Goal: Task Accomplishment & Management: Complete application form

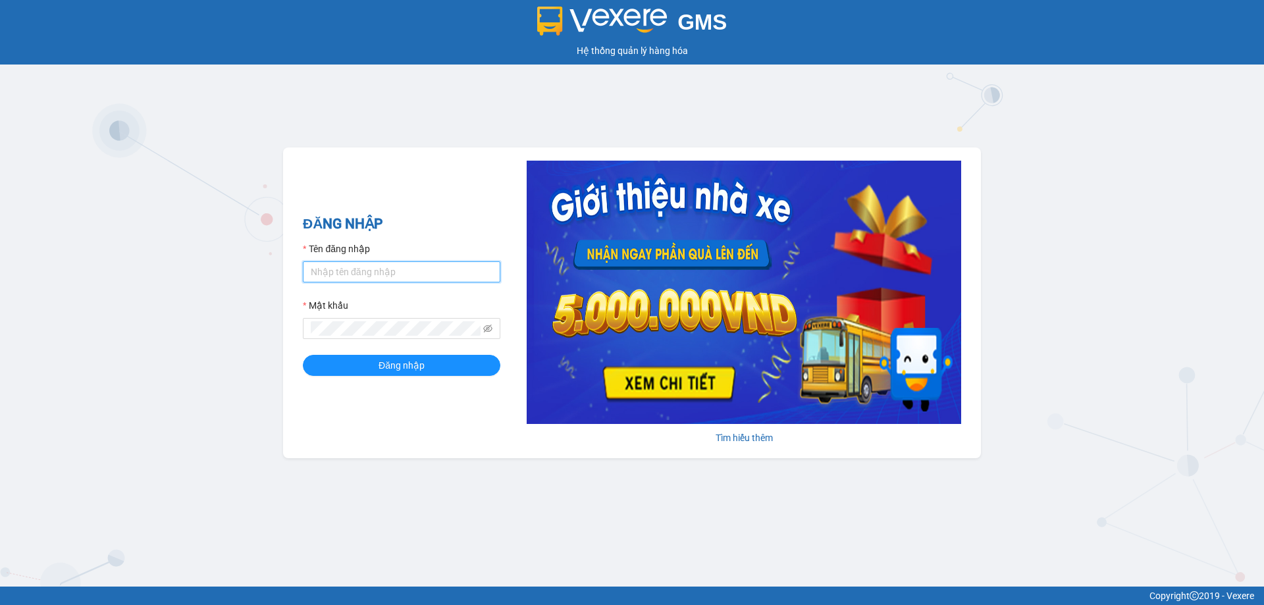
click at [363, 281] on input "Tên đăng nhập" at bounding box center [402, 271] width 198 height 21
type input "honganvp.apq"
click at [373, 367] on button "Đăng nhập" at bounding box center [402, 365] width 198 height 21
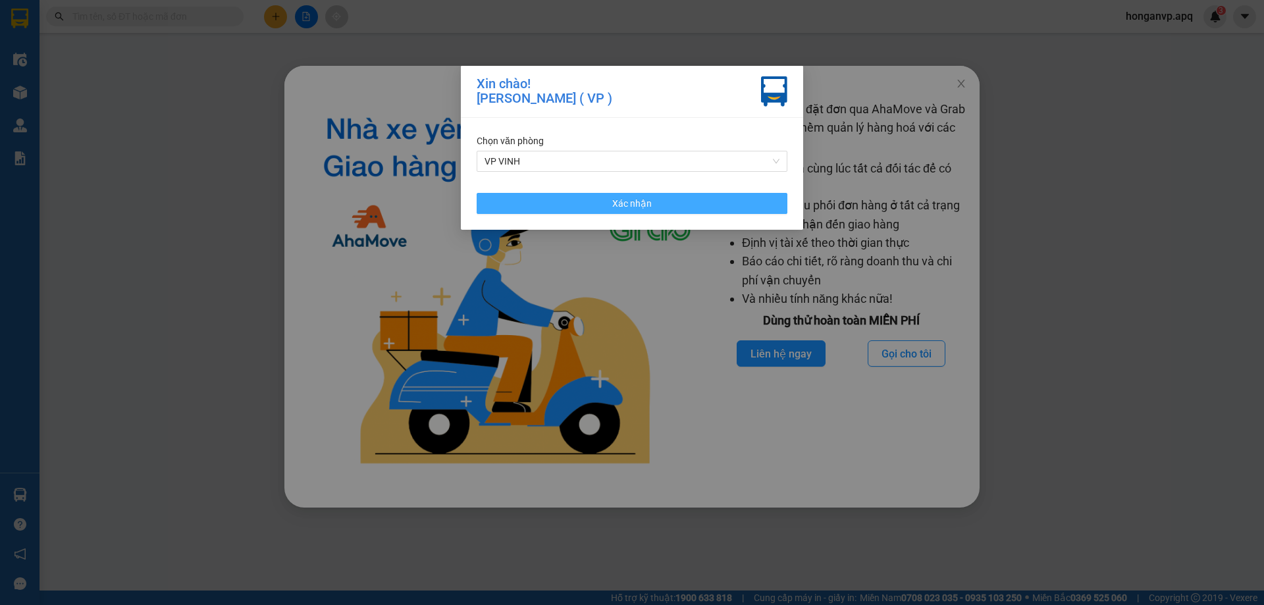
click at [615, 209] on span "Xác nhận" at bounding box center [632, 203] width 40 height 14
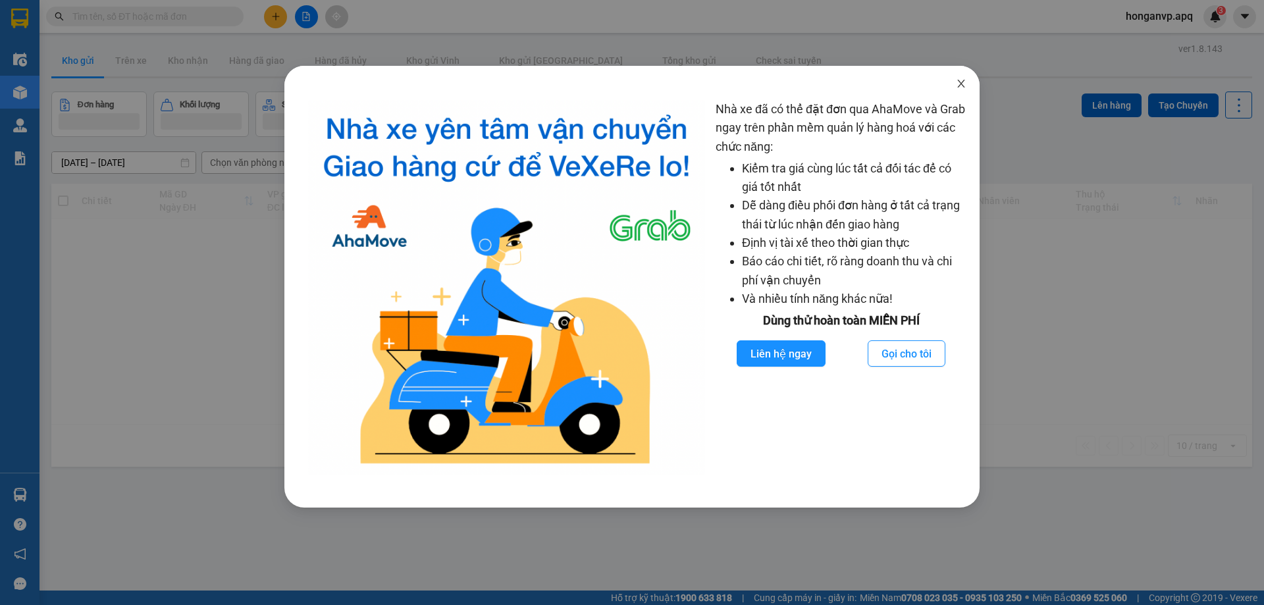
click at [961, 85] on icon "close" at bounding box center [960, 84] width 7 height 8
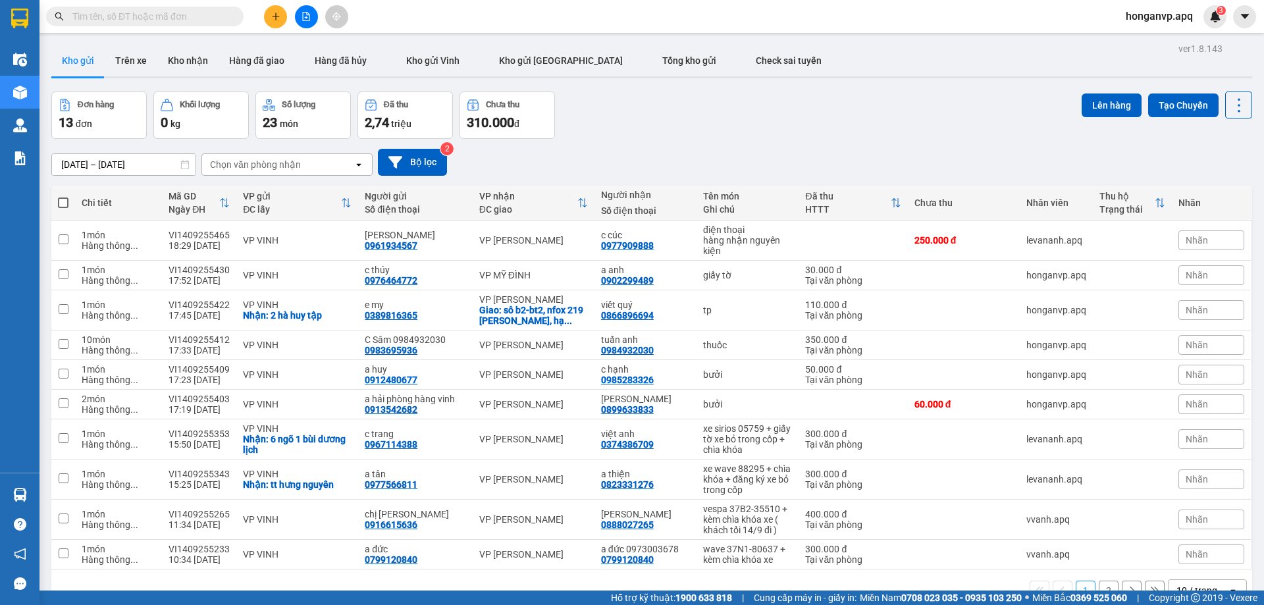
click at [679, 131] on div "Đơn hàng 13 đơn Khối lượng 0 kg Số lượng 23 món Đã thu 2,74 triệu Chưa thu 310.…" at bounding box center [651, 115] width 1201 height 47
click at [755, 132] on div "Đơn hàng 13 đơn Khối lượng 0 kg Số lượng 23 món Đã thu 2,74 triệu Chưa thu 310.…" at bounding box center [651, 115] width 1201 height 47
click at [670, 121] on div "Đơn hàng 13 đơn Khối lượng 0 kg Số lượng 23 món Đã thu 2,74 triệu Chưa thu 310.…" at bounding box center [651, 115] width 1201 height 47
click at [272, 18] on icon "plus" at bounding box center [275, 16] width 9 height 9
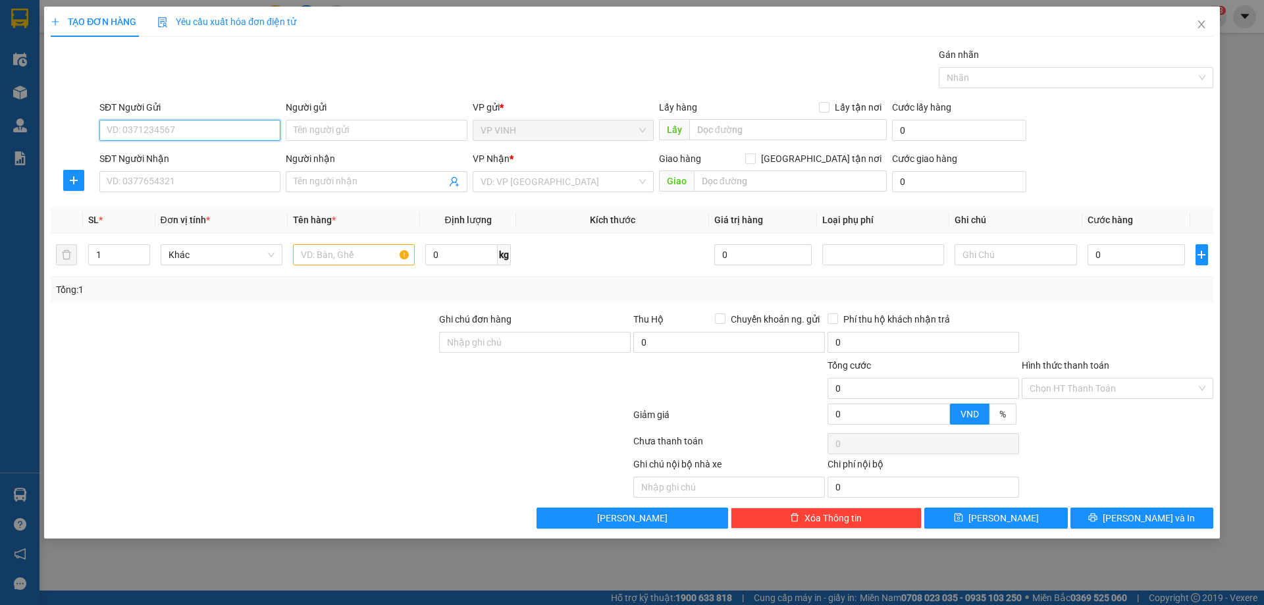
click at [171, 126] on input "SĐT Người Gửi" at bounding box center [189, 130] width 181 height 21
type input "0949006426"
click at [134, 158] on div "0949006426 - khách" at bounding box center [189, 156] width 165 height 14
type input "khách"
checkbox input "true"
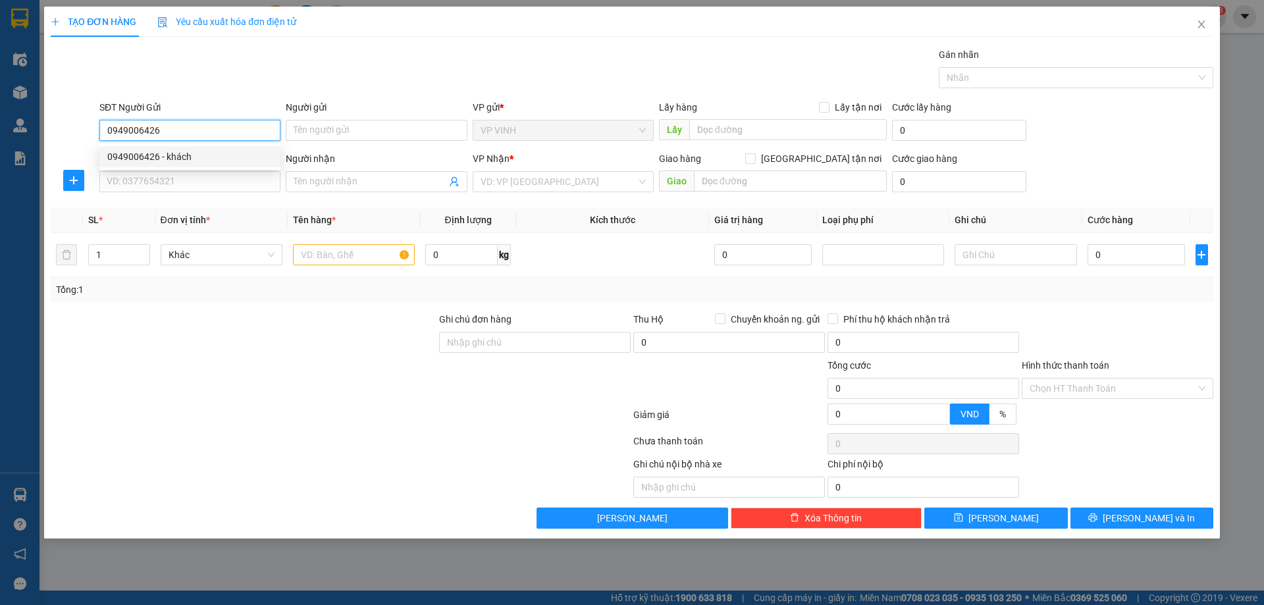
type input "thu hộ"
type input "0949006426"
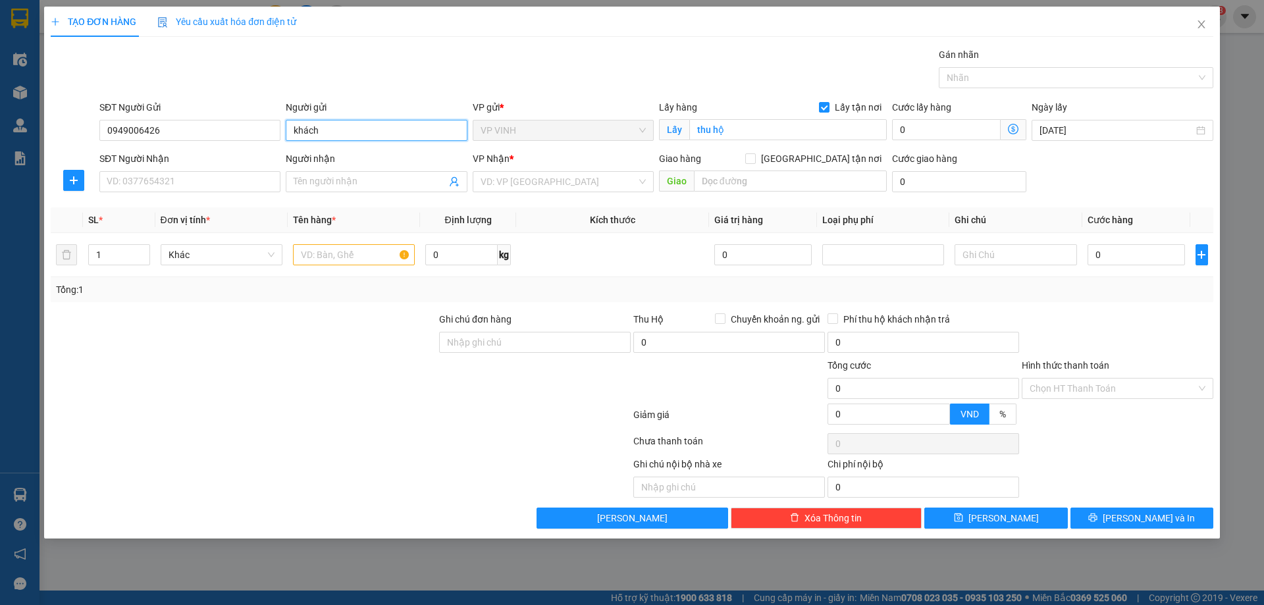
click at [346, 134] on input "khách" at bounding box center [376, 130] width 181 height 21
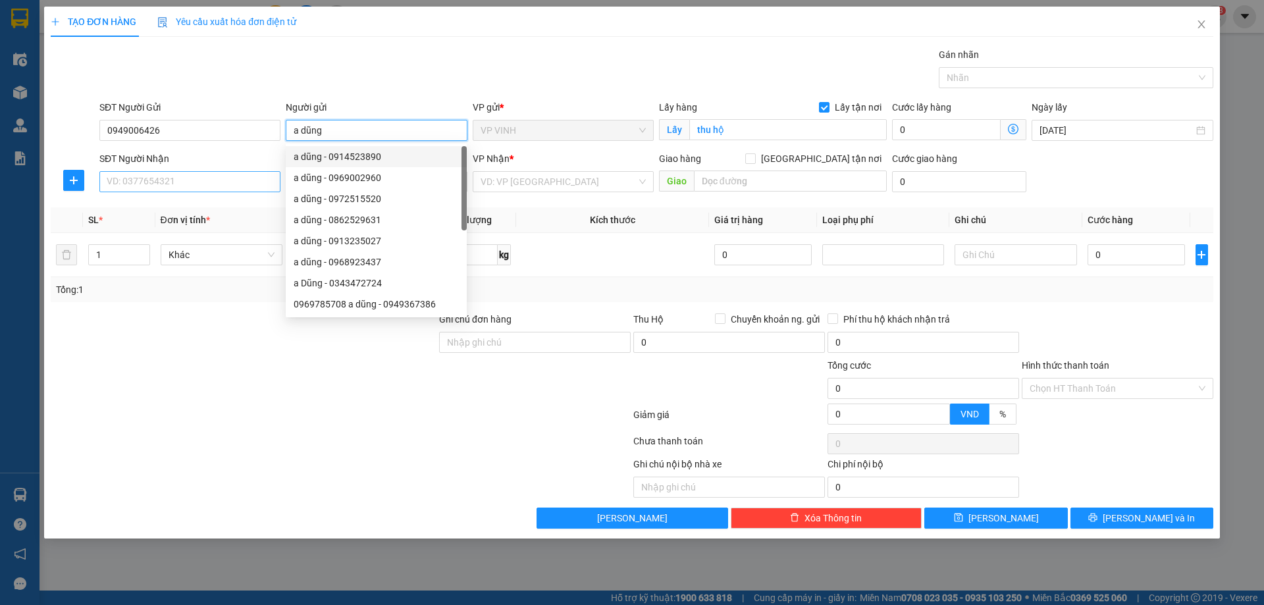
type input "a dũng"
click at [152, 180] on input "SĐT Người Nhận" at bounding box center [189, 181] width 181 height 21
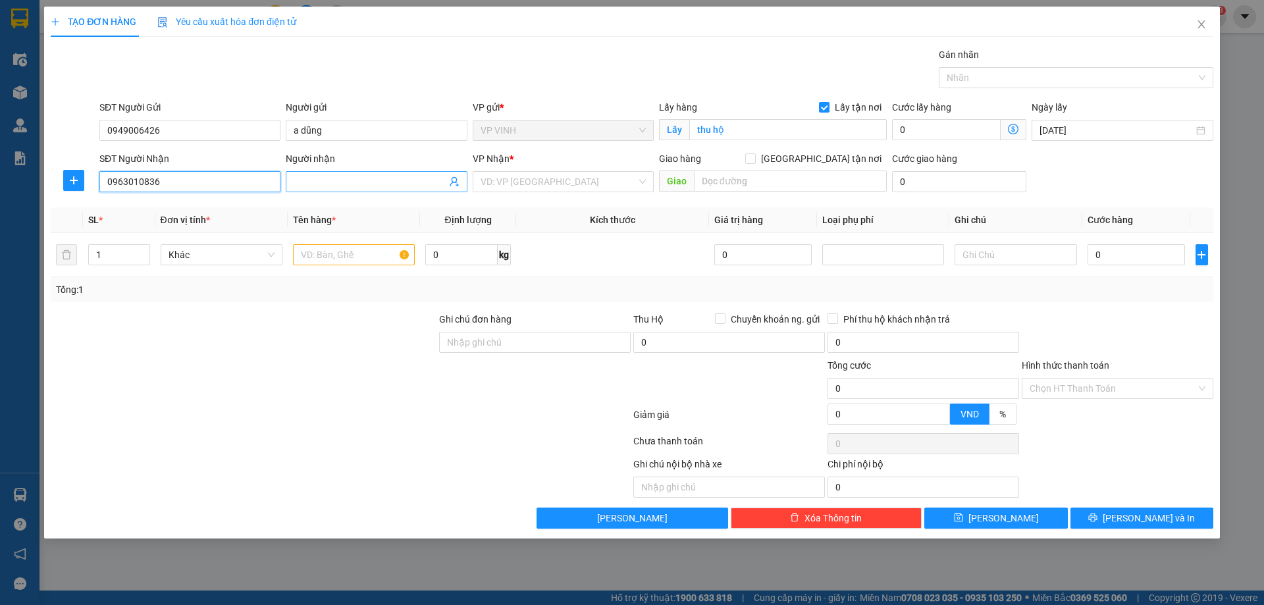
type input "0963010836"
click at [316, 182] on input "Người nhận" at bounding box center [370, 181] width 152 height 14
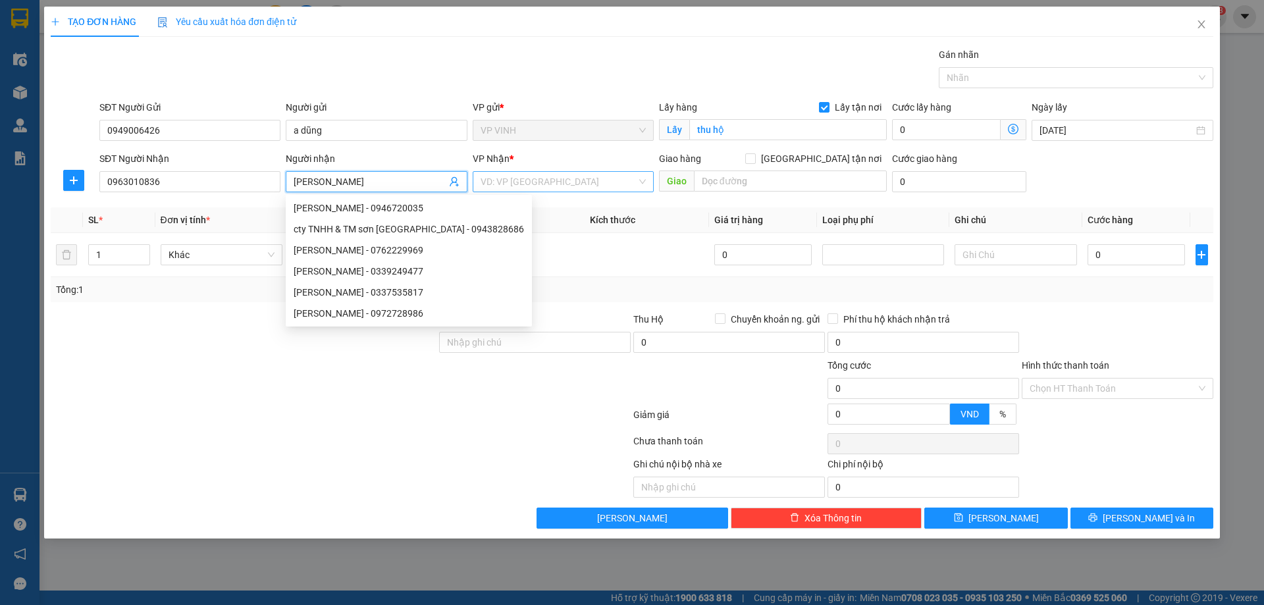
type input "[PERSON_NAME]"
click at [563, 189] on input "search" at bounding box center [559, 182] width 156 height 20
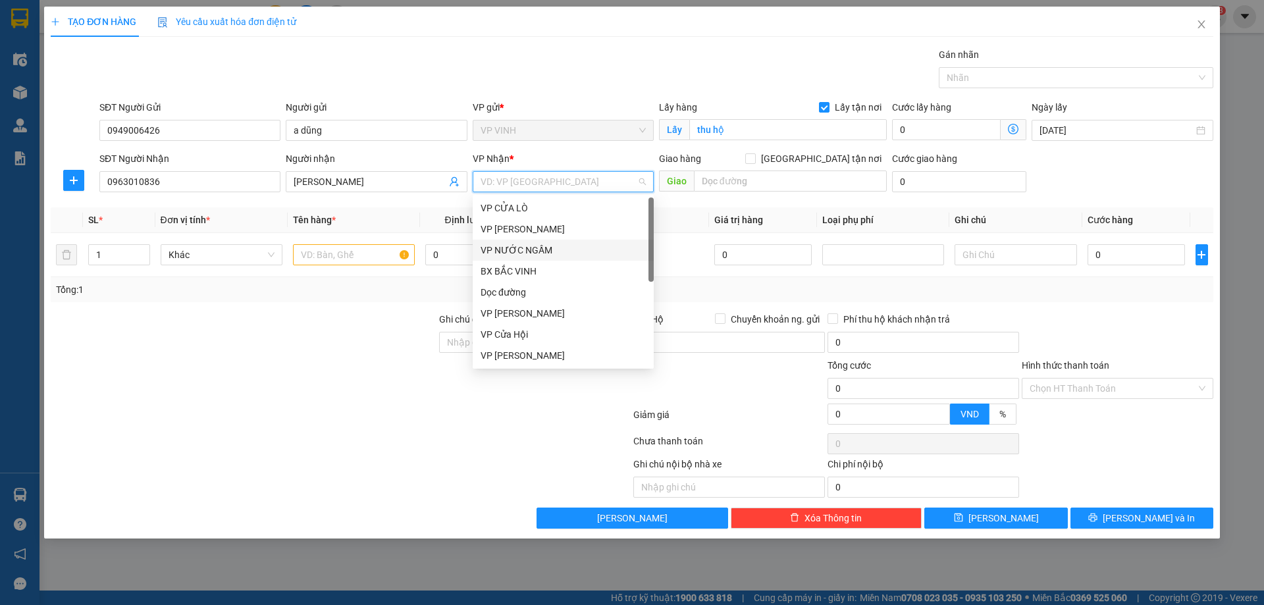
scroll to position [184, 0]
click at [518, 233] on div "VP [PERSON_NAME]" at bounding box center [563, 234] width 165 height 14
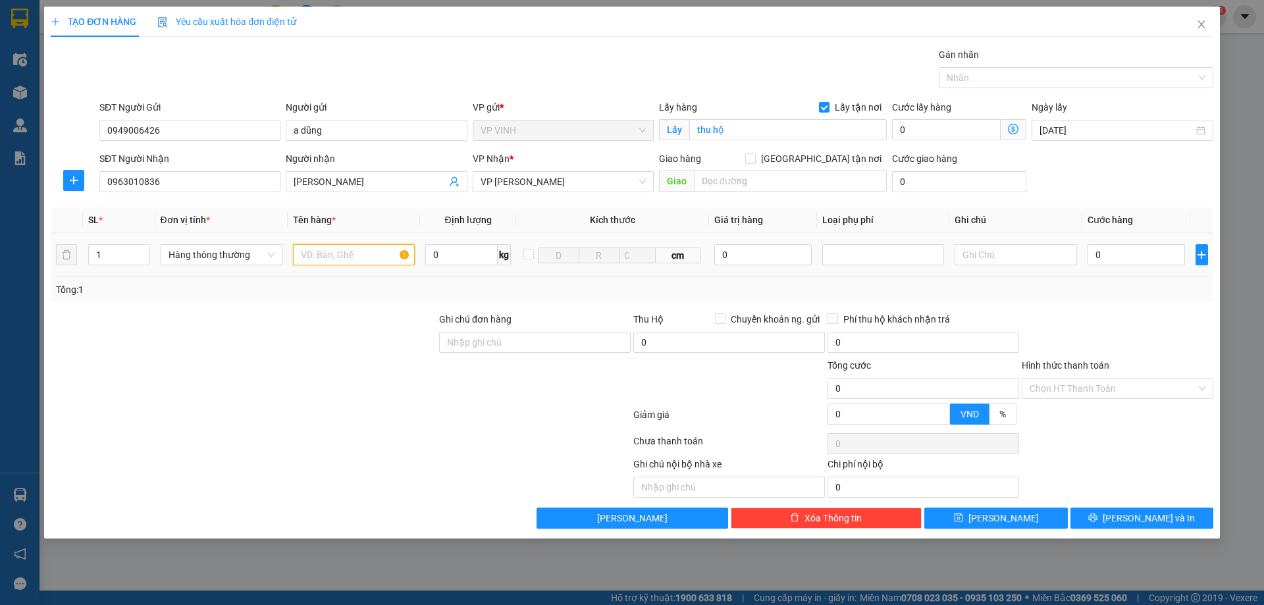
click at [348, 261] on input "text" at bounding box center [354, 254] width 122 height 21
type input "chip điện tử"
click at [1131, 250] on input "0" at bounding box center [1137, 254] width 98 height 21
type input "3"
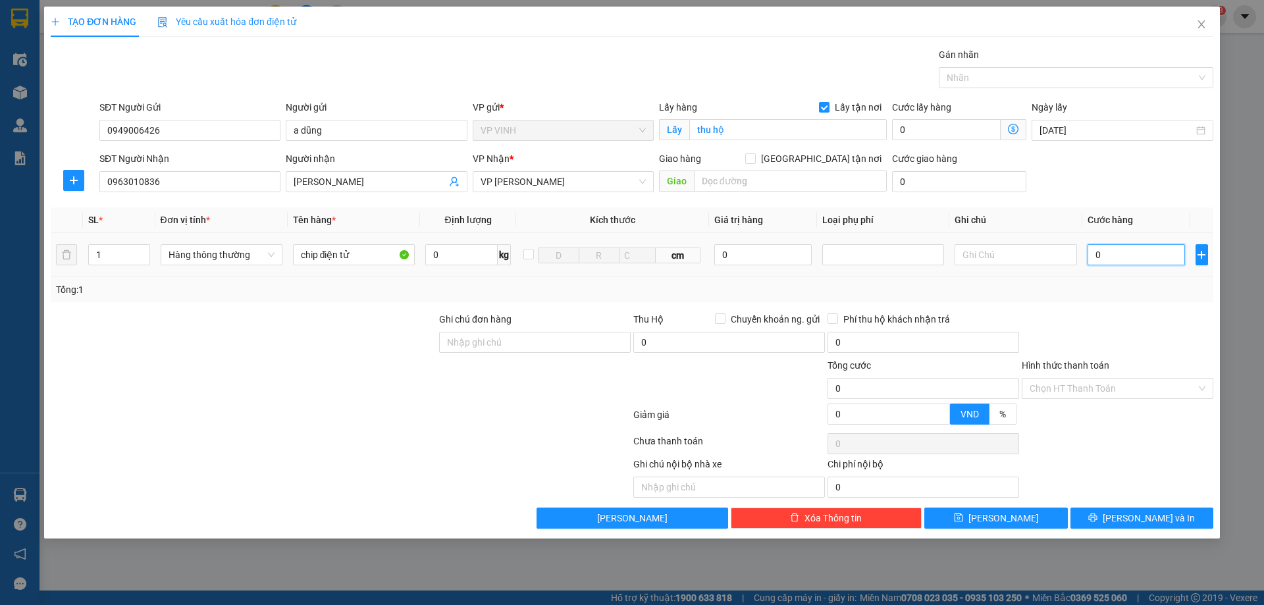
type input "3"
type input "30"
type input "30.000"
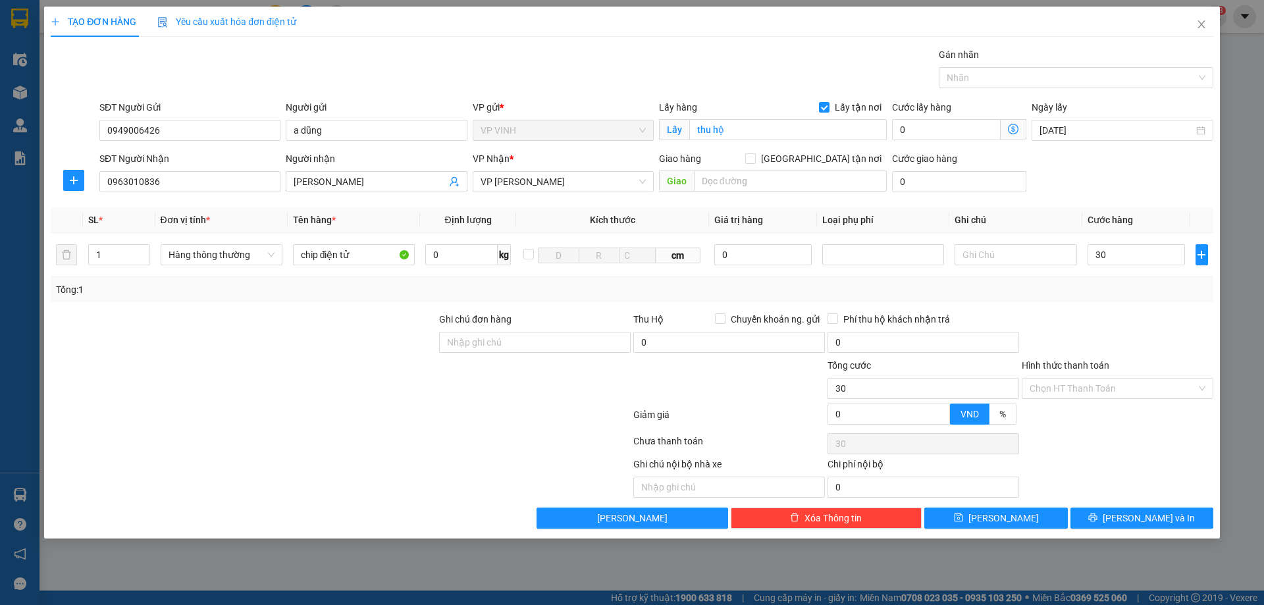
type input "30.000"
click at [1144, 306] on div "Transit Pickup Surcharge Ids Transit Deliver Surcharge Ids Transit Deliver Surc…" at bounding box center [632, 287] width 1163 height 481
click at [720, 317] on input "Chuyển khoản ng. gửi" at bounding box center [719, 317] width 9 height 9
checkbox input "true"
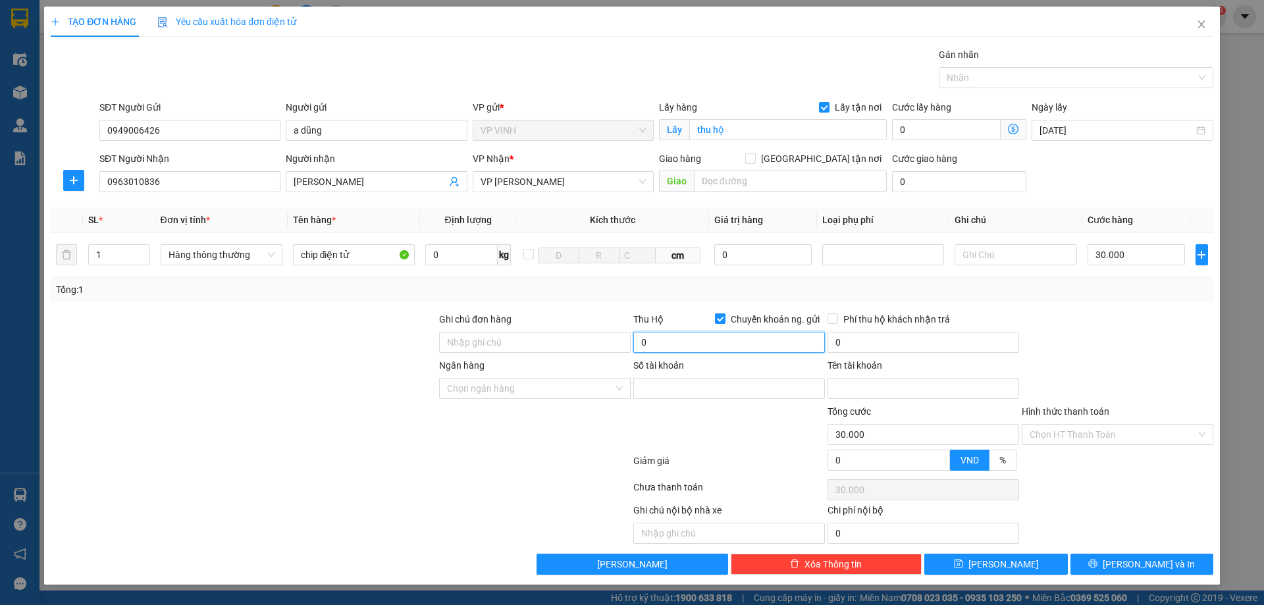
click at [704, 344] on input "0" at bounding box center [729, 342] width 192 height 21
type input "8.000.000"
type input "45.000"
click at [660, 388] on input "Số tài khoản" at bounding box center [729, 388] width 192 height 21
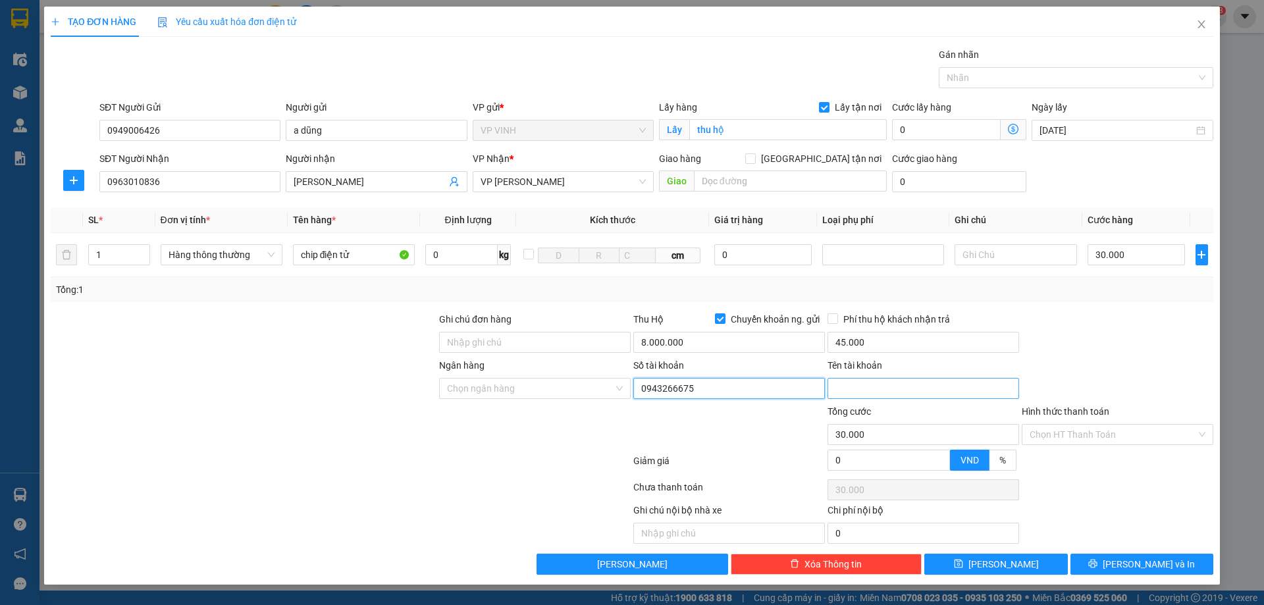
type input "0943266675"
click at [864, 391] on input "Tên tài khoản" at bounding box center [924, 388] width 192 height 21
type input "n"
type input "NGUYỄN NGỌC ANH"
click at [526, 393] on input "Ngân hàng" at bounding box center [530, 389] width 167 height 20
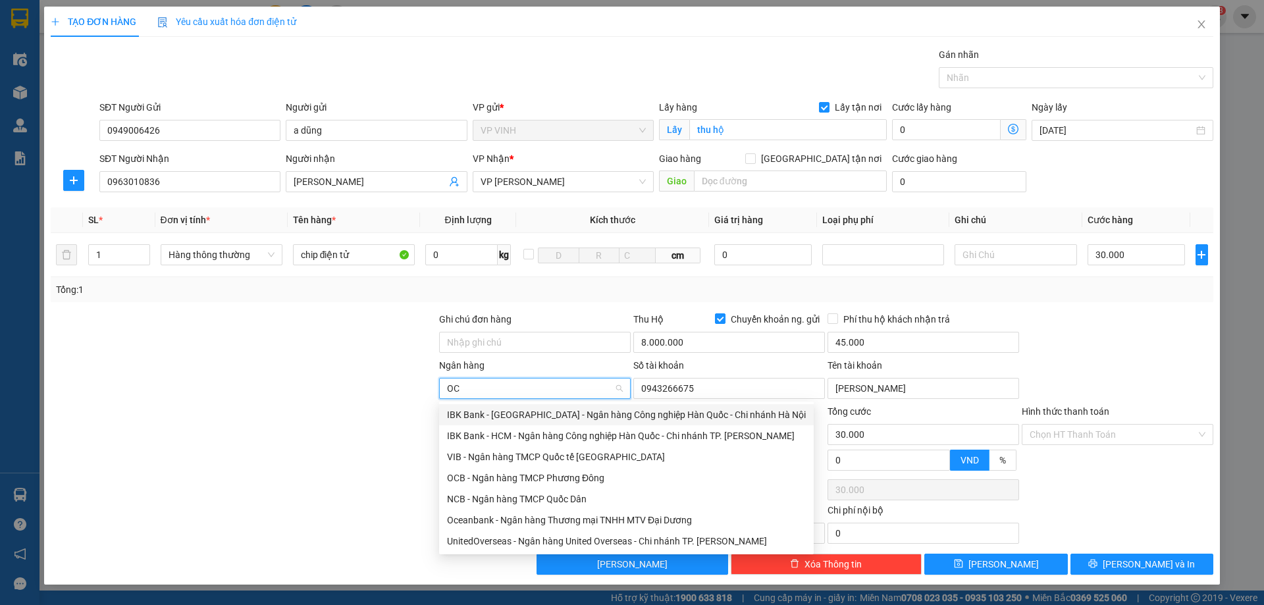
type input "OCB"
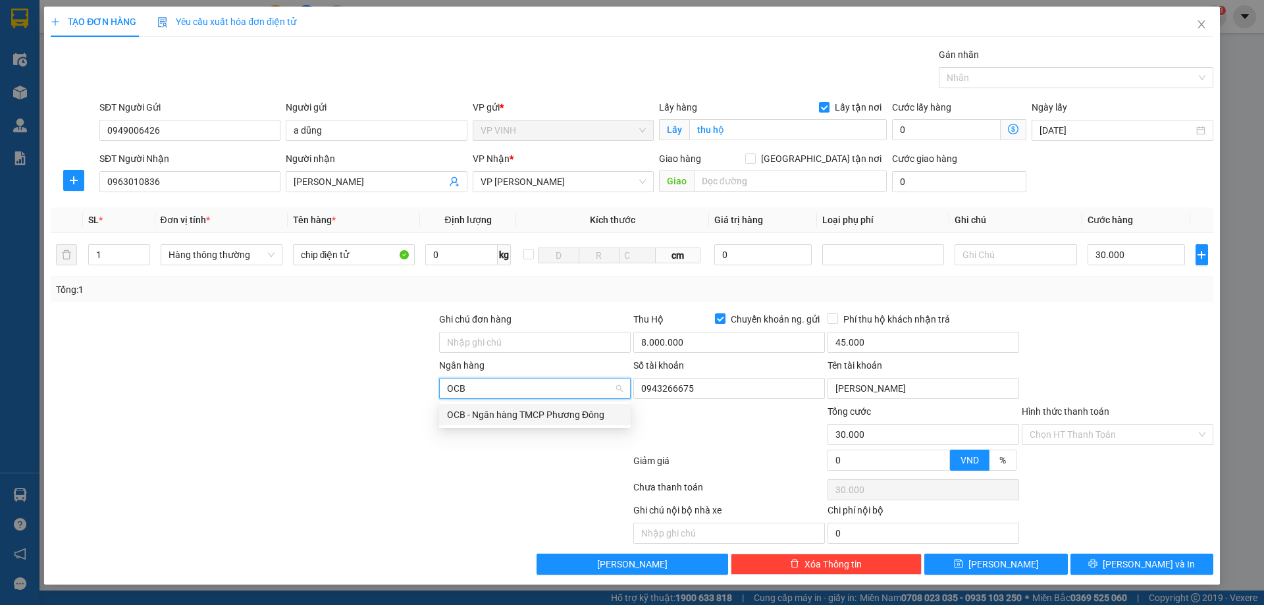
click at [496, 416] on div "OCB - Ngân hàng TMCP Phương Đông" at bounding box center [535, 415] width 176 height 14
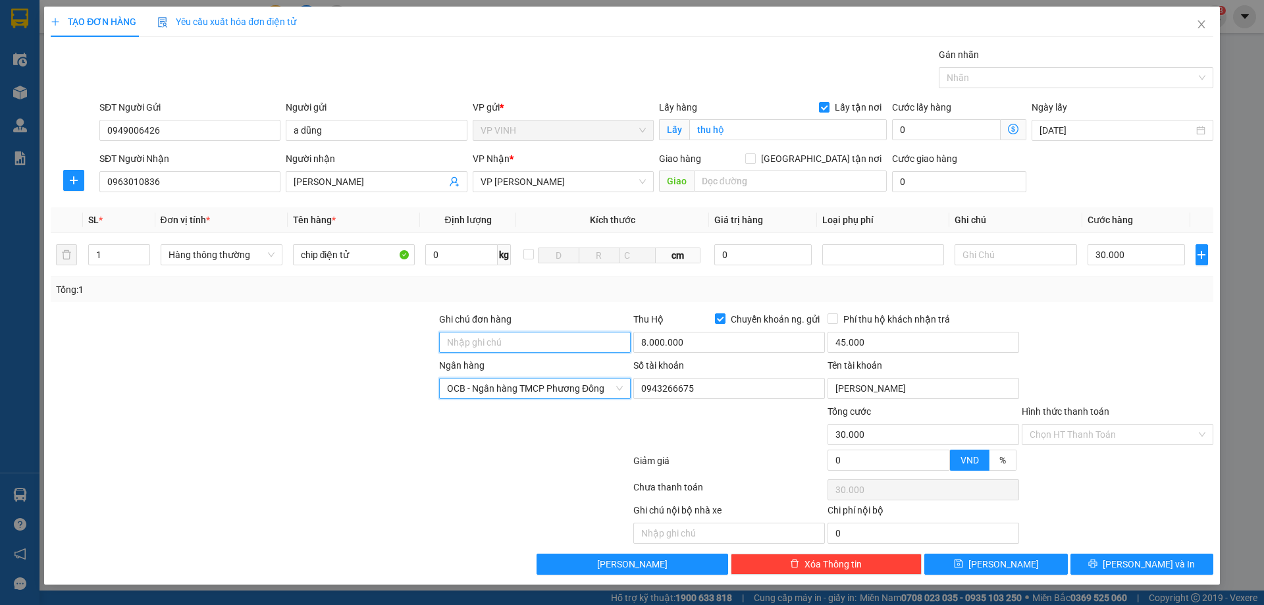
click at [508, 342] on input "Ghi chú đơn hàng" at bounding box center [535, 342] width 192 height 21
type input "TIỀN CƯỚC VÀ PHÍ COD TRỪ VÀO TIỀN COD"
click at [1157, 432] on input "Hình thức thanh toán" at bounding box center [1113, 435] width 167 height 20
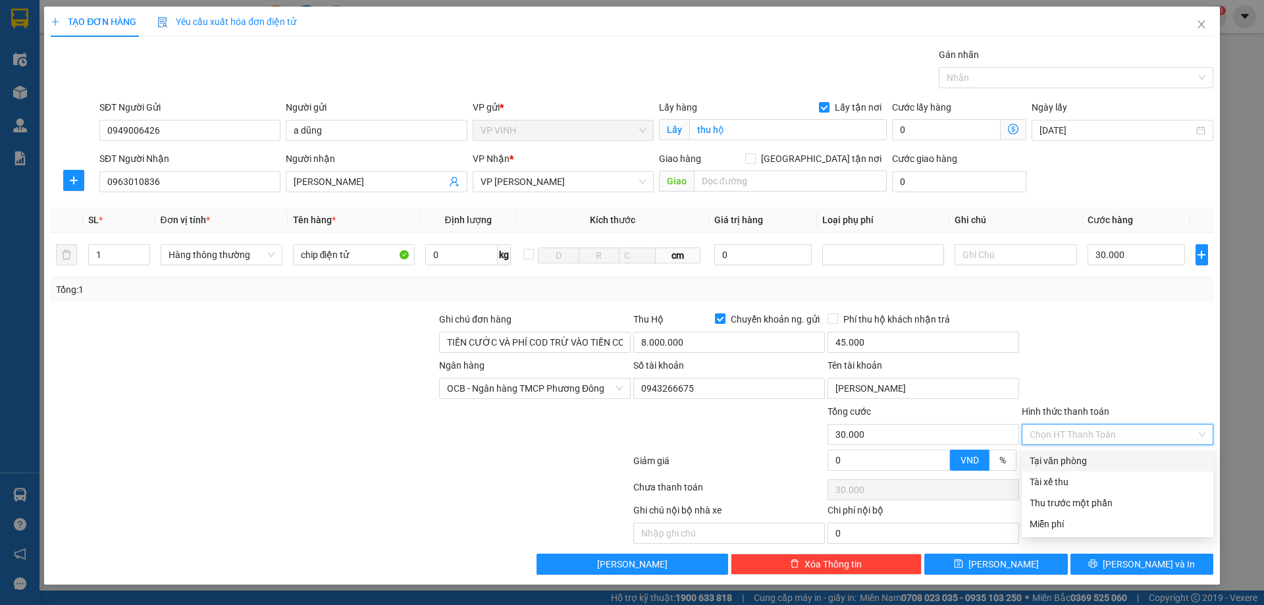
click at [1094, 460] on div "Tại văn phòng" at bounding box center [1118, 461] width 176 height 14
type input "0"
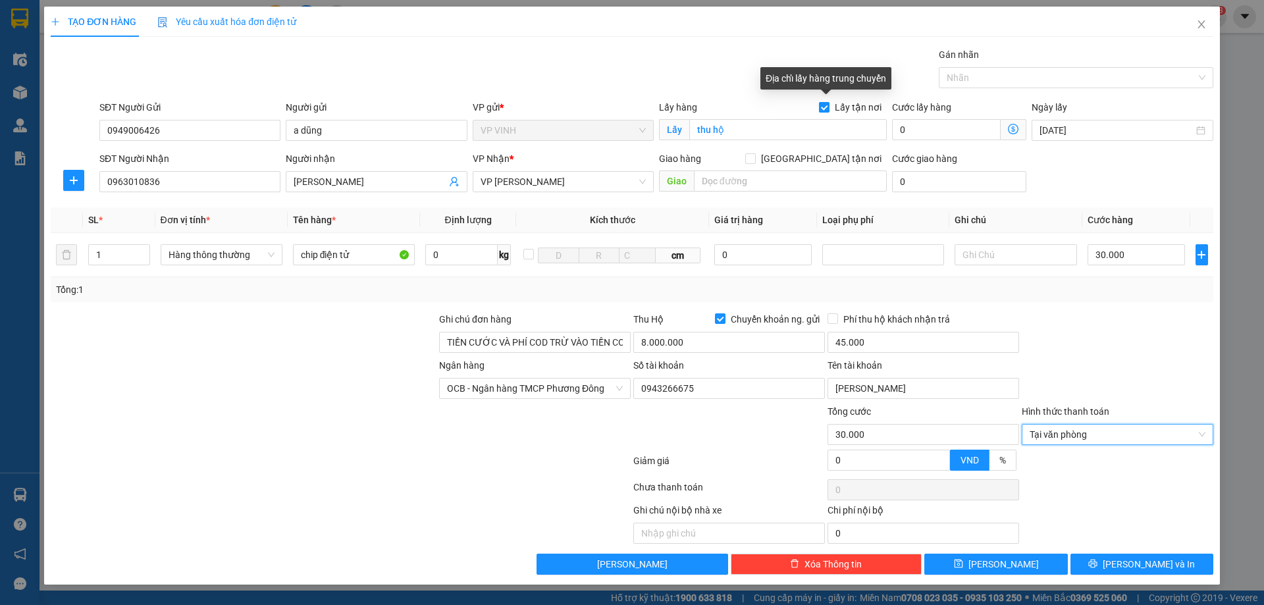
click at [824, 107] on input "Lấy tận nơi" at bounding box center [823, 106] width 9 height 9
checkbox input "false"
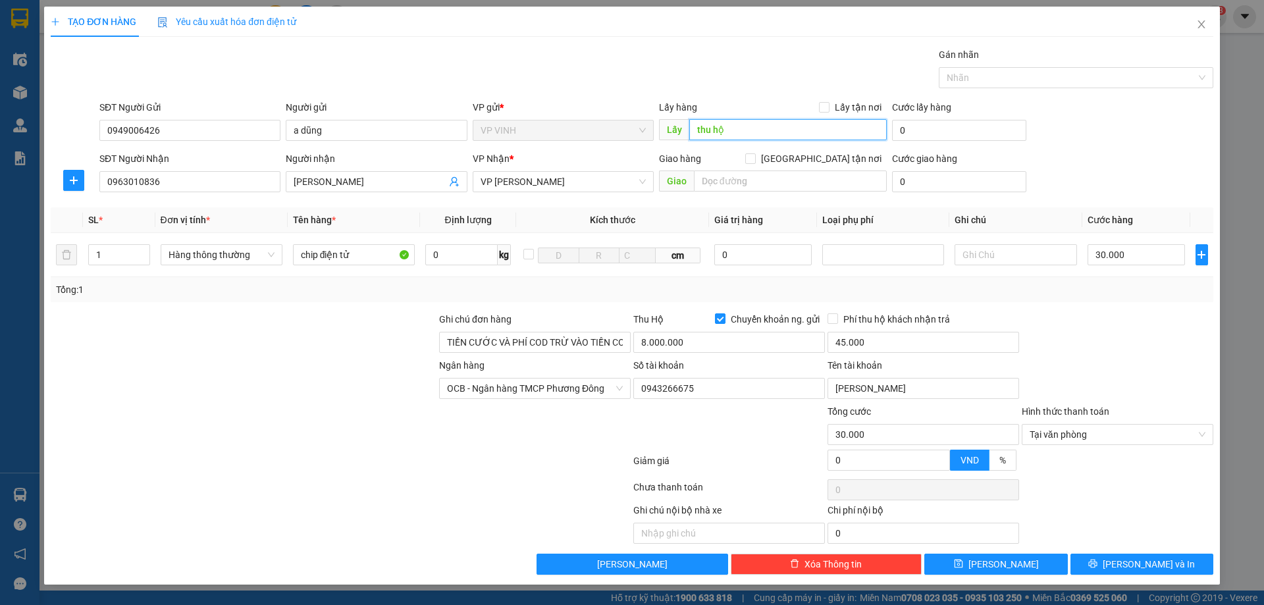
click at [756, 130] on input "thu hộ" at bounding box center [788, 129] width 198 height 21
click at [1098, 568] on icon "printer" at bounding box center [1092, 563] width 9 height 9
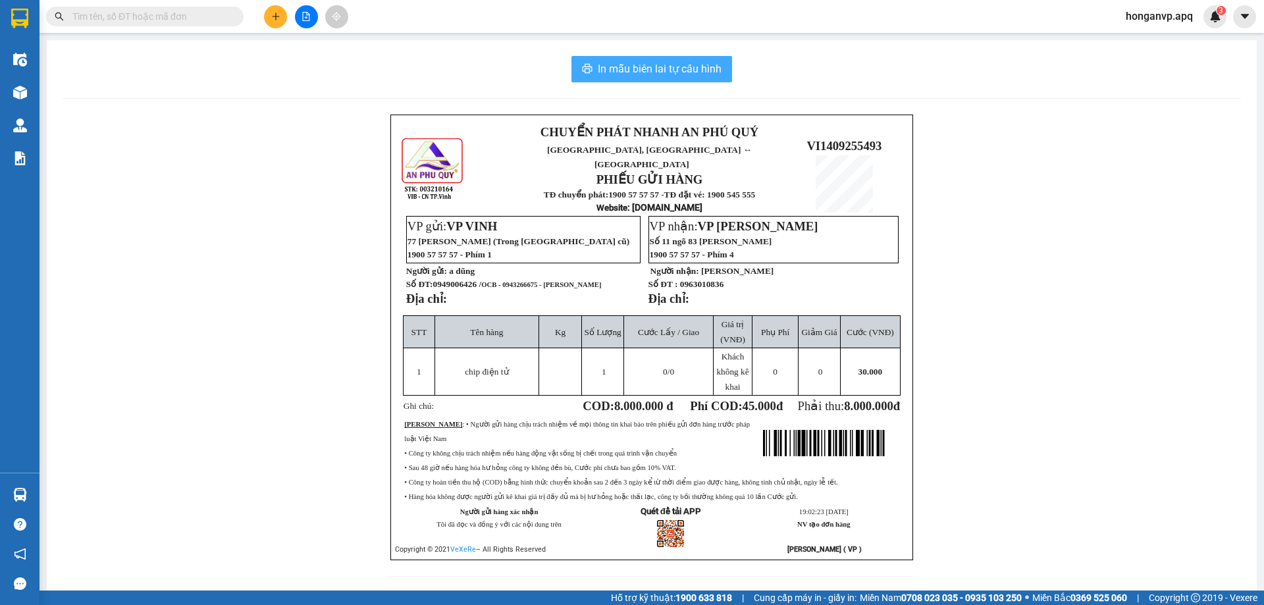
click at [647, 77] on span "In mẫu biên lai tự cấu hình" at bounding box center [660, 69] width 124 height 16
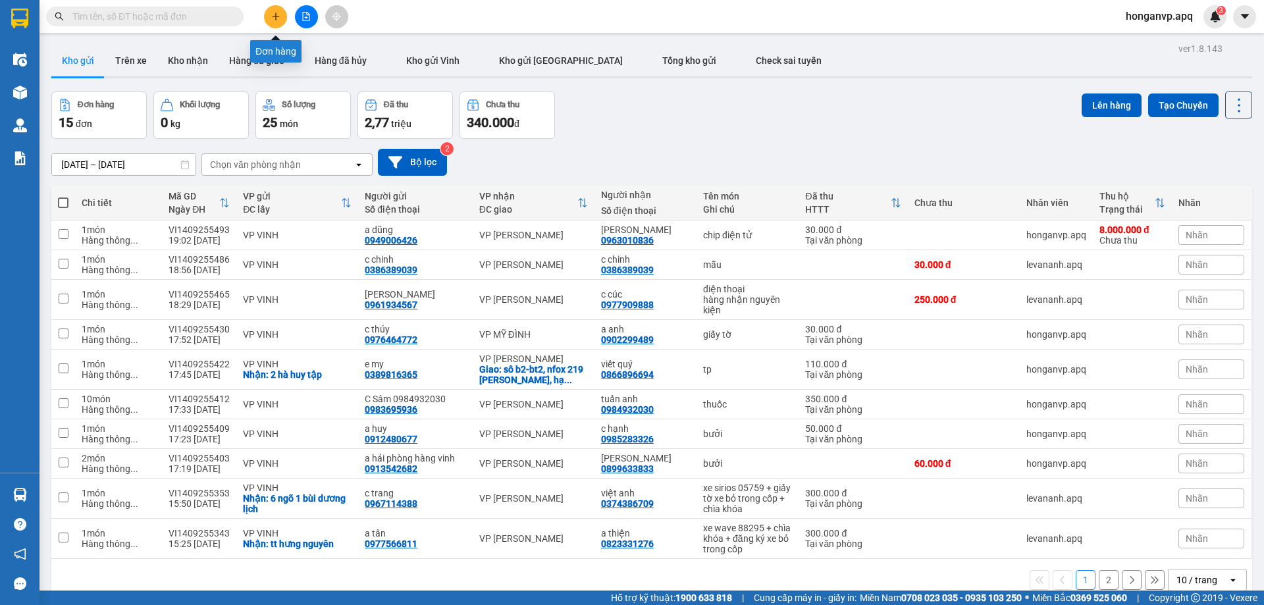
click at [274, 13] on icon "plus" at bounding box center [275, 16] width 9 height 9
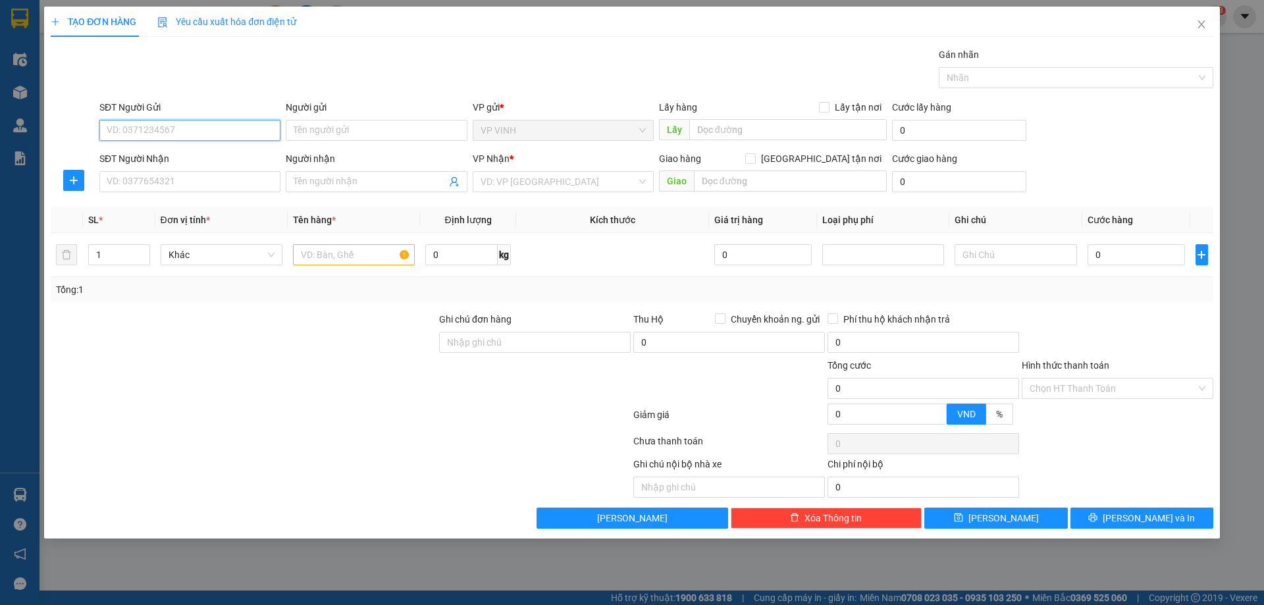
click at [168, 132] on input "SĐT Người Gửi" at bounding box center [189, 130] width 181 height 21
paste input "0964157120"
type input "0964157120"
click at [165, 127] on input "0964157120" at bounding box center [189, 130] width 181 height 21
click at [149, 163] on div "0964157120 - k" at bounding box center [189, 156] width 165 height 14
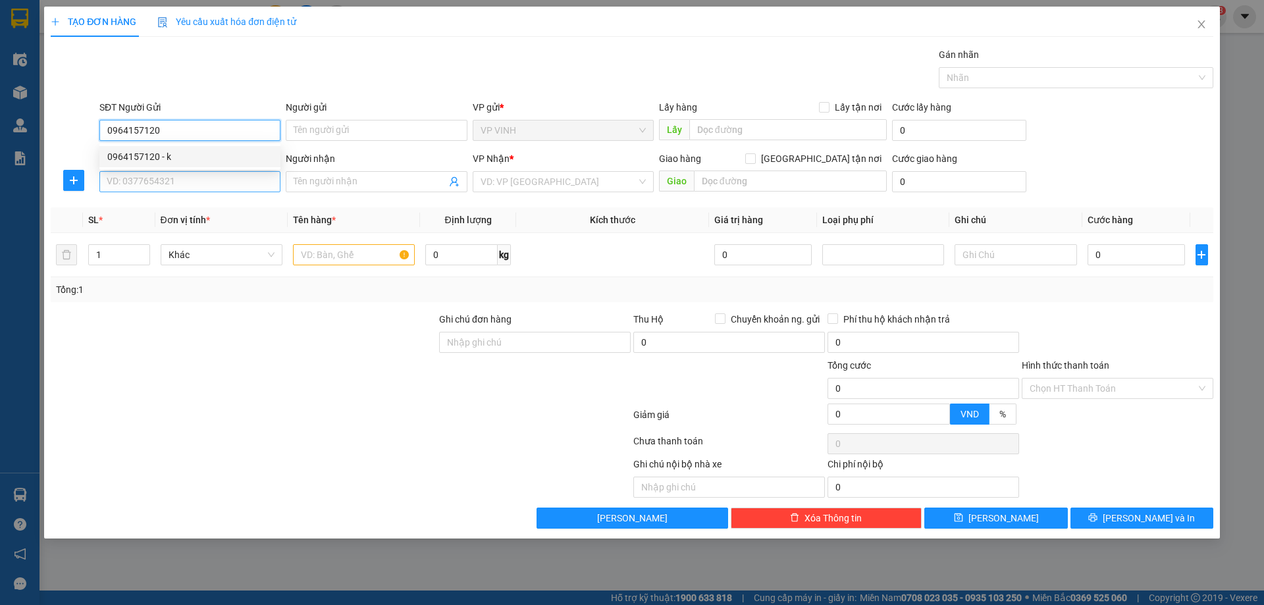
type input "k"
checkbox input "true"
type input "46 mai lão bạng"
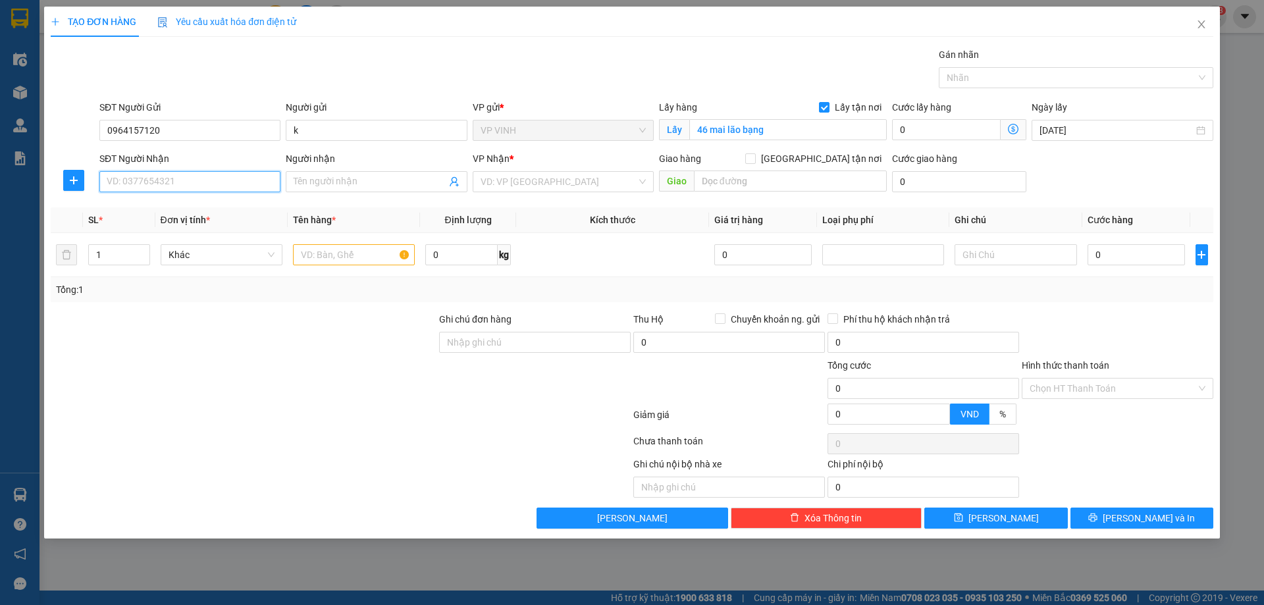
click at [158, 177] on input "SĐT Người Nhận" at bounding box center [189, 181] width 181 height 21
click at [135, 205] on div "0836222829 - HT logistics" at bounding box center [189, 208] width 165 height 14
type input "0836222829"
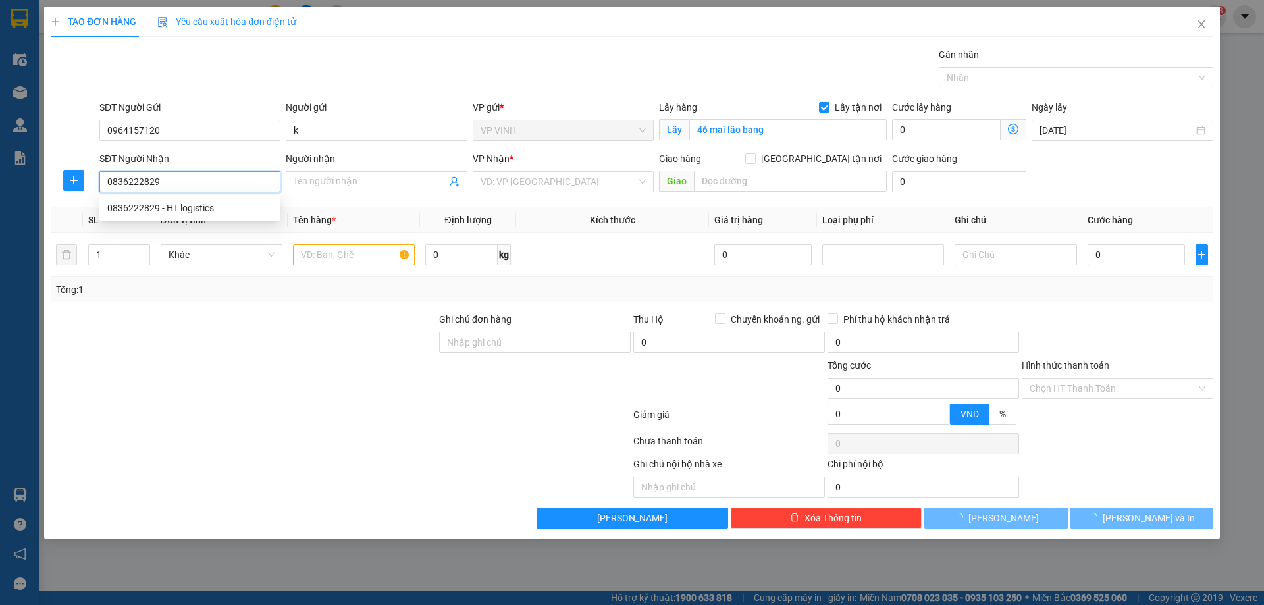
type input "HT logistics"
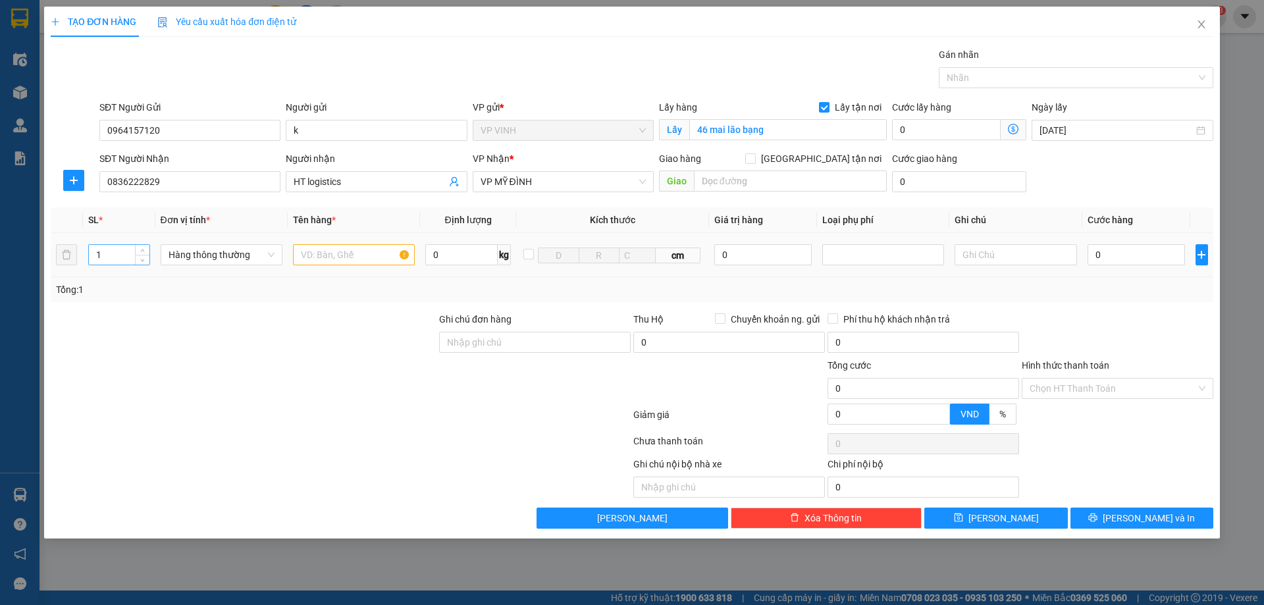
click at [111, 255] on input "1" at bounding box center [119, 255] width 61 height 20
type input "5"
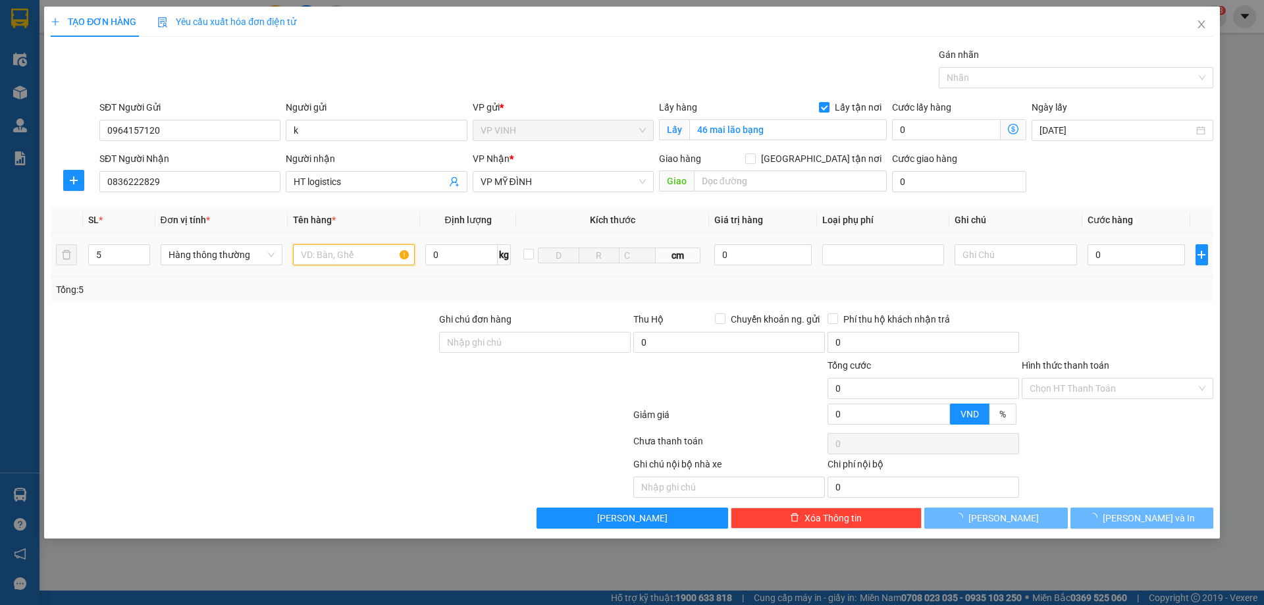
click at [358, 253] on input "text" at bounding box center [354, 254] width 122 height 21
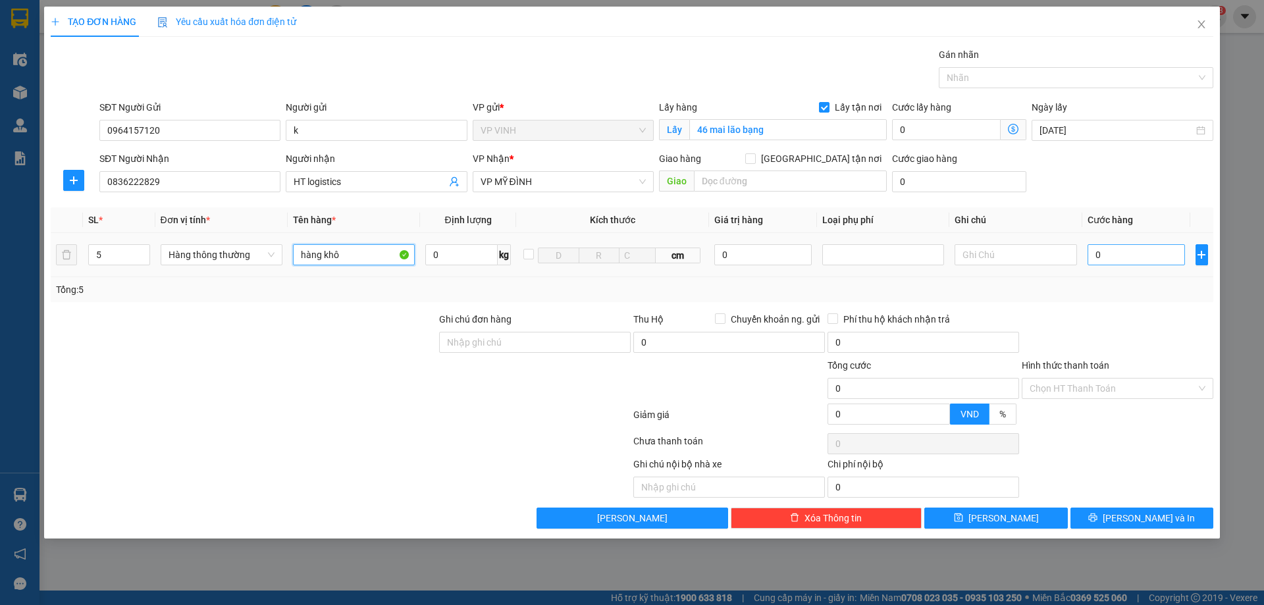
type input "hàng khô"
click at [1110, 255] on input "0" at bounding box center [1137, 254] width 98 height 21
type input "3"
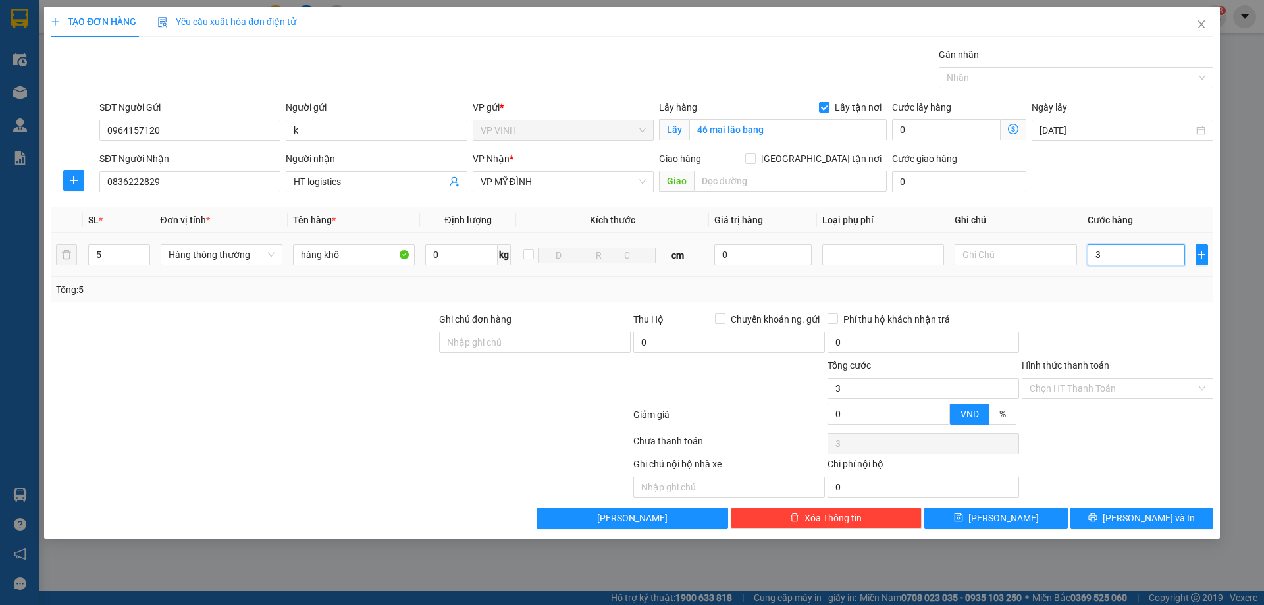
type input "32"
type input "320"
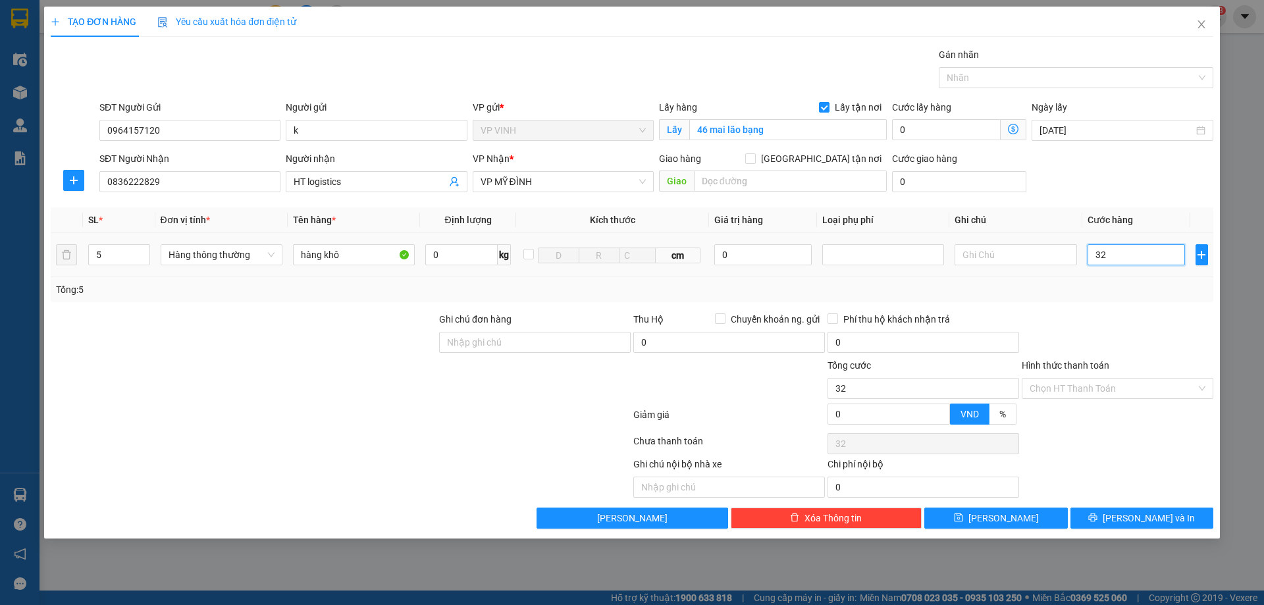
type input "320"
type input "320.000"
click at [1139, 519] on span "[PERSON_NAME] và In" at bounding box center [1149, 518] width 92 height 14
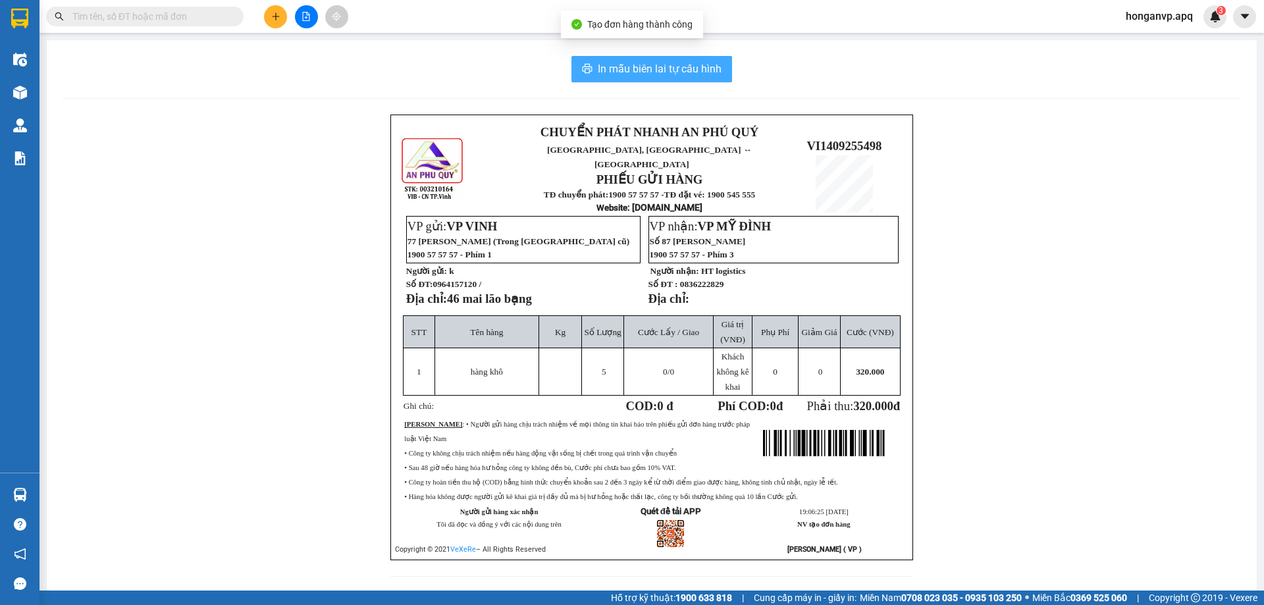
click at [629, 65] on span "In mẫu biên lai tự cấu hình" at bounding box center [660, 69] width 124 height 16
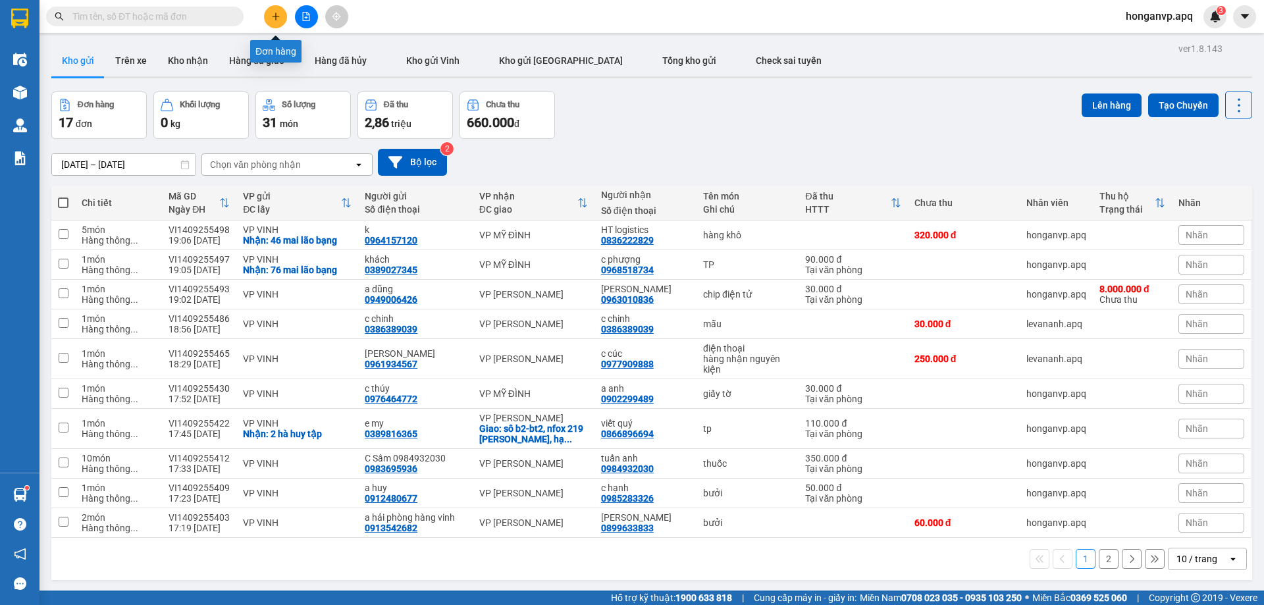
click at [273, 16] on icon "plus" at bounding box center [275, 16] width 9 height 9
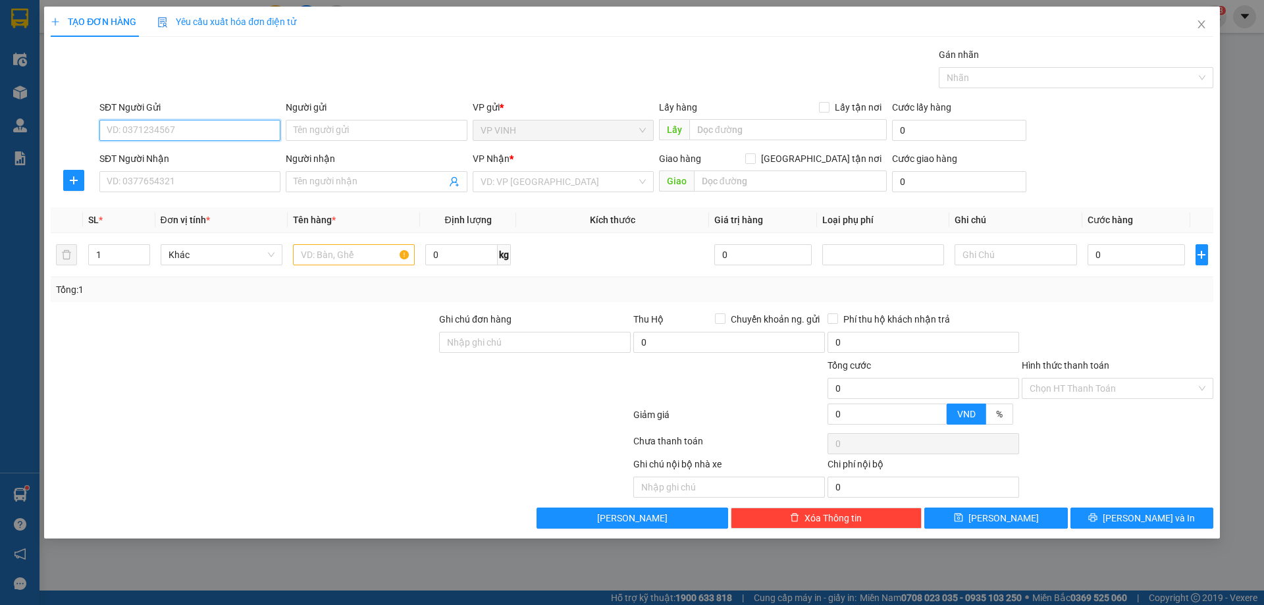
click at [161, 133] on input "SĐT Người Gửi" at bounding box center [189, 130] width 181 height 21
paste input "0901754616"
type input "0901754616"
click at [131, 157] on div "0901754616 - C XUÂN" at bounding box center [189, 156] width 165 height 14
type input "[PERSON_NAME]"
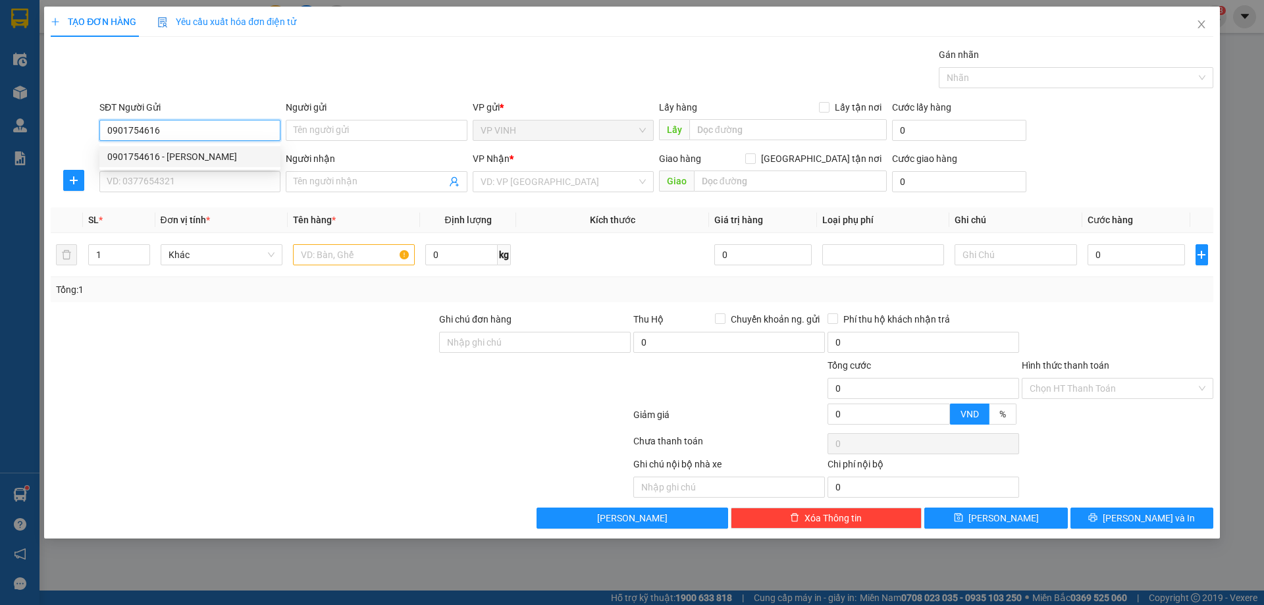
checkbox input "true"
type input "27/1 mai lão bạng"
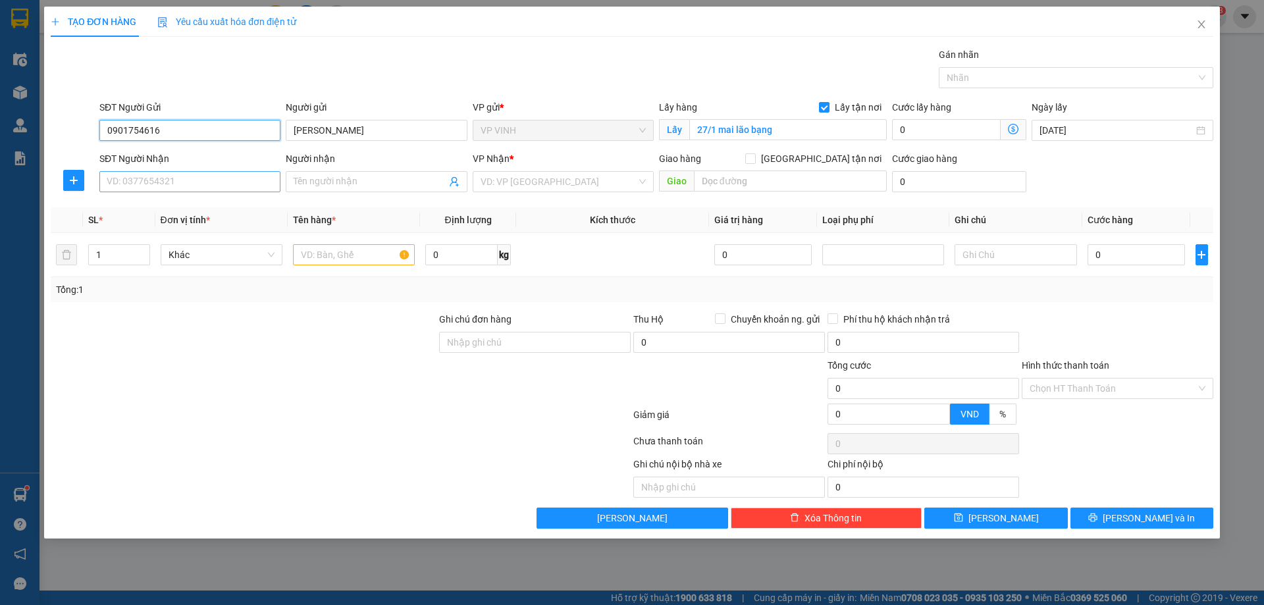
type input "0901754616"
click at [210, 184] on input "SĐT Người Nhận" at bounding box center [189, 181] width 181 height 21
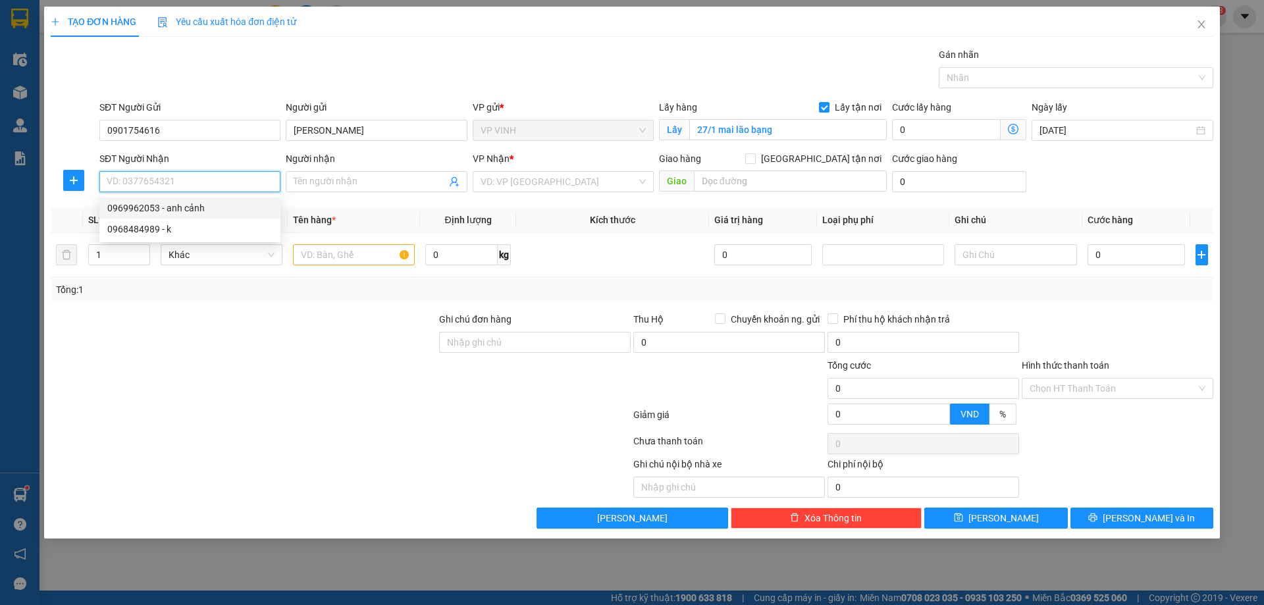
click at [136, 208] on div "0969962053 - anh cảnh" at bounding box center [189, 208] width 165 height 14
type input "0969962053"
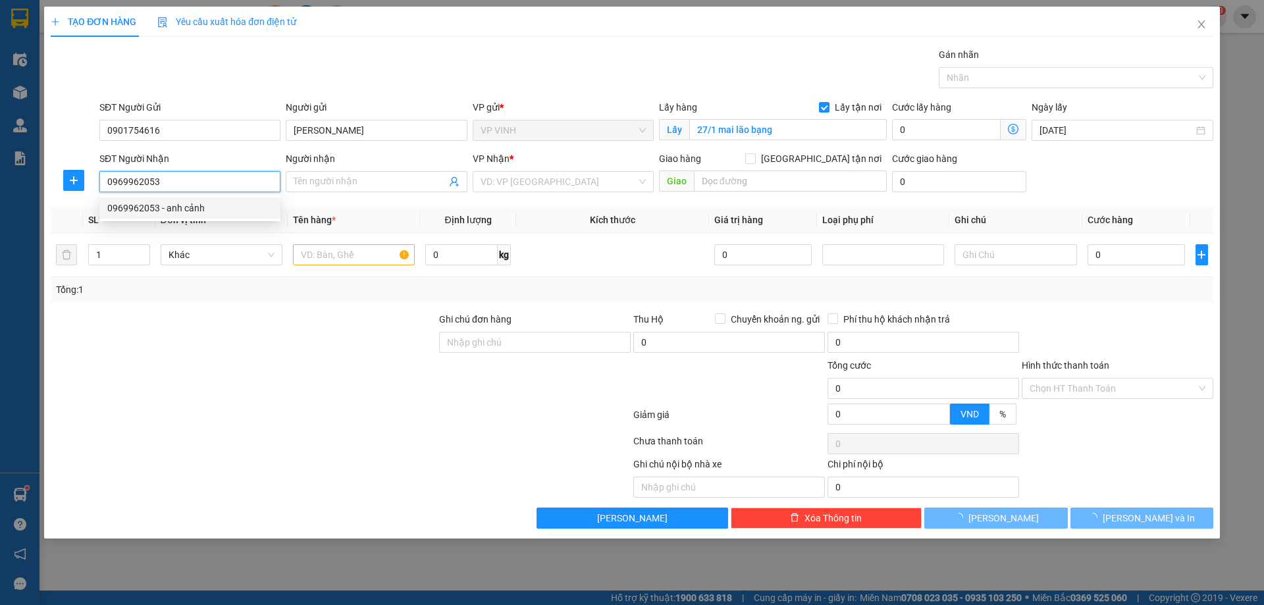
type input "anh cảnh"
checkbox input "true"
type input "vp"
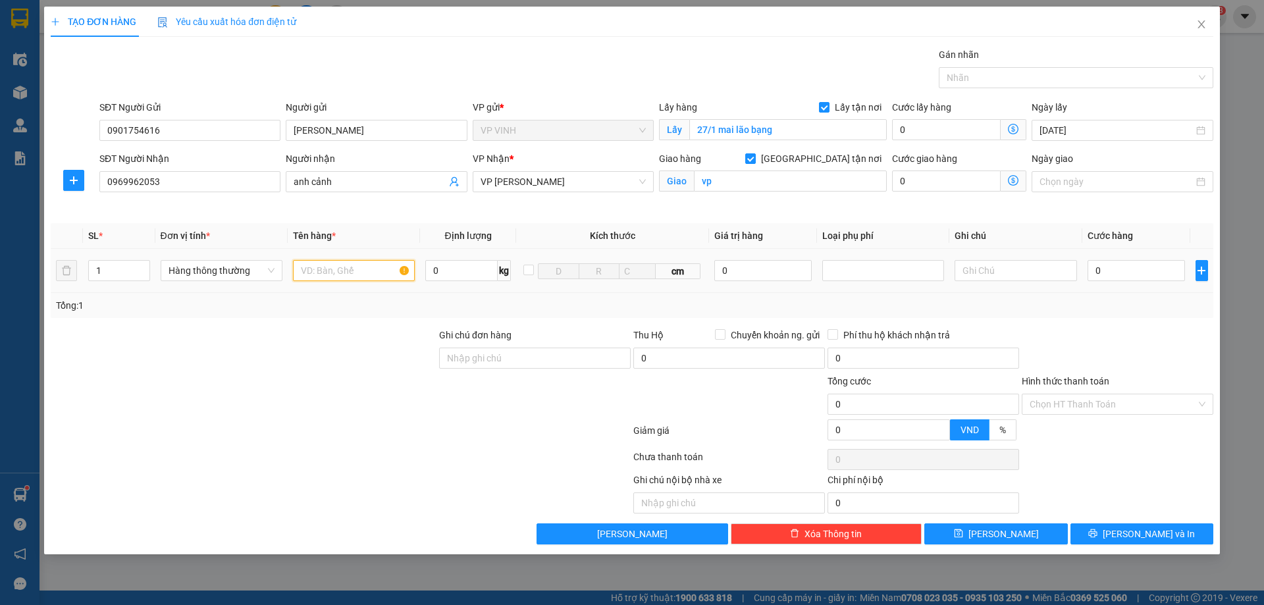
click at [356, 270] on input "text" at bounding box center [354, 270] width 122 height 21
type input "tp"
click at [1117, 277] on input "0" at bounding box center [1137, 270] width 98 height 21
type input "1"
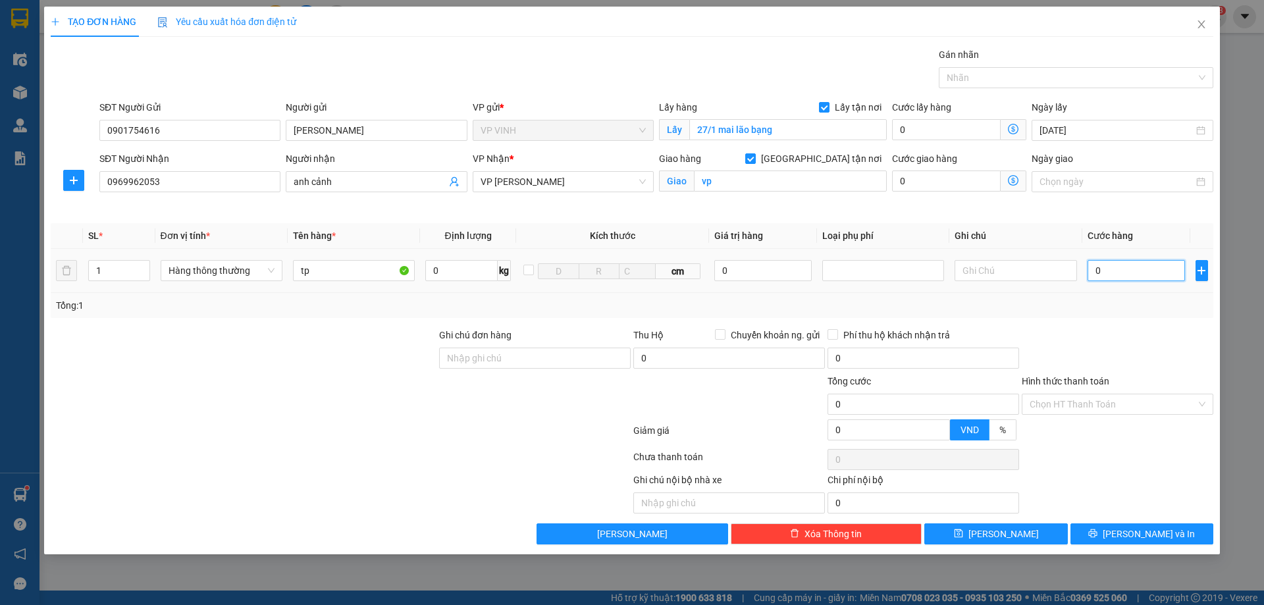
type input "1"
type input "13"
type input "130"
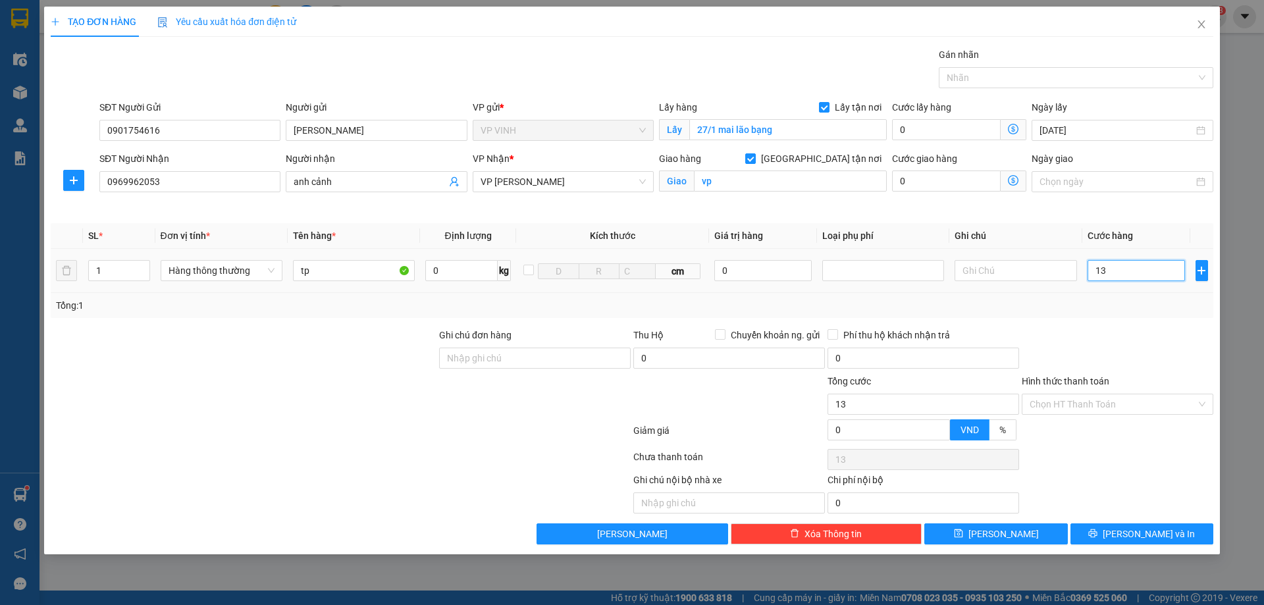
type input "130"
type input "130.000"
click at [1108, 336] on div at bounding box center [1117, 351] width 194 height 46
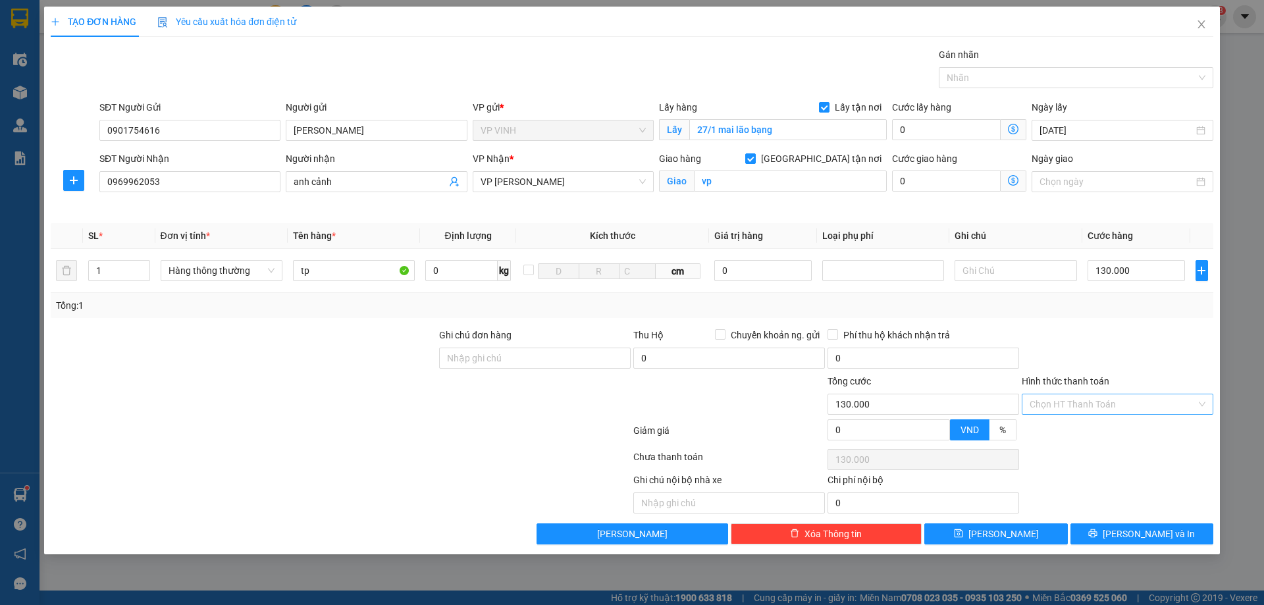
click at [1096, 408] on input "Hình thức thanh toán" at bounding box center [1113, 404] width 167 height 20
click at [1090, 435] on div "Tại văn phòng" at bounding box center [1118, 430] width 176 height 14
type input "0"
click at [1100, 541] on button "[PERSON_NAME] và In" at bounding box center [1142, 533] width 143 height 21
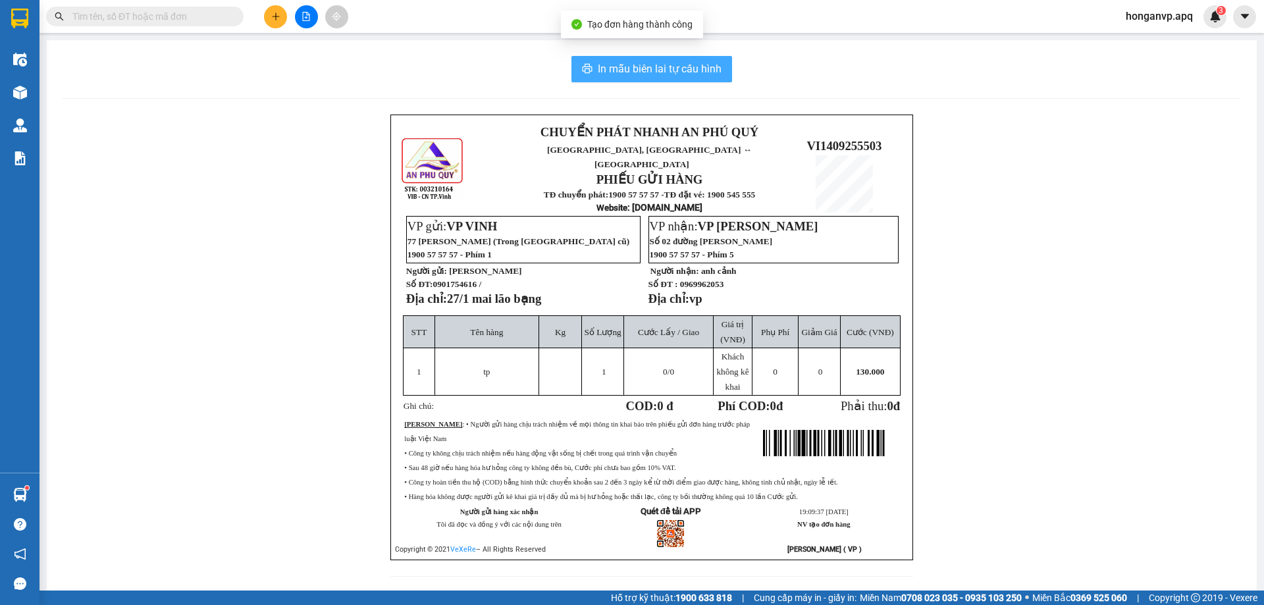
click at [662, 70] on span "In mẫu biên lai tự cấu hình" at bounding box center [660, 69] width 124 height 16
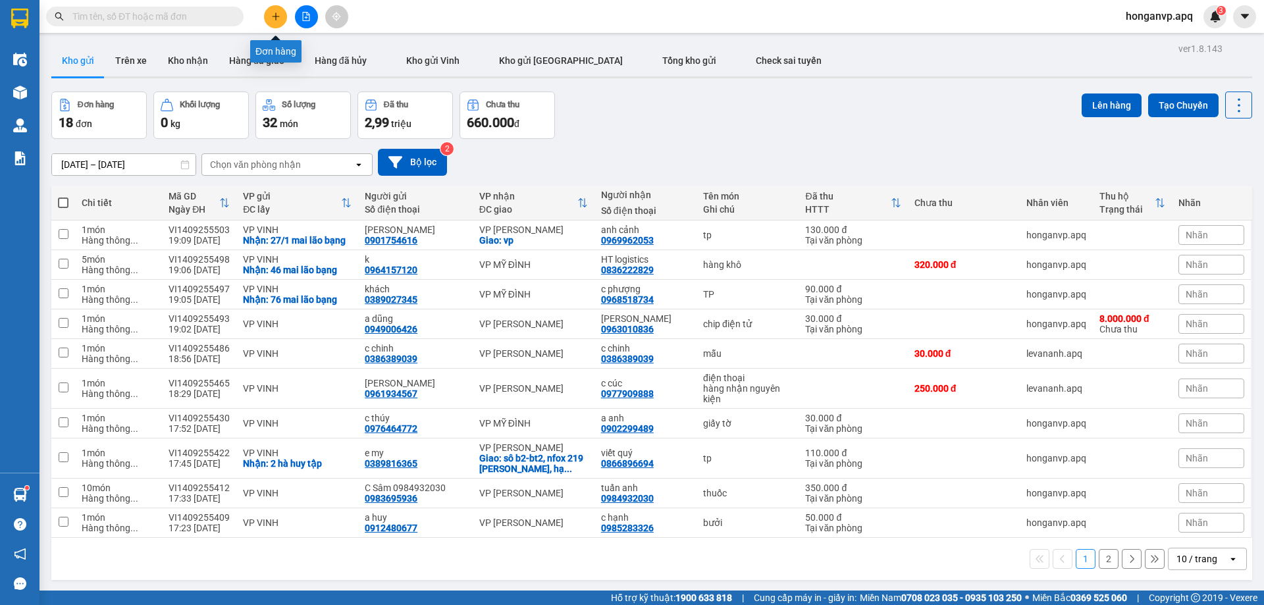
click at [272, 17] on icon "plus" at bounding box center [275, 16] width 9 height 9
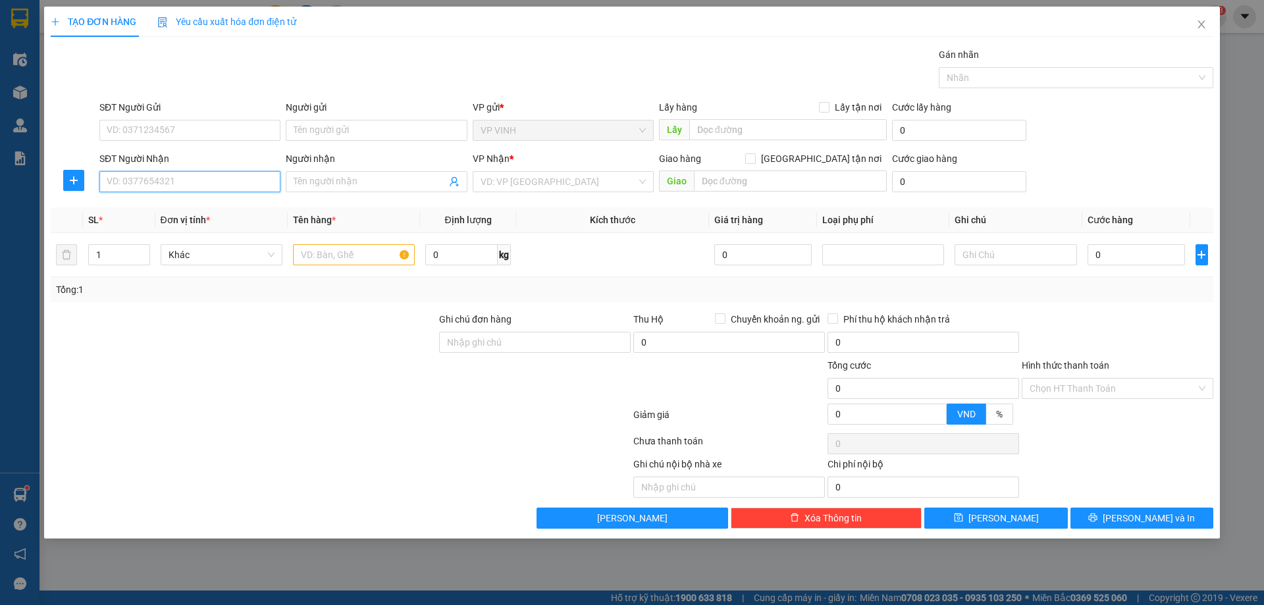
click at [153, 182] on input "SĐT Người Nhận" at bounding box center [189, 181] width 181 height 21
type input "0916550784"
click at [350, 184] on input "Người nhận" at bounding box center [370, 181] width 152 height 14
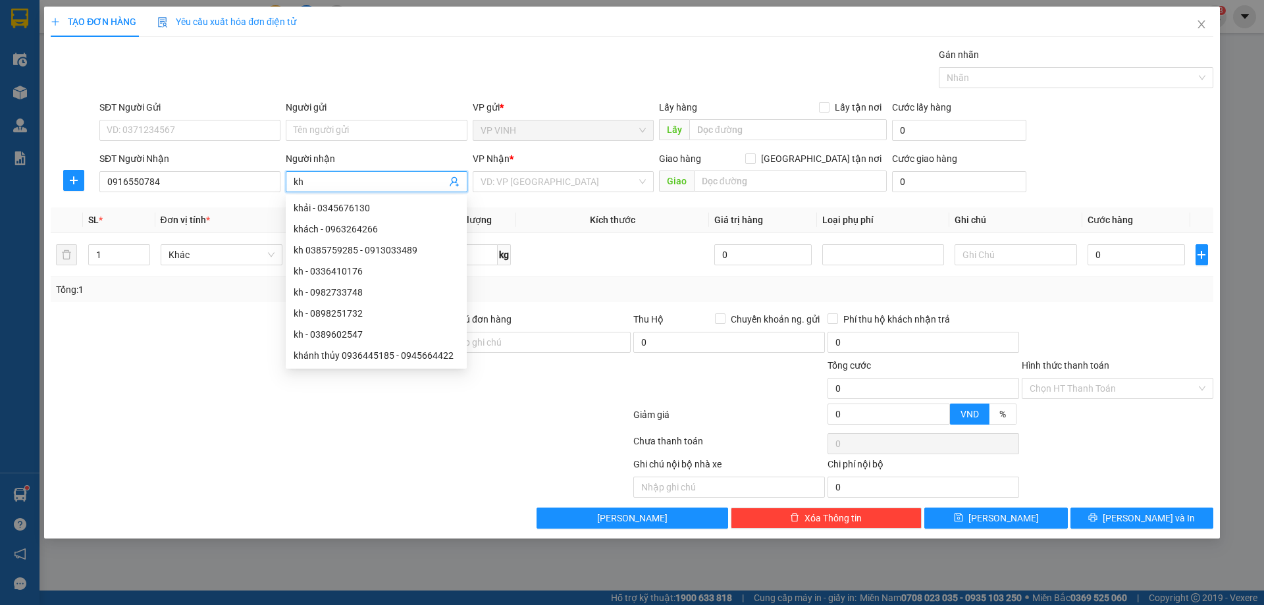
type input "k"
type input "a hưng"
click at [586, 184] on input "search" at bounding box center [559, 182] width 156 height 20
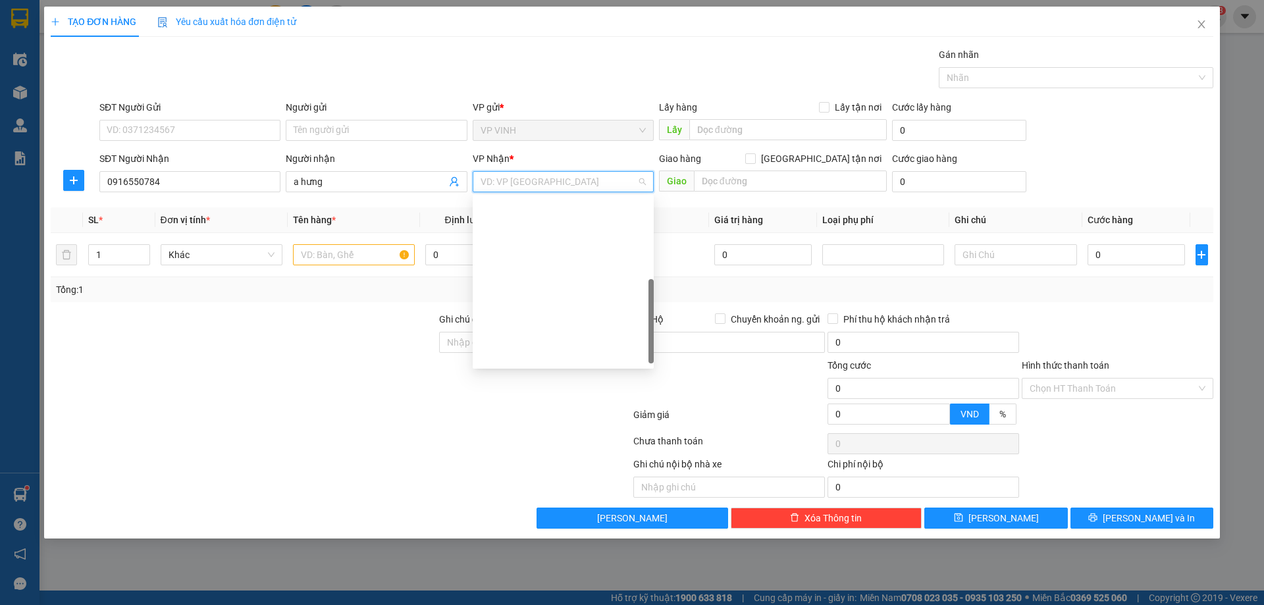
scroll to position [184, 0]
click at [516, 230] on div "VP [PERSON_NAME]" at bounding box center [563, 234] width 165 height 14
click at [755, 157] on input "[GEOGRAPHIC_DATA] tận nơi" at bounding box center [749, 157] width 9 height 9
checkbox input "true"
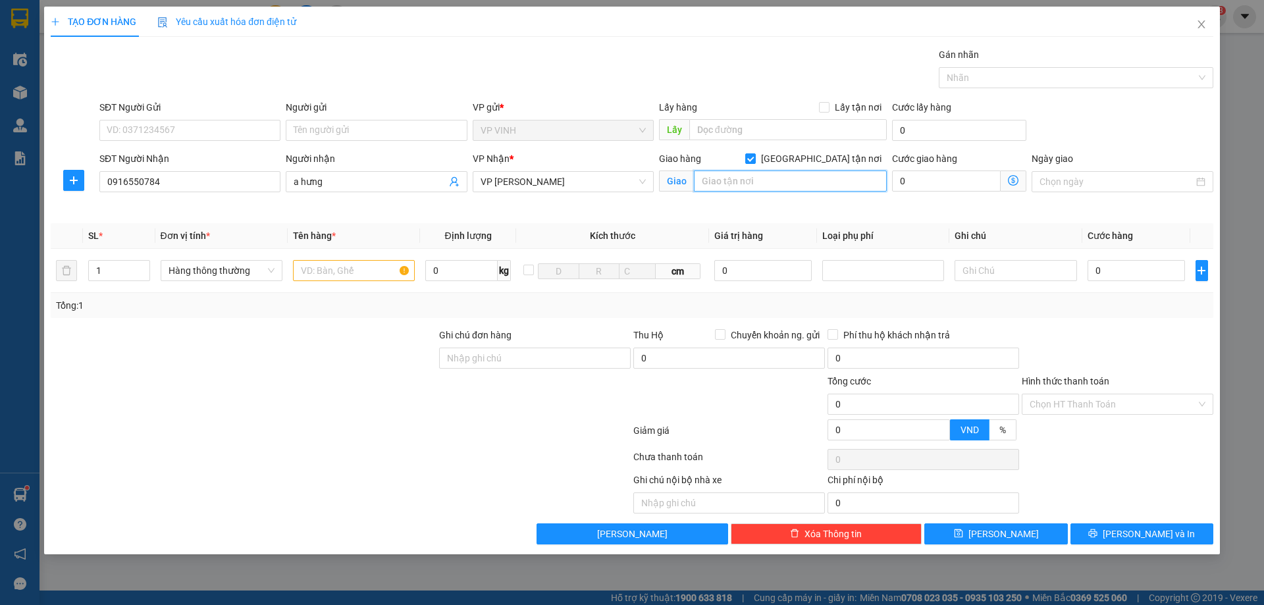
click at [764, 179] on input "text" at bounding box center [790, 181] width 193 height 21
type input "39/4 phương mai, hoàng mai"
click at [1014, 182] on icon "dollar-circle" at bounding box center [1013, 180] width 11 height 11
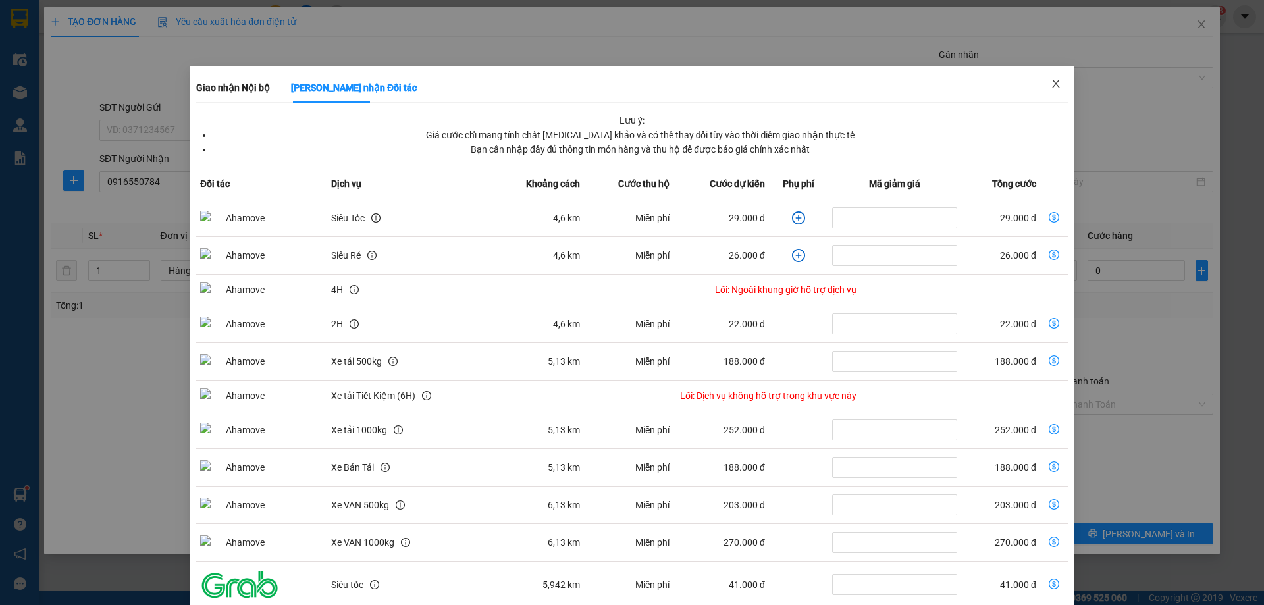
click at [1051, 82] on icon "close" at bounding box center [1056, 83] width 11 height 11
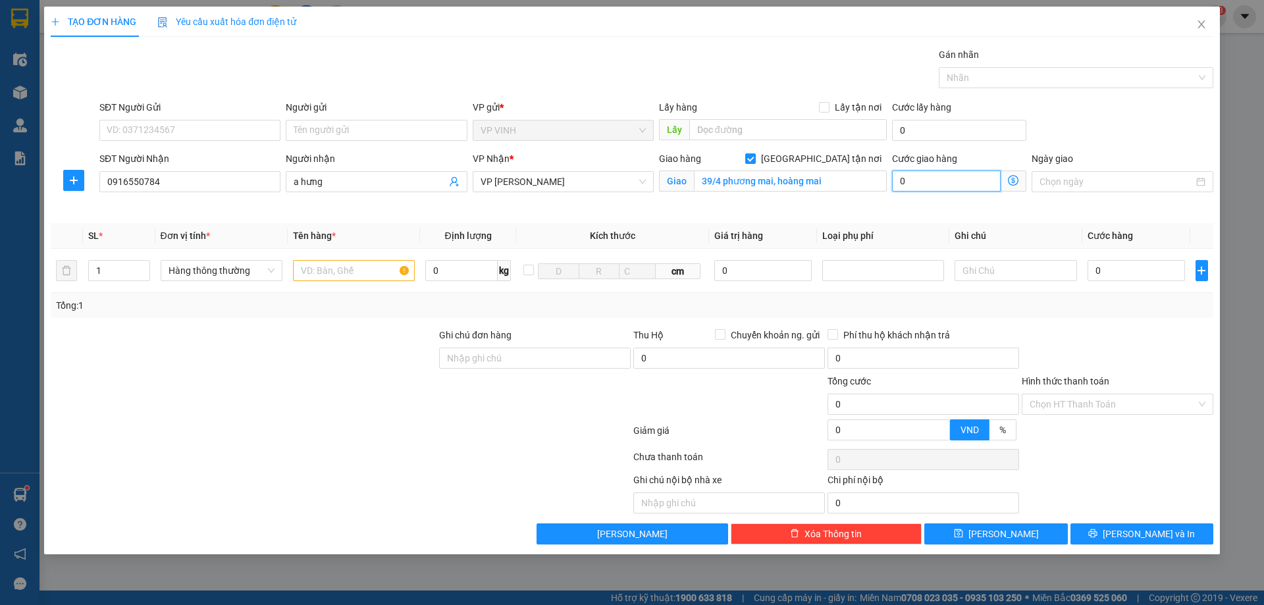
click at [957, 178] on input "0" at bounding box center [946, 181] width 109 height 21
type input "5"
type input "50"
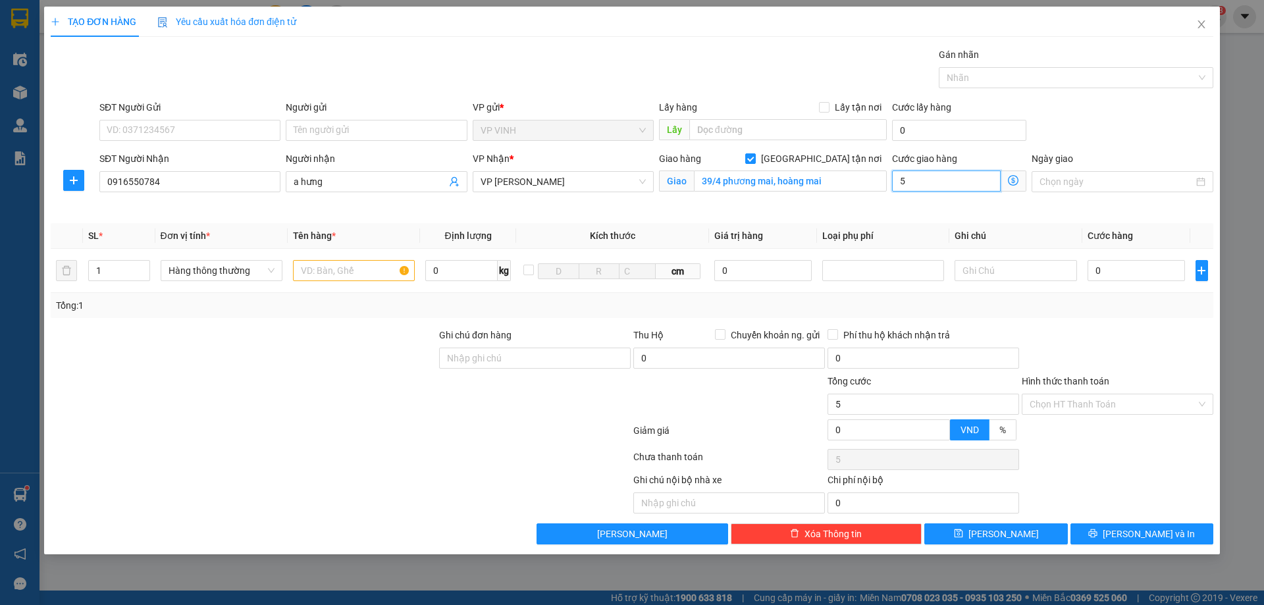
type input "50"
type input "50.000"
click at [323, 269] on input "text" at bounding box center [354, 270] width 122 height 21
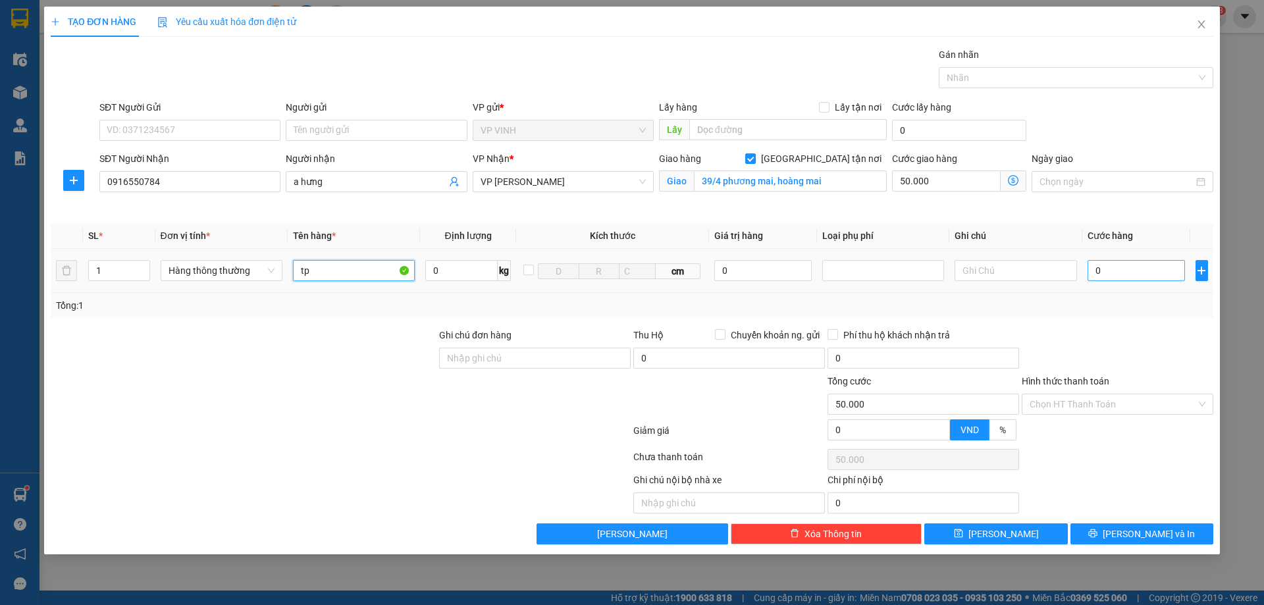
type input "tp"
click at [1140, 271] on input "0" at bounding box center [1137, 270] width 98 height 21
type input "5"
type input "50.005"
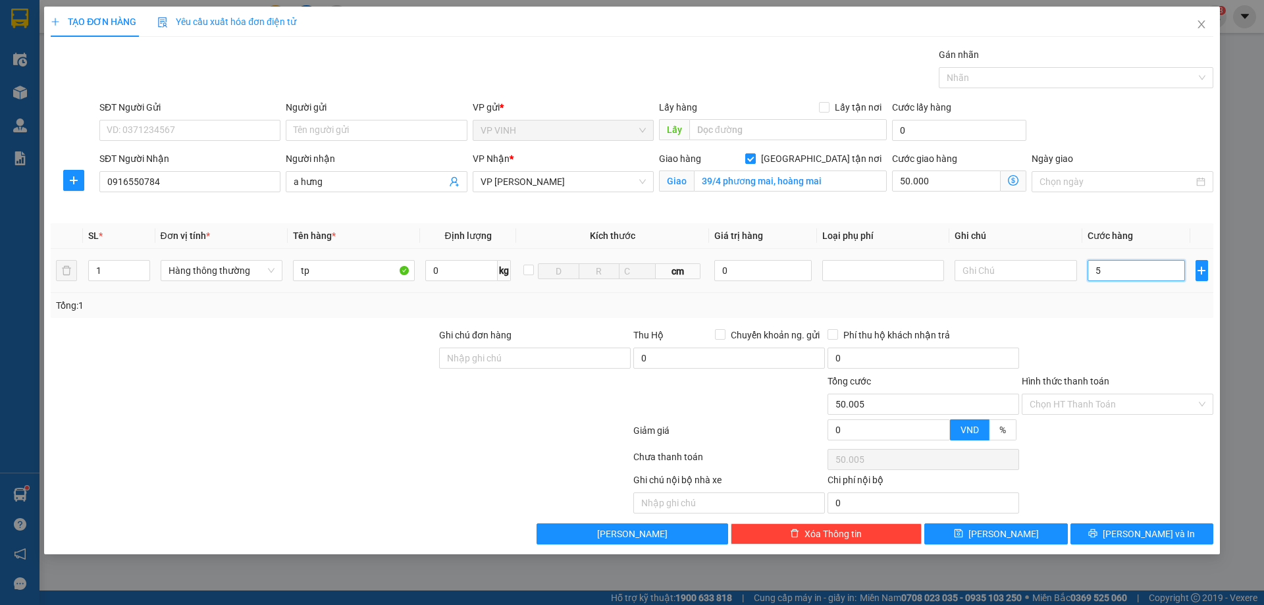
type input "50"
type input "50.050"
type input "50.000"
type input "100.000"
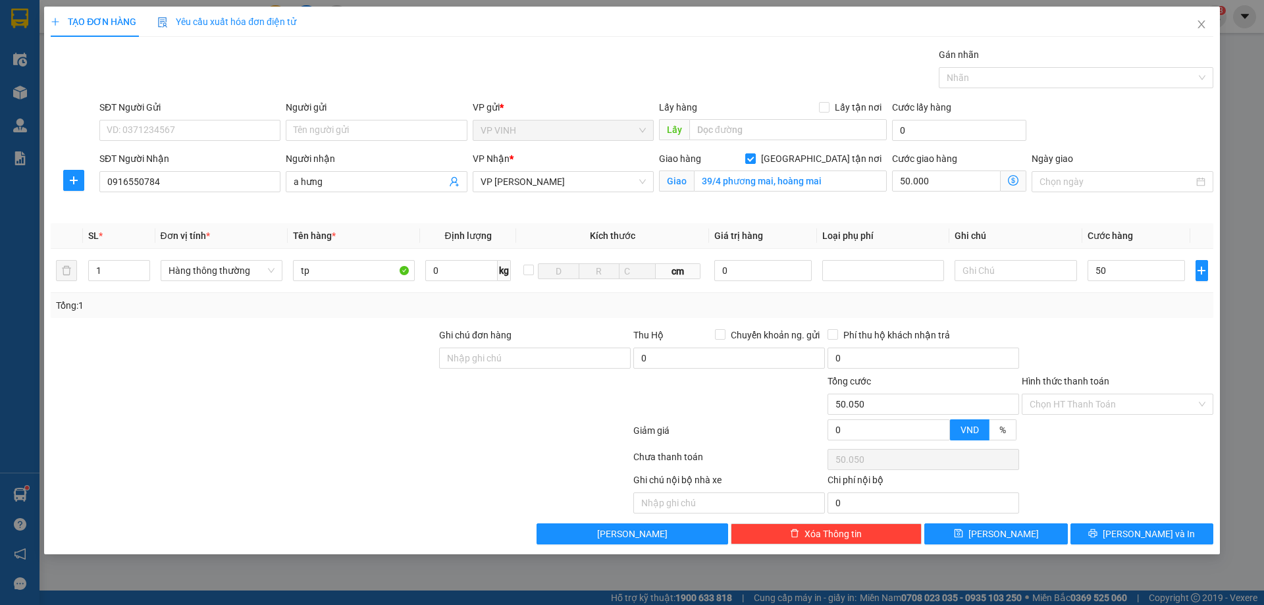
type input "100.000"
click at [1132, 344] on div at bounding box center [1117, 351] width 194 height 46
click at [154, 132] on input "SĐT Người Gửi" at bounding box center [189, 130] width 181 height 21
type input "0949163009"
click at [346, 131] on input "Người gửi" at bounding box center [376, 130] width 181 height 21
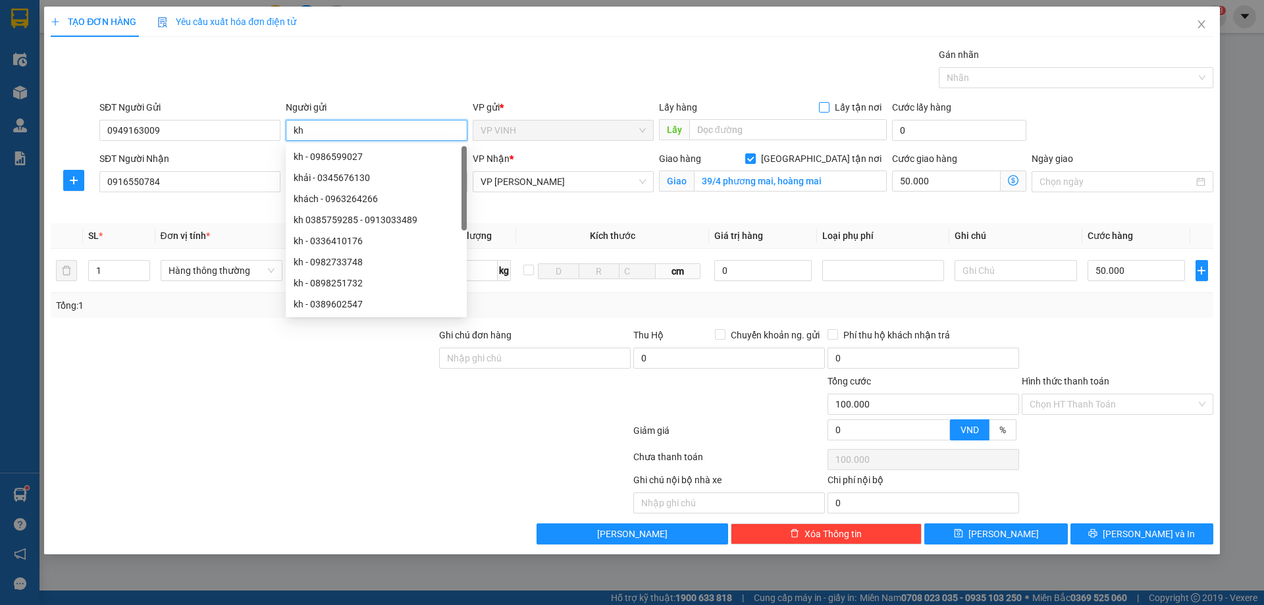
type input "kh"
click at [822, 107] on input "Lấy tận nơi" at bounding box center [823, 106] width 9 height 9
checkbox input "true"
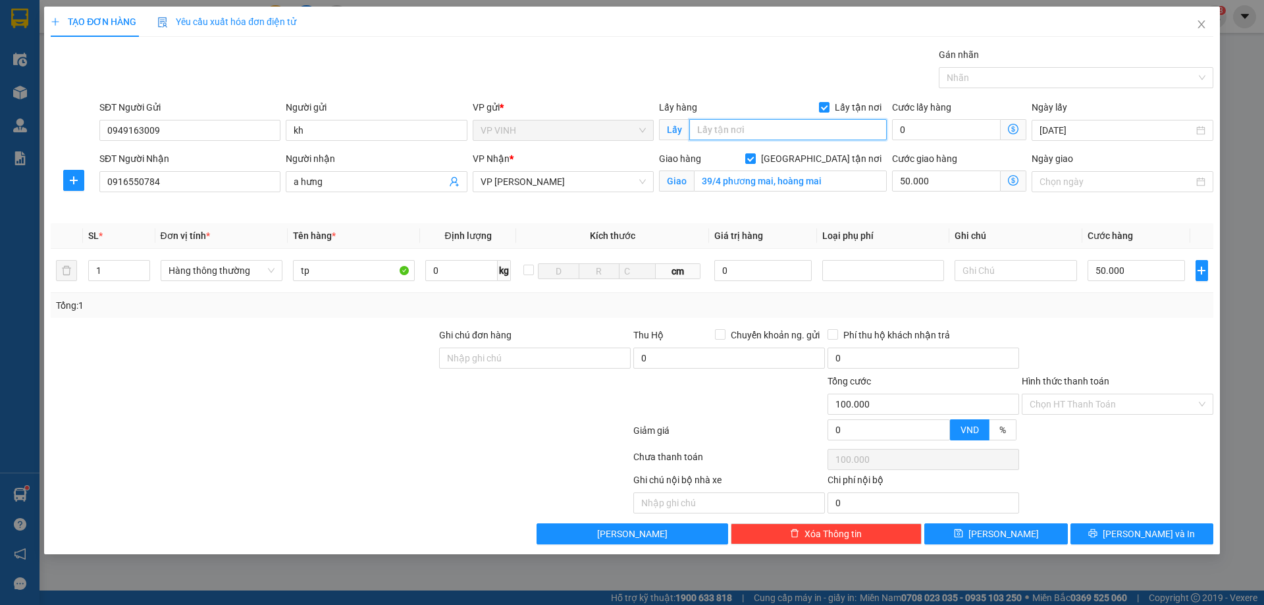
click at [787, 128] on input "text" at bounding box center [788, 129] width 198 height 21
type input "35 minh tân"
click at [1100, 400] on input "Hình thức thanh toán" at bounding box center [1113, 404] width 167 height 20
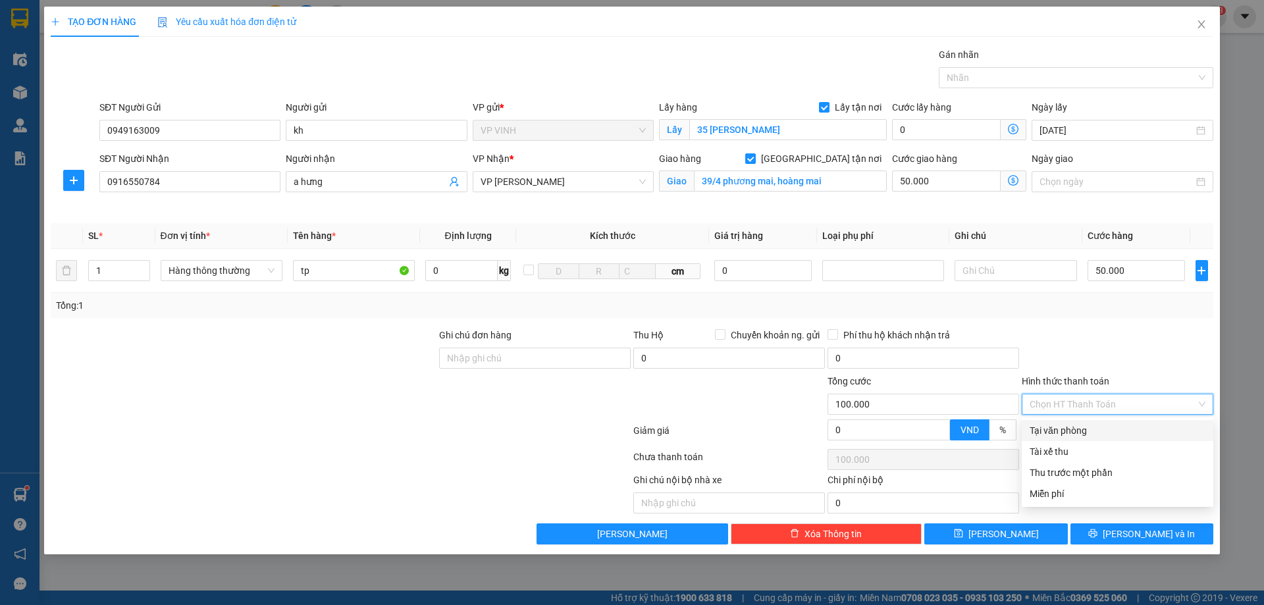
click at [1082, 430] on div "Tại văn phòng" at bounding box center [1118, 430] width 176 height 14
type input "0"
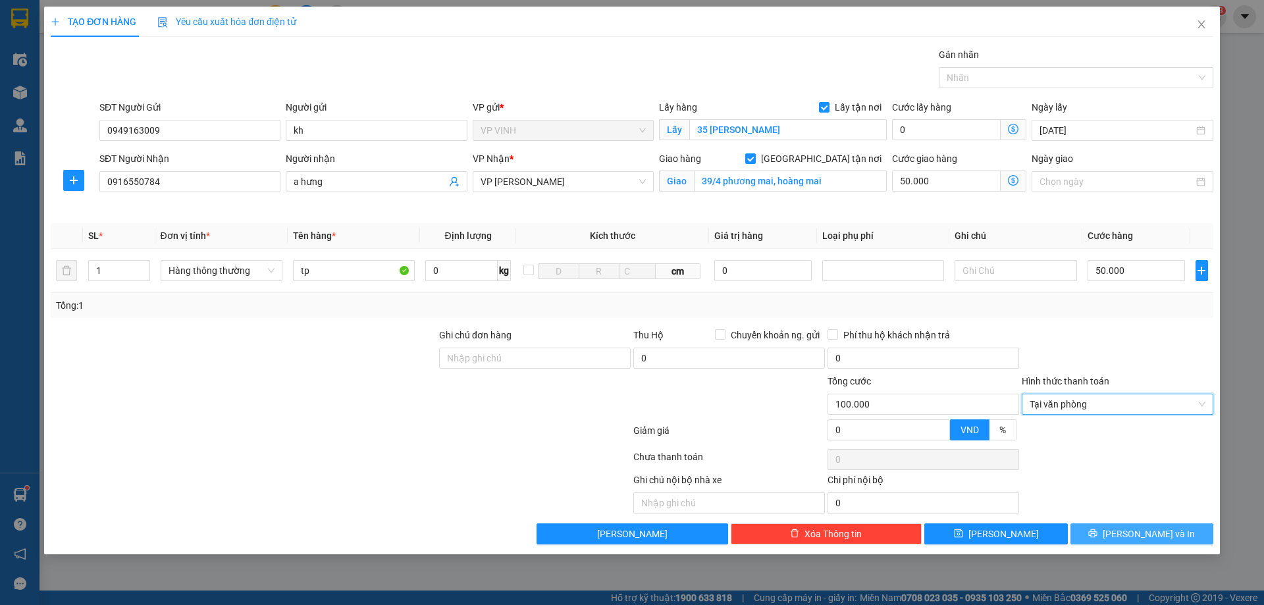
click at [1108, 530] on button "[PERSON_NAME] và In" at bounding box center [1142, 533] width 143 height 21
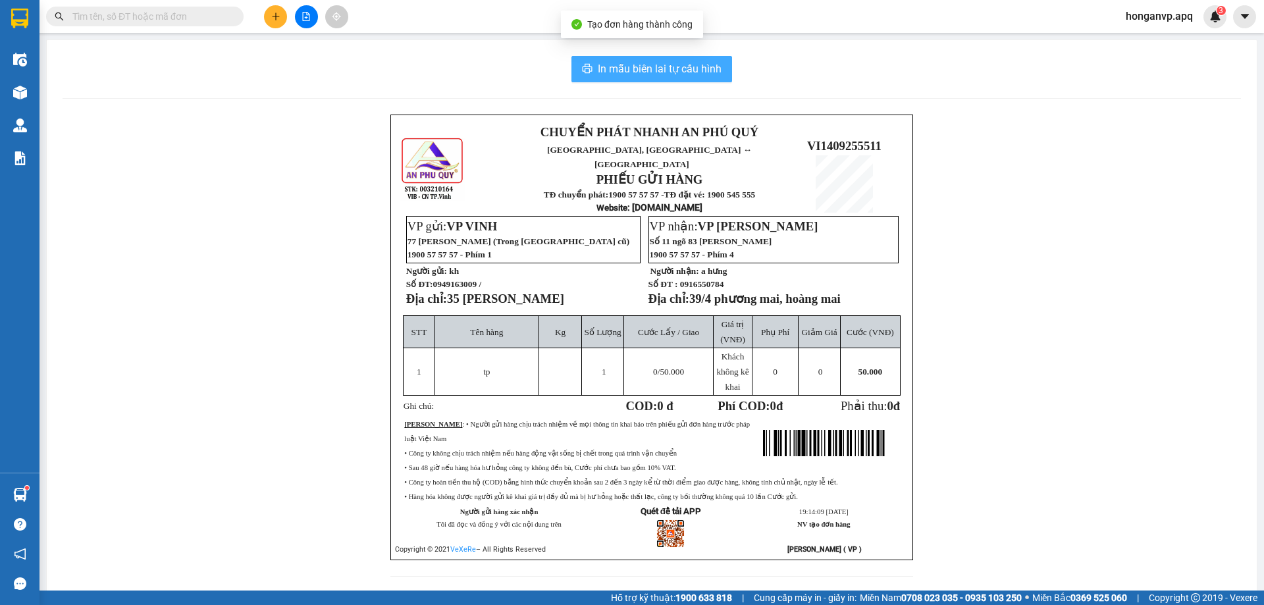
click at [617, 69] on span "In mẫu biên lai tự cấu hình" at bounding box center [660, 69] width 124 height 16
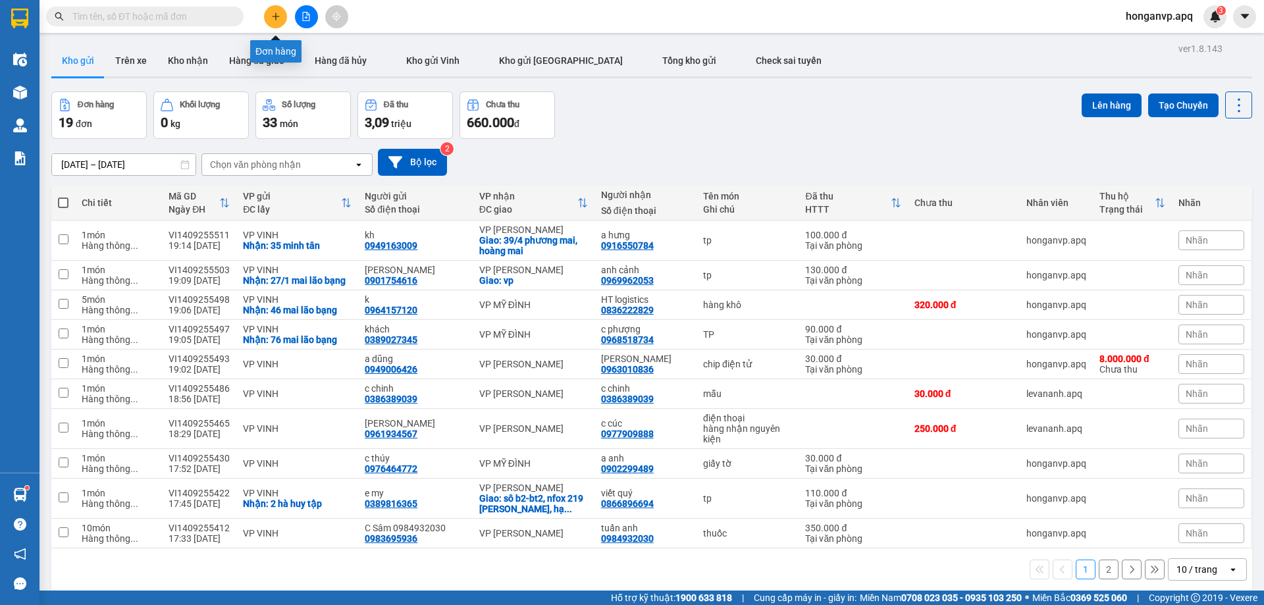
click at [277, 15] on icon "plus" at bounding box center [275, 16] width 9 height 9
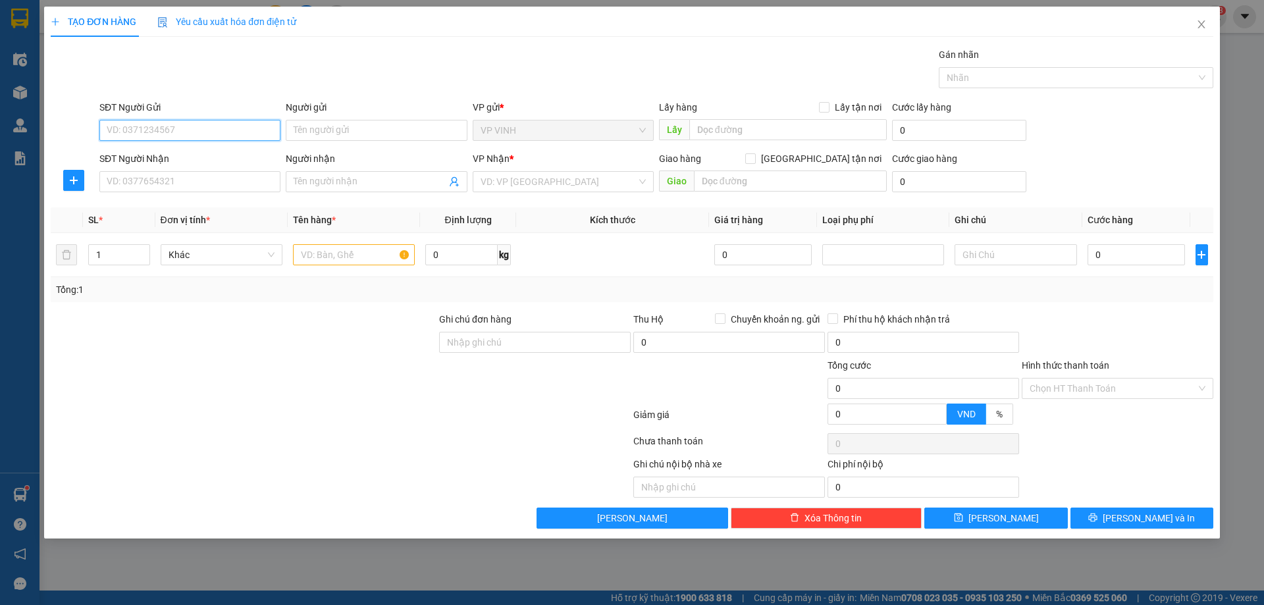
click at [158, 132] on input "SĐT Người Gửi" at bounding box center [189, 130] width 181 height 21
paste input "0913058898"
type input "0913058898"
click at [160, 155] on div "0913058898 - BỐ TÙNG" at bounding box center [189, 156] width 165 height 14
type input "BỐ TÙNG"
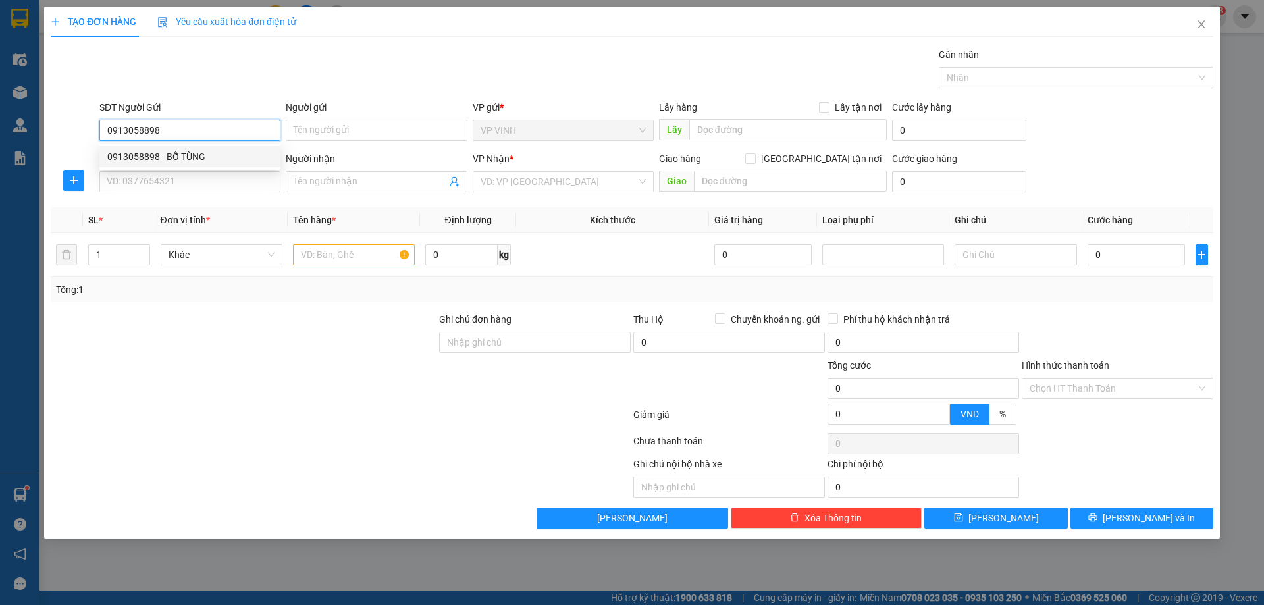
checkbox input "true"
type input "84 hải thượng lãn ông hht"
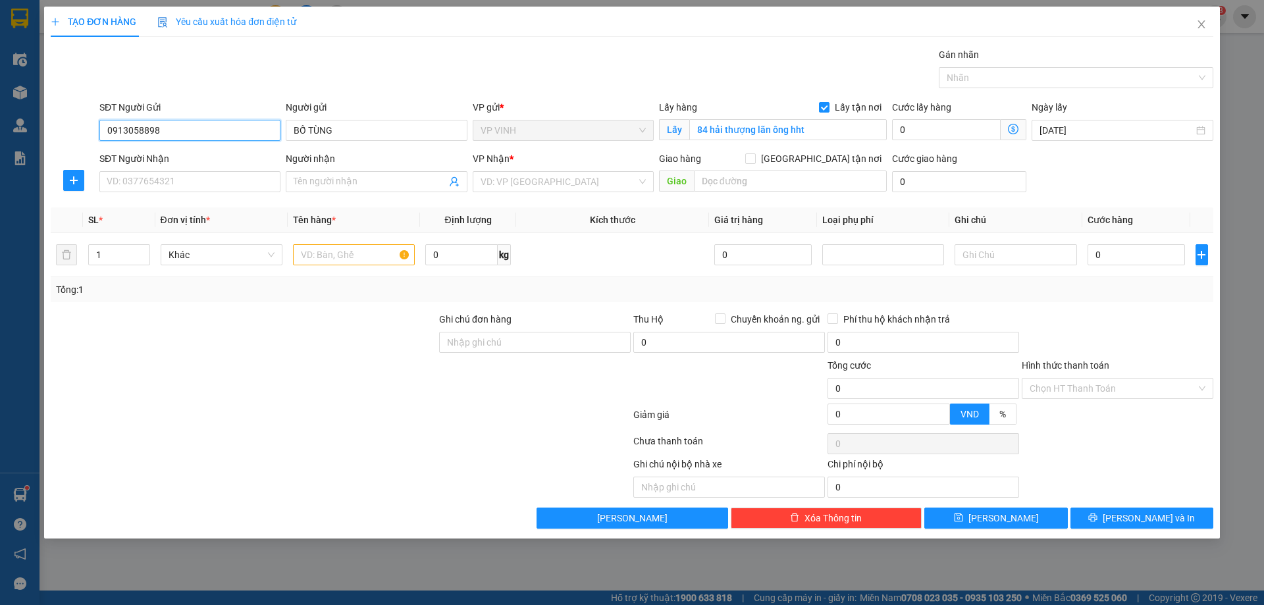
type input "0913058898"
click at [210, 188] on input "SĐT Người Nhận" at bounding box center [189, 181] width 181 height 21
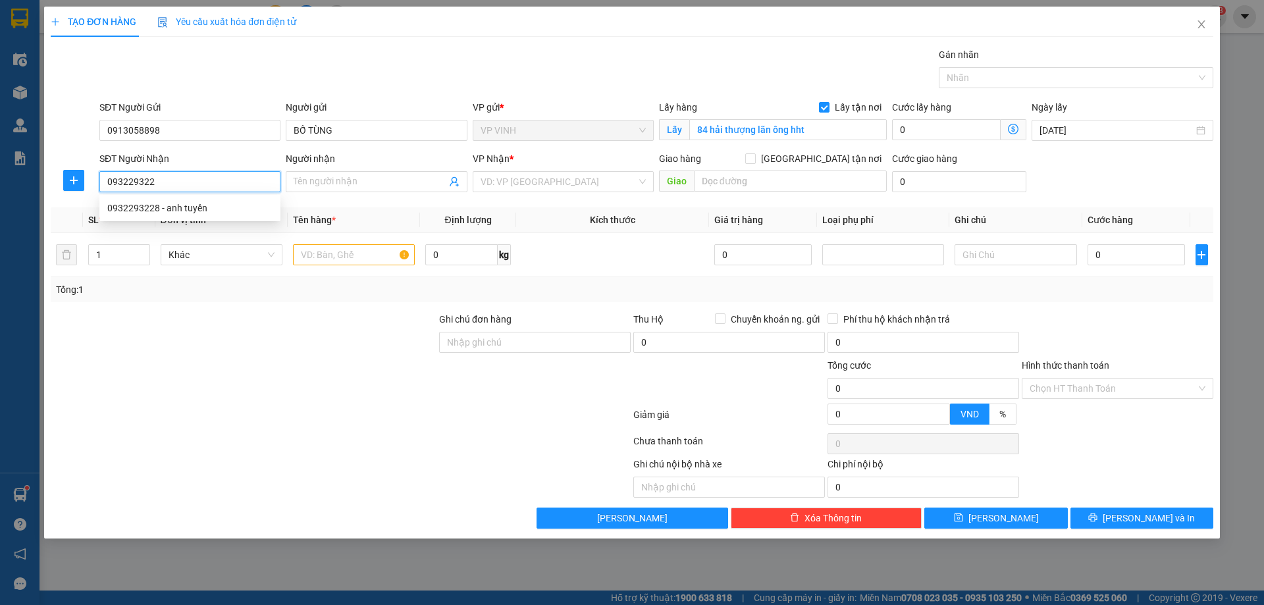
type input "0932293228"
click at [125, 207] on div "0932293228 - anh tuyến" at bounding box center [189, 208] width 165 height 14
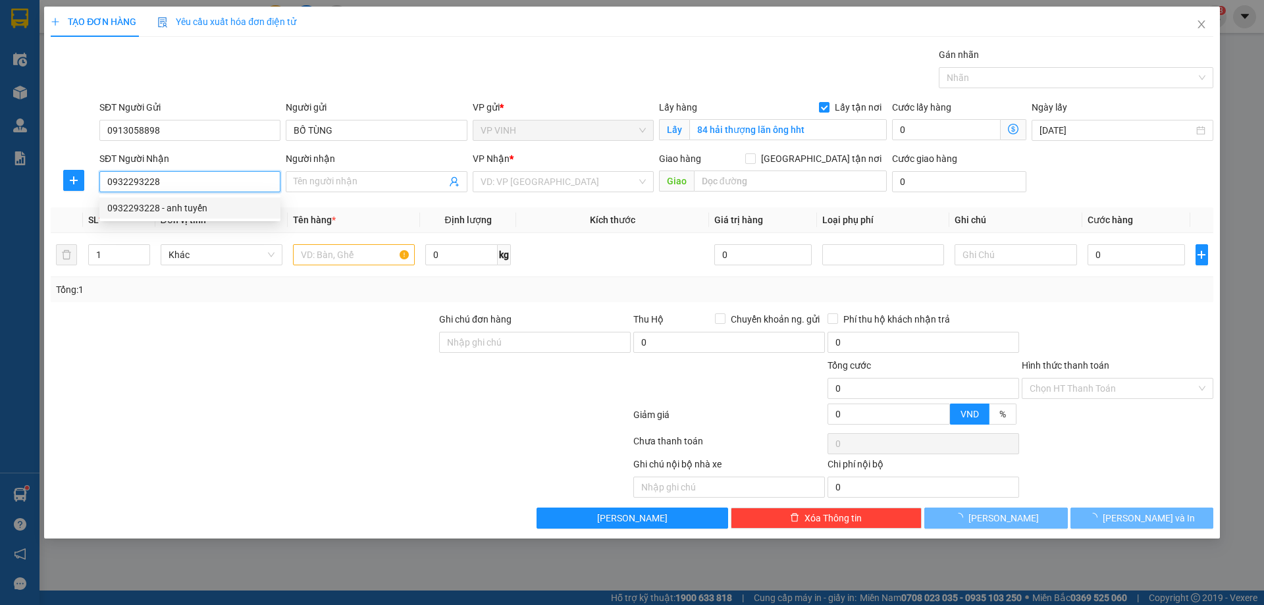
type input "anh tuyến"
checkbox input "true"
type input "mđ"
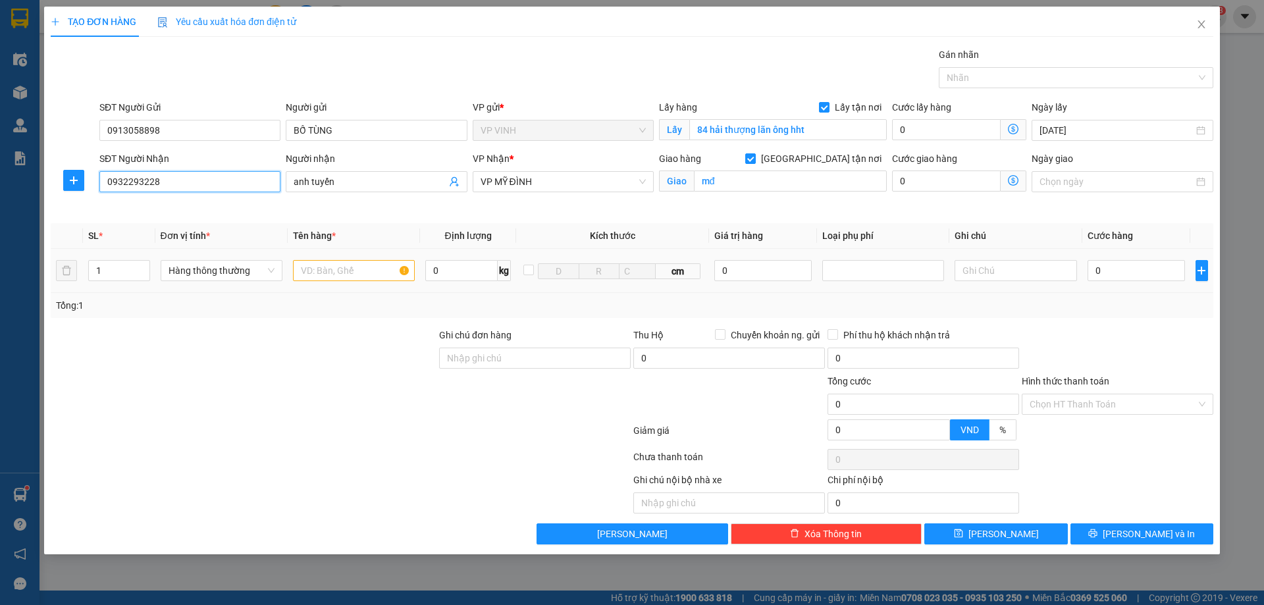
type input "0932293228"
click at [379, 266] on input "text" at bounding box center [354, 270] width 122 height 21
type input "5"
type input "bưởi"
click at [1145, 274] on input "0" at bounding box center [1137, 270] width 98 height 21
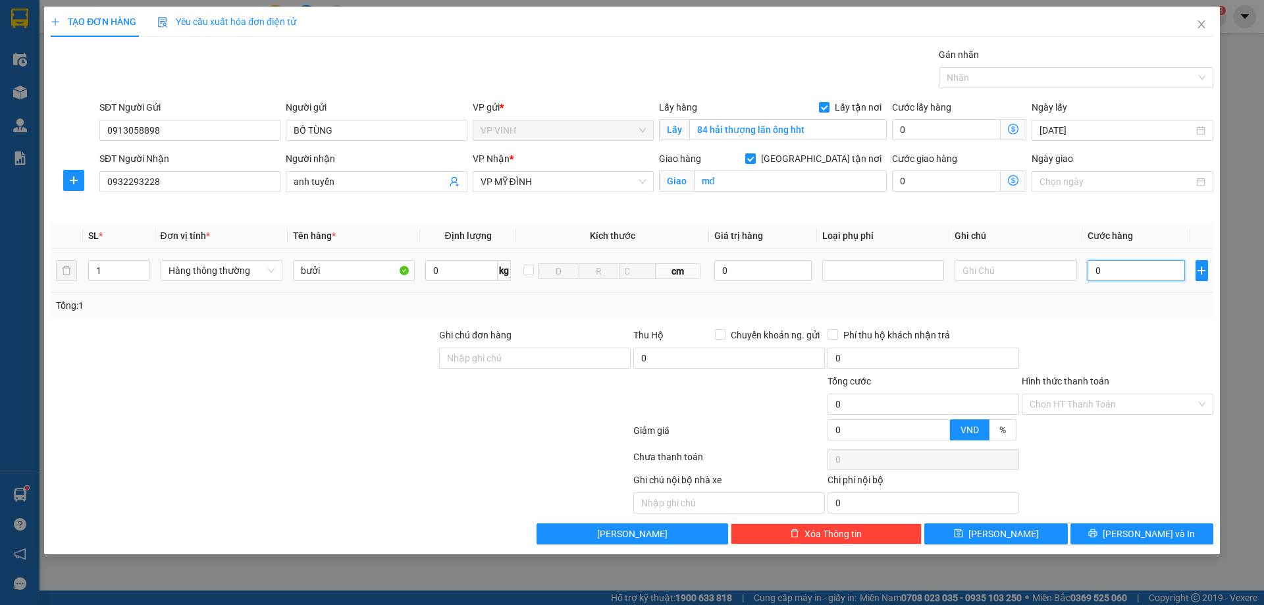
type input "5"
type input "50"
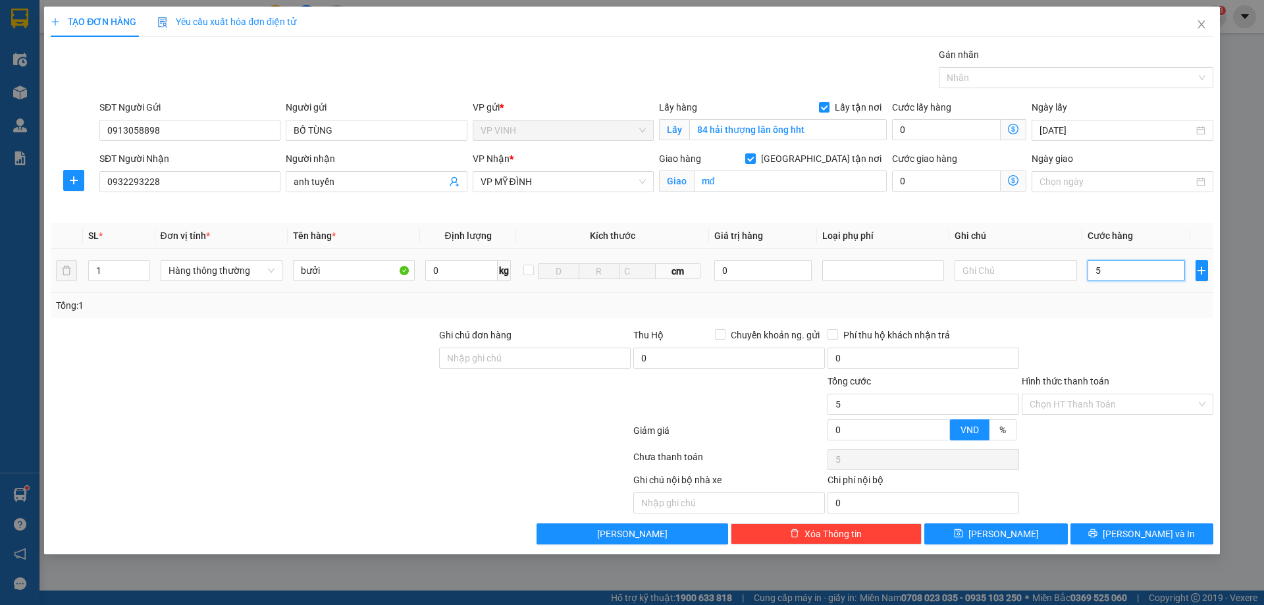
type input "50"
type input "50.000"
click at [1115, 533] on button "[PERSON_NAME] và In" at bounding box center [1142, 533] width 143 height 21
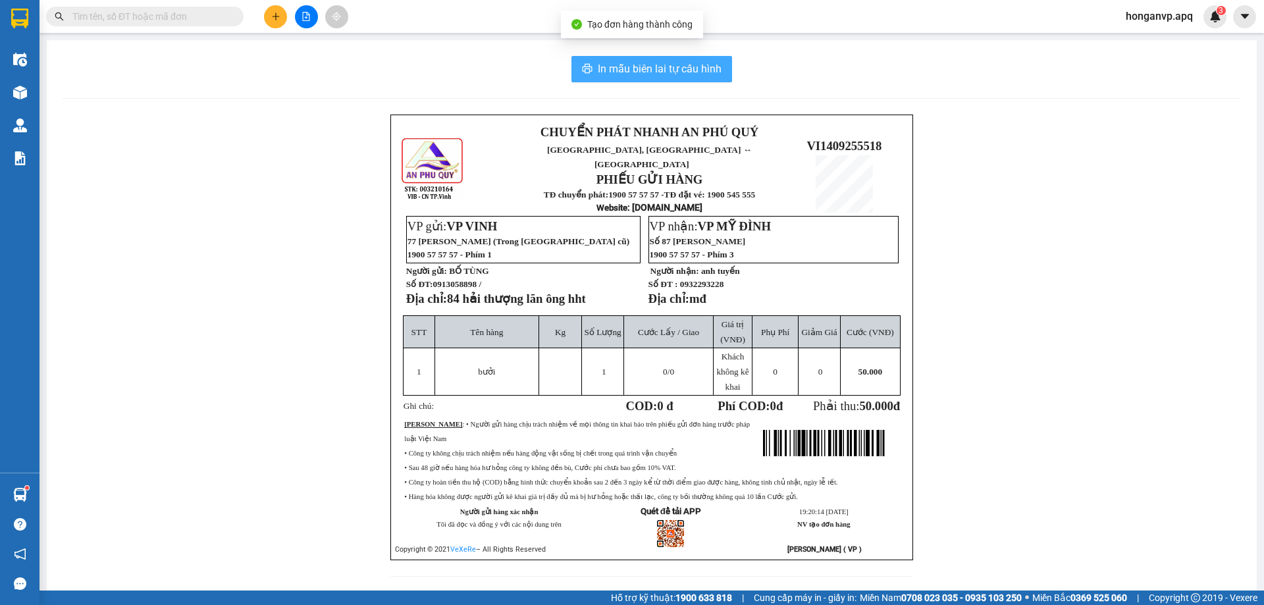
click at [704, 68] on span "In mẫu biên lai tự cấu hình" at bounding box center [660, 69] width 124 height 16
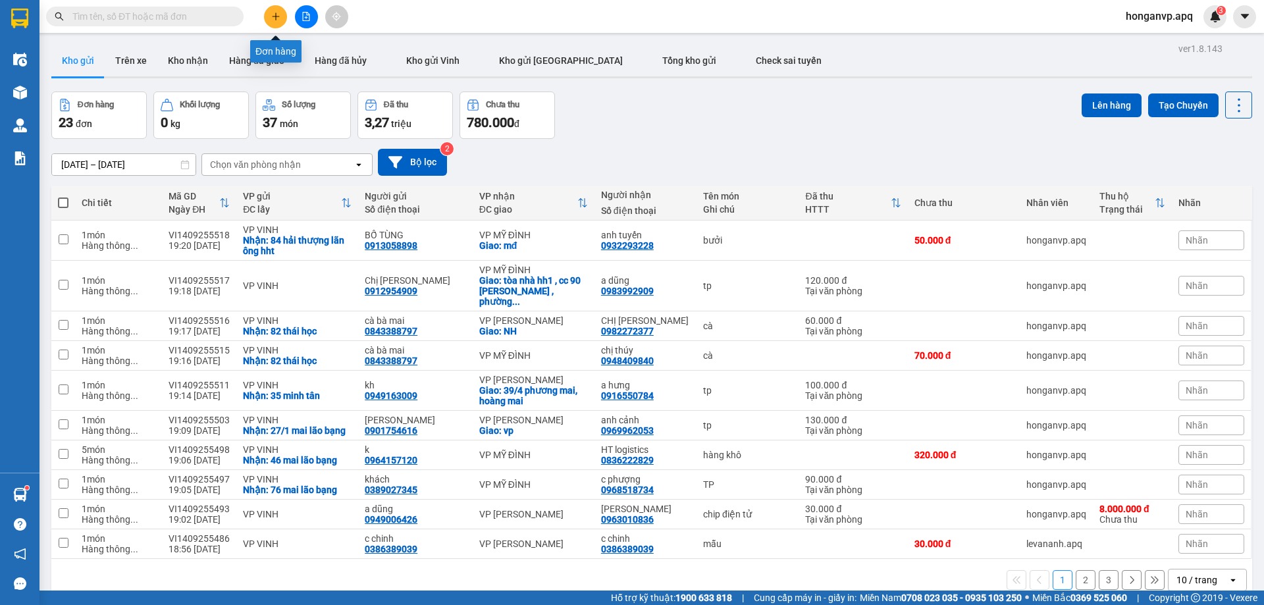
click at [278, 9] on button at bounding box center [275, 16] width 23 height 23
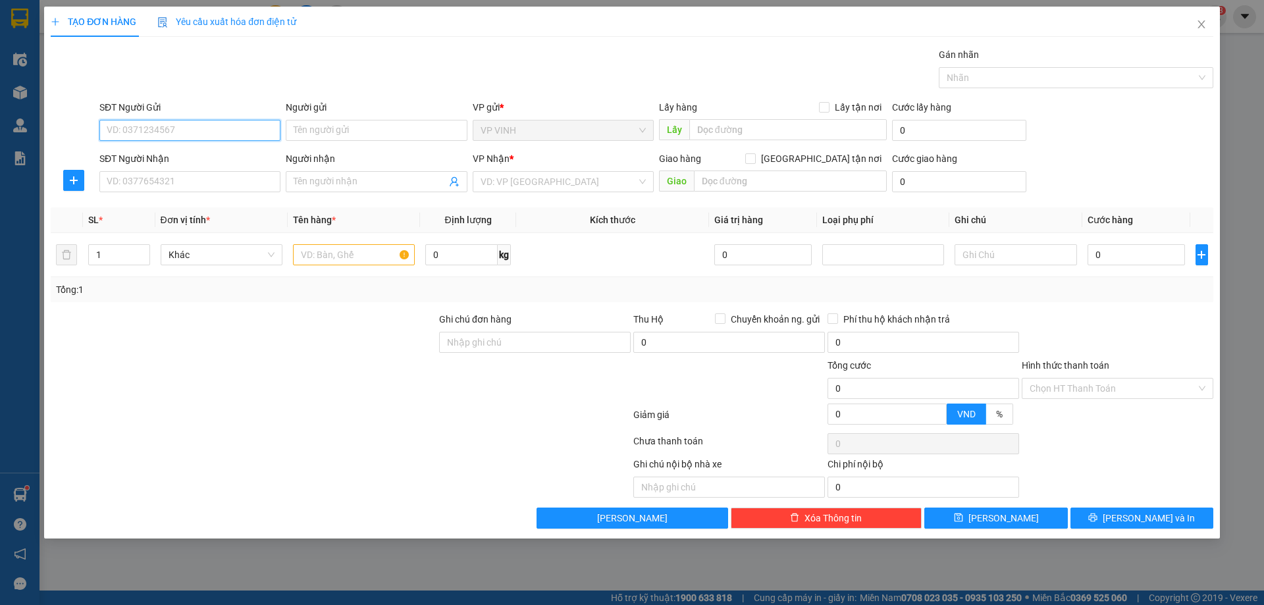
click at [143, 133] on input "SĐT Người Gửi" at bounding box center [189, 130] width 181 height 21
paste input "0335864055"
type input "0335864055"
click at [149, 157] on div "0335864055 - vân minh" at bounding box center [189, 156] width 165 height 14
type input "vân minh"
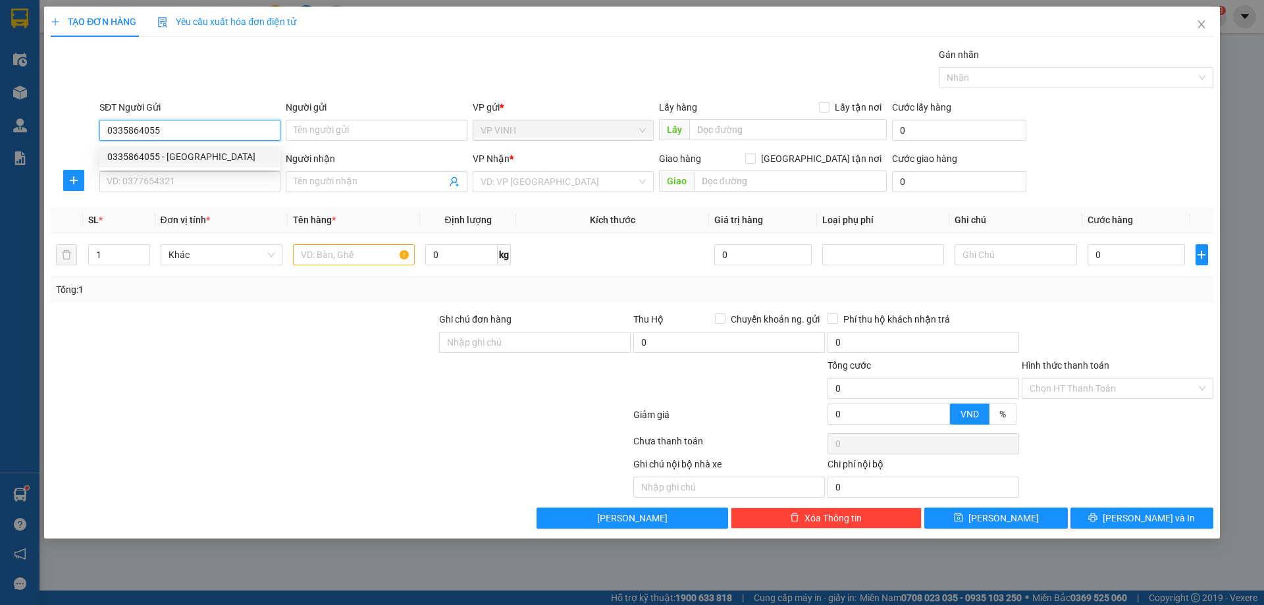
checkbox input "true"
type input "72 nguyễn chích"
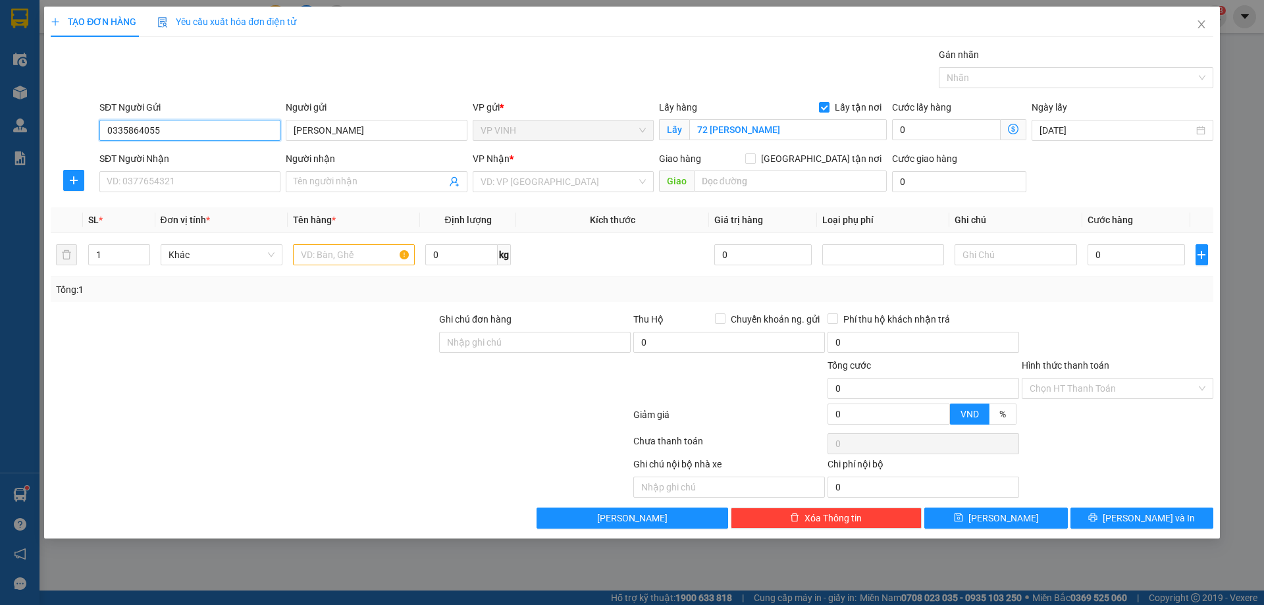
type input "0335864055"
click at [167, 180] on input "SĐT Người Nhận" at bounding box center [189, 181] width 181 height 21
click at [142, 179] on input "SĐT Người Nhận" at bounding box center [189, 181] width 181 height 21
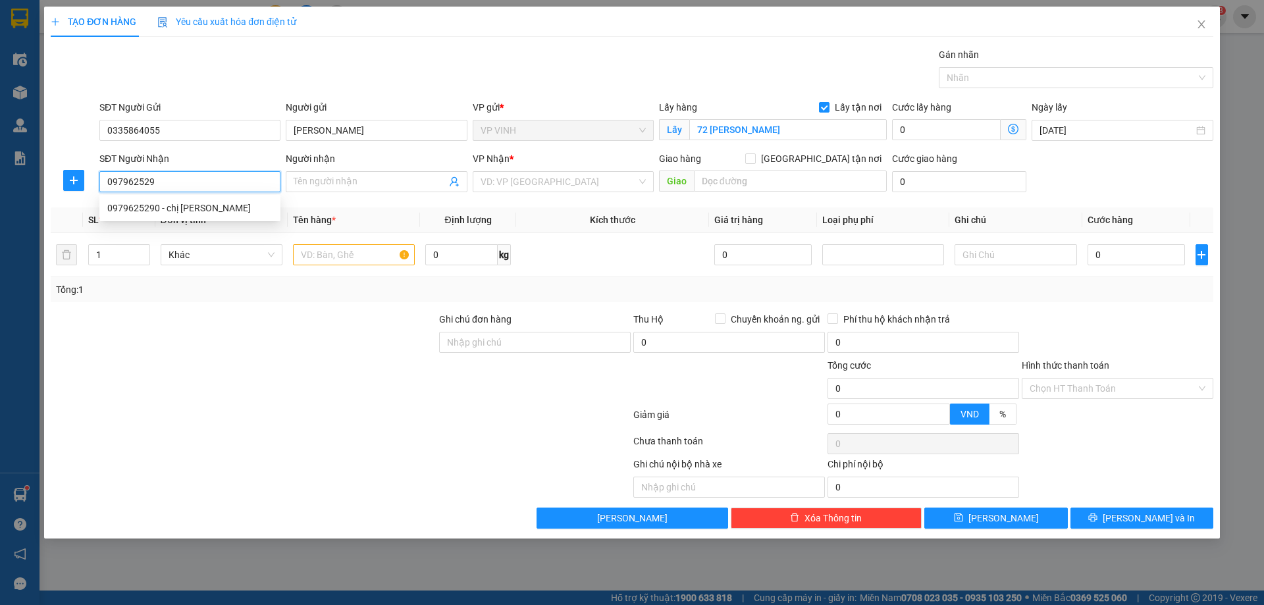
type input "0979625290"
click at [146, 206] on div "0979625290 - chị hương" at bounding box center [189, 208] width 165 height 14
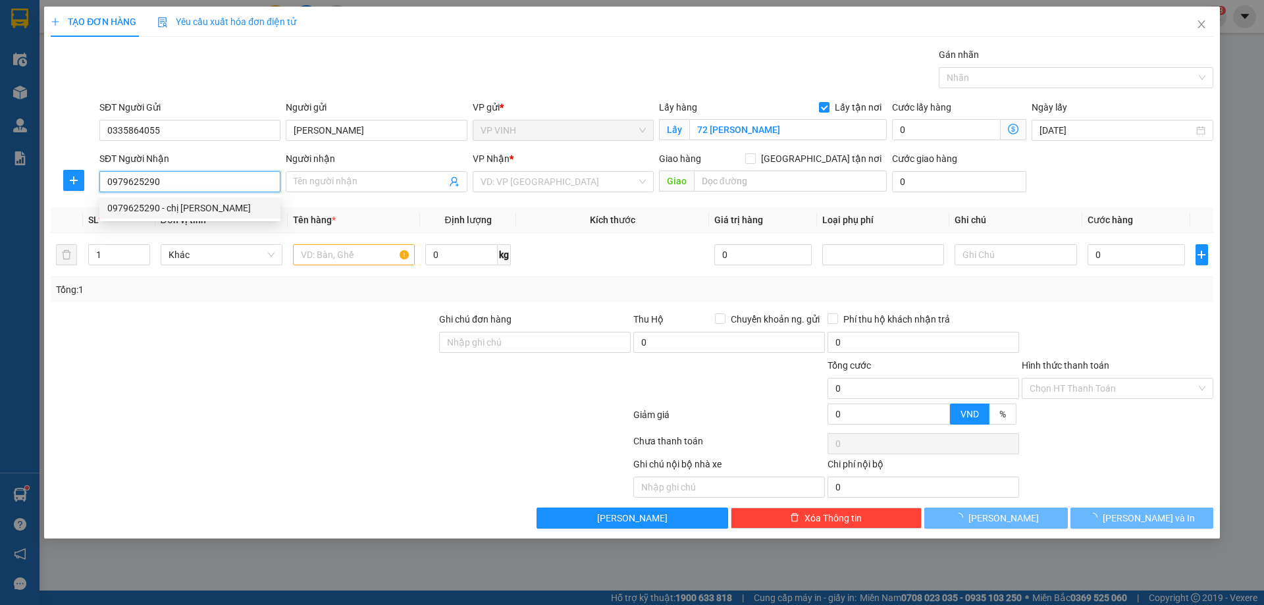
type input "chị hương"
checkbox input "true"
type input "mđ"
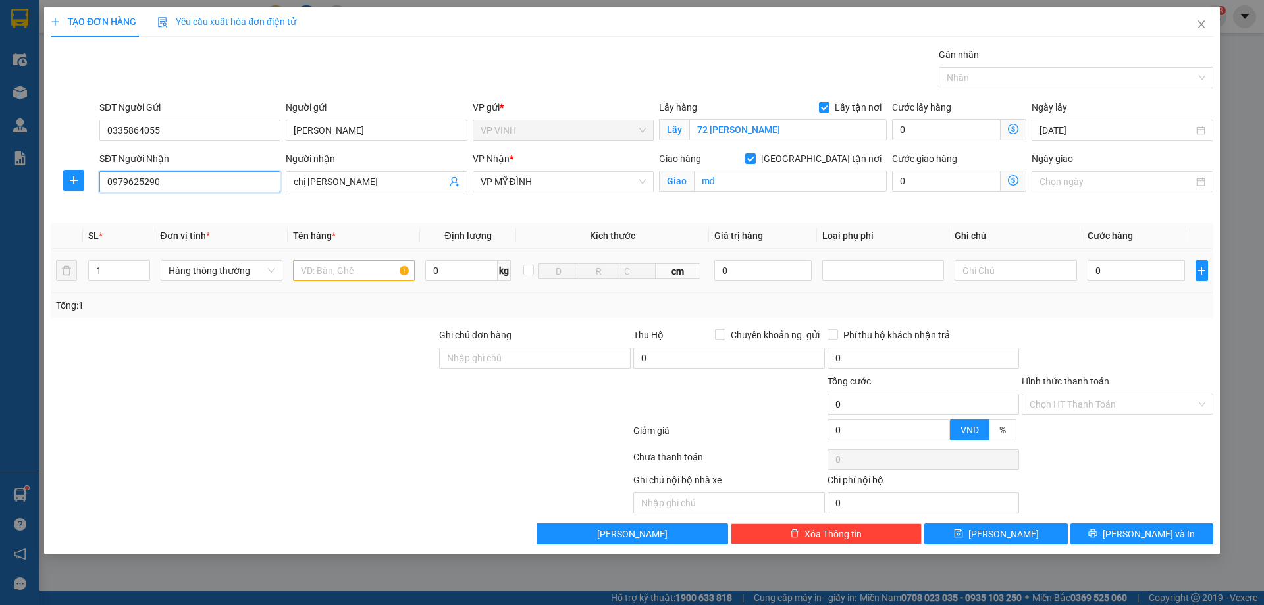
type input "0979625290"
click at [364, 273] on input "text" at bounding box center [354, 270] width 122 height 21
type input "cà"
click at [1148, 272] on input "0" at bounding box center [1137, 270] width 98 height 21
type input "4"
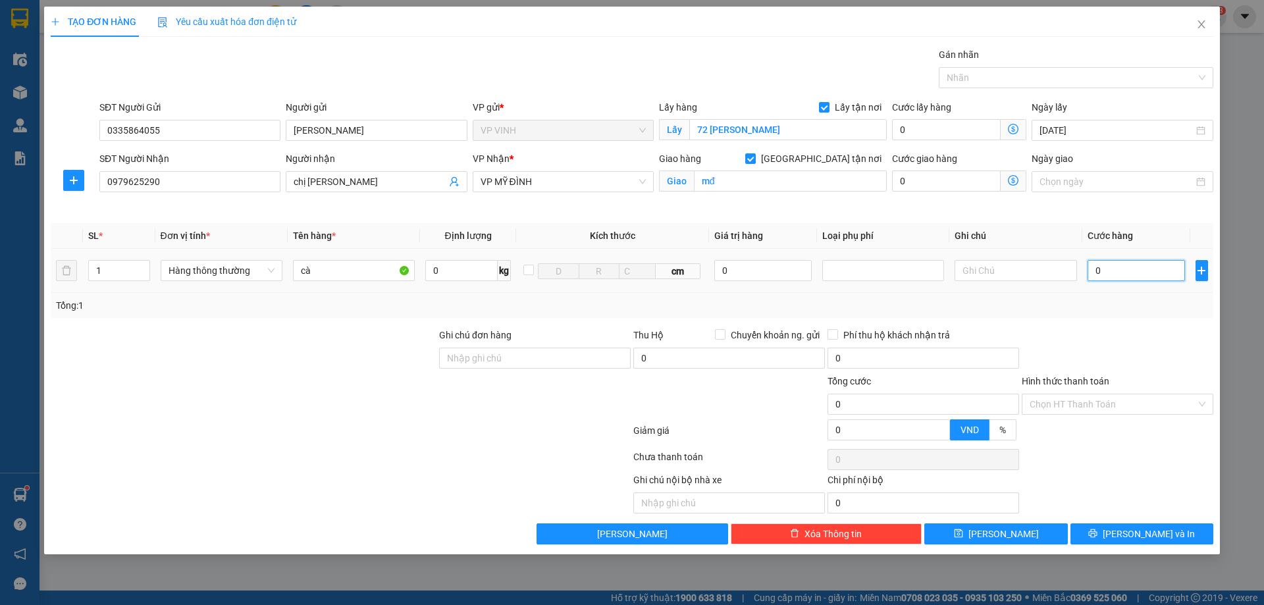
type input "4"
type input "40"
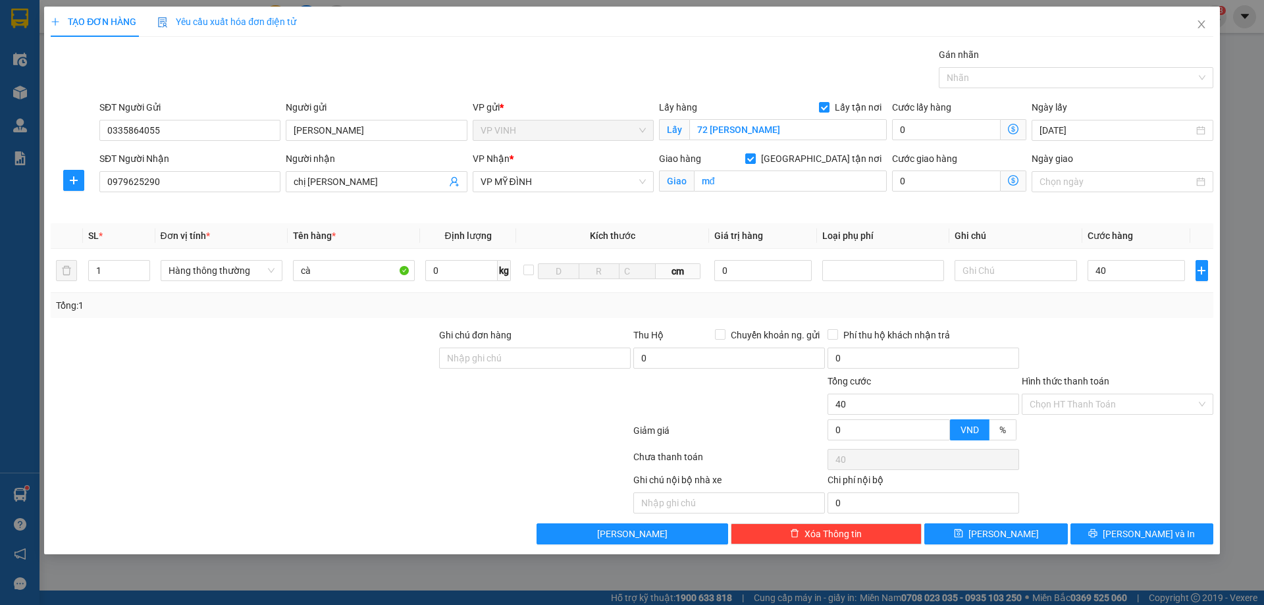
type input "40.000"
drag, startPoint x: 1117, startPoint y: 302, endPoint x: 1118, endPoint y: 311, distance: 10.0
click at [1117, 304] on div "Tổng: 1" at bounding box center [632, 305] width 1152 height 14
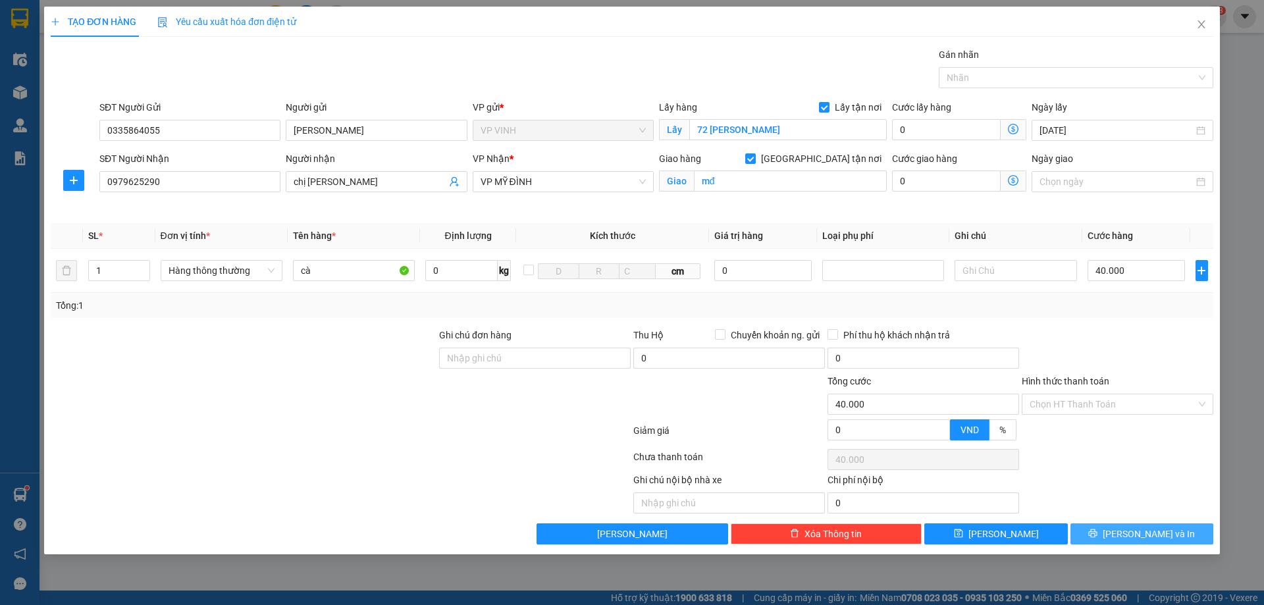
click at [1131, 539] on span "[PERSON_NAME] và In" at bounding box center [1149, 534] width 92 height 14
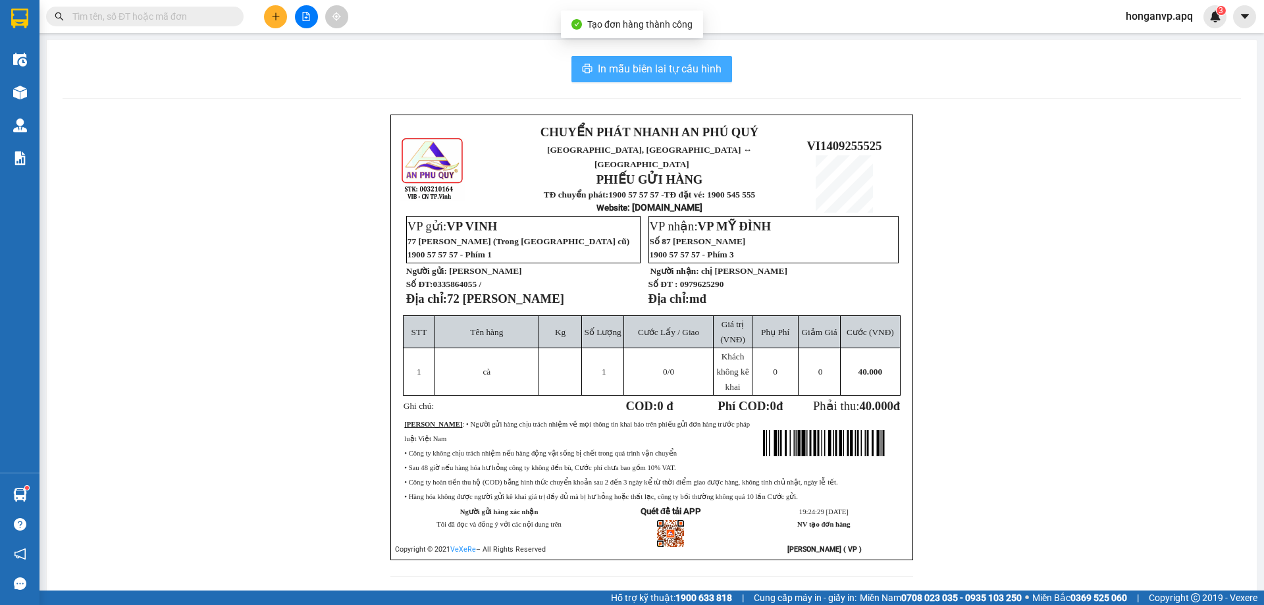
click at [649, 72] on span "In mẫu biên lai tự cấu hình" at bounding box center [660, 69] width 124 height 16
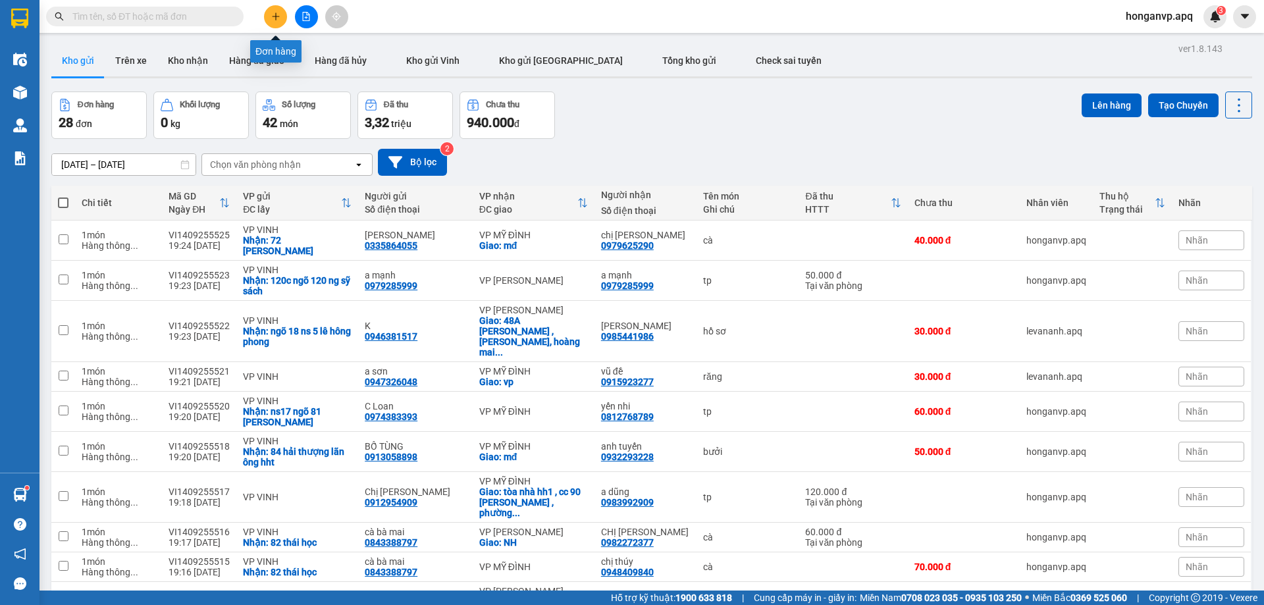
click at [273, 18] on icon "plus" at bounding box center [275, 16] width 9 height 9
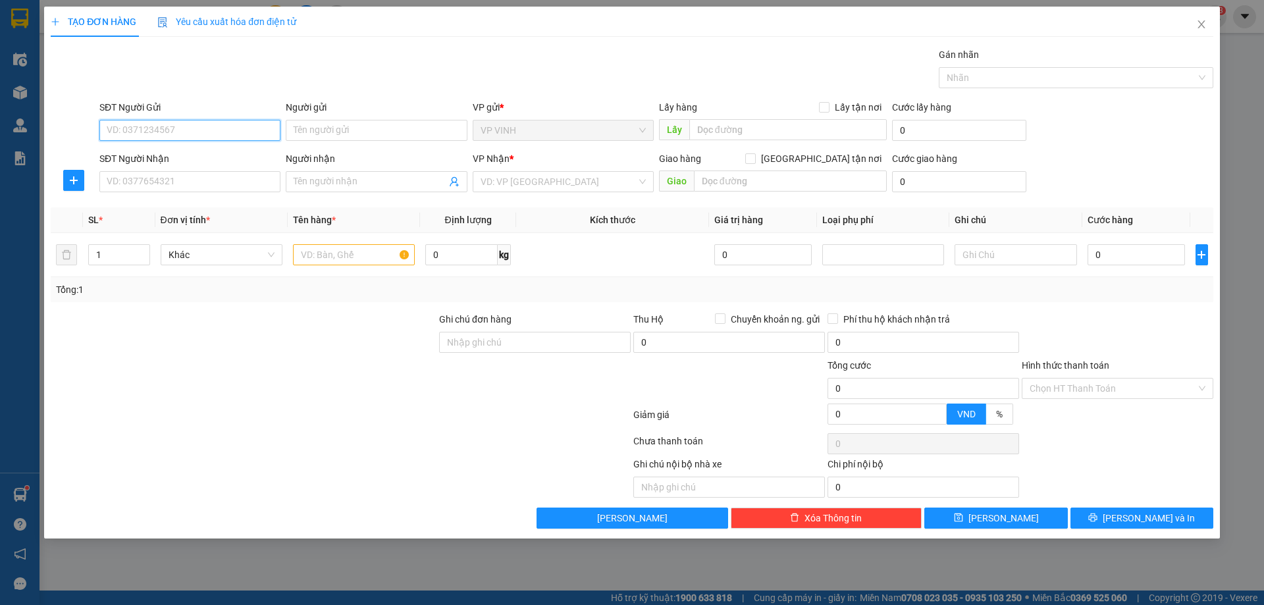
paste input "0856586547"
type input "0856586547"
click at [153, 153] on div "0856586547 - MP DUNG QUANG" at bounding box center [189, 156] width 165 height 14
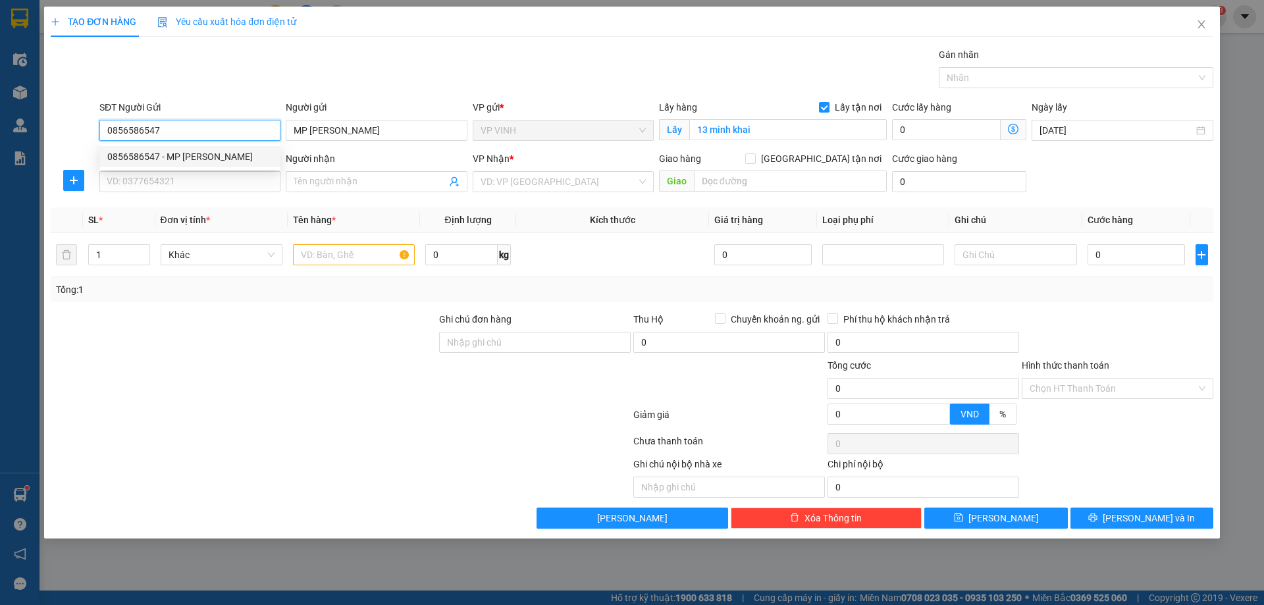
type input "MP DUNG QUANG"
checkbox input "true"
type input "13 minh khai"
type input "0856586547"
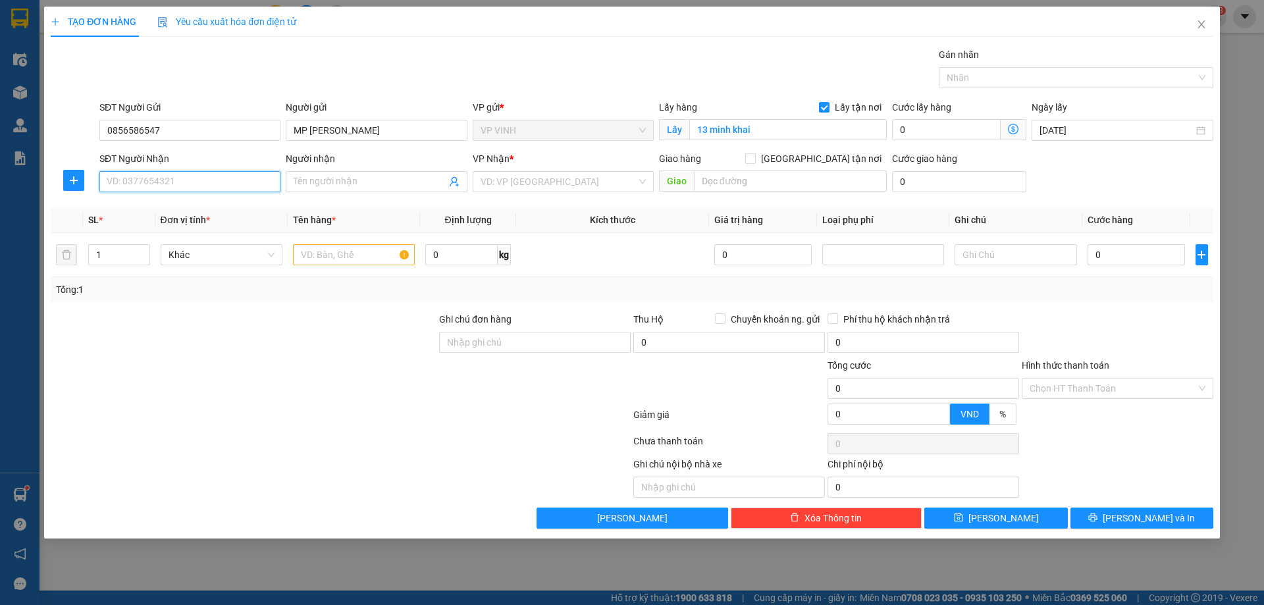
click at [184, 179] on input "SĐT Người Nhận" at bounding box center [189, 181] width 181 height 21
click at [135, 209] on div "0902282248 - linh anh" at bounding box center [189, 208] width 165 height 14
type input "0902282248"
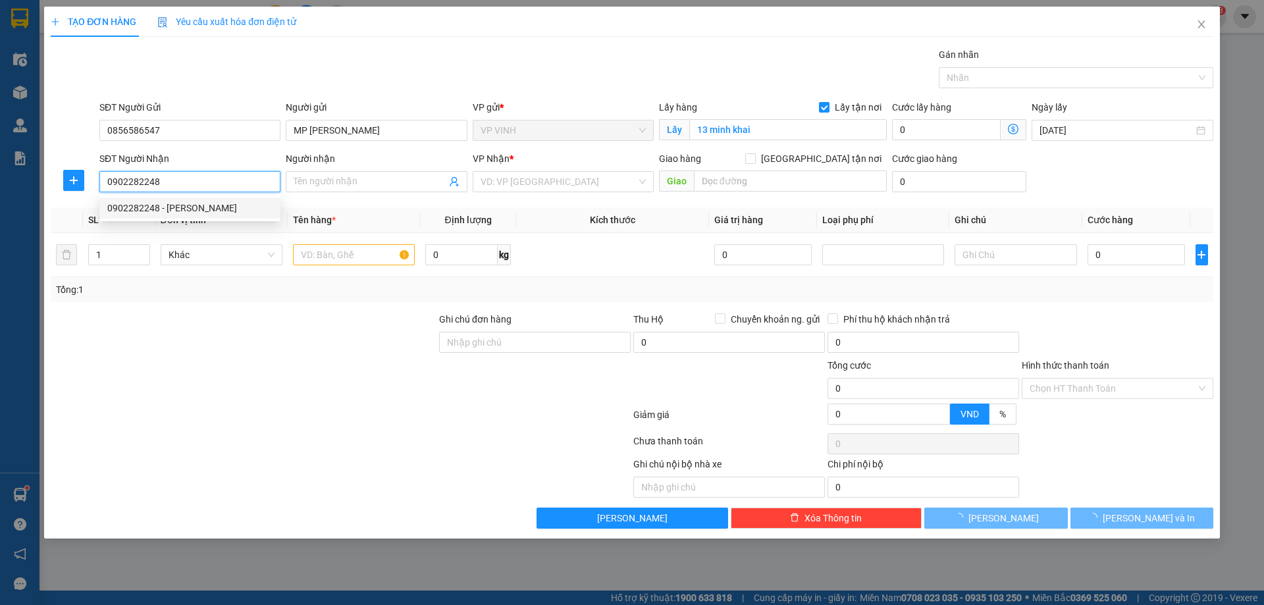
type input "linh anh"
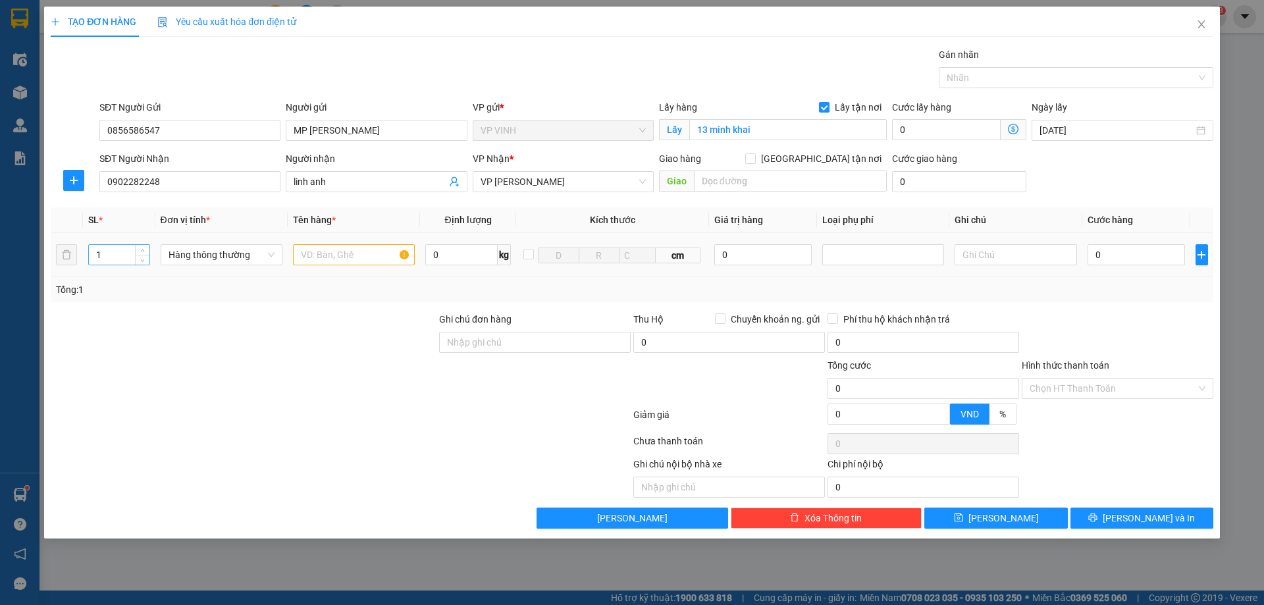
click at [115, 257] on input "1" at bounding box center [119, 255] width 61 height 20
type input "2"
click at [332, 257] on input "text" at bounding box center [354, 254] width 122 height 21
type input "gia dụng"
click at [1142, 259] on input "0" at bounding box center [1137, 254] width 98 height 21
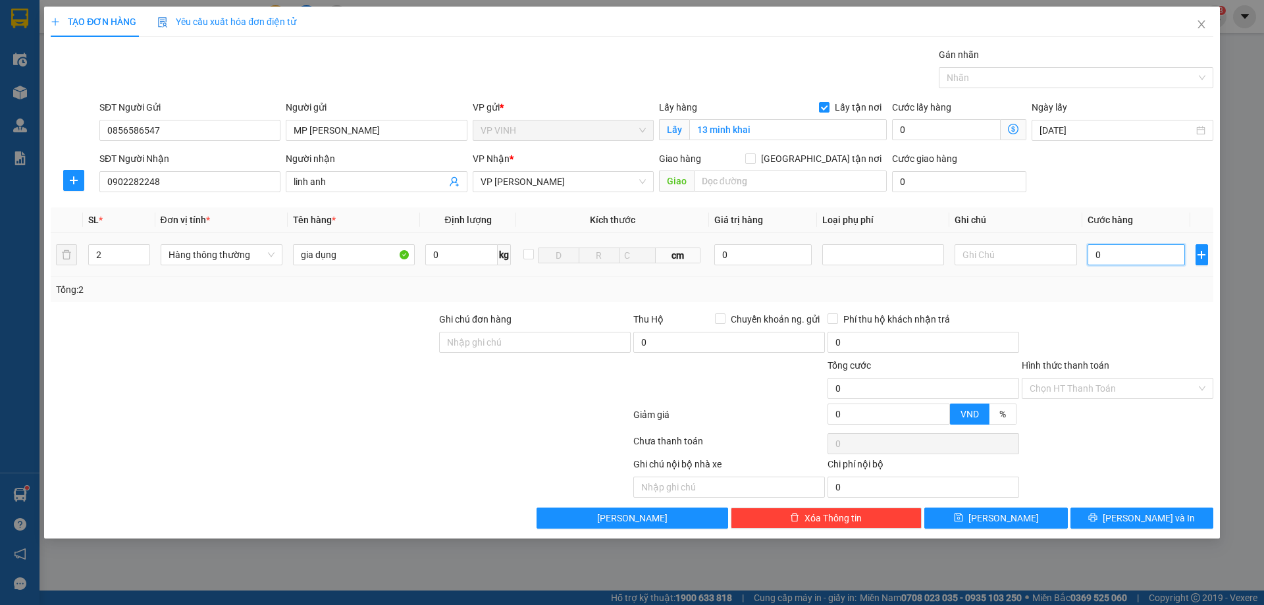
type input "1"
type input "10"
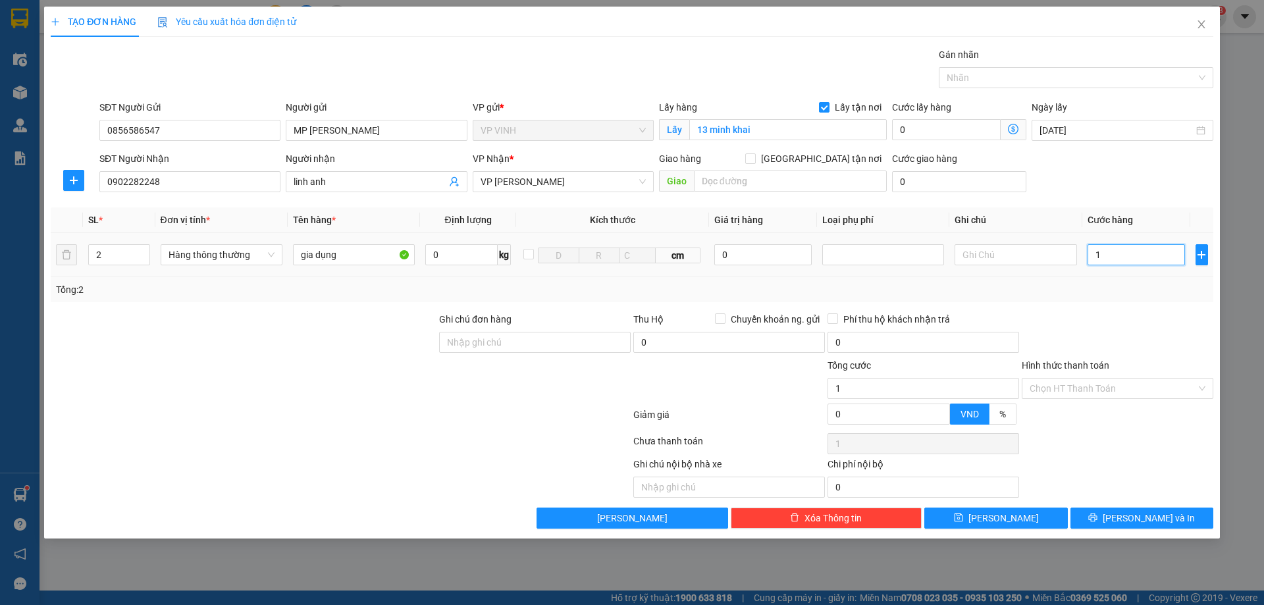
type input "10"
type input "100"
type input "100.000"
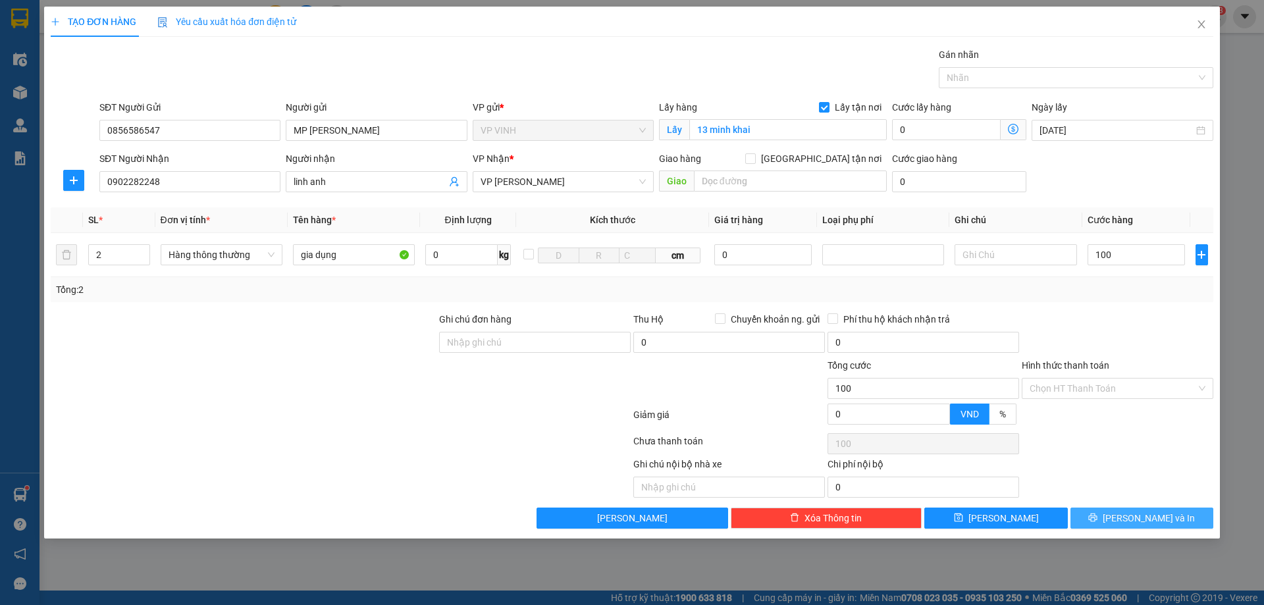
type input "100.000"
click at [1144, 514] on span "[PERSON_NAME] và In" at bounding box center [1149, 518] width 92 height 14
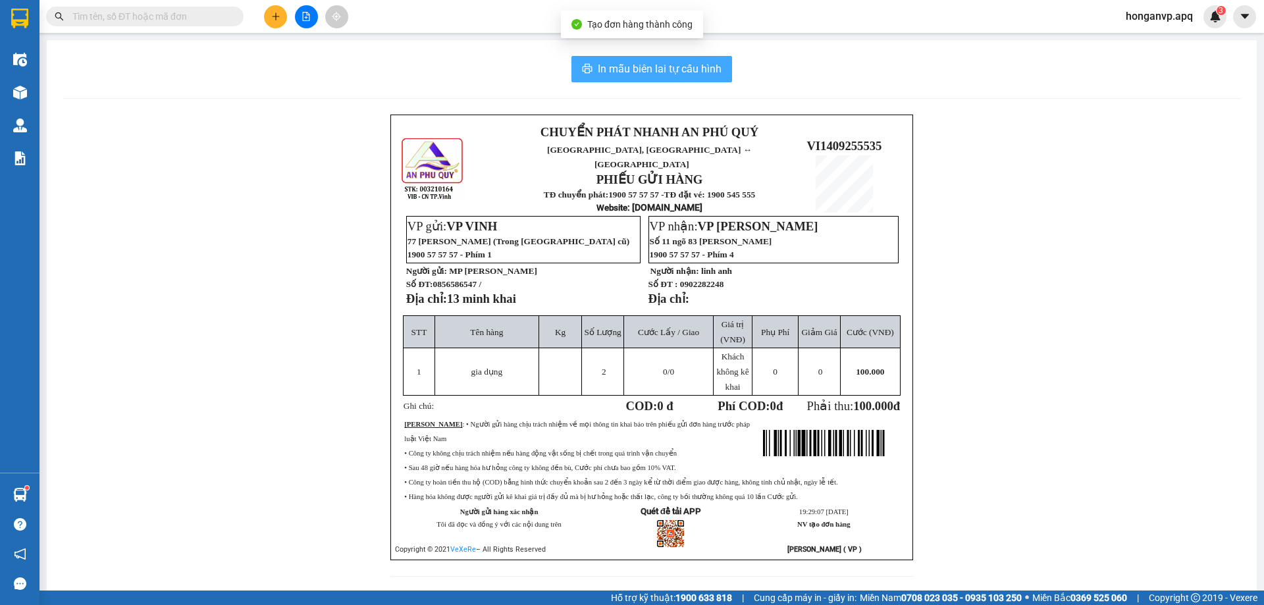
click at [660, 69] on span "In mẫu biên lai tự cấu hình" at bounding box center [660, 69] width 124 height 16
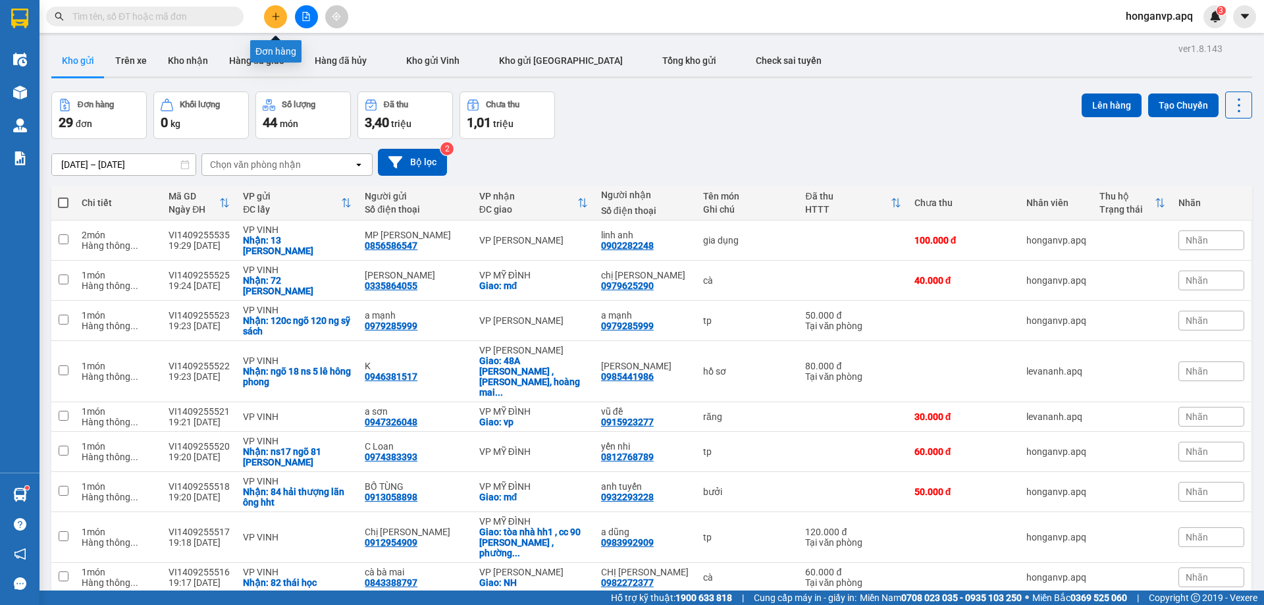
click at [267, 18] on button at bounding box center [275, 16] width 23 height 23
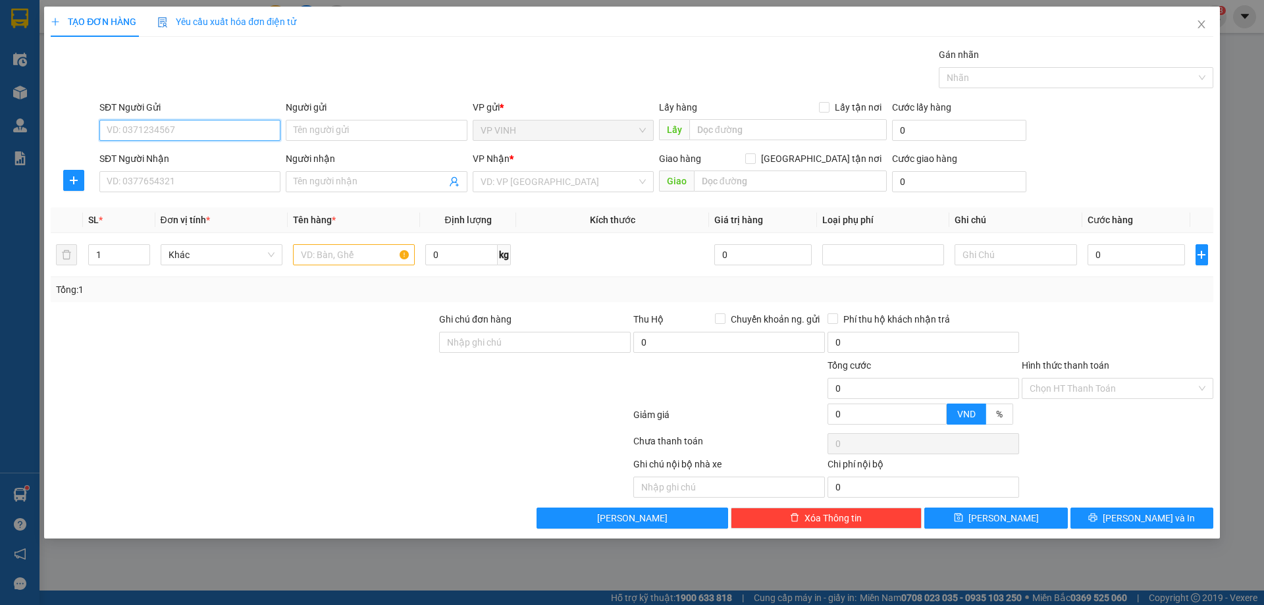
paste input "0985444045"
type input "0985444045"
click at [171, 157] on div "0985444045 - a kiều" at bounding box center [189, 156] width 165 height 14
type input "a kiều"
checkbox input "true"
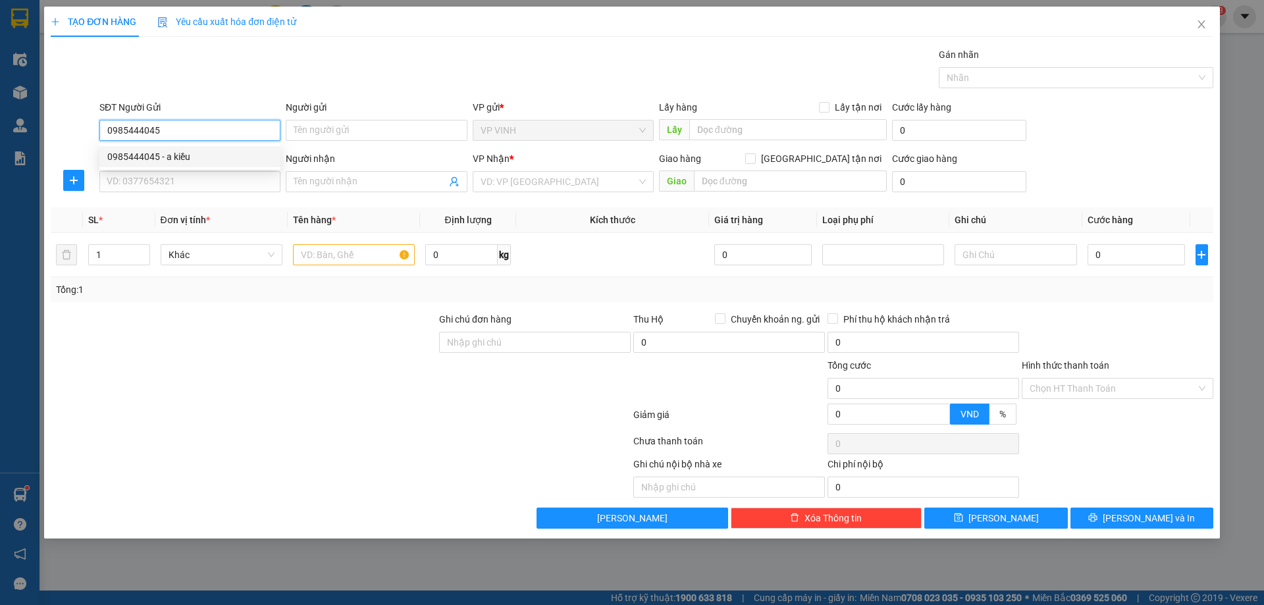
type input "Đền trìa hưng lộc"
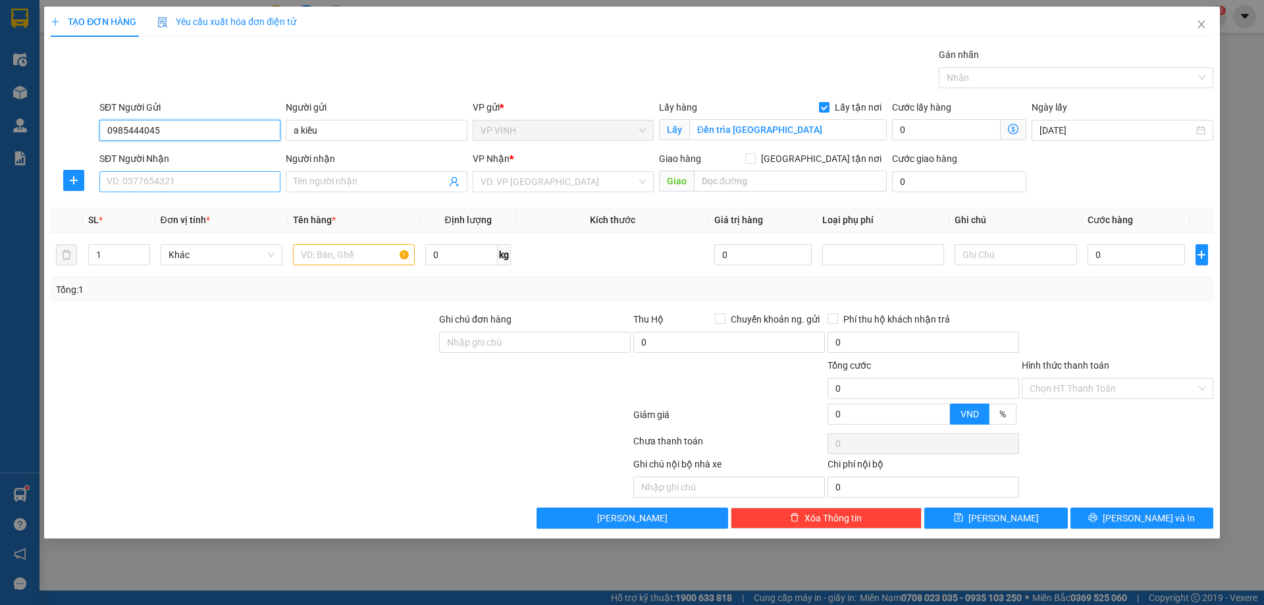
type input "0985444045"
click at [192, 190] on input "SĐT Người Nhận" at bounding box center [189, 181] width 181 height 21
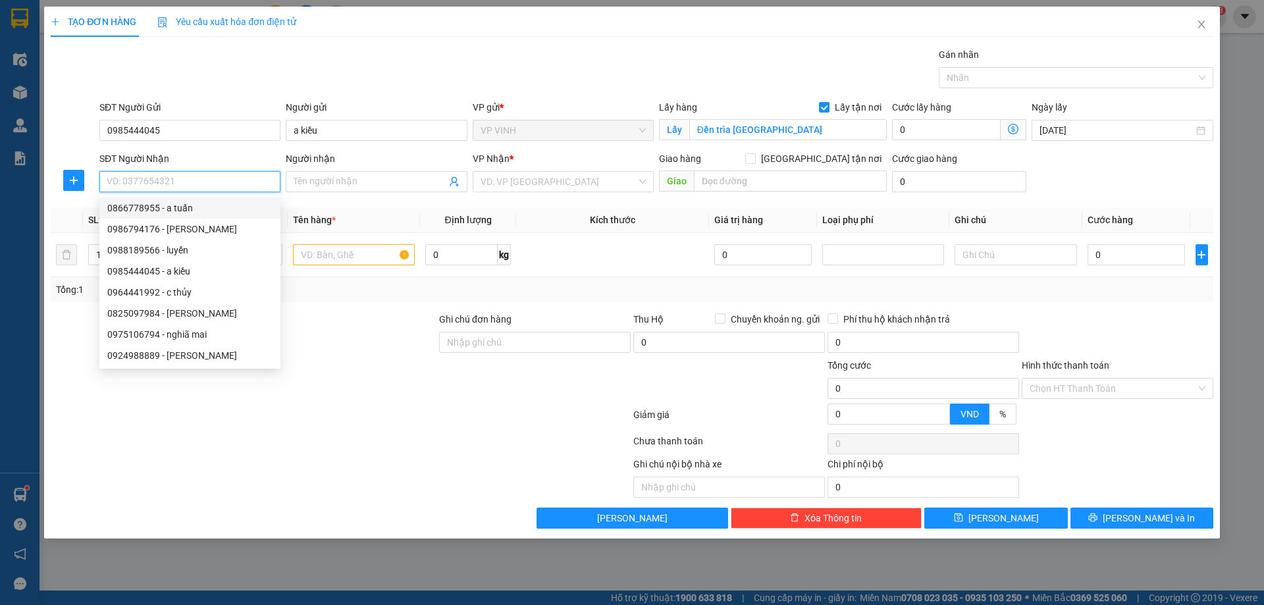
click at [177, 179] on input "SĐT Người Nhận" at bounding box center [189, 181] width 181 height 21
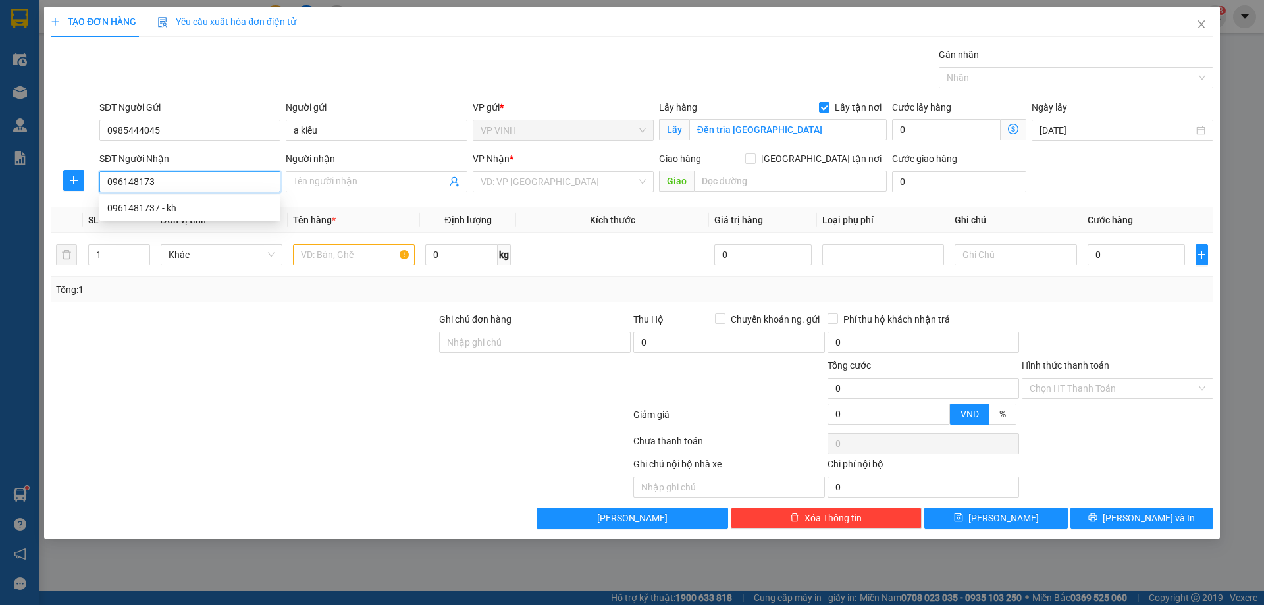
type input "0961481737"
click at [139, 210] on div "0961481737 - kh" at bounding box center [189, 208] width 165 height 14
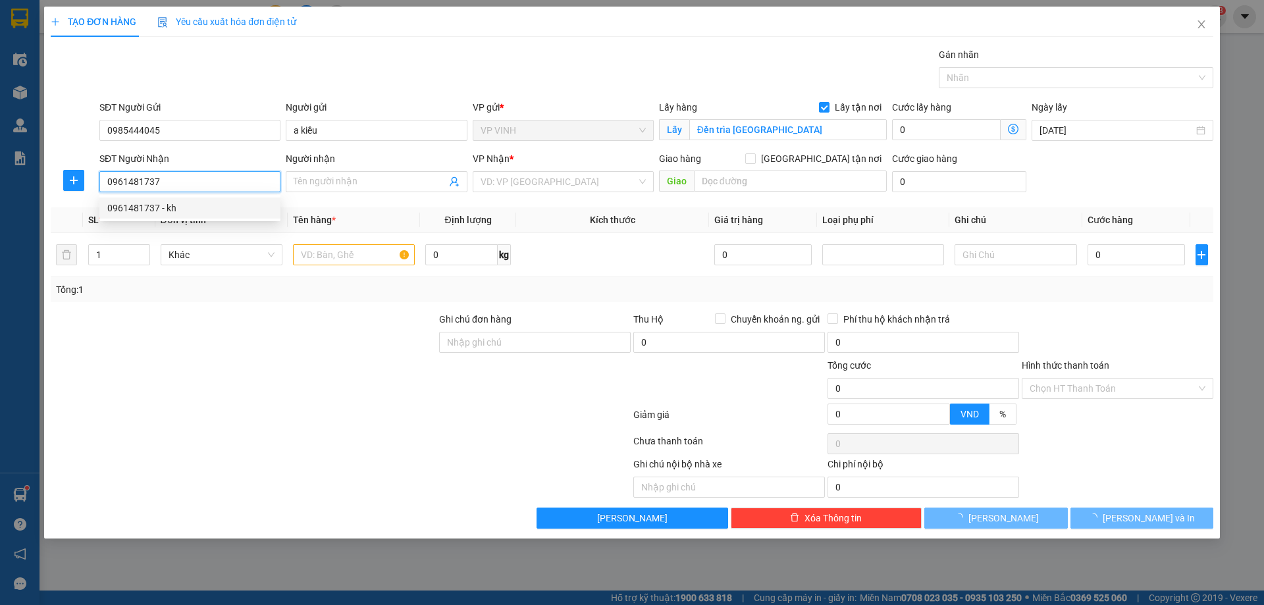
type input "kh"
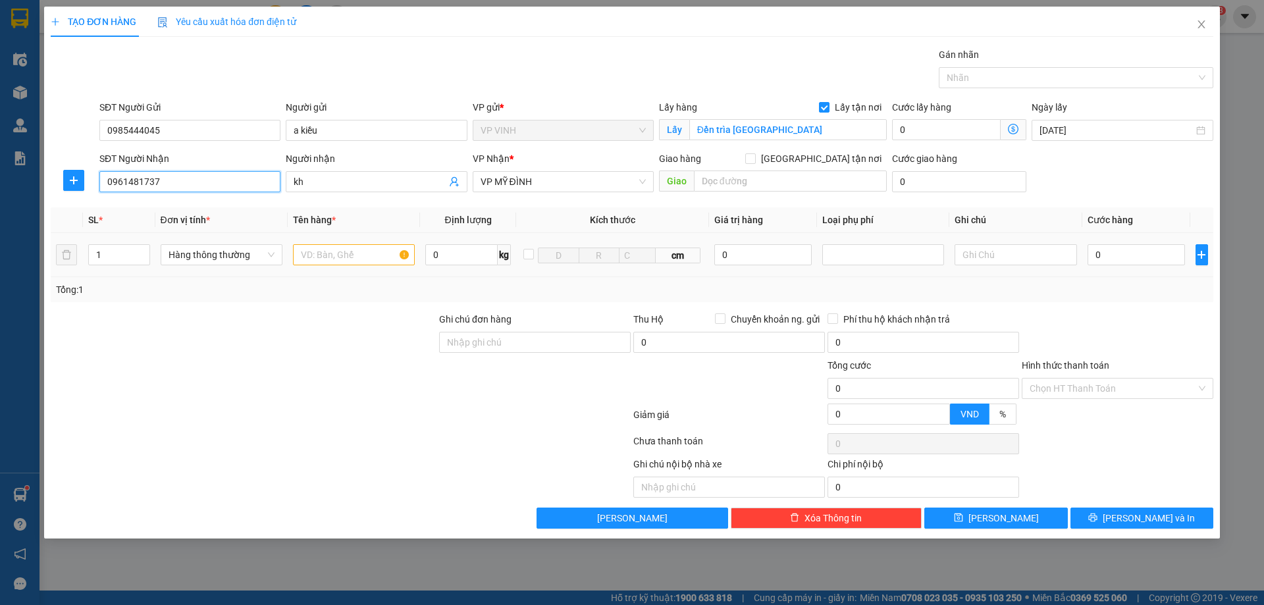
type input "0961481737"
click at [350, 256] on input "text" at bounding box center [354, 254] width 122 height 21
type input "mp"
click at [1126, 260] on input "0" at bounding box center [1137, 254] width 98 height 21
type input "6"
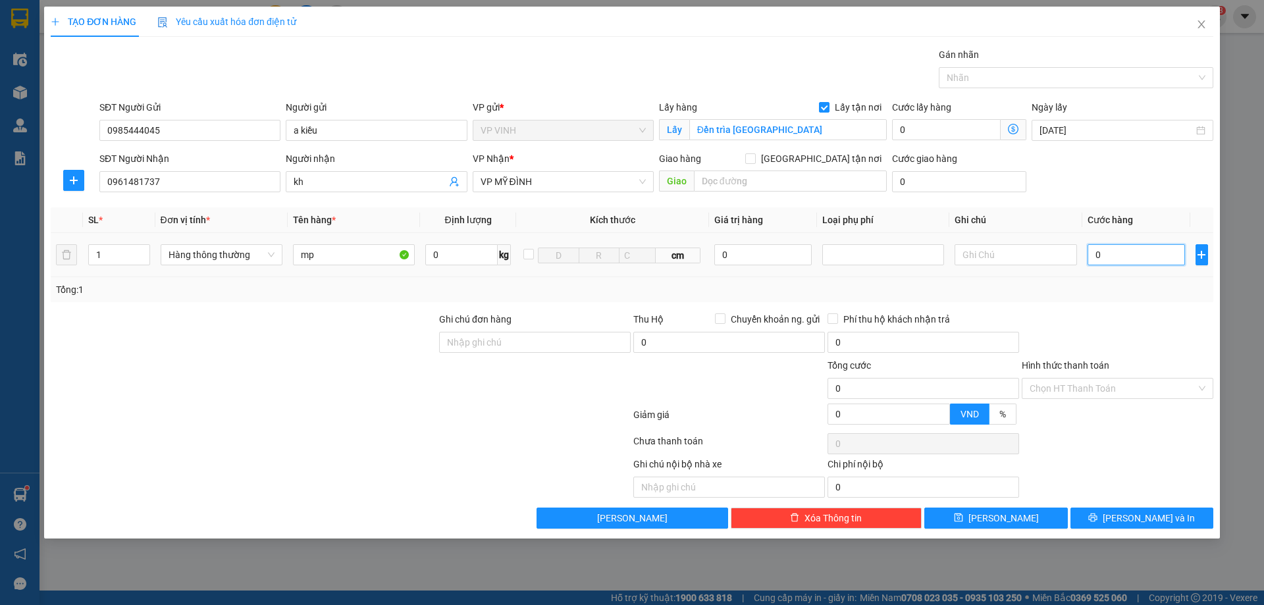
type input "6"
type input "60"
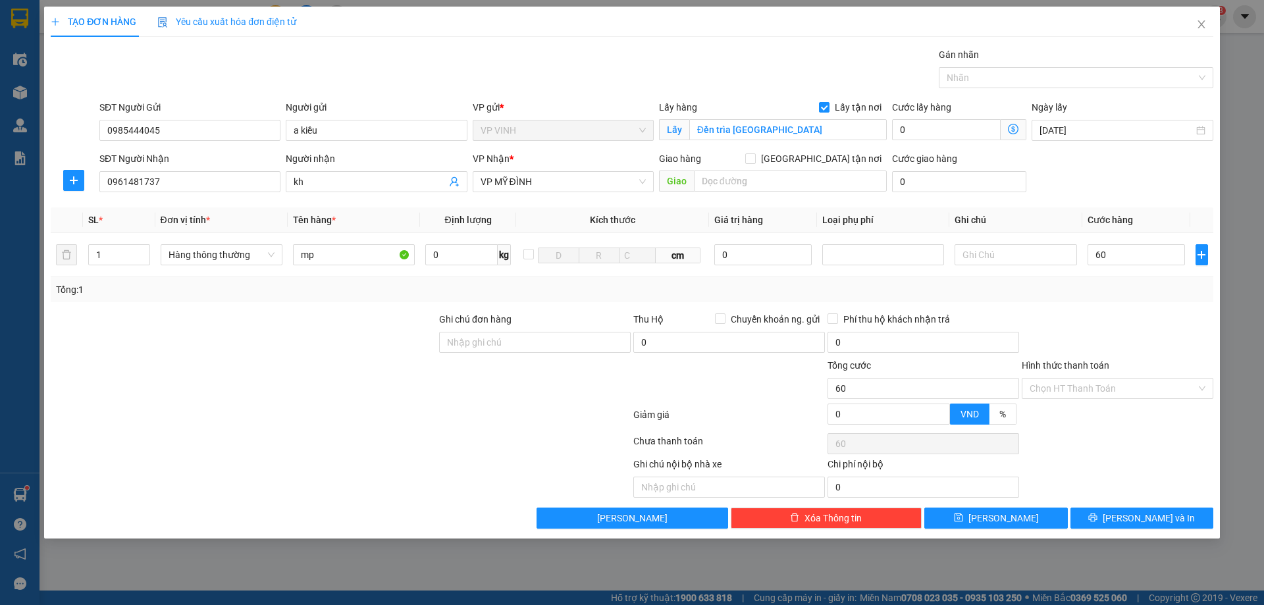
type input "60.000"
click at [1107, 529] on div "TẠO ĐƠN HÀNG Yêu cầu xuất hóa đơn điện tử Transit Pickup Surcharge Ids Transit …" at bounding box center [632, 273] width 1176 height 532
click at [1131, 520] on span "[PERSON_NAME] và In" at bounding box center [1149, 518] width 92 height 14
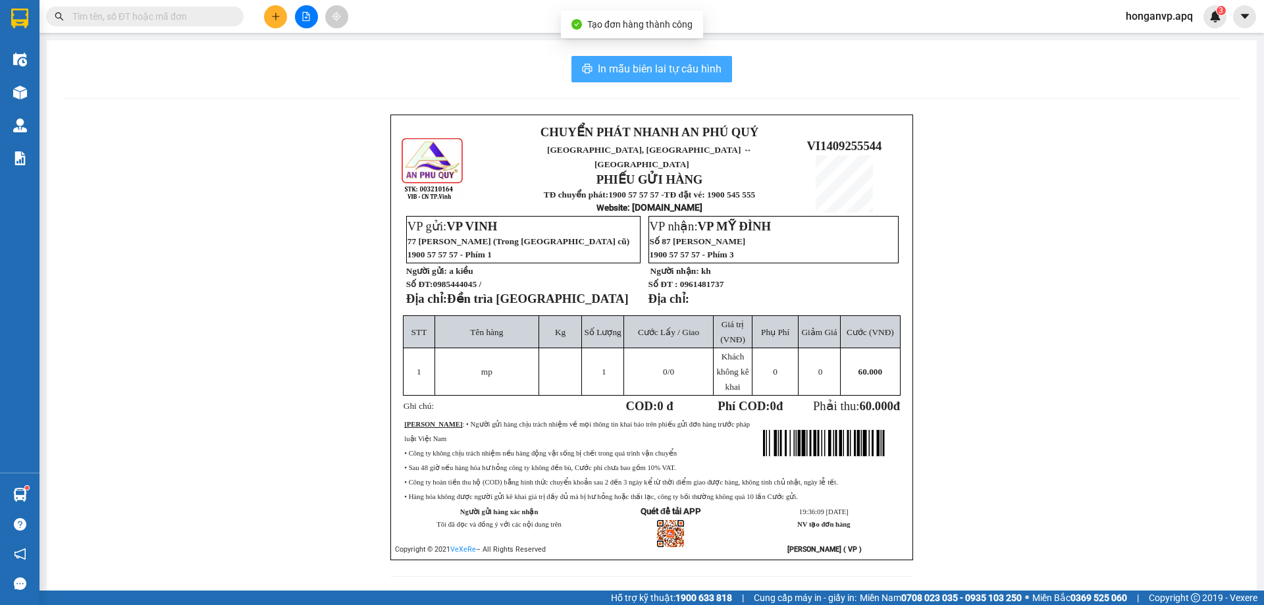
click at [600, 65] on span "In mẫu biên lai tự cấu hình" at bounding box center [660, 69] width 124 height 16
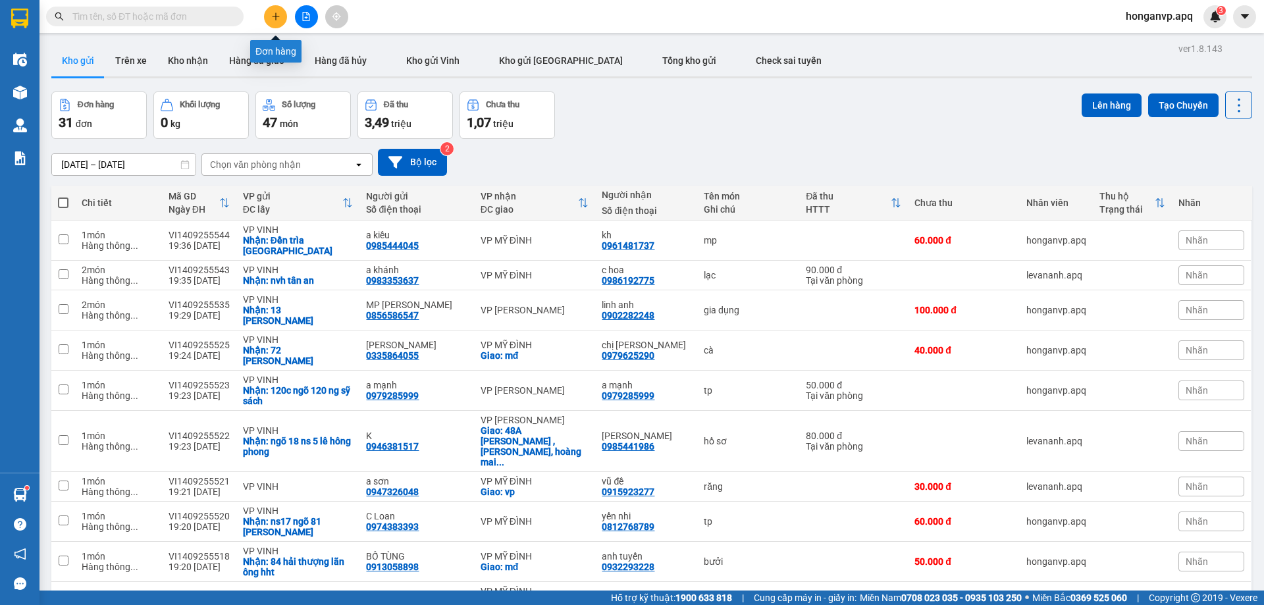
click at [267, 19] on button at bounding box center [275, 16] width 23 height 23
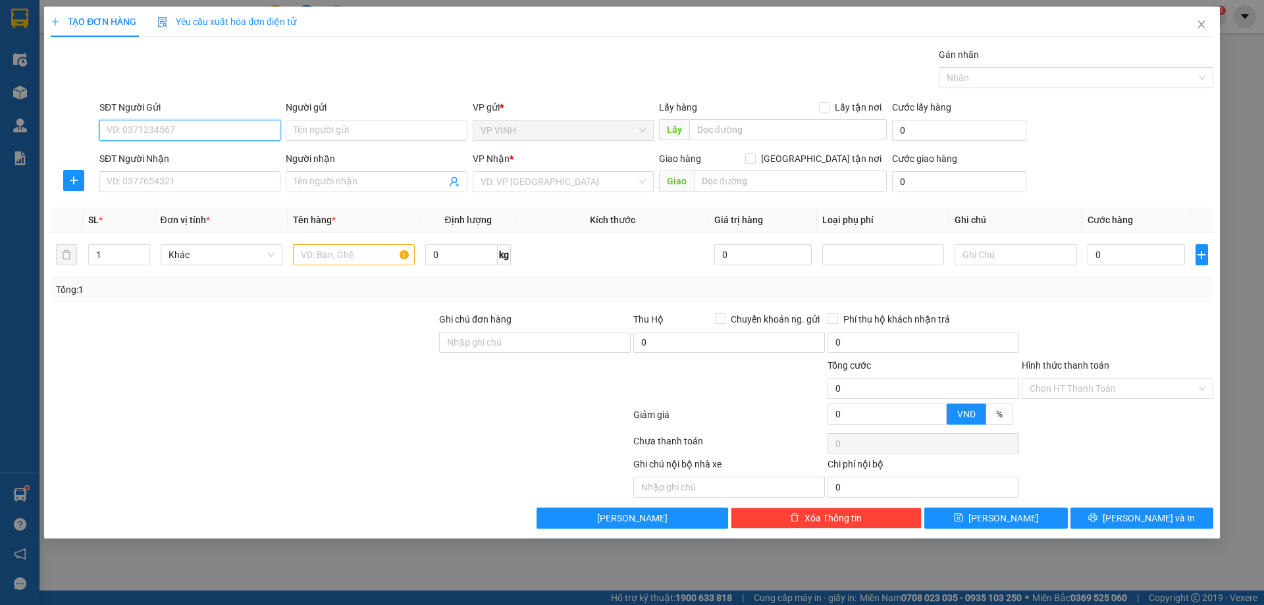
paste input "0986676134"
type input "0986676134"
click at [153, 154] on div "0986676134 - A Trung" at bounding box center [189, 156] width 165 height 14
type input "A Trung"
checkbox input "true"
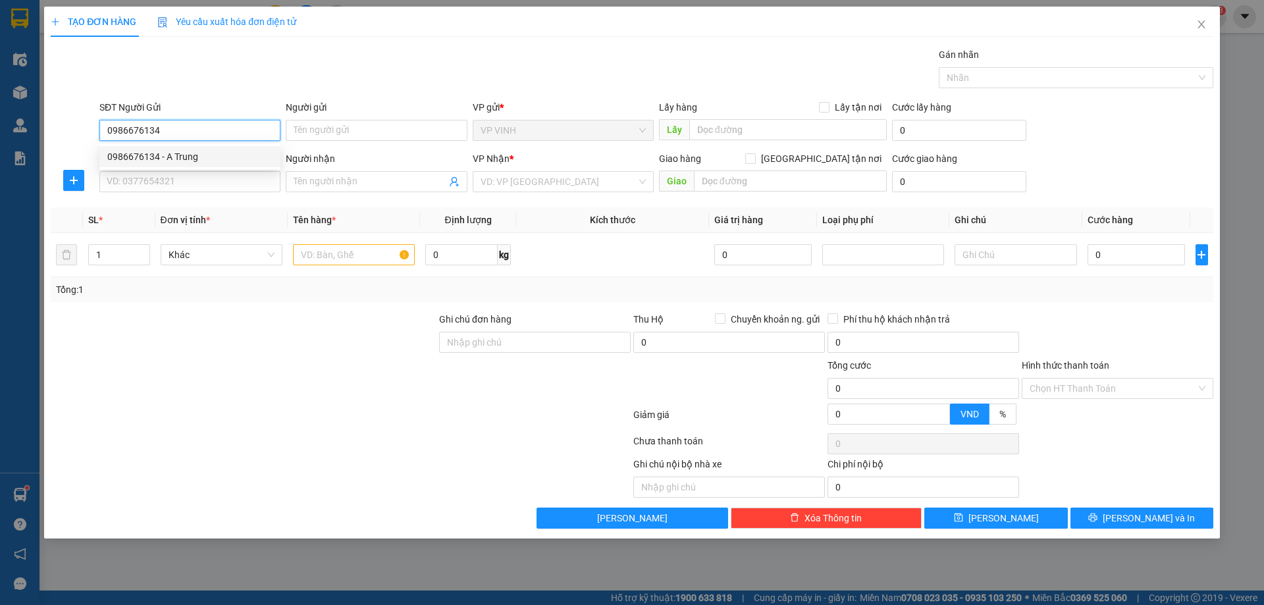
type input "VP Vinh"
type input "0986676134"
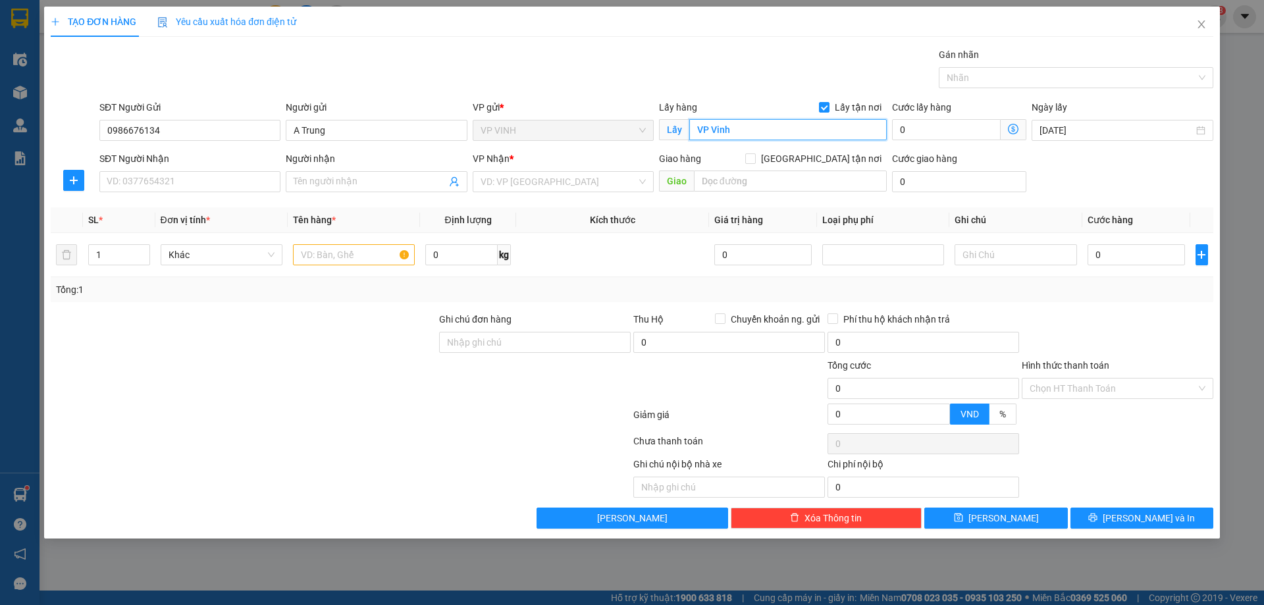
click at [760, 134] on input "VP Vinh" at bounding box center [788, 129] width 198 height 21
type input "9 nguyễn biểu"
click at [144, 181] on input "SĐT Người Nhận" at bounding box center [189, 181] width 181 height 21
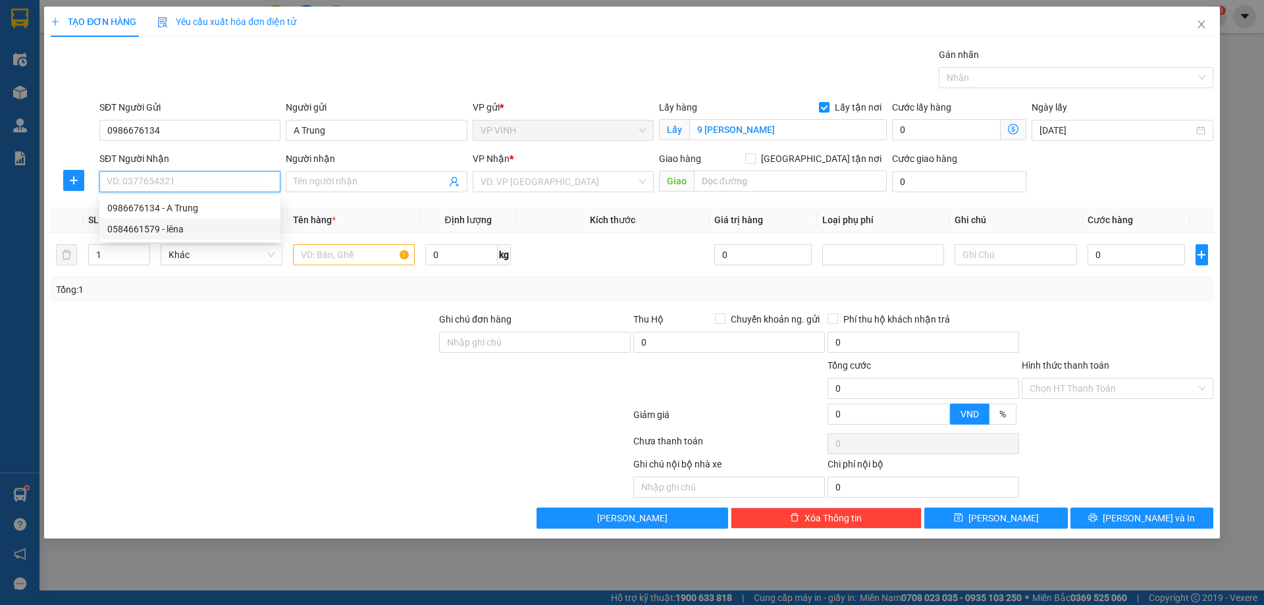
click at [132, 228] on div "0584661579 - lêna" at bounding box center [189, 229] width 165 height 14
type input "0584661579"
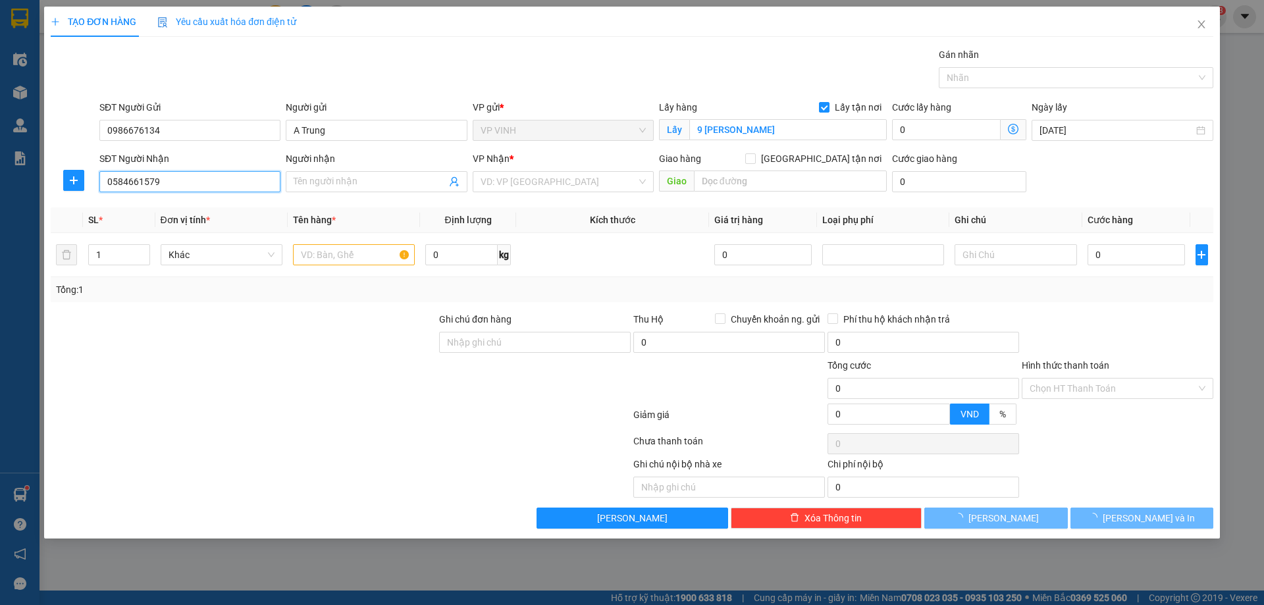
type input "lêna"
checkbox input "true"
type input "số nhà 7,nghách 5,ngõ 307 phạm văn đồng,bắc từ liêm,hà nội"
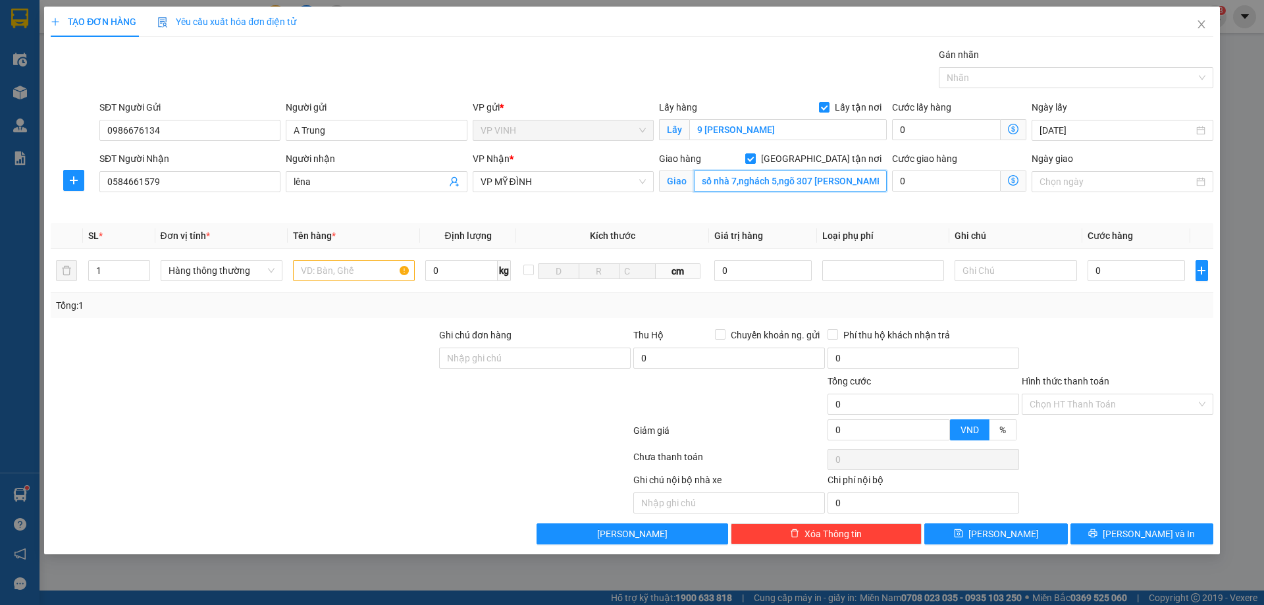
click at [827, 188] on input "số nhà 7,nghách 5,ngõ 307 phạm văn đồng,bắc từ liêm,hà nội" at bounding box center [790, 181] width 193 height 21
click at [756, 163] on span at bounding box center [750, 158] width 11 height 11
click at [755, 163] on input "[GEOGRAPHIC_DATA] tận nơi" at bounding box center [749, 157] width 9 height 9
checkbox input "false"
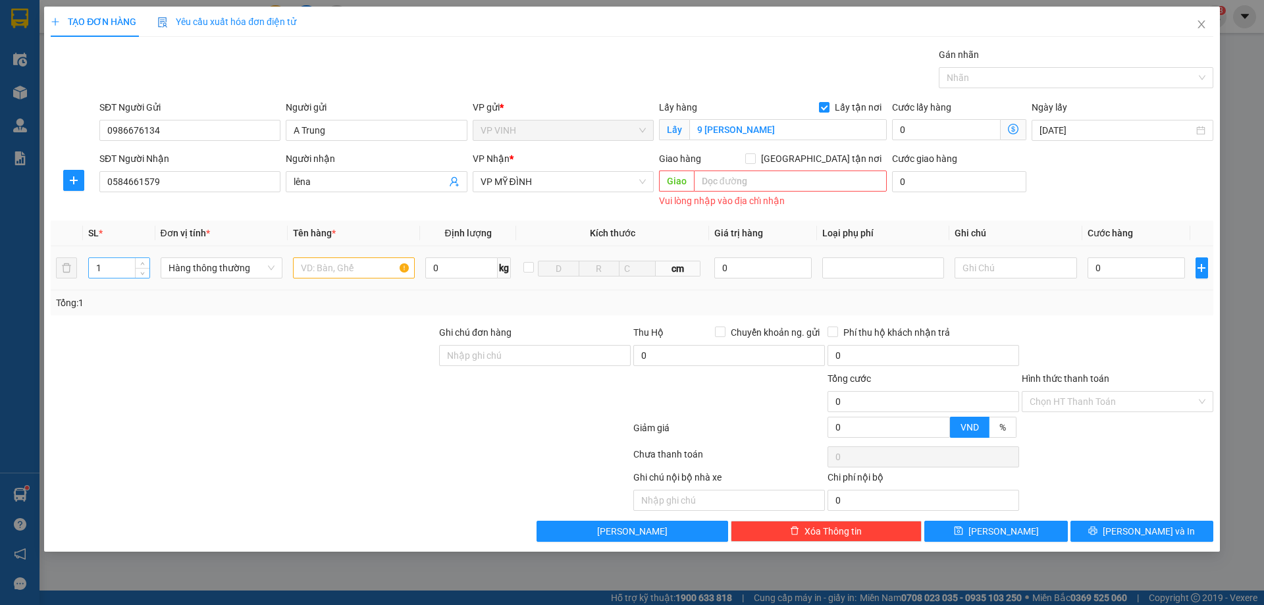
click at [109, 265] on input "1" at bounding box center [119, 268] width 61 height 20
type input "2"
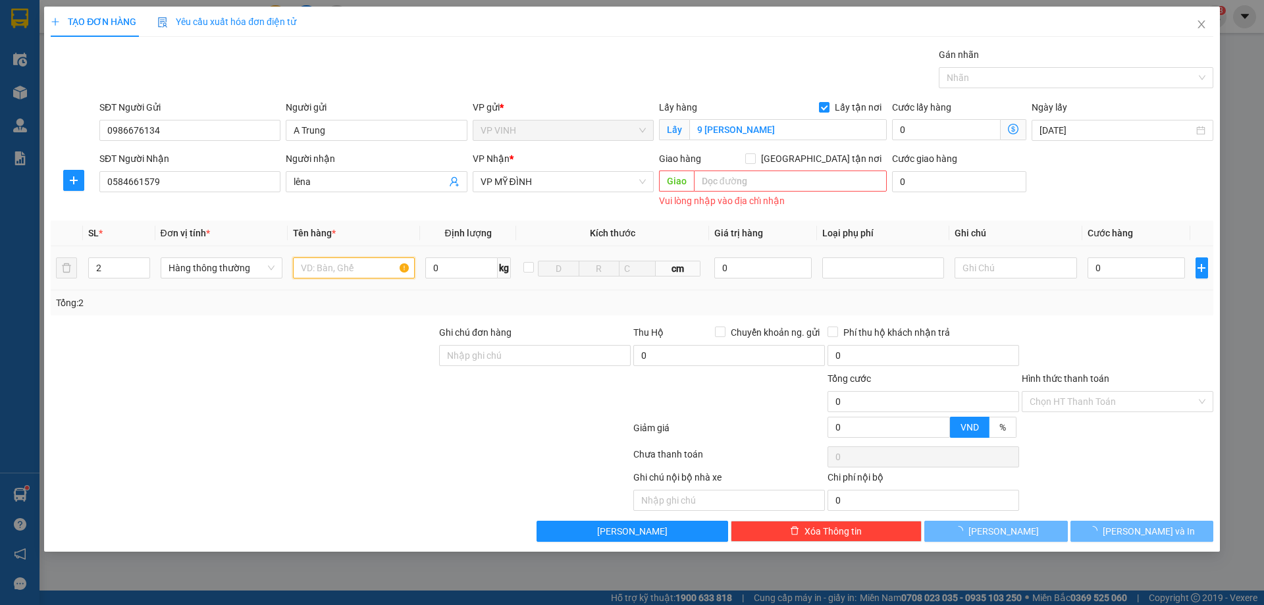
click at [351, 269] on input "text" at bounding box center [354, 267] width 122 height 21
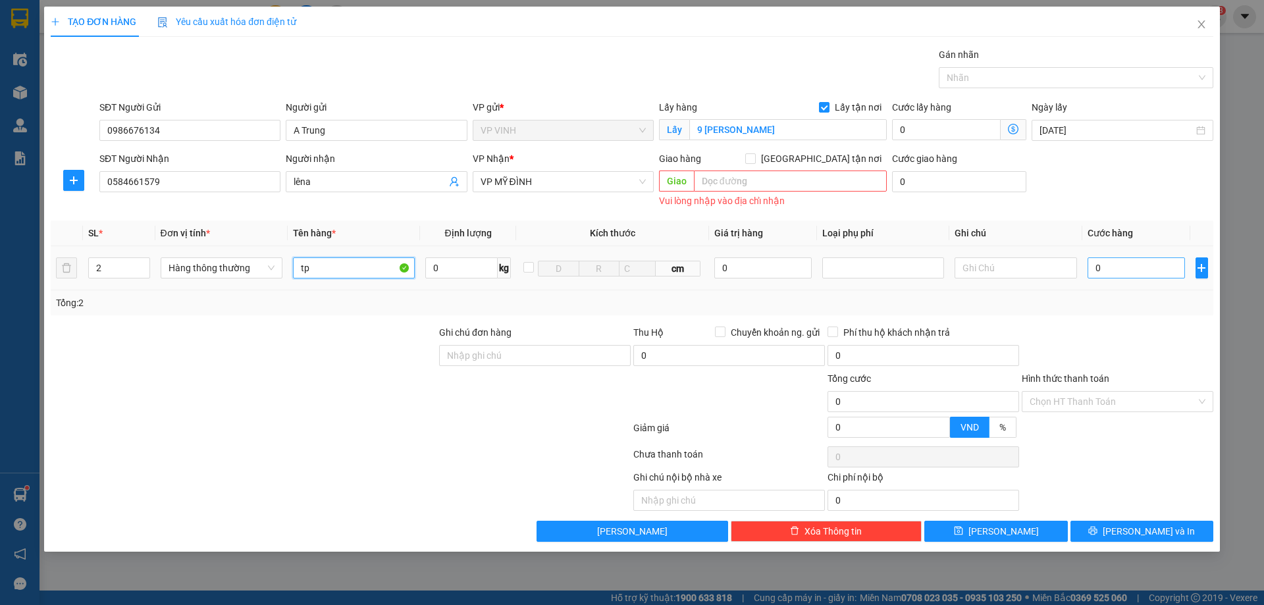
type input "tp"
click at [1112, 267] on input "0" at bounding box center [1137, 267] width 98 height 21
type input "9"
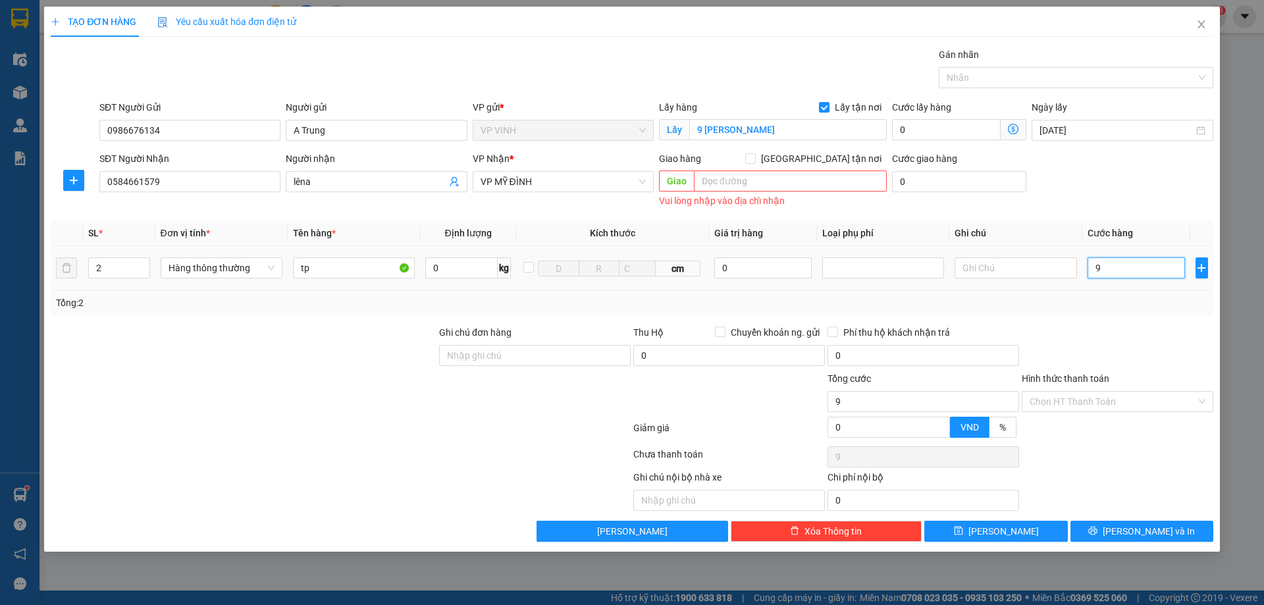
type input "90"
click at [1101, 404] on input "Hình thức thanh toán" at bounding box center [1113, 402] width 167 height 20
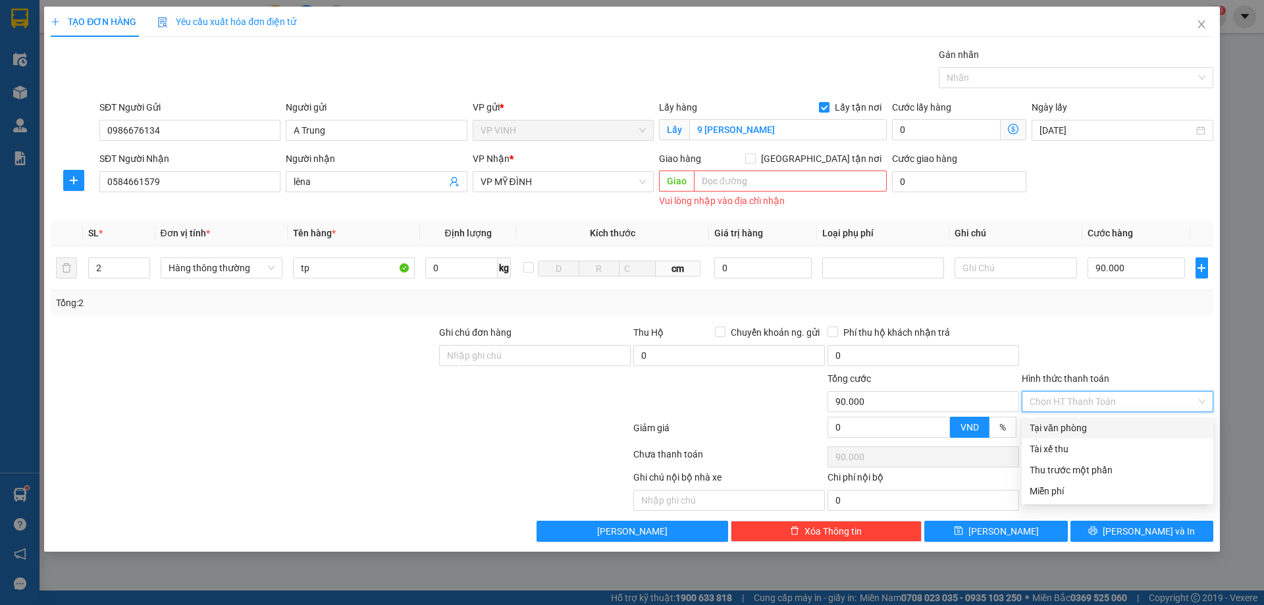
click at [1087, 425] on div "Tại văn phòng" at bounding box center [1118, 428] width 176 height 14
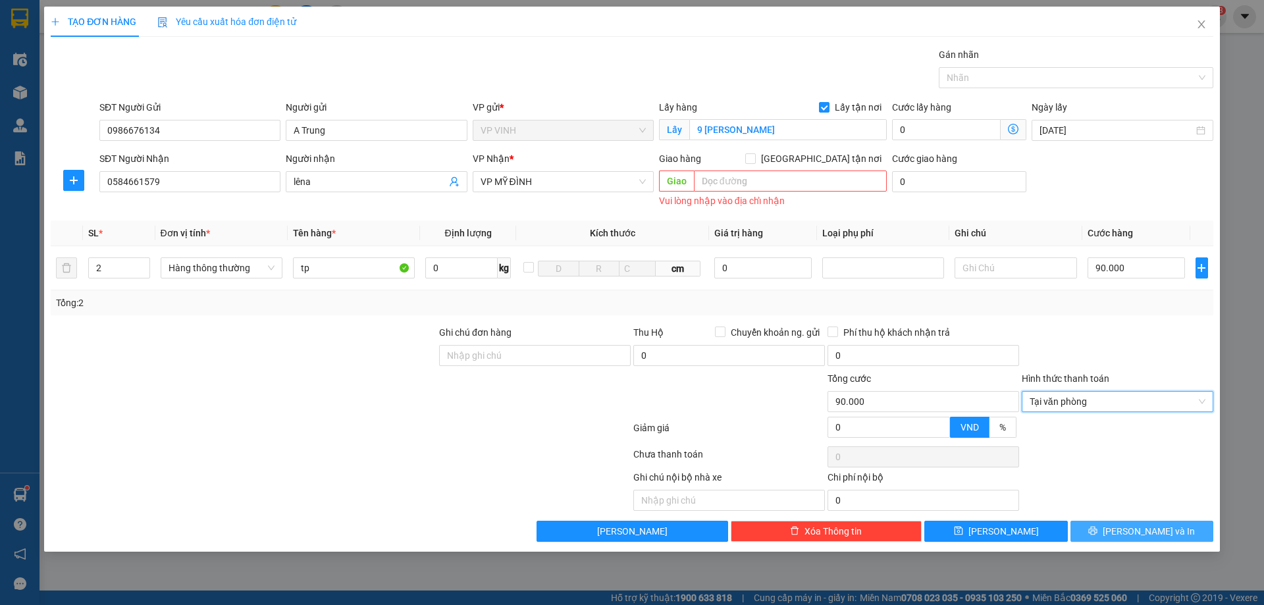
click at [1106, 534] on button "[PERSON_NAME] và In" at bounding box center [1142, 531] width 143 height 21
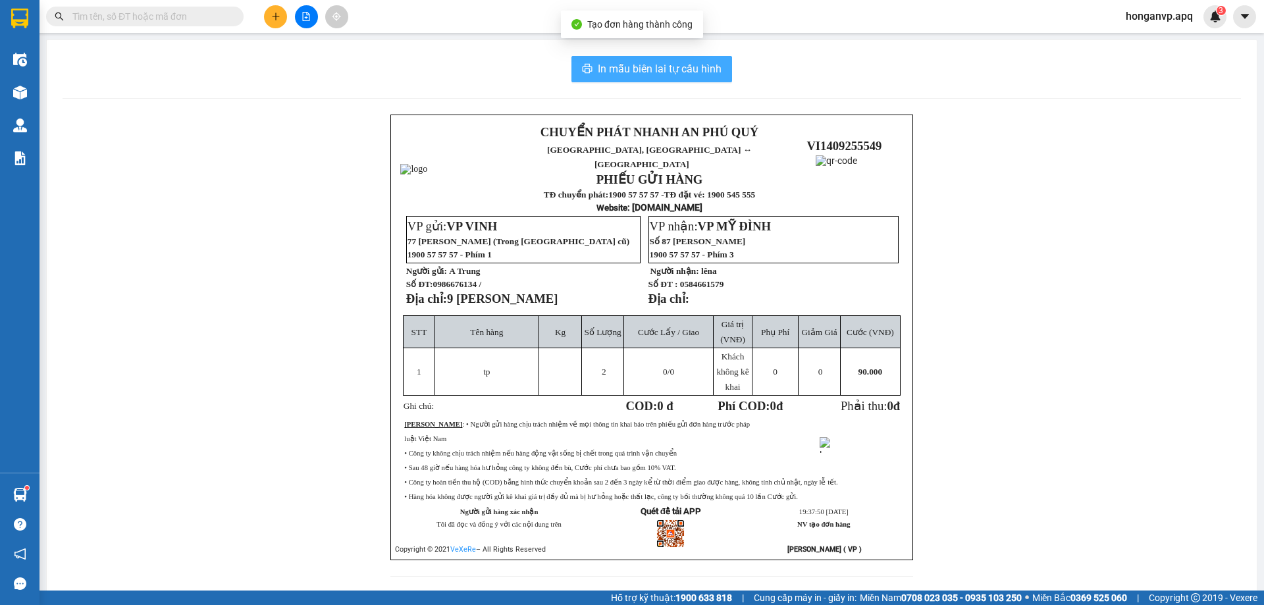
click at [654, 63] on span "In mẫu biên lai tự cấu hình" at bounding box center [660, 69] width 124 height 16
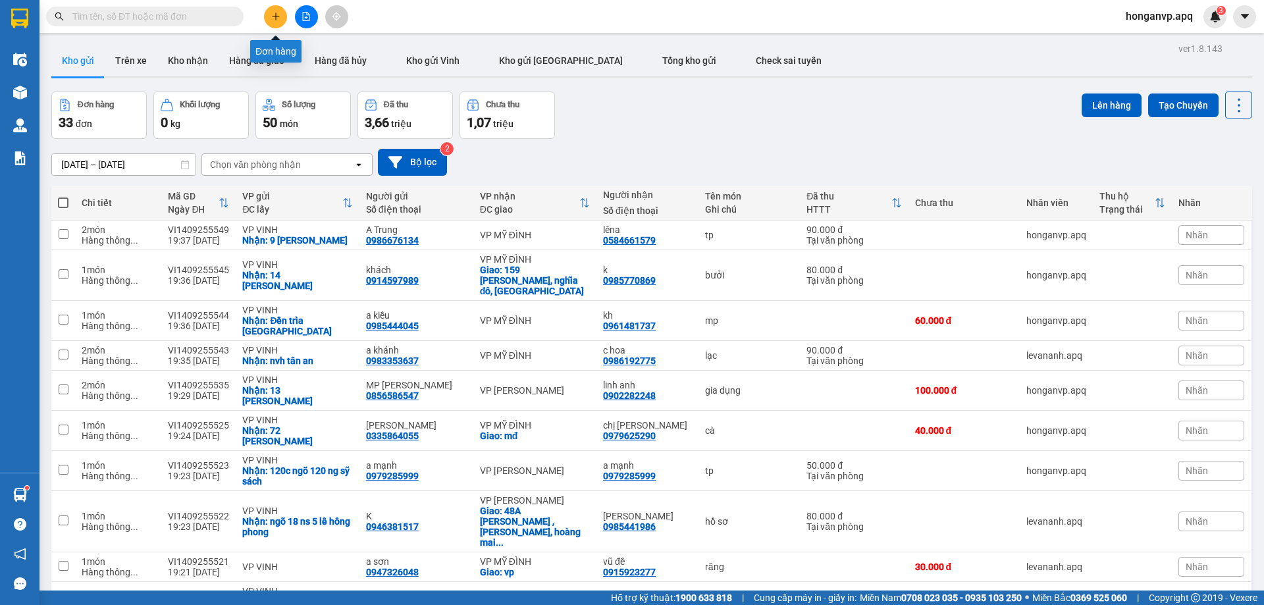
click at [272, 19] on icon "plus" at bounding box center [275, 16] width 9 height 9
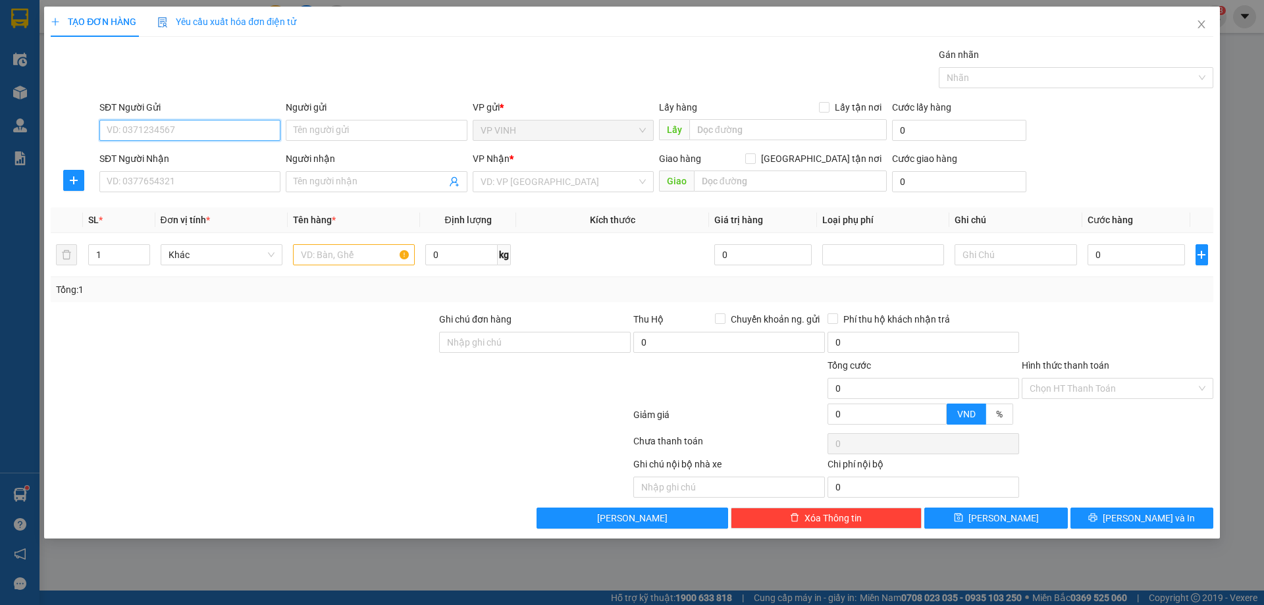
paste input "0969021008"
click at [152, 156] on div "0969021008 - chị oanh" at bounding box center [189, 156] width 165 height 14
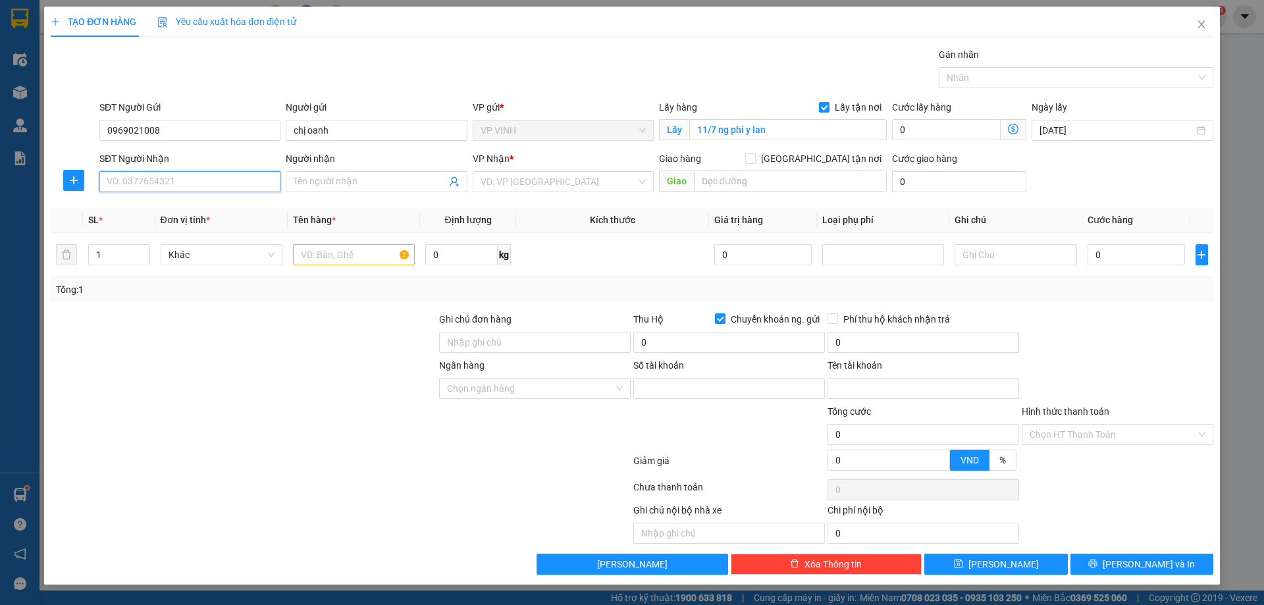
click at [164, 184] on input "SĐT Người Nhận" at bounding box center [189, 181] width 181 height 21
click at [151, 211] on div "0355229695 - mơ bình" at bounding box center [189, 208] width 165 height 14
click at [350, 253] on input "text" at bounding box center [354, 254] width 122 height 21
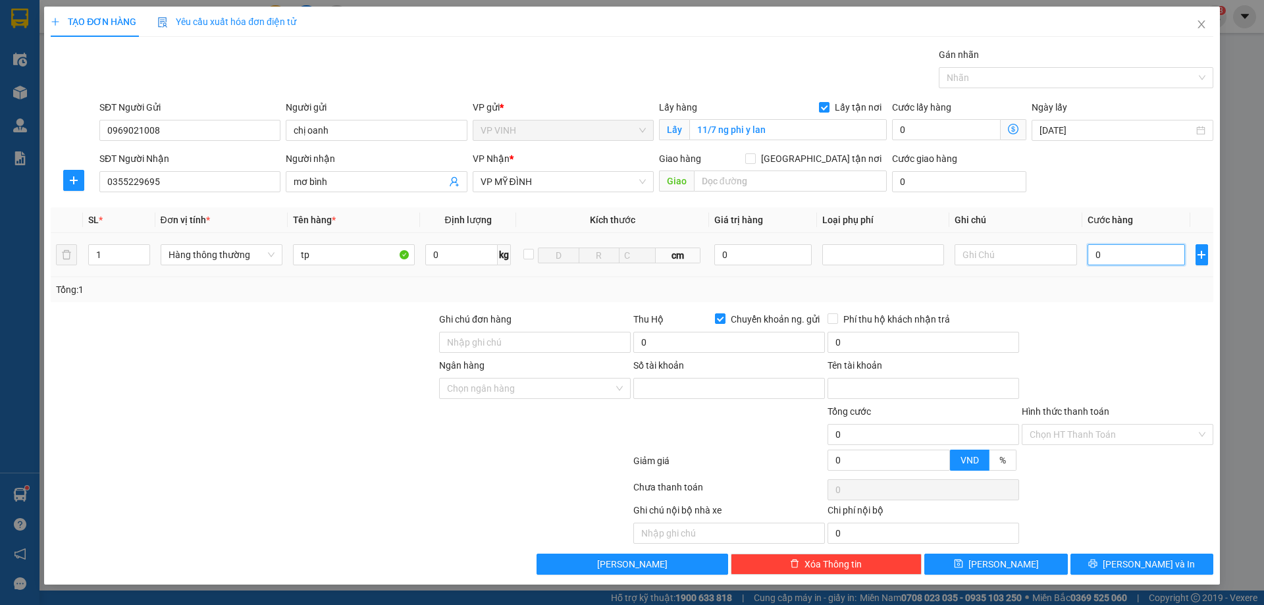
click at [1105, 257] on input "0" at bounding box center [1137, 254] width 98 height 21
click at [1085, 432] on input "Hình thức thanh toán" at bounding box center [1113, 435] width 167 height 20
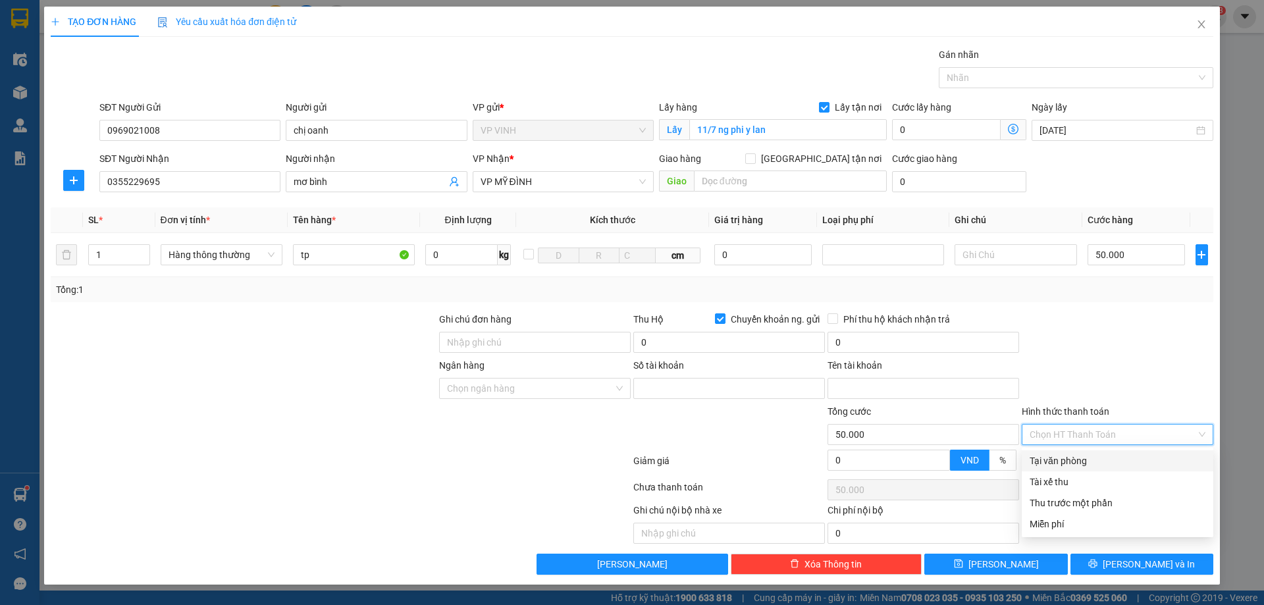
click at [1073, 466] on div "Tại văn phòng" at bounding box center [1118, 461] width 176 height 14
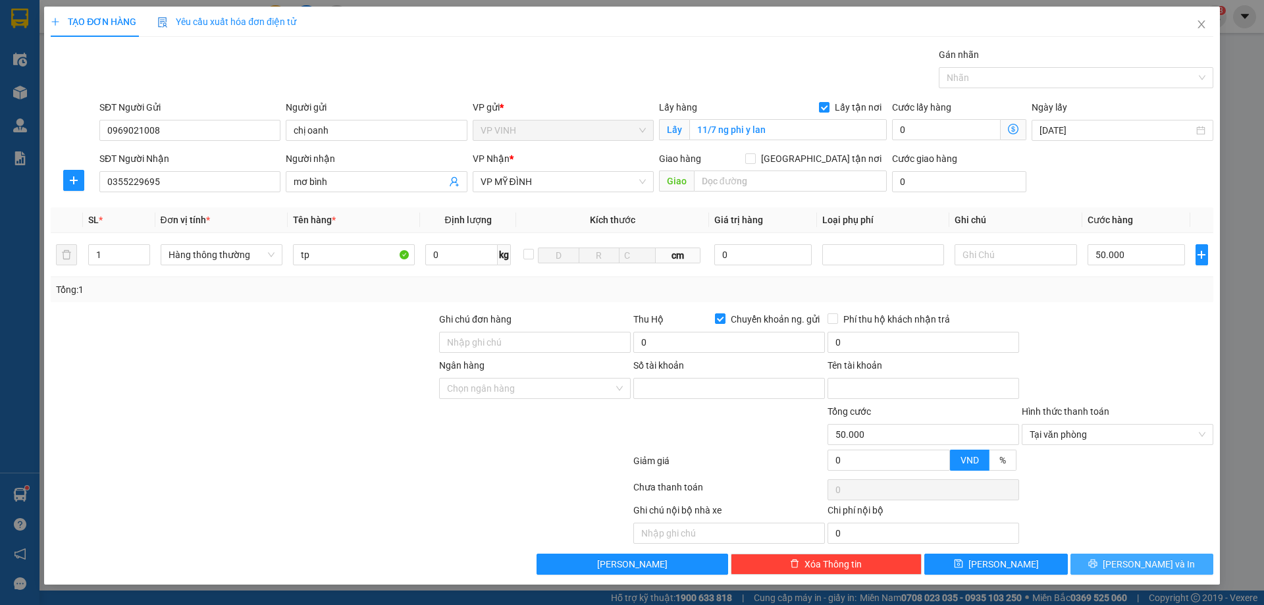
click at [1130, 570] on span "[PERSON_NAME] và In" at bounding box center [1149, 564] width 92 height 14
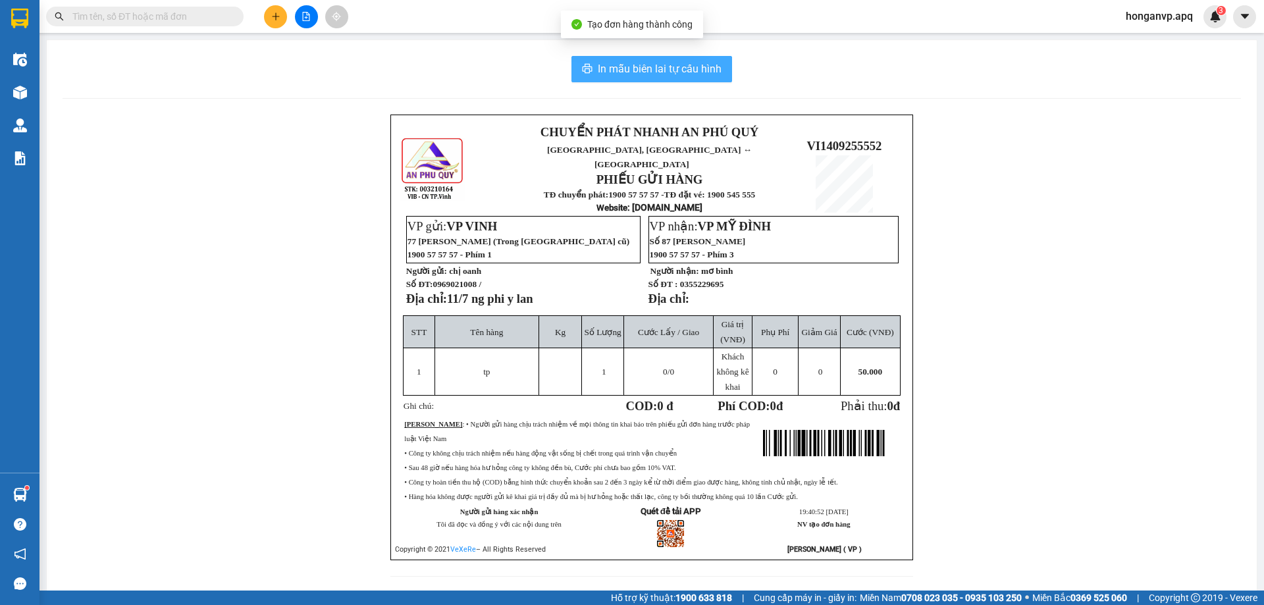
click at [640, 62] on span "In mẫu biên lai tự cấu hình" at bounding box center [660, 69] width 124 height 16
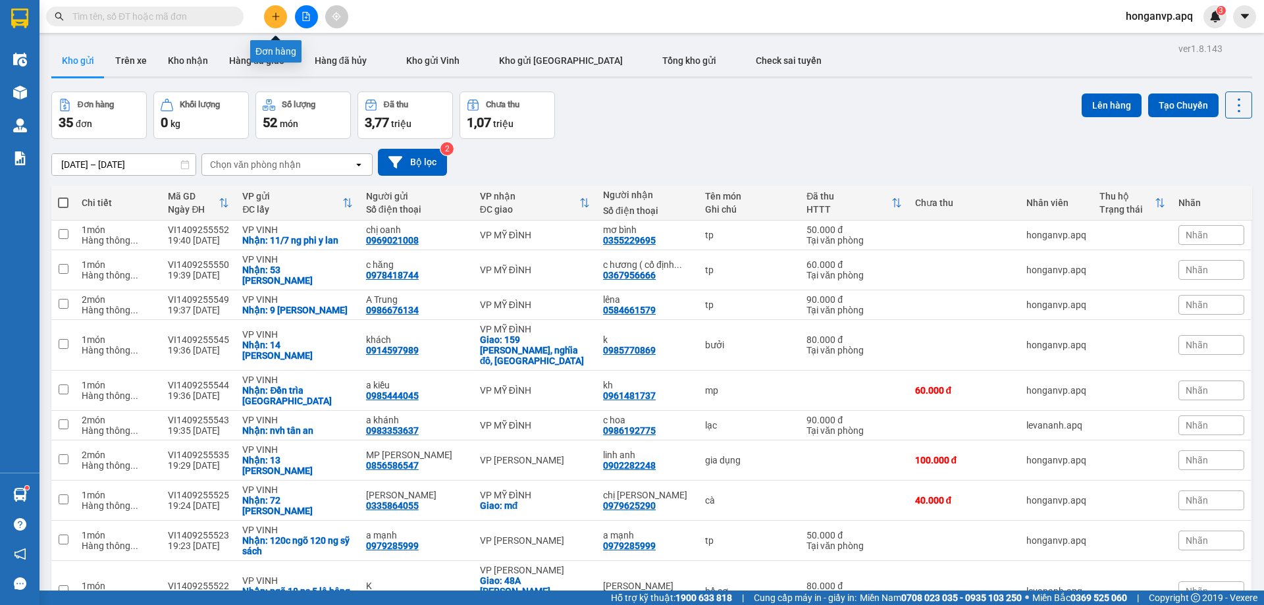
click at [273, 16] on icon "plus" at bounding box center [275, 16] width 9 height 9
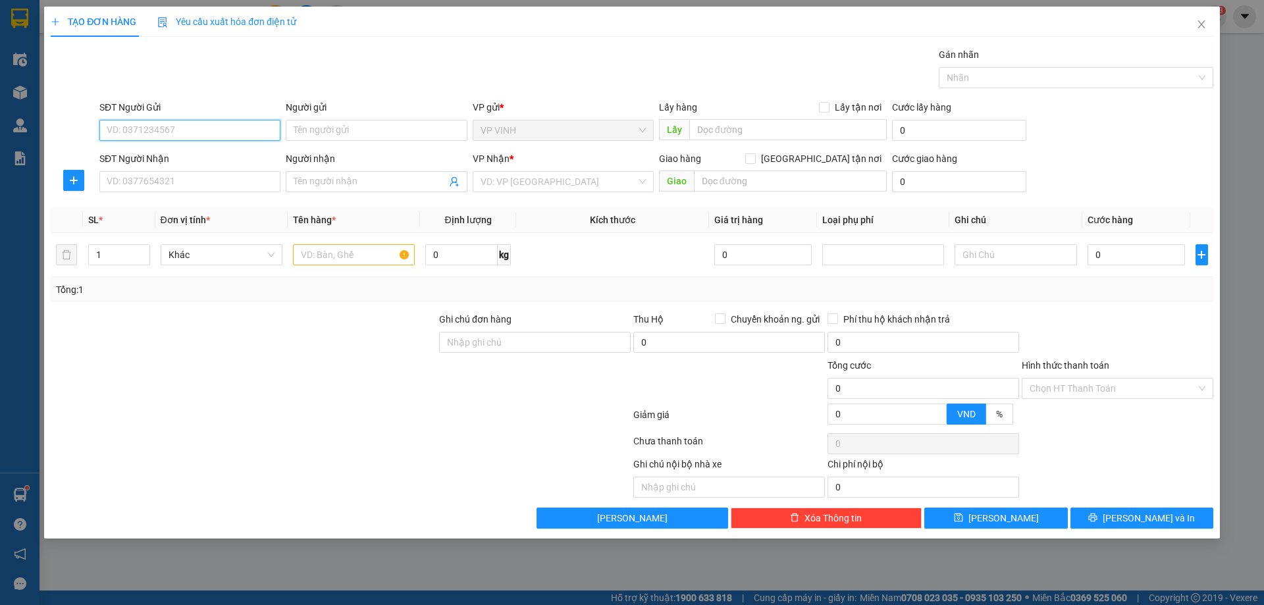
click at [140, 132] on input "SĐT Người Gửi" at bounding box center [189, 130] width 181 height 21
paste input "0362990486"
drag, startPoint x: 153, startPoint y: 151, endPoint x: 236, endPoint y: 169, distance: 85.6
click at [153, 151] on div "0362990486 - c phượng 0388239055" at bounding box center [189, 156] width 165 height 14
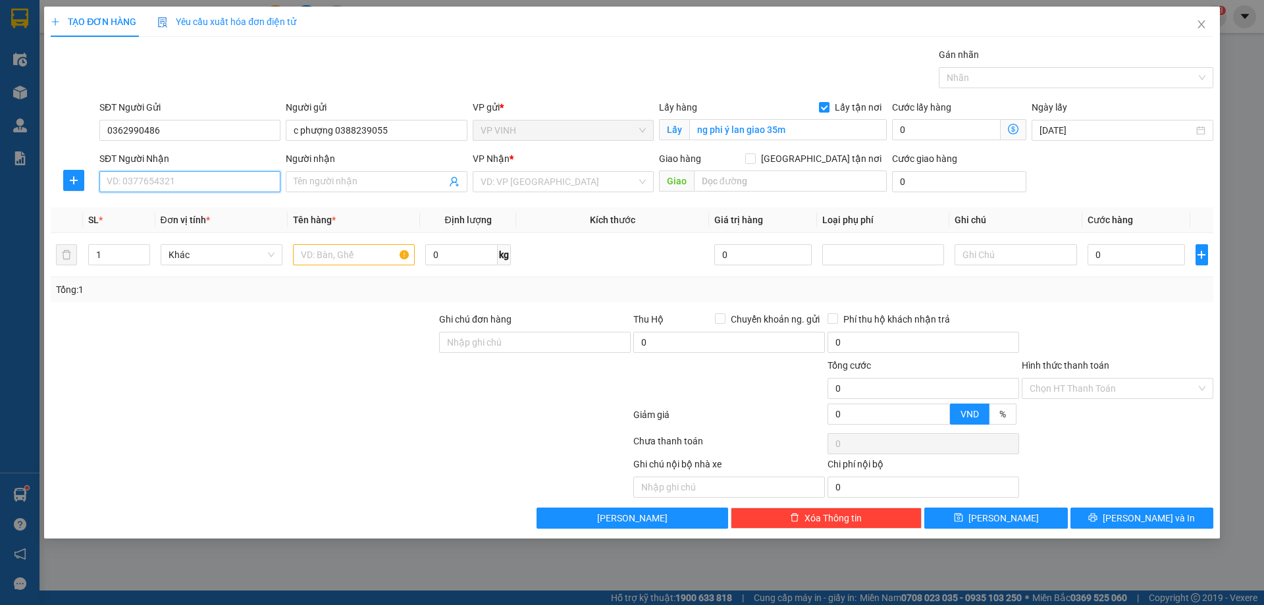
click at [232, 181] on input "SĐT Người Nhận" at bounding box center [189, 181] width 181 height 21
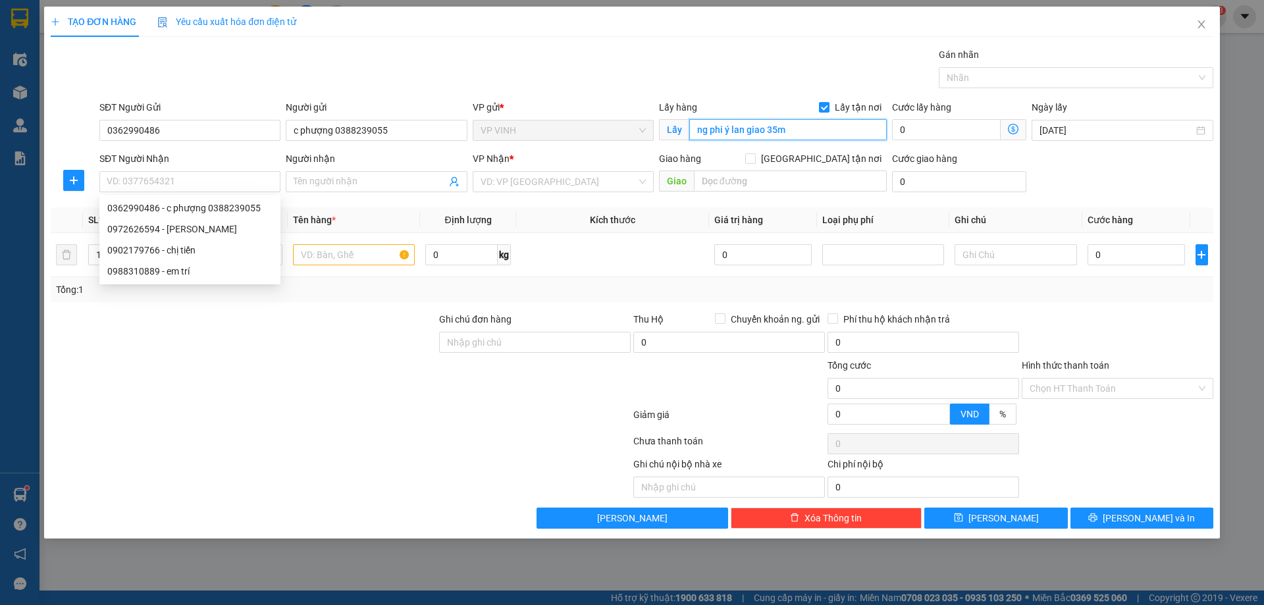
click at [733, 127] on input "ng phi ý lan giao 35m" at bounding box center [788, 129] width 198 height 21
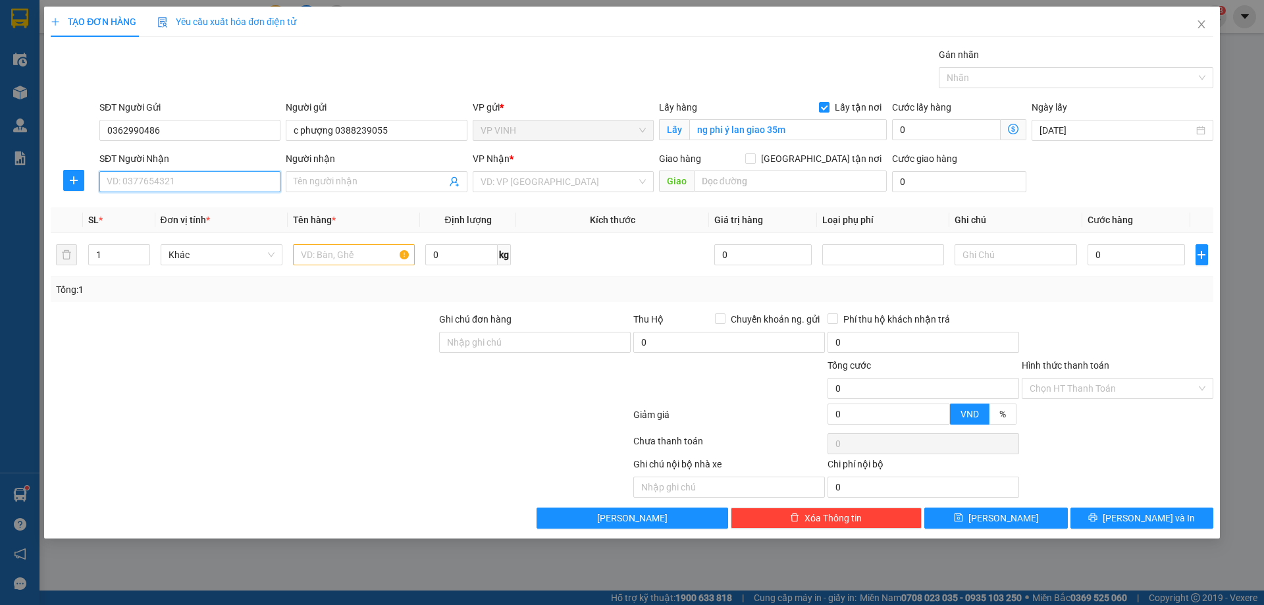
click at [224, 182] on input "SĐT Người Nhận" at bounding box center [189, 181] width 181 height 21
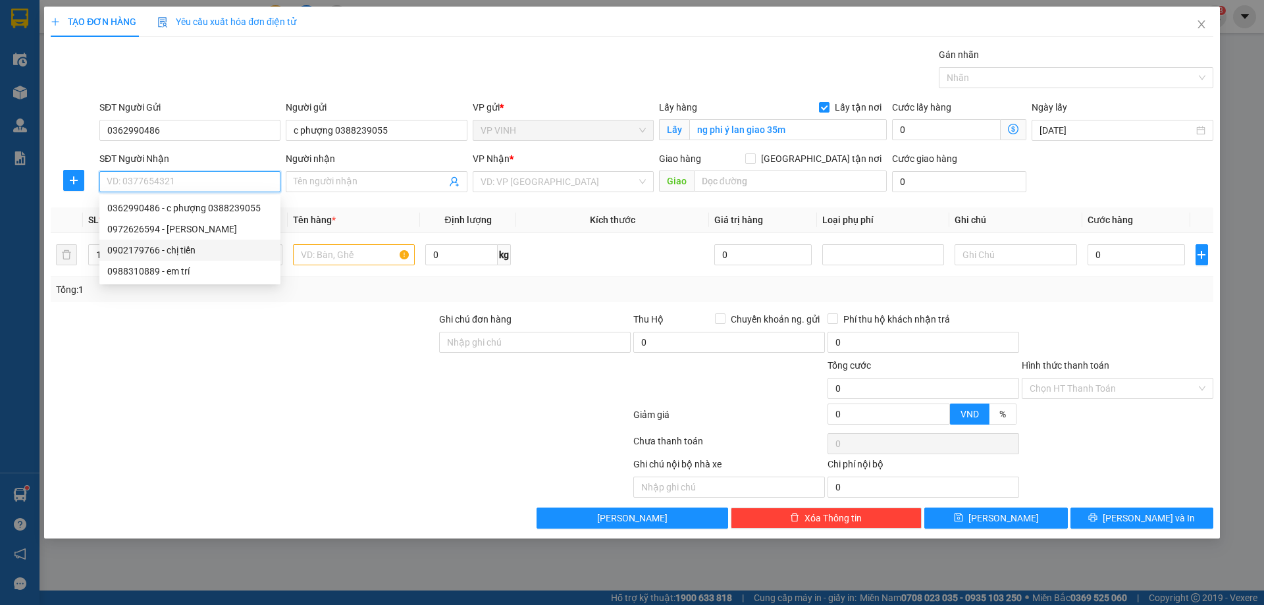
click at [171, 253] on div "0902179766 - chị tiến" at bounding box center [189, 250] width 165 height 14
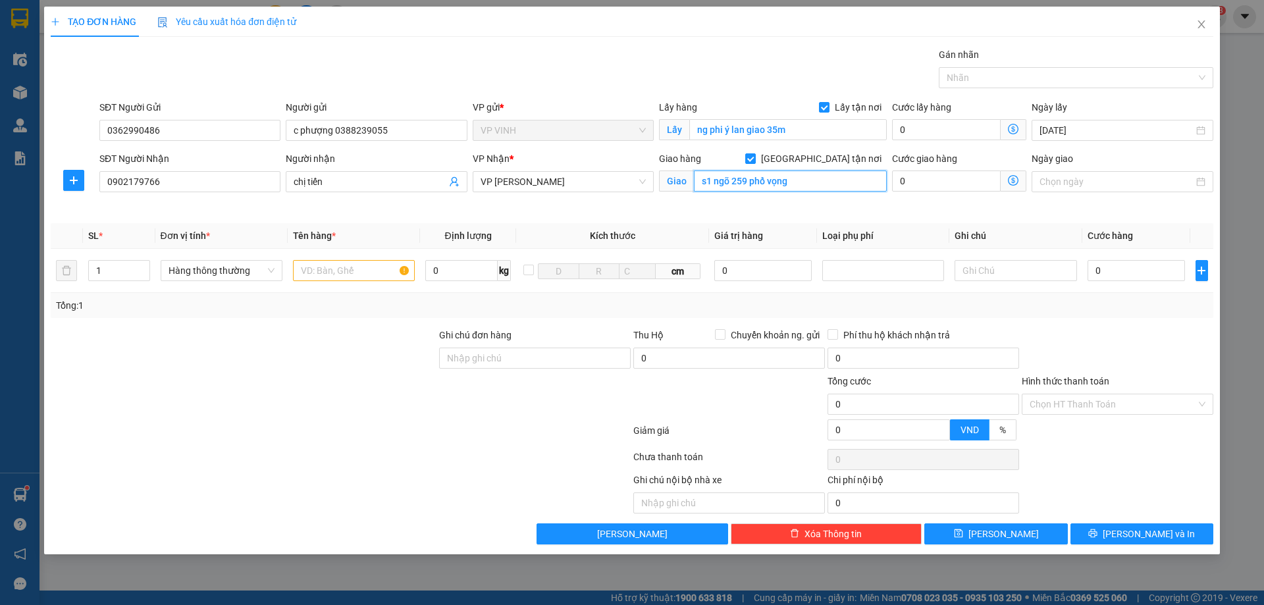
click at [805, 183] on input "s1 ngõ 259 phố vọng" at bounding box center [790, 181] width 193 height 21
click at [755, 153] on input "[GEOGRAPHIC_DATA] tận nơi" at bounding box center [749, 157] width 9 height 9
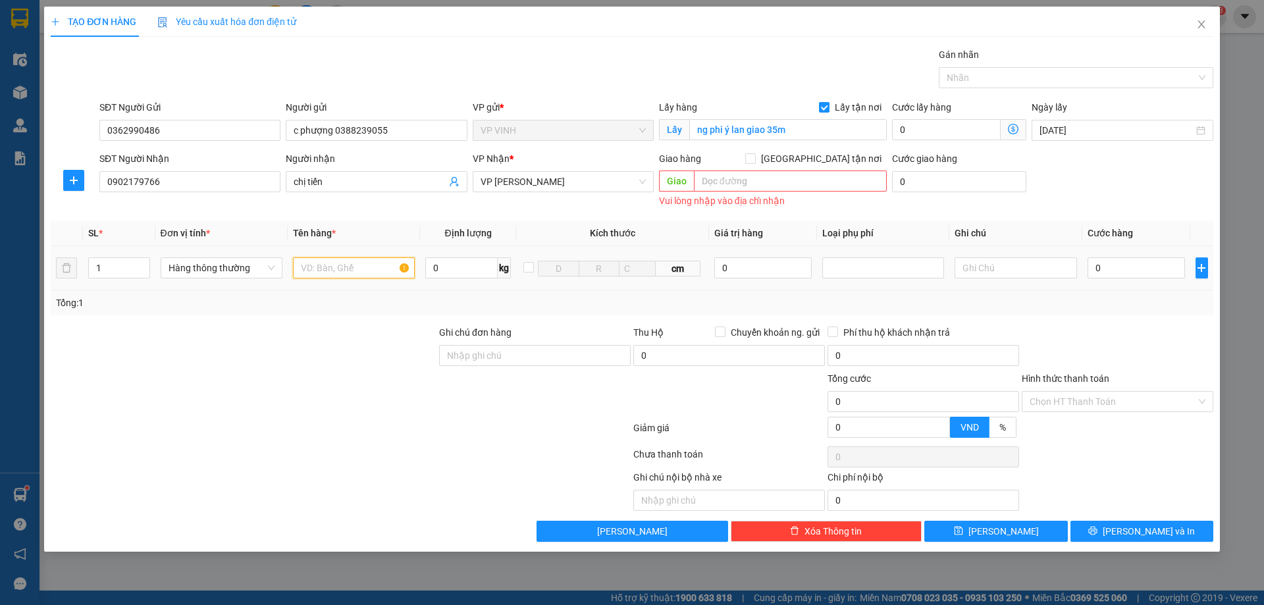
click at [321, 263] on input "text" at bounding box center [354, 267] width 122 height 21
click at [326, 275] on input "text" at bounding box center [354, 267] width 122 height 21
click at [1117, 267] on input "0" at bounding box center [1137, 267] width 98 height 21
click at [1096, 400] on input "Hình thức thanh toán" at bounding box center [1113, 402] width 167 height 20
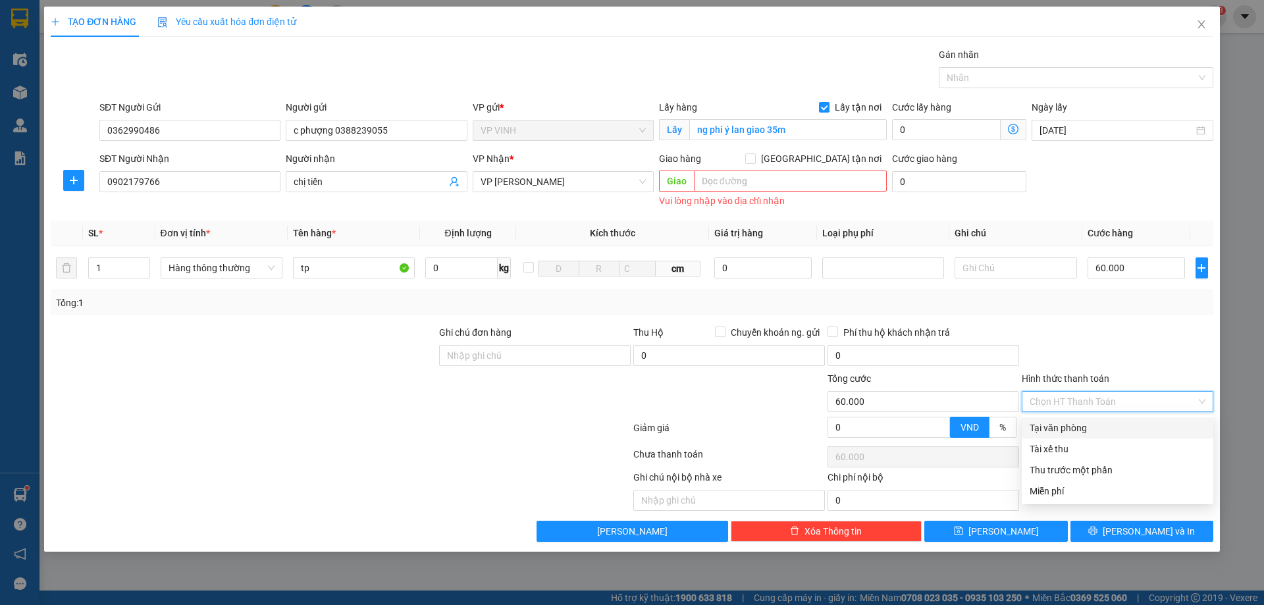
click at [1066, 433] on div "Tại văn phòng" at bounding box center [1118, 428] width 176 height 14
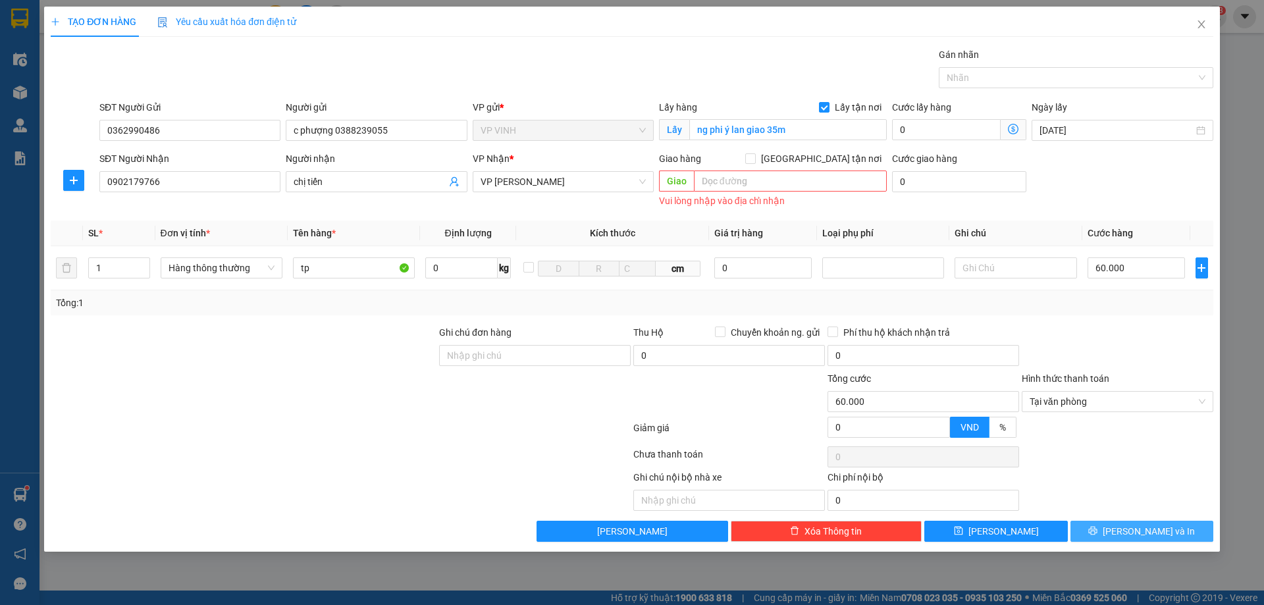
click at [1100, 533] on button "[PERSON_NAME] và In" at bounding box center [1142, 531] width 143 height 21
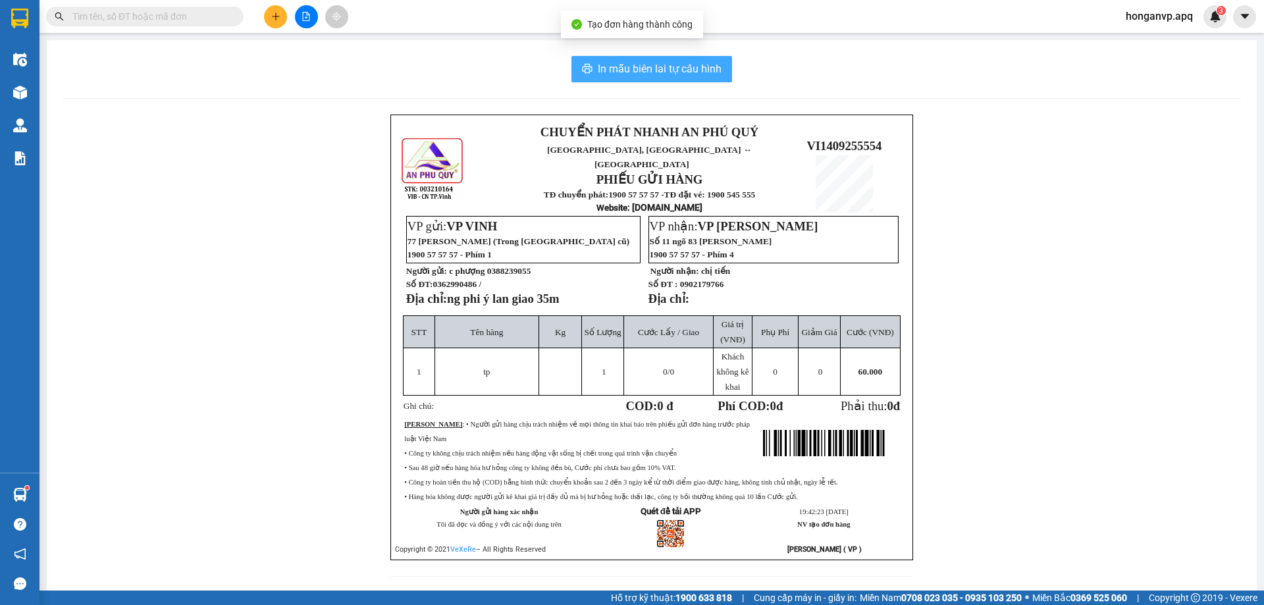
click at [658, 69] on span "In mẫu biên lai tự cấu hình" at bounding box center [660, 69] width 124 height 16
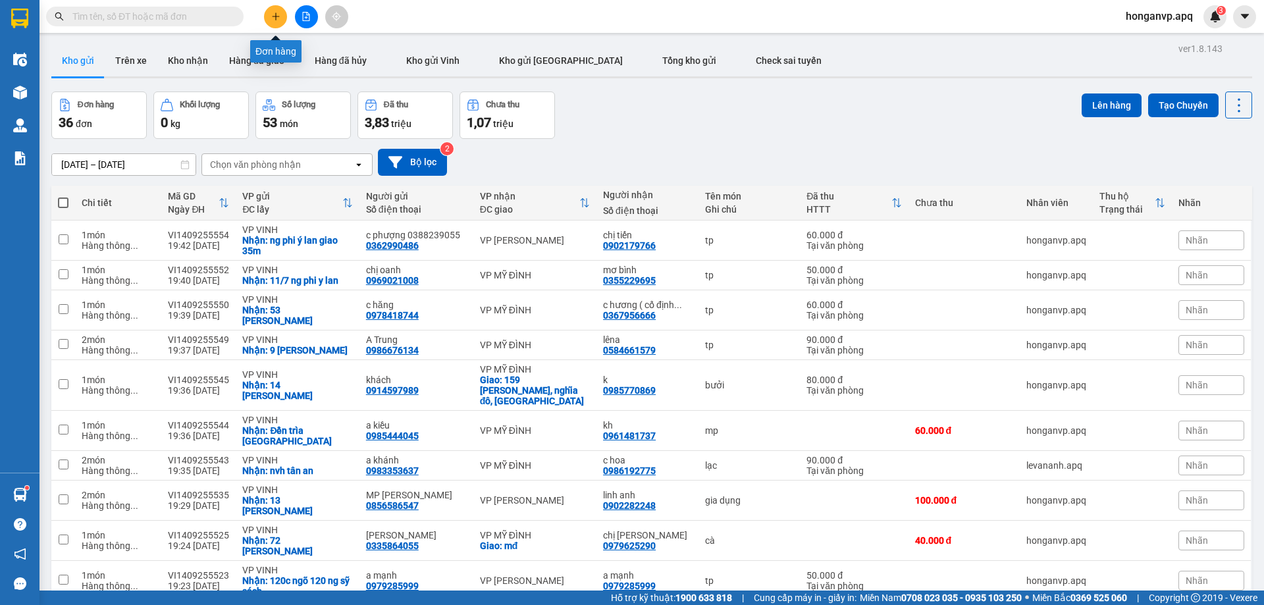
click at [271, 18] on icon "plus" at bounding box center [275, 16] width 9 height 9
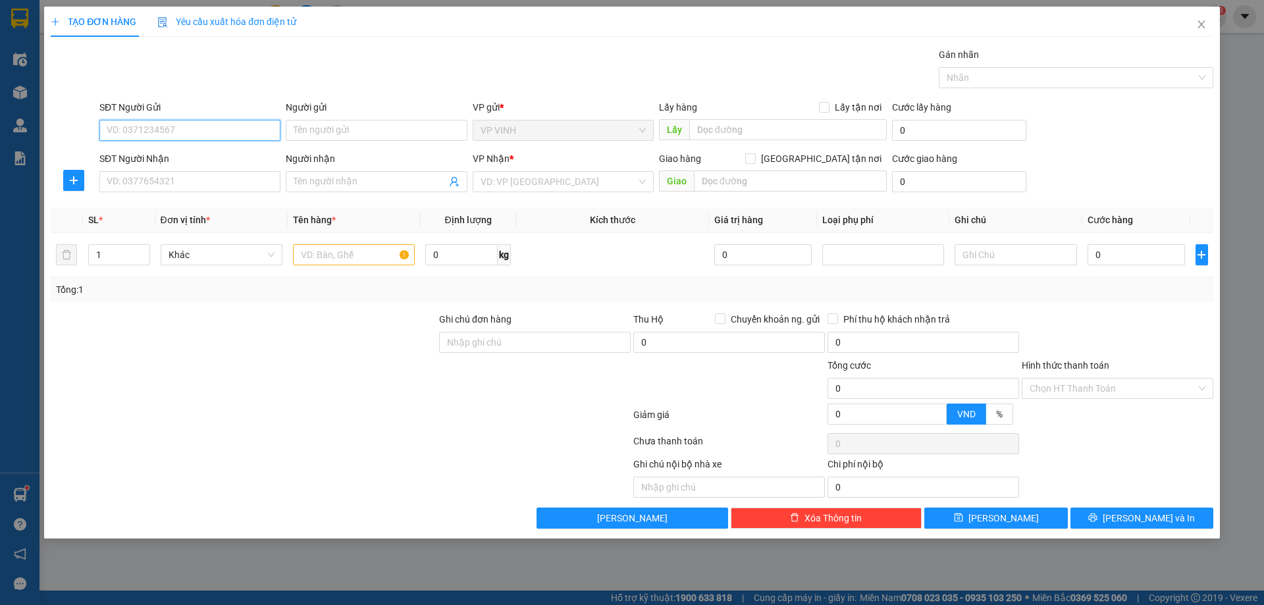
paste input "0358337074"
drag, startPoint x: 151, startPoint y: 153, endPoint x: 167, endPoint y: 163, distance: 18.3
click at [151, 153] on div "0358337074 - chị xoan" at bounding box center [189, 156] width 165 height 14
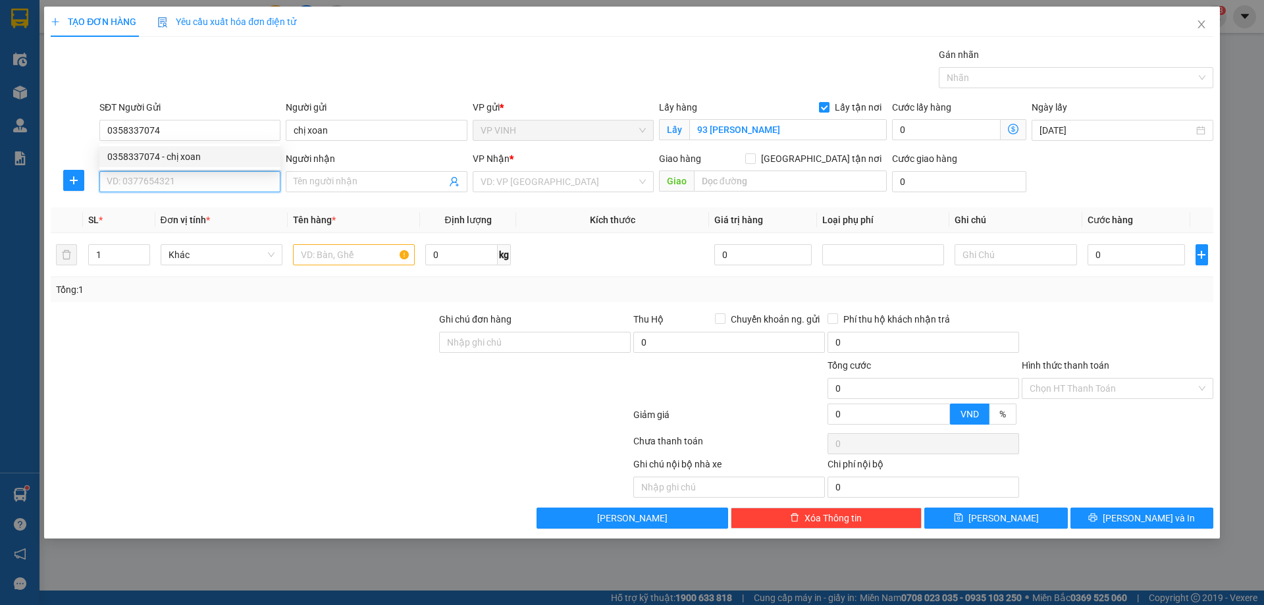
click at [174, 177] on input "SĐT Người Nhận" at bounding box center [189, 181] width 181 height 21
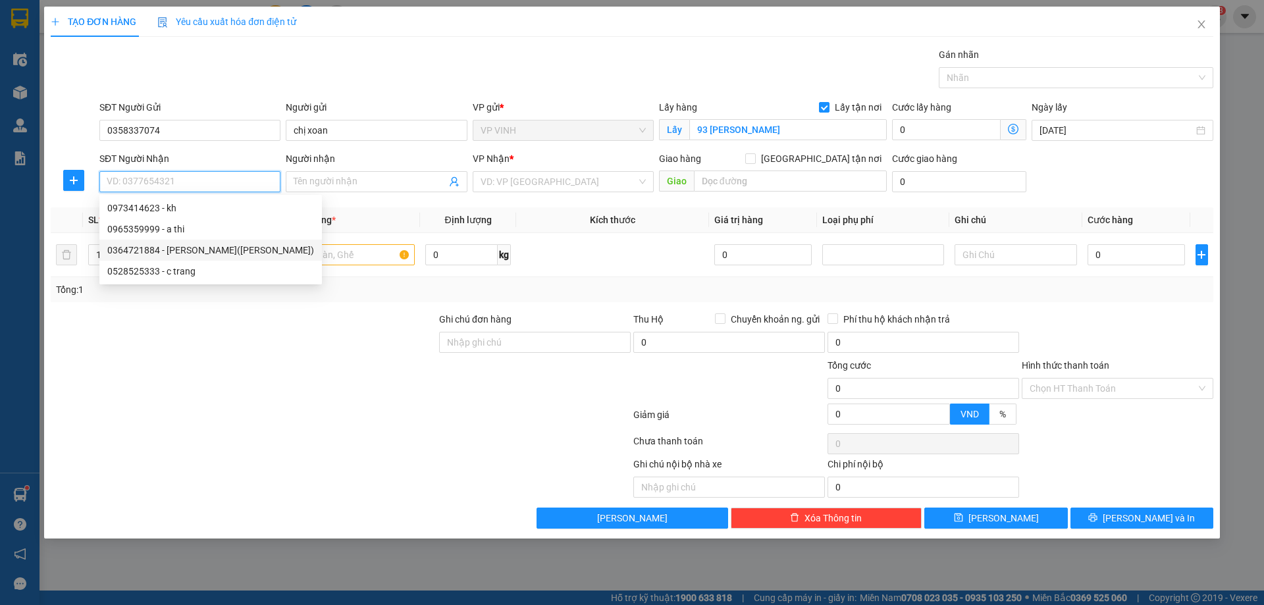
click at [144, 251] on div "0364721884 - trần phương(ngọc ánh)" at bounding box center [210, 250] width 207 height 14
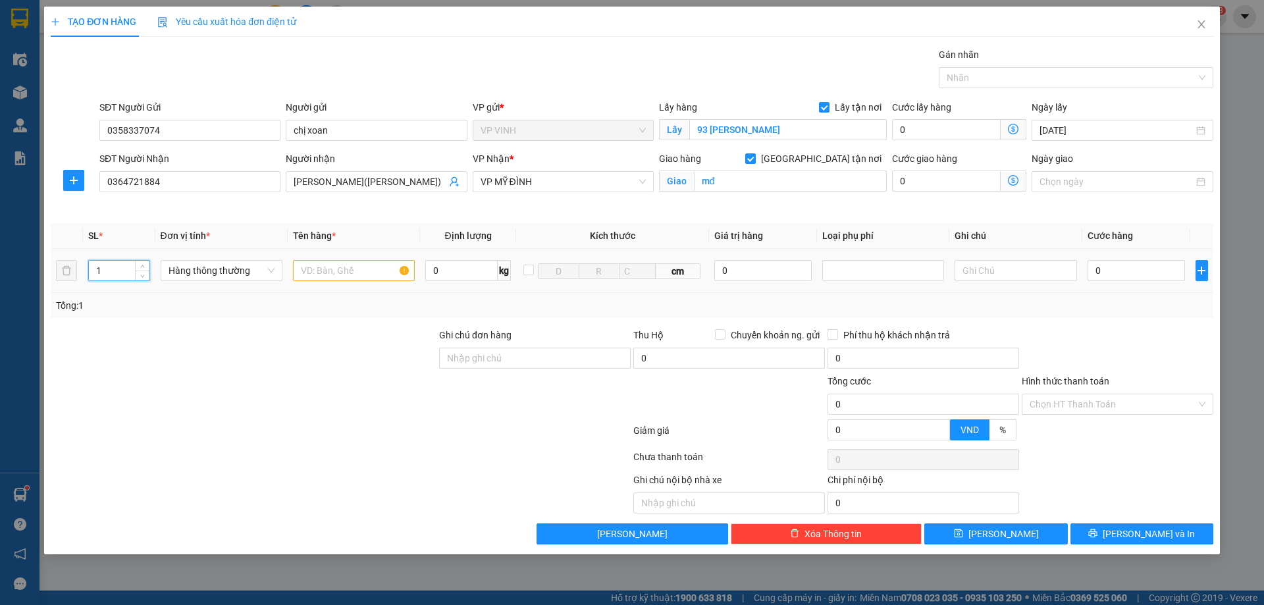
click at [115, 278] on input "1" at bounding box center [119, 271] width 61 height 20
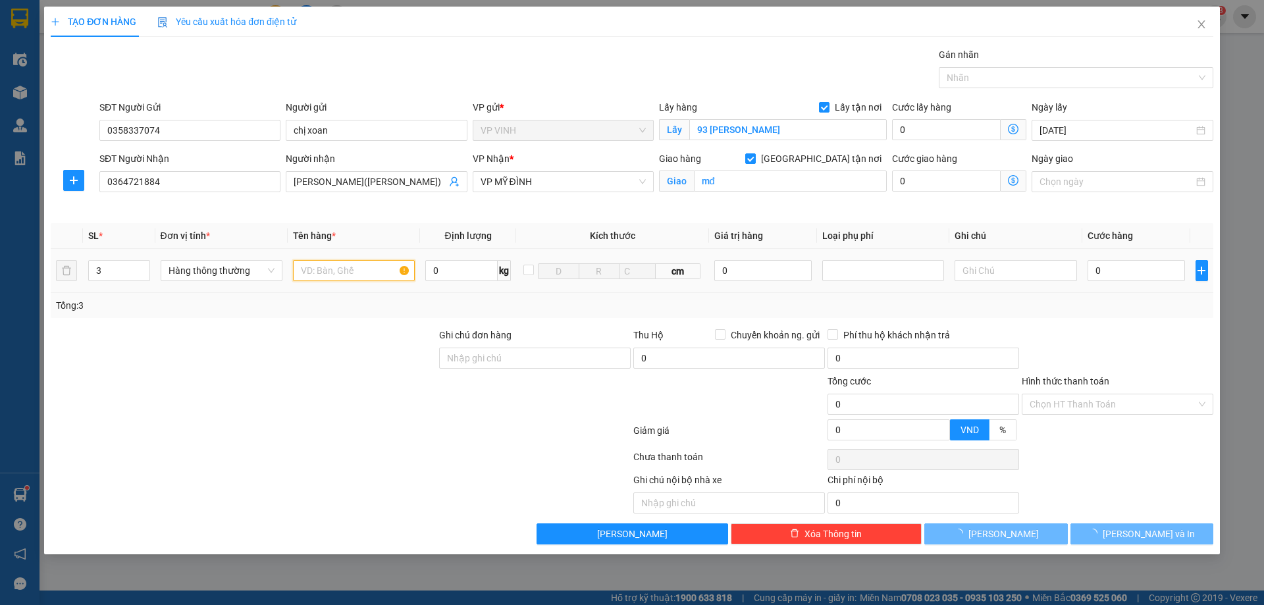
click at [334, 267] on input "text" at bounding box center [354, 270] width 122 height 21
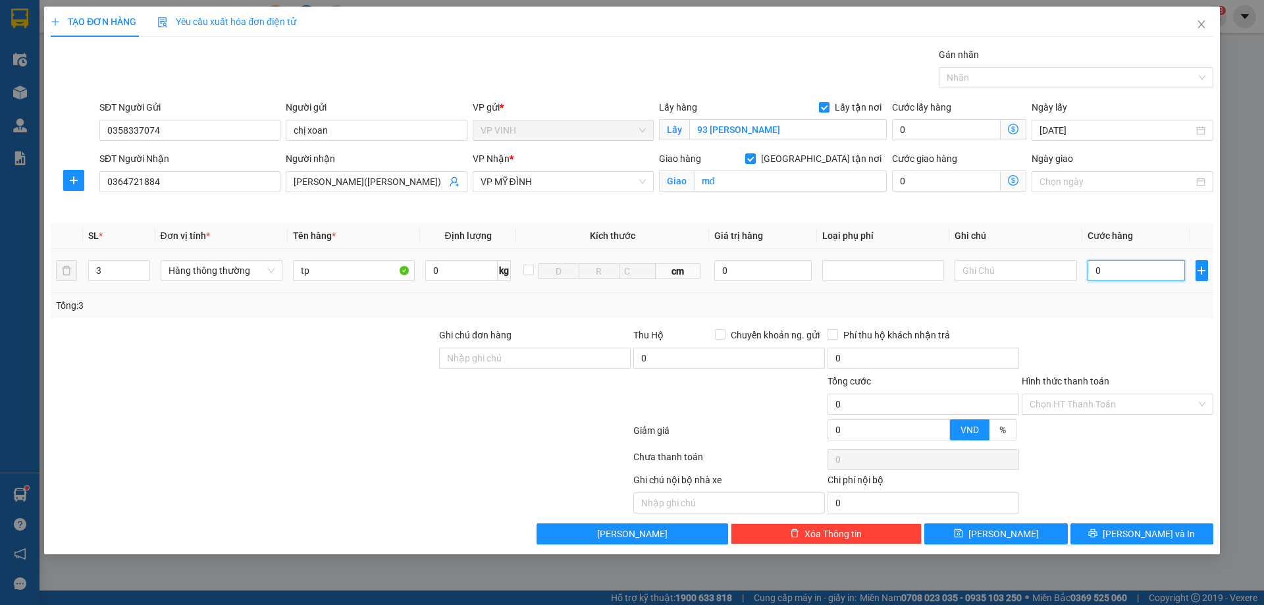
click at [1147, 271] on input "0" at bounding box center [1137, 270] width 98 height 21
click at [1105, 404] on input "Hình thức thanh toán" at bounding box center [1113, 404] width 167 height 20
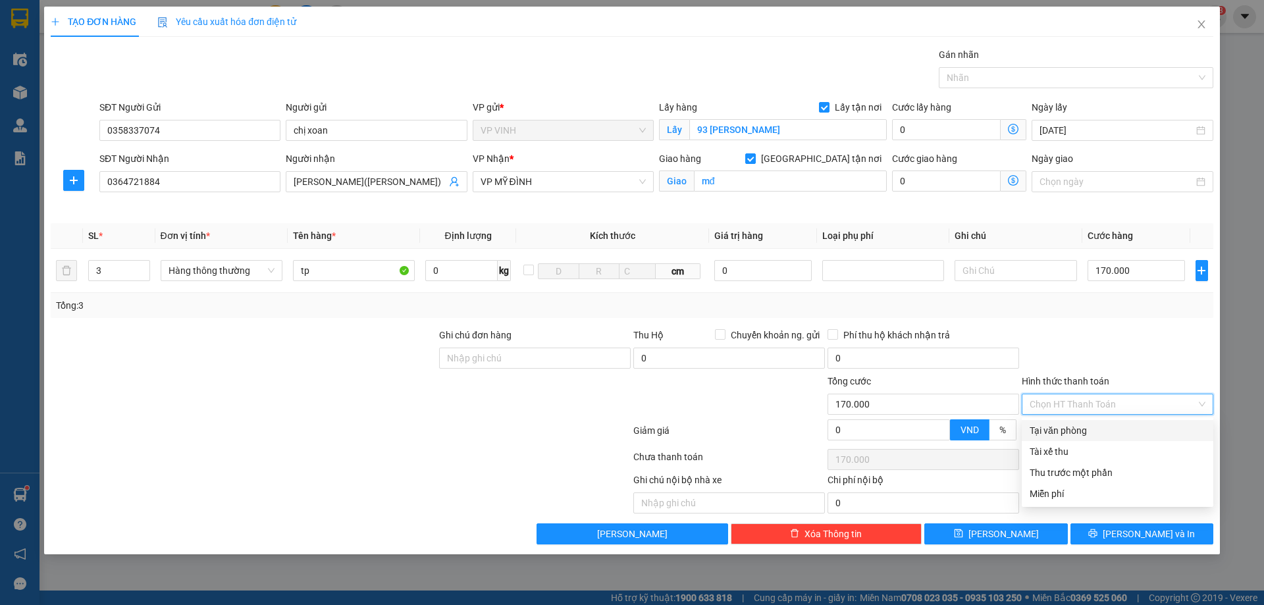
click at [1068, 429] on div "Tại văn phòng" at bounding box center [1118, 430] width 176 height 14
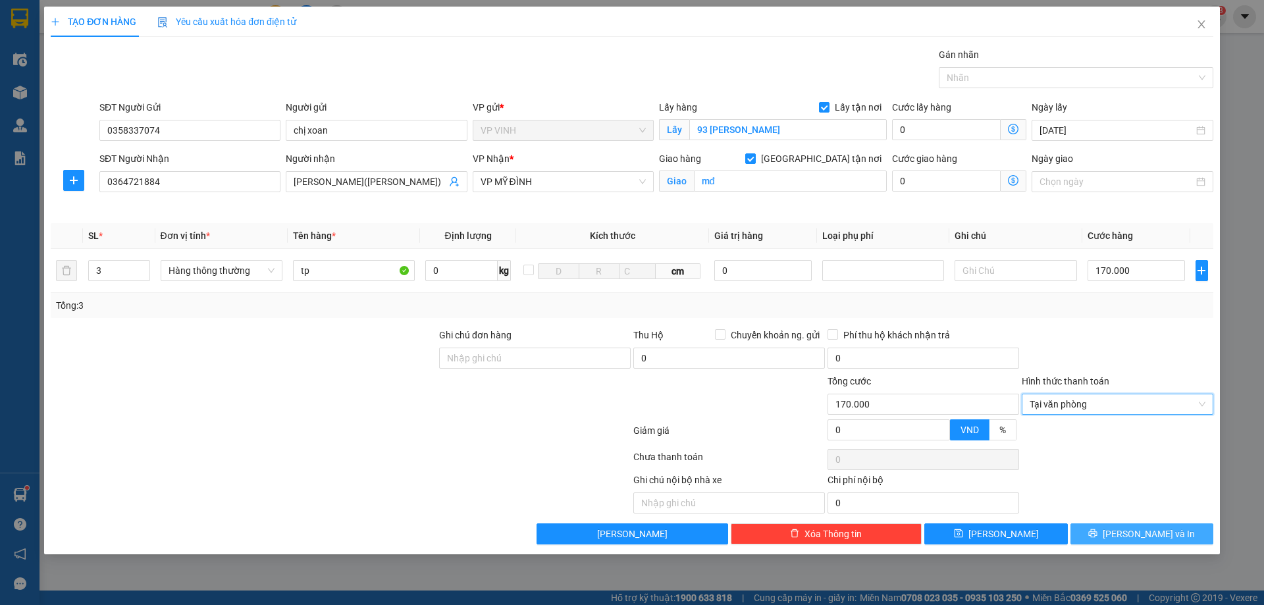
click at [1098, 529] on icon "printer" at bounding box center [1092, 533] width 9 height 9
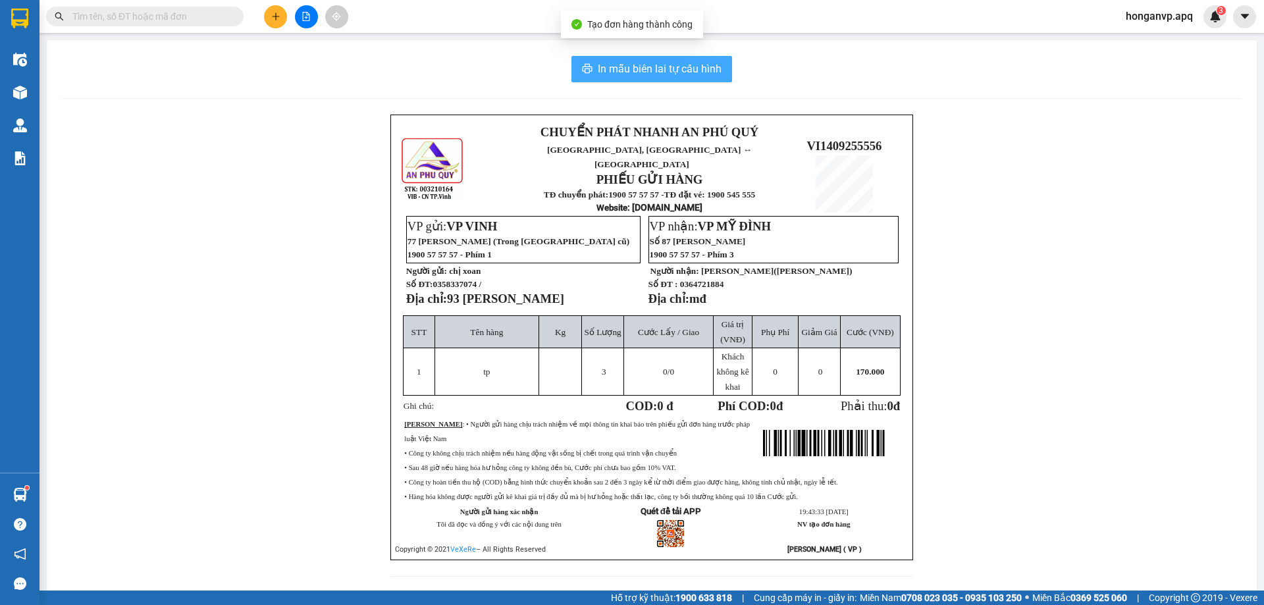
click at [627, 73] on span "In mẫu biên lai tự cấu hình" at bounding box center [660, 69] width 124 height 16
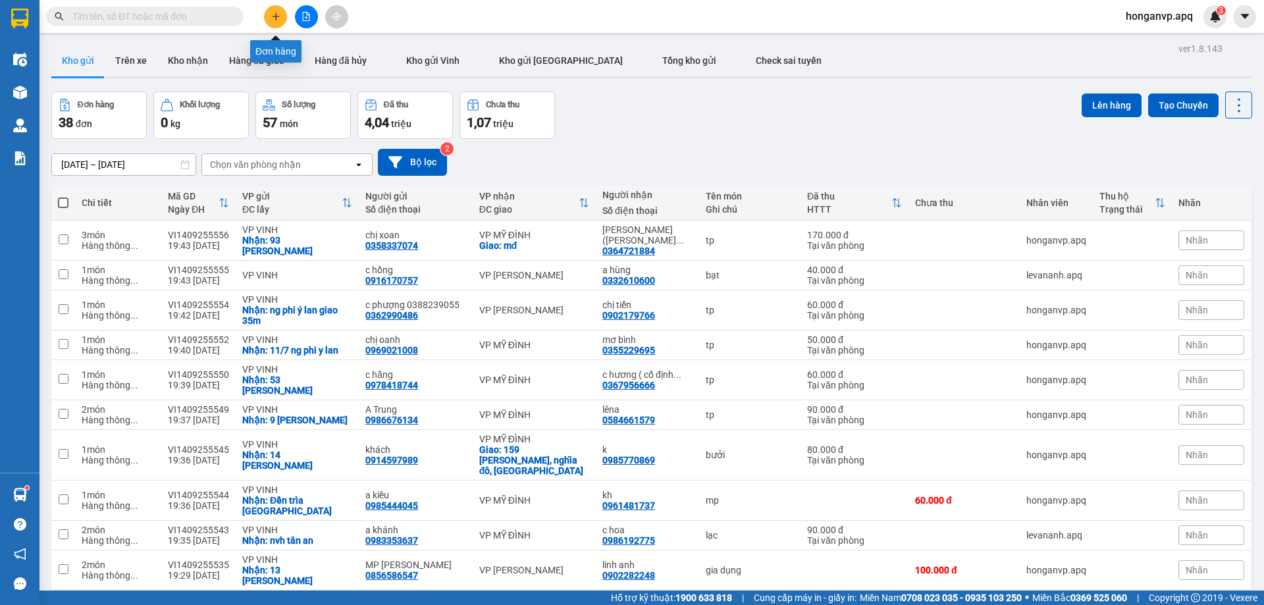
click at [273, 19] on icon "plus" at bounding box center [275, 16] width 9 height 9
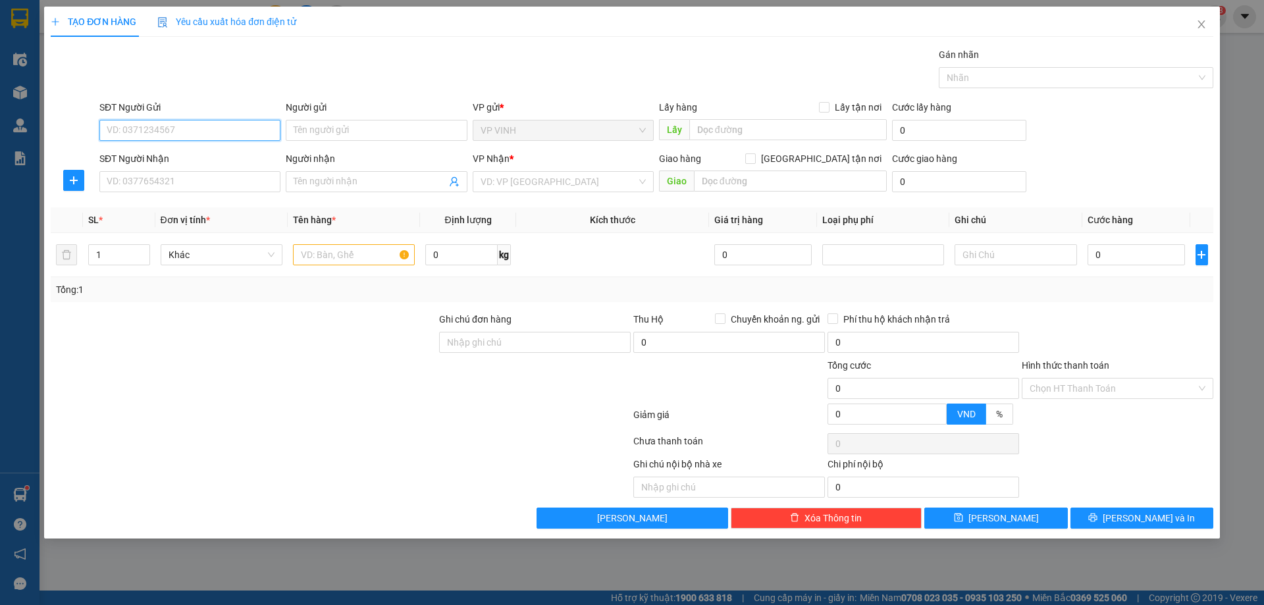
paste input "0971542857"
click at [140, 154] on div "0971542857 - chị oanh" at bounding box center [189, 156] width 165 height 14
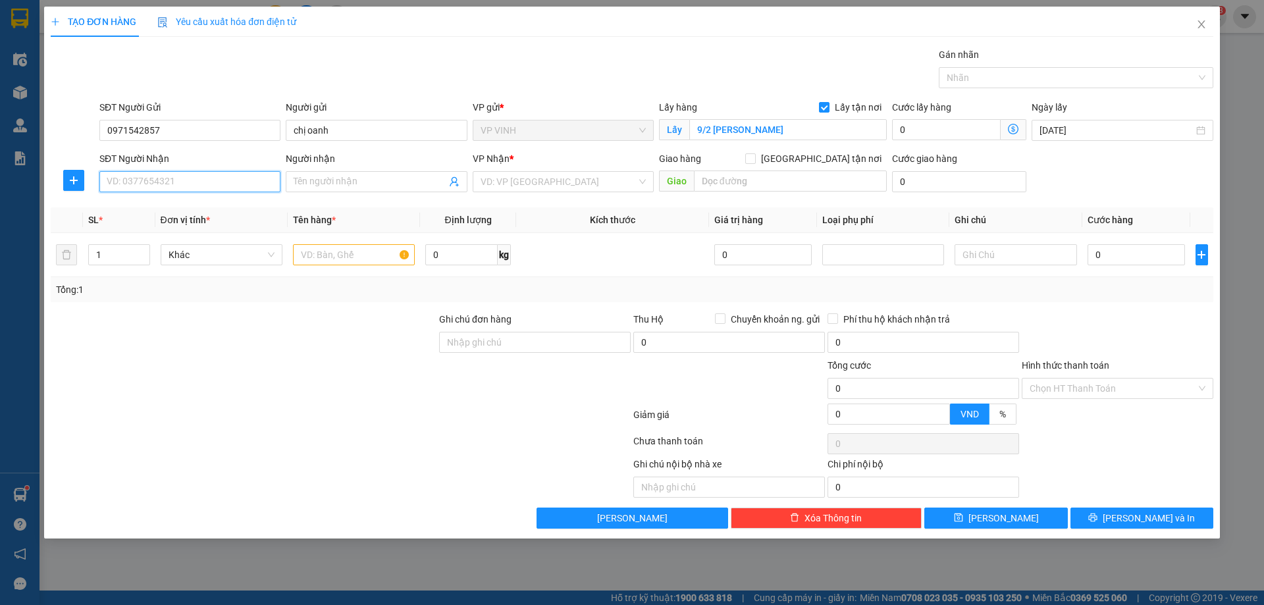
click at [165, 183] on input "SĐT Người Nhận" at bounding box center [189, 181] width 181 height 21
click at [130, 206] on div "0385667568 - ANH NAM" at bounding box center [189, 208] width 165 height 14
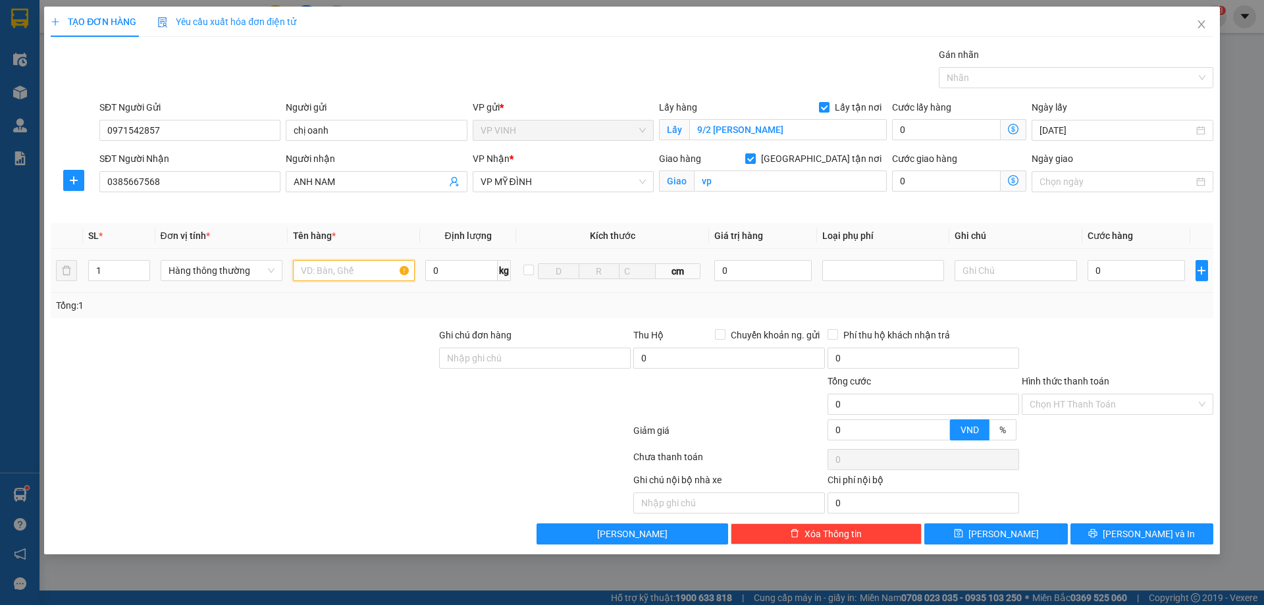
click at [337, 274] on input "text" at bounding box center [354, 270] width 122 height 21
click at [1121, 273] on input "0" at bounding box center [1137, 270] width 98 height 21
click at [1130, 532] on span "[PERSON_NAME] và In" at bounding box center [1149, 534] width 92 height 14
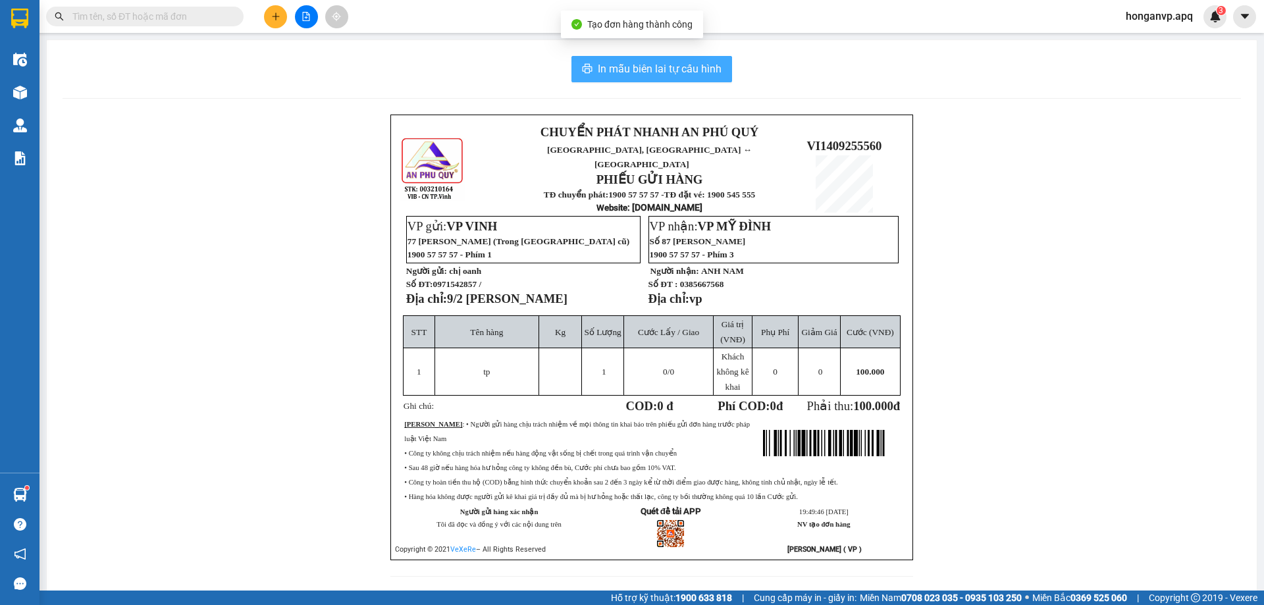
click at [644, 67] on span "In mẫu biên lai tự cấu hình" at bounding box center [660, 69] width 124 height 16
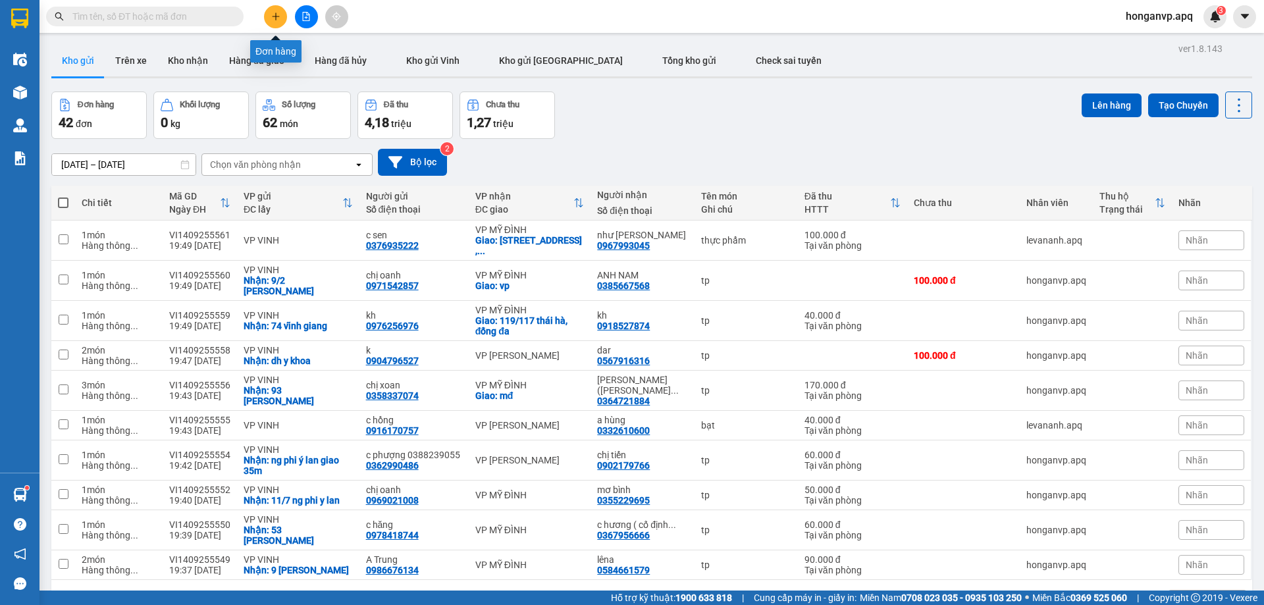
click at [273, 19] on icon "plus" at bounding box center [275, 16] width 9 height 9
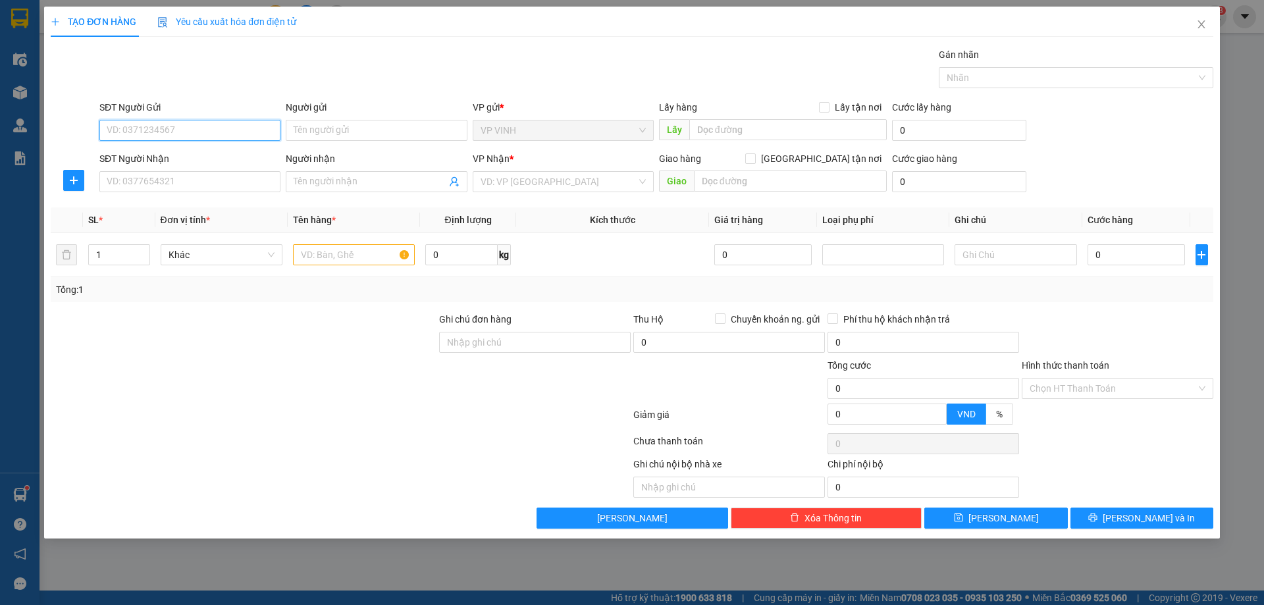
click at [159, 126] on input "SĐT Người Gửi" at bounding box center [189, 130] width 181 height 21
paste input "0987183416"
click at [145, 154] on div "0987183416 - chị chi" at bounding box center [189, 156] width 165 height 14
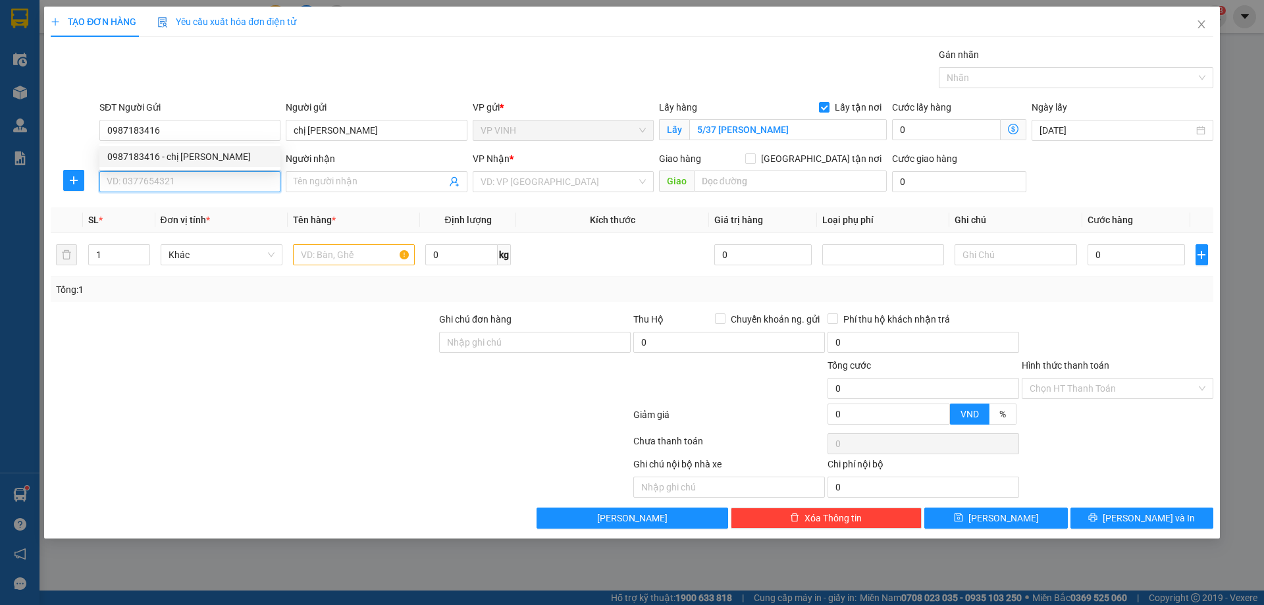
click at [155, 184] on input "SĐT Người Nhận" at bounding box center [189, 181] width 181 height 21
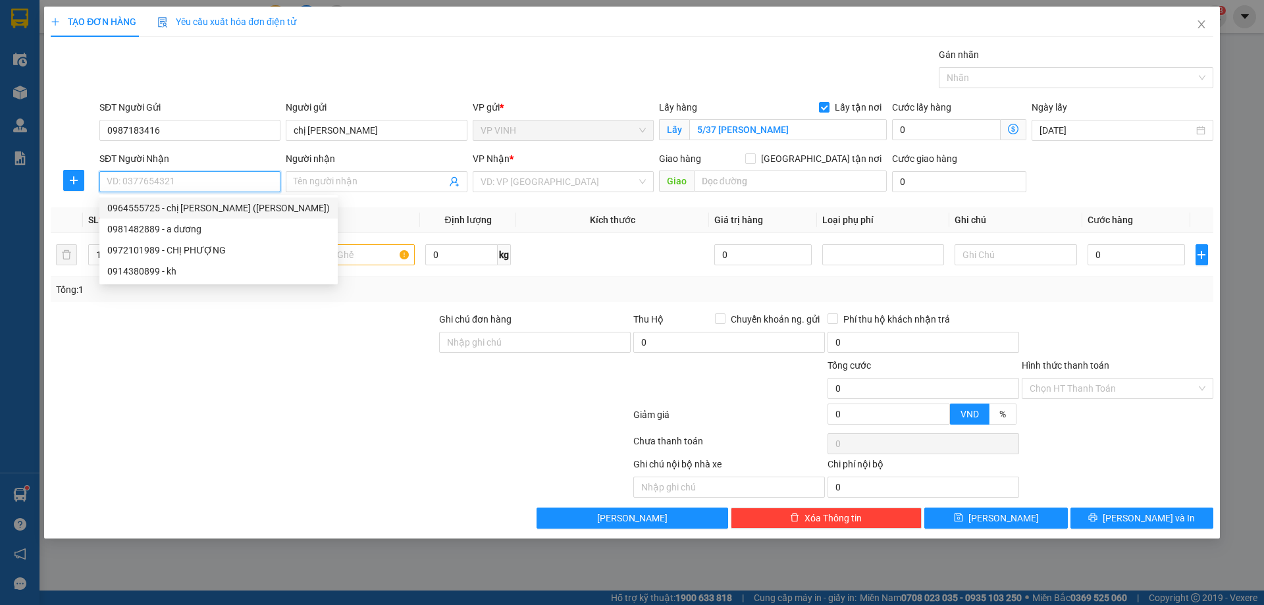
click at [148, 204] on div "0964555725 - chị chuyễn (kun ken)" at bounding box center [218, 208] width 223 height 14
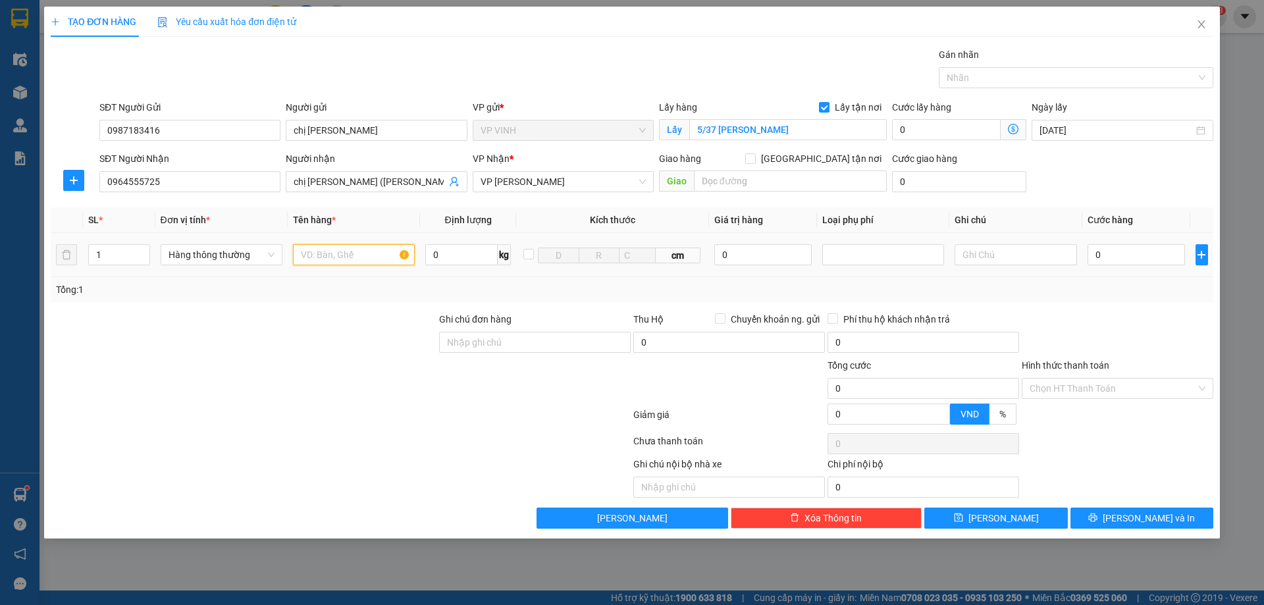
click at [331, 248] on input "text" at bounding box center [354, 254] width 122 height 21
click at [1103, 253] on input "0" at bounding box center [1137, 254] width 98 height 21
click at [1108, 512] on button "[PERSON_NAME] và In" at bounding box center [1142, 518] width 143 height 21
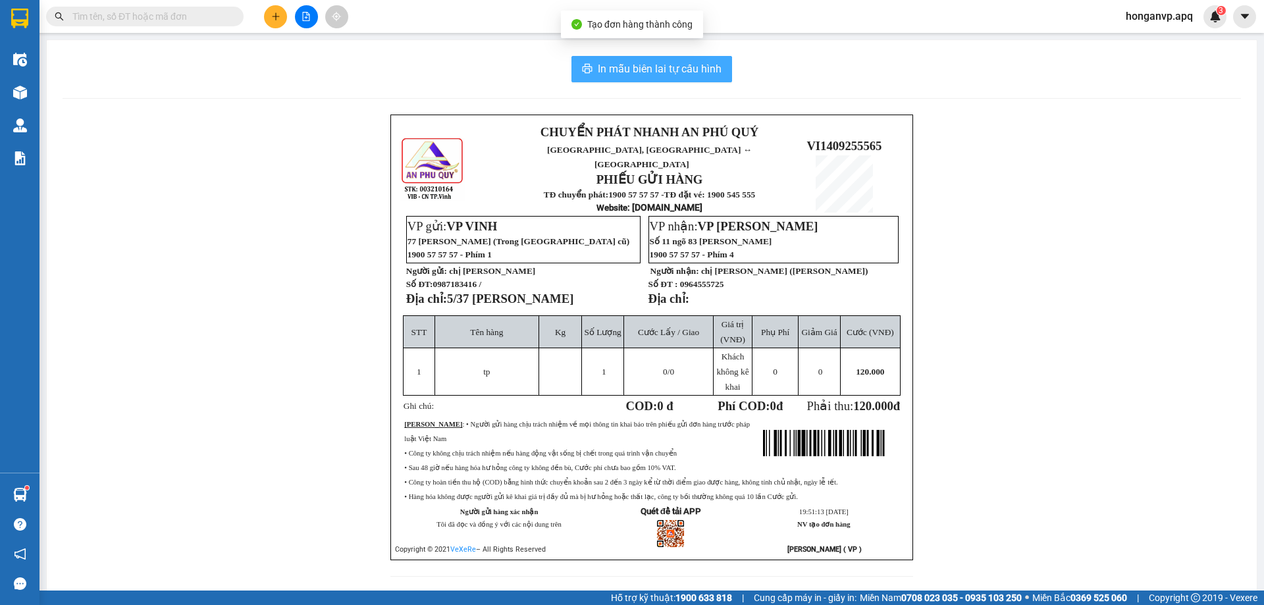
click at [654, 72] on span "In mẫu biên lai tự cấu hình" at bounding box center [660, 69] width 124 height 16
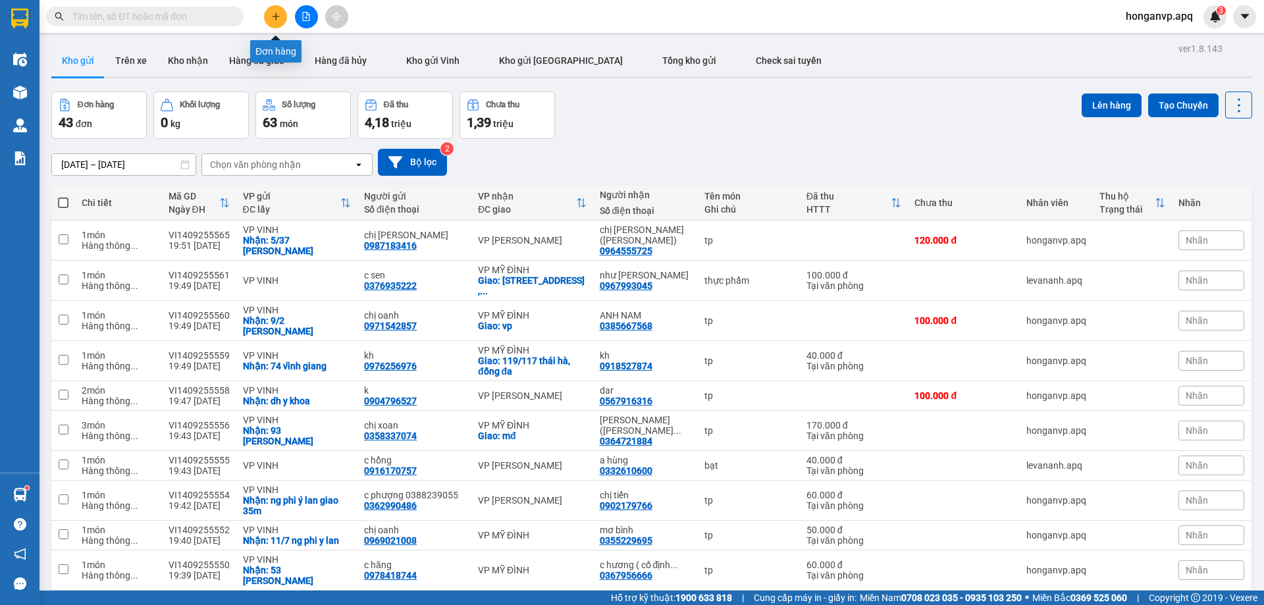
click at [271, 23] on button at bounding box center [275, 16] width 23 height 23
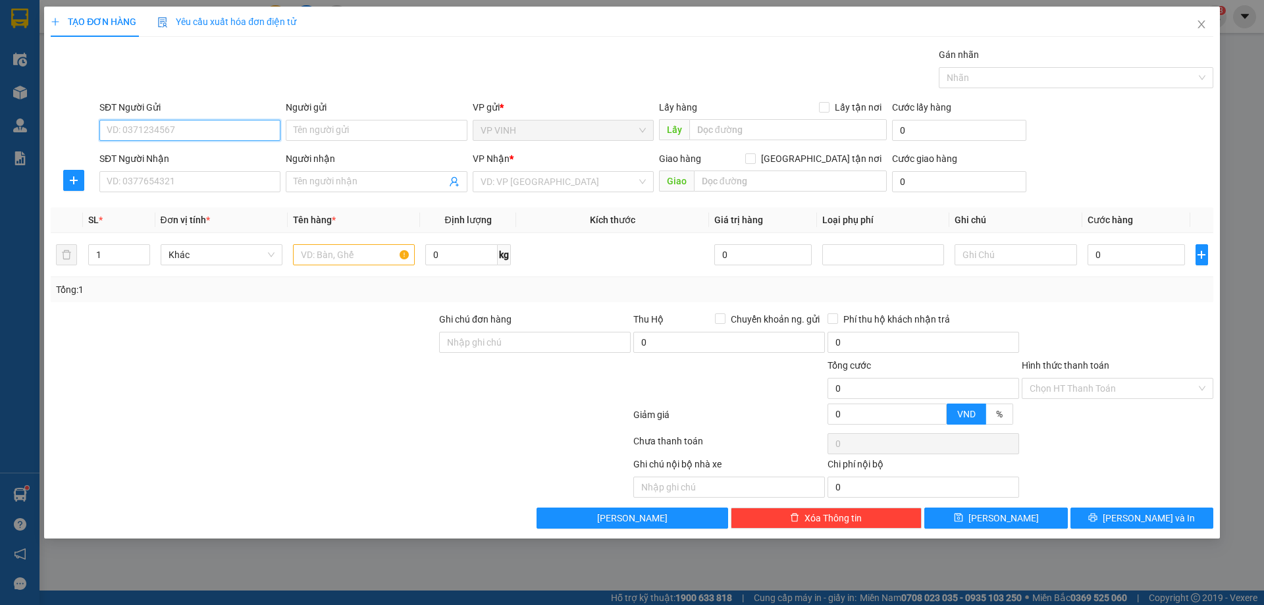
click at [126, 126] on input "SĐT Người Gửi" at bounding box center [189, 130] width 181 height 21
paste input "0984059587"
click at [153, 159] on div "0984059587 - kh" at bounding box center [189, 156] width 165 height 14
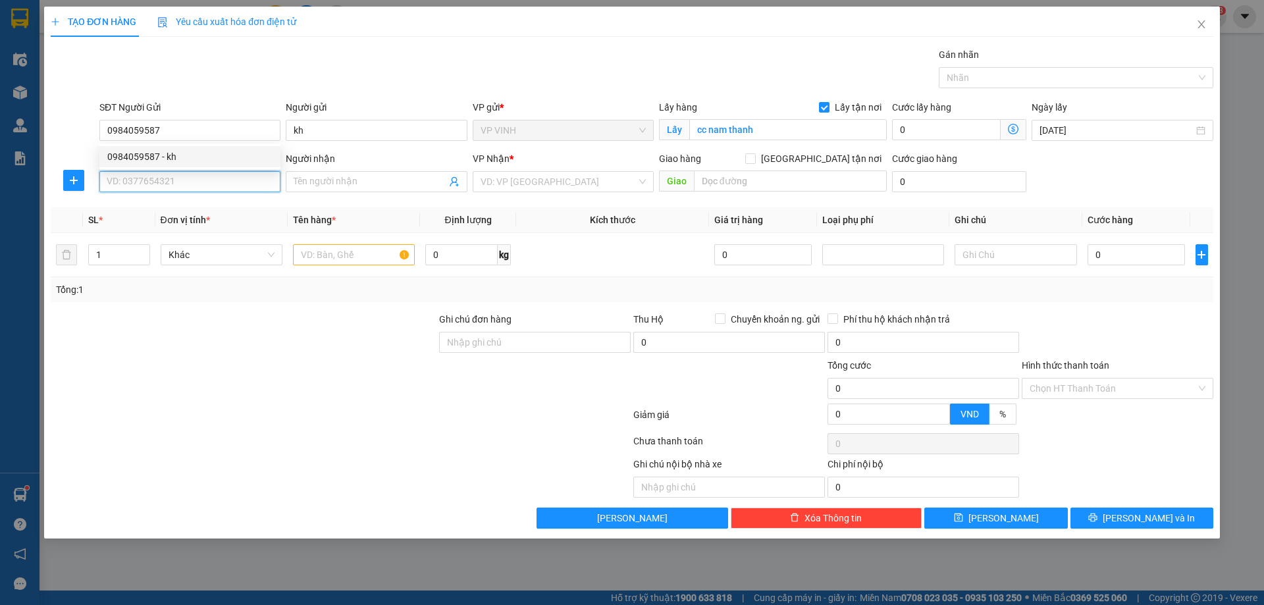
click at [168, 176] on input "SĐT Người Nhận" at bounding box center [189, 181] width 181 height 21
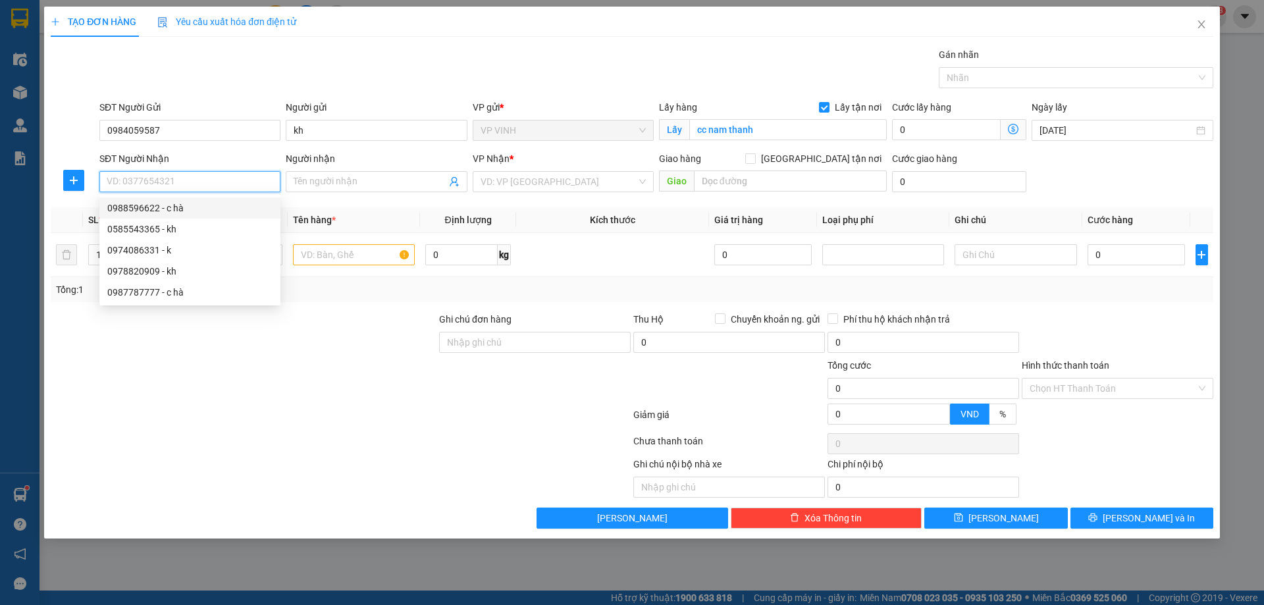
click at [149, 213] on div "0988596622 - c hà" at bounding box center [189, 208] width 165 height 14
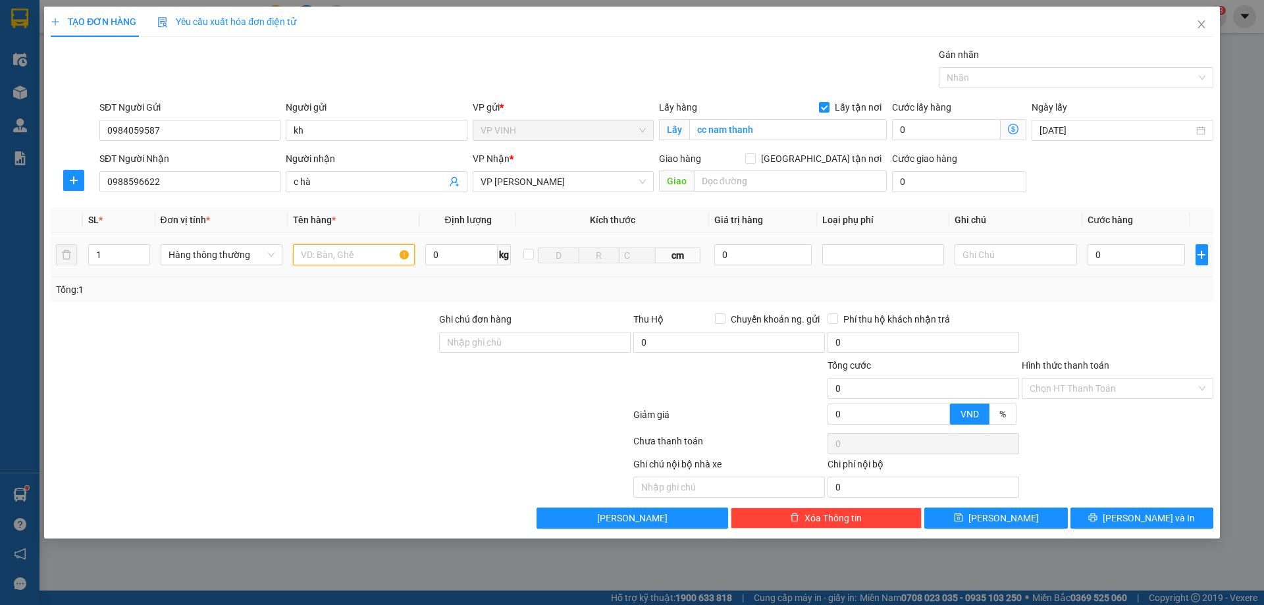
click at [353, 248] on input "text" at bounding box center [354, 254] width 122 height 21
click at [1138, 256] on input "0" at bounding box center [1137, 254] width 98 height 21
click at [1113, 516] on button "[PERSON_NAME] và In" at bounding box center [1142, 518] width 143 height 21
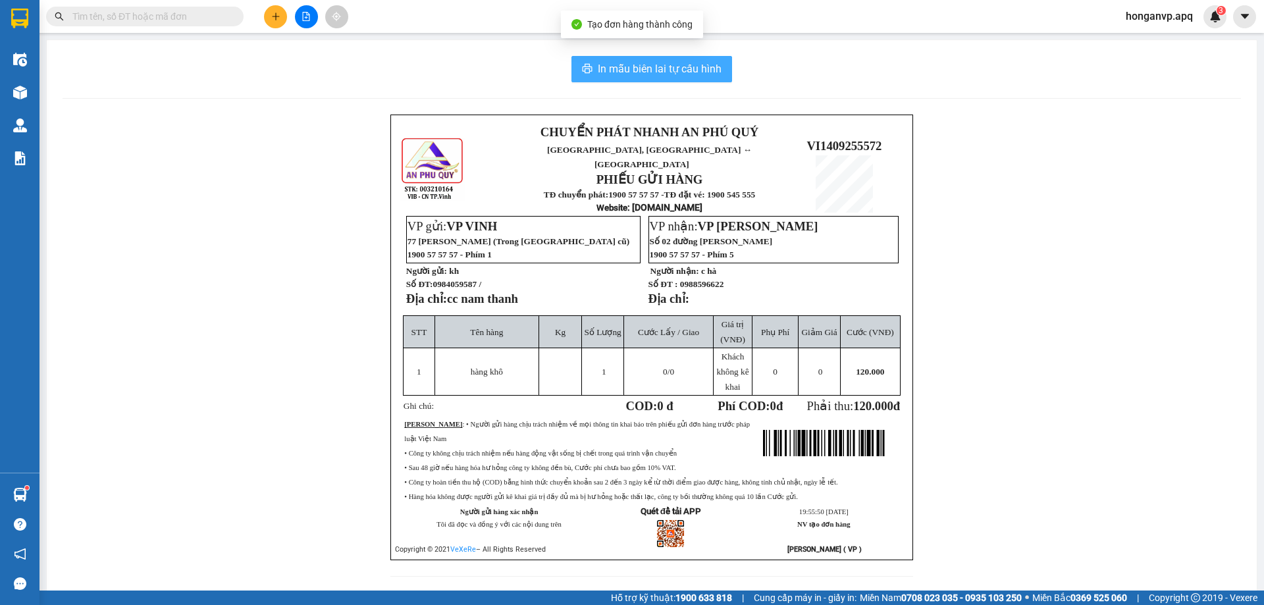
click at [674, 75] on span "In mẫu biên lai tự cấu hình" at bounding box center [660, 69] width 124 height 16
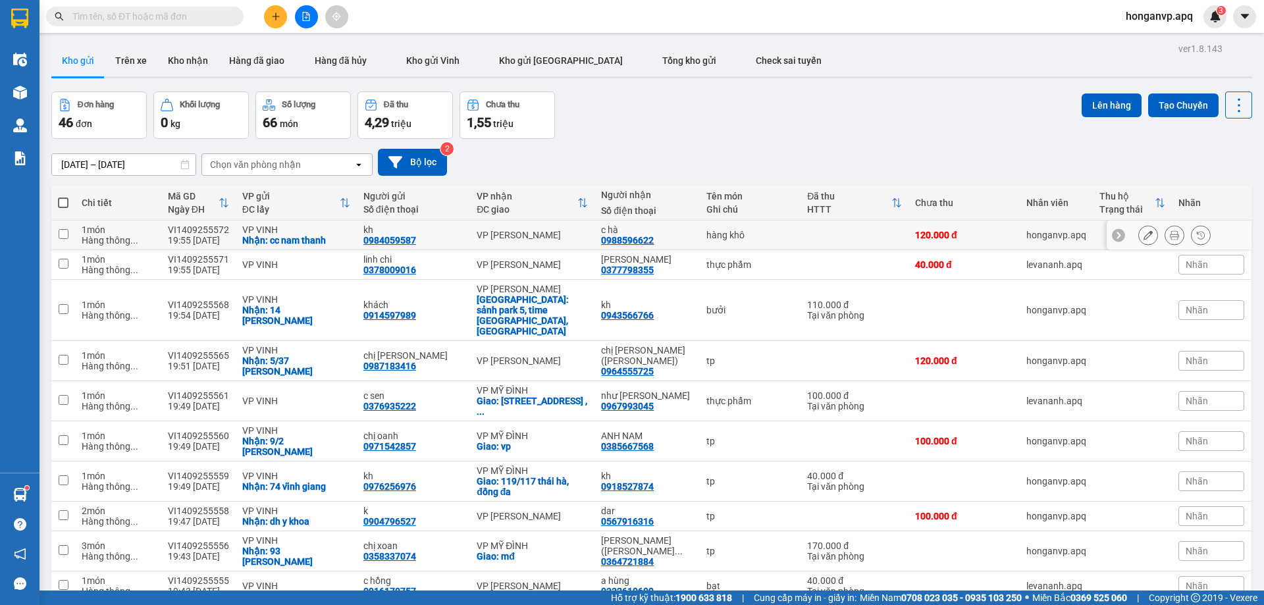
click at [1139, 236] on button at bounding box center [1148, 235] width 18 height 23
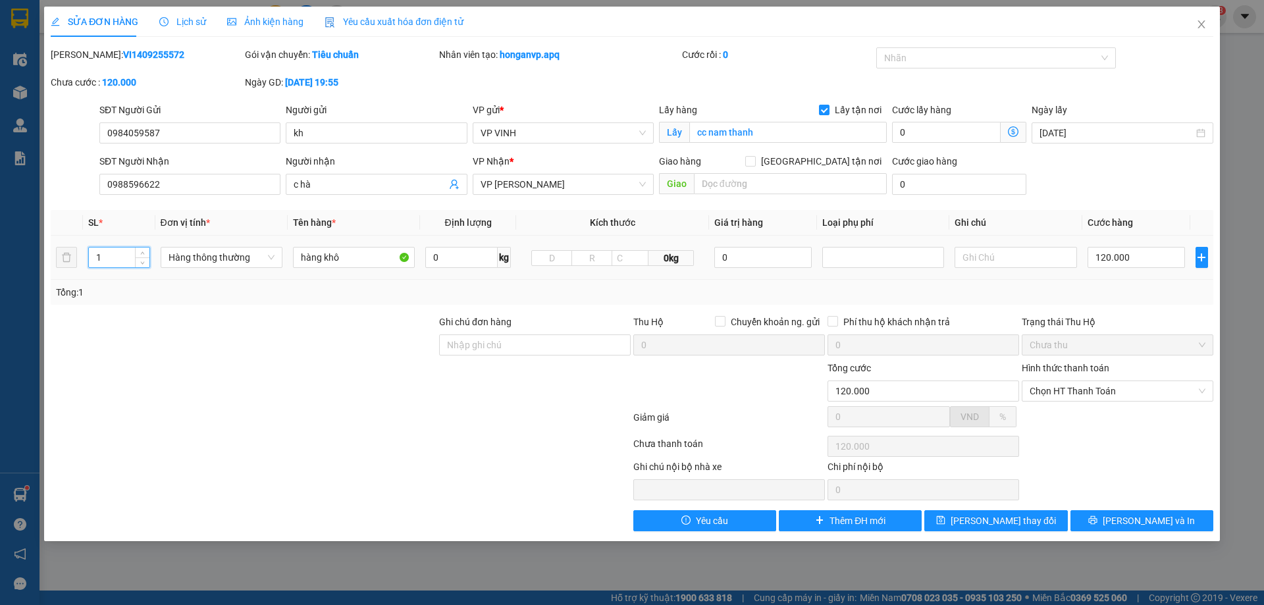
click at [119, 263] on input "1" at bounding box center [119, 258] width 61 height 20
click at [1102, 525] on button "[PERSON_NAME] và In" at bounding box center [1142, 520] width 143 height 21
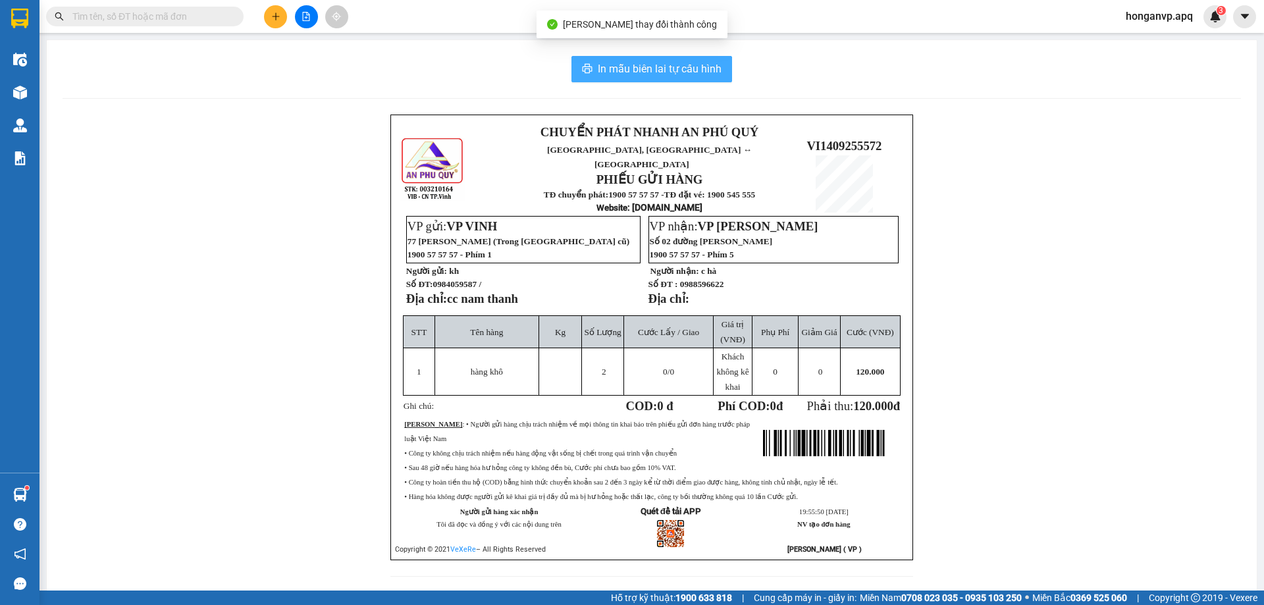
click at [636, 61] on span "In mẫu biên lai tự cấu hình" at bounding box center [660, 69] width 124 height 16
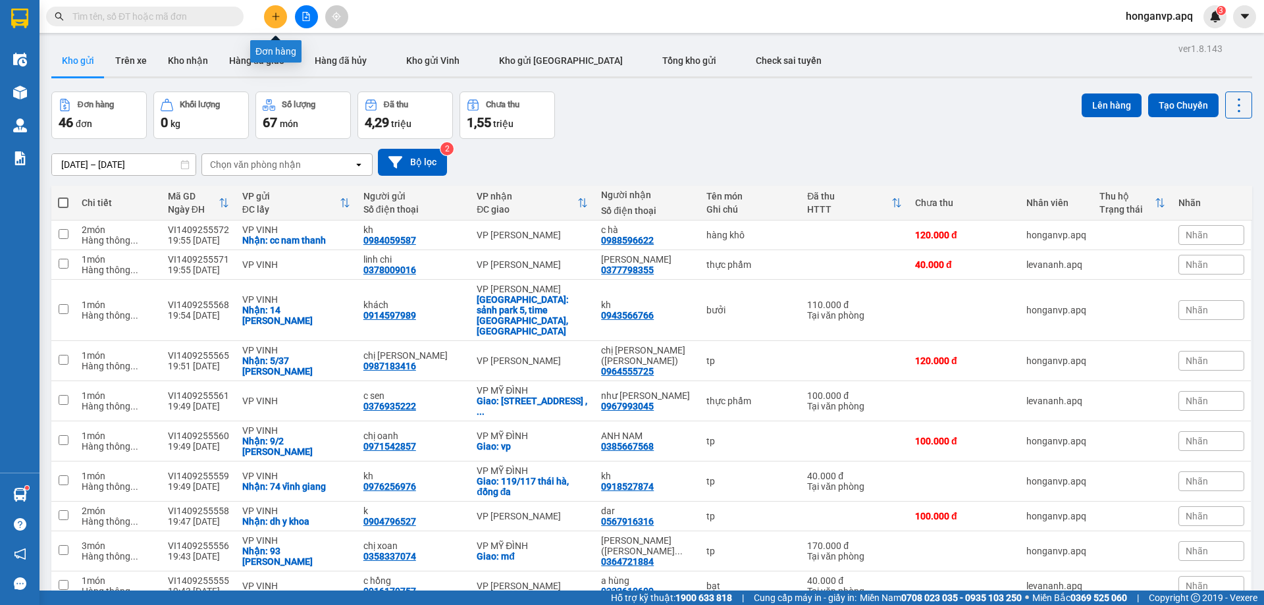
click at [277, 18] on icon "plus" at bounding box center [275, 16] width 9 height 9
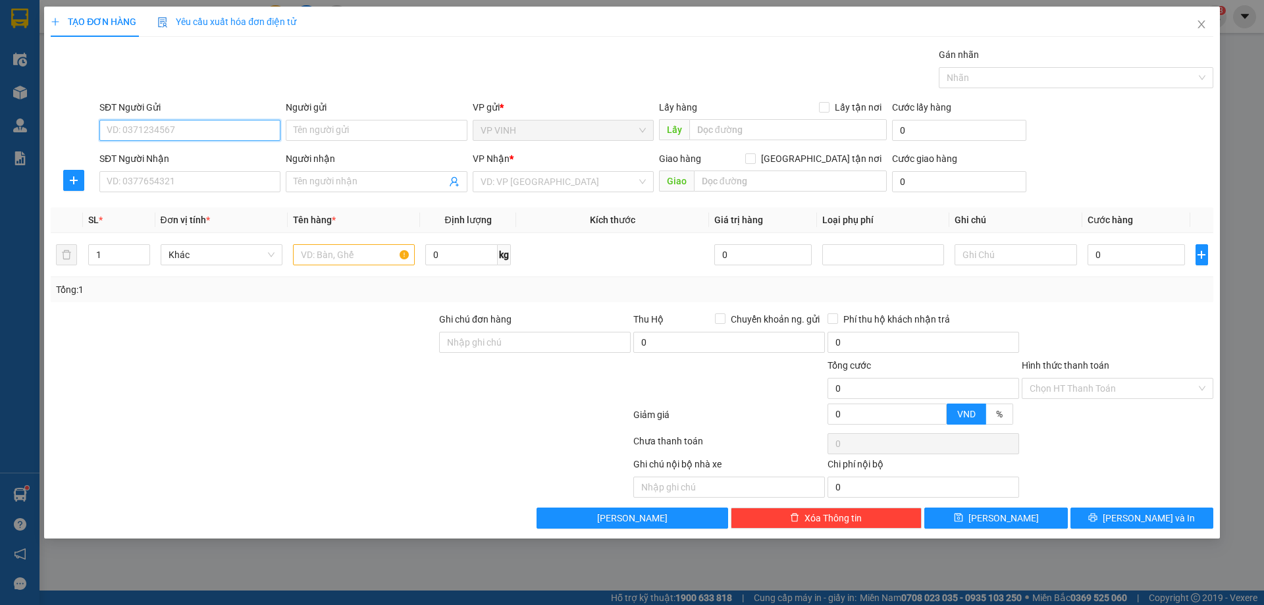
click at [132, 129] on input "SĐT Người Gửi" at bounding box center [189, 130] width 181 height 21
paste input "0979759516"
click at [157, 154] on div "0979759516 - Nguyễn Thị Minh Hải" at bounding box center [189, 156] width 165 height 14
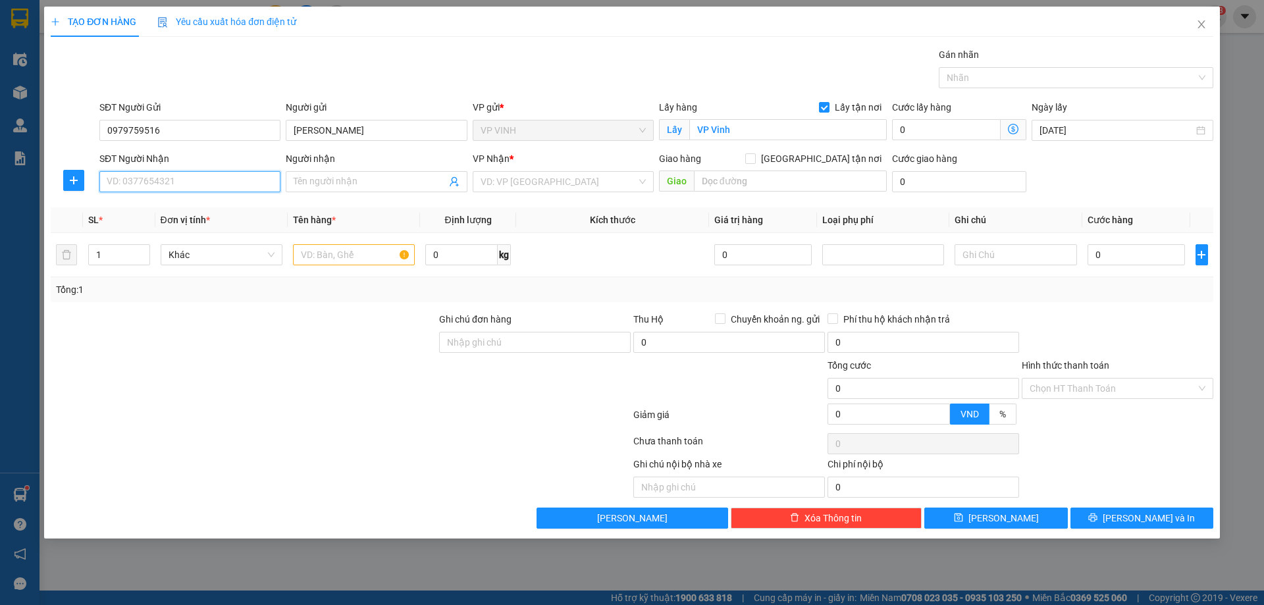
click at [215, 186] on input "SĐT Người Nhận" at bounding box center [189, 181] width 181 height 21
click at [120, 227] on div "0943902336 - khánh chi" at bounding box center [189, 229] width 165 height 14
click at [595, 179] on span "Dọc đường" at bounding box center [563, 182] width 165 height 20
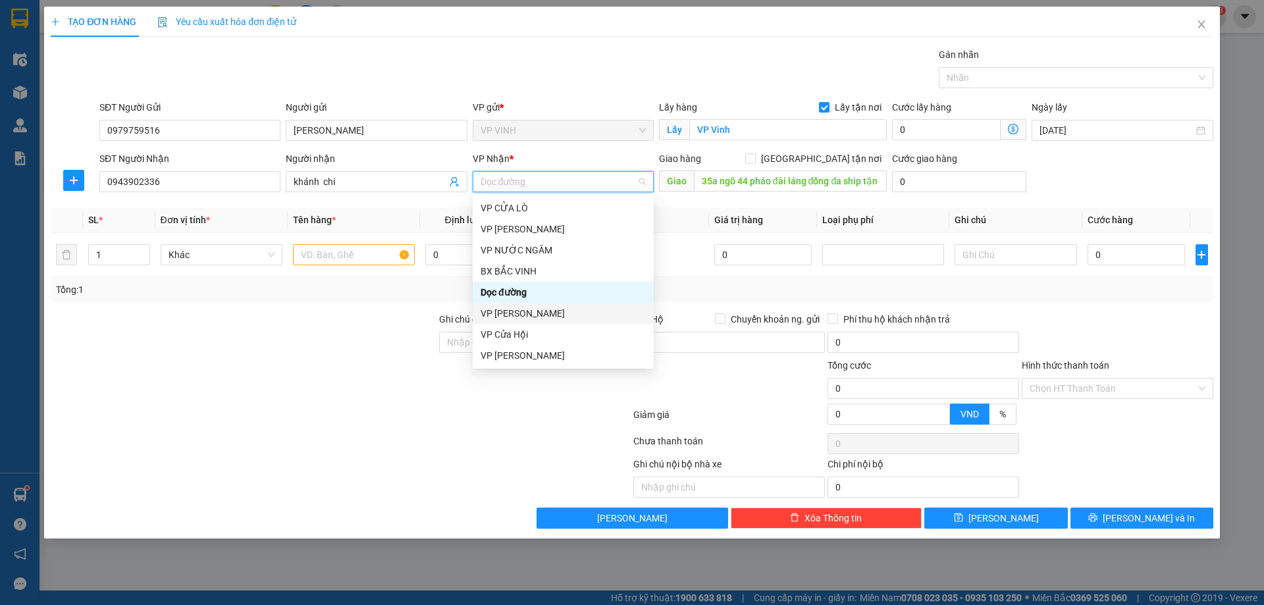
scroll to position [184, 0]
click at [518, 275] on div "VP MỸ ĐÌNH" at bounding box center [563, 276] width 165 height 14
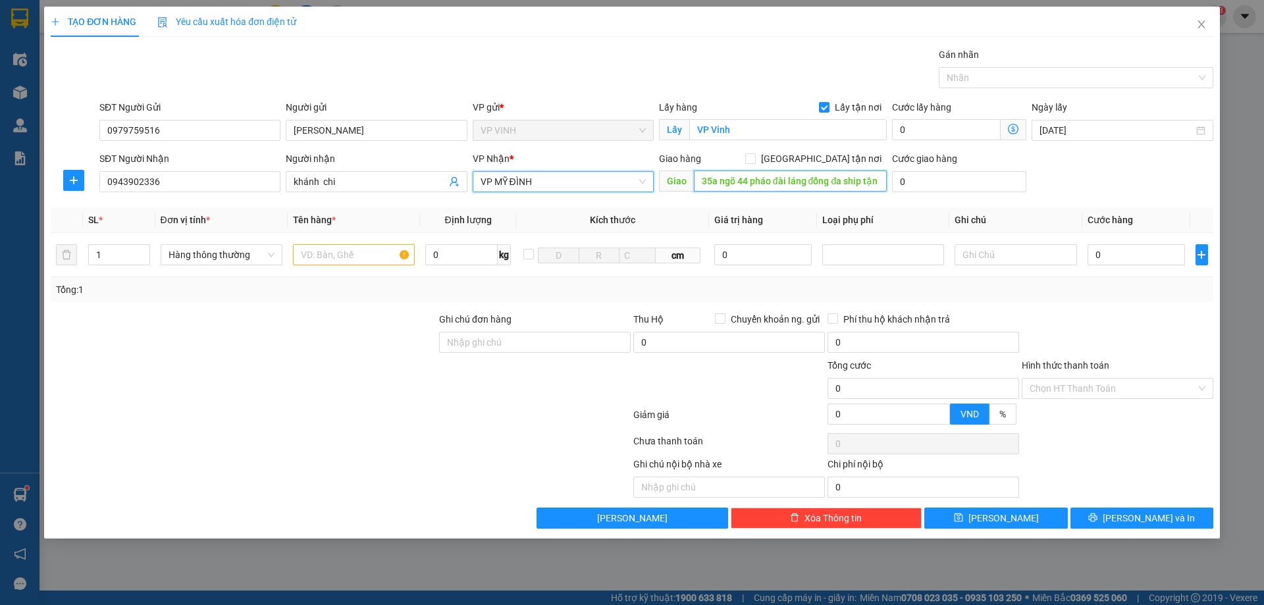
click at [756, 183] on input "35a ngõ 44 pháo đài láng đống đa ship tận nơi (đã tt 90k tiền ship)" at bounding box center [790, 181] width 193 height 21
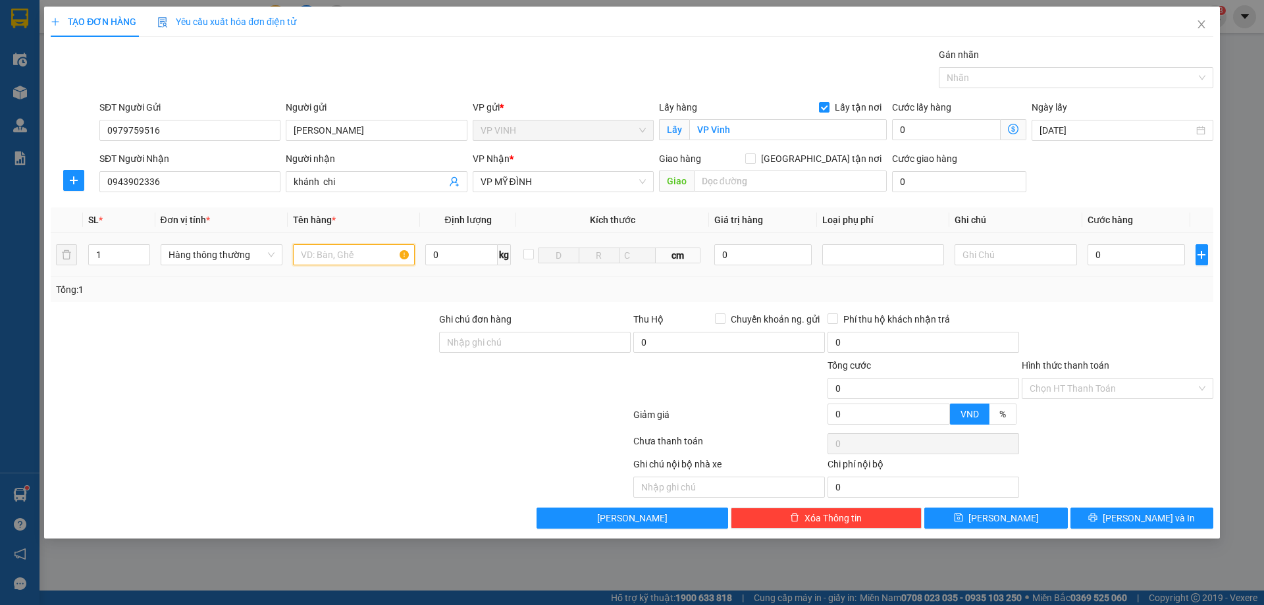
click at [340, 252] on input "text" at bounding box center [354, 254] width 122 height 21
click at [1142, 261] on input "0" at bounding box center [1137, 254] width 98 height 21
click at [1113, 318] on div at bounding box center [1117, 335] width 194 height 46
click at [1096, 390] on input "Hình thức thanh toán" at bounding box center [1113, 389] width 167 height 20
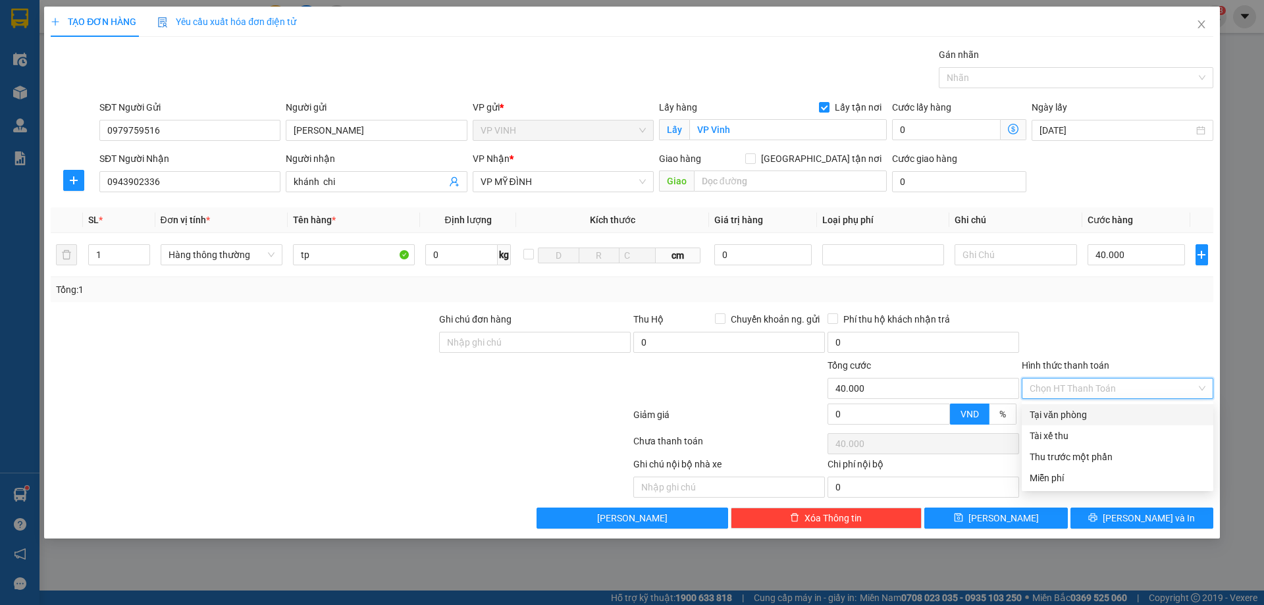
click at [1082, 420] on div "Tại văn phòng" at bounding box center [1118, 415] width 176 height 14
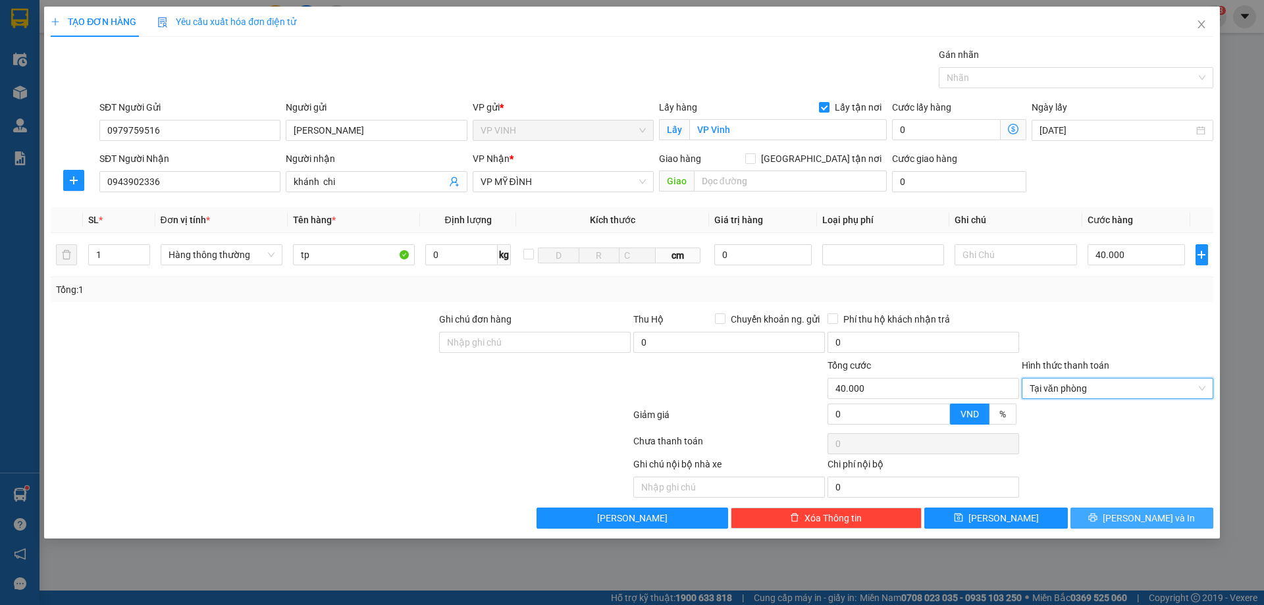
click at [1098, 522] on icon "printer" at bounding box center [1092, 517] width 9 height 9
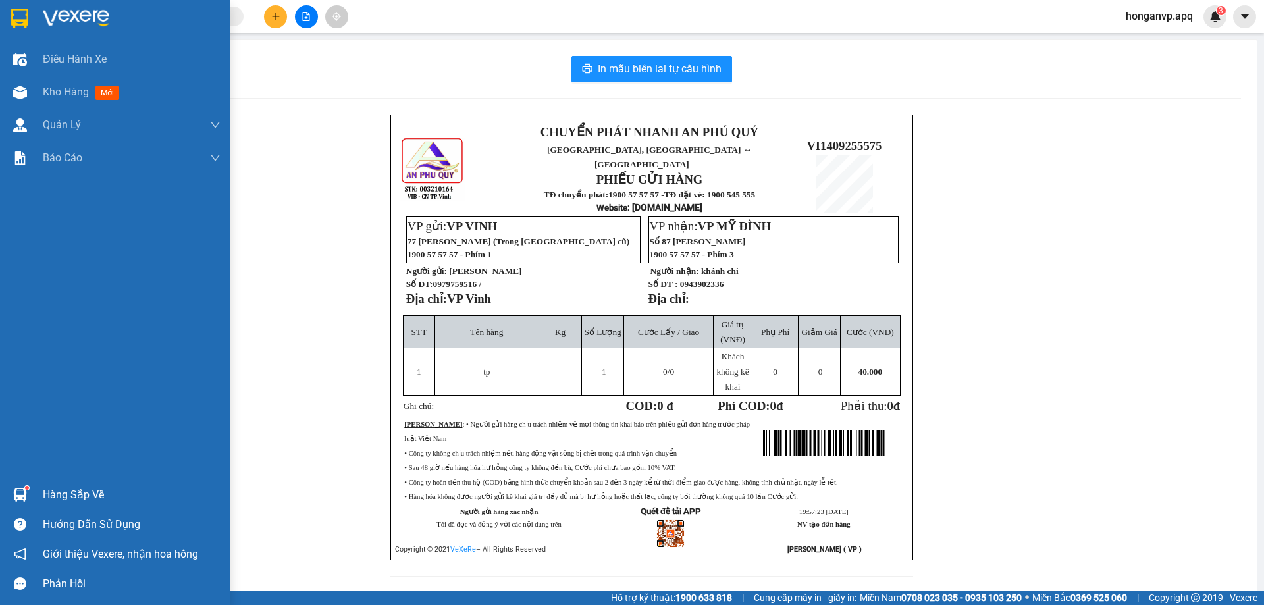
click at [70, 20] on img at bounding box center [76, 19] width 66 height 20
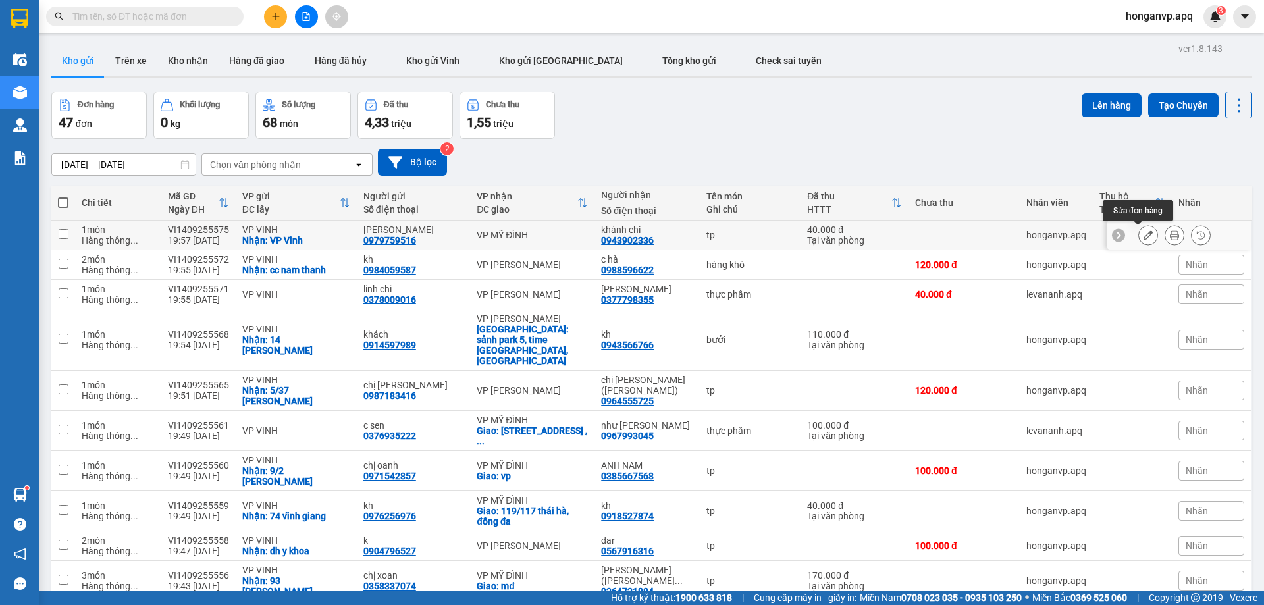
click at [1141, 240] on button at bounding box center [1148, 235] width 18 height 23
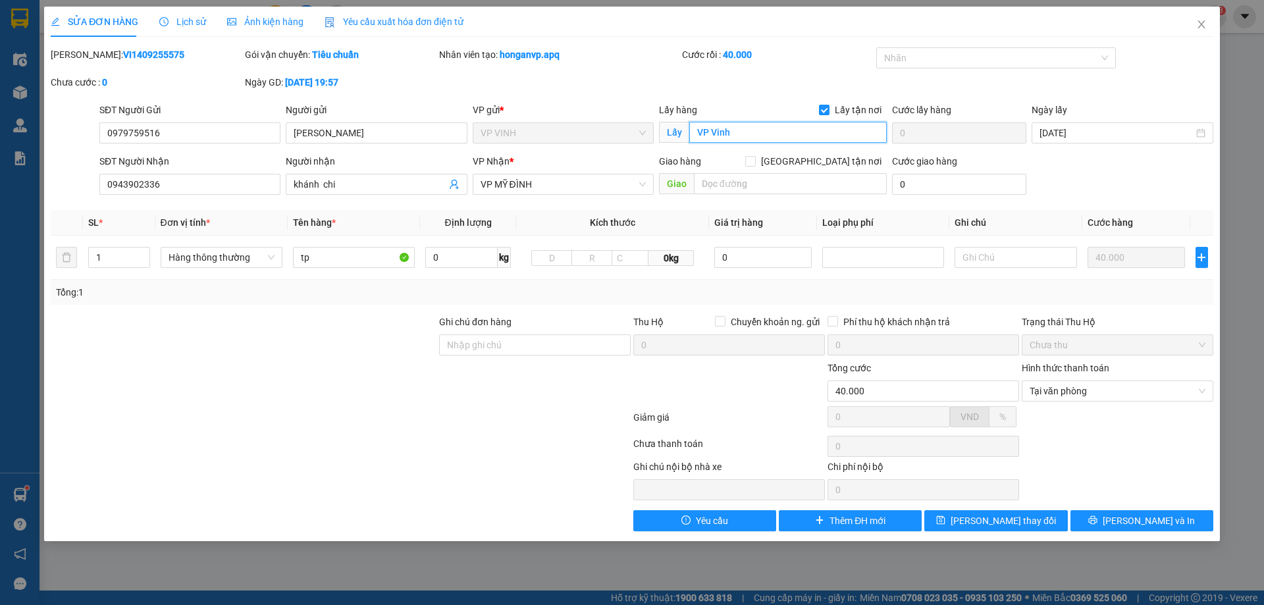
click at [802, 132] on input "VP Vinh" at bounding box center [788, 132] width 198 height 21
click at [1126, 521] on button "[PERSON_NAME] và In" at bounding box center [1142, 520] width 143 height 21
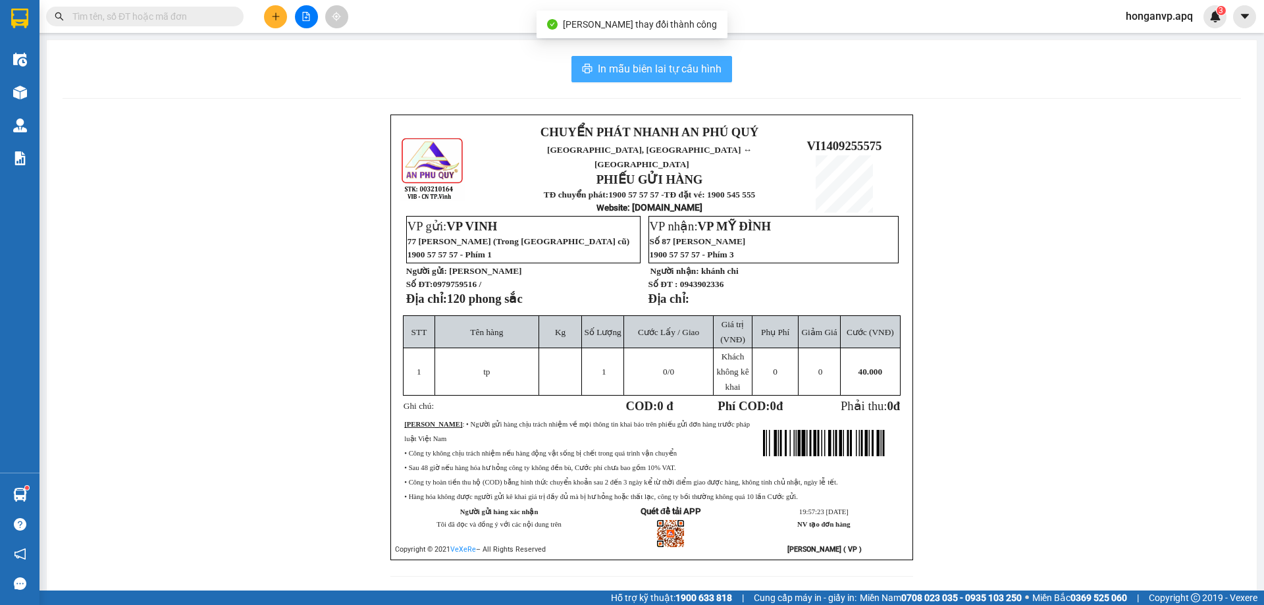
click at [662, 64] on span "In mẫu biên lai tự cấu hình" at bounding box center [660, 69] width 124 height 16
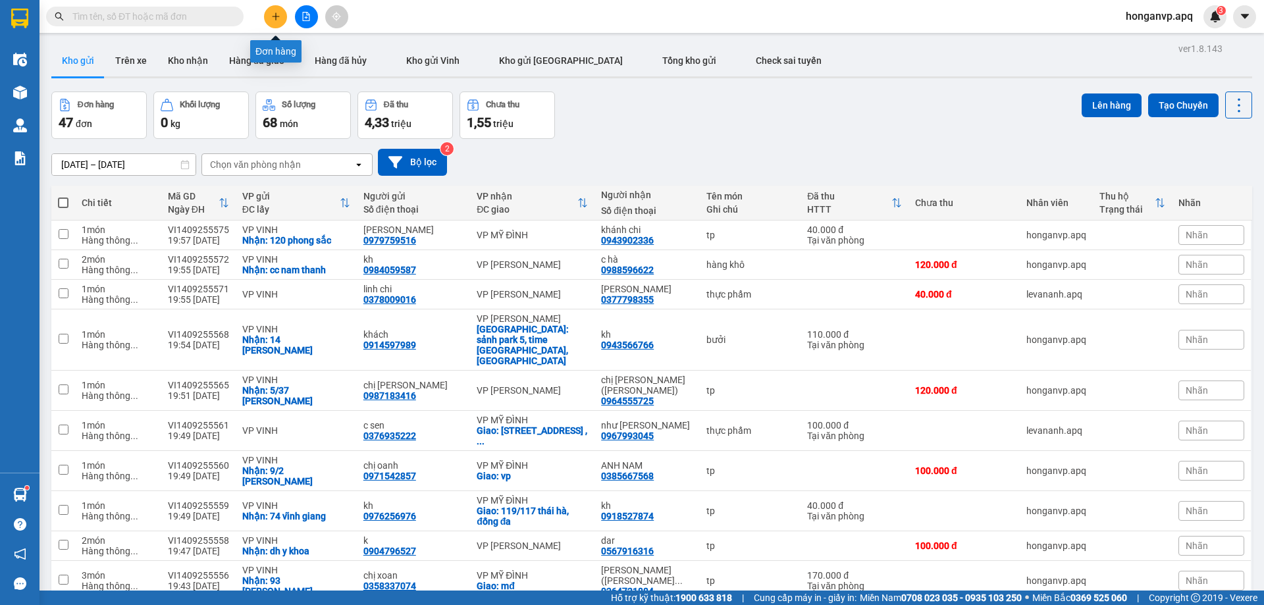
click at [277, 12] on icon "plus" at bounding box center [275, 16] width 9 height 9
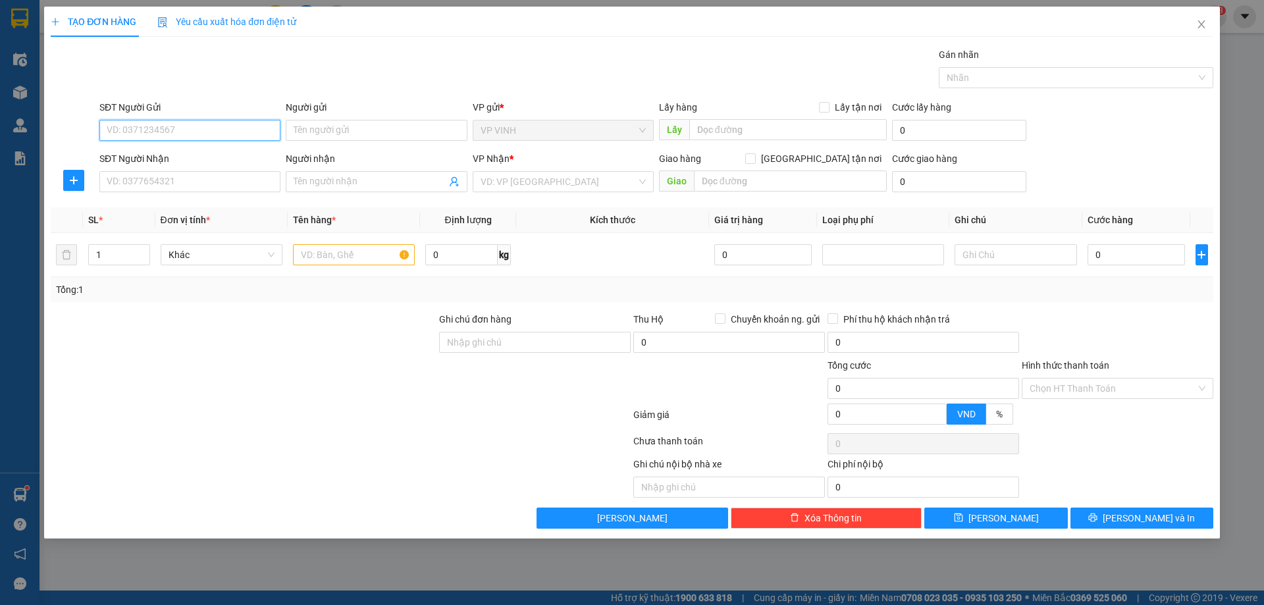
paste input "0796999123"
click at [180, 155] on div "0796999123 - ngọc pháp 0911167893" at bounding box center [189, 156] width 165 height 14
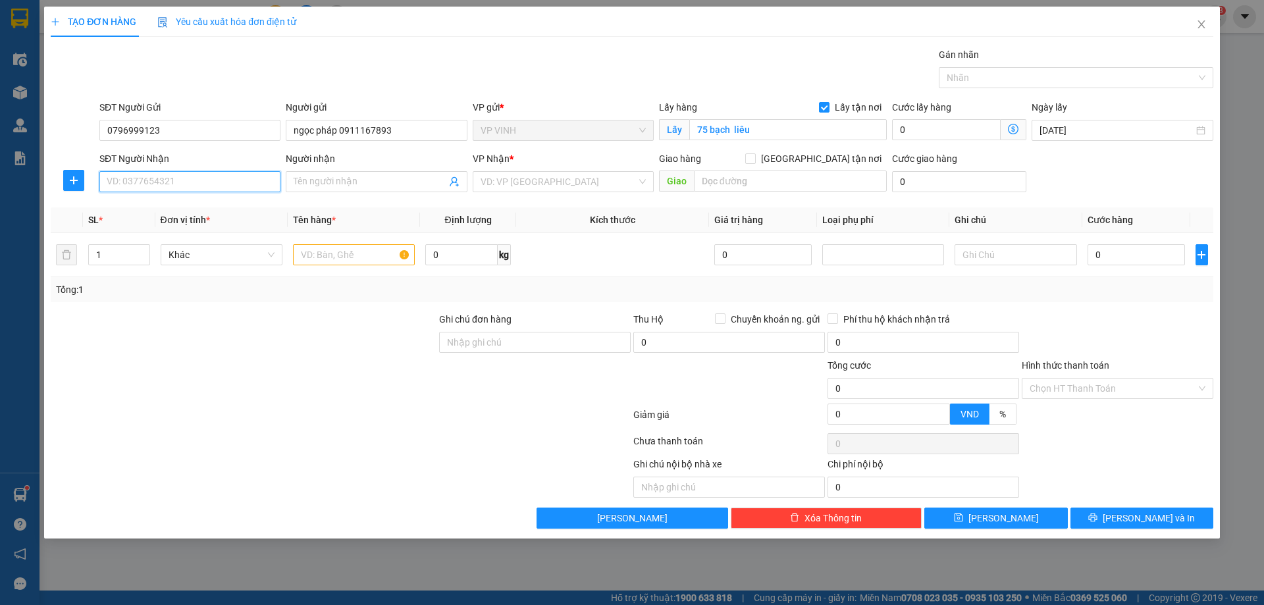
click at [178, 178] on input "SĐT Người Nhận" at bounding box center [189, 181] width 181 height 21
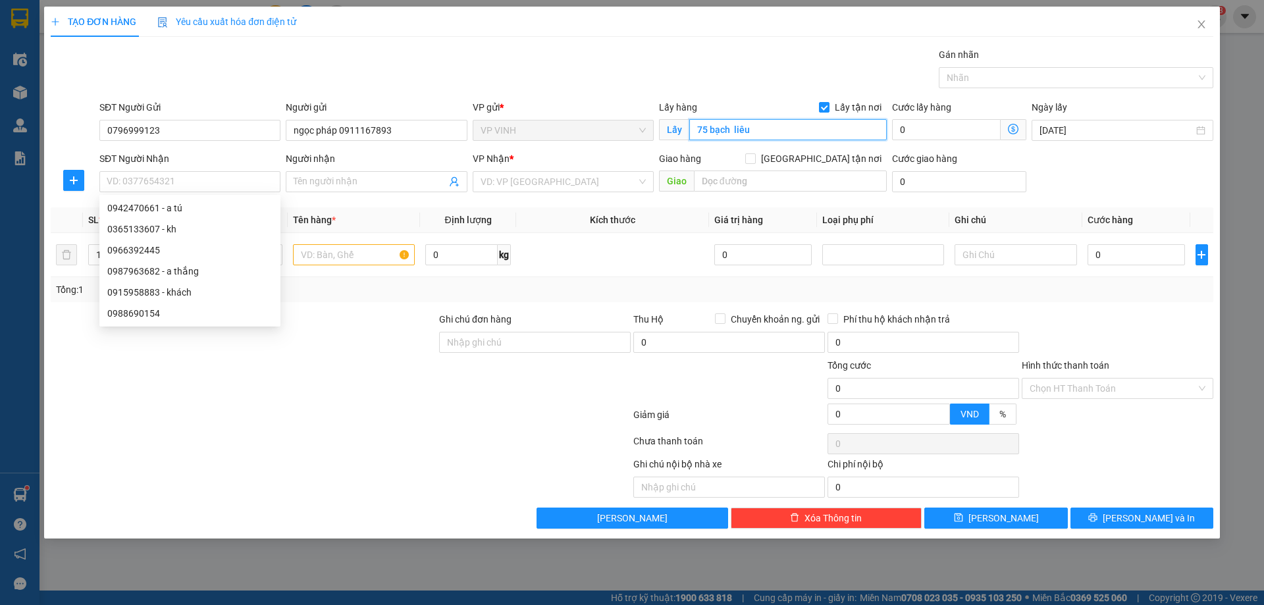
click at [761, 126] on input "75 bạch liêu" at bounding box center [788, 129] width 198 height 21
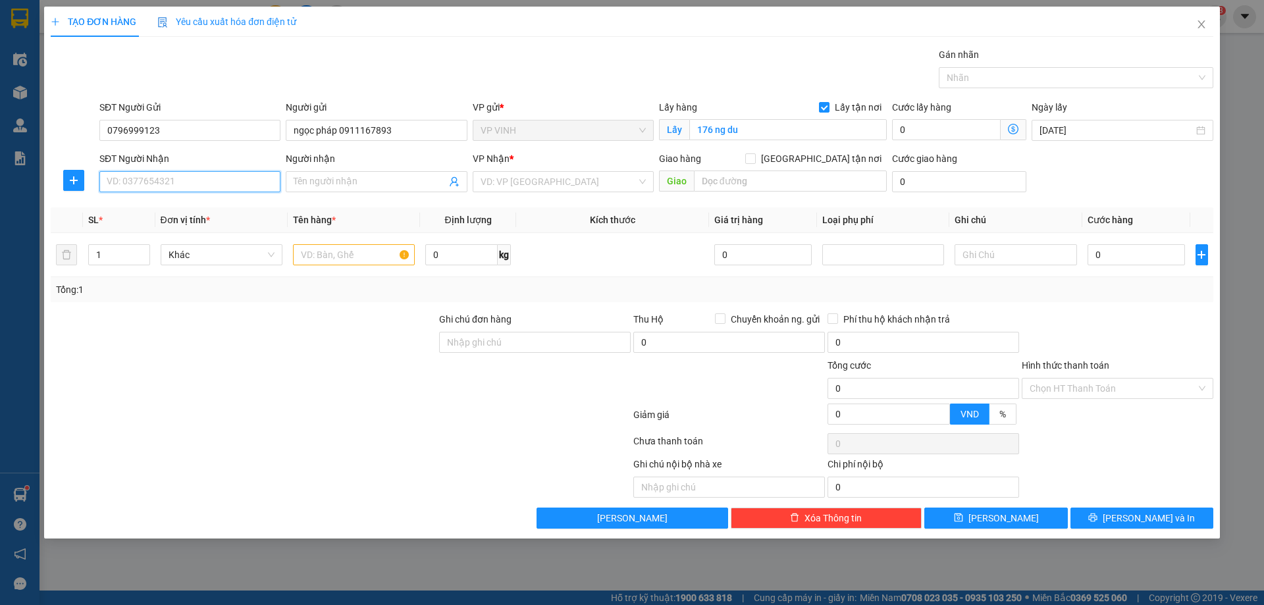
click at [196, 180] on input "SĐT Người Nhận" at bounding box center [189, 181] width 181 height 21
click at [145, 211] on div "0839862222 - khắc hùng" at bounding box center [189, 208] width 165 height 14
click at [327, 256] on input "text" at bounding box center [354, 254] width 122 height 21
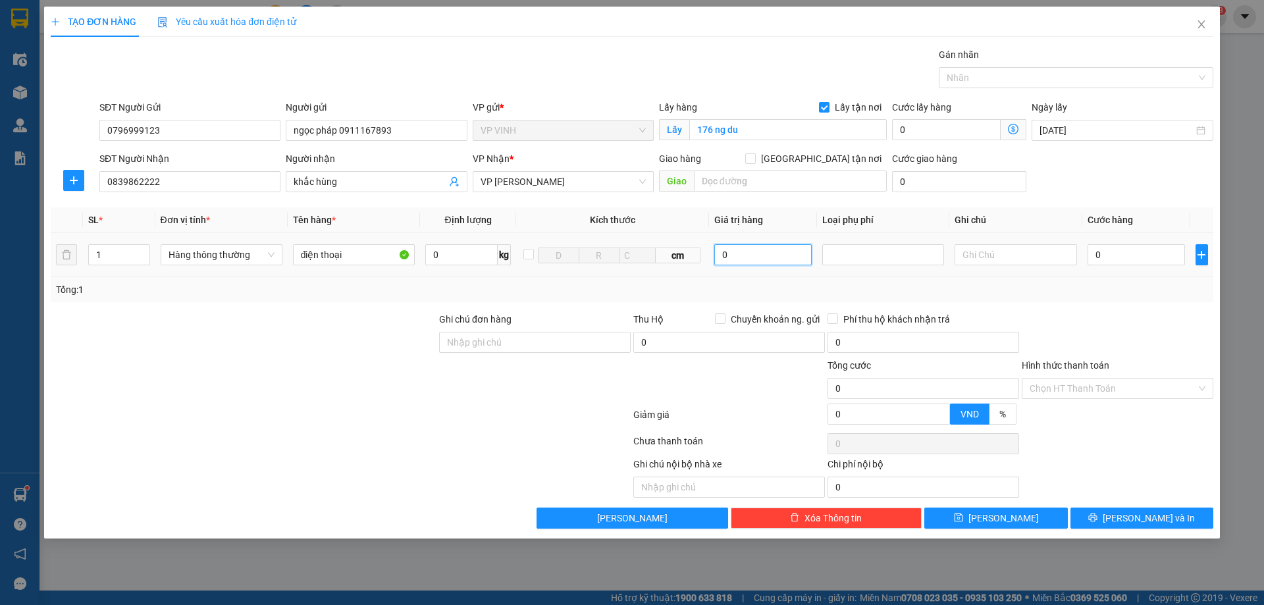
click at [718, 253] on input "0" at bounding box center [763, 254] width 98 height 21
click at [842, 254] on div at bounding box center [883, 255] width 115 height 16
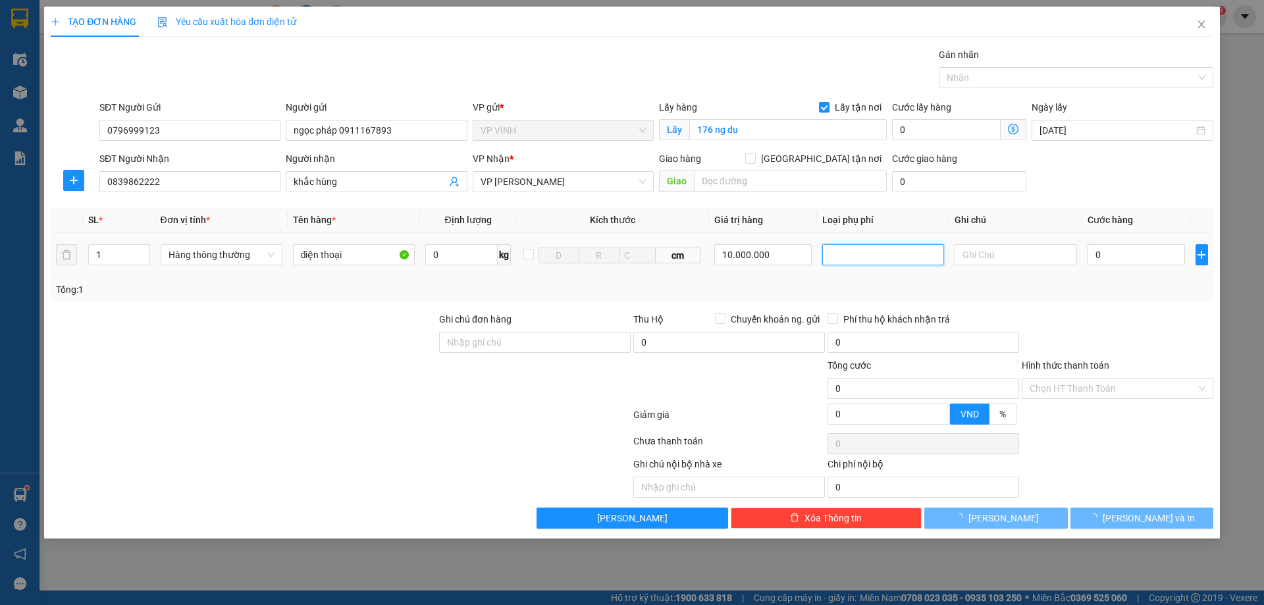
click at [854, 280] on div "Hàng giá trị cao" at bounding box center [883, 281] width 106 height 14
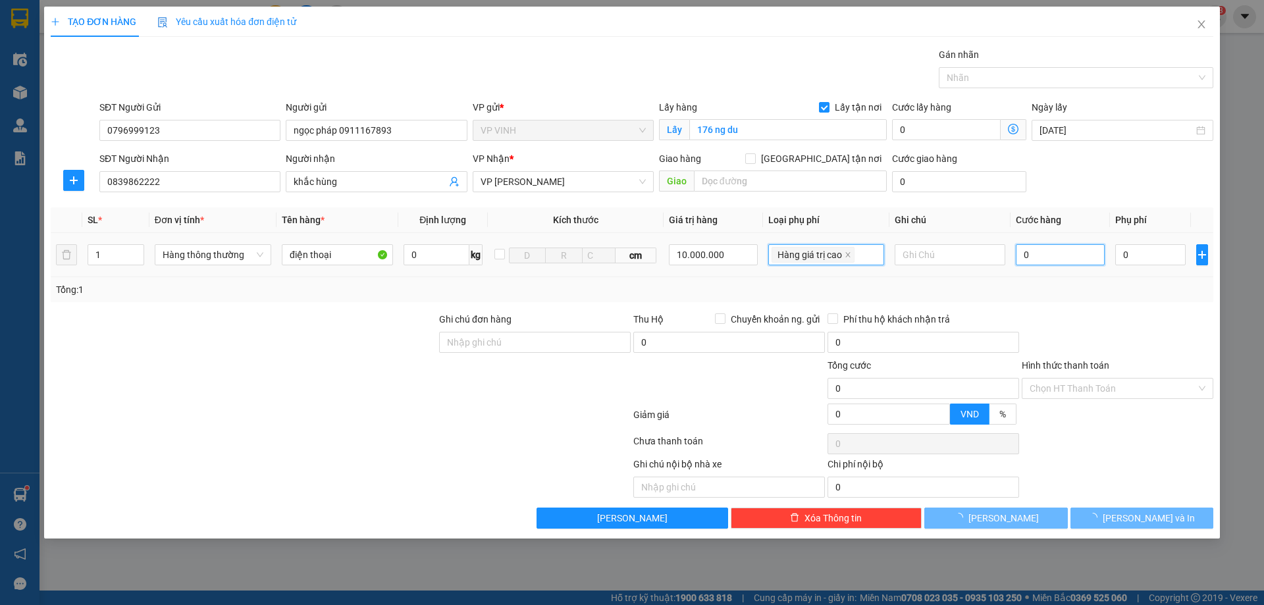
click at [1045, 253] on input "0" at bounding box center [1061, 254] width 90 height 21
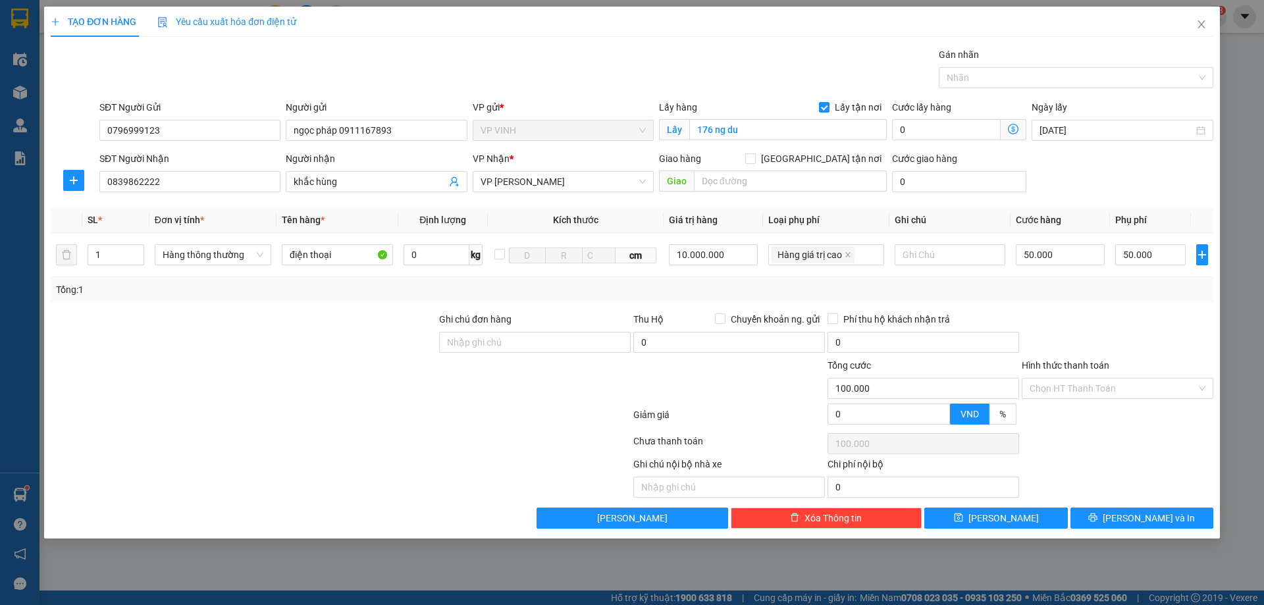
click at [1060, 303] on div "Transit Pickup Surcharge Ids Transit Deliver Surcharge Ids Transit Deliver Surc…" at bounding box center [632, 287] width 1163 height 481
click at [1128, 516] on button "[PERSON_NAME] và In" at bounding box center [1142, 518] width 143 height 21
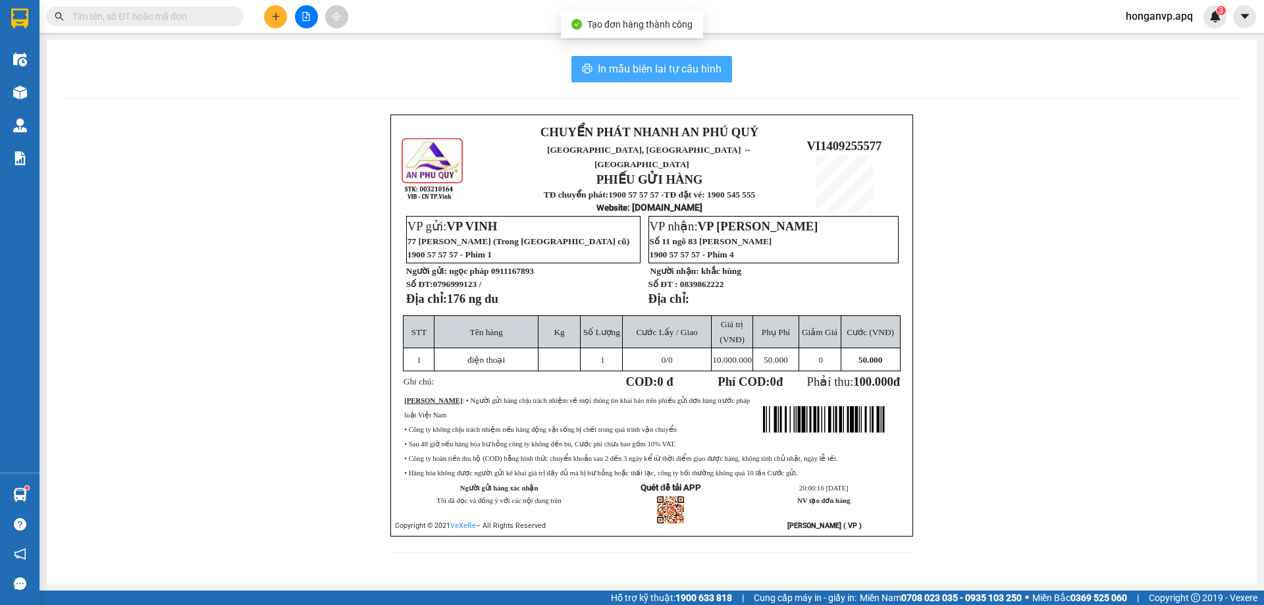
click at [643, 66] on span "In mẫu biên lai tự cấu hình" at bounding box center [660, 69] width 124 height 16
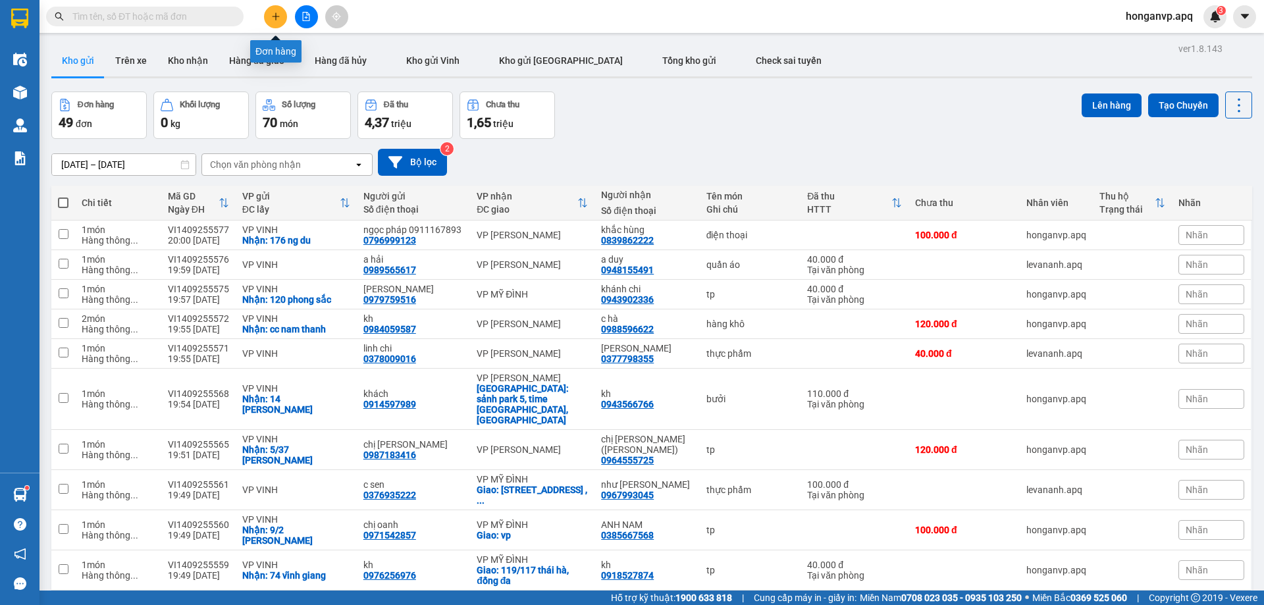
click at [276, 20] on icon "plus" at bounding box center [275, 16] width 9 height 9
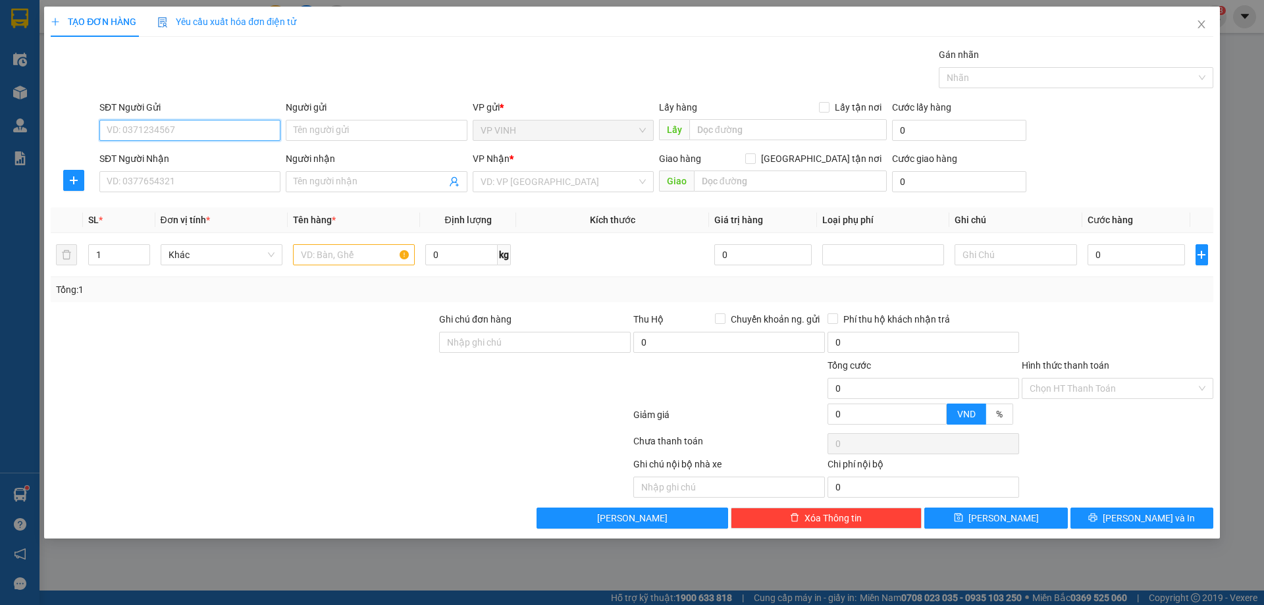
click at [135, 121] on input "SĐT Người Gửi" at bounding box center [189, 130] width 181 height 21
click at [132, 127] on input "SĐT Người Gửi" at bounding box center [189, 130] width 181 height 21
paste input "0986424262"
click at [163, 159] on div "0986424262 - anh tuấn" at bounding box center [189, 156] width 165 height 14
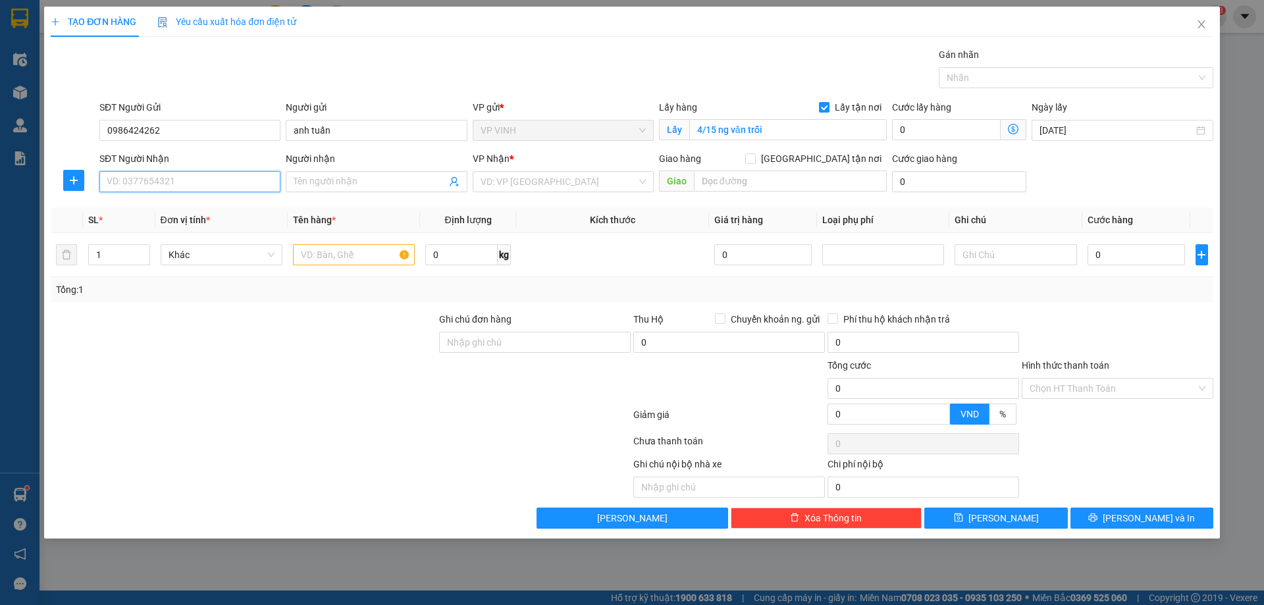
click at [230, 182] on input "SĐT Người Nhận" at bounding box center [189, 181] width 181 height 21
click at [151, 214] on div "0946359308 - a trường" at bounding box center [189, 208] width 165 height 14
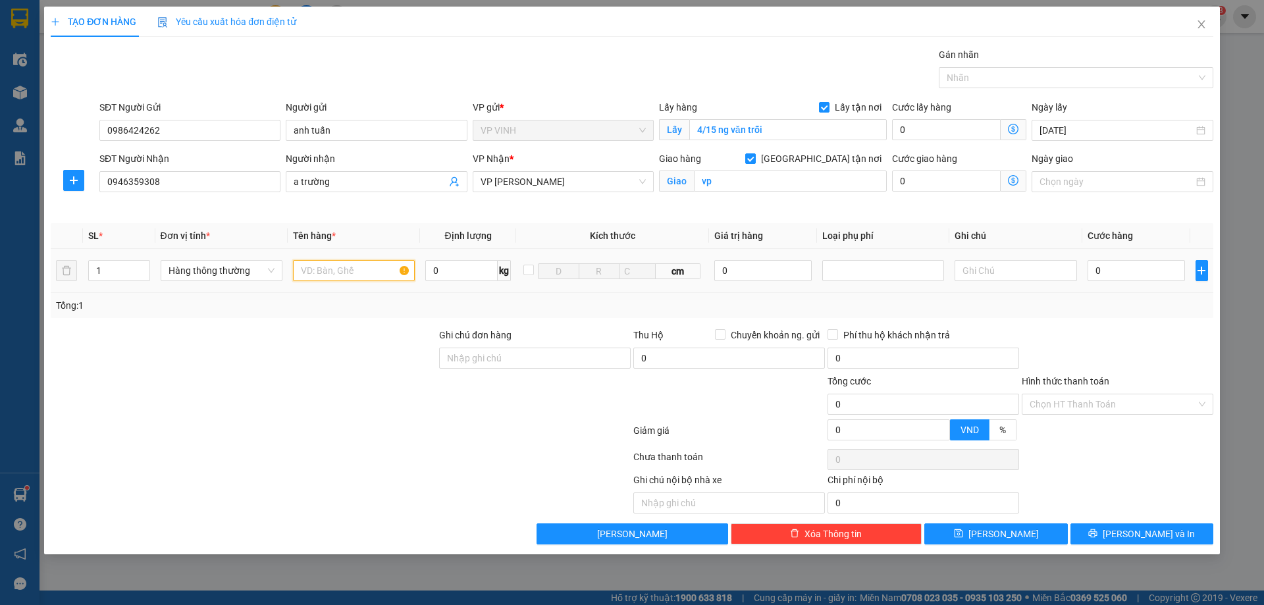
click at [346, 266] on input "text" at bounding box center [354, 270] width 122 height 21
click at [1119, 277] on input "0" at bounding box center [1137, 270] width 98 height 21
click at [1116, 544] on button "[PERSON_NAME] và In" at bounding box center [1142, 533] width 143 height 21
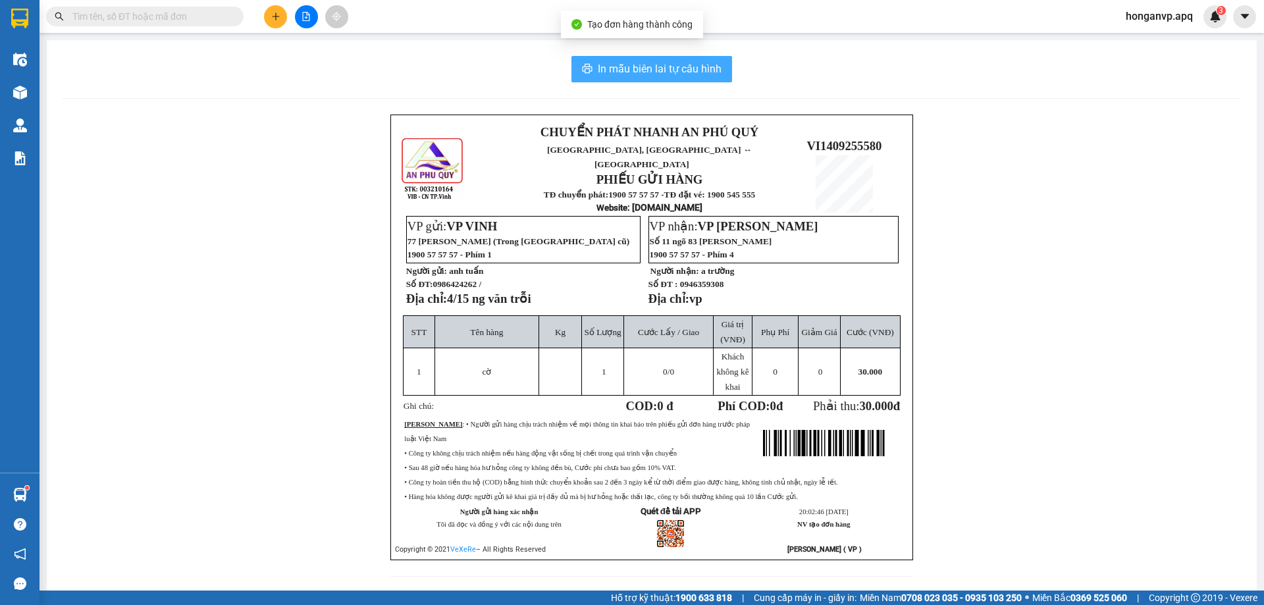
click at [653, 66] on span "In mẫu biên lai tự cấu hình" at bounding box center [660, 69] width 124 height 16
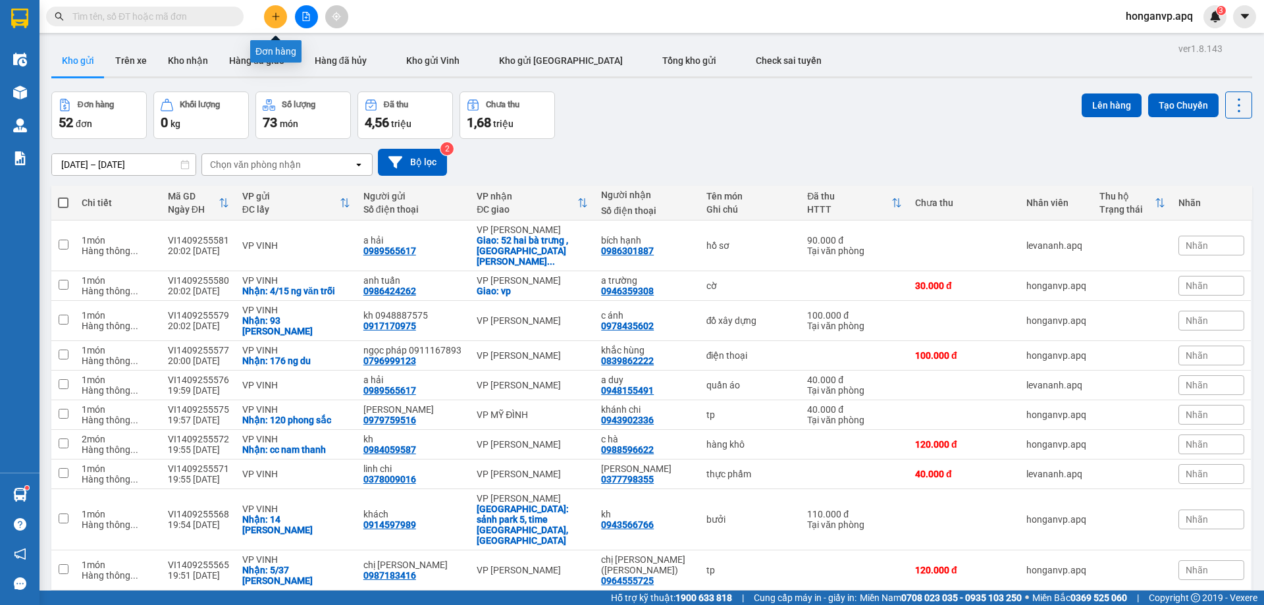
click at [277, 20] on icon "plus" at bounding box center [275, 16] width 9 height 9
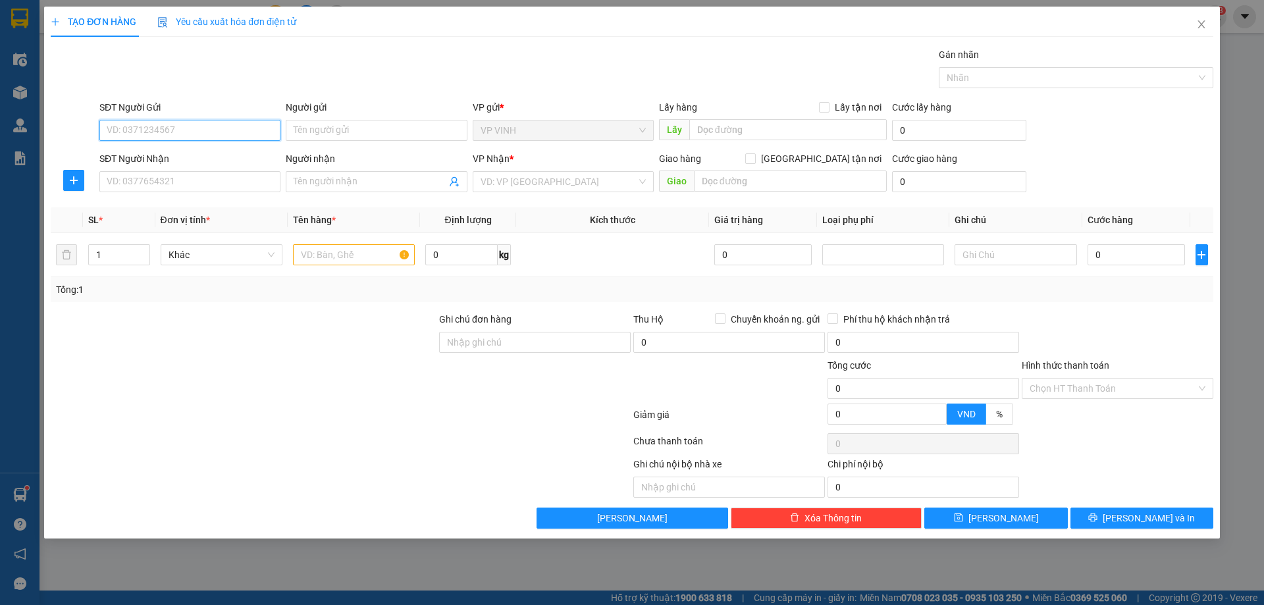
click at [165, 130] on input "SĐT Người Gửi" at bounding box center [189, 130] width 181 height 21
paste input "0972515781"
click at [144, 157] on div "0972515781" at bounding box center [189, 156] width 165 height 14
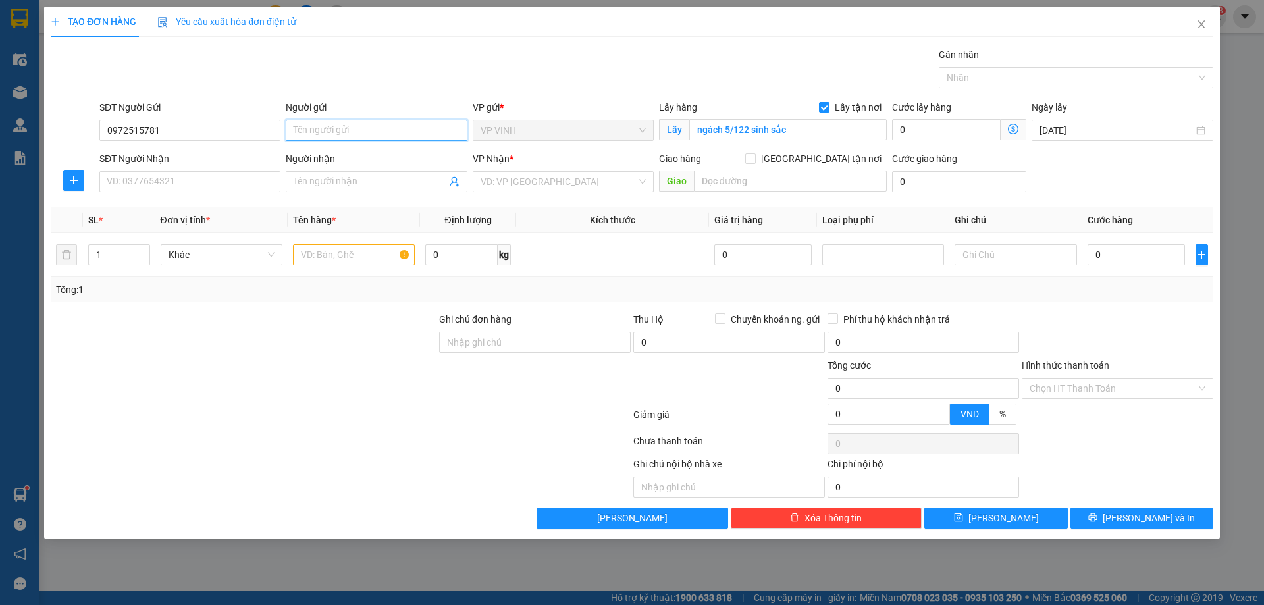
click at [340, 131] on input "Người gửi" at bounding box center [376, 130] width 181 height 21
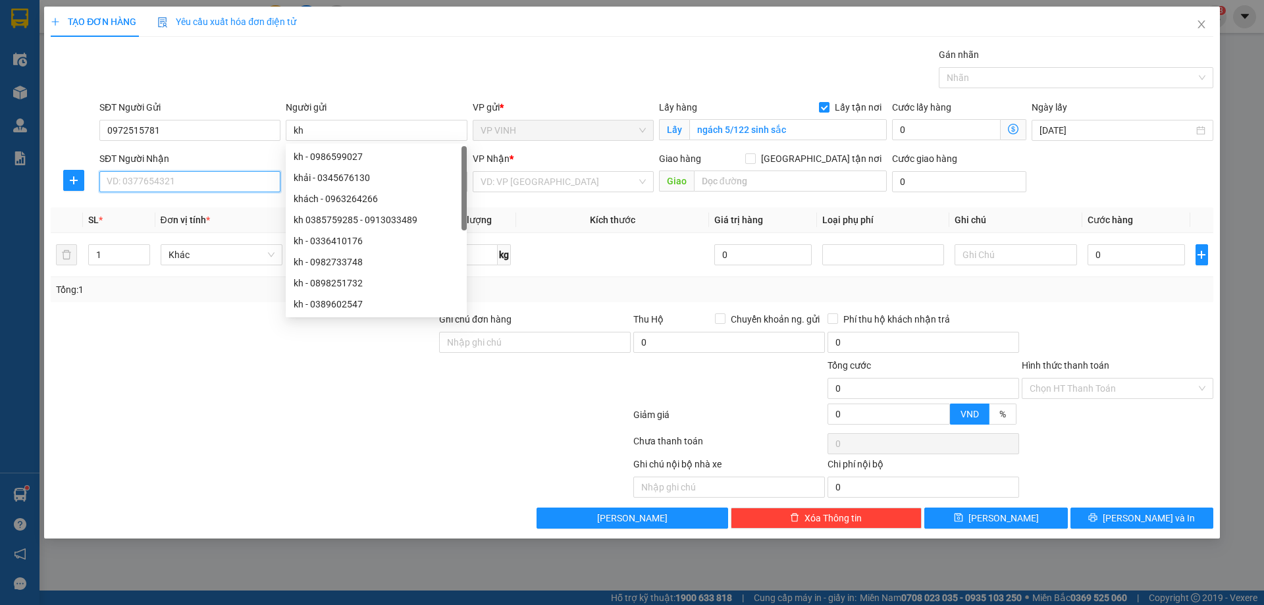
click at [186, 184] on input "SĐT Người Nhận" at bounding box center [189, 181] width 181 height 21
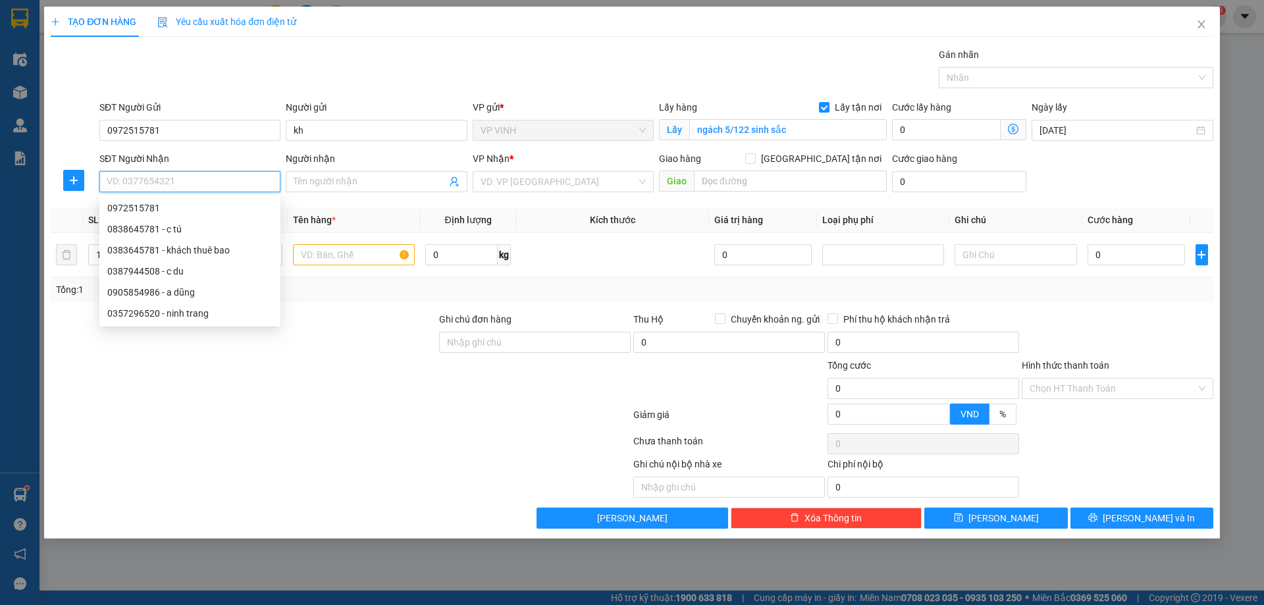
click at [192, 185] on input "SĐT Người Nhận" at bounding box center [189, 181] width 181 height 21
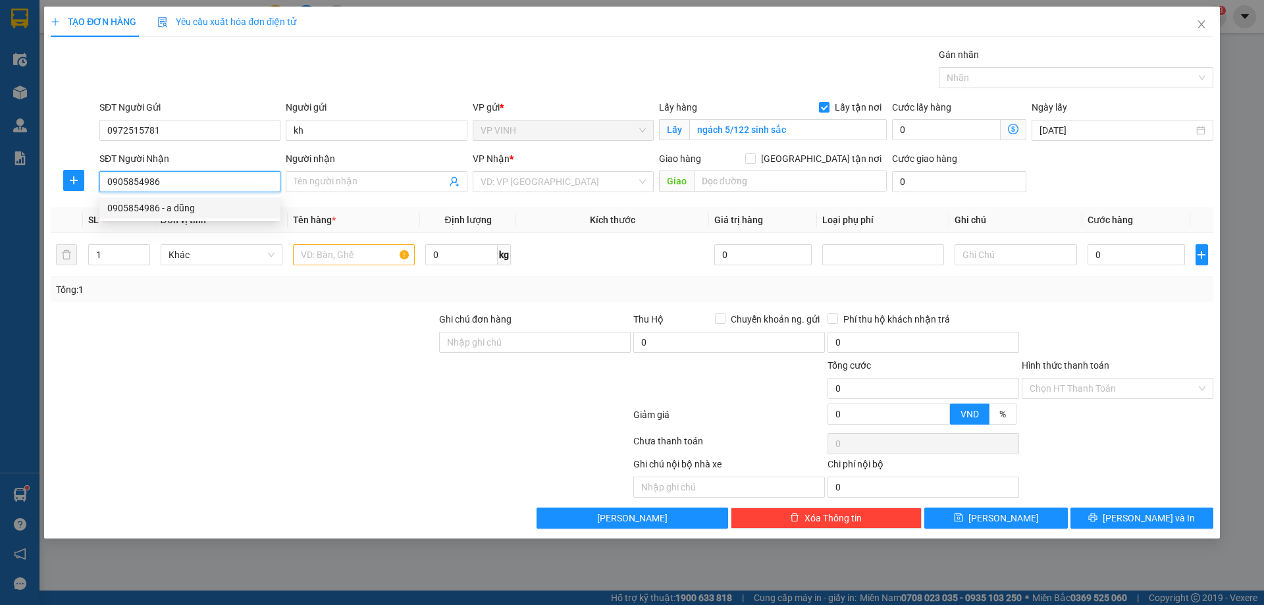
click at [128, 206] on div "0905854986 - a dũng" at bounding box center [189, 208] width 165 height 14
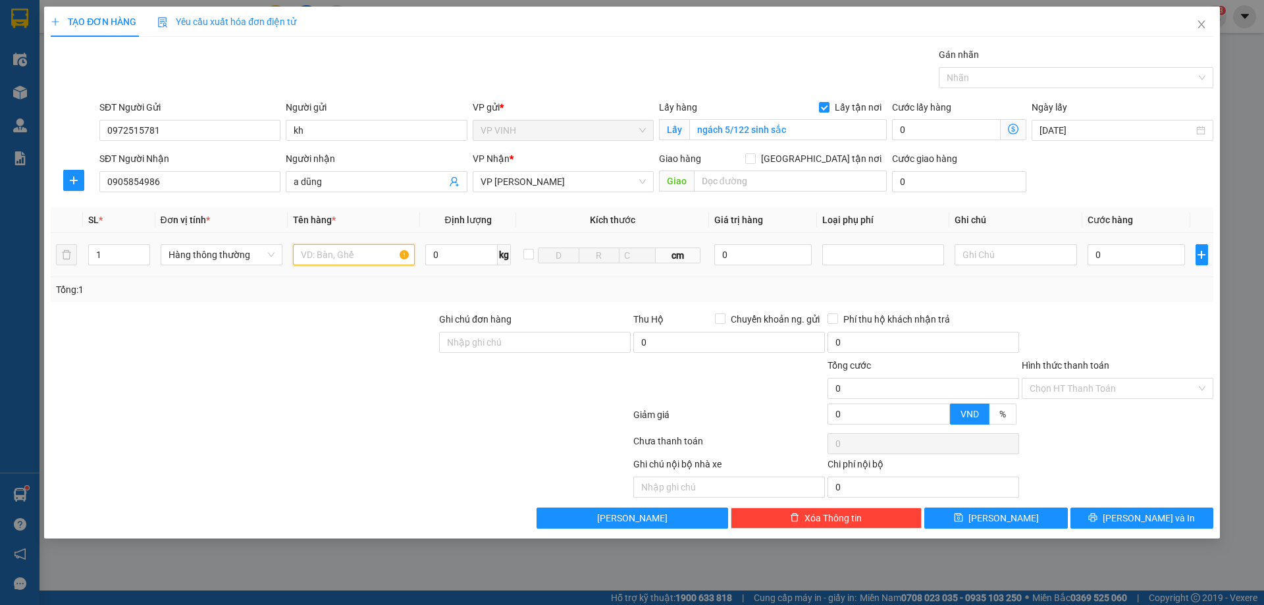
click at [335, 250] on input "text" at bounding box center [354, 254] width 122 height 21
click at [1126, 252] on input "0" at bounding box center [1137, 254] width 98 height 21
click at [1125, 526] on button "[PERSON_NAME] và In" at bounding box center [1142, 518] width 143 height 21
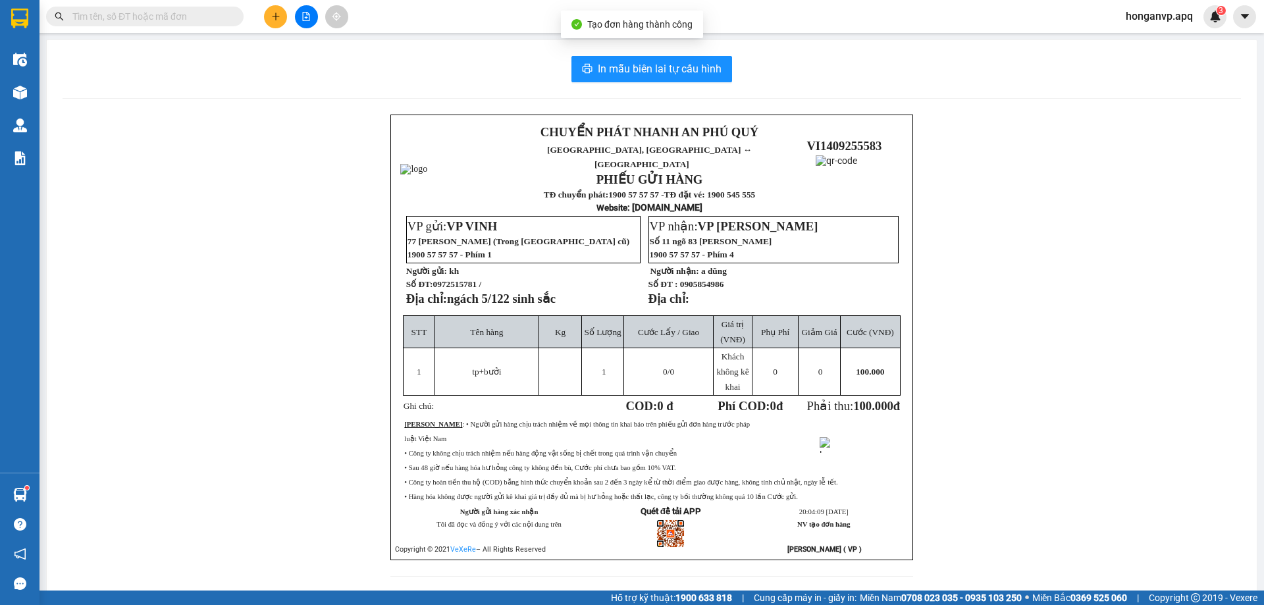
click at [644, 51] on div "In mẫu biên lai tự cấu hình CHUYỂN PHÁT NHANH AN PHÚ QUÝ NGHỆ AN, HÀ TĨNH ↔ HÀ …" at bounding box center [652, 324] width 1210 height 568
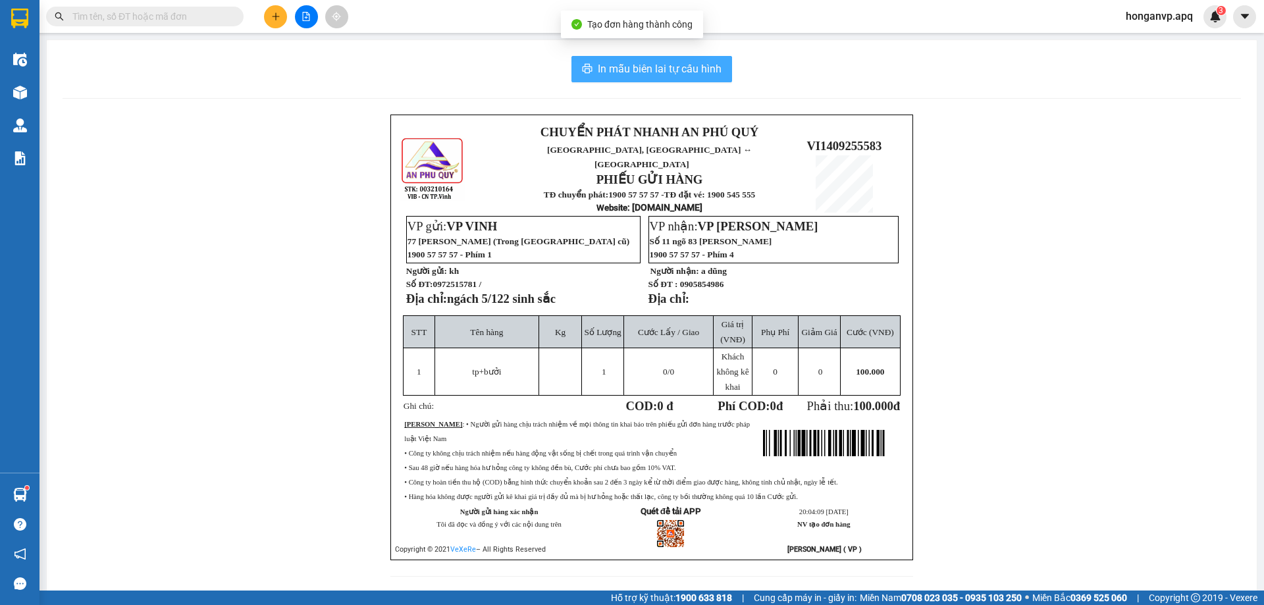
click at [643, 72] on span "In mẫu biên lai tự cấu hình" at bounding box center [660, 69] width 124 height 16
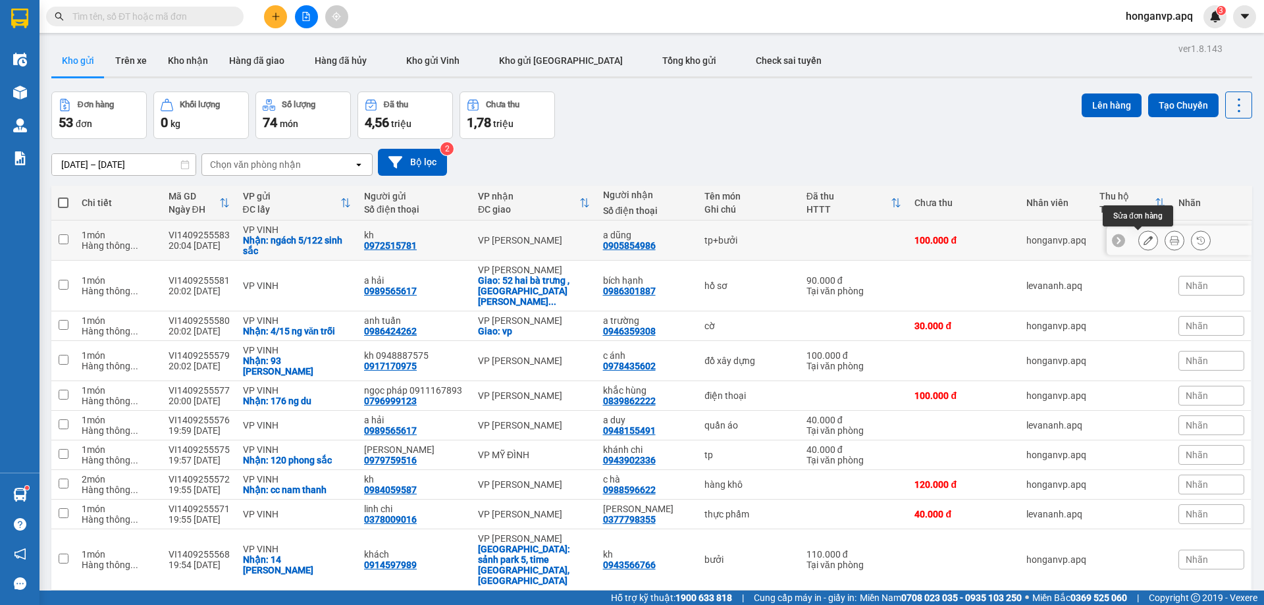
click at [1139, 245] on button at bounding box center [1148, 240] width 18 height 23
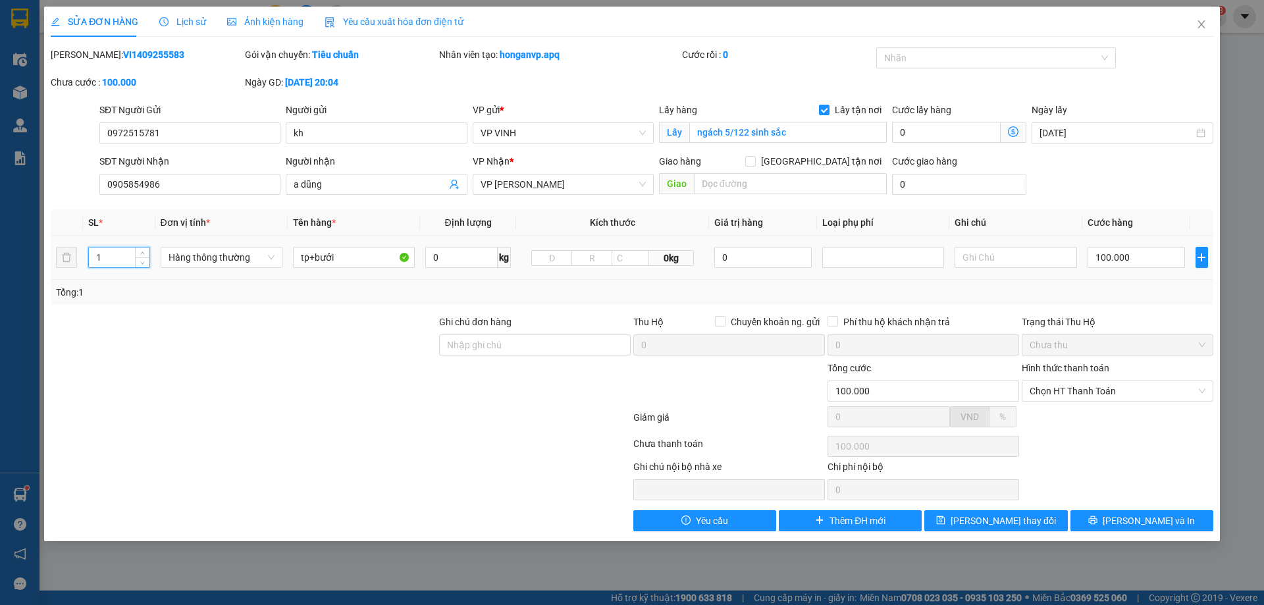
click at [118, 259] on input "1" at bounding box center [119, 258] width 61 height 20
click at [1154, 525] on span "[PERSON_NAME] và In" at bounding box center [1149, 521] width 92 height 14
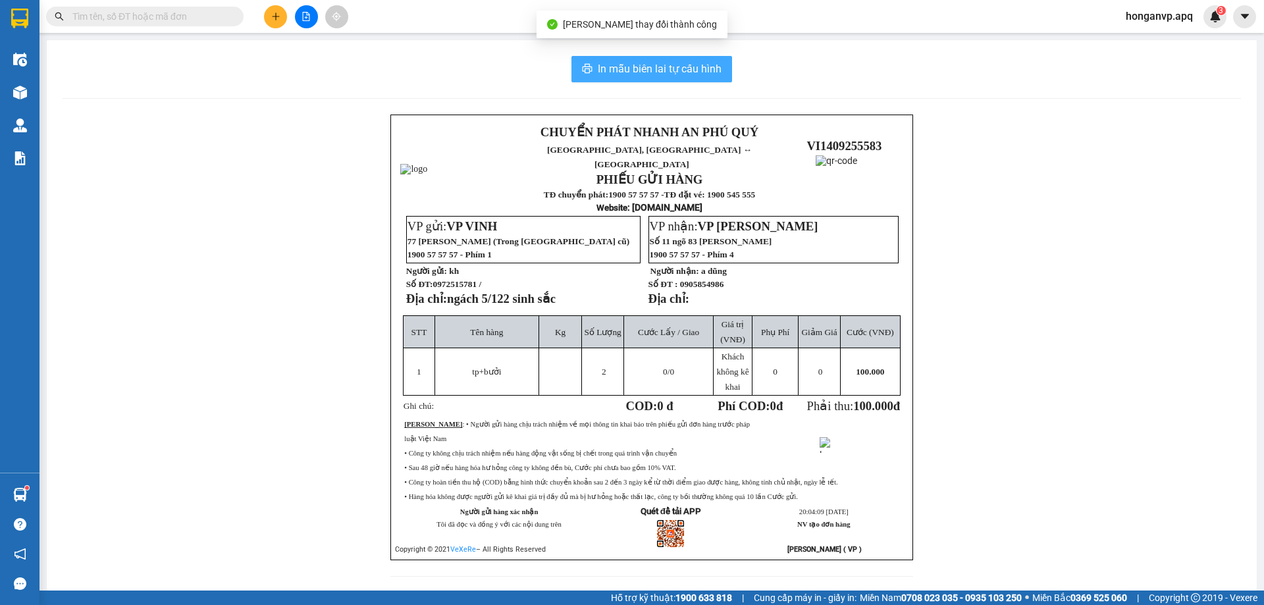
click at [639, 63] on span "In mẫu biên lai tự cấu hình" at bounding box center [660, 69] width 124 height 16
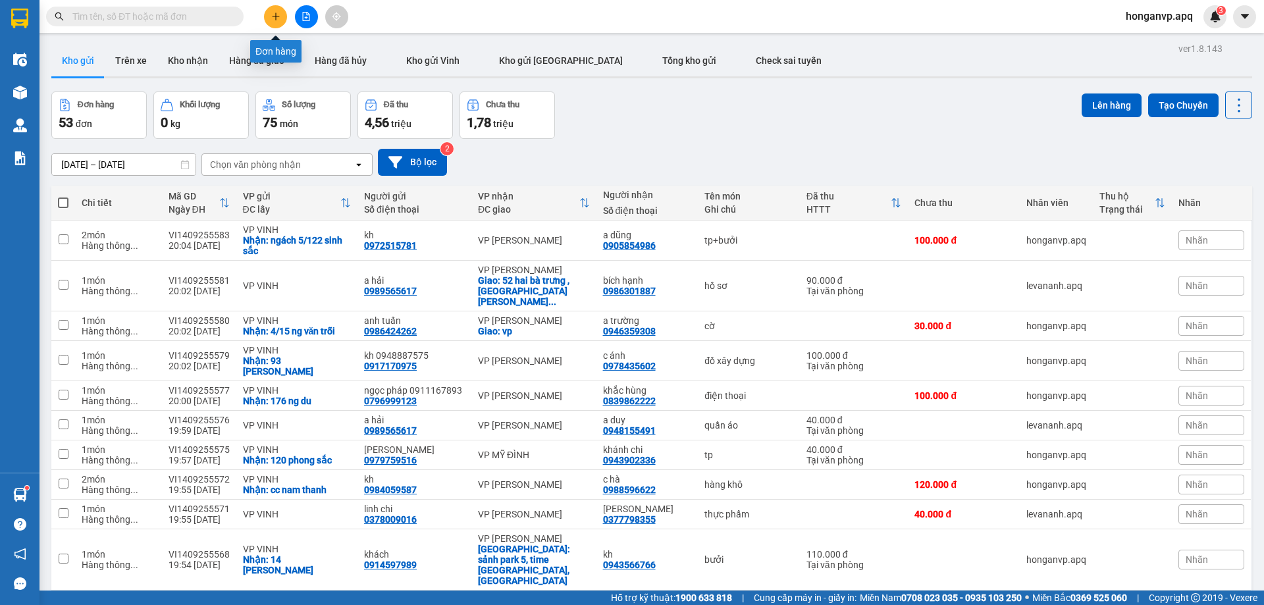
click at [278, 26] on button at bounding box center [275, 16] width 23 height 23
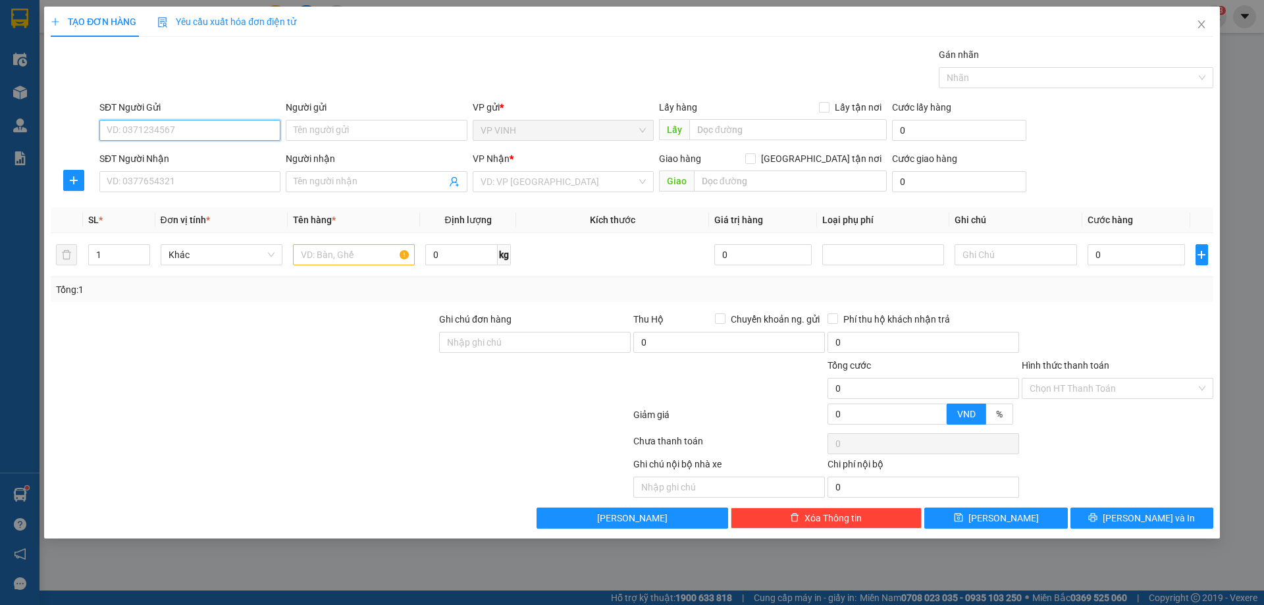
paste input "0987926003"
click at [136, 156] on div "0987926003 - K" at bounding box center [189, 156] width 165 height 14
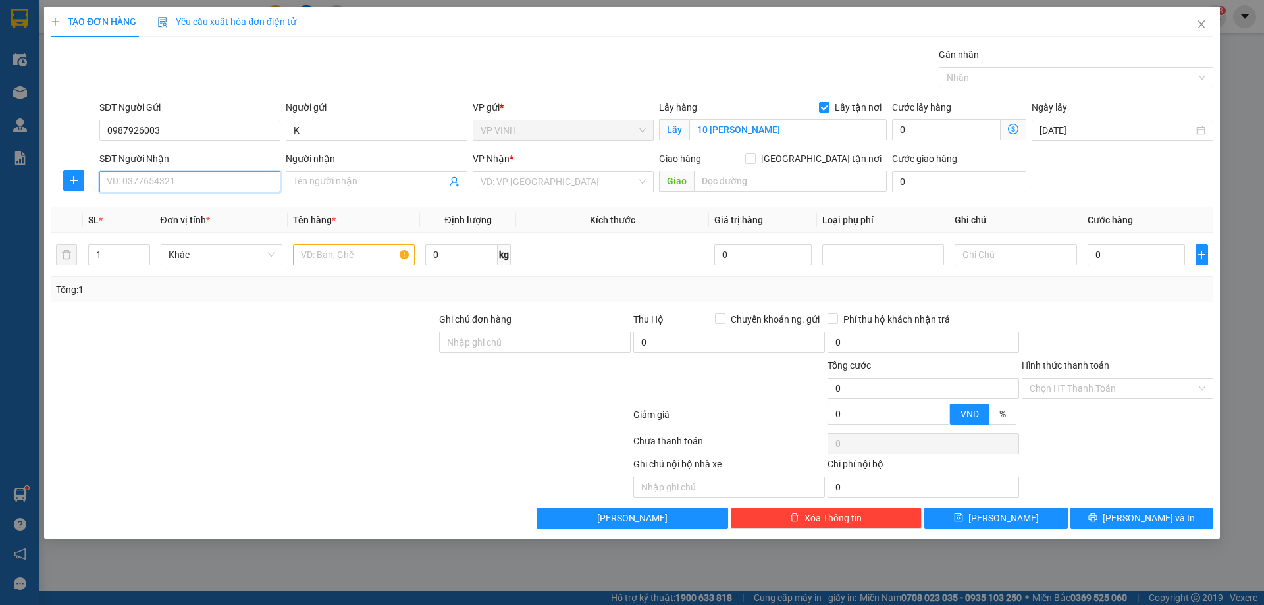
click at [160, 183] on input "SĐT Người Nhận" at bounding box center [189, 181] width 181 height 21
click at [134, 226] on div "0983327276 - c thư" at bounding box center [189, 229] width 165 height 14
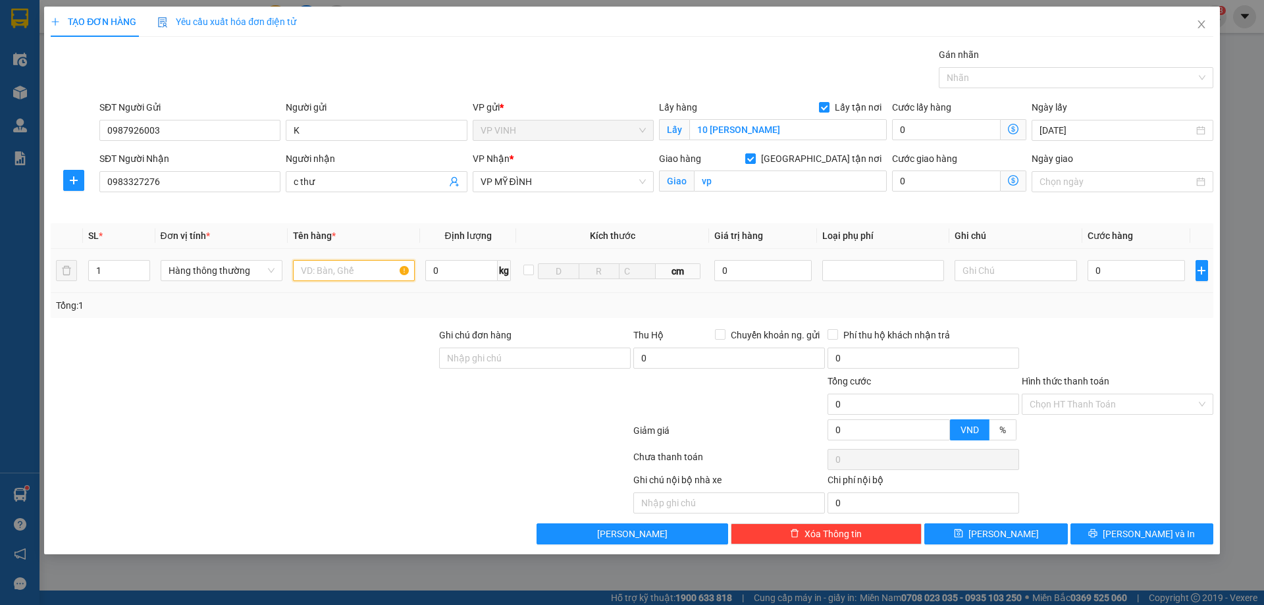
click at [365, 271] on input "text" at bounding box center [354, 270] width 122 height 21
click at [1113, 276] on input "0" at bounding box center [1137, 270] width 98 height 21
click at [1144, 542] on button "[PERSON_NAME] và In" at bounding box center [1142, 533] width 143 height 21
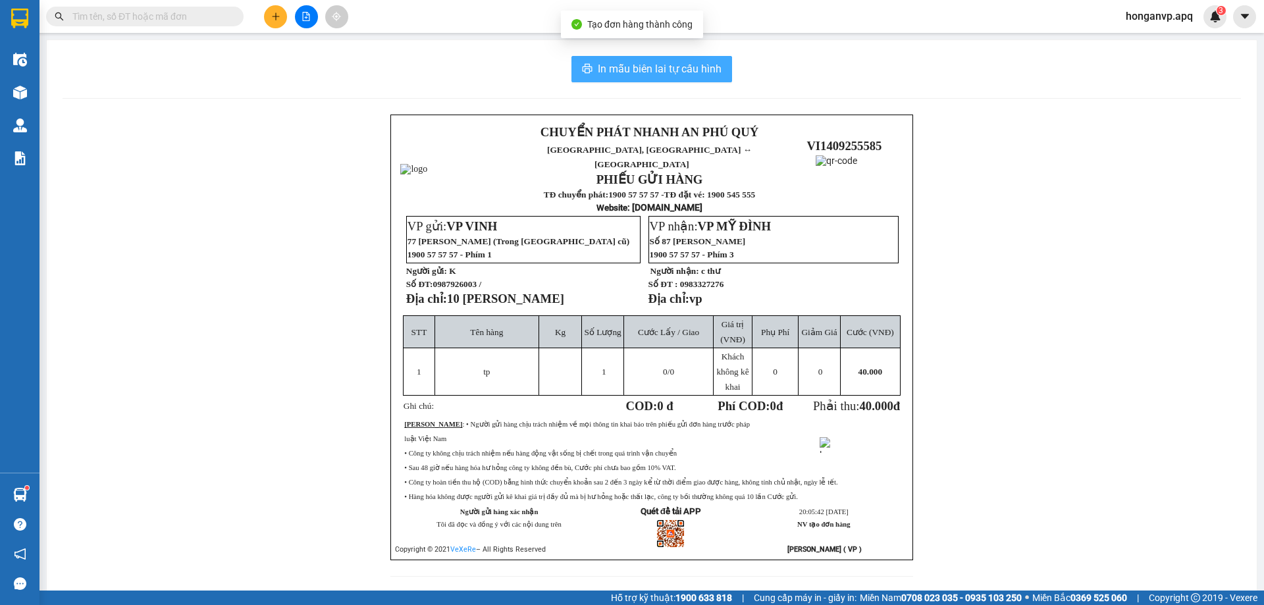
click at [635, 71] on span "In mẫu biên lai tự cấu hình" at bounding box center [660, 69] width 124 height 16
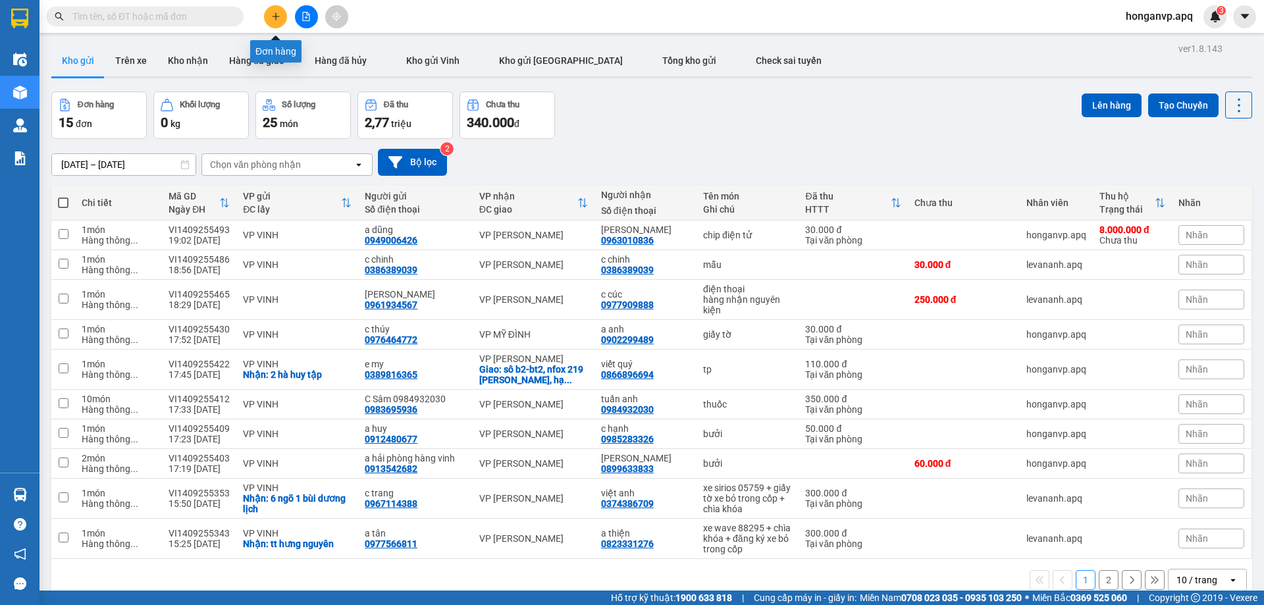
click at [271, 14] on icon "plus" at bounding box center [275, 16] width 9 height 9
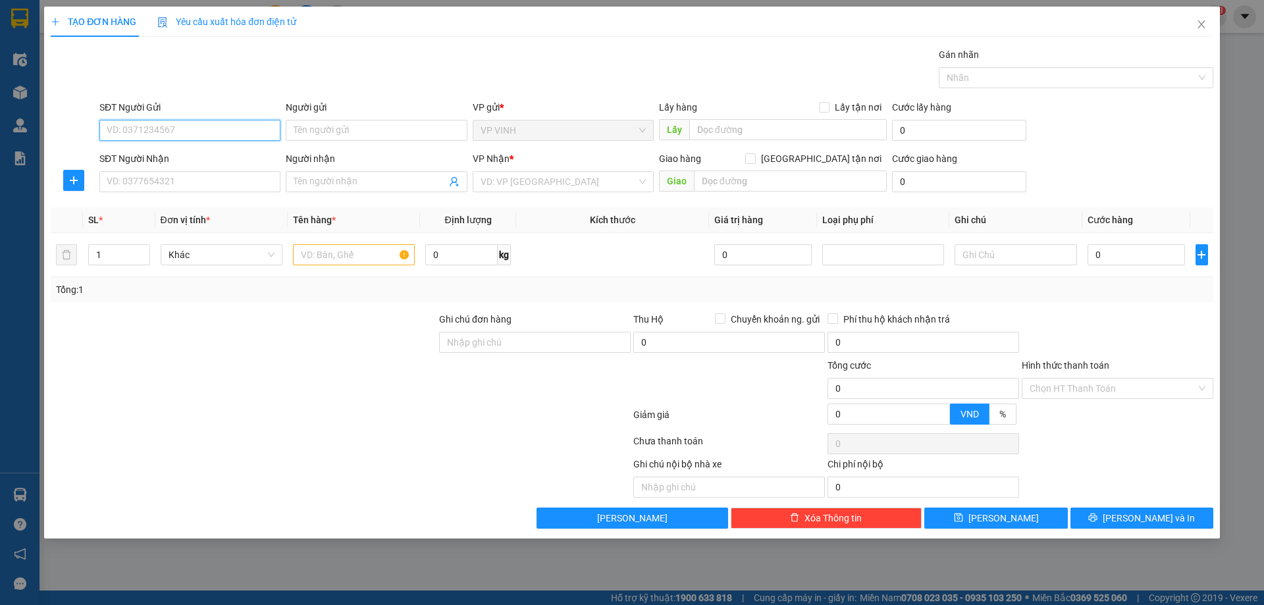
click at [157, 124] on input "SĐT Người Gửi" at bounding box center [189, 130] width 181 height 21
paste input "0389027345"
type input "0389027345"
click at [153, 161] on div "0389027345 - khách" at bounding box center [189, 156] width 165 height 14
type input "khách"
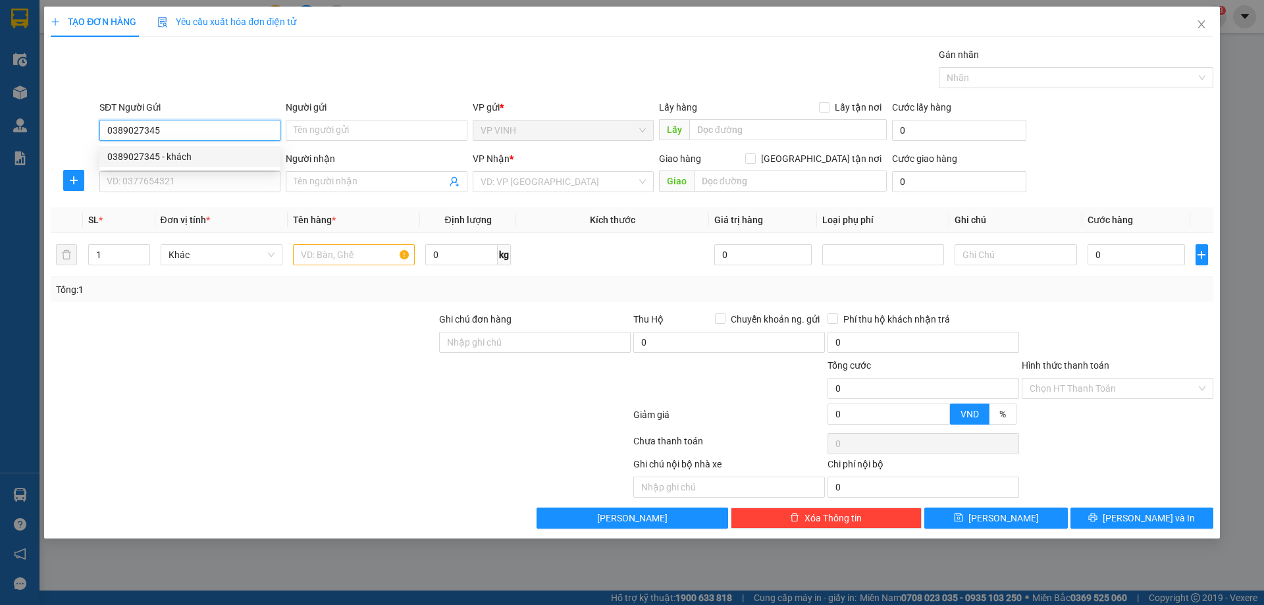
checkbox input "true"
type input "76 mai lão bạng"
type input "0389027345"
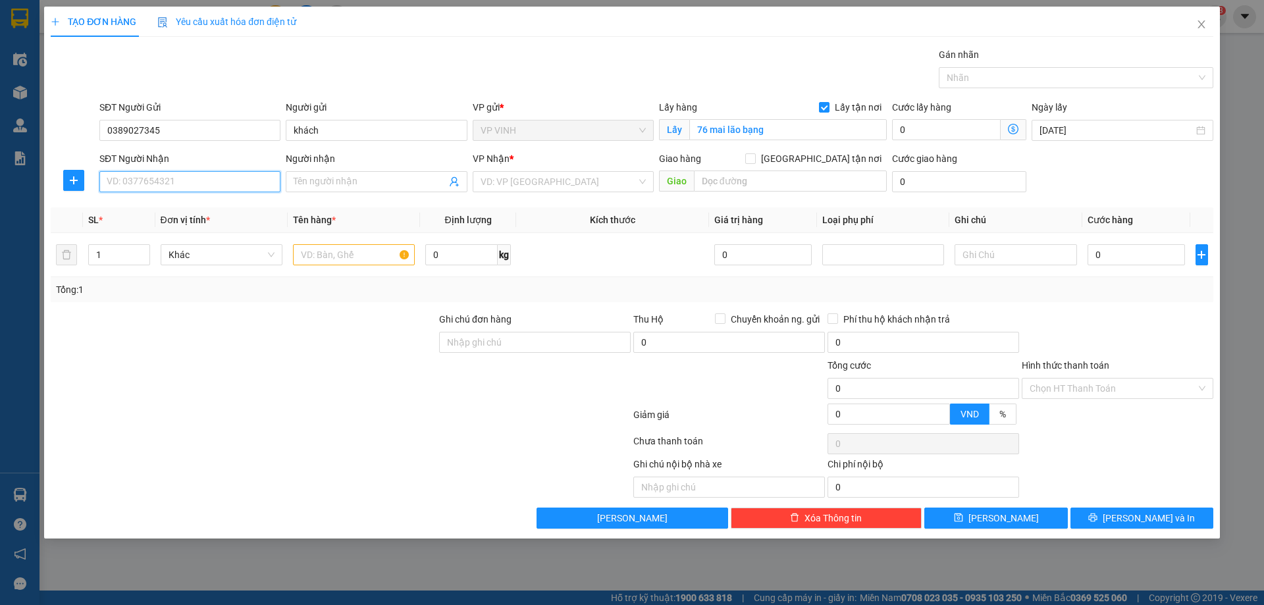
click at [218, 185] on input "SĐT Người Nhận" at bounding box center [189, 181] width 181 height 21
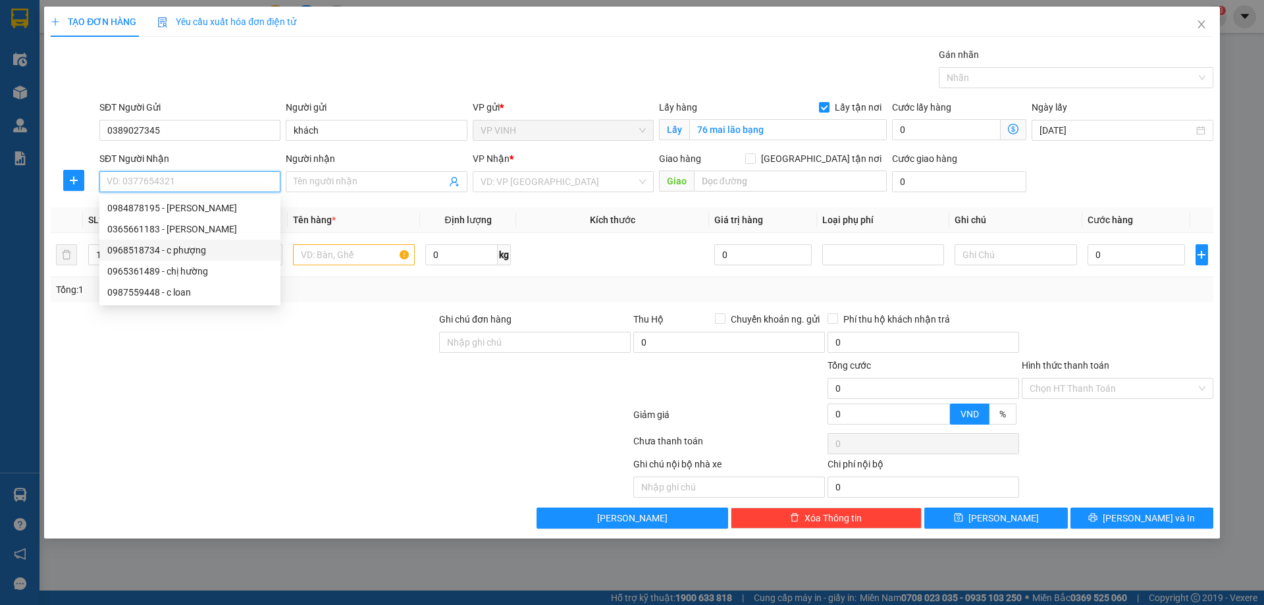
click at [138, 253] on div "0968518734 - c phượng" at bounding box center [189, 250] width 165 height 14
type input "0968518734"
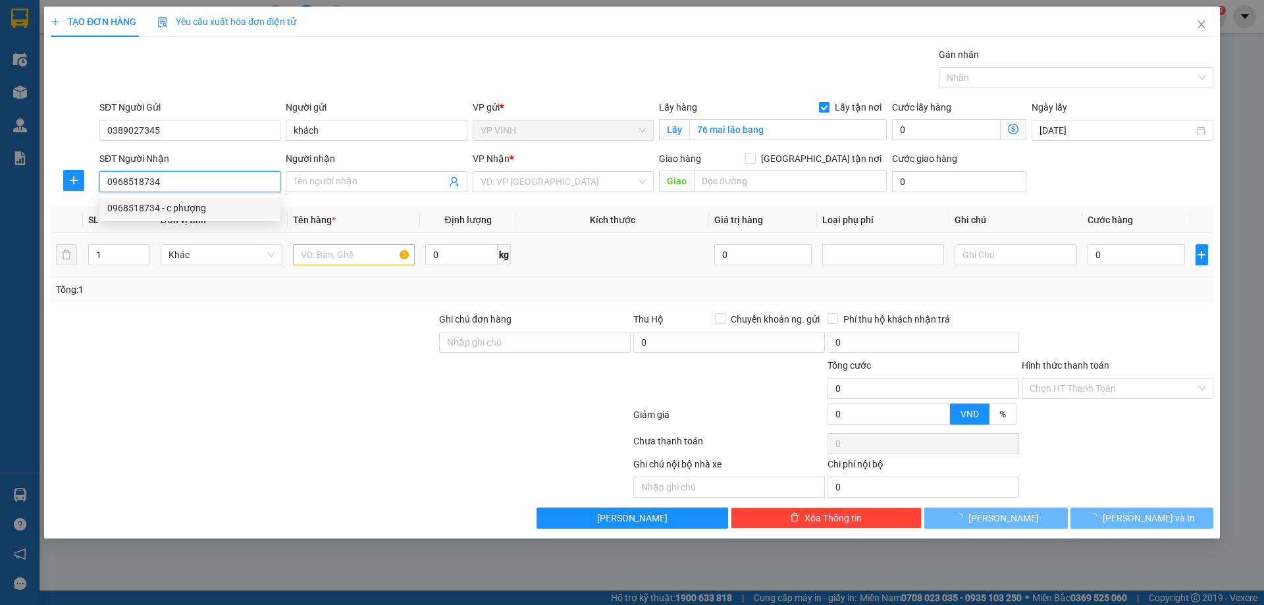
type input "c phượng"
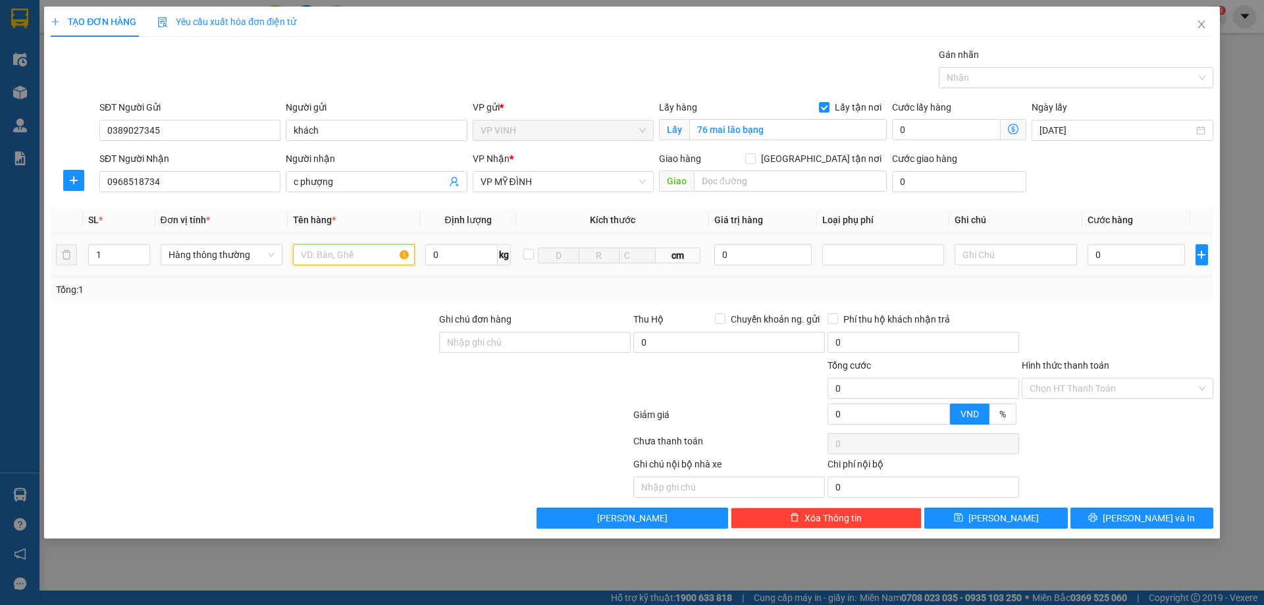
click at [344, 257] on input "text" at bounding box center [354, 254] width 122 height 21
type input "TP"
click at [1115, 255] on input "0" at bounding box center [1137, 254] width 98 height 21
type input "9"
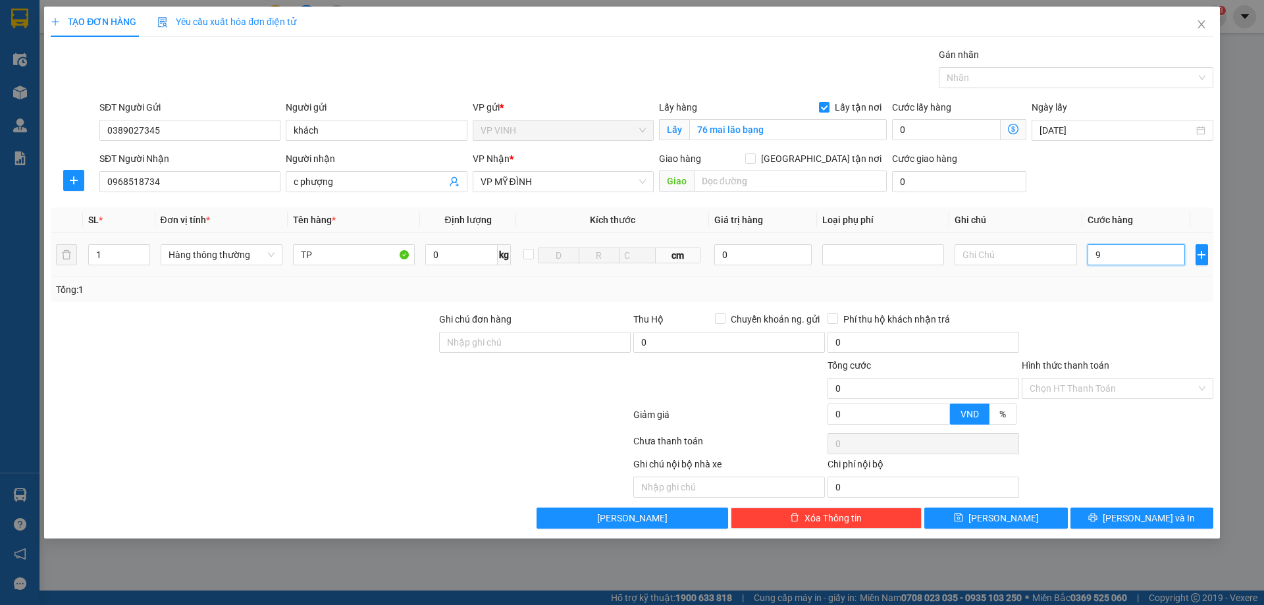
type input "9"
type input "90"
type input "90.000"
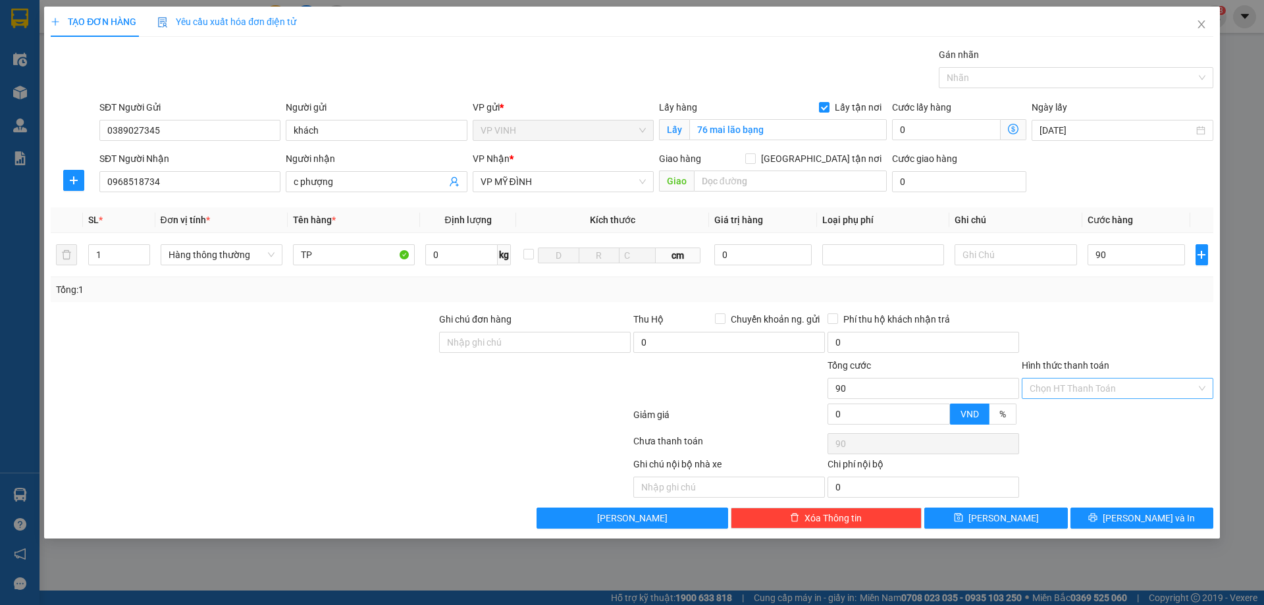
type input "90.000"
click at [1103, 392] on input "Hình thức thanh toán" at bounding box center [1113, 389] width 167 height 20
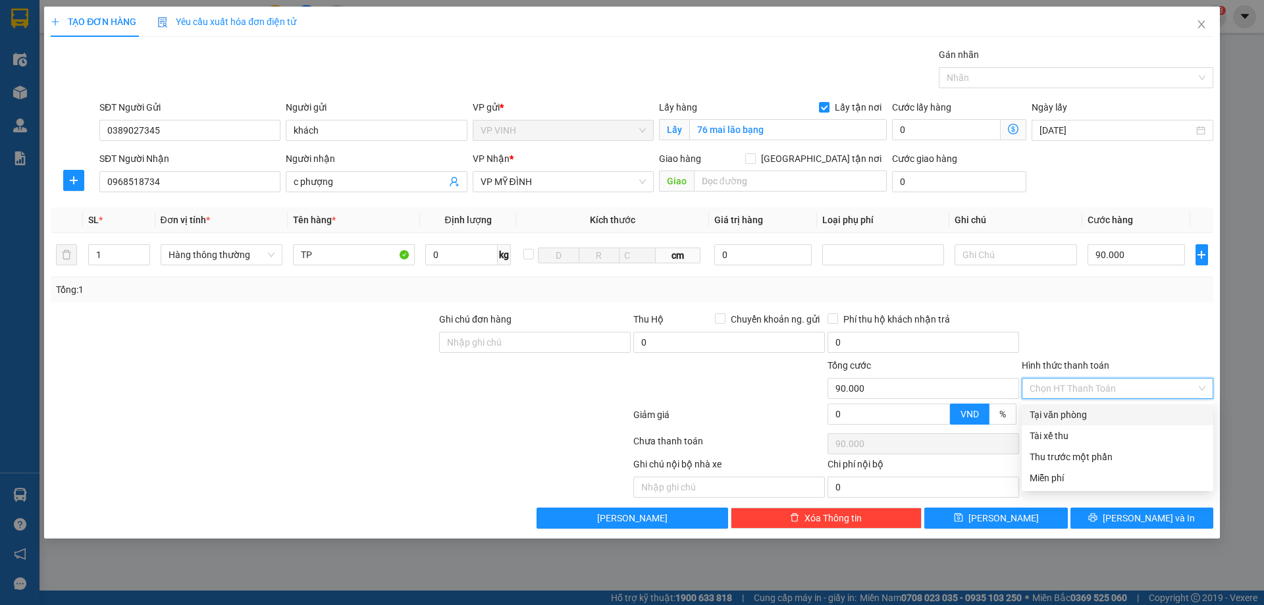
click at [1098, 408] on div "Tại văn phòng" at bounding box center [1118, 415] width 176 height 14
type input "0"
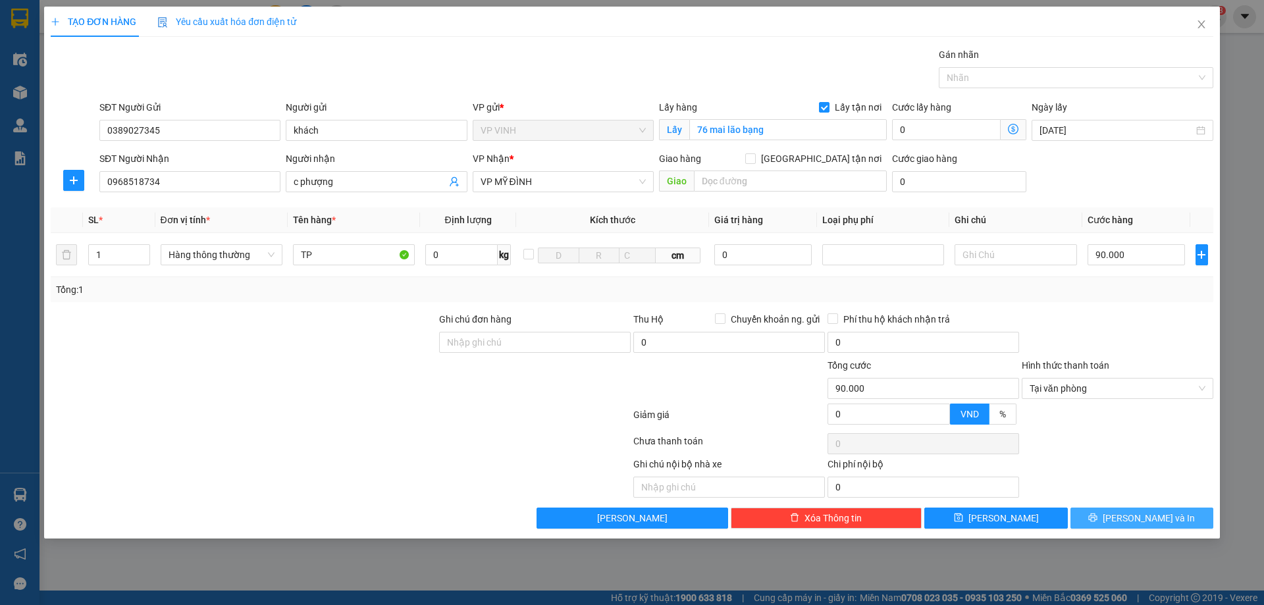
click at [1111, 517] on button "[PERSON_NAME] và In" at bounding box center [1142, 518] width 143 height 21
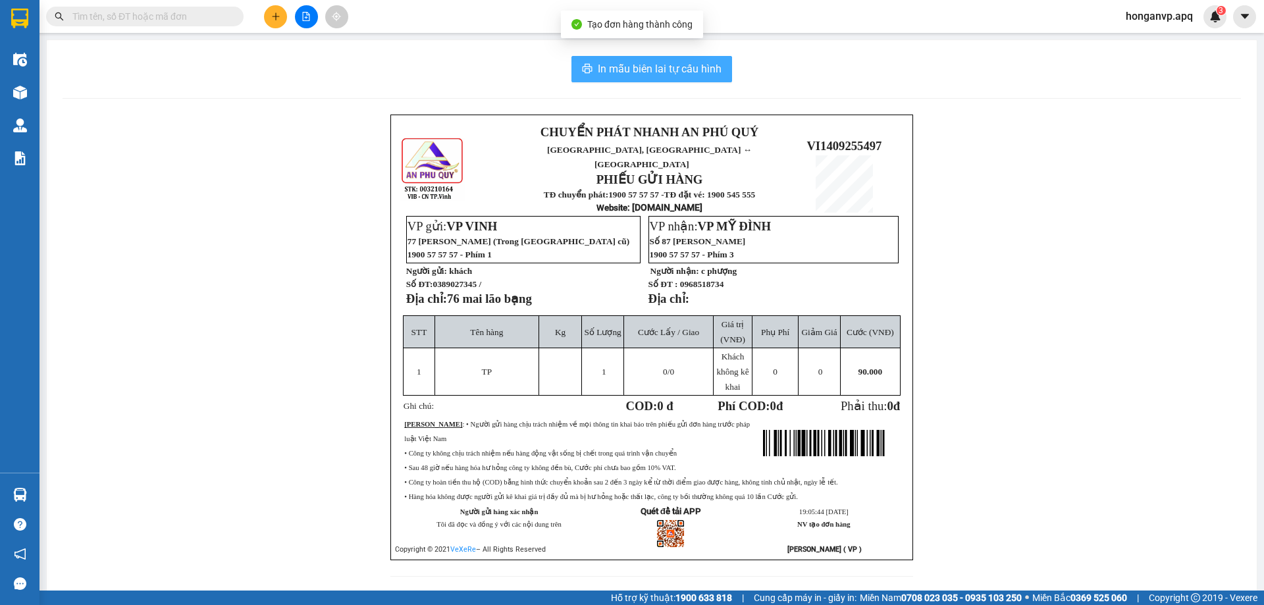
click at [694, 74] on span "In mẫu biên lai tự cấu hình" at bounding box center [660, 69] width 124 height 16
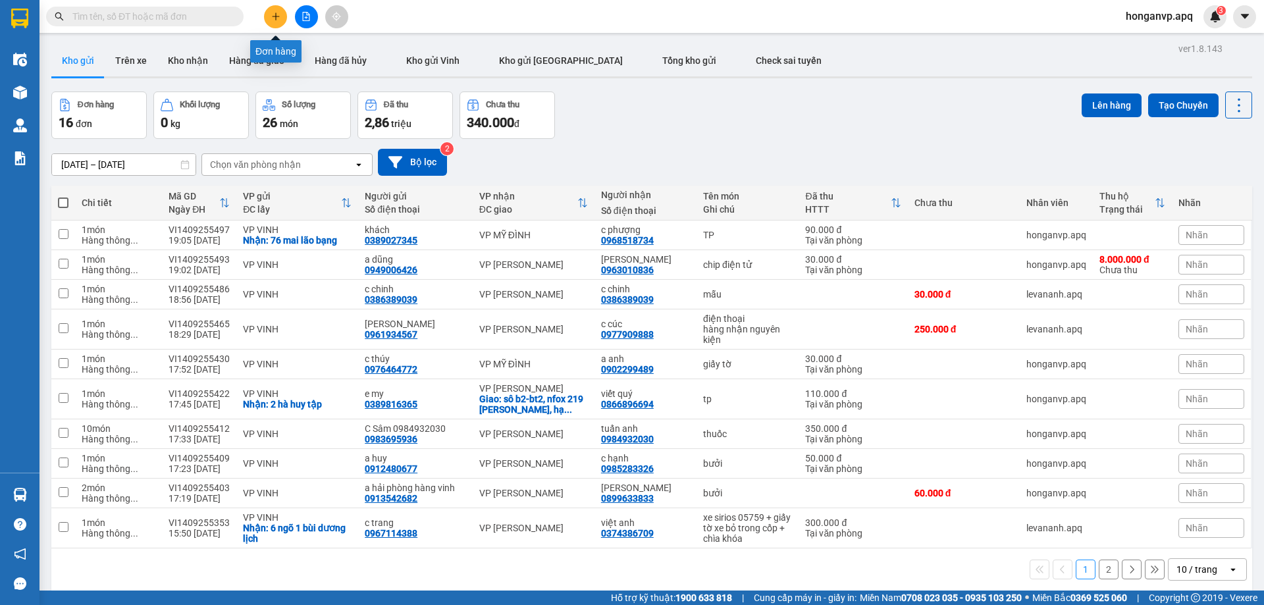
click at [277, 12] on icon "plus" at bounding box center [275, 16] width 9 height 9
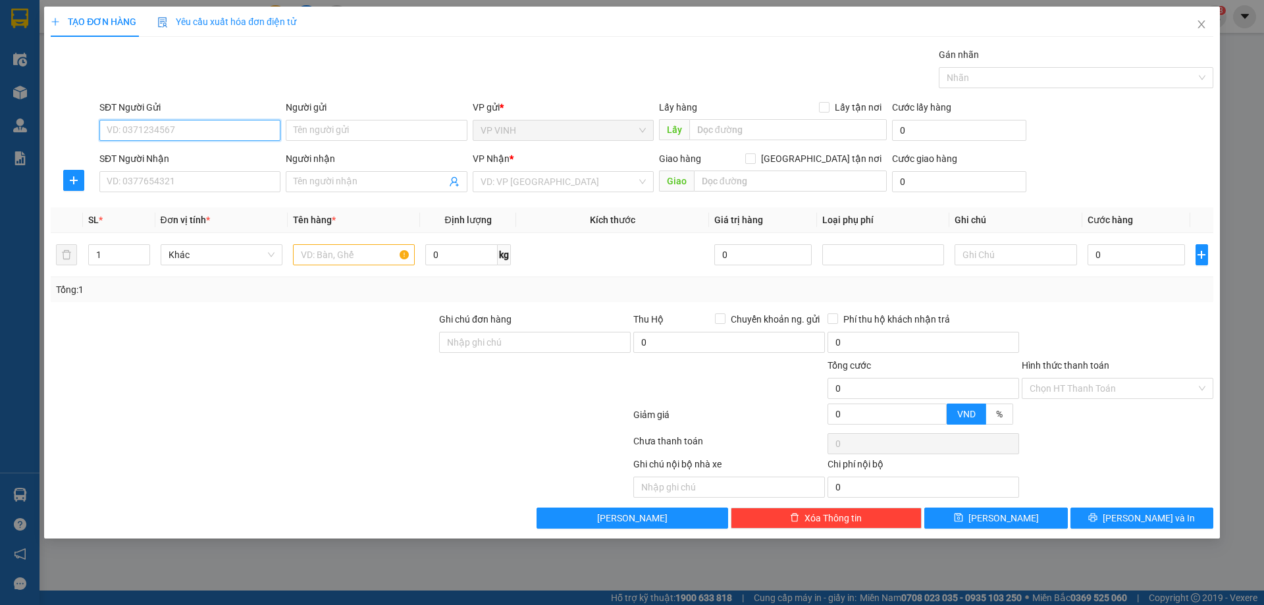
click at [203, 134] on input "SĐT Người Gửi" at bounding box center [189, 130] width 181 height 21
paste input "0974383393"
type input "0974383393"
click at [139, 153] on div "0974383393 - C Loan" at bounding box center [189, 156] width 165 height 14
type input "C Loan"
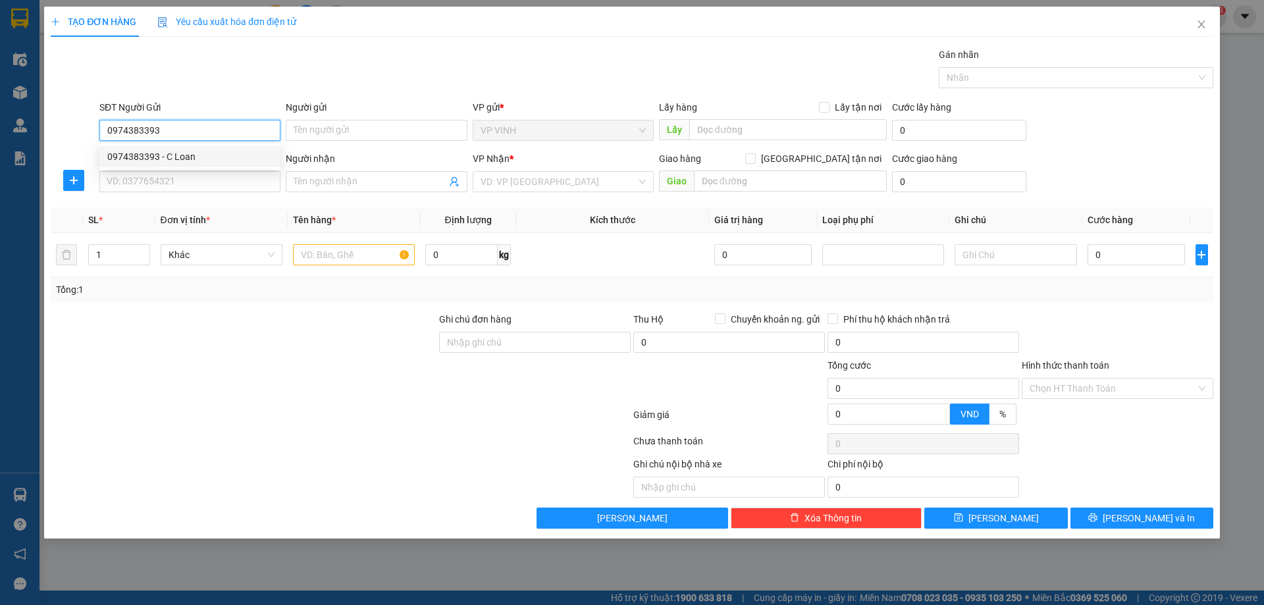
checkbox input "true"
type input "ns17 ngõ 81 lê khôi"
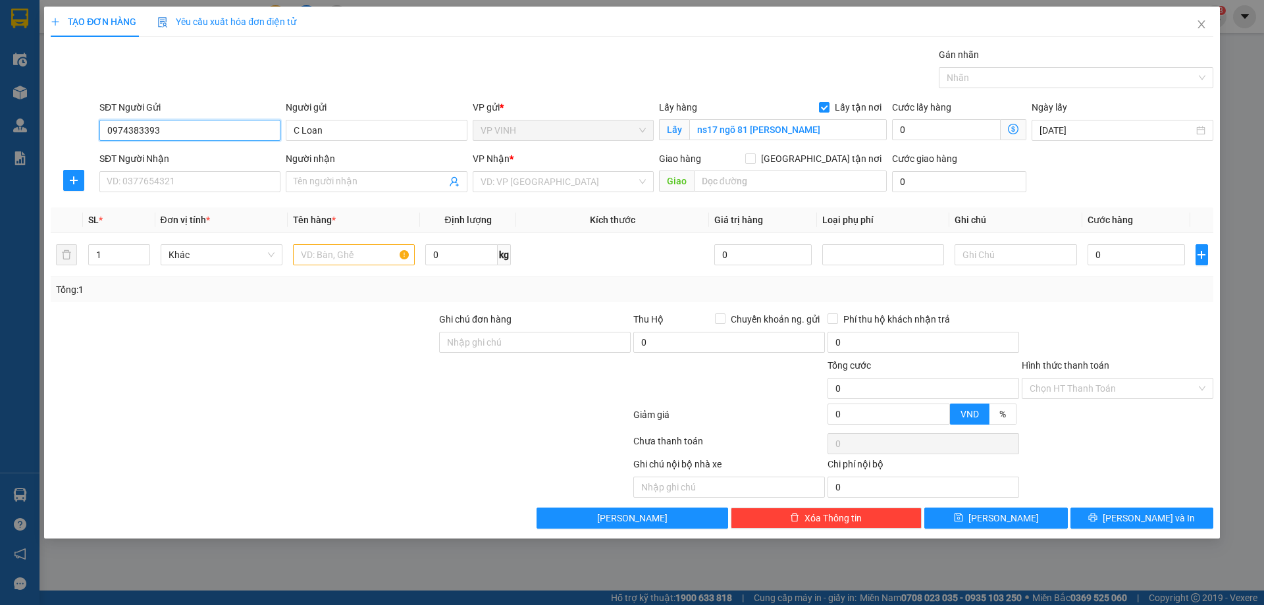
type input "0974383393"
click at [147, 179] on input "SĐT Người Nhận" at bounding box center [189, 181] width 181 height 21
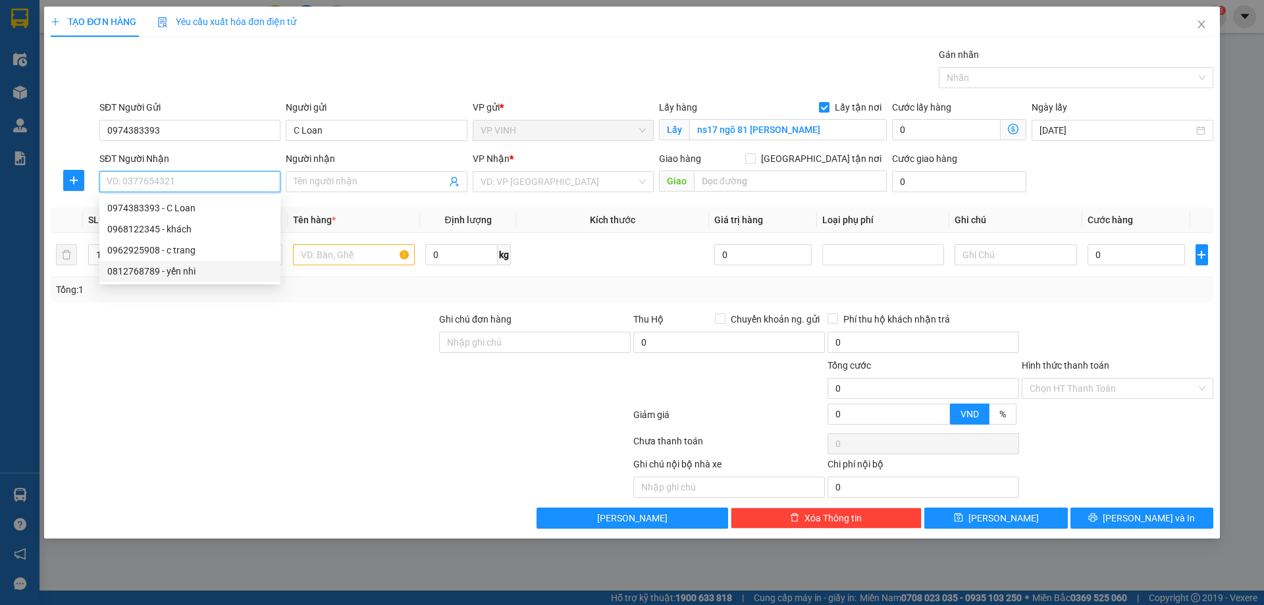
click at [122, 269] on div "0812768789 - yến nhi" at bounding box center [189, 271] width 165 height 14
type input "0812768789"
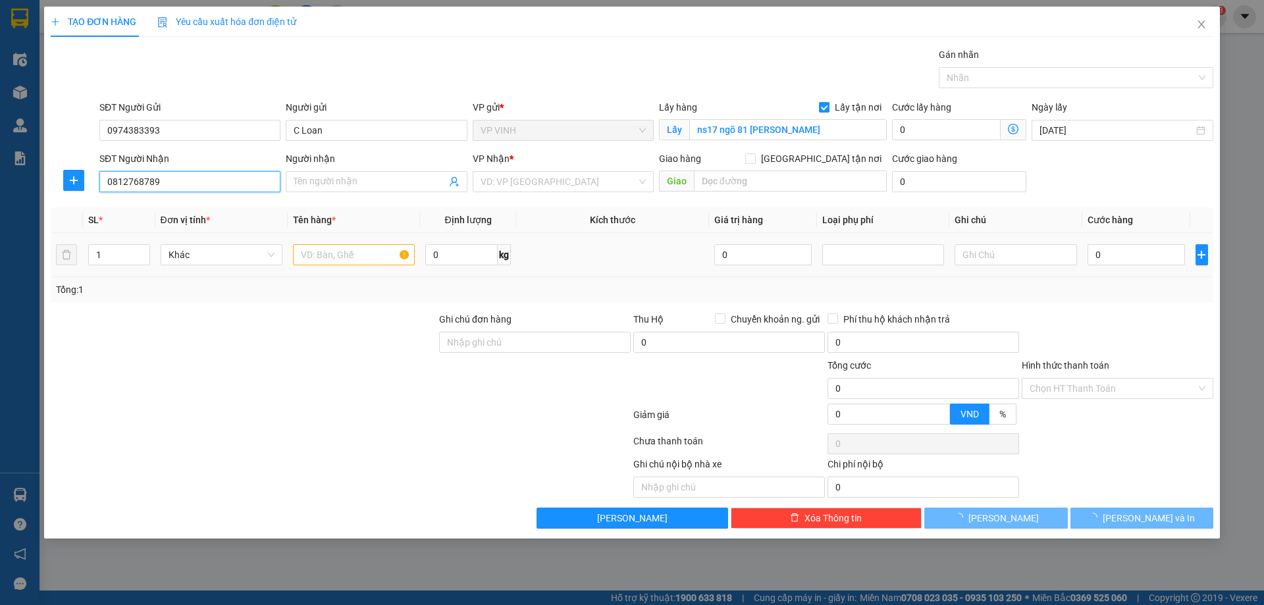
type input "yến nhi"
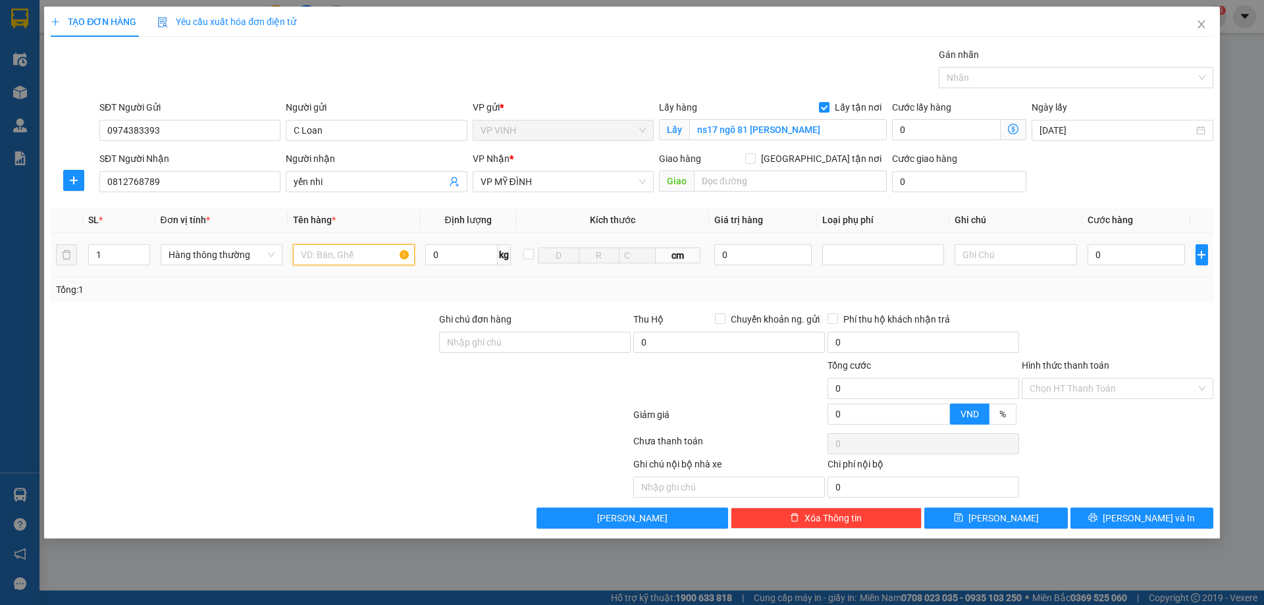
click at [325, 257] on input "text" at bounding box center [354, 254] width 122 height 21
type input "tp"
click at [1148, 254] on input "0" at bounding box center [1137, 254] width 98 height 21
type input "6"
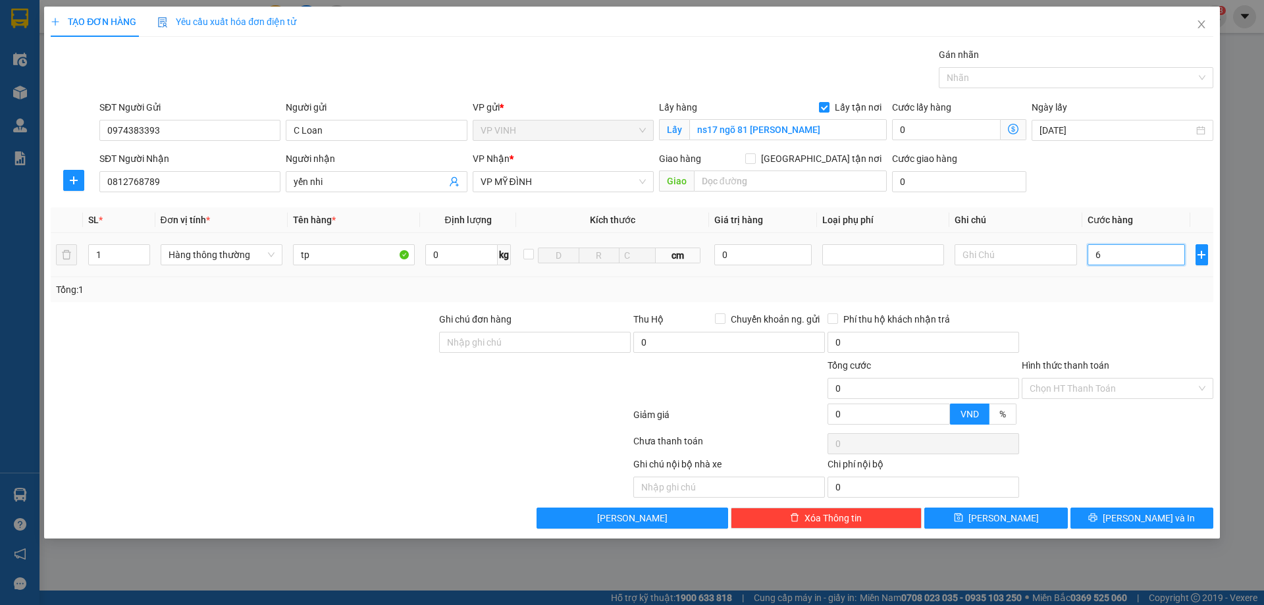
type input "6"
type input "60"
type input "60.000"
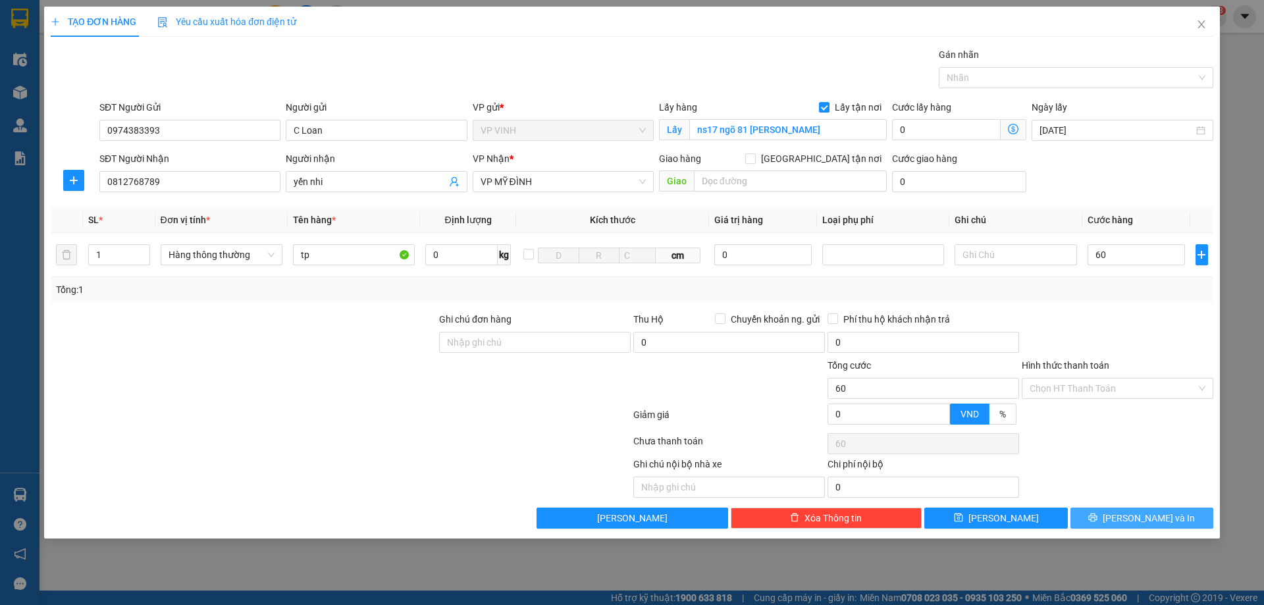
type input "60.000"
click at [1146, 523] on span "[PERSON_NAME] và In" at bounding box center [1149, 518] width 92 height 14
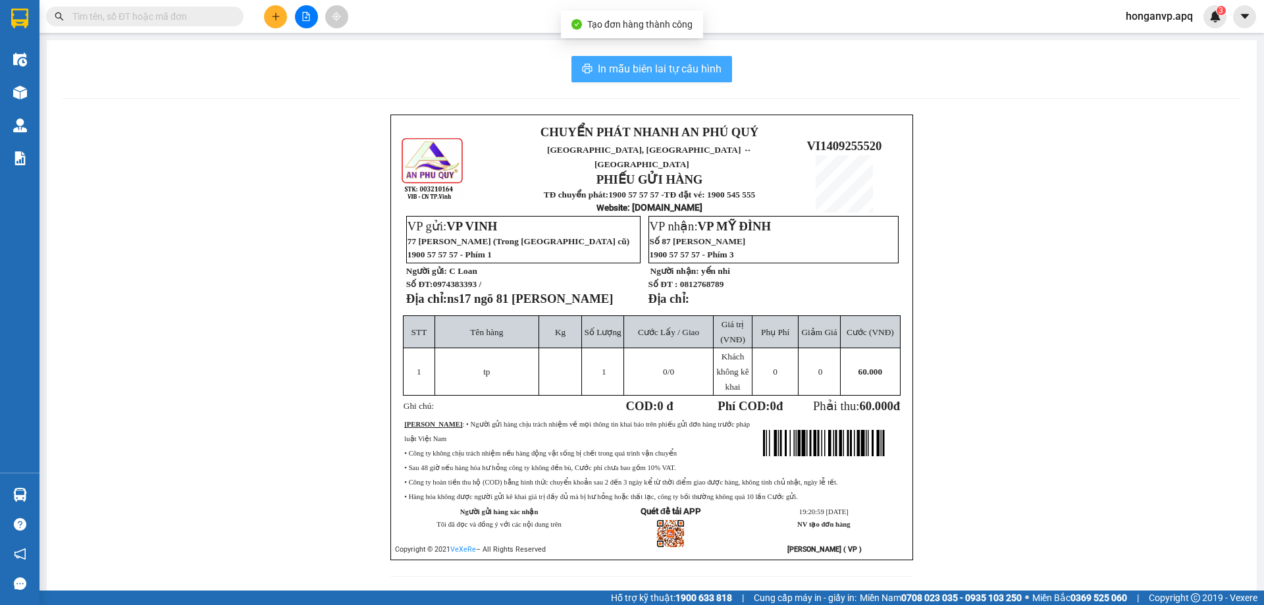
click at [600, 68] on span "In mẫu biên lai tự cấu hình" at bounding box center [660, 69] width 124 height 16
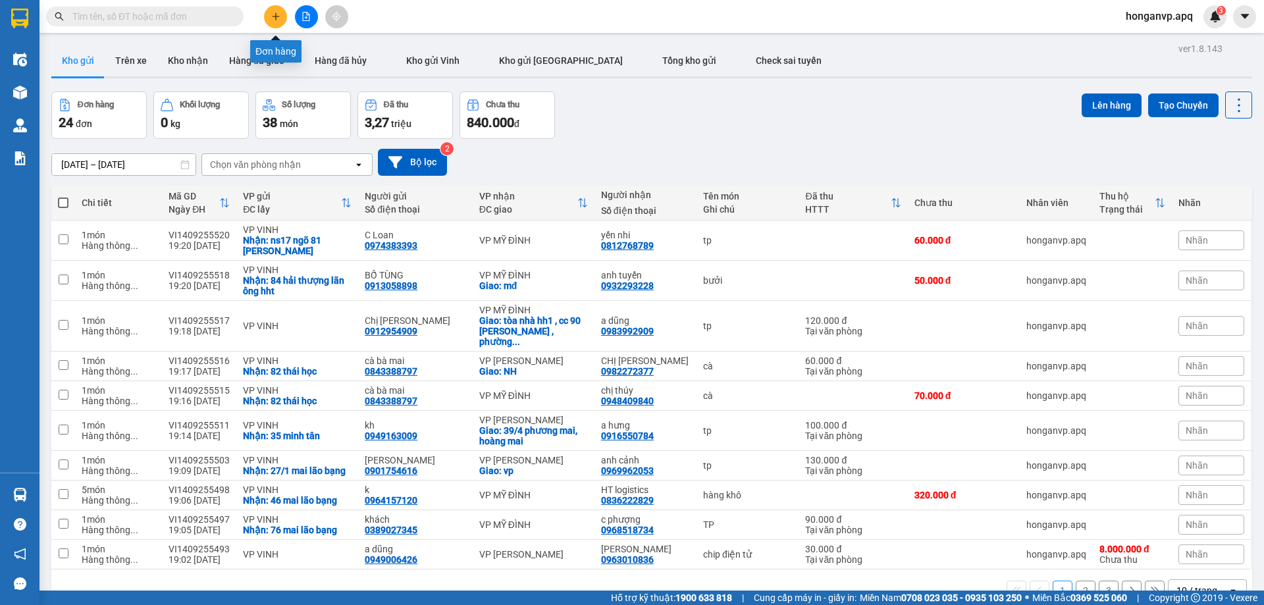
click at [277, 22] on button at bounding box center [275, 16] width 23 height 23
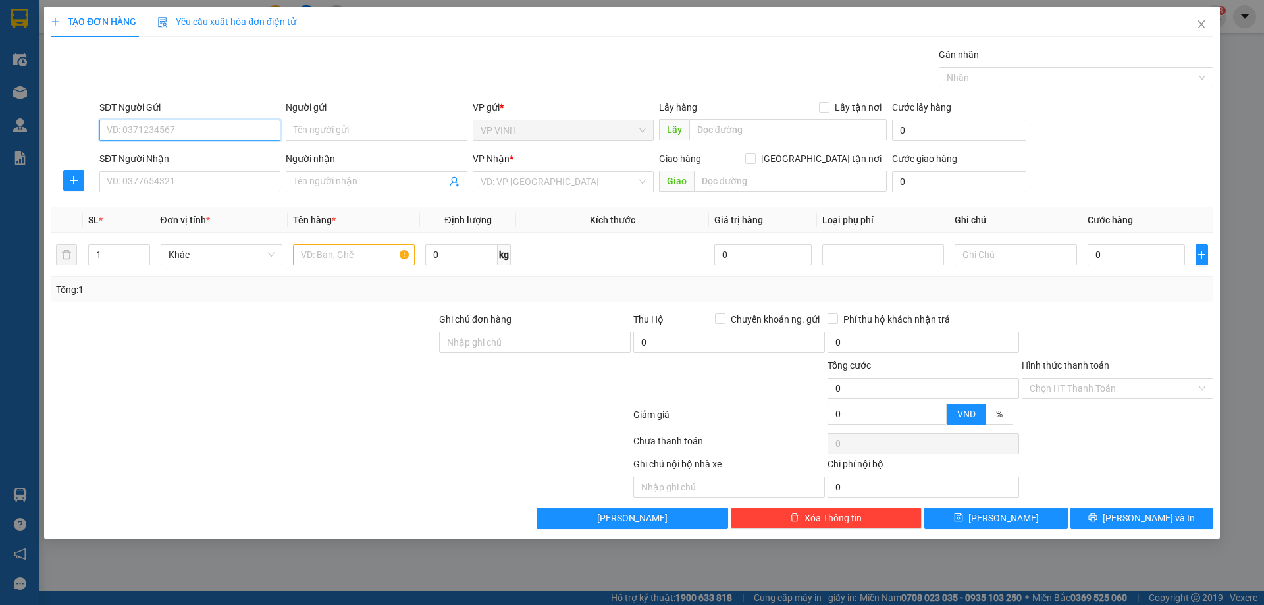
click at [147, 132] on input "SĐT Người Gửi" at bounding box center [189, 130] width 181 height 21
paste input "0979285999"
type input "0979285999"
click at [151, 155] on div "0979285999 - a mạnh" at bounding box center [189, 156] width 165 height 14
type input "a mạnh"
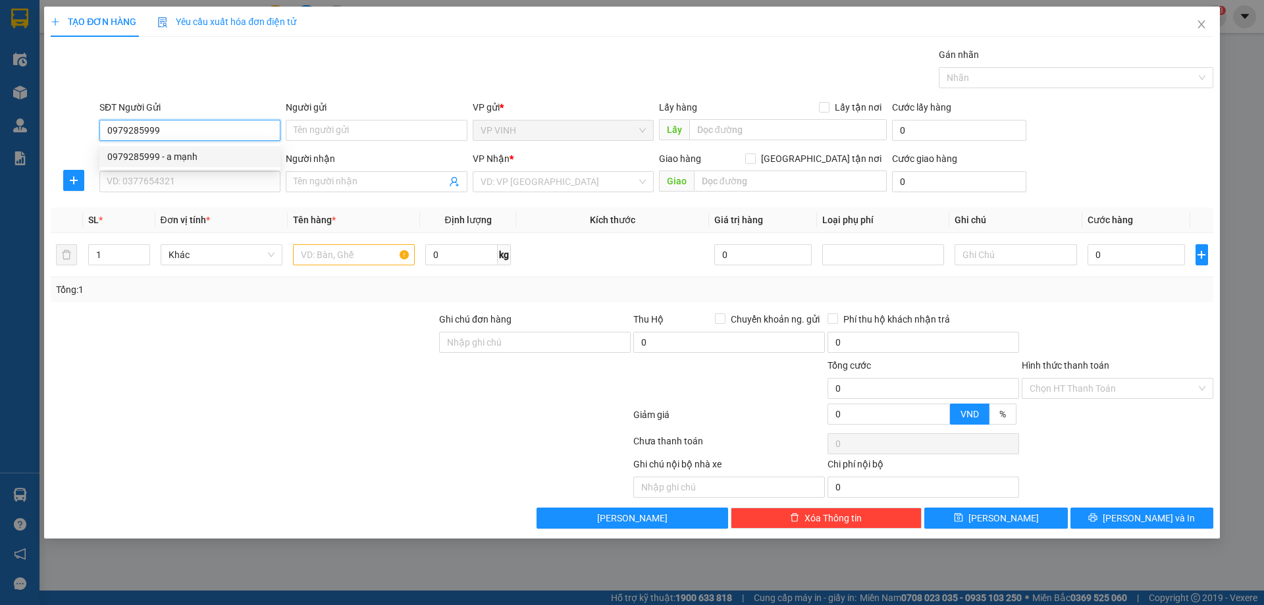
checkbox input "true"
type input "120c ngõ 120 ng sỹ sách"
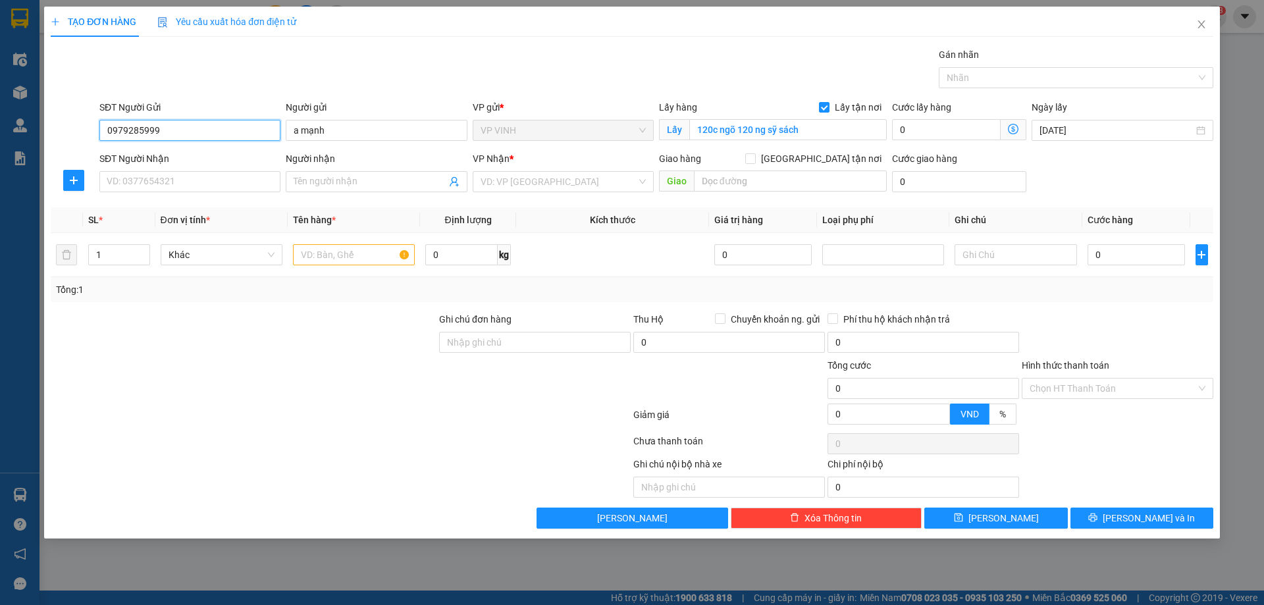
type input "0979285999"
click at [201, 180] on input "SĐT Người Nhận" at bounding box center [189, 181] width 181 height 21
type input "0979285999"
click at [334, 182] on input "Người nhận" at bounding box center [370, 181] width 152 height 14
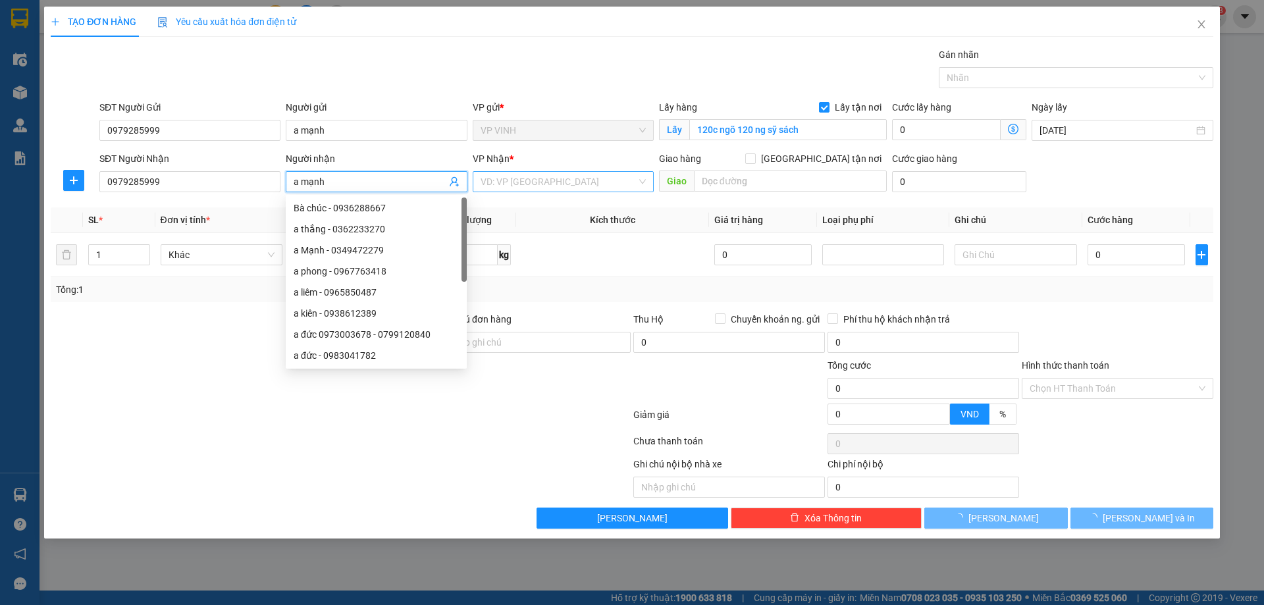
type input "a mạnh"
click at [537, 182] on input "search" at bounding box center [559, 182] width 156 height 20
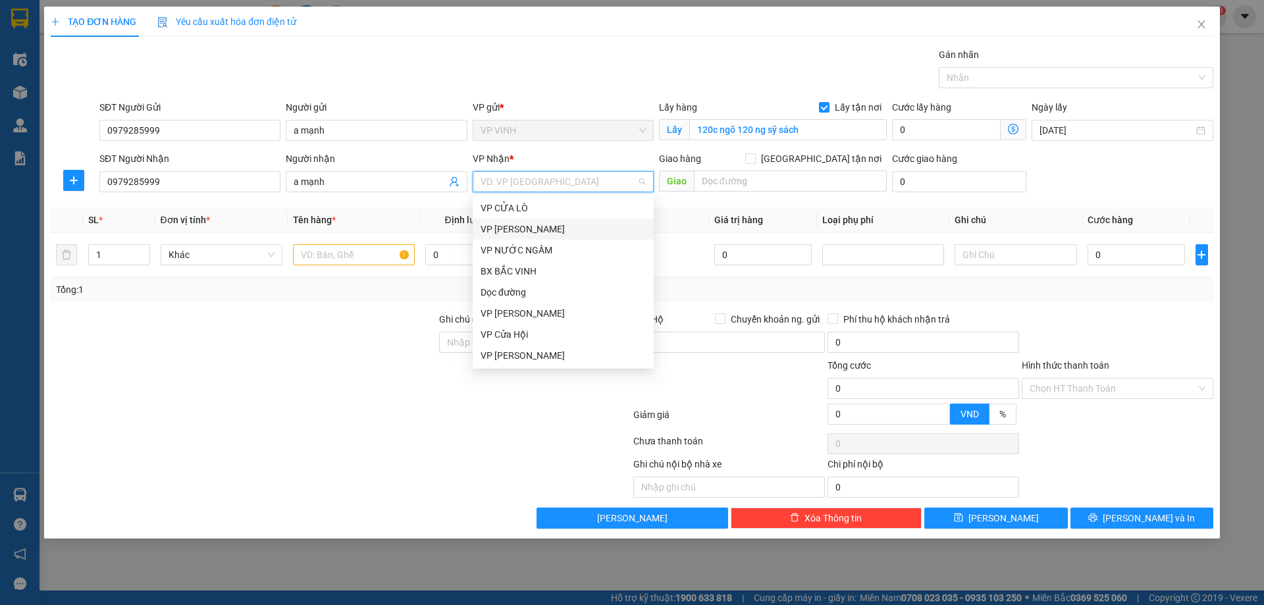
click at [521, 234] on div "VP [PERSON_NAME]" at bounding box center [563, 229] width 165 height 14
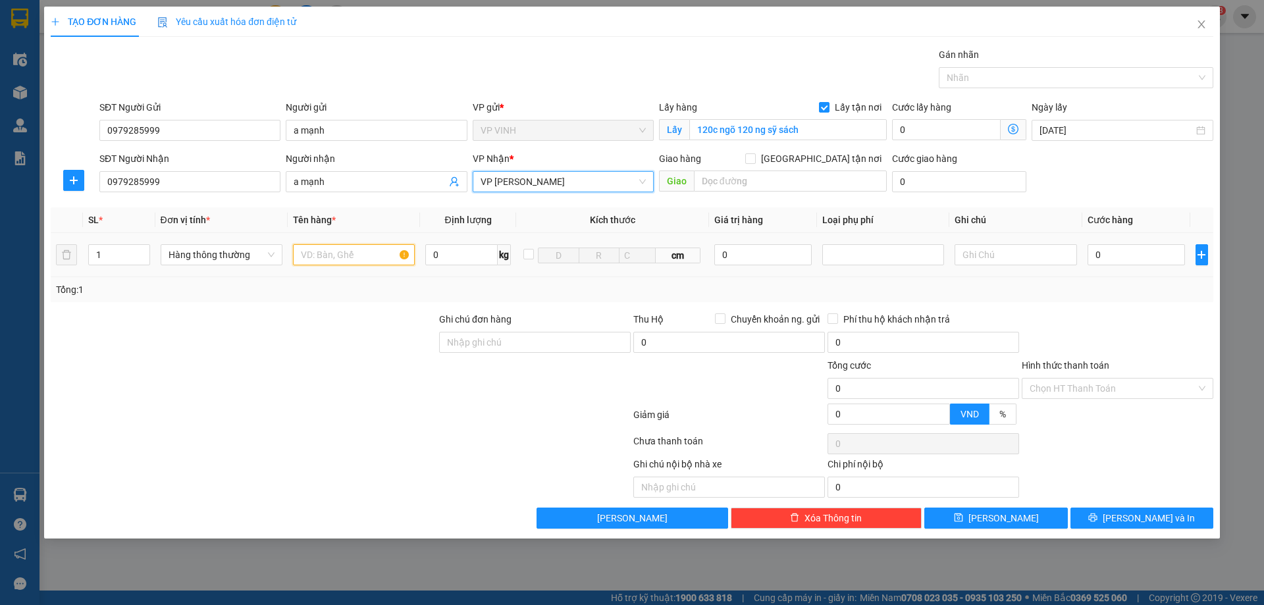
click at [350, 255] on input "text" at bounding box center [354, 254] width 122 height 21
type input "tp"
click at [1125, 255] on input "0" at bounding box center [1137, 254] width 98 height 21
type input "5"
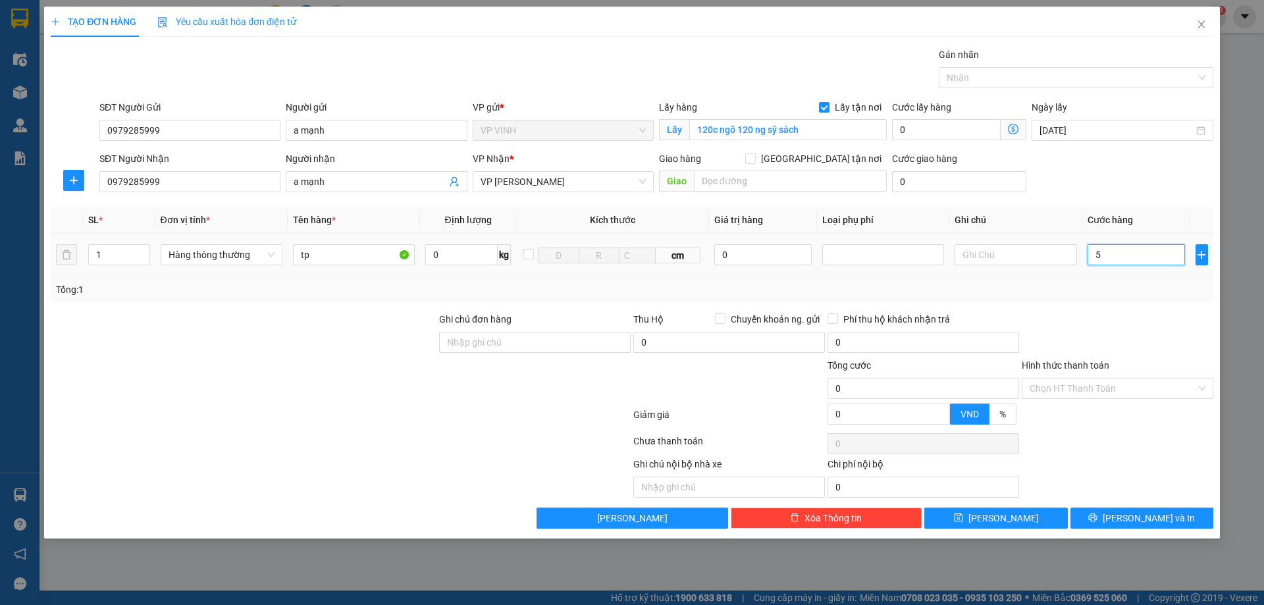
type input "5"
type input "50"
type input "50.000"
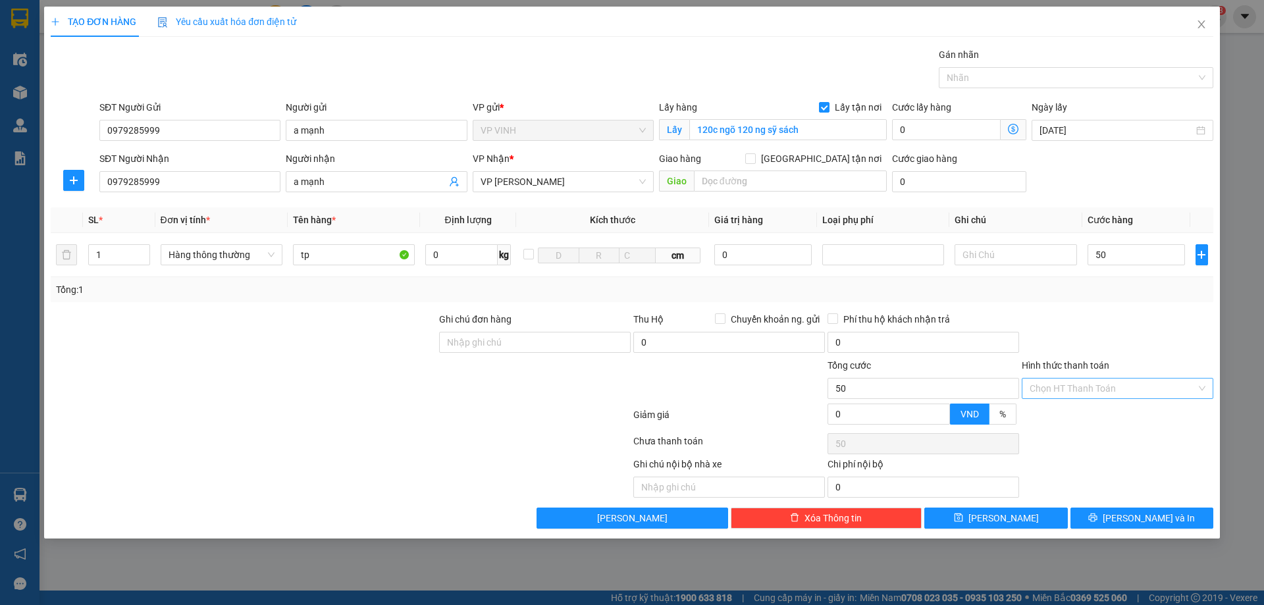
type input "50.000"
click at [1089, 383] on input "Hình thức thanh toán" at bounding box center [1113, 389] width 167 height 20
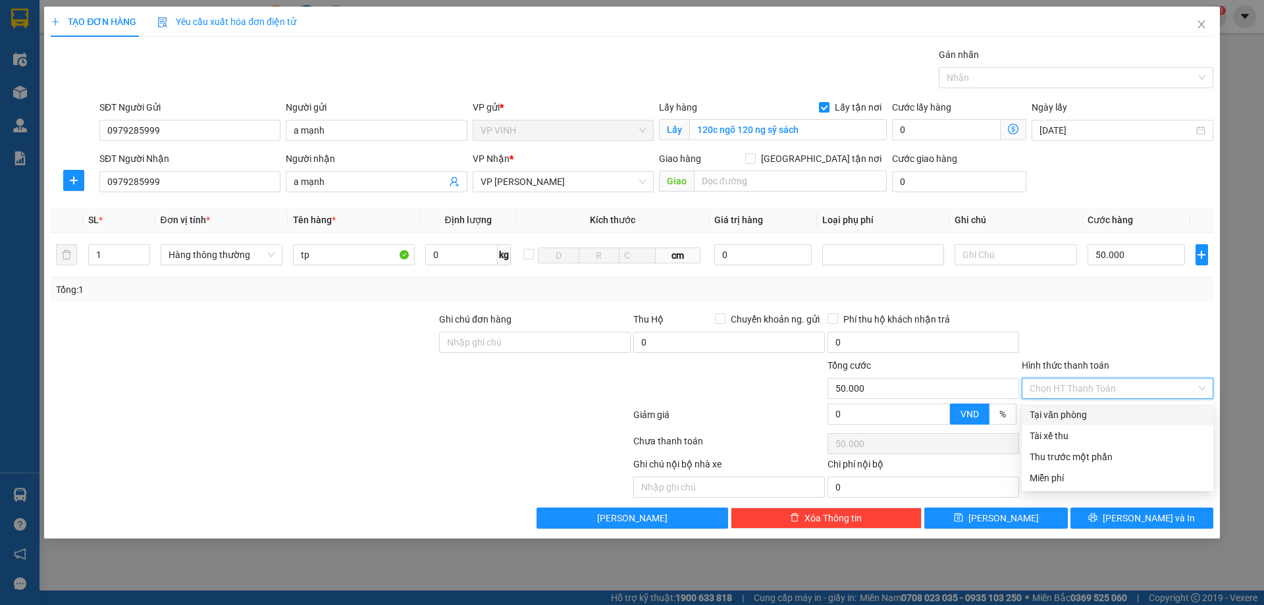
click at [1074, 414] on div "Tại văn phòng" at bounding box center [1118, 415] width 176 height 14
type input "0"
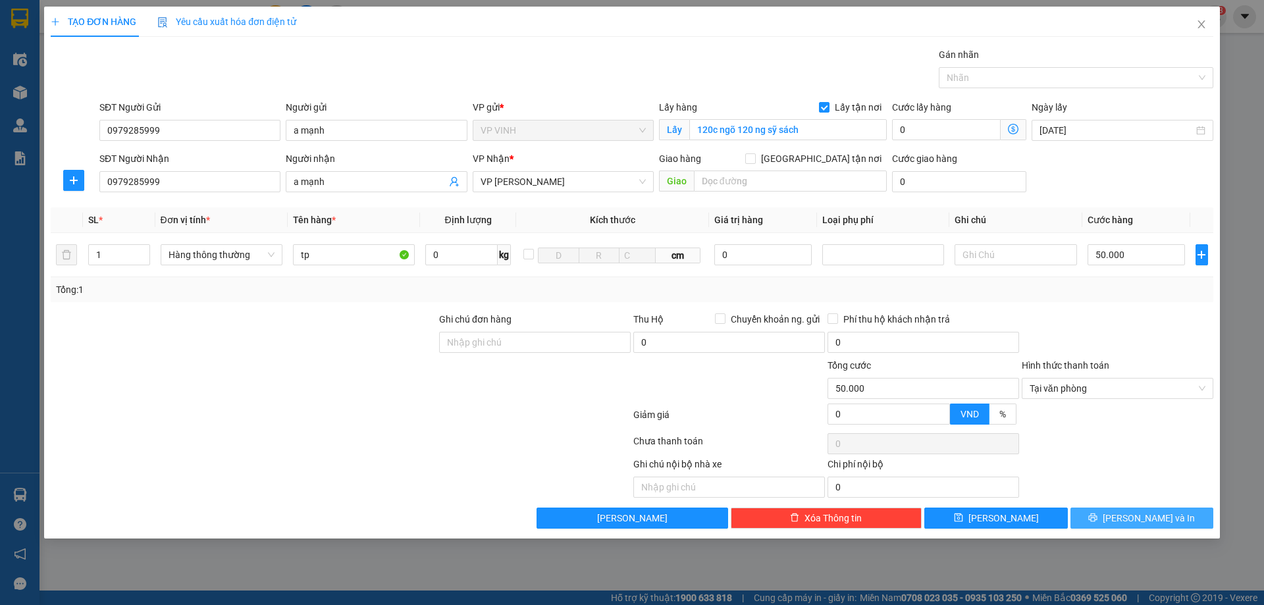
click at [1106, 521] on button "[PERSON_NAME] và In" at bounding box center [1142, 518] width 143 height 21
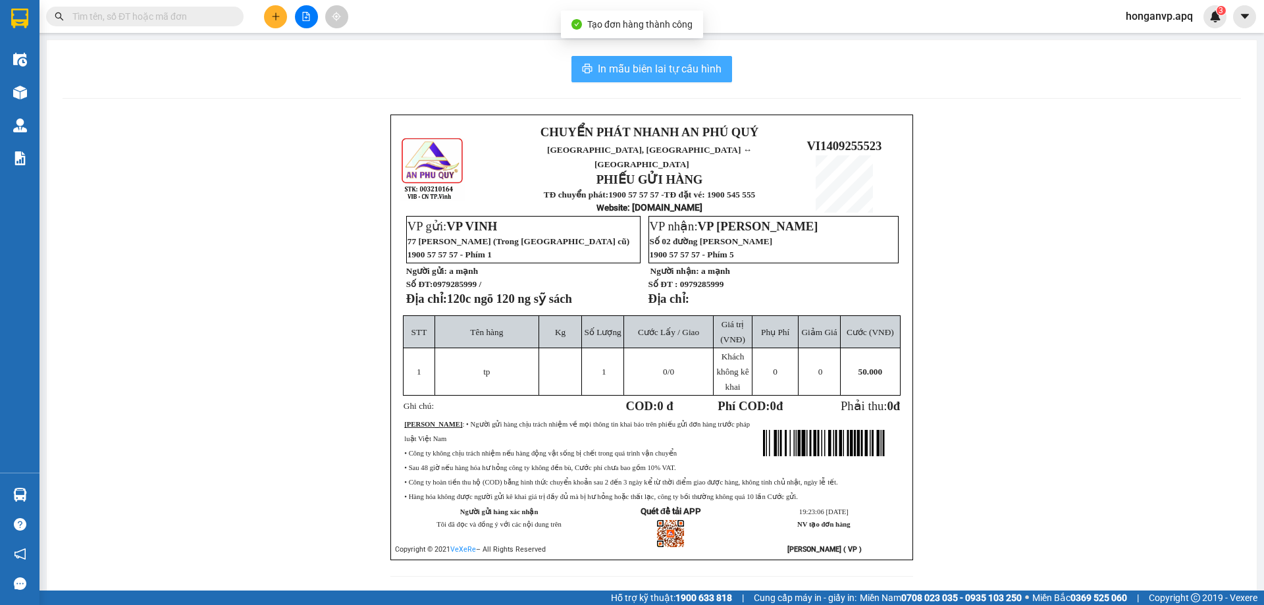
click at [668, 64] on span "In mẫu biên lai tự cấu hình" at bounding box center [660, 69] width 124 height 16
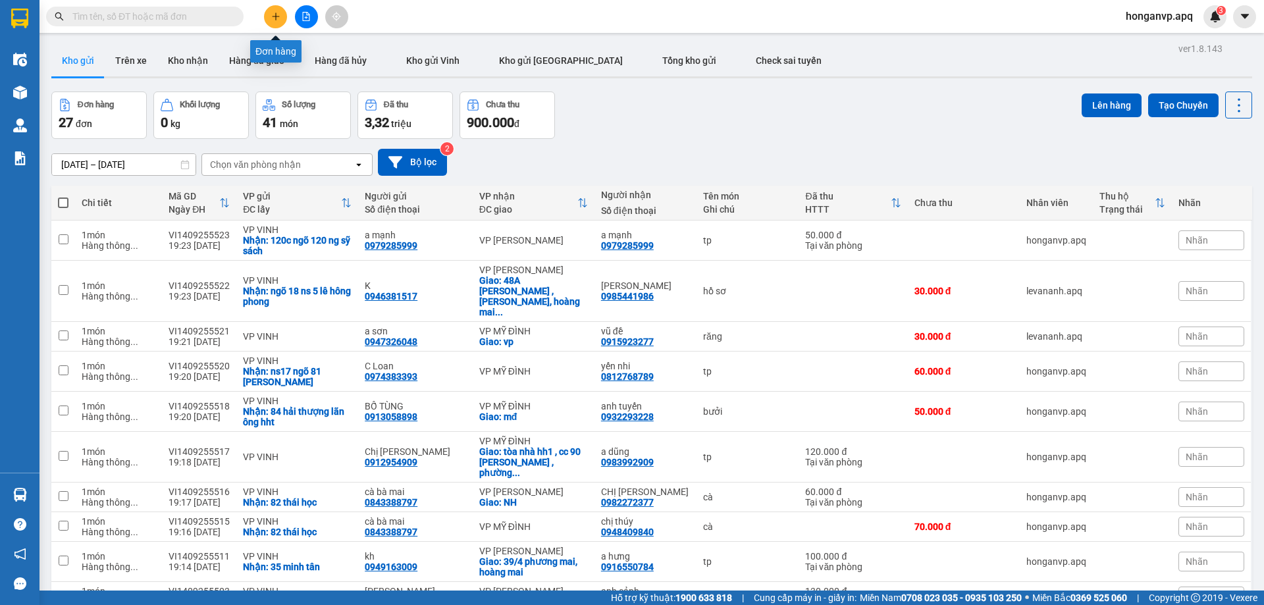
click at [270, 25] on button at bounding box center [275, 16] width 23 height 23
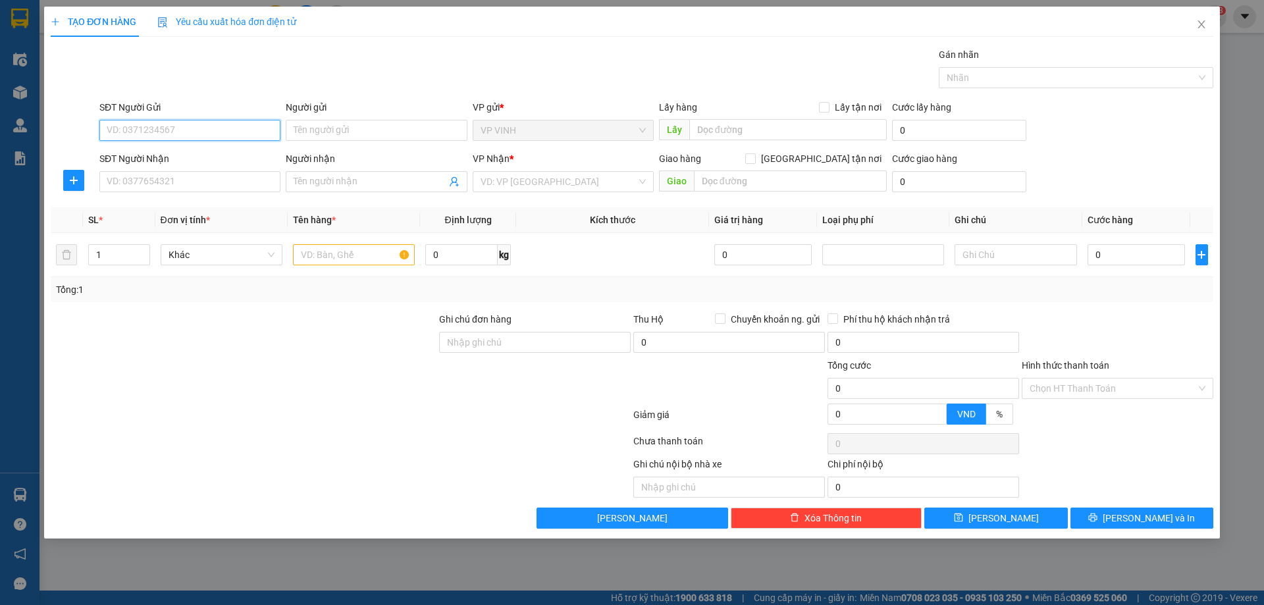
paste input "0914597989"
type input "0914597989"
click at [151, 161] on div "0914597989 - khách" at bounding box center [189, 156] width 165 height 14
type input "khách"
checkbox input "true"
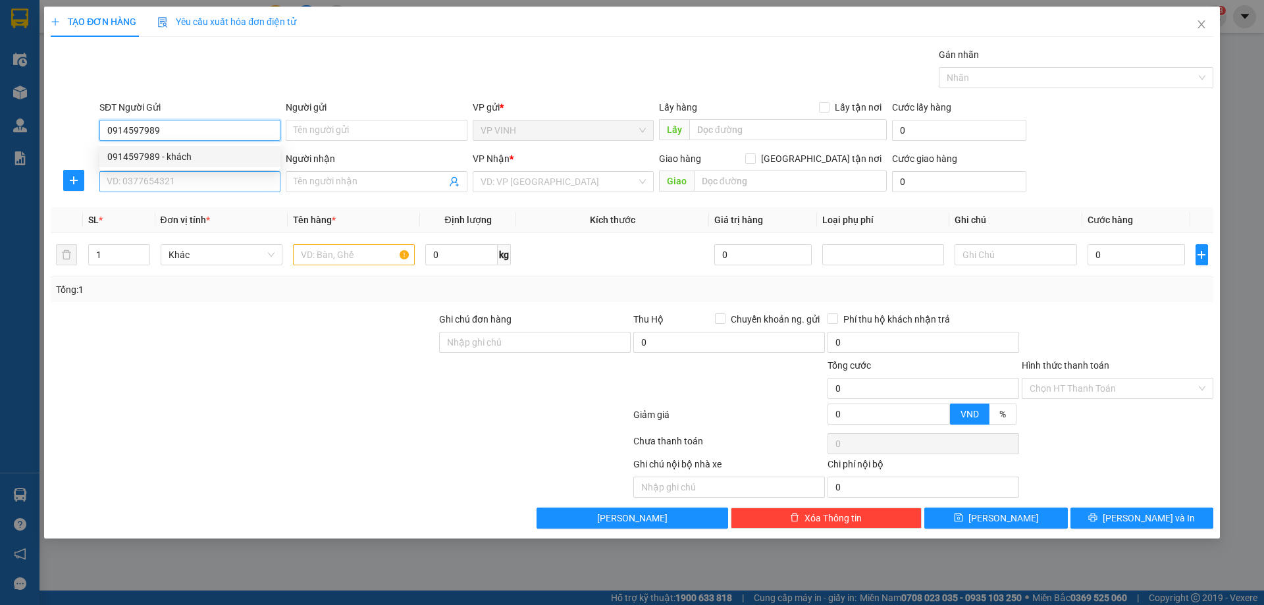
type input "46 nguyễn kiệm"
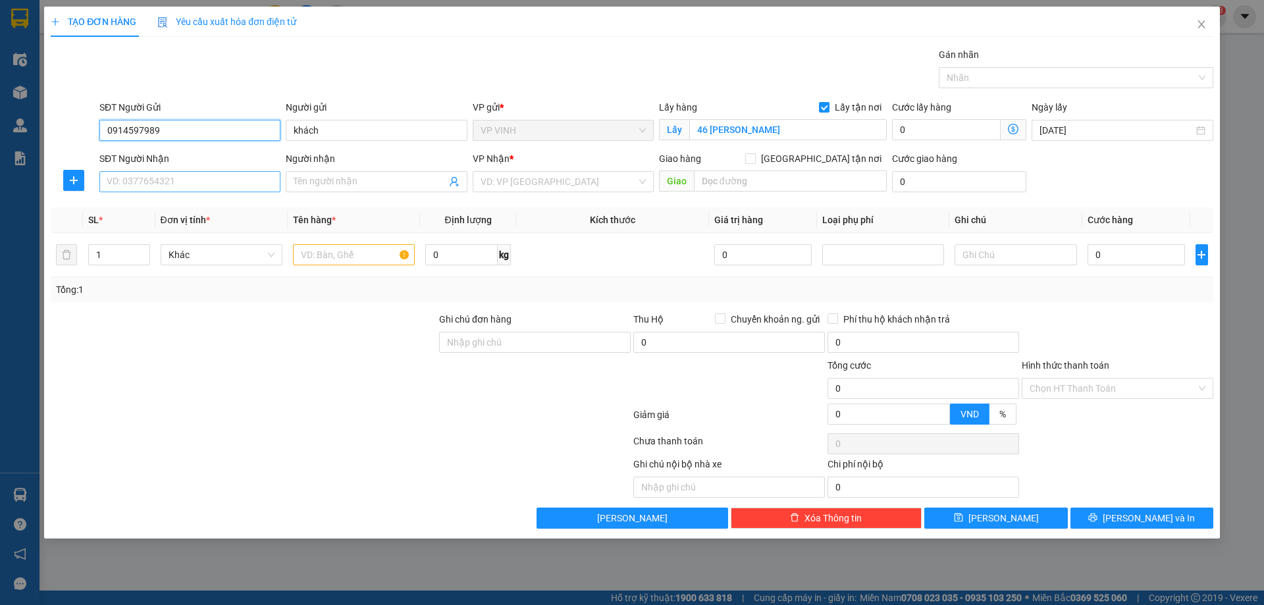
type input "0914597989"
click at [205, 189] on input "SĐT Người Nhận" at bounding box center [189, 181] width 181 height 21
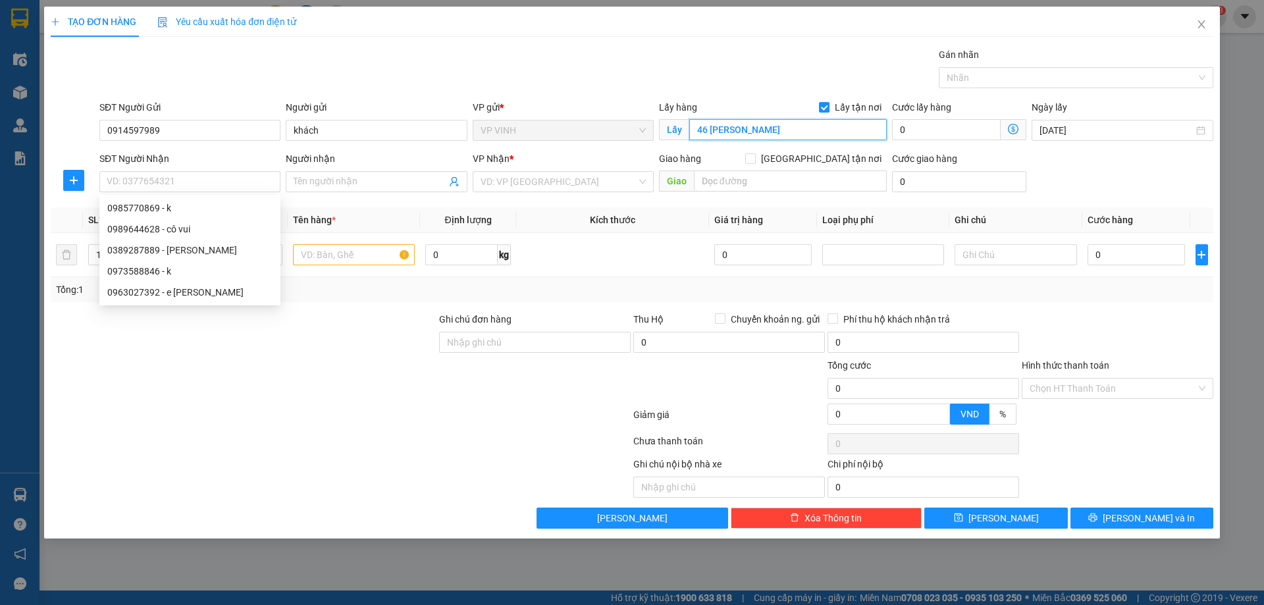
click at [802, 132] on input "46 nguyễn kiệm" at bounding box center [788, 129] width 198 height 21
type input "14 phan đình phùng"
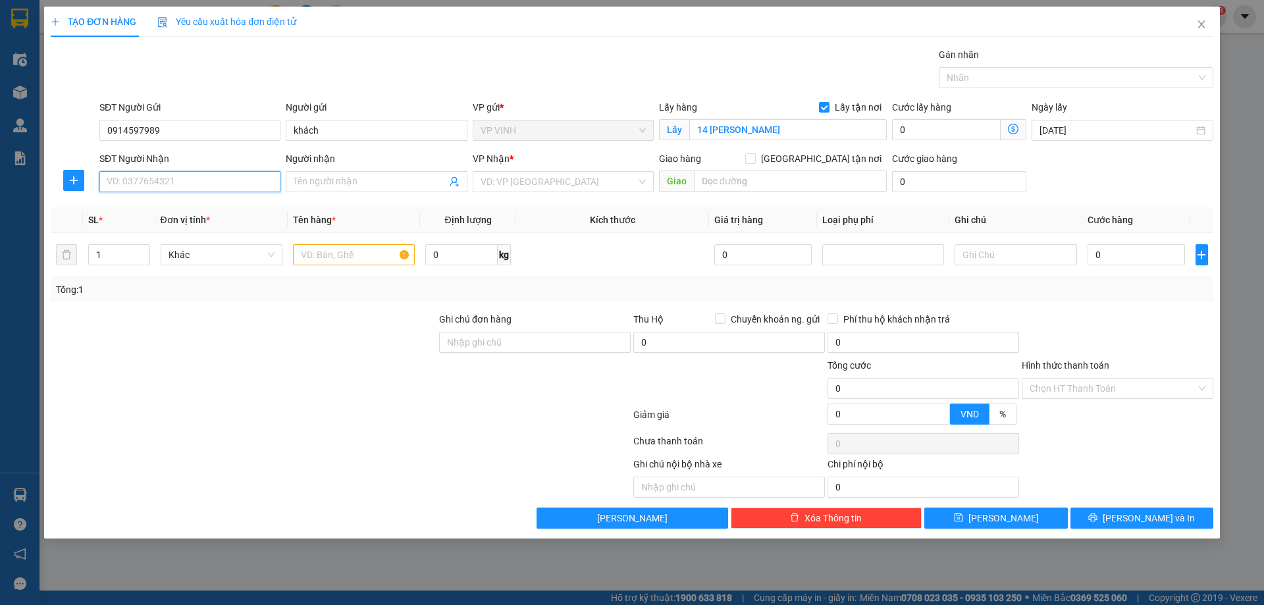
click at [240, 179] on input "SĐT Người Nhận" at bounding box center [189, 181] width 181 height 21
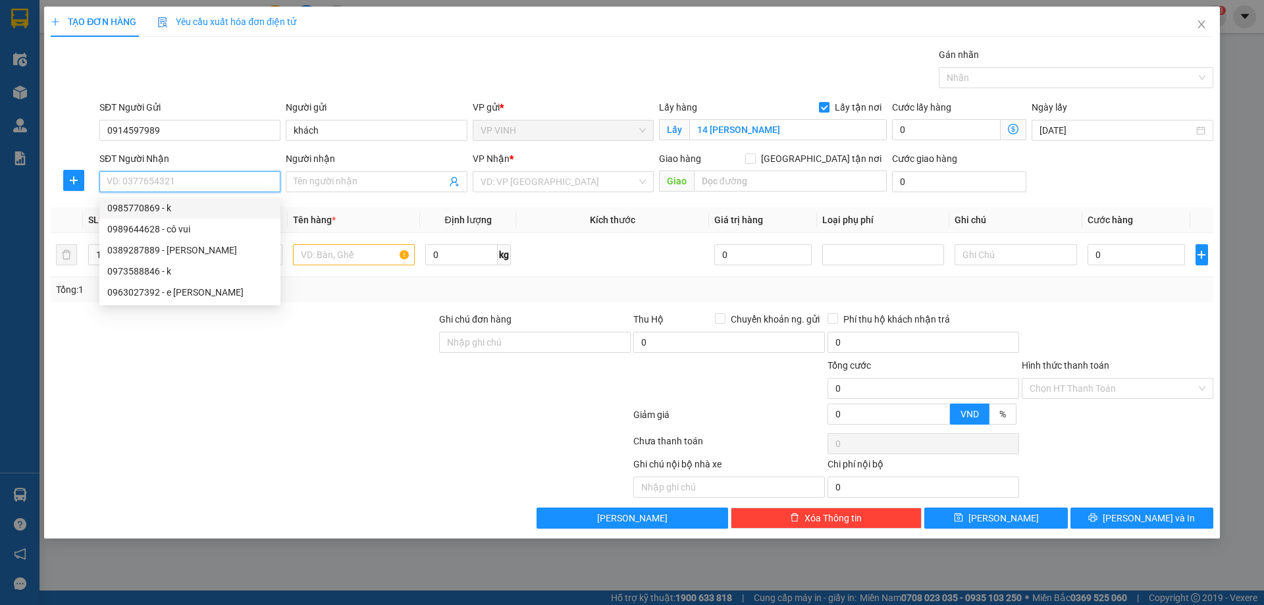
click at [174, 177] on input "SĐT Người Nhận" at bounding box center [189, 181] width 181 height 21
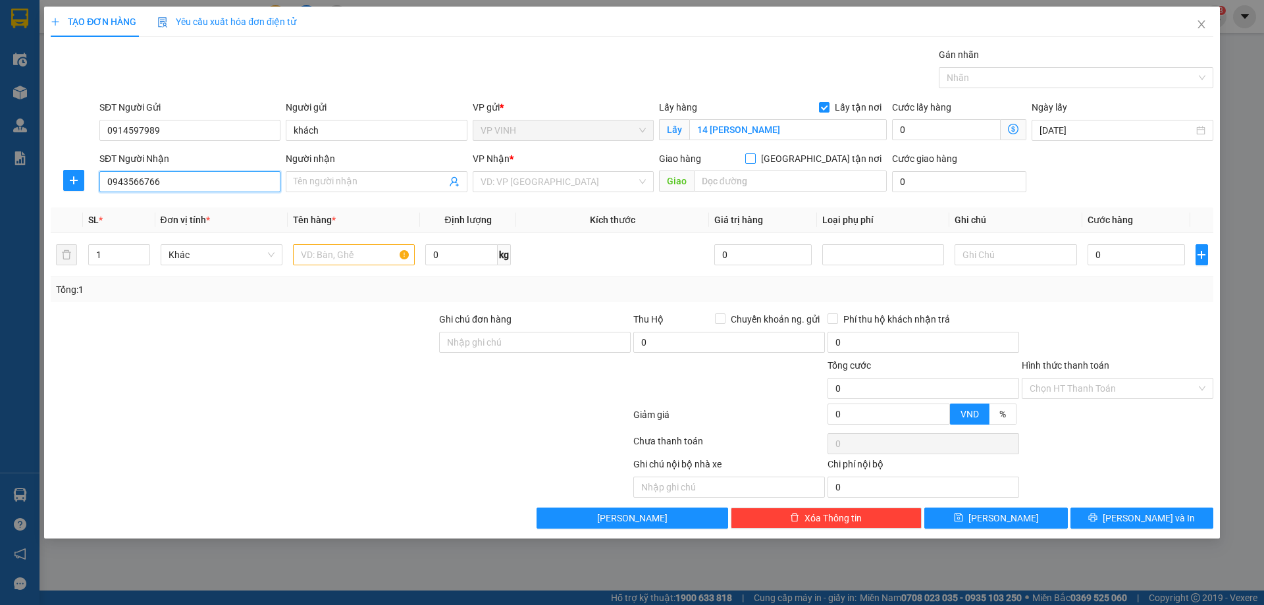
type input "0943566766"
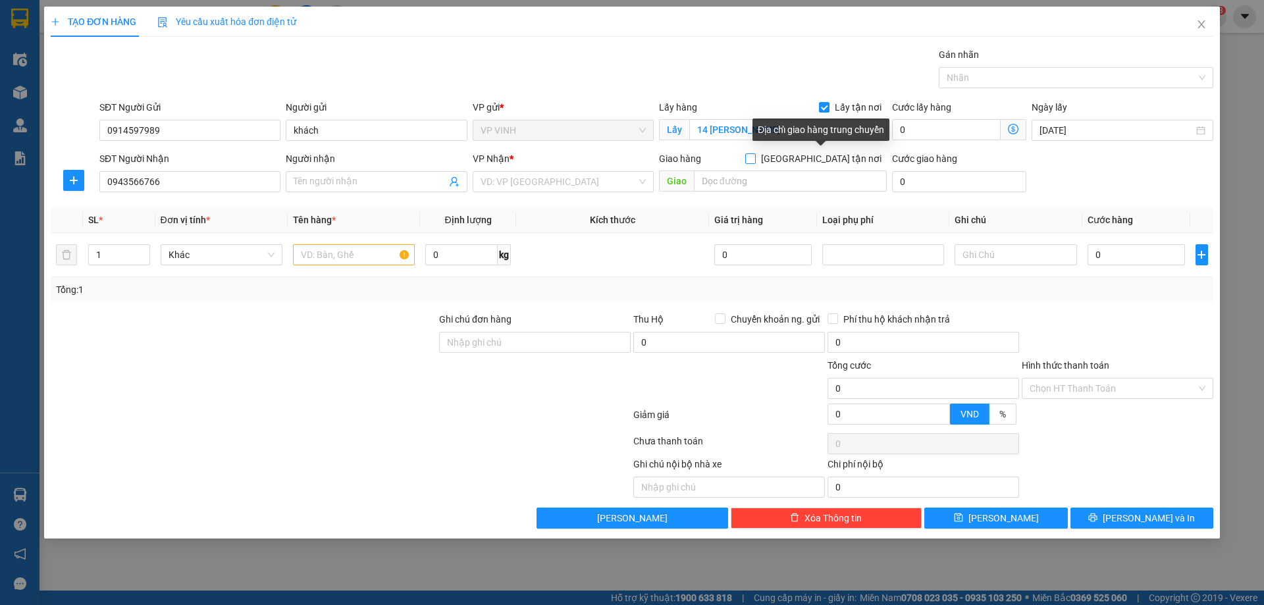
click at [755, 161] on input "[GEOGRAPHIC_DATA] tận nơi" at bounding box center [749, 157] width 9 height 9
checkbox input "true"
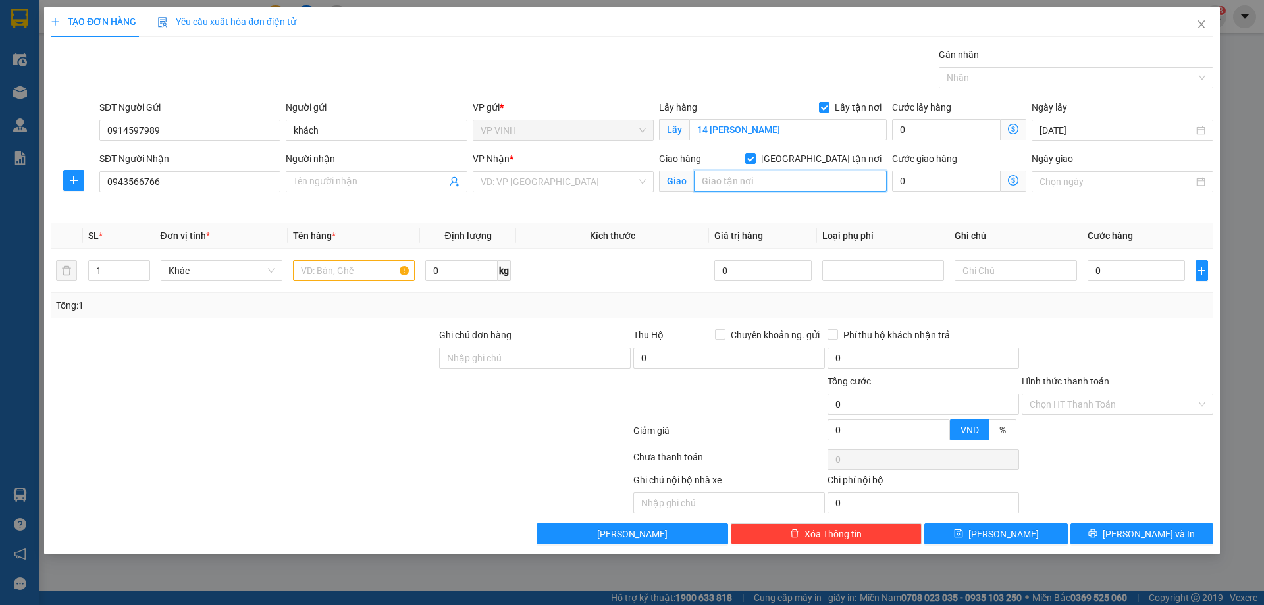
click at [789, 175] on input "text" at bounding box center [790, 181] width 193 height 21
click at [169, 178] on input "0943566766" at bounding box center [189, 181] width 181 height 21
click at [716, 184] on input "text" at bounding box center [790, 181] width 193 height 21
type input "park time city, hà nội"
click at [596, 178] on input "search" at bounding box center [559, 182] width 156 height 20
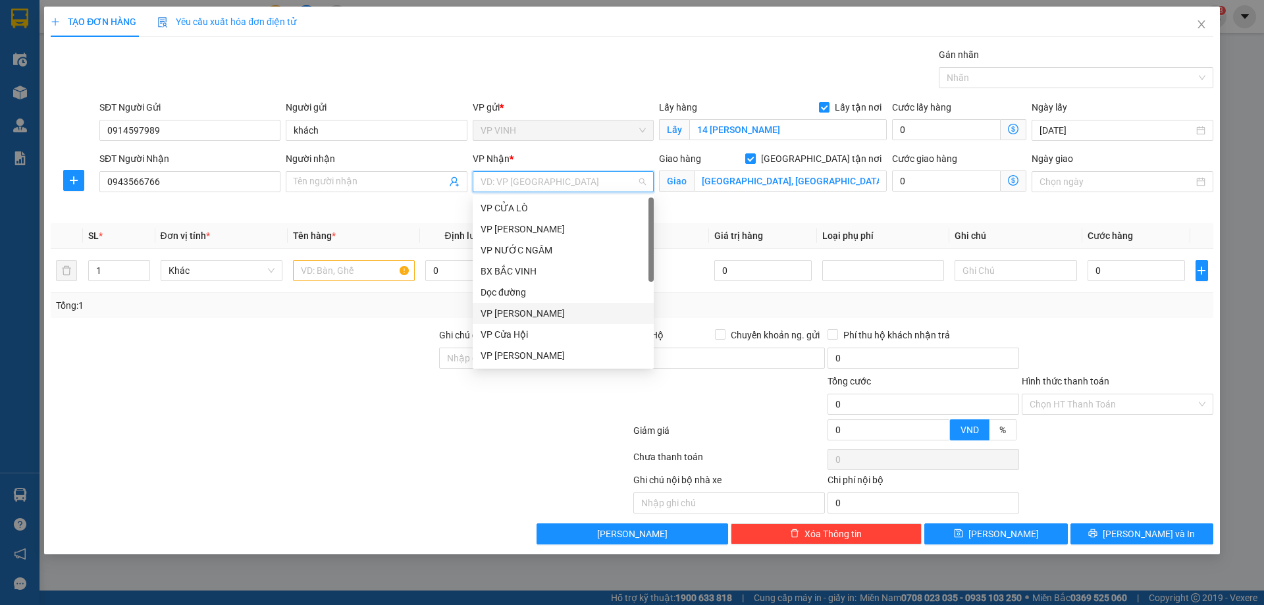
scroll to position [132, 0]
click at [523, 282] on div "VP [PERSON_NAME]" at bounding box center [563, 287] width 165 height 14
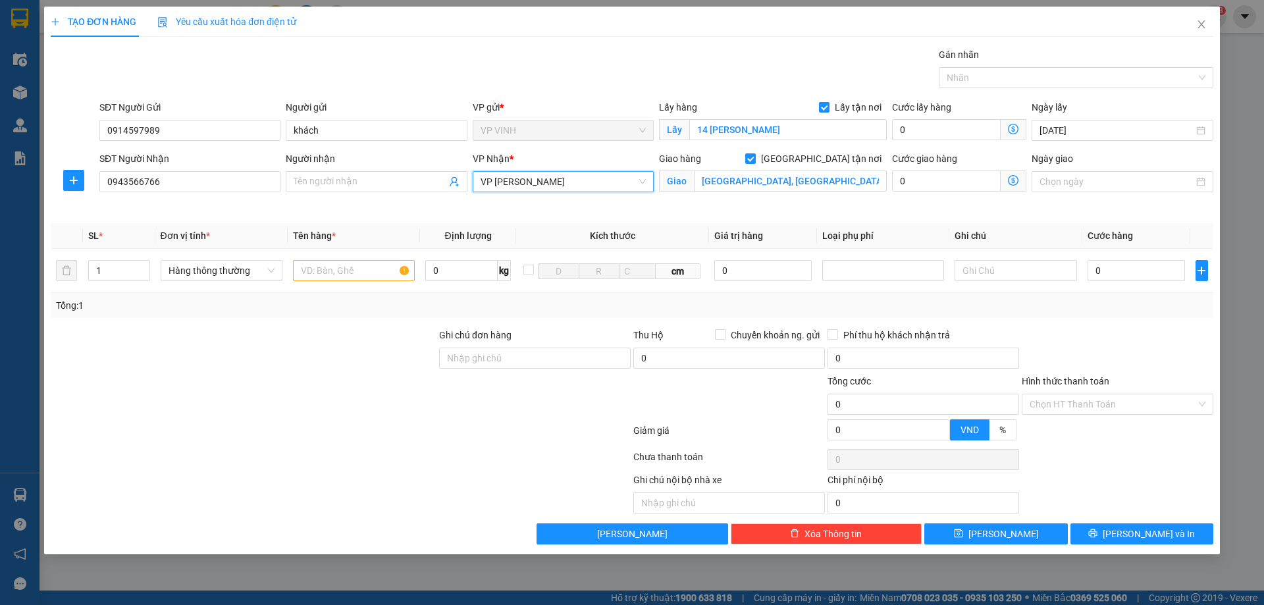
click at [1011, 179] on icon "dollar-circle" at bounding box center [1013, 180] width 11 height 11
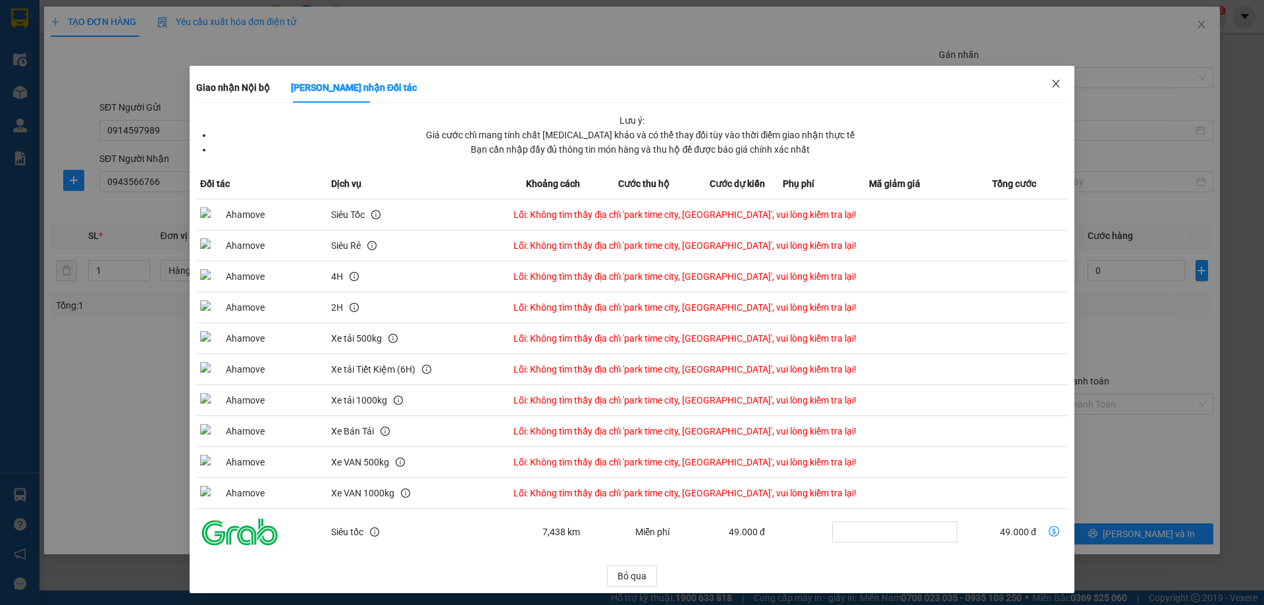
click at [1051, 84] on icon "close" at bounding box center [1056, 83] width 11 height 11
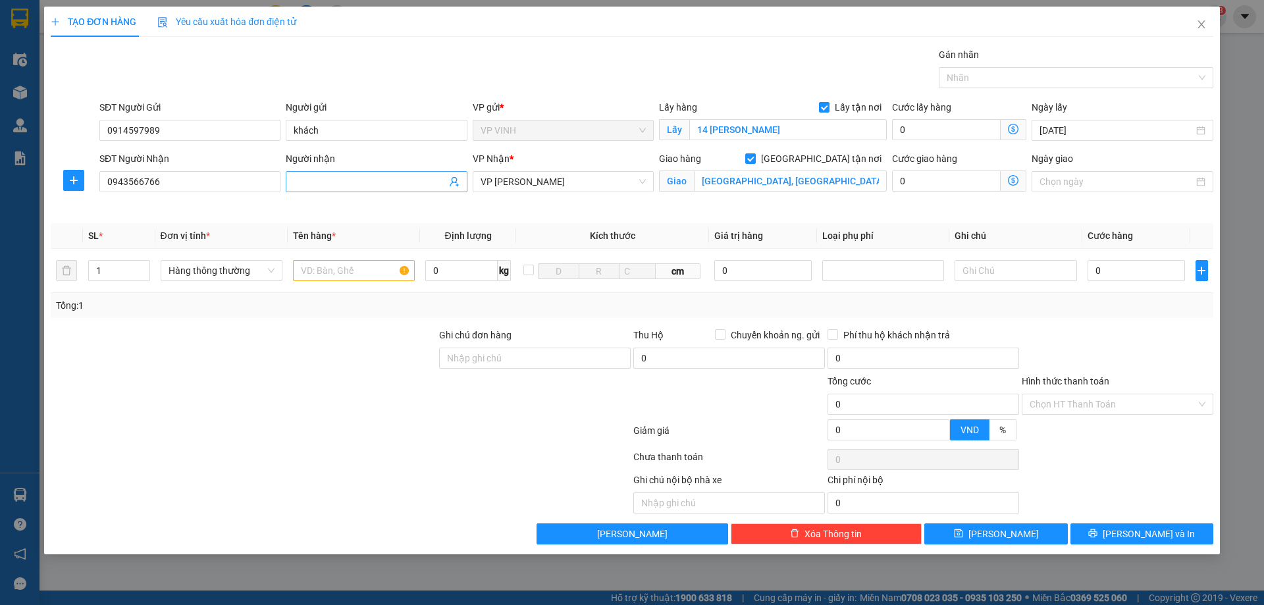
click at [359, 177] on input "Người nhận" at bounding box center [370, 181] width 152 height 14
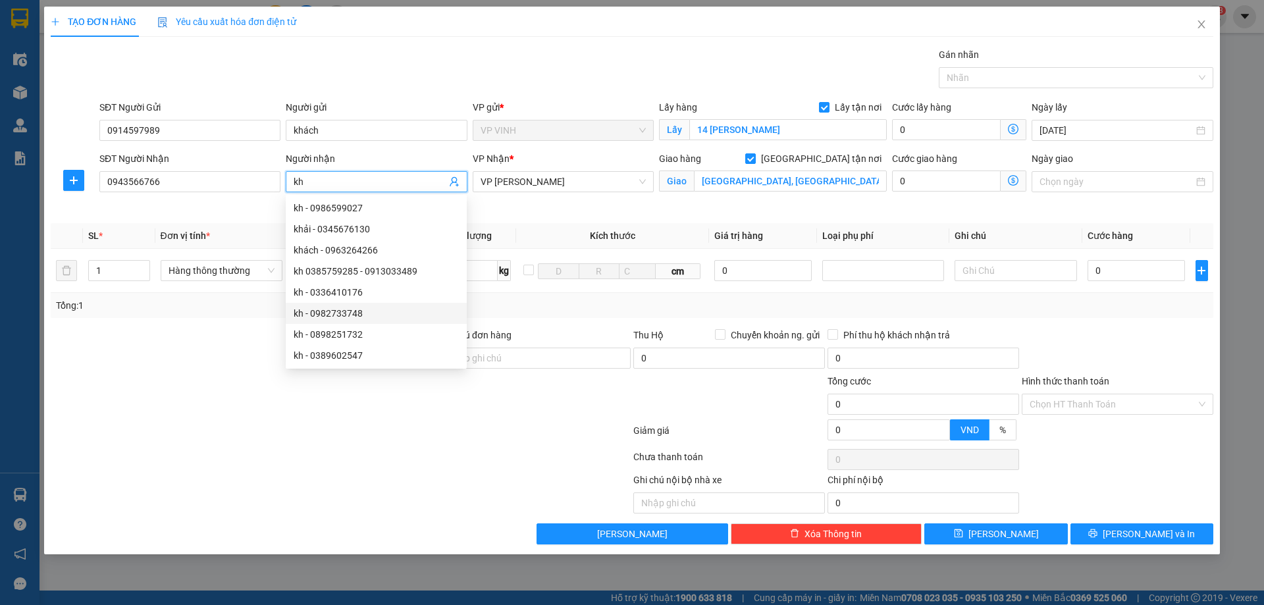
type input "kh"
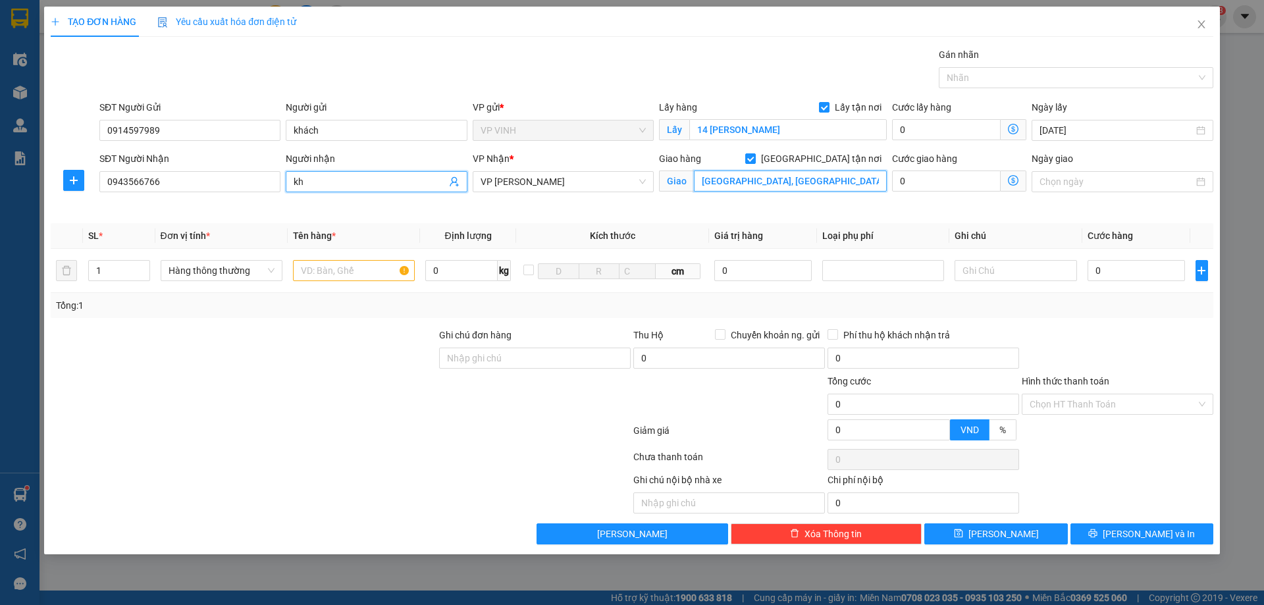
click at [702, 180] on input "park time city, hà nội" at bounding box center [790, 181] width 193 height 21
click at [770, 180] on input "sảnh park 5 park time city, hà nội" at bounding box center [790, 181] width 193 height 21
click at [792, 182] on input "sảnh park 5, time city, hà nội" at bounding box center [790, 181] width 193 height 21
type input "sảnh park 5, time city vĩnh tuy, hà nội"
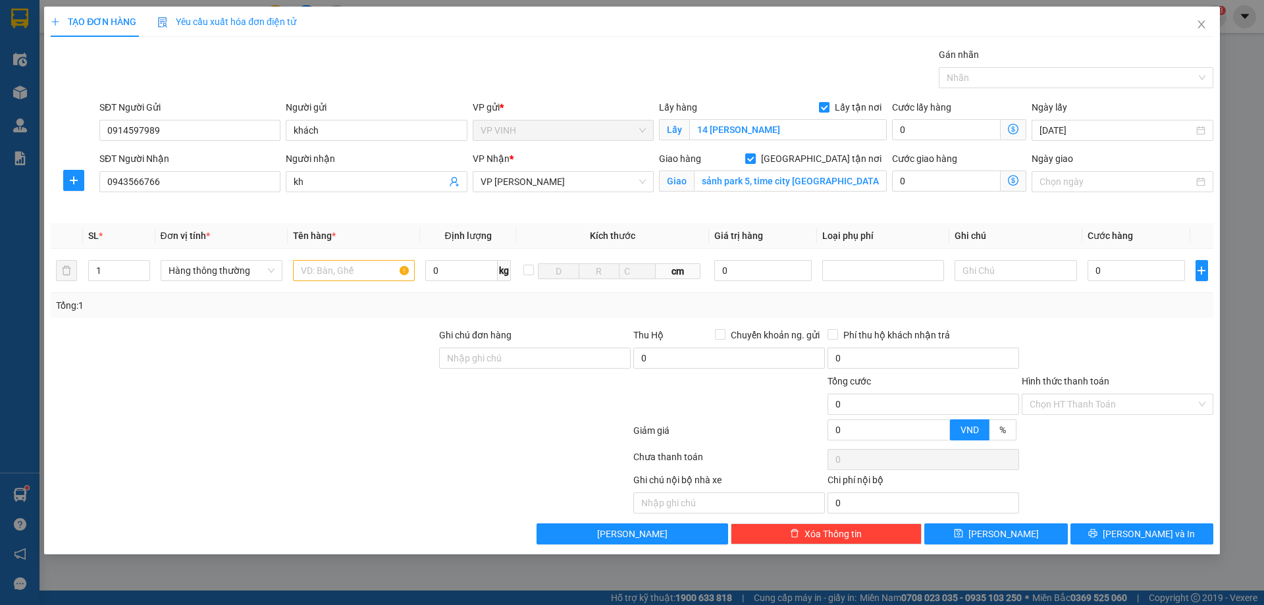
click at [1011, 184] on icon "dollar-circle" at bounding box center [1013, 180] width 11 height 11
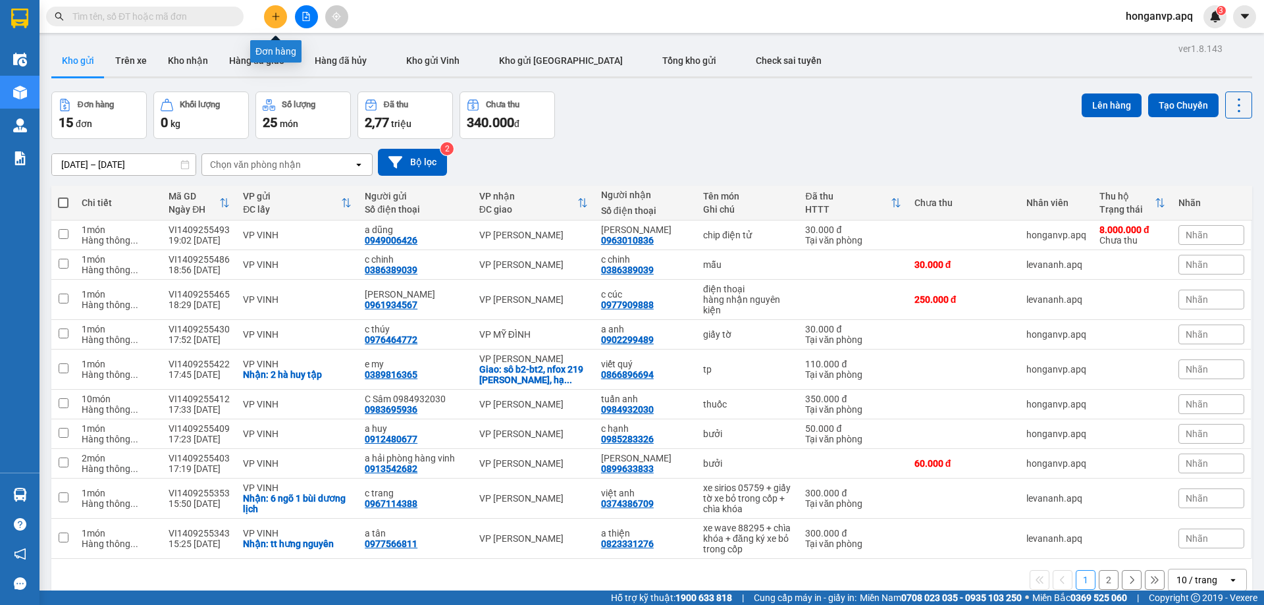
click at [279, 16] on icon "plus" at bounding box center [275, 16] width 7 height 1
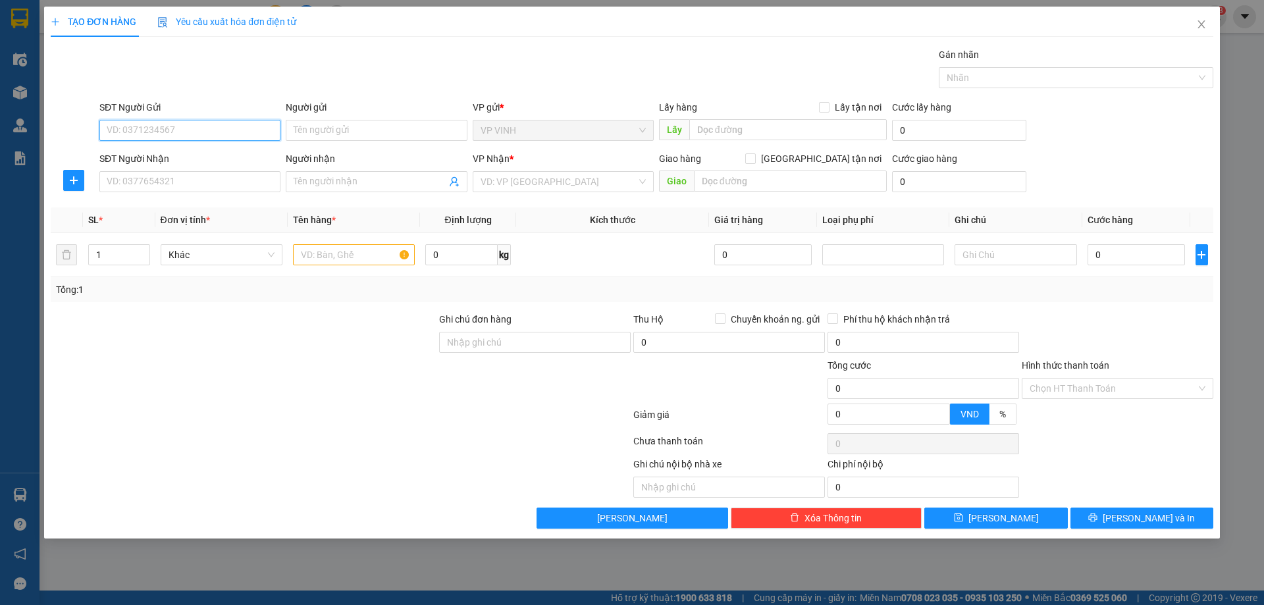
paste input "0843388797"
type input "0843388797"
click at [147, 159] on div "0843388797 - cà bà mai" at bounding box center [189, 156] width 165 height 14
type input "cà bà mai"
checkbox input "true"
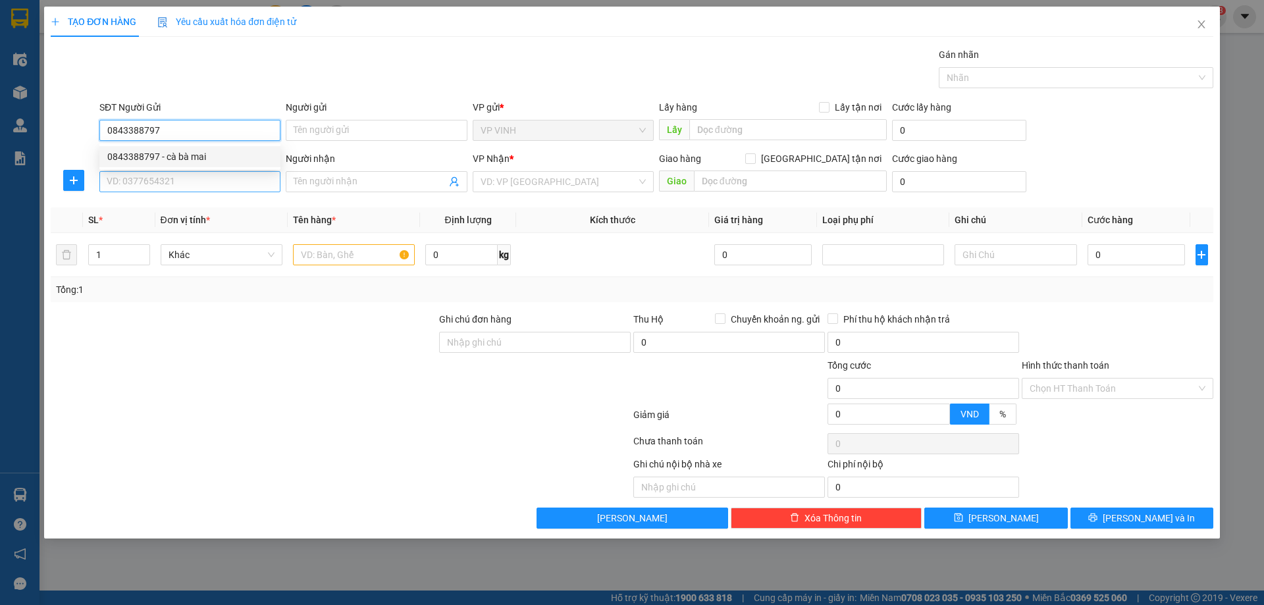
type input "82 thái học"
type input "0843388797"
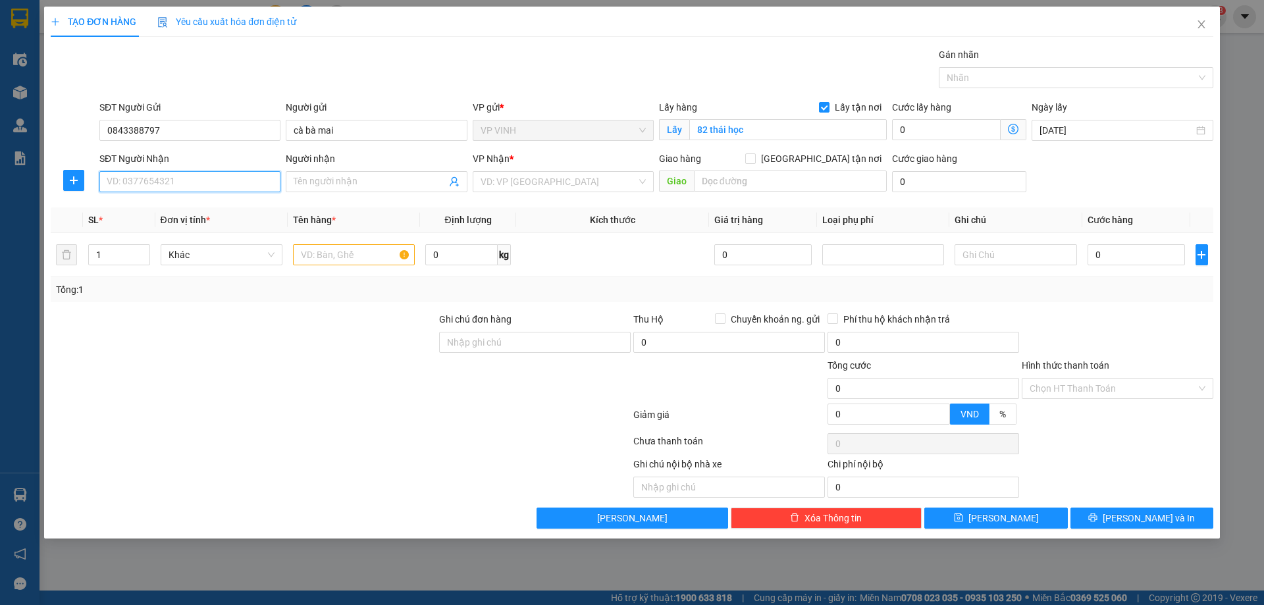
click at [188, 180] on input "SĐT Người Nhận" at bounding box center [189, 181] width 181 height 21
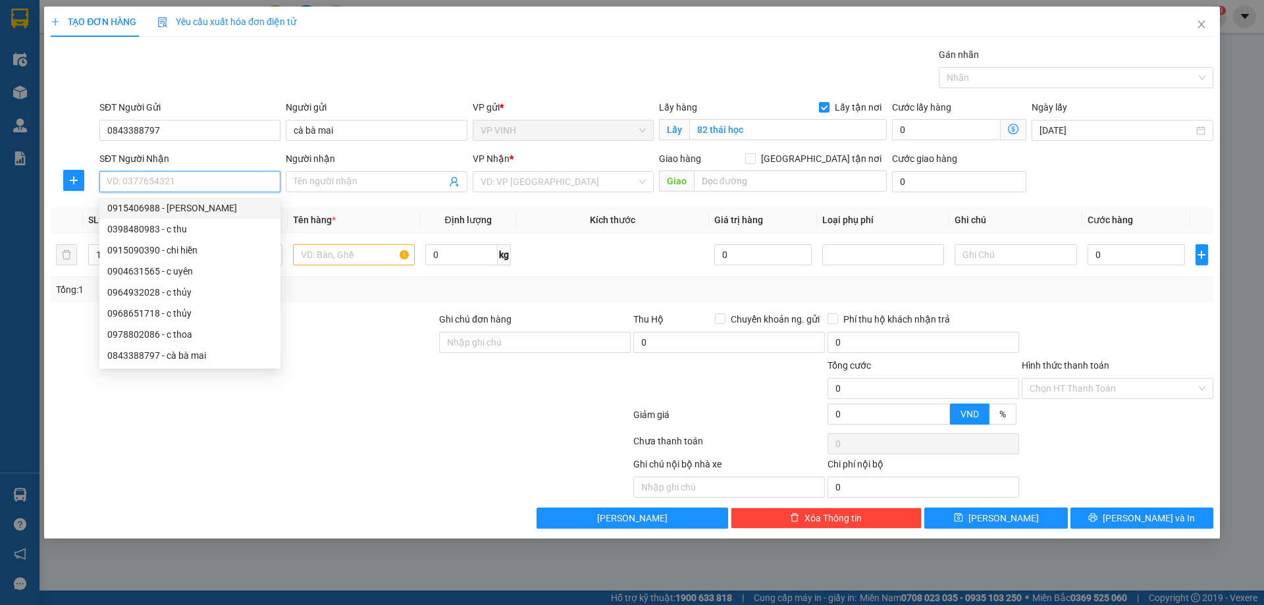
click at [167, 184] on input "SĐT Người Nhận" at bounding box center [189, 181] width 181 height 21
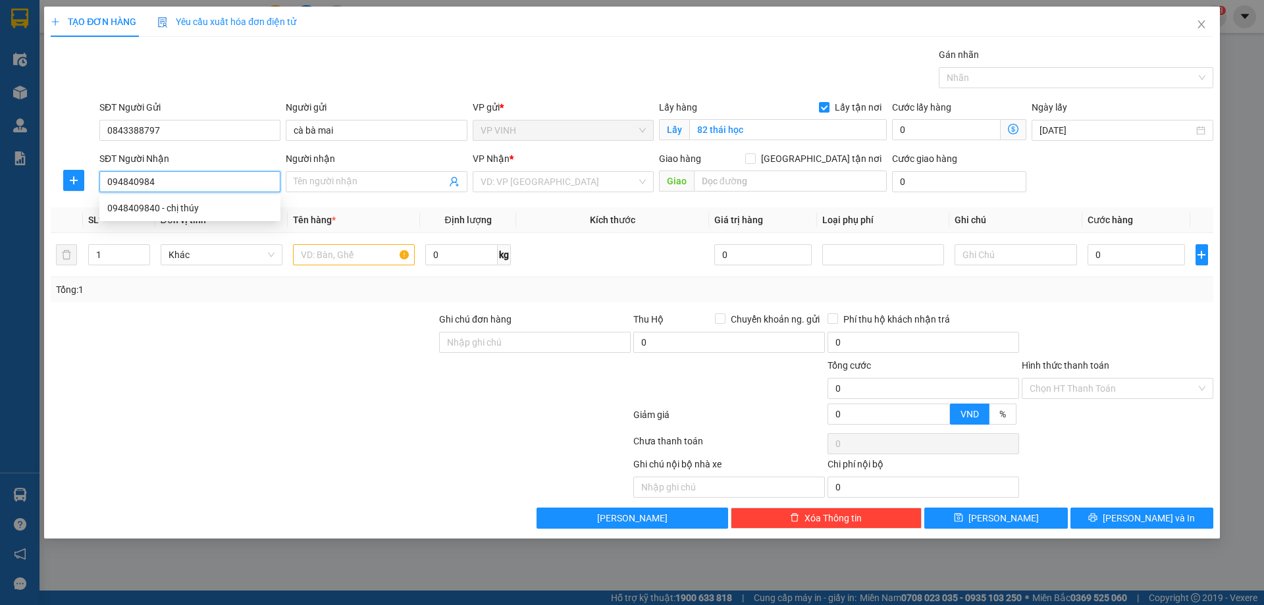
type input "0948409840"
click at [133, 209] on div "0948409840 - chị thúy" at bounding box center [189, 208] width 165 height 14
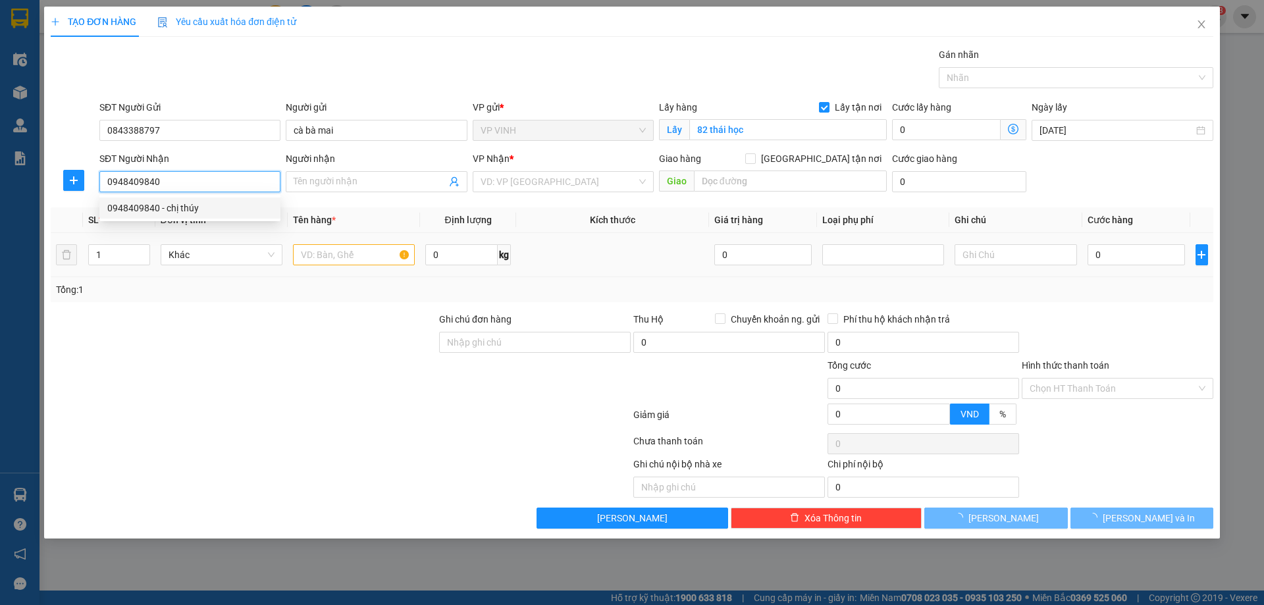
type input "chị thúy"
type input "cc huynh dai , tô hiệu hà đông"
type input "0948409840"
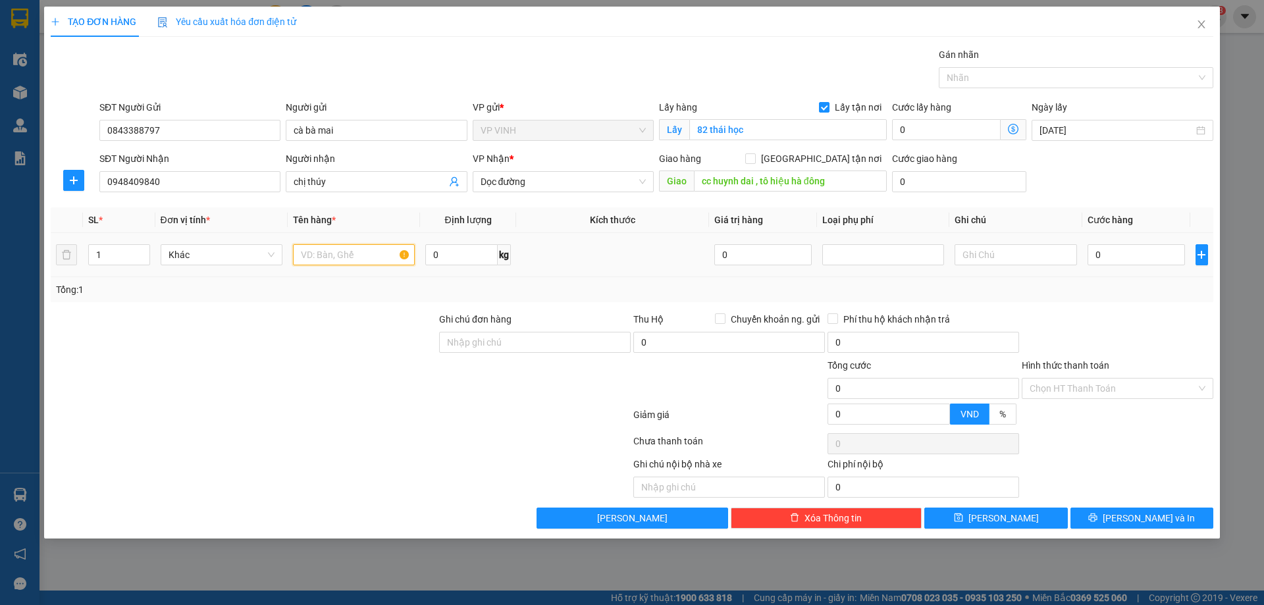
click at [371, 259] on input "text" at bounding box center [354, 254] width 122 height 21
click at [517, 184] on span "Dọc đường" at bounding box center [563, 182] width 165 height 20
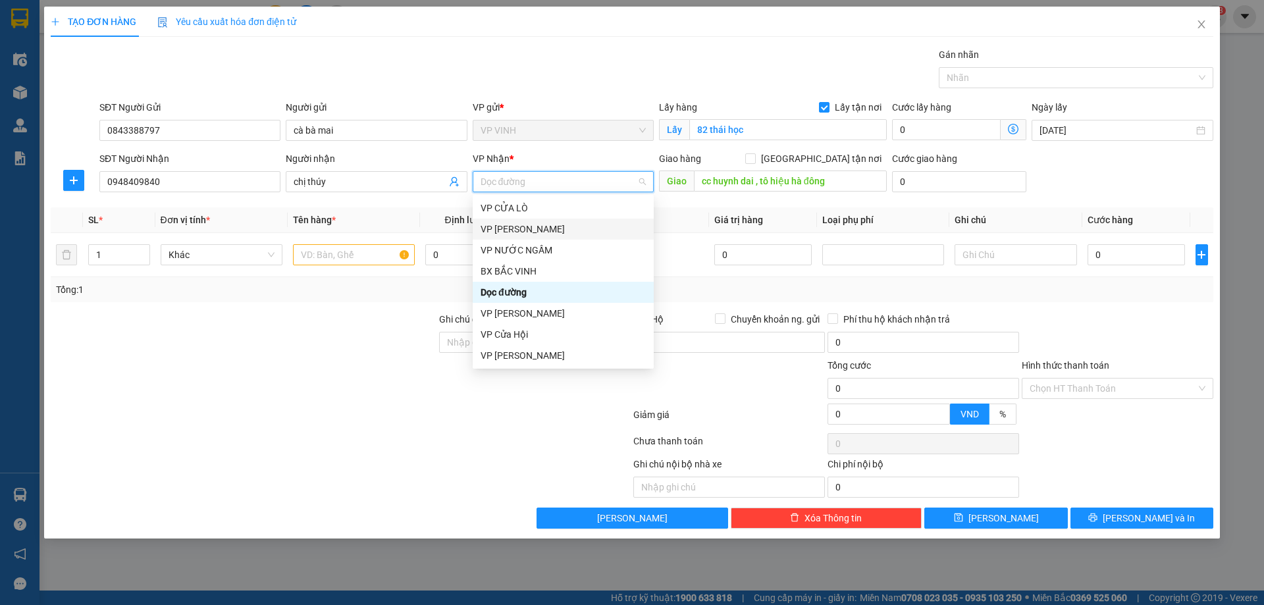
scroll to position [184, 0]
click at [521, 273] on div "VP MỸ ĐÌNH" at bounding box center [563, 276] width 165 height 14
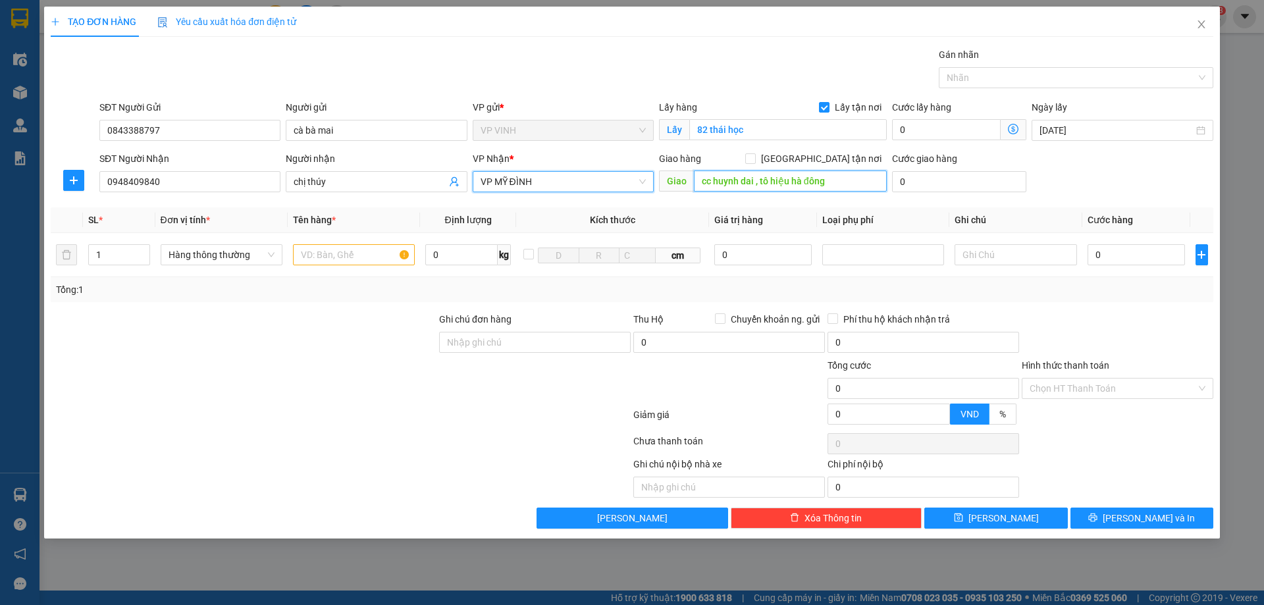
click at [770, 183] on input "cc huynh dai , tô hiệu hà đông" at bounding box center [790, 181] width 193 height 21
click at [332, 258] on input "text" at bounding box center [354, 254] width 122 height 21
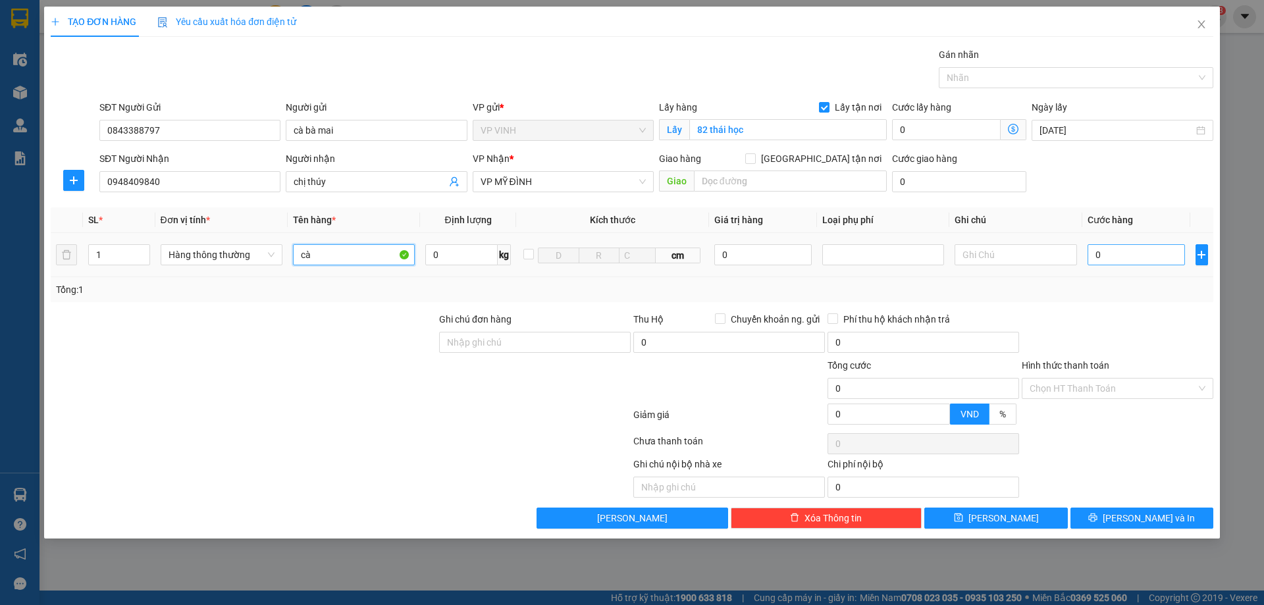
type input "cà"
click at [1126, 252] on input "0" at bounding box center [1137, 254] width 98 height 21
type input "7"
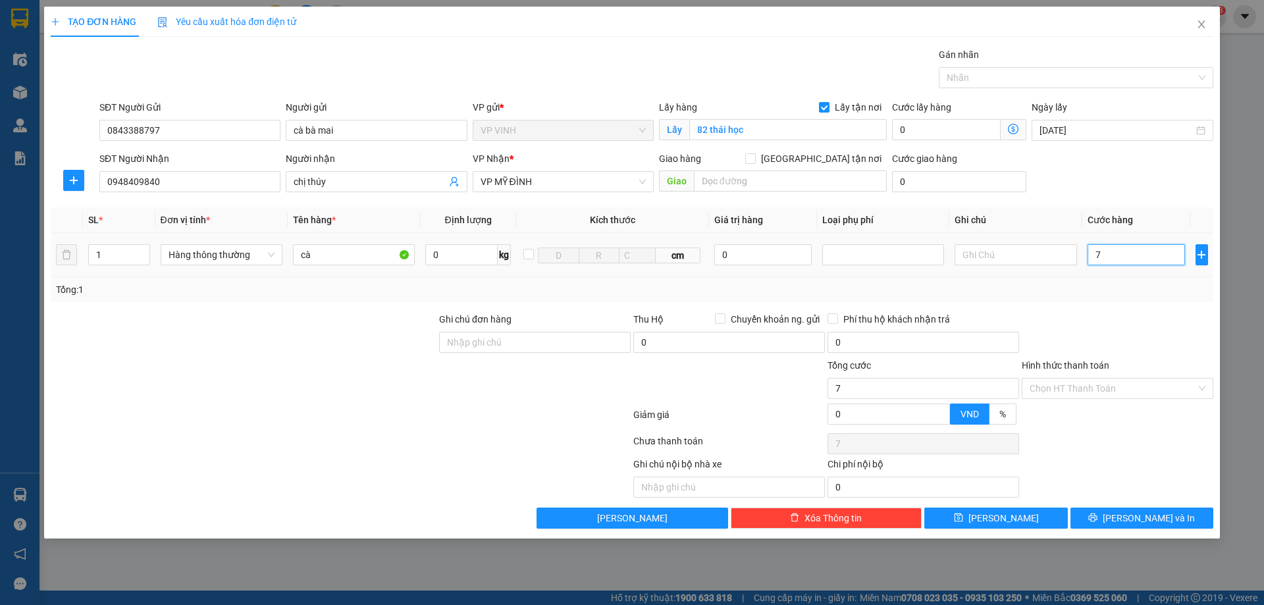
type input "70"
type input "70.000"
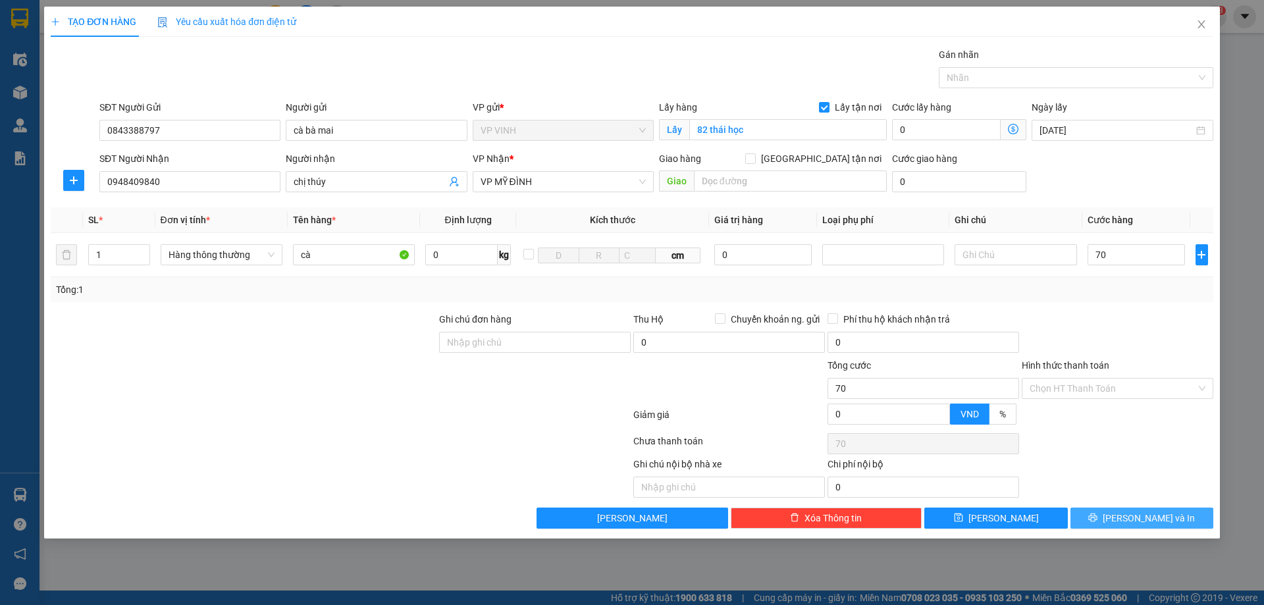
type input "70.000"
click at [1136, 522] on span "[PERSON_NAME] và In" at bounding box center [1149, 518] width 92 height 14
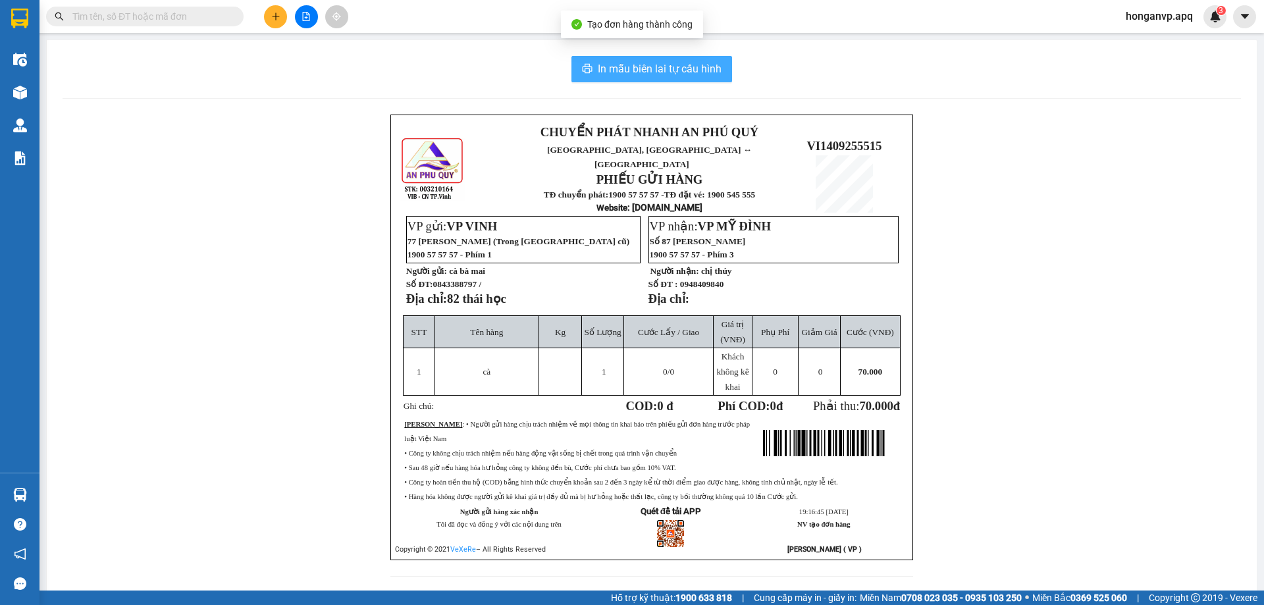
click at [615, 68] on span "In mẫu biên lai tự cấu hình" at bounding box center [660, 69] width 124 height 16
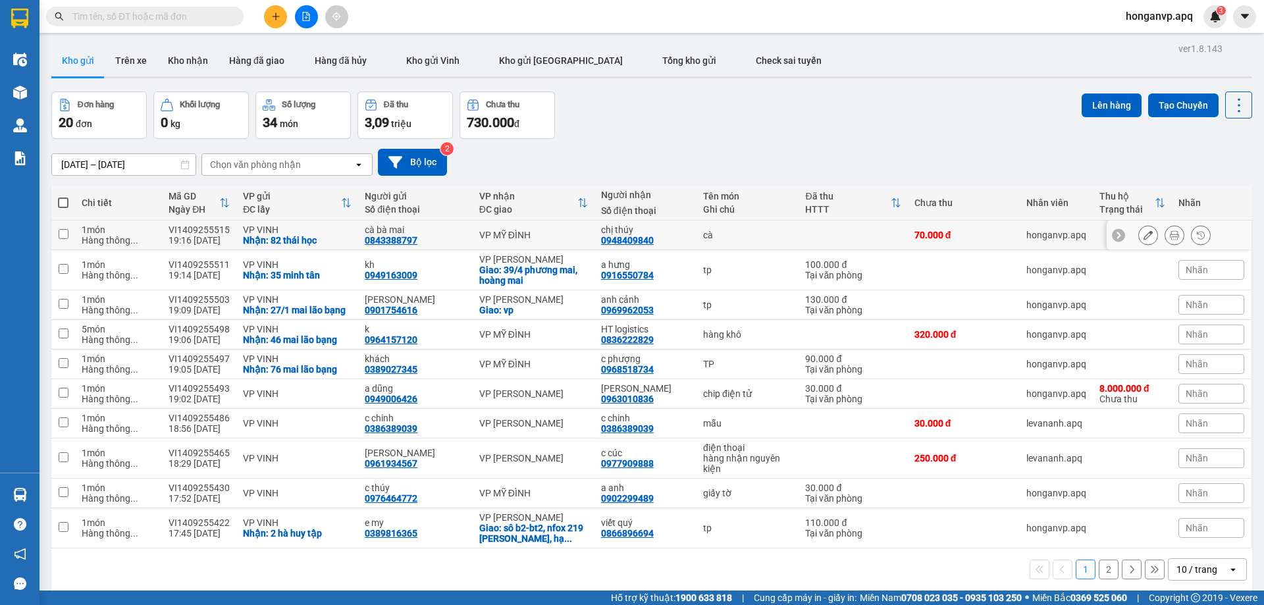
click at [380, 238] on div "0843388797" at bounding box center [391, 240] width 53 height 11
copy div "0843388797"
click at [278, 18] on icon "plus" at bounding box center [275, 16] width 9 height 9
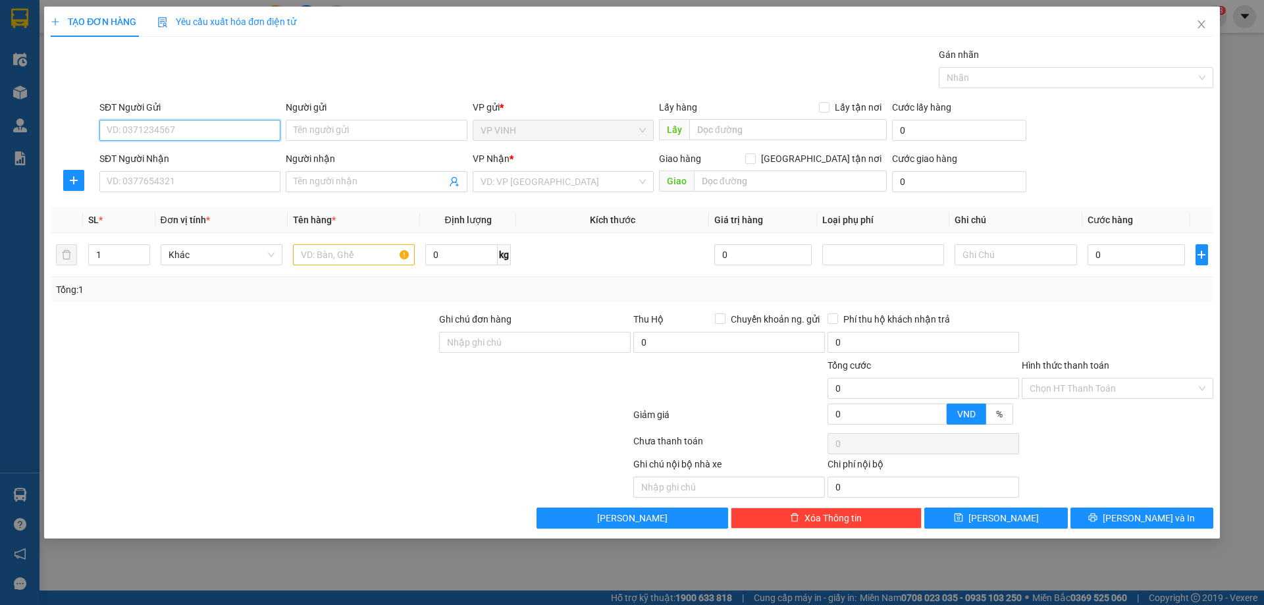
click at [166, 130] on input "SĐT Người Gửi" at bounding box center [189, 130] width 181 height 21
paste input "0843388797"
type input "0843388797"
drag, startPoint x: 138, startPoint y: 153, endPoint x: 142, endPoint y: 162, distance: 9.4
click at [138, 154] on div "0843388797 - cà bà mai" at bounding box center [189, 156] width 165 height 14
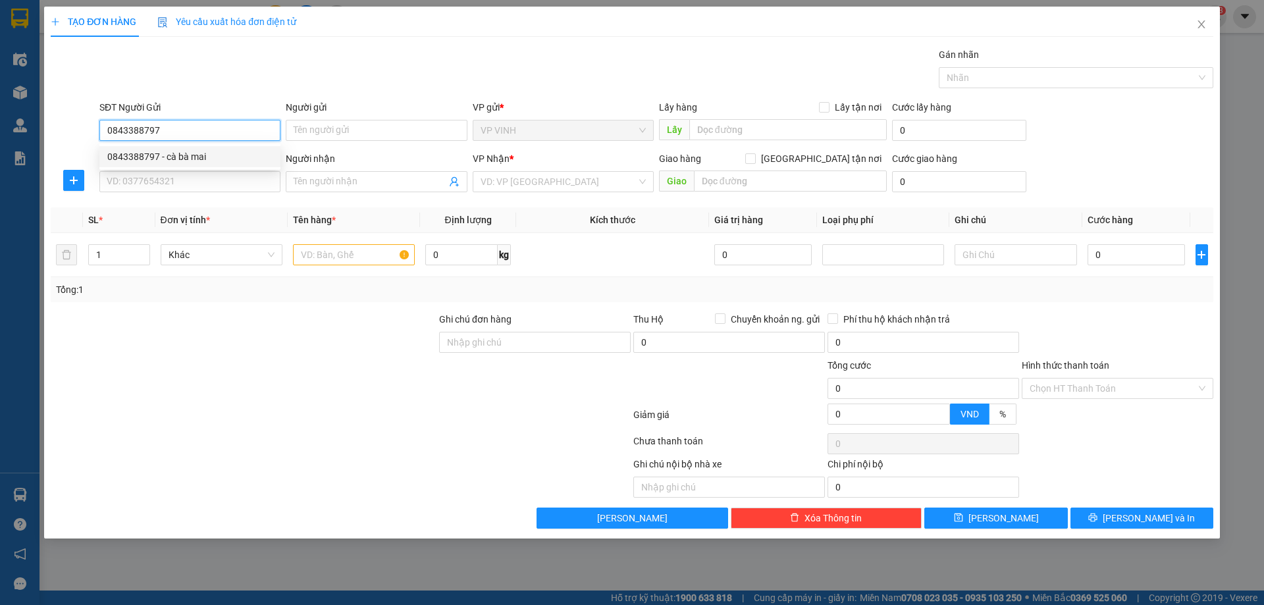
type input "cà bà mai"
checkbox input "true"
type input "82 thái học"
type input "0843388797"
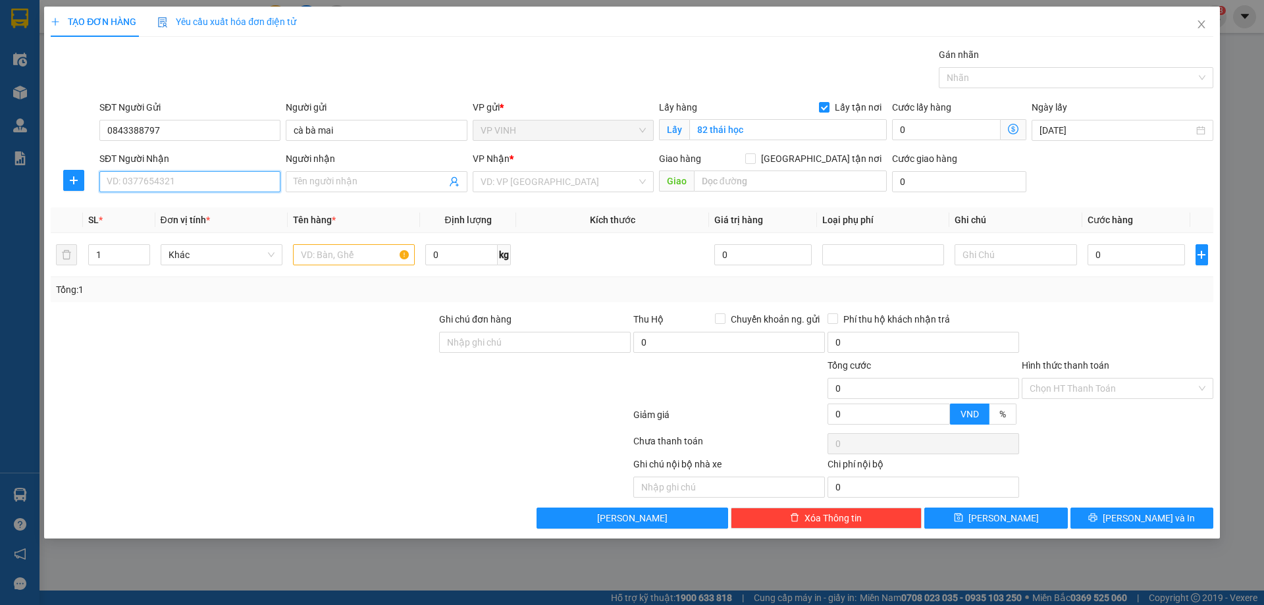
click at [155, 180] on input "SĐT Người Nhận" at bounding box center [189, 181] width 181 height 21
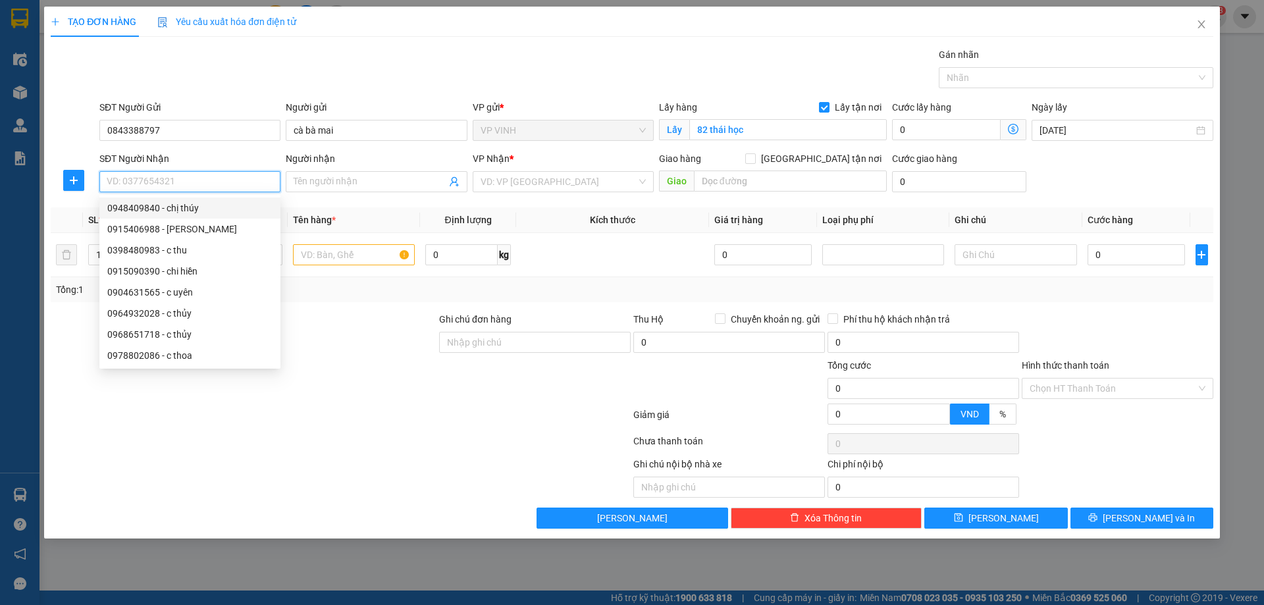
click at [169, 182] on input "SĐT Người Nhận" at bounding box center [189, 181] width 181 height 21
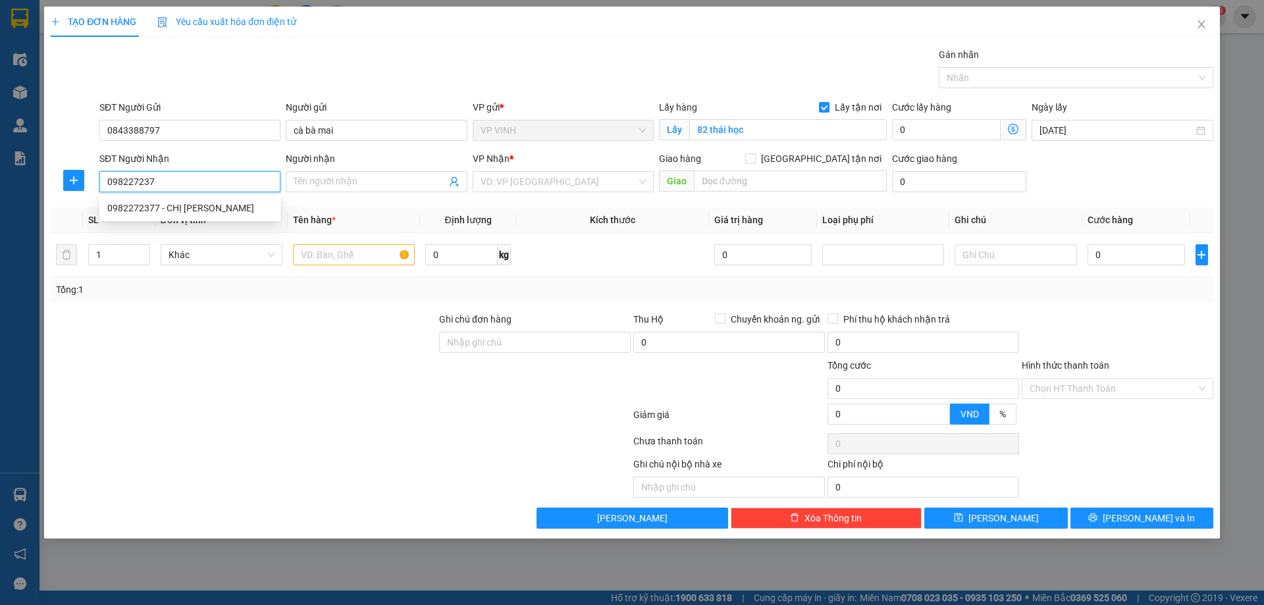
type input "0982272377"
click at [157, 204] on div "0982272377 - CHỊ DUNG" at bounding box center [189, 208] width 165 height 14
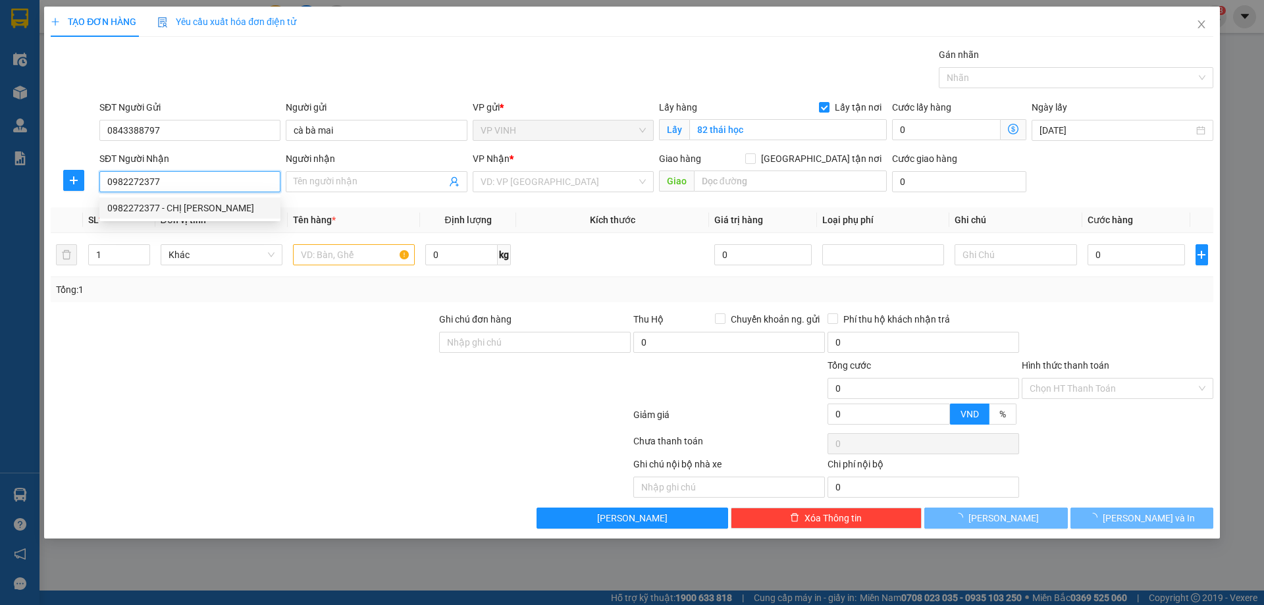
type input "CHỊ [PERSON_NAME]"
checkbox input "true"
type input "NH"
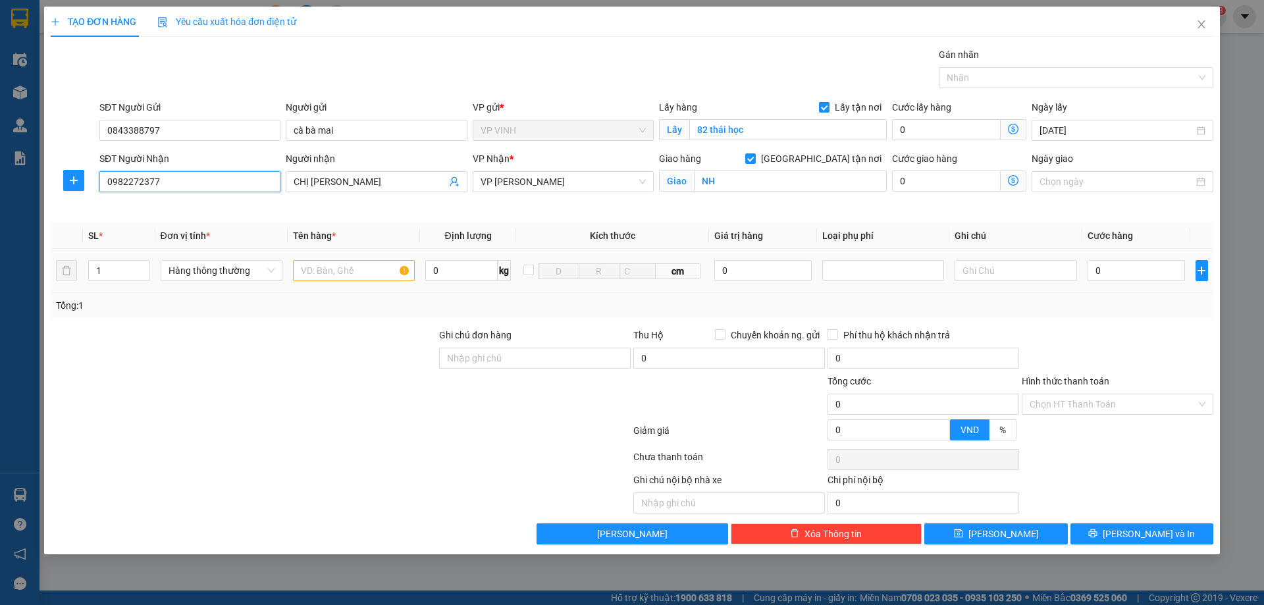
type input "0982272377"
click at [365, 274] on input "text" at bounding box center [354, 270] width 122 height 21
type input "cà"
click at [1105, 267] on input "0" at bounding box center [1137, 270] width 98 height 21
type input "6"
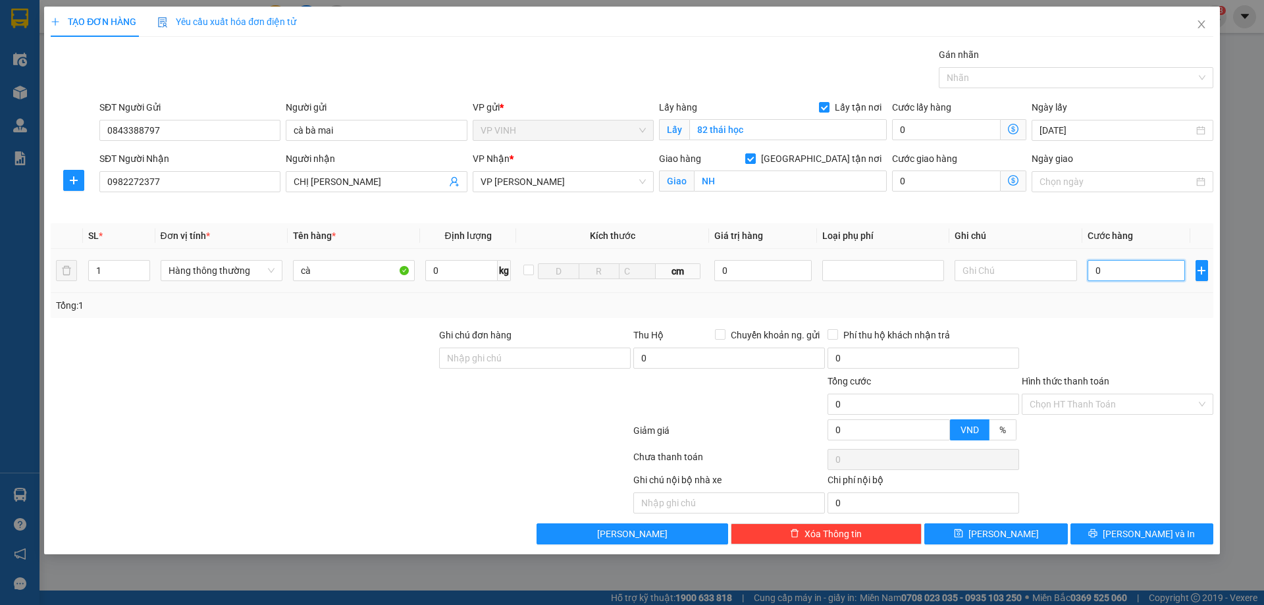
type input "6"
type input "60"
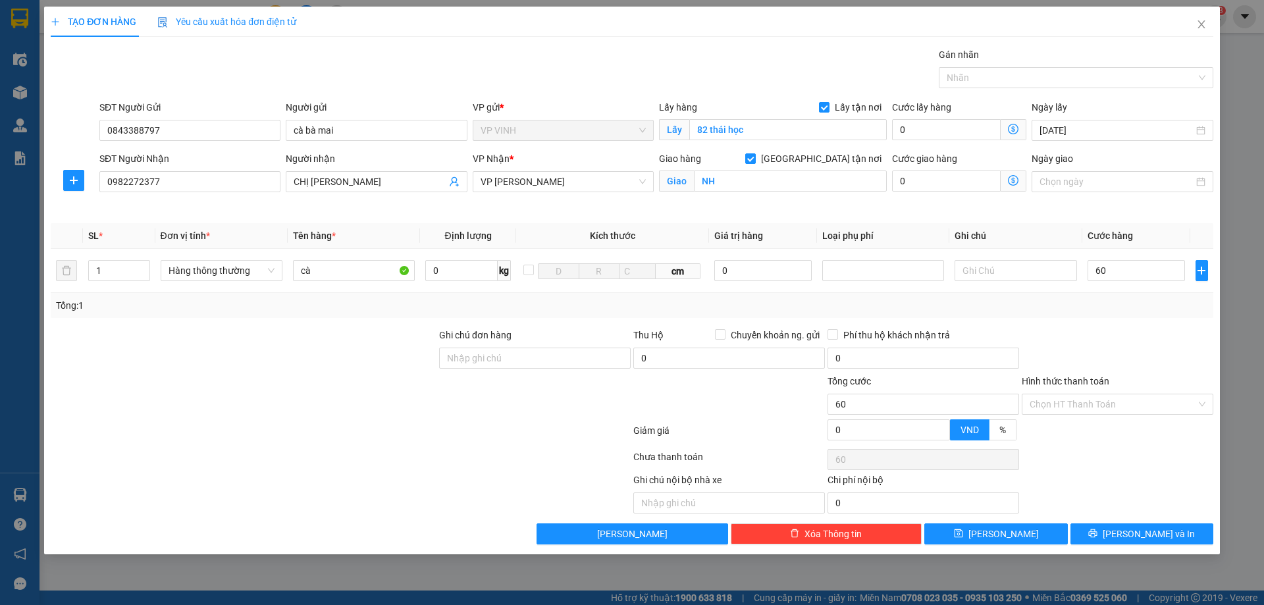
type input "60.000"
click at [1089, 354] on div at bounding box center [1117, 351] width 194 height 46
click at [1111, 529] on button "[PERSON_NAME] và In" at bounding box center [1142, 533] width 143 height 21
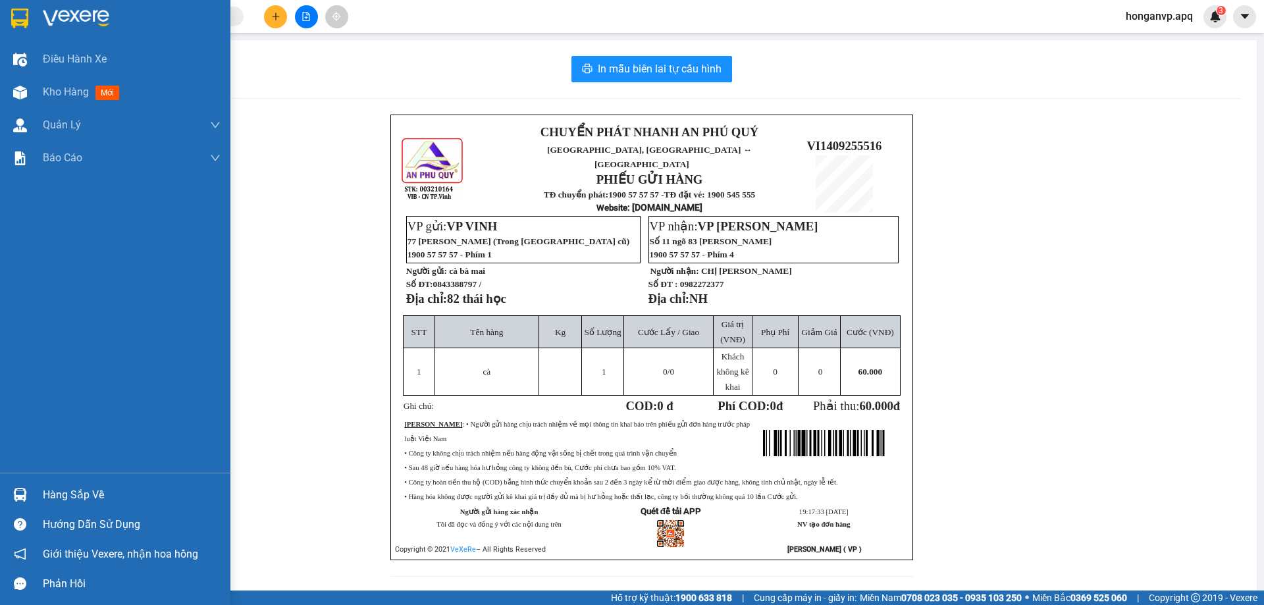
click at [59, 14] on img at bounding box center [76, 19] width 66 height 20
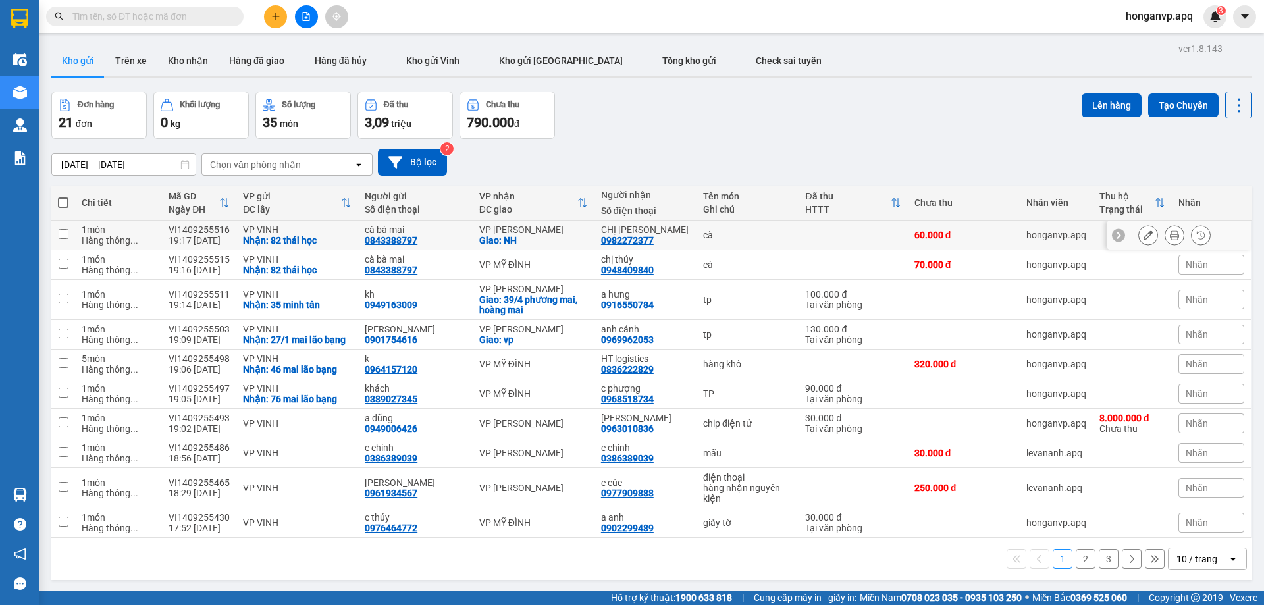
click at [1144, 238] on icon at bounding box center [1148, 234] width 9 height 9
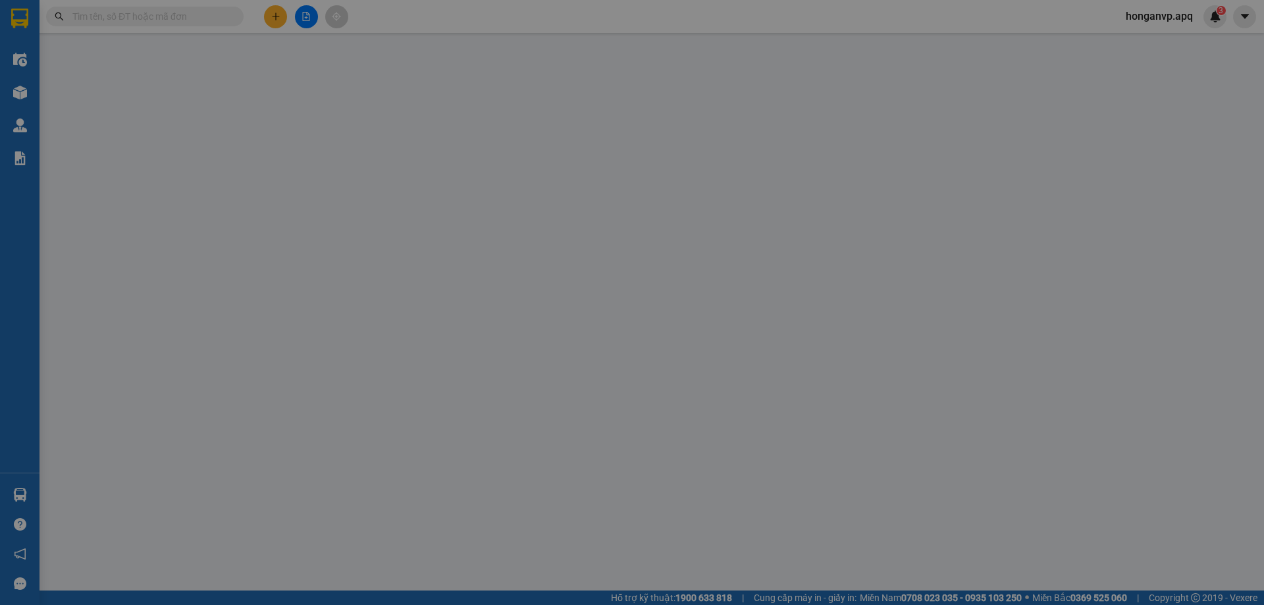
type input "0843388797"
type input "cà bà mai"
checkbox input "true"
type input "82 thái học"
type input "0982272377"
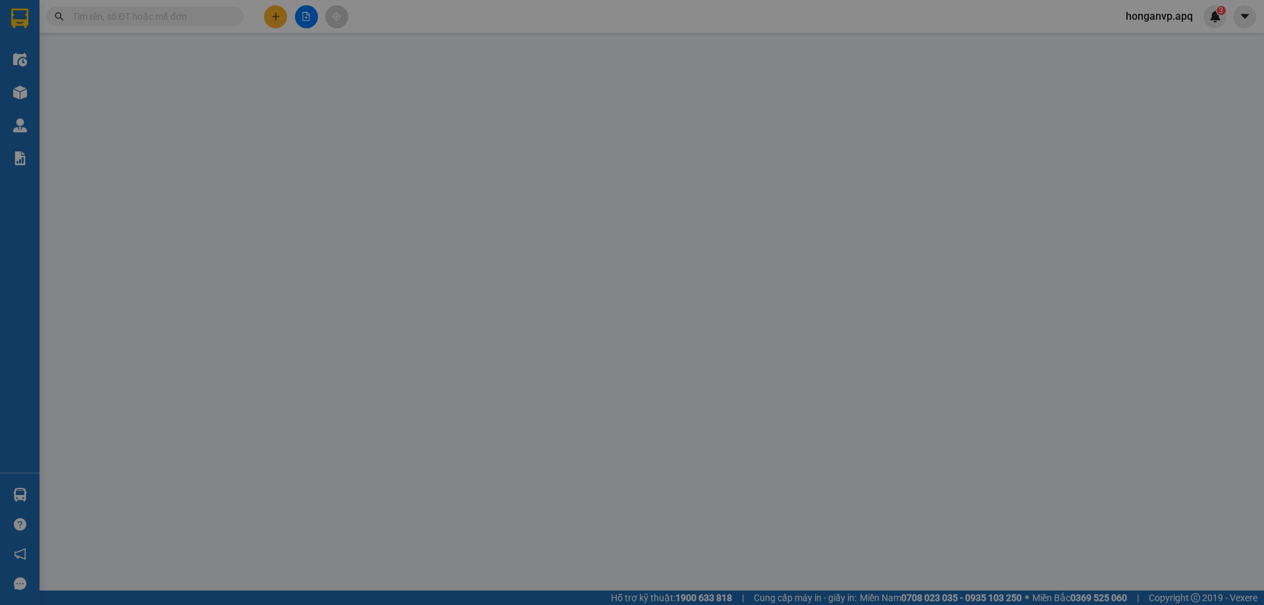
type input "CHỊ [PERSON_NAME]"
checkbox input "true"
type input "NH"
type input "60.000"
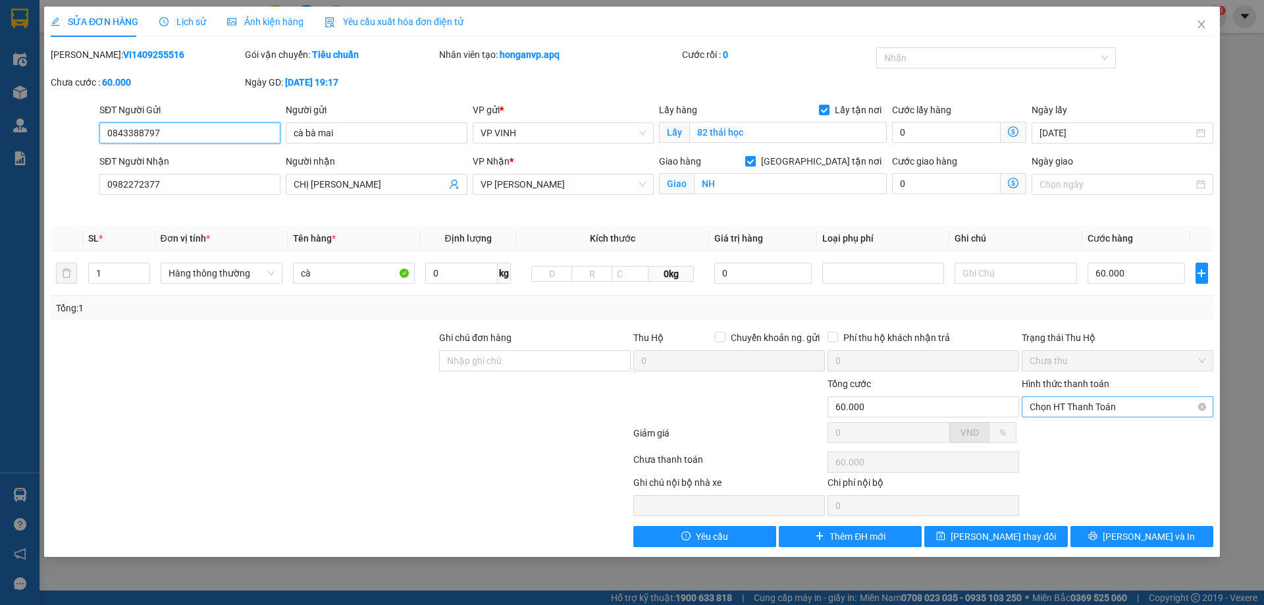
click at [1084, 405] on span "Chọn HT Thanh Toán" at bounding box center [1118, 407] width 176 height 20
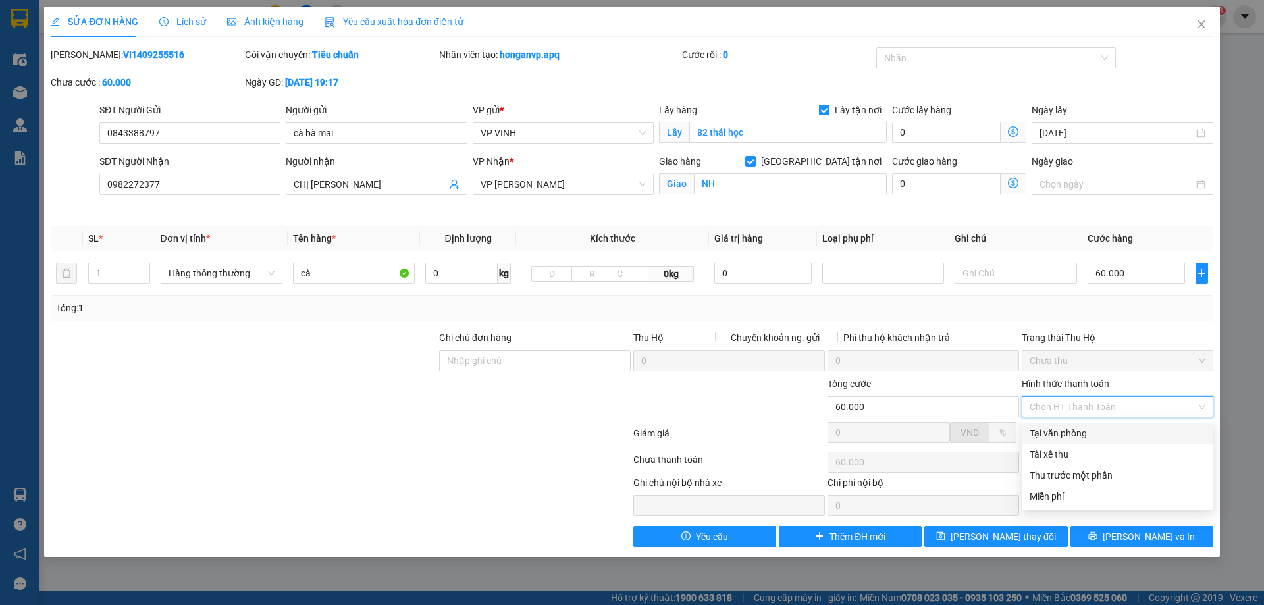
click at [1060, 429] on div "Tại văn phòng" at bounding box center [1118, 433] width 176 height 14
type input "0"
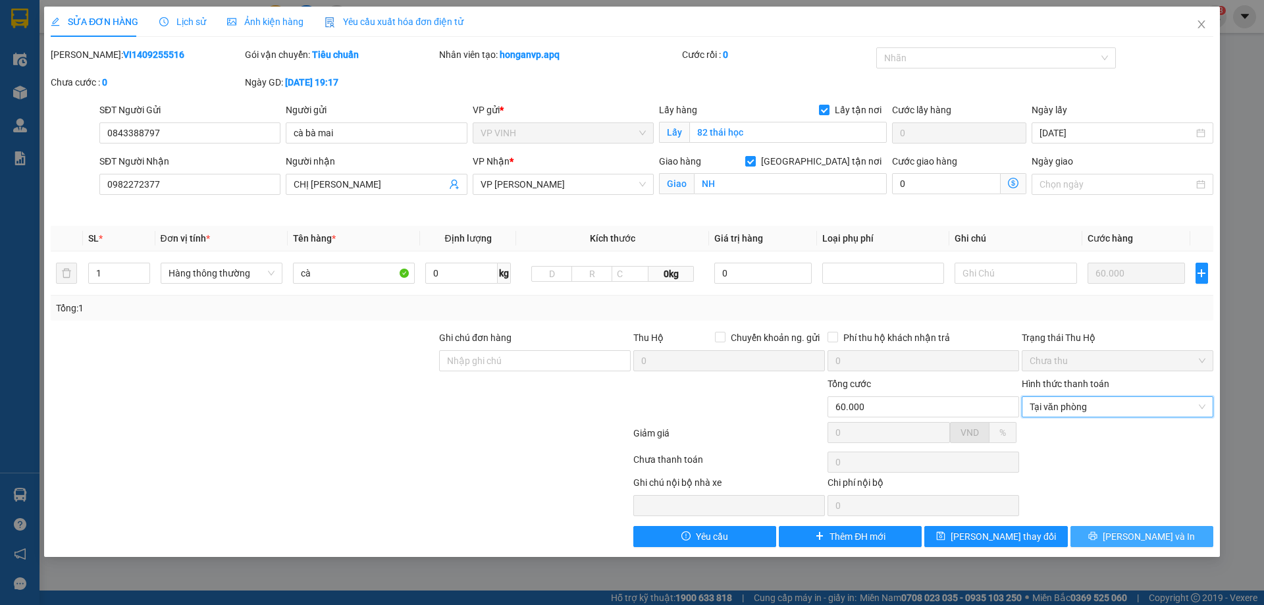
click at [1107, 539] on button "[PERSON_NAME] và In" at bounding box center [1142, 536] width 143 height 21
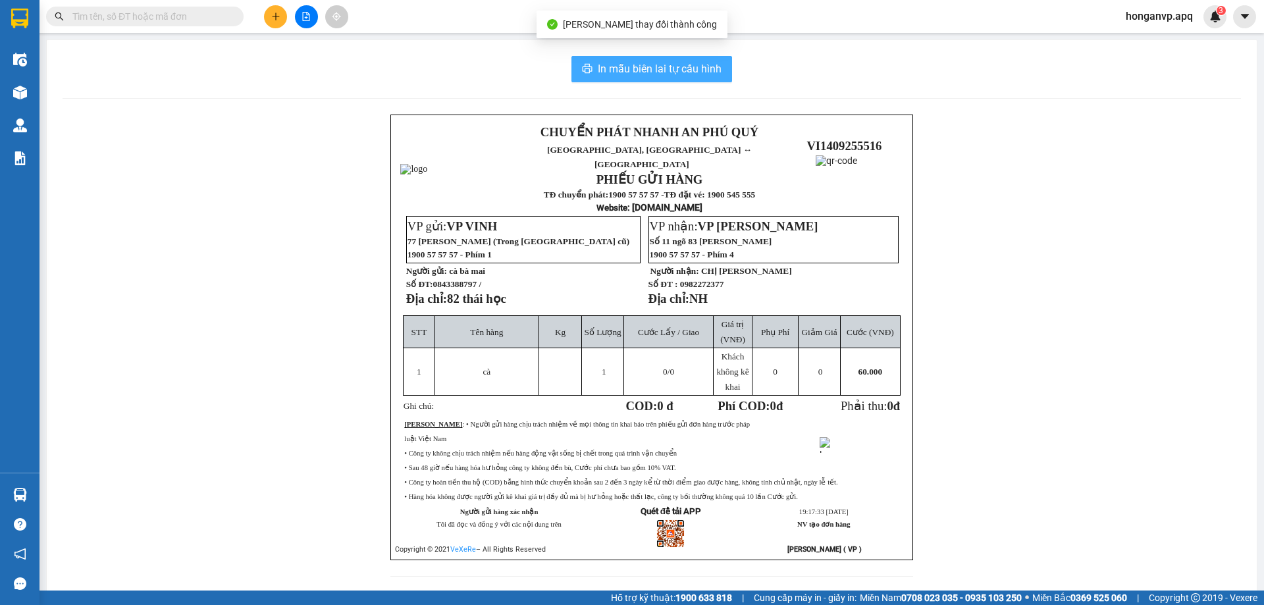
click at [625, 68] on span "In mẫu biên lai tự cấu hình" at bounding box center [660, 69] width 124 height 16
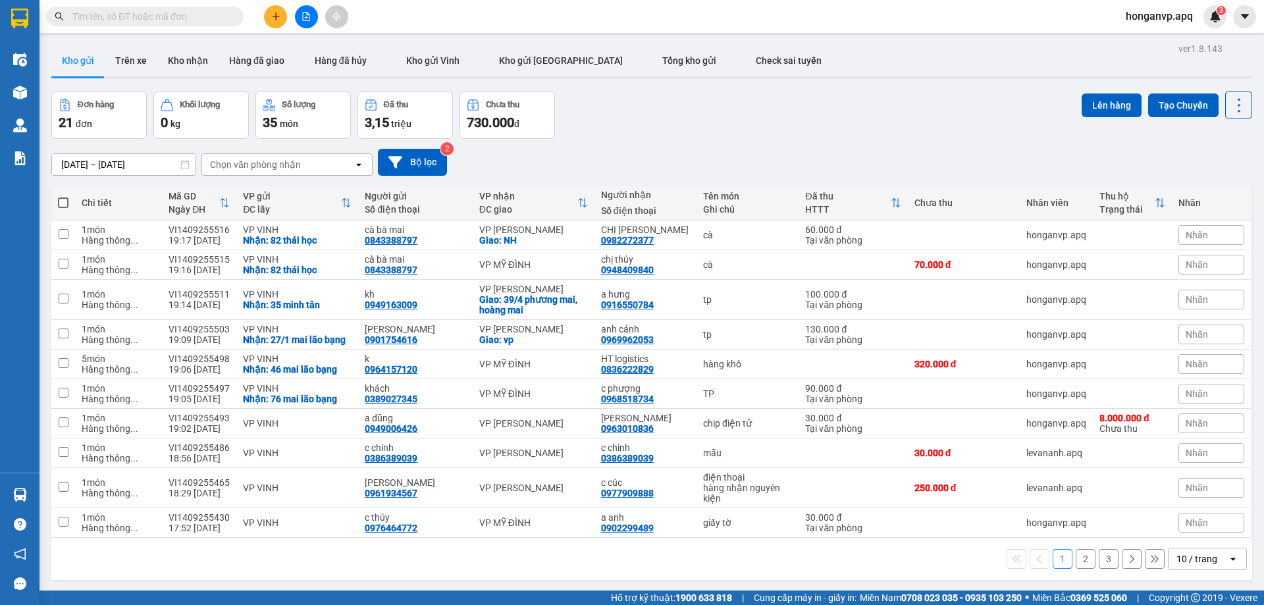
click at [273, 22] on button at bounding box center [275, 16] width 23 height 23
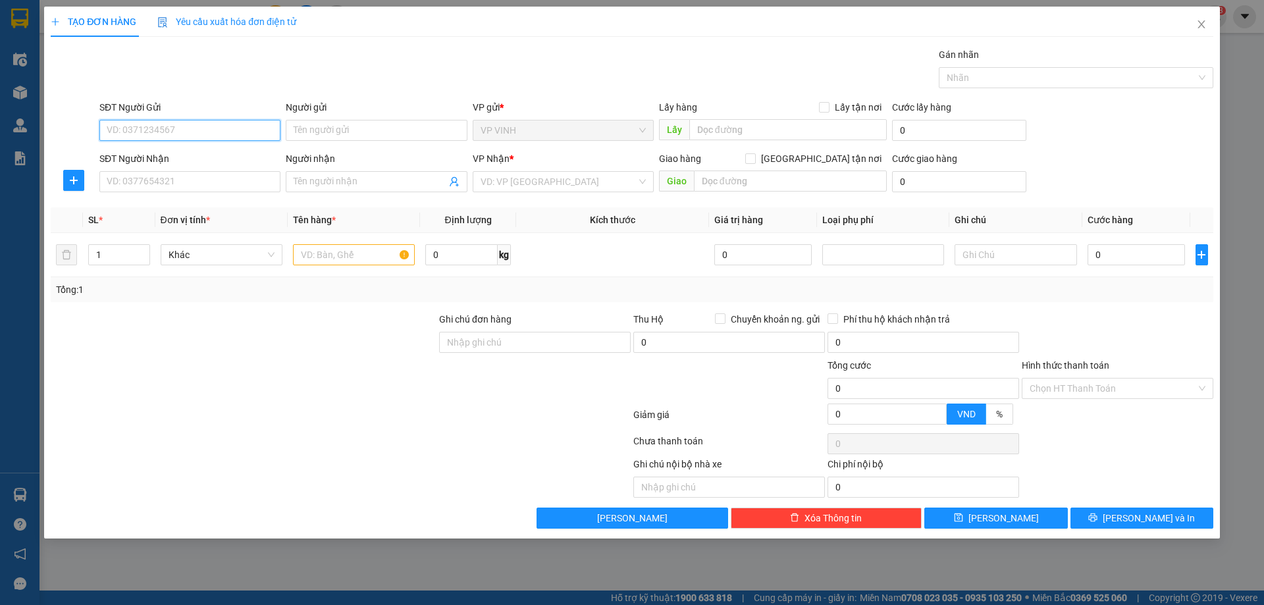
click at [186, 127] on input "SĐT Người Gửi" at bounding box center [189, 130] width 181 height 21
type input "0912954909"
click at [180, 157] on div "0912954909 - Chị phan thị Thủy" at bounding box center [216, 156] width 219 height 14
type input "Chị [PERSON_NAME]"
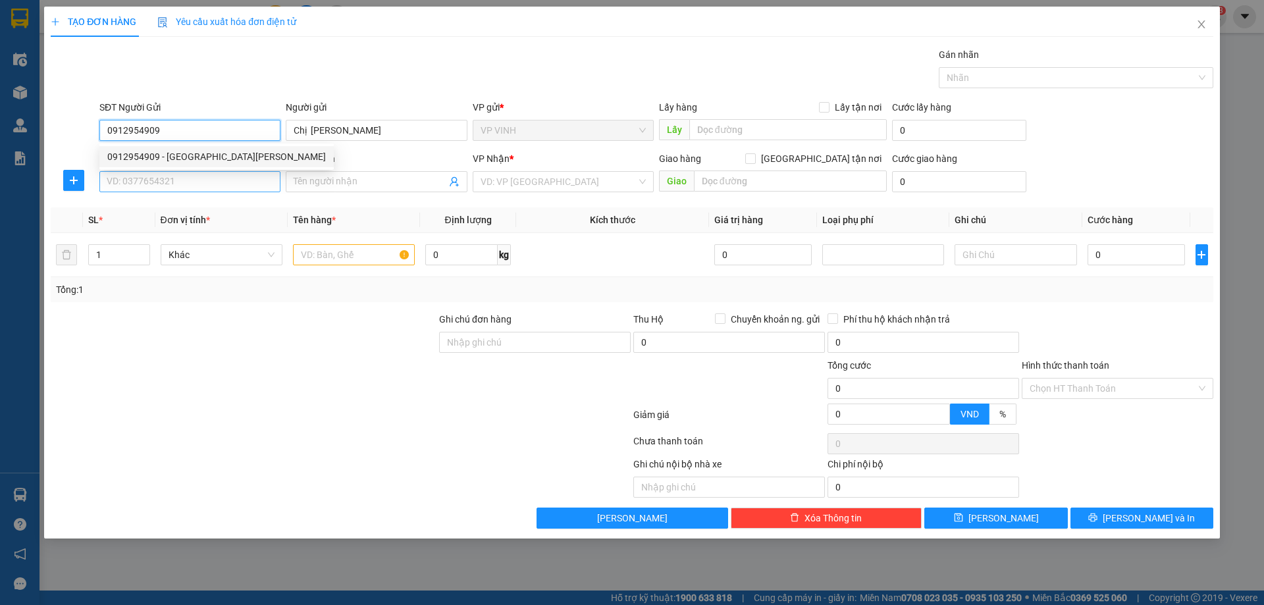
type input "0912954909"
click at [196, 186] on input "SĐT Người Nhận" at bounding box center [189, 181] width 181 height 21
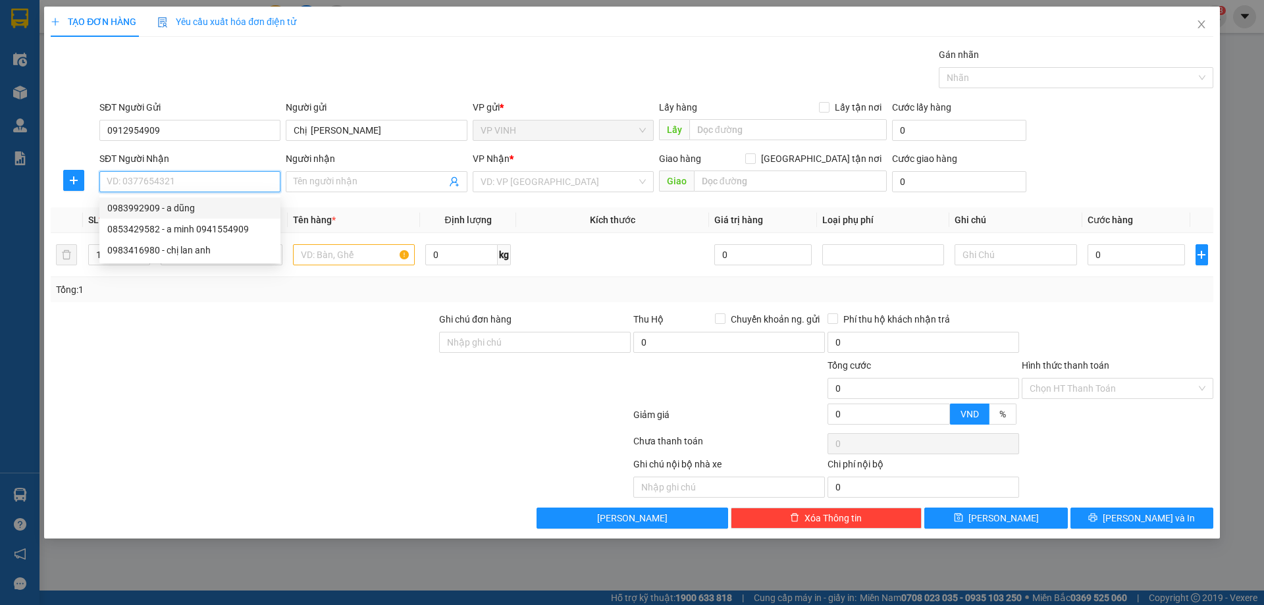
click at [119, 211] on div "0983992909 - a dũng" at bounding box center [189, 208] width 165 height 14
type input "0983992909"
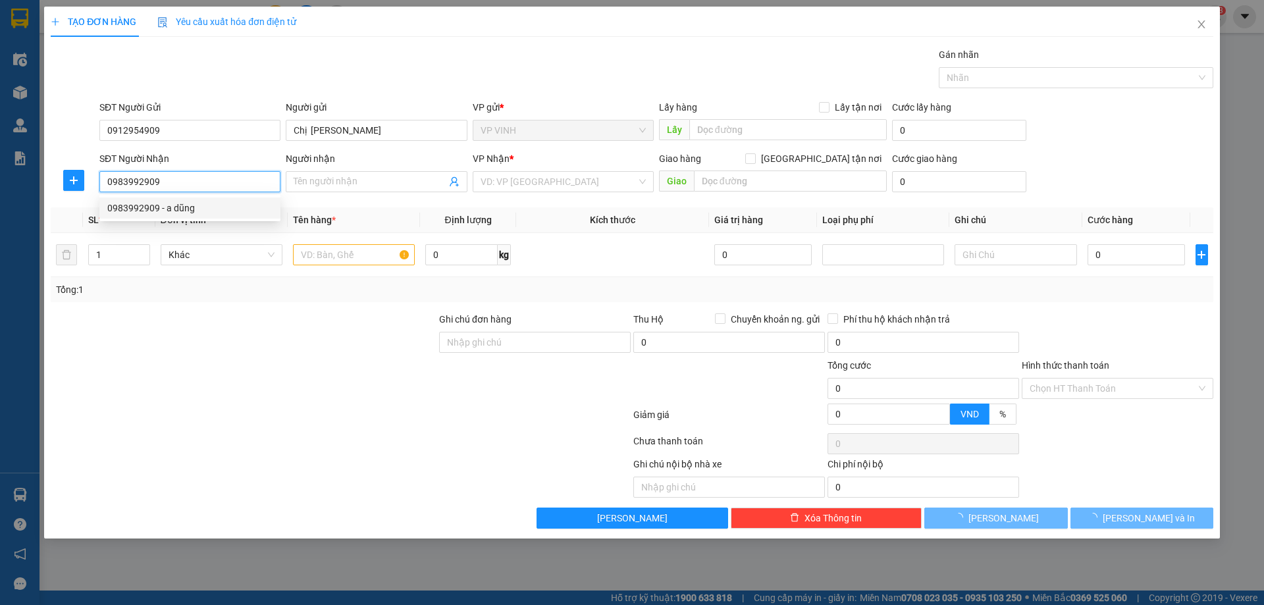
type input "a dũng"
checkbox input "true"
type input "tòa nhà hh1 , cc 90 nguyễn tuân , phường thanh xuân trung , quận thanh xuân ( c…"
type input "80.000"
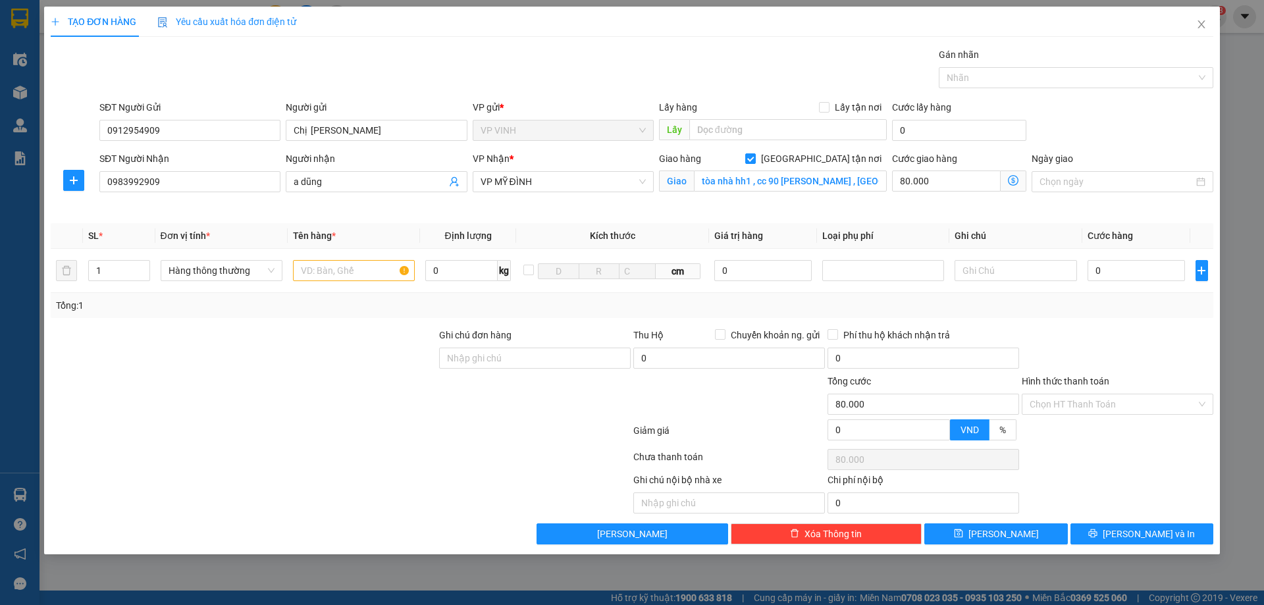
click at [1007, 180] on span at bounding box center [1014, 181] width 26 height 21
click at [1012, 180] on icon "dollar-circle" at bounding box center [1013, 180] width 11 height 11
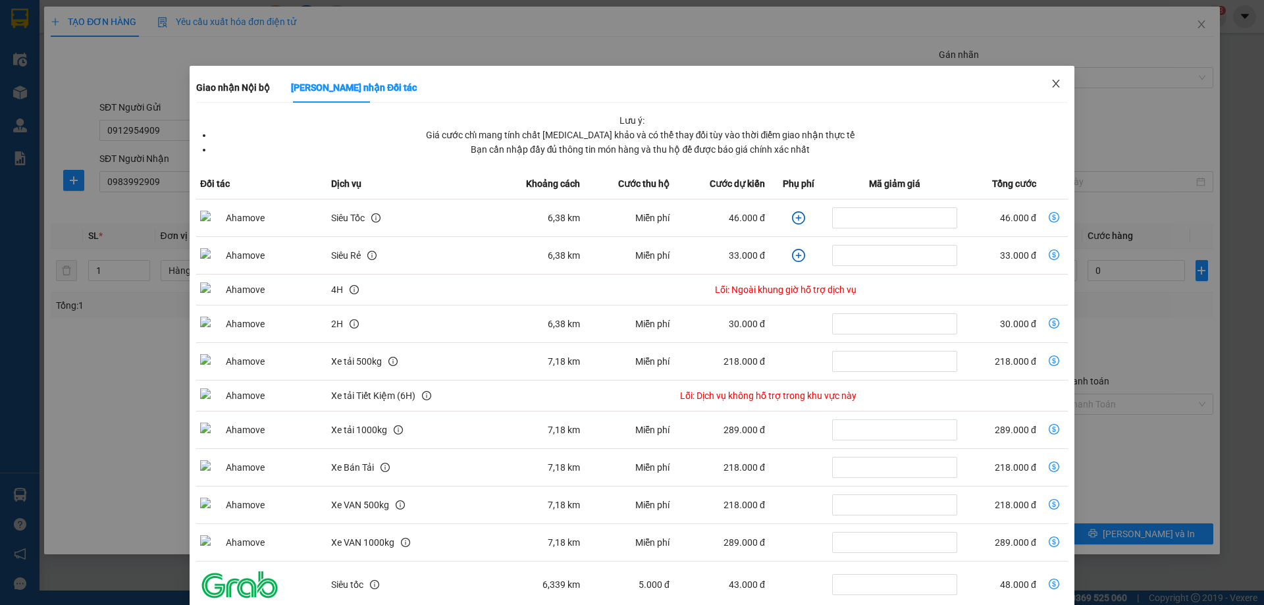
click at [1052, 82] on icon "close" at bounding box center [1055, 84] width 7 height 8
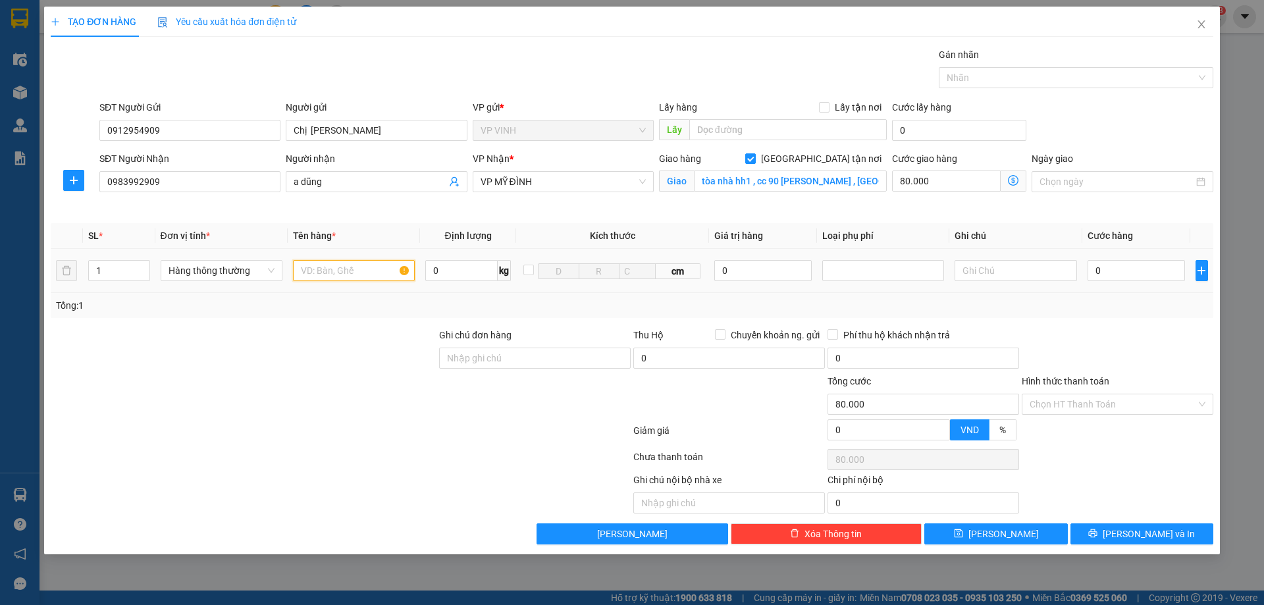
click at [376, 271] on input "text" at bounding box center [354, 270] width 122 height 21
type input "tp"
click at [1136, 270] on input "0" at bounding box center [1137, 270] width 98 height 21
type input "4"
type input "80.004"
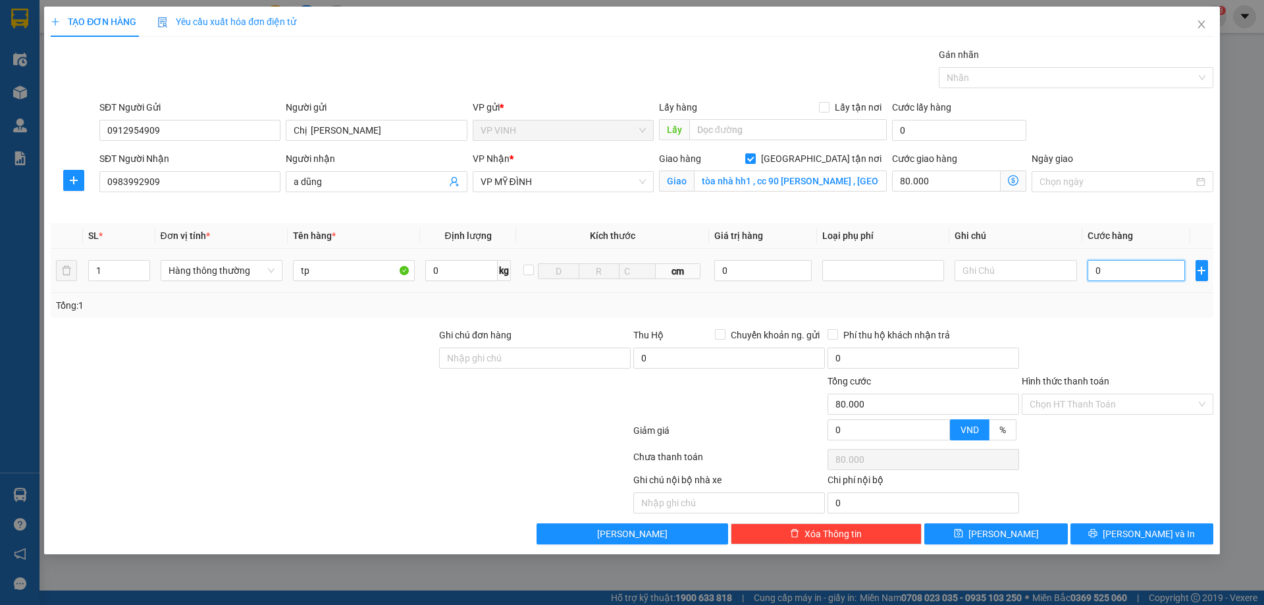
type input "80.004"
type input "40"
type input "80.040"
type input "40.000"
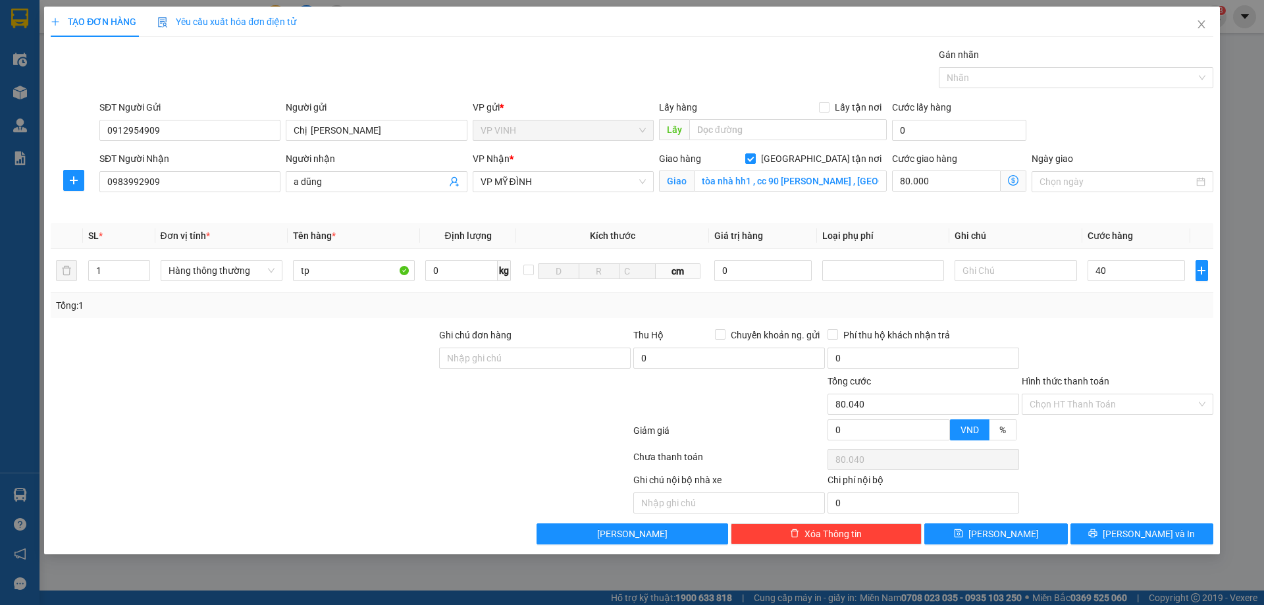
type input "120.000"
click at [1129, 331] on div at bounding box center [1117, 351] width 194 height 46
click at [1086, 402] on input "Hình thức thanh toán" at bounding box center [1113, 404] width 167 height 20
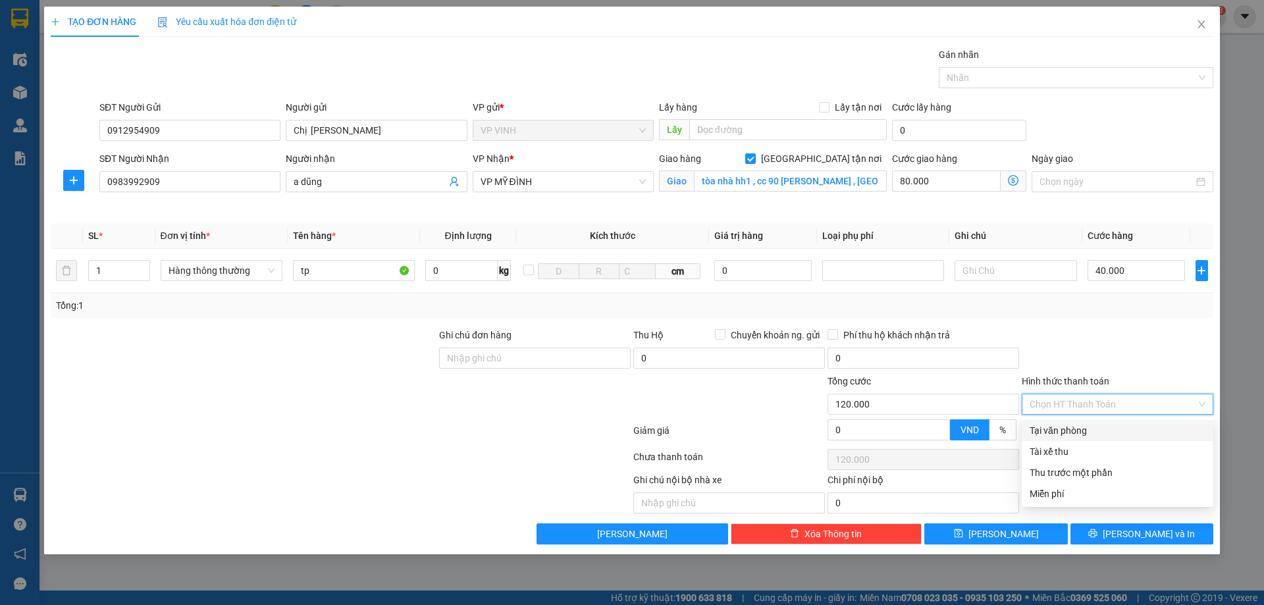
click at [1063, 431] on div "Tại văn phòng" at bounding box center [1118, 430] width 176 height 14
type input "0"
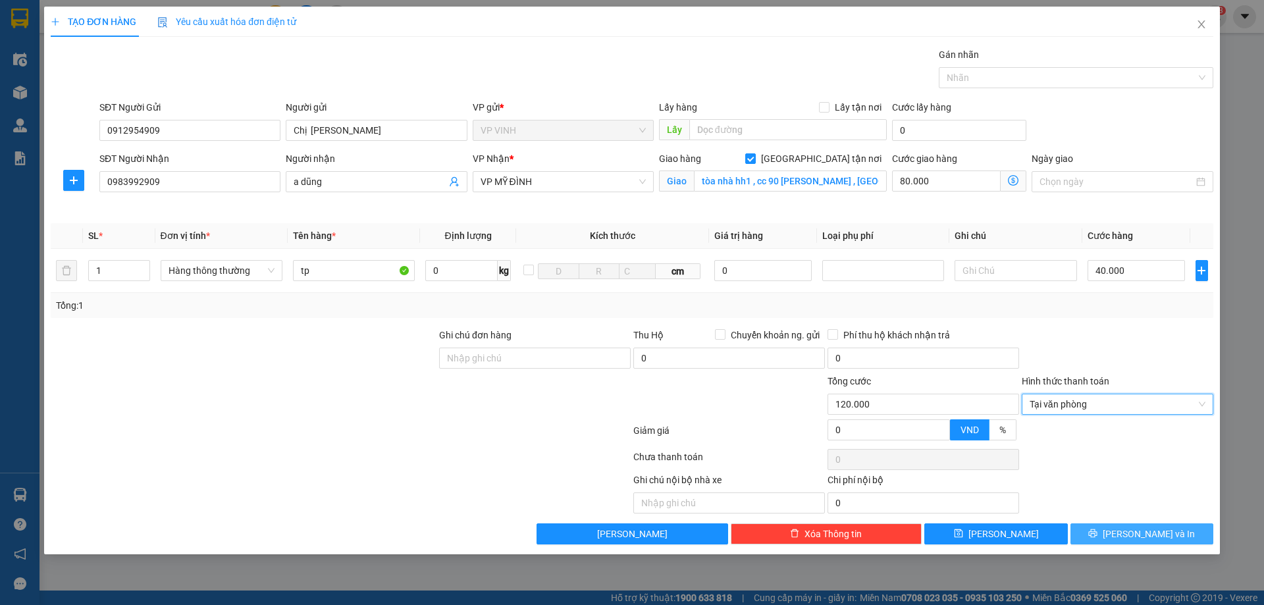
click at [1127, 528] on button "[PERSON_NAME] và In" at bounding box center [1142, 533] width 143 height 21
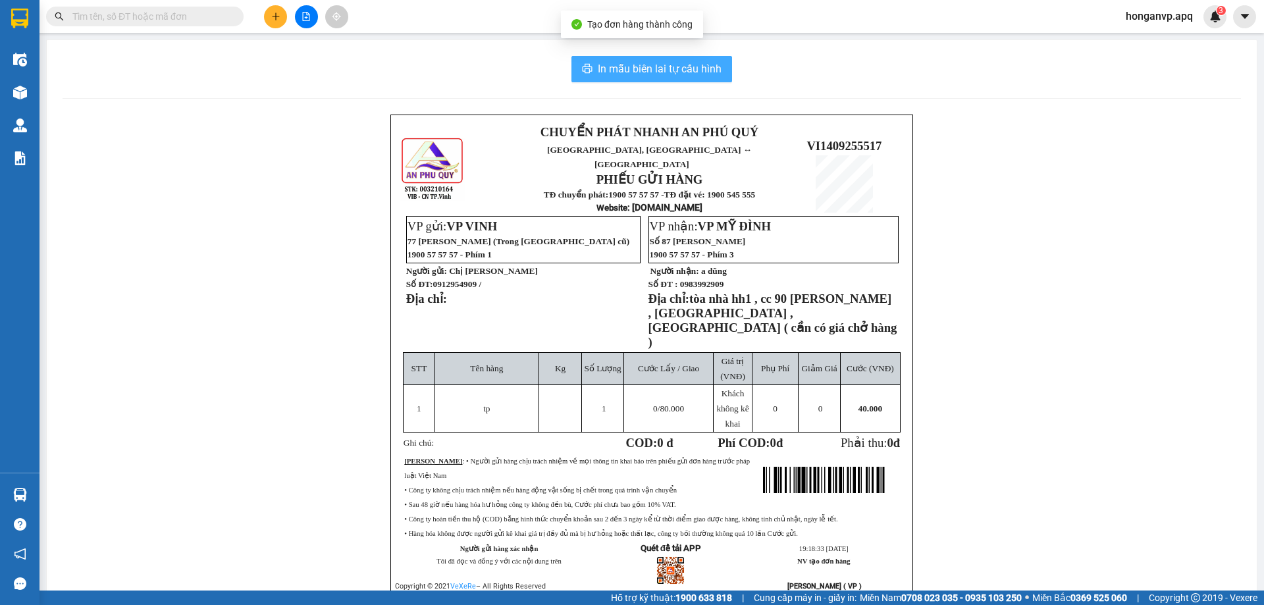
click at [674, 72] on span "In mẫu biên lai tự cấu hình" at bounding box center [660, 69] width 124 height 16
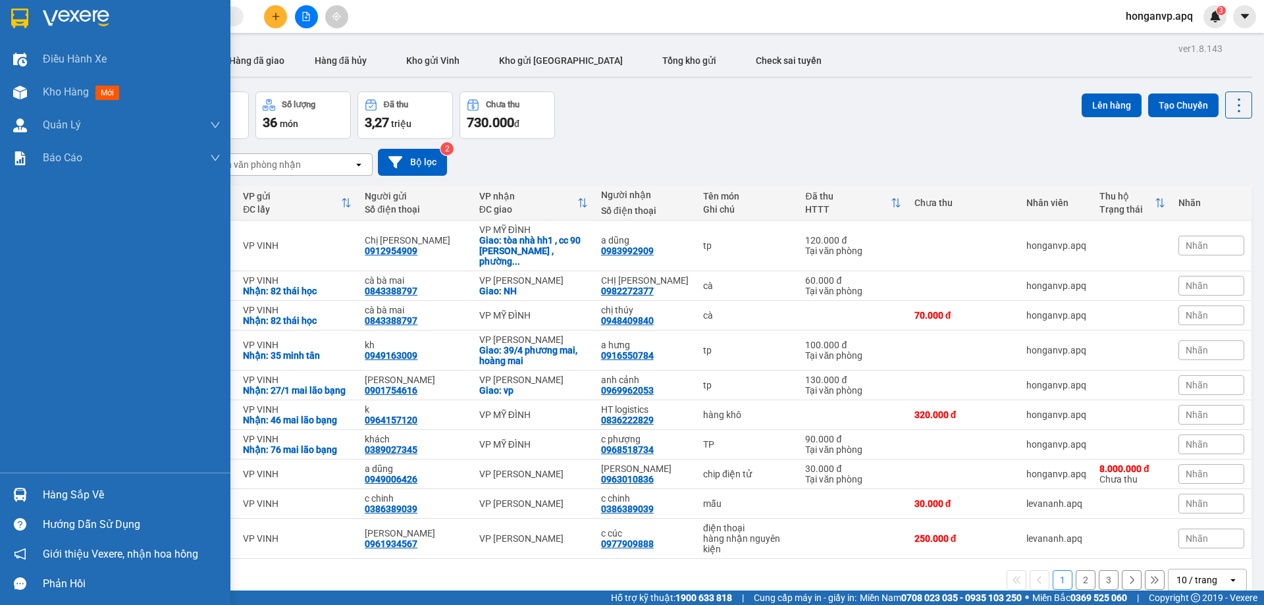
click at [57, 13] on img at bounding box center [76, 19] width 66 height 20
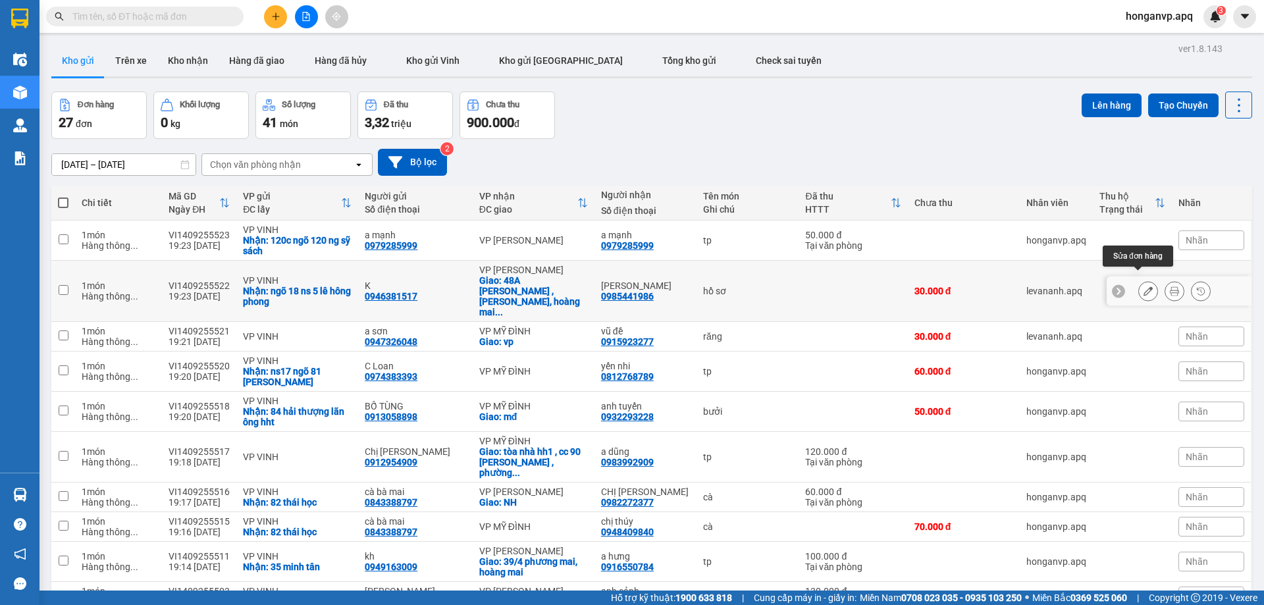
click at [1139, 283] on button at bounding box center [1148, 291] width 18 height 23
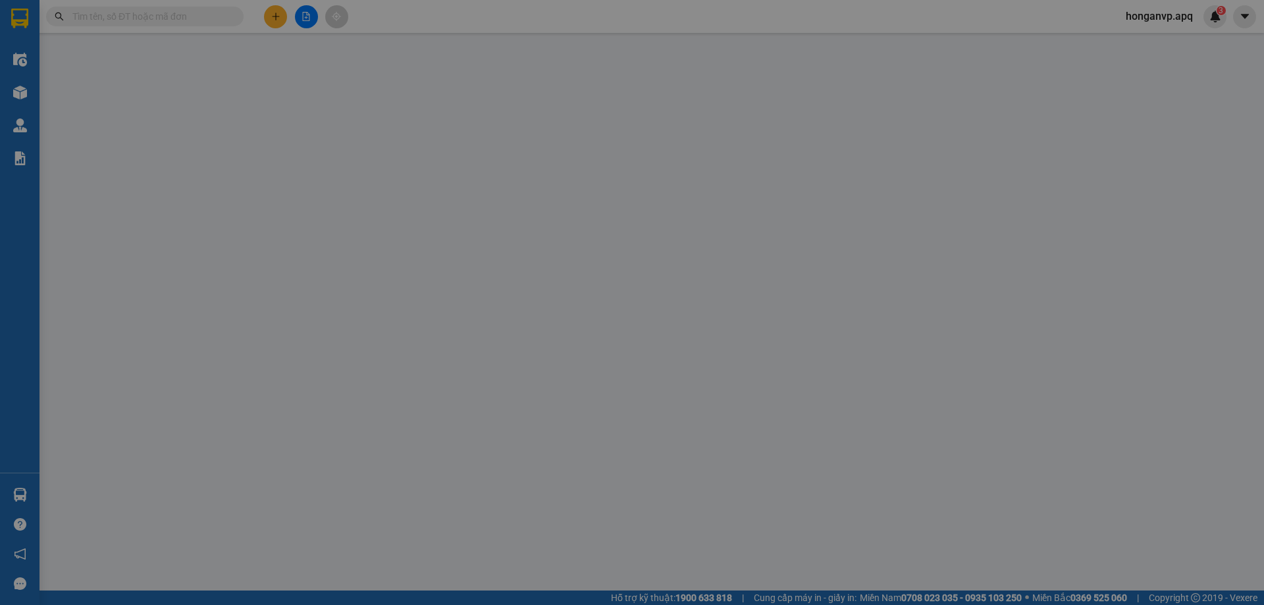
type input "0946381517"
type input "K"
checkbox input "true"
type input "ngõ 18 ns 5 lê hông phong"
type input "0985441986"
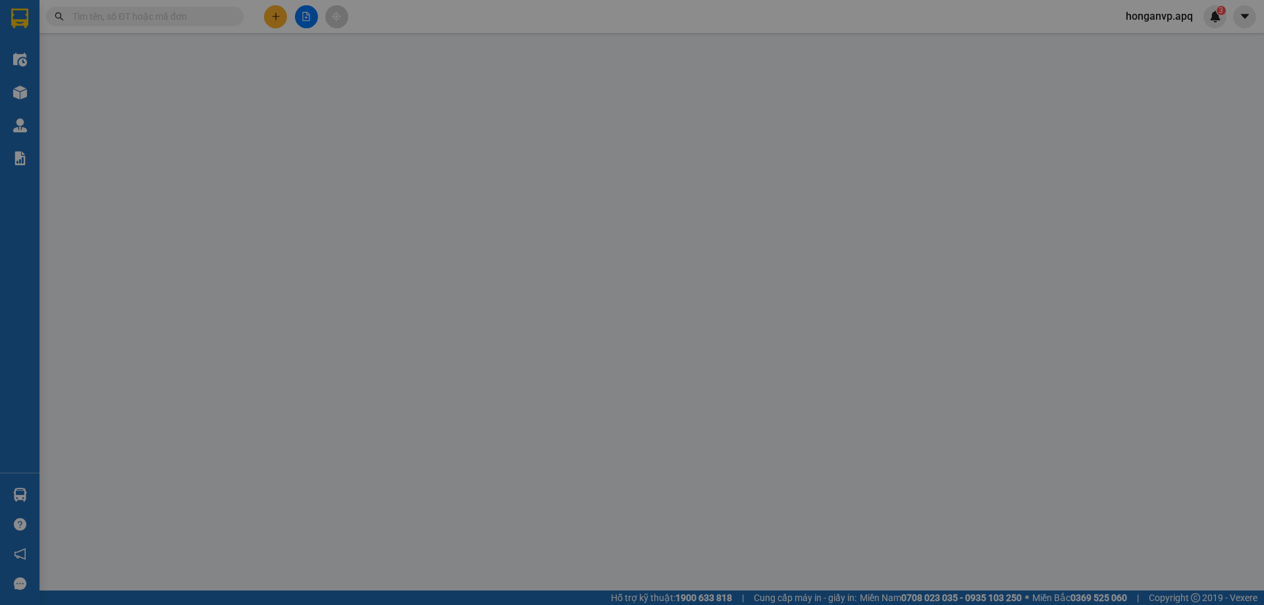
type input "[PERSON_NAME]"
checkbox input "true"
type input "48A trịnh đình cửu , định công, hoàng mai , hà nội"
type input "30.000"
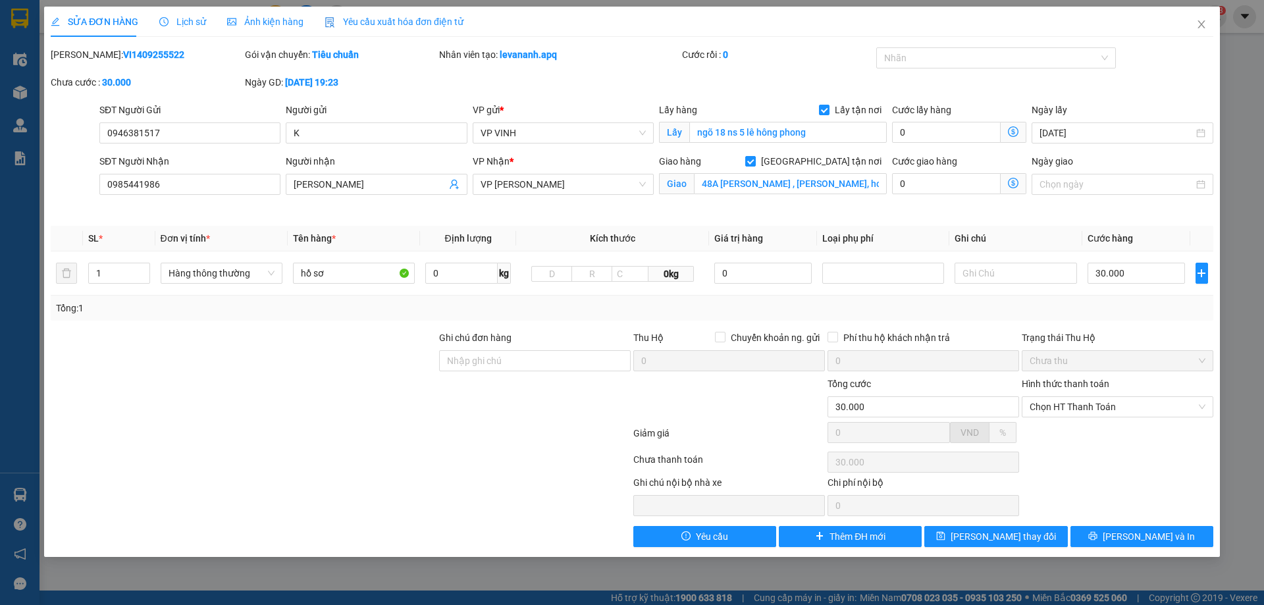
click at [1013, 185] on icon "dollar-circle" at bounding box center [1013, 183] width 11 height 11
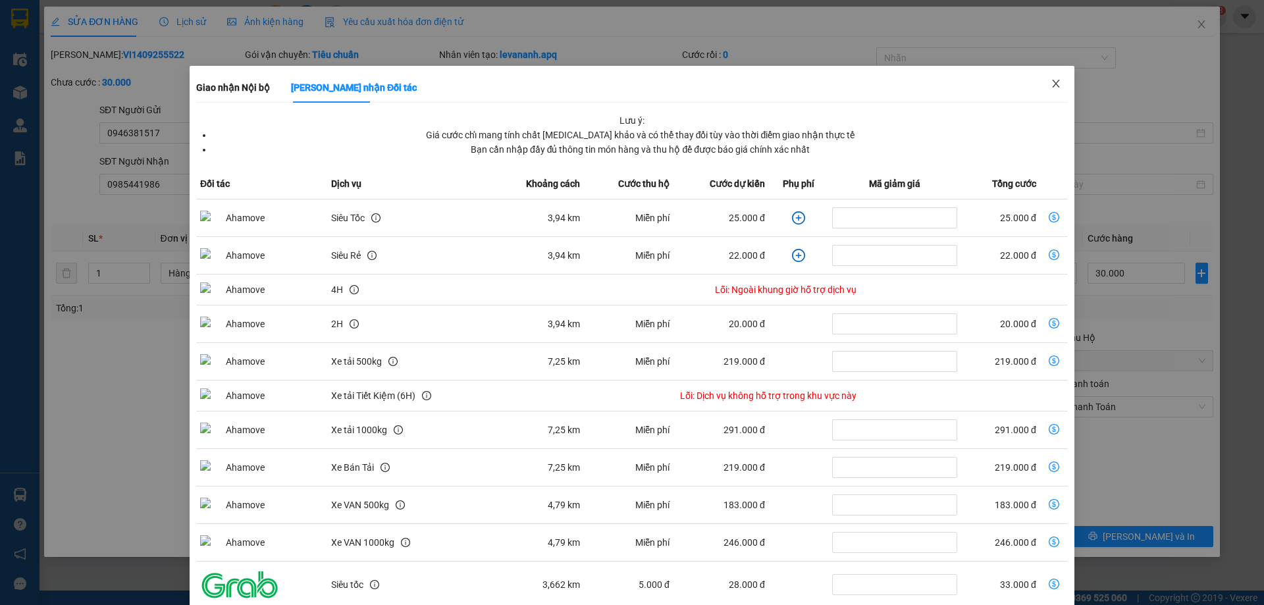
click at [1051, 86] on icon "close" at bounding box center [1056, 83] width 11 height 11
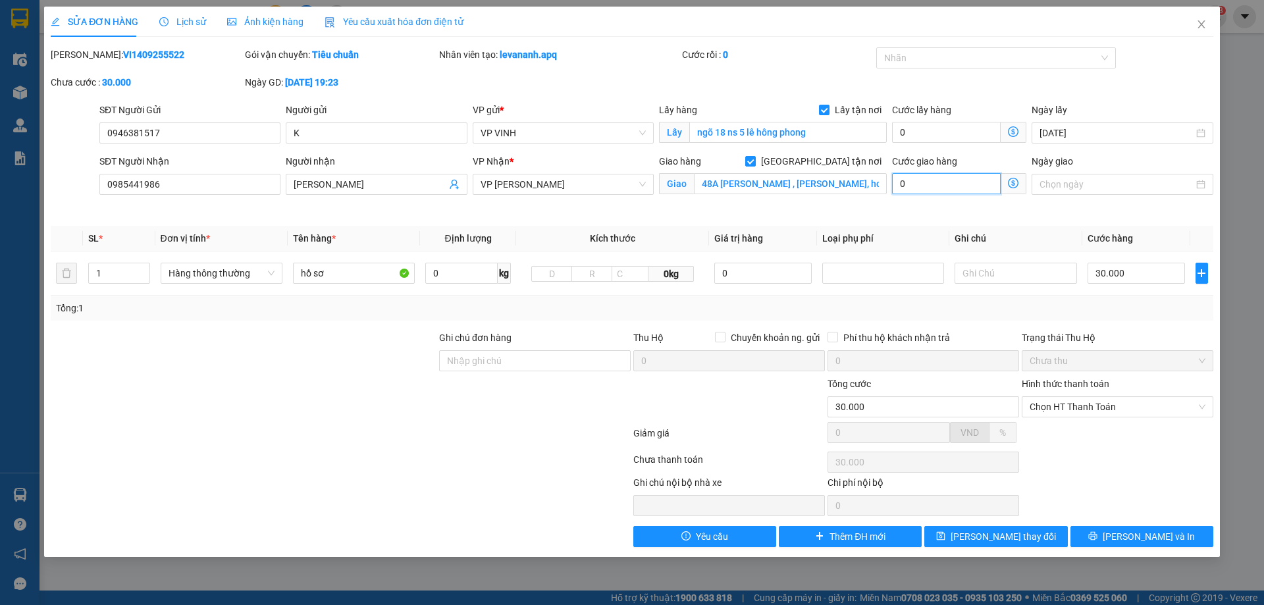
click at [936, 184] on input "0" at bounding box center [946, 183] width 109 height 21
type input "30.005"
type input "5"
type input "30.050"
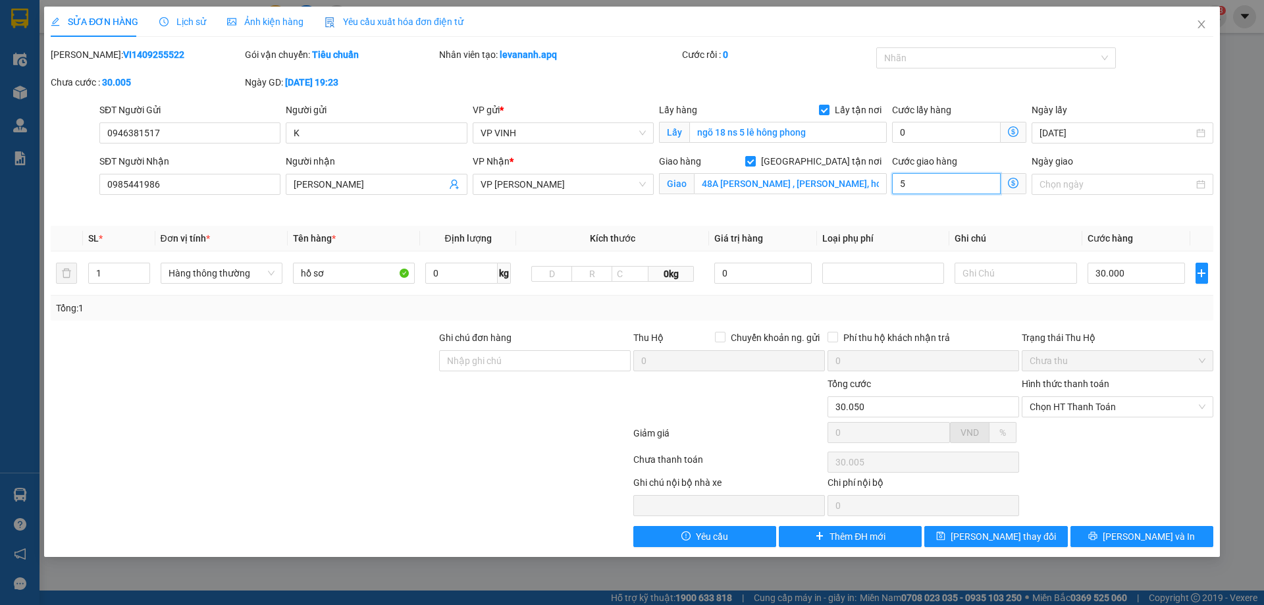
type input "30.050"
type input "50.000"
type input "80.000"
click at [1090, 410] on span "Chọn HT Thanh Toán" at bounding box center [1118, 407] width 176 height 20
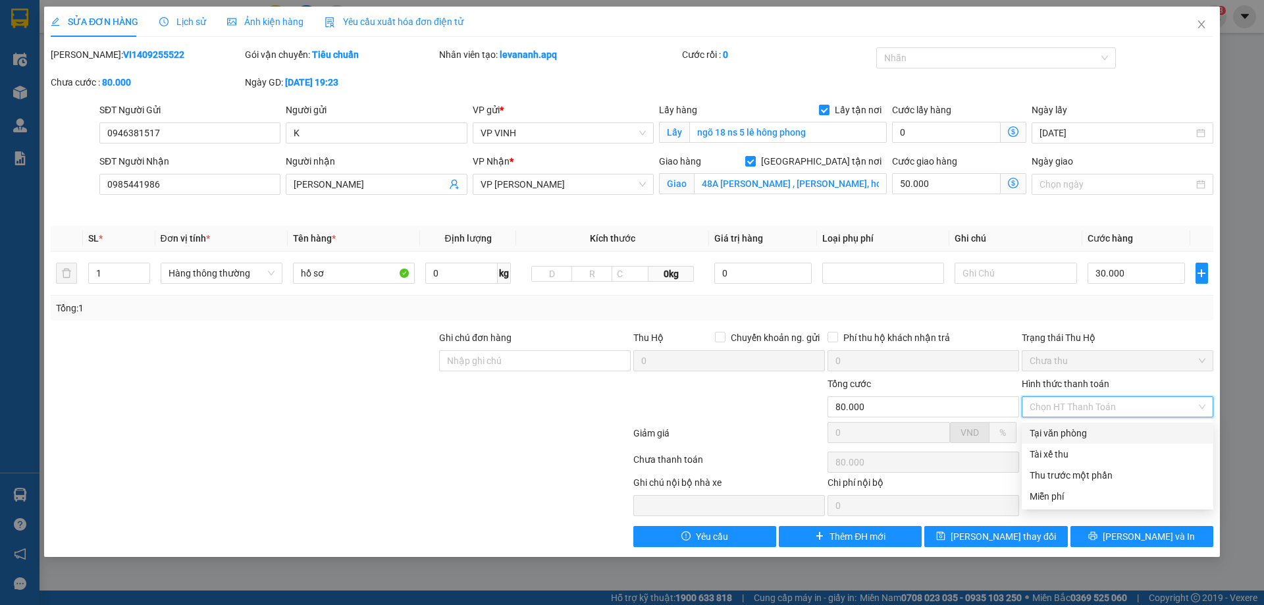
click at [1078, 437] on div "Tại văn phòng" at bounding box center [1118, 433] width 176 height 14
type input "0"
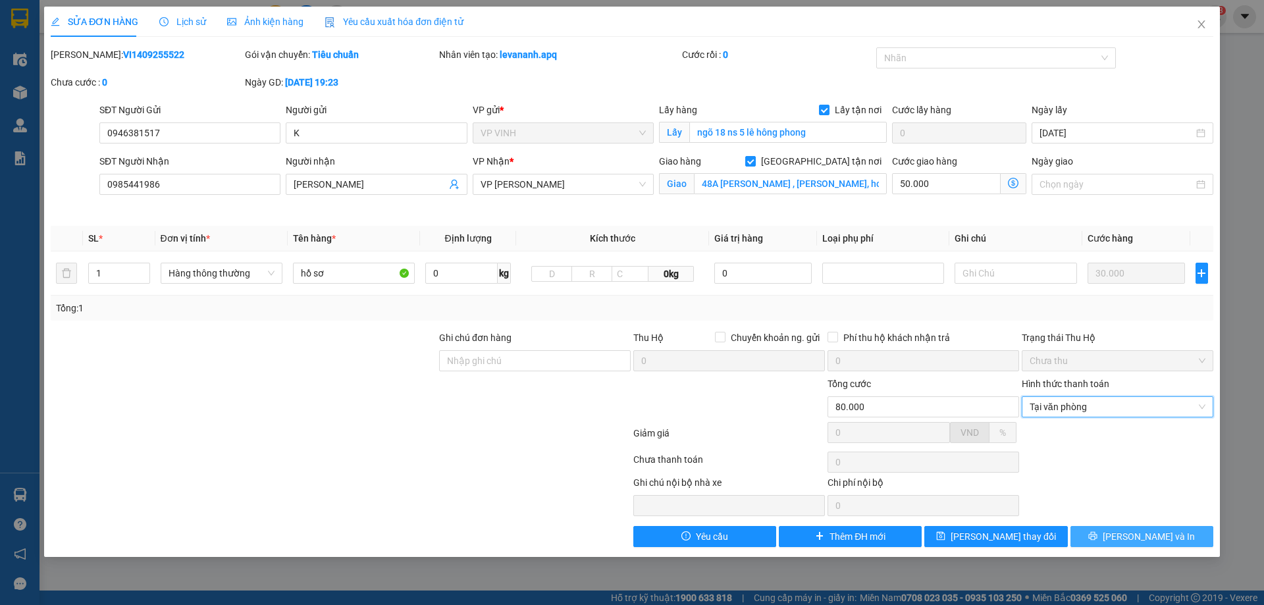
click at [1098, 535] on icon "printer" at bounding box center [1093, 536] width 9 height 9
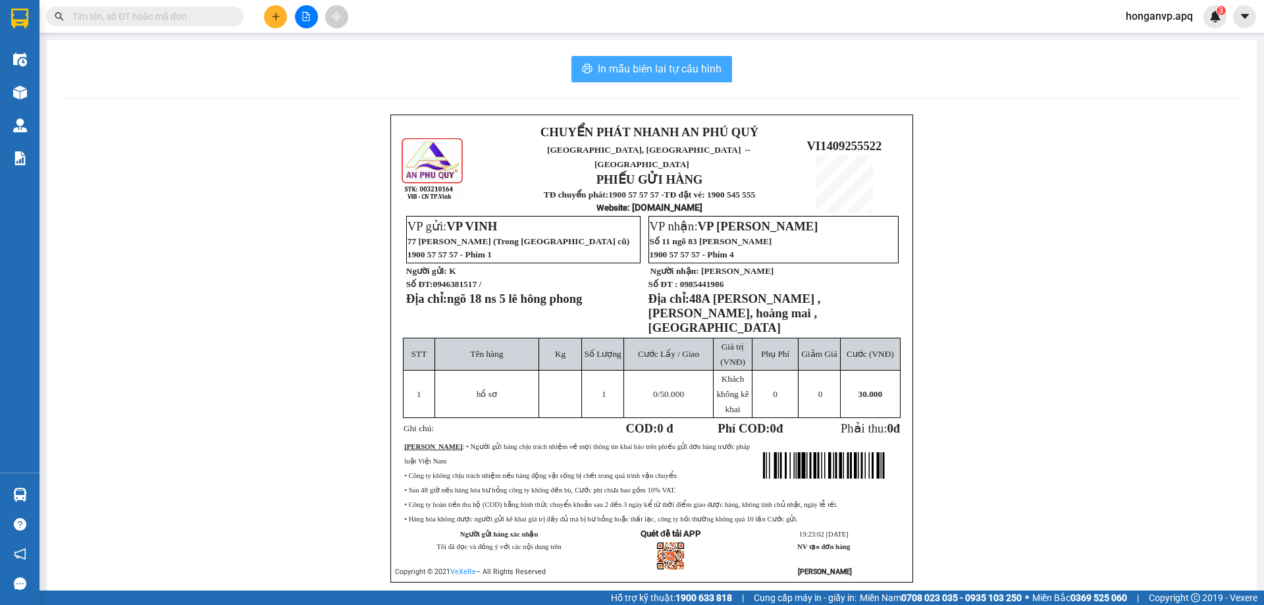
click at [674, 71] on span "In mẫu biên lai tự cấu hình" at bounding box center [660, 69] width 124 height 16
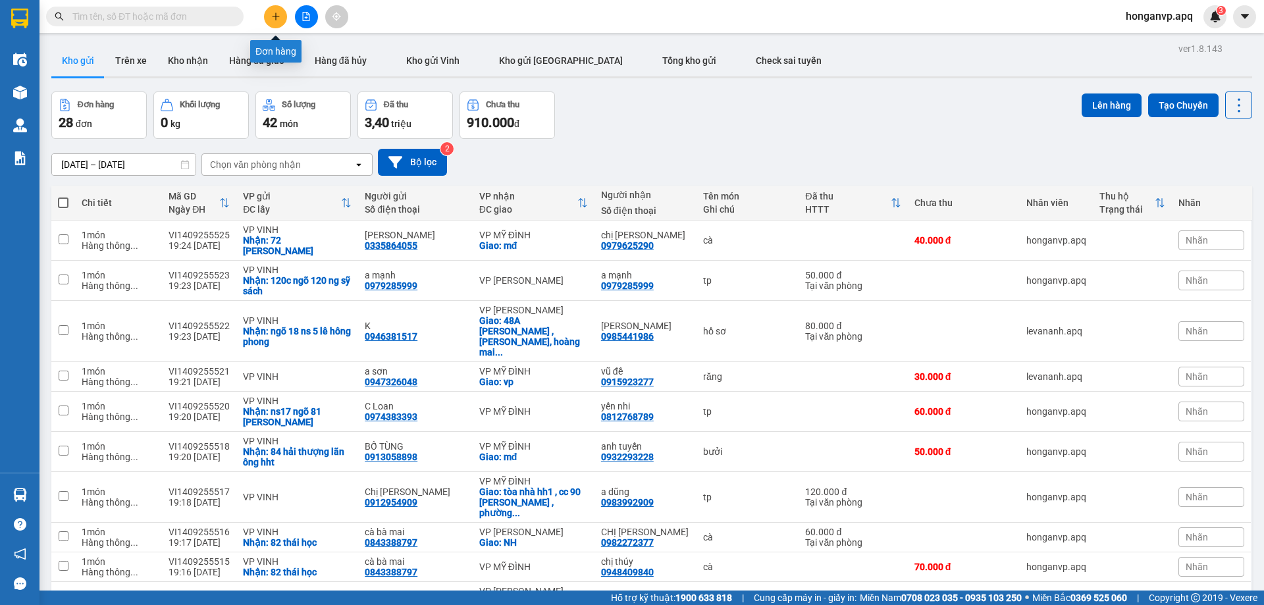
click at [272, 20] on icon "plus" at bounding box center [275, 16] width 9 height 9
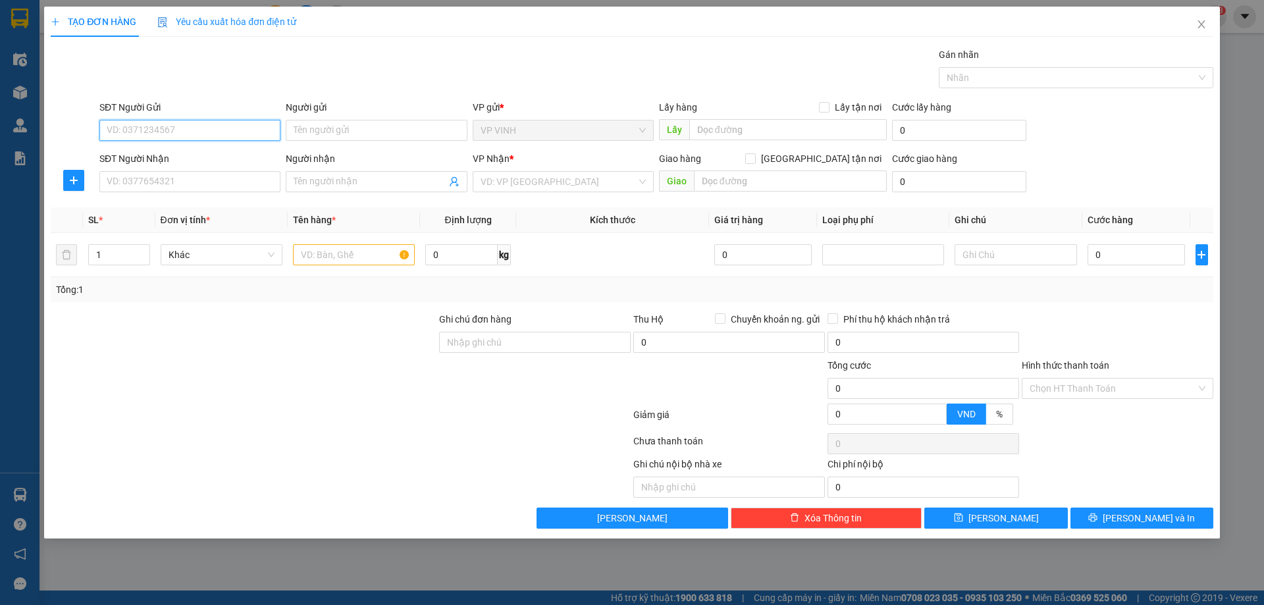
click at [163, 132] on input "SĐT Người Gửi" at bounding box center [189, 130] width 181 height 21
paste input "0914597989"
type input "0914597989"
click at [151, 155] on div "0914597989 - khách" at bounding box center [189, 156] width 165 height 14
type input "khách"
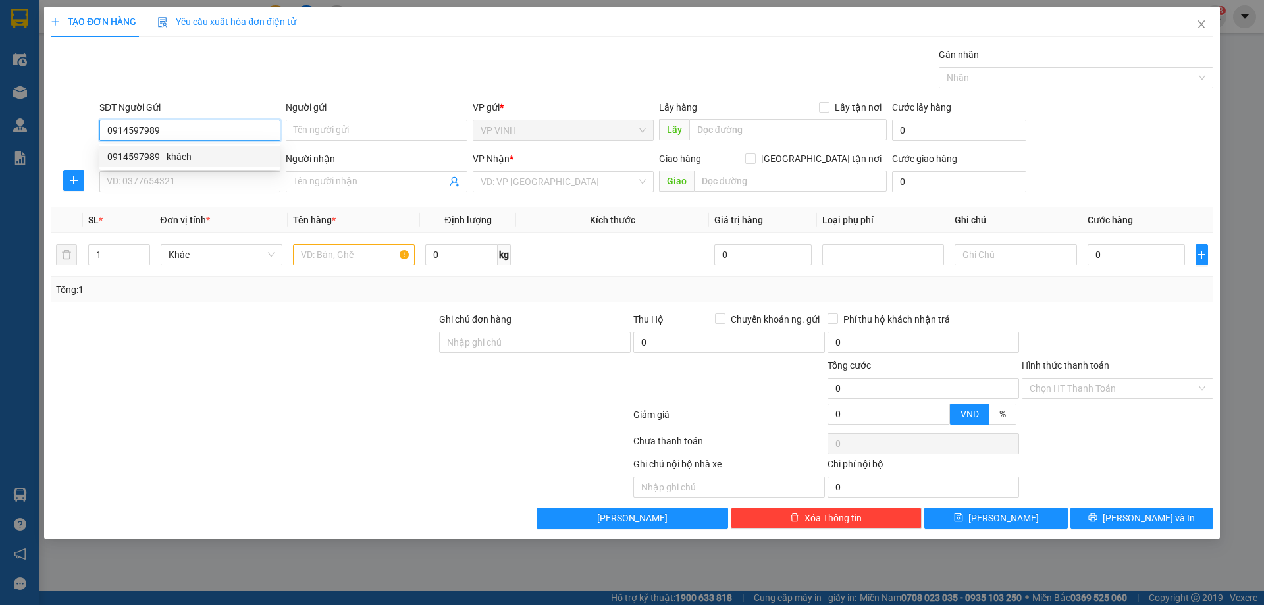
checkbox input "true"
type input "46 [PERSON_NAME]"
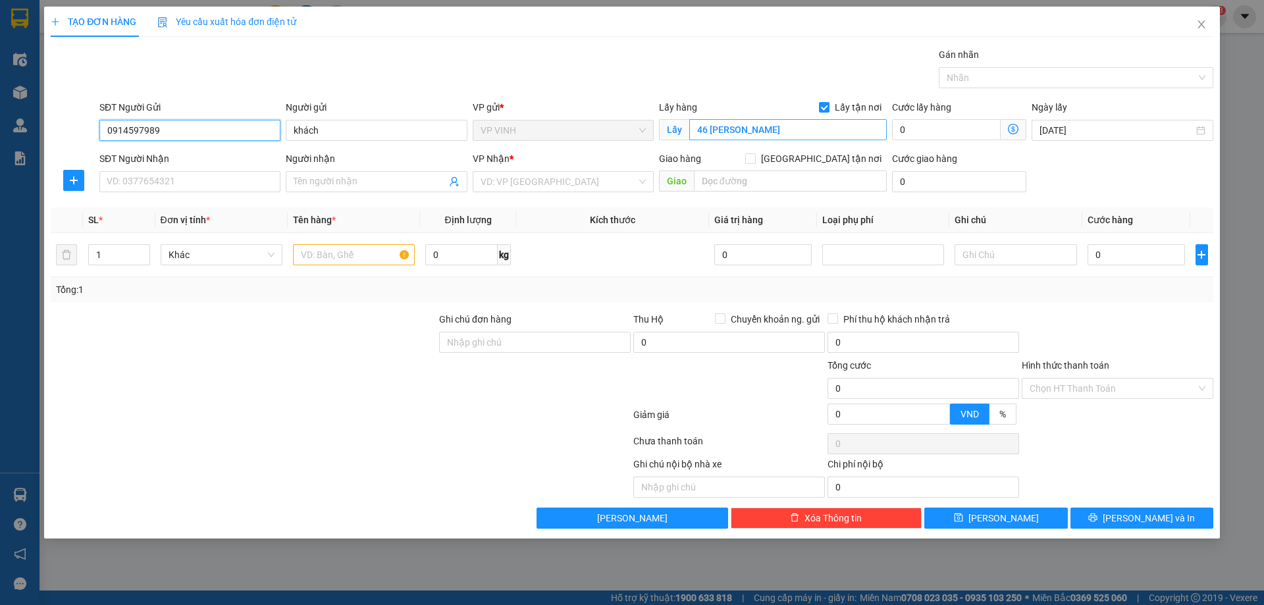
type input "0914597989"
click at [781, 133] on input "46 [PERSON_NAME]" at bounding box center [788, 129] width 198 height 21
type input "14 [PERSON_NAME]"
click at [205, 184] on input "SĐT Người Nhận" at bounding box center [189, 181] width 181 height 21
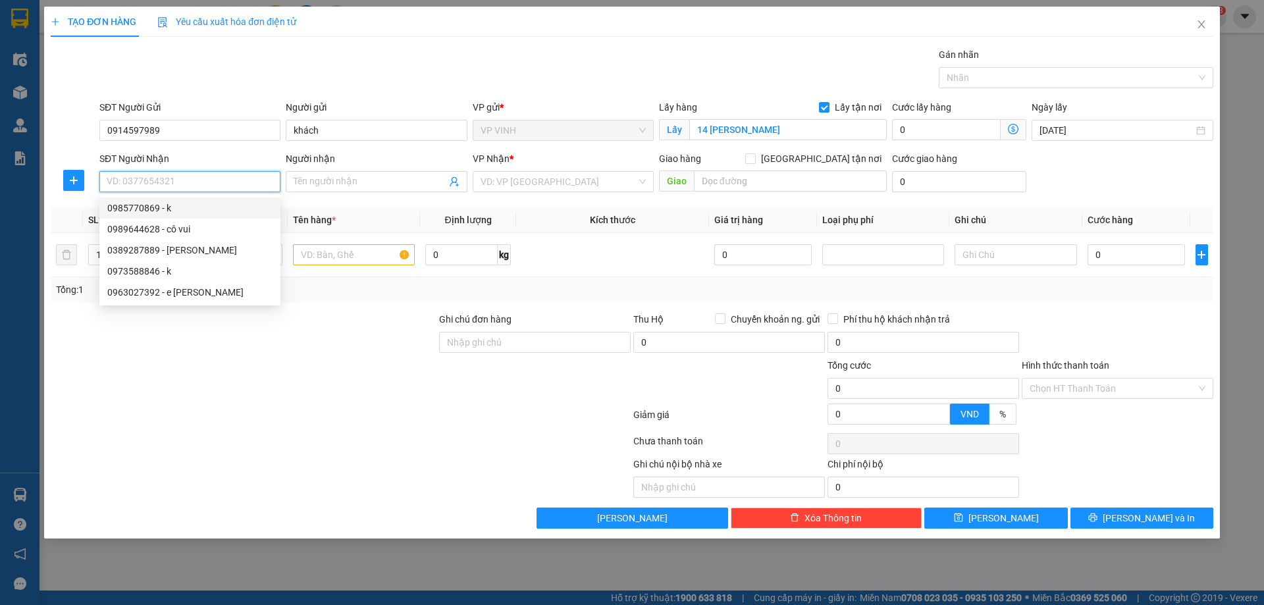
click at [136, 209] on div "0985770869 - k" at bounding box center [189, 208] width 165 height 14
type input "0985770869"
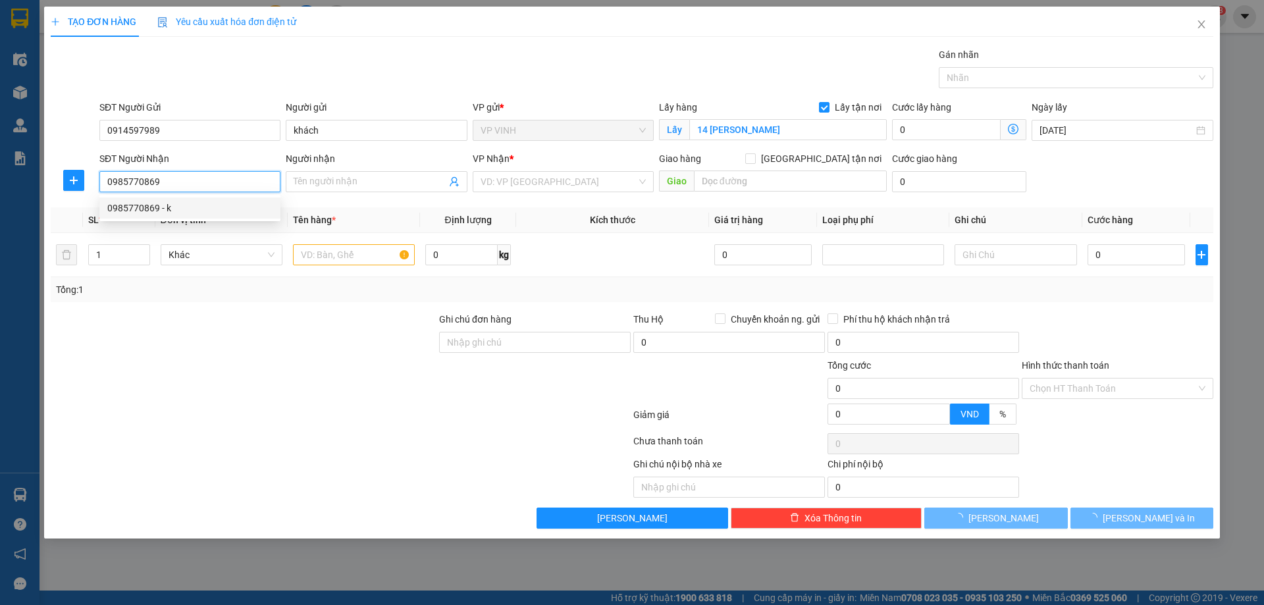
type input "k"
checkbox input "true"
type input "9/Q39 ,ngõ 383 trần đại nghĩa ,tương mai ,hoàng nai ,hà nội"
type input "50.000"
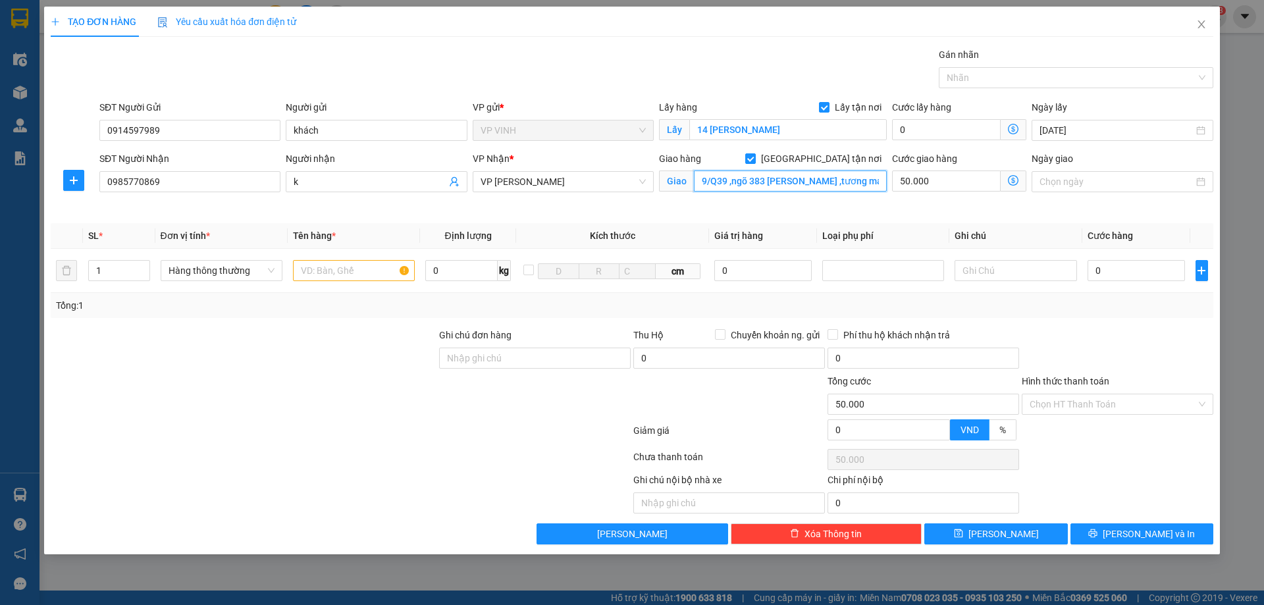
click at [830, 182] on input "9/Q39 ,ngõ 383 trần đại nghĩa ,tương mai ,hoàng nai ,hà nội" at bounding box center [790, 181] width 193 height 21
type input "0"
type input "135 nguyễn phong sắc"
click at [968, 185] on input "50.000" at bounding box center [946, 181] width 109 height 21
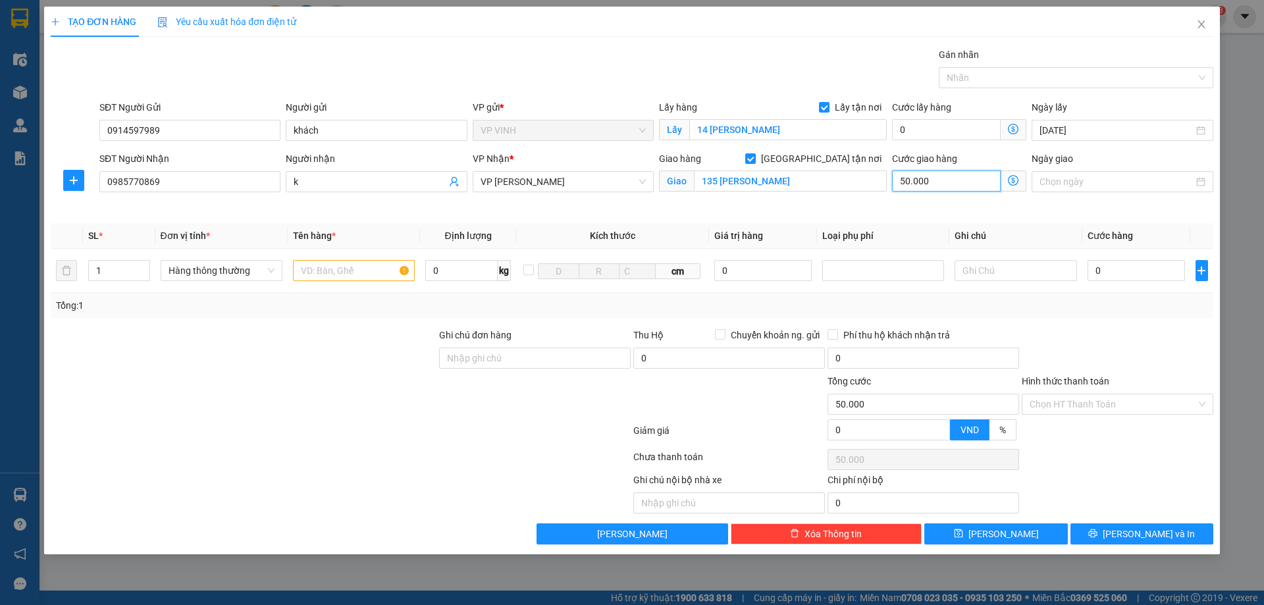
type input "0"
click at [1009, 183] on icon "dollar-circle" at bounding box center [1013, 180] width 11 height 11
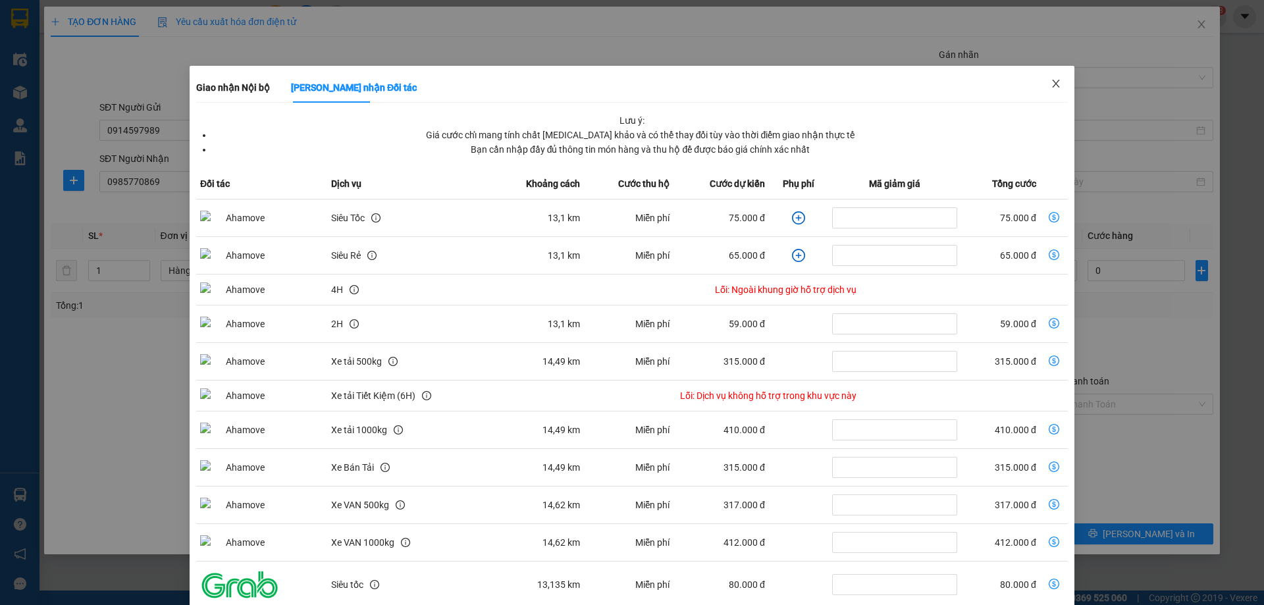
click at [1051, 86] on icon "close" at bounding box center [1056, 83] width 11 height 11
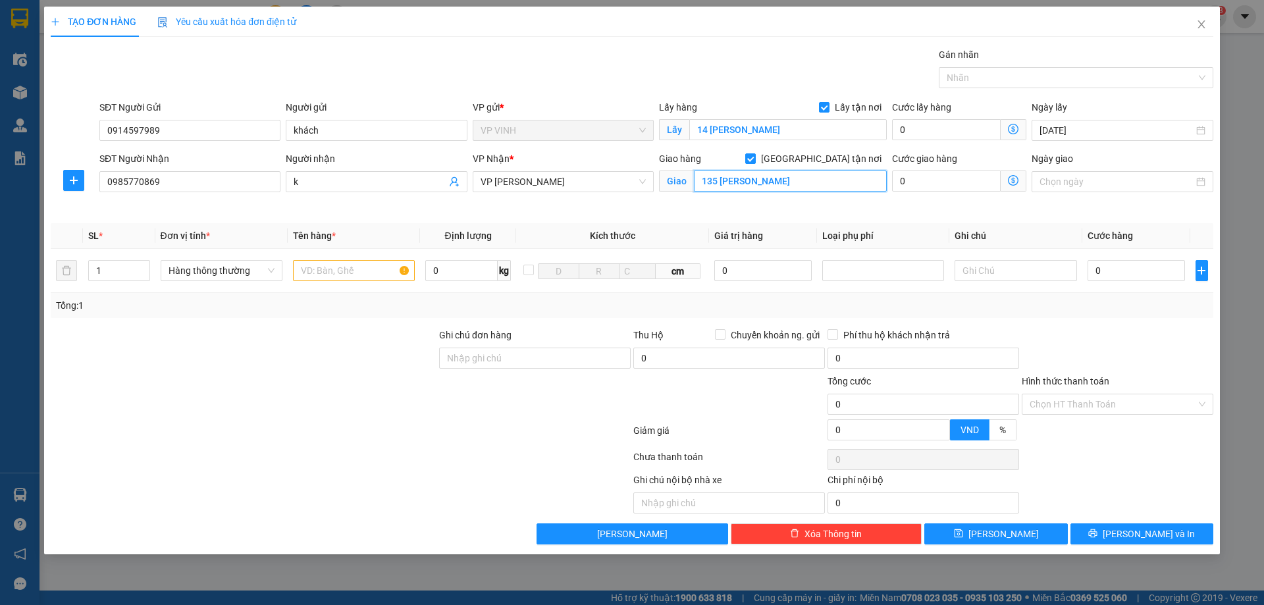
click at [714, 184] on input "135 nguyễn phong sắc" at bounding box center [790, 181] width 193 height 21
click at [715, 183] on input "135 nguyễn phong sắc" at bounding box center [790, 181] width 193 height 21
click at [806, 188] on input "159 nguyễn phong sắc" at bounding box center [790, 181] width 193 height 21
type input "159 nguyễn phong sắc, nghĩa đô, hà nội"
click at [1011, 180] on icon "dollar-circle" at bounding box center [1013, 180] width 11 height 11
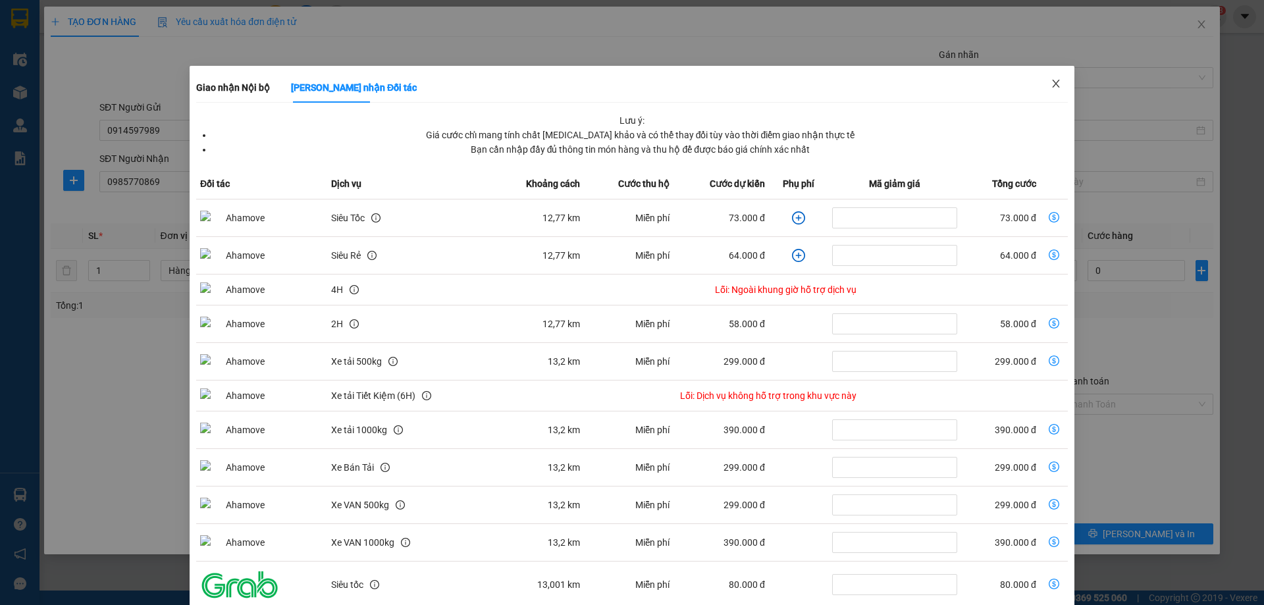
click at [1051, 84] on icon "close" at bounding box center [1056, 83] width 11 height 11
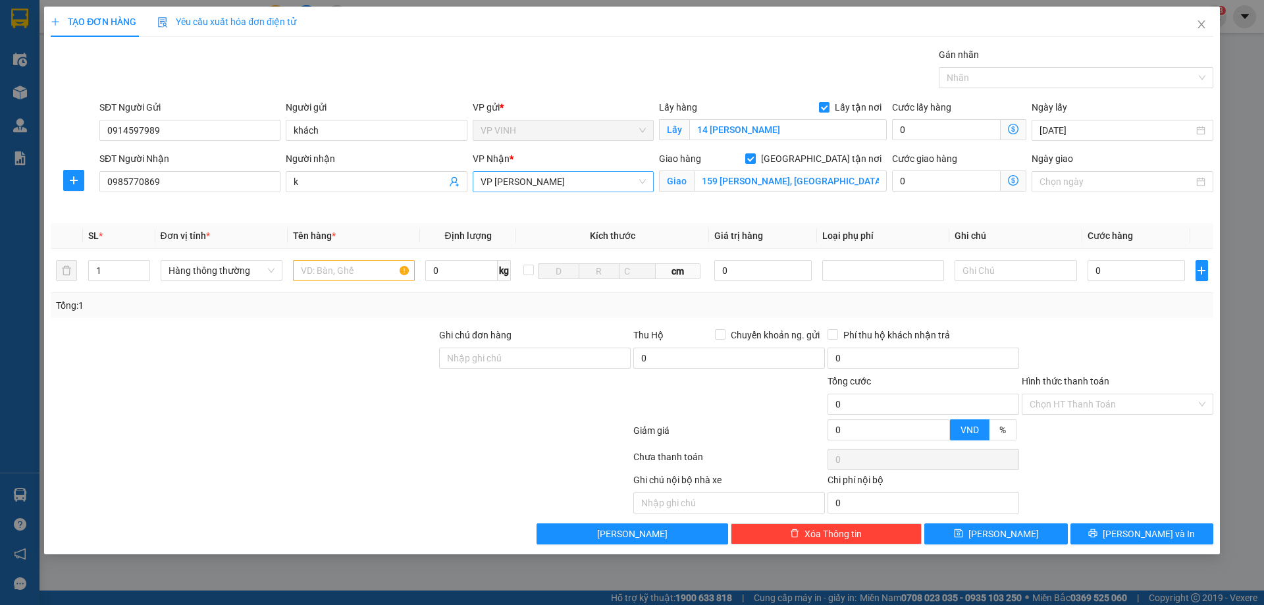
click at [535, 182] on span "VP [PERSON_NAME]" at bounding box center [563, 182] width 165 height 20
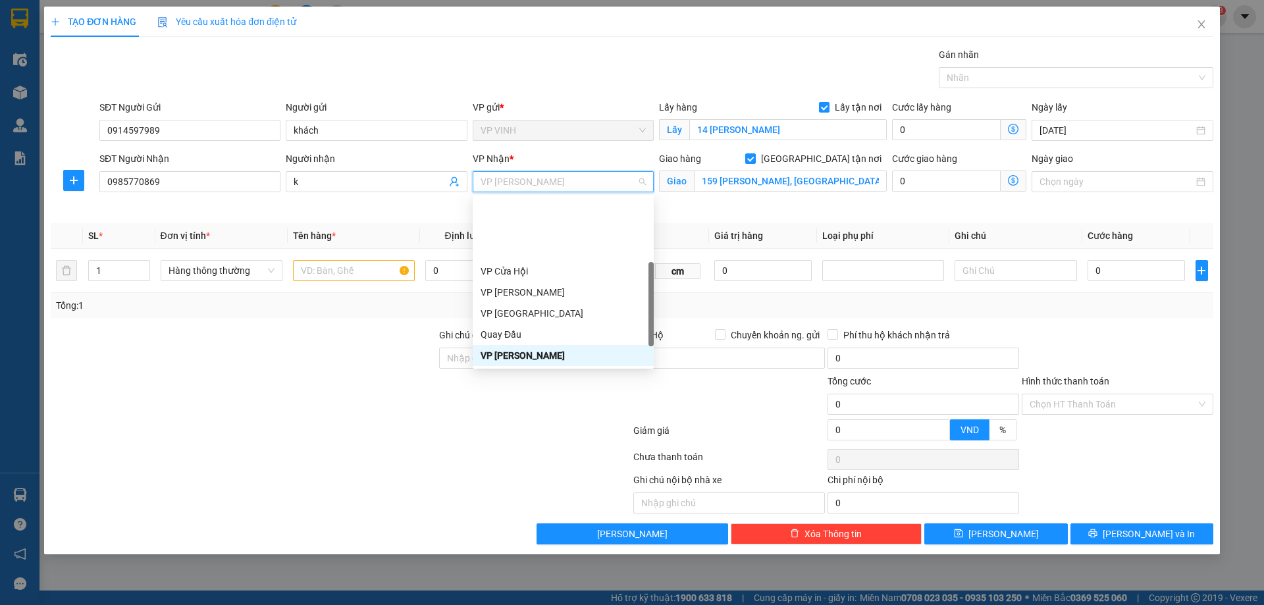
scroll to position [190, 0]
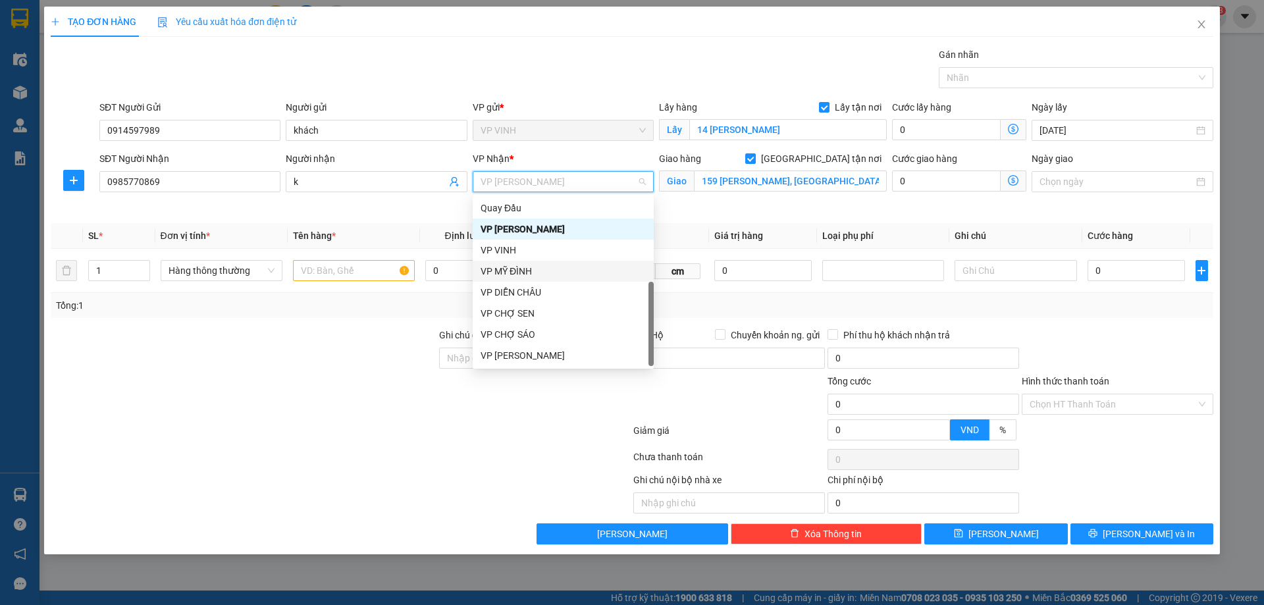
click at [513, 268] on div "VP MỸ ĐÌNH" at bounding box center [563, 271] width 165 height 14
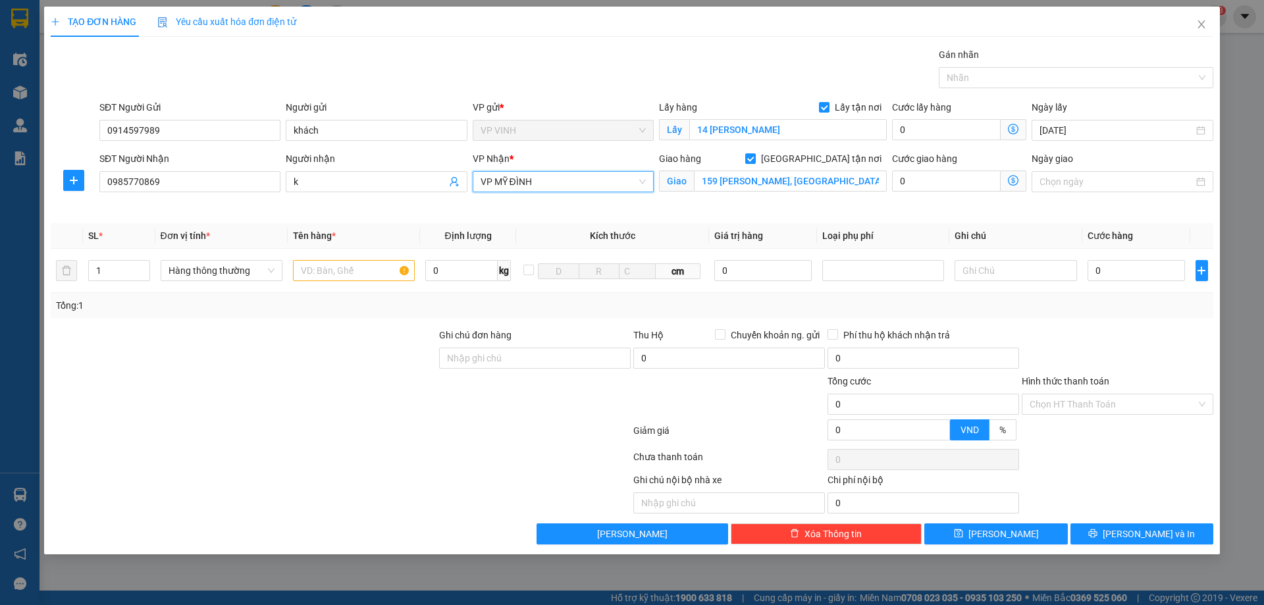
click at [1013, 179] on icon "dollar-circle" at bounding box center [1013, 180] width 11 height 11
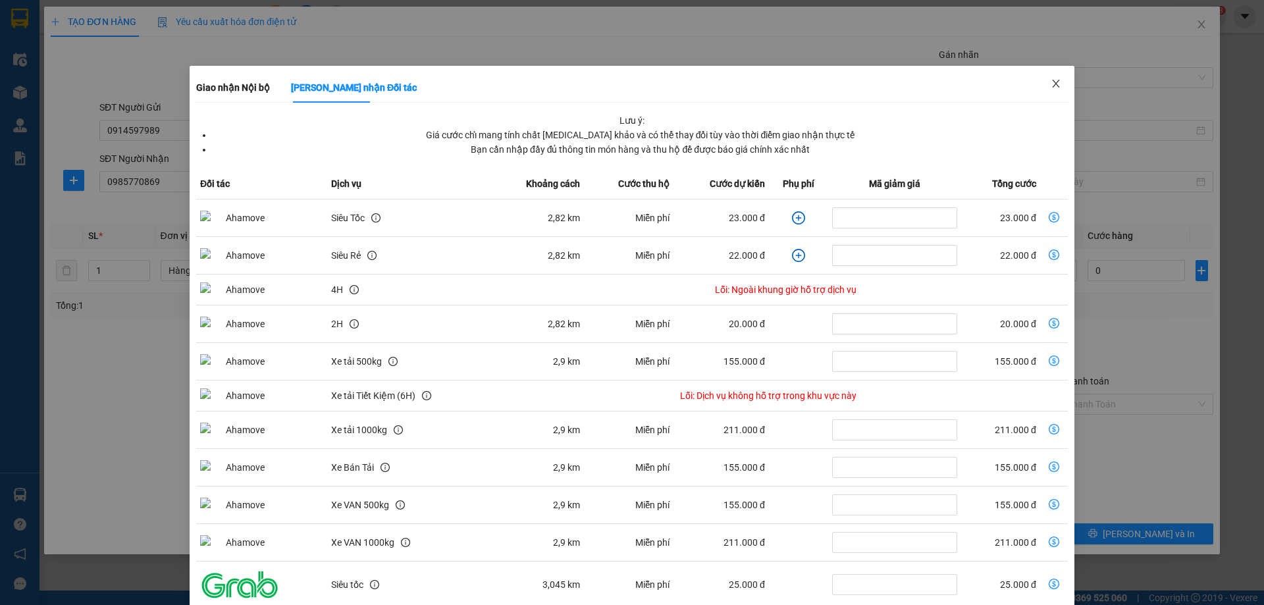
drag, startPoint x: 1047, startPoint y: 79, endPoint x: 1030, endPoint y: 181, distance: 103.4
click at [1051, 86] on icon "close" at bounding box center [1056, 83] width 11 height 11
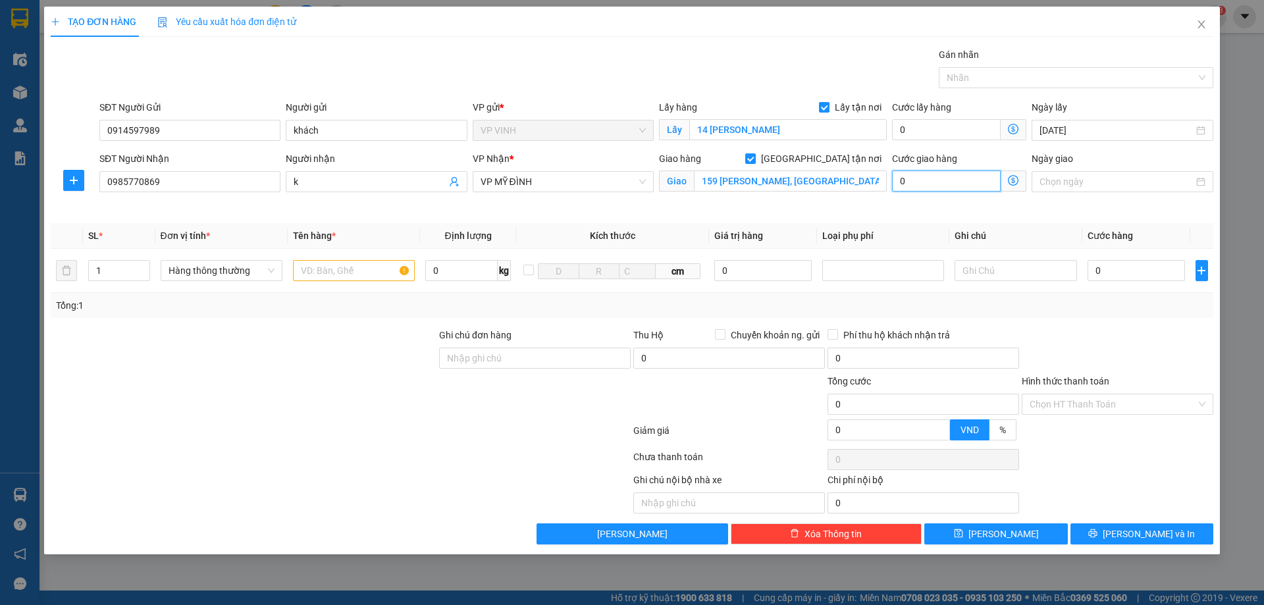
click at [923, 186] on input "0" at bounding box center [946, 181] width 109 height 21
type input "4"
type input "40"
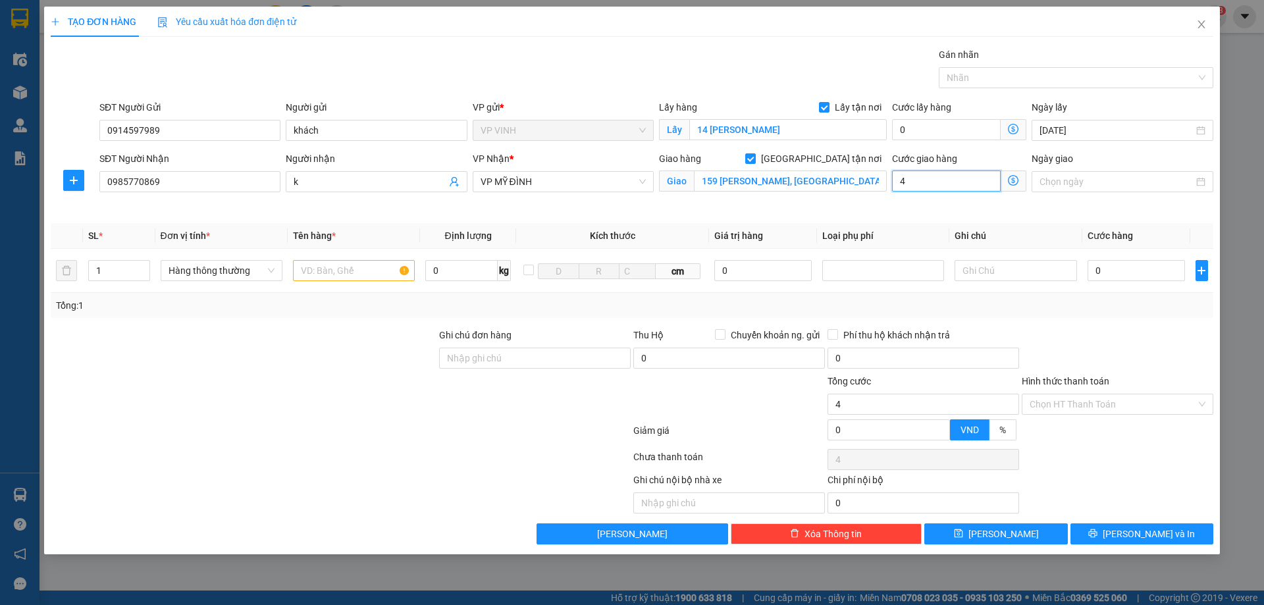
type input "40"
type input "40.000"
click at [1124, 263] on input "0" at bounding box center [1137, 270] width 98 height 21
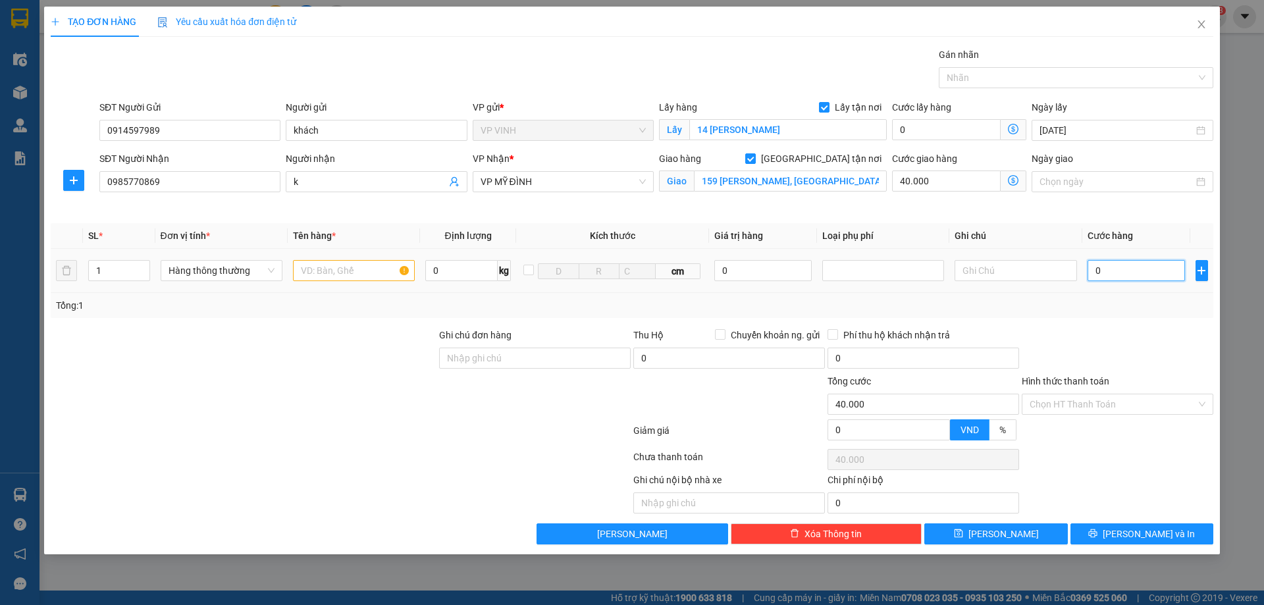
type input "4"
type input "40.004"
type input "40"
type input "40.040"
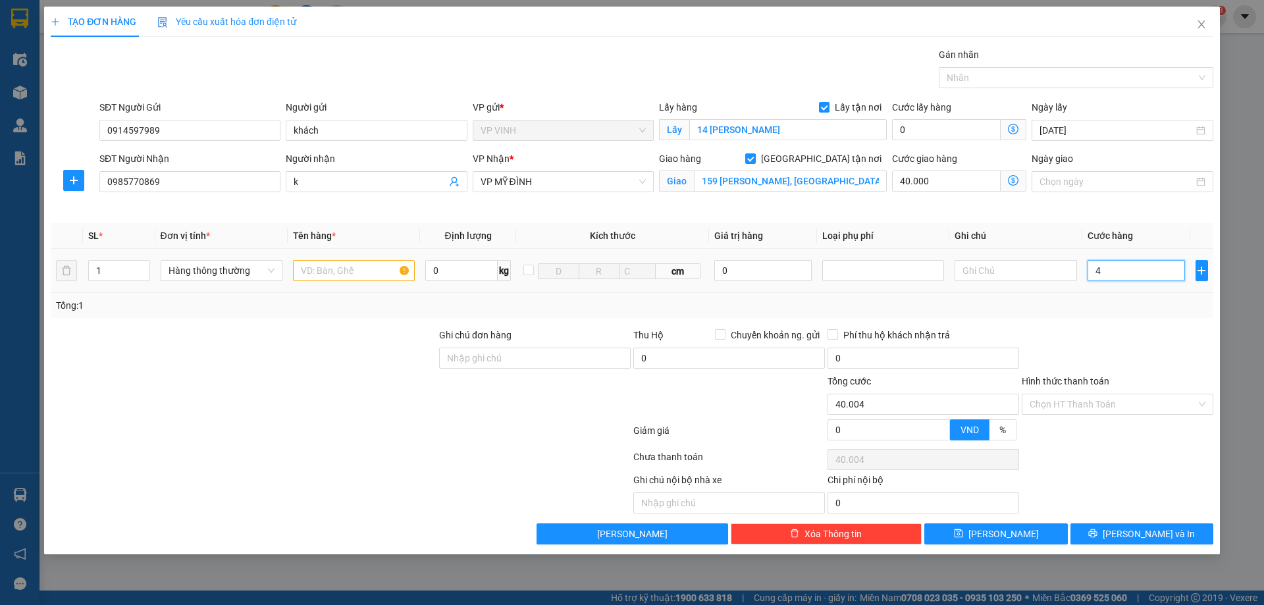
type input "40.040"
type input "40.000"
type input "80.000"
click at [1112, 332] on div at bounding box center [1117, 351] width 194 height 46
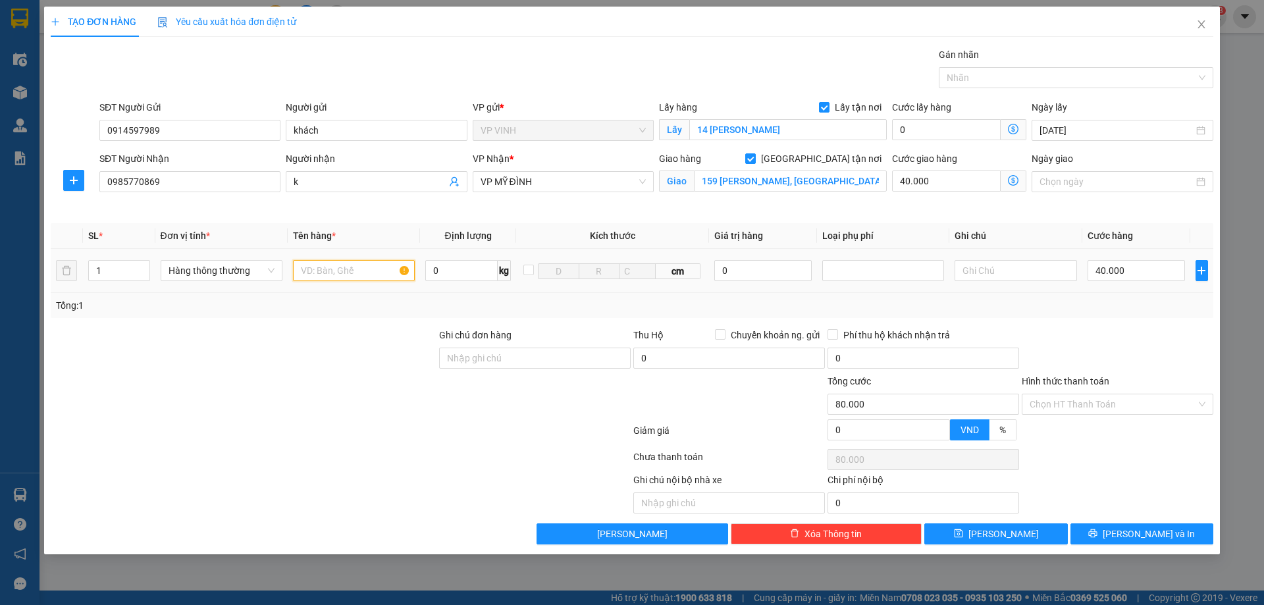
click at [354, 273] on input "text" at bounding box center [354, 270] width 122 height 21
type input "bưởi"
click at [334, 354] on div at bounding box center [243, 351] width 388 height 46
click at [1093, 406] on input "Hình thức thanh toán" at bounding box center [1113, 404] width 167 height 20
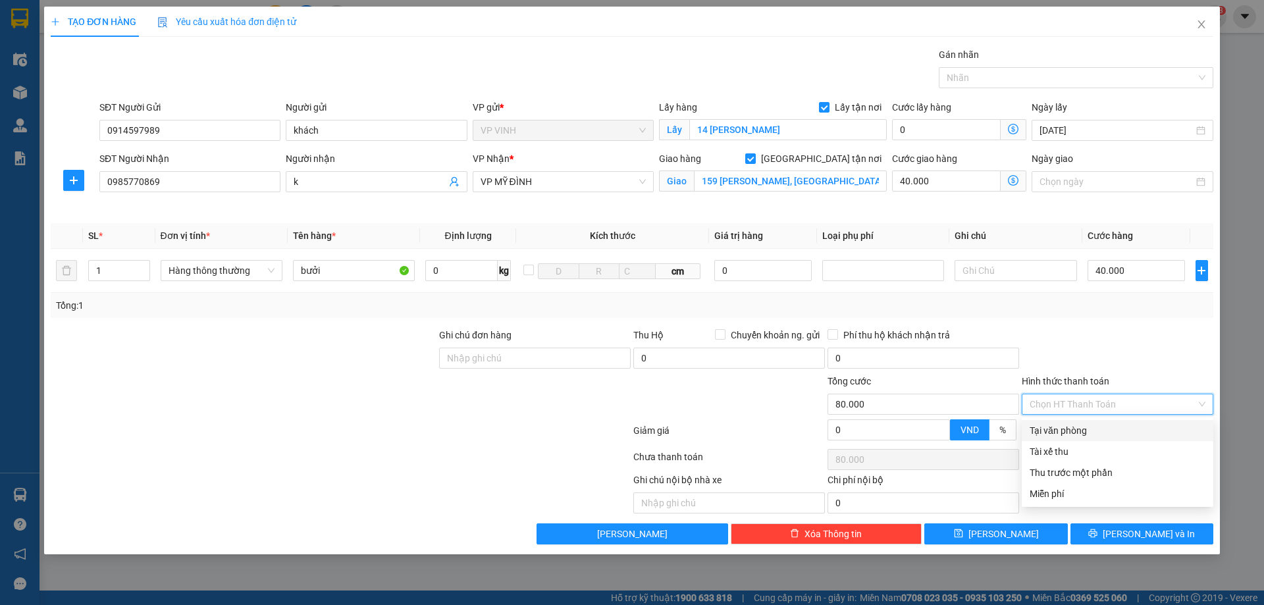
click at [1070, 433] on div "Tại văn phòng" at bounding box center [1118, 430] width 176 height 14
type input "0"
click at [1109, 545] on div "TẠO ĐƠN HÀNG Yêu cầu xuất hóa đơn điện tử Transit Pickup Surcharge Ids Transit …" at bounding box center [632, 281] width 1176 height 548
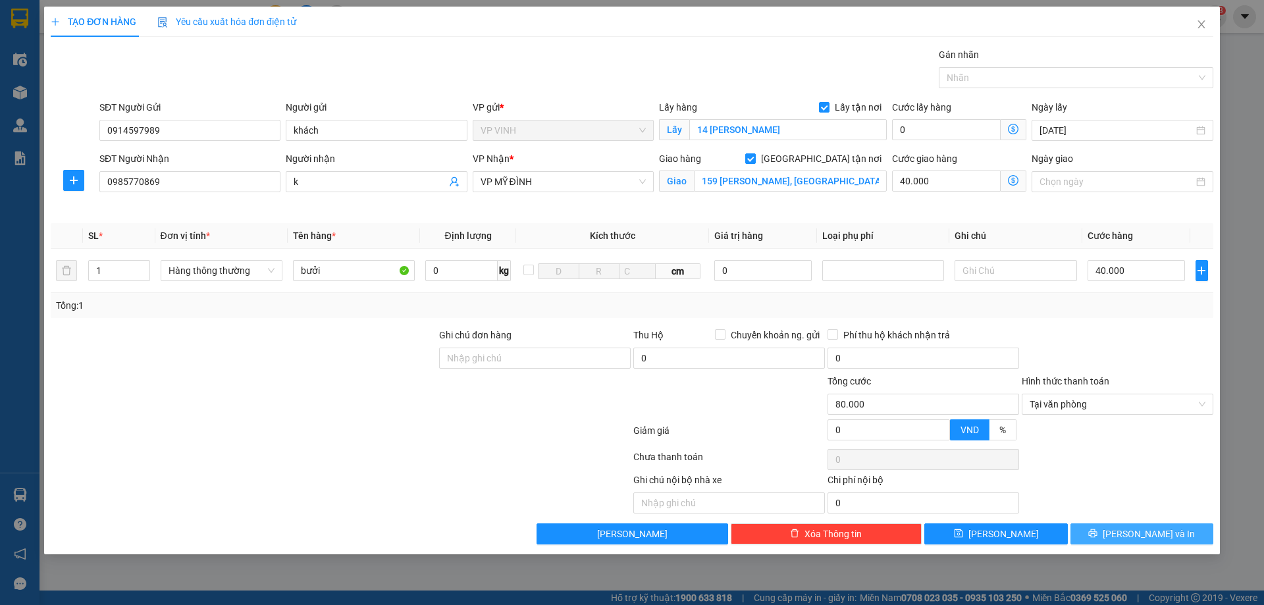
click at [1116, 542] on button "[PERSON_NAME] và In" at bounding box center [1142, 533] width 143 height 21
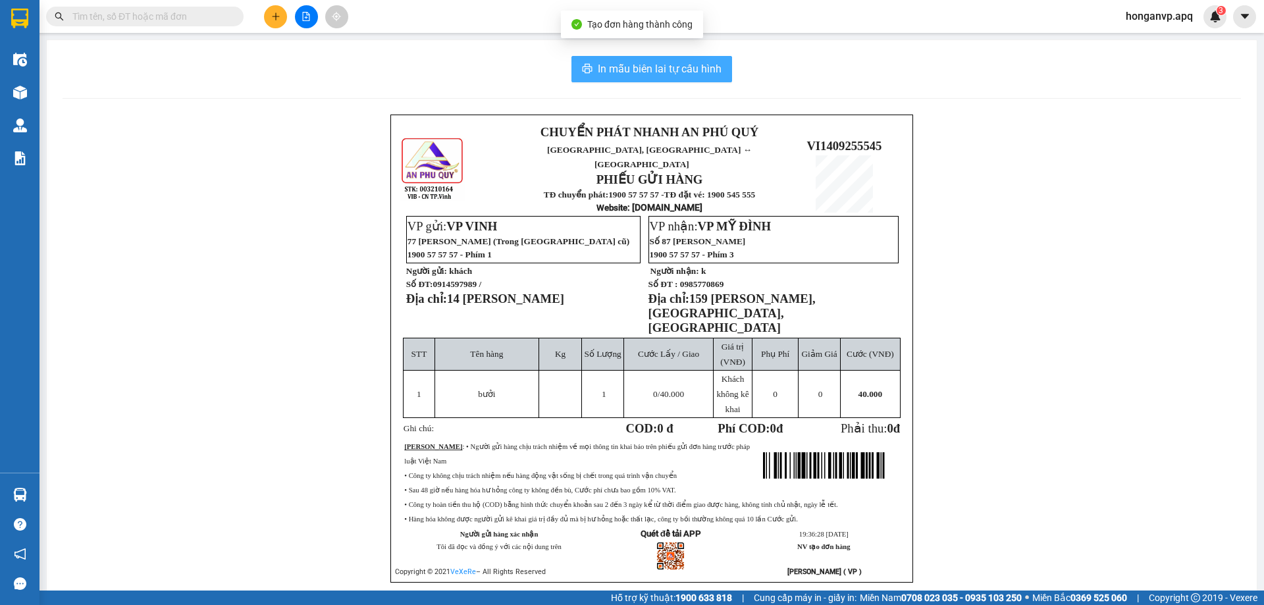
click at [658, 67] on span "In mẫu biên lai tự cấu hình" at bounding box center [660, 69] width 124 height 16
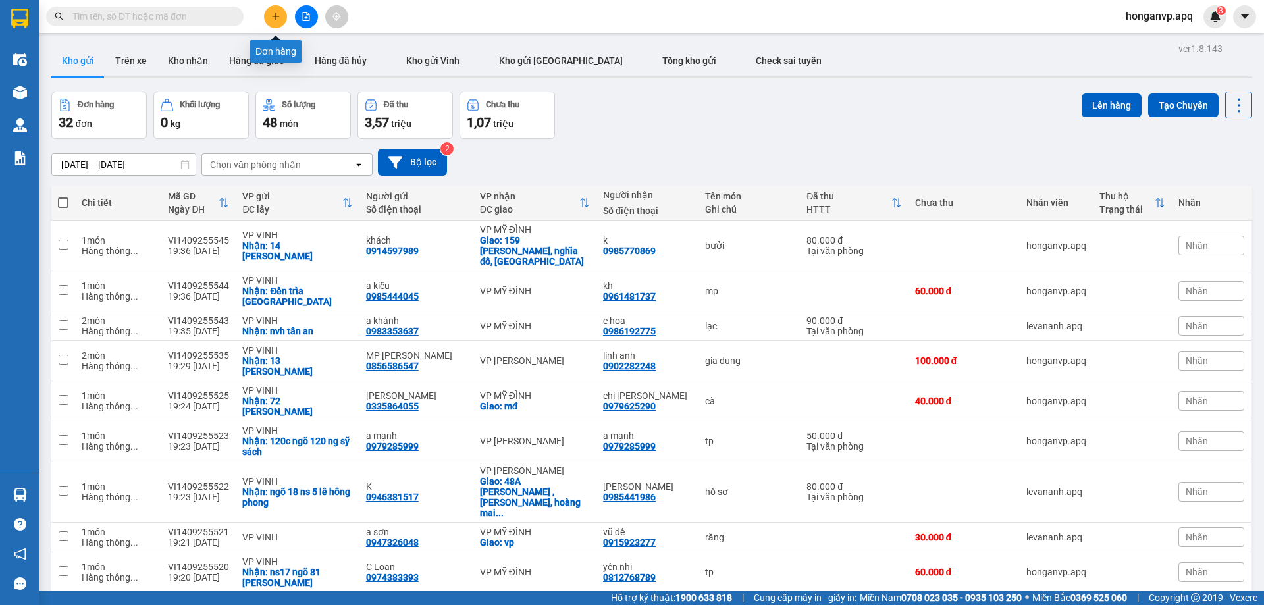
click at [271, 17] on icon "plus" at bounding box center [275, 16] width 9 height 9
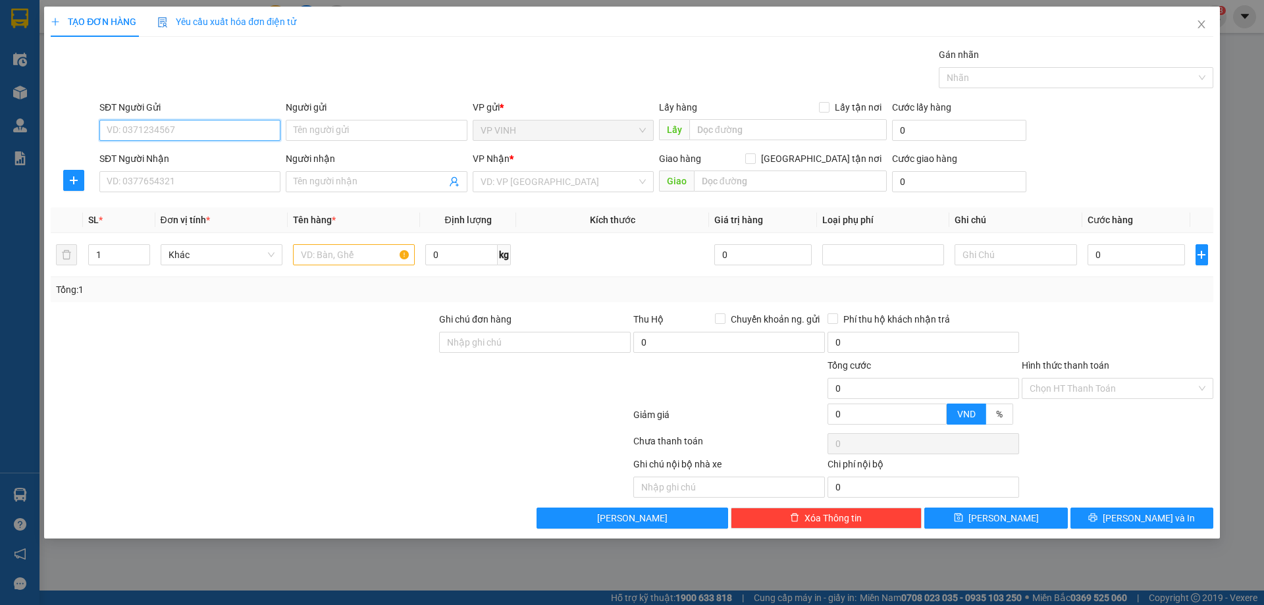
paste input "0978418744"
type input "0978418744"
click at [166, 153] on div "0978418744 - c hăng" at bounding box center [189, 156] width 165 height 14
type input "c hăng"
checkbox input "true"
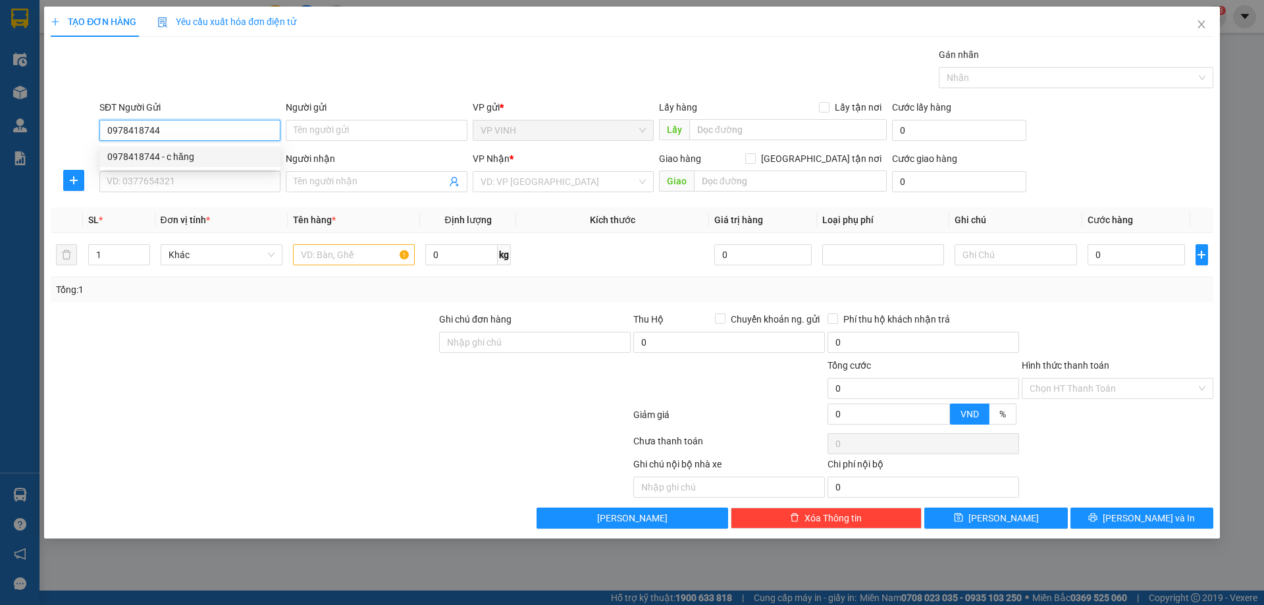
type input "53 trần thánh tông"
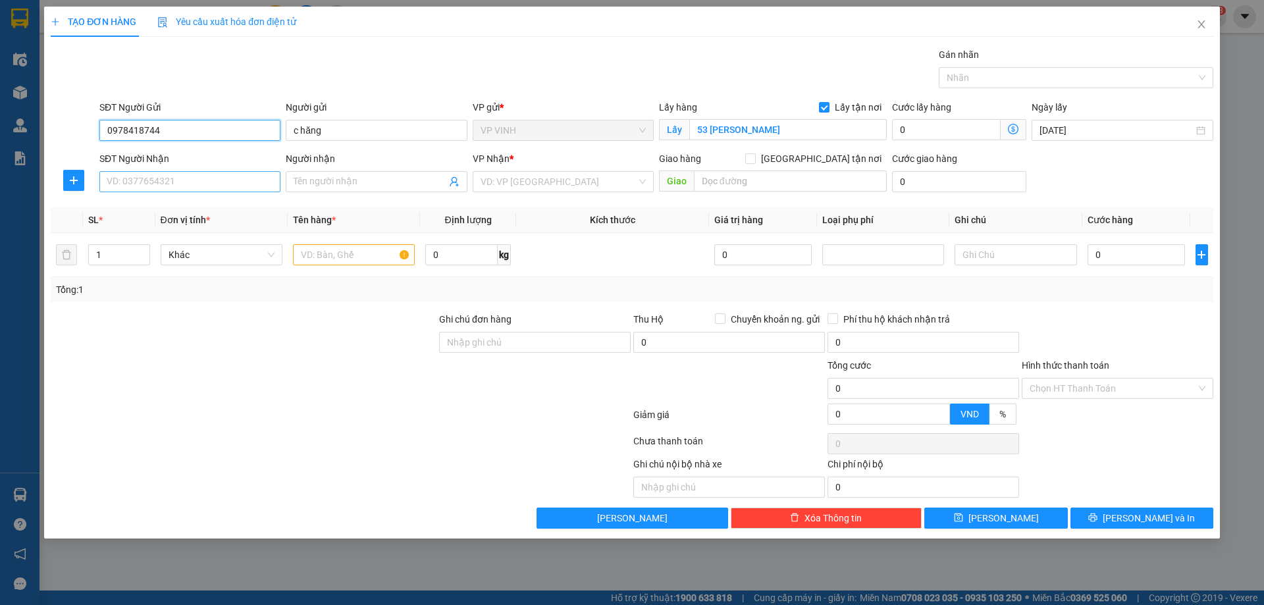
type input "0978418744"
click at [203, 188] on input "SĐT Người Nhận" at bounding box center [189, 181] width 181 height 21
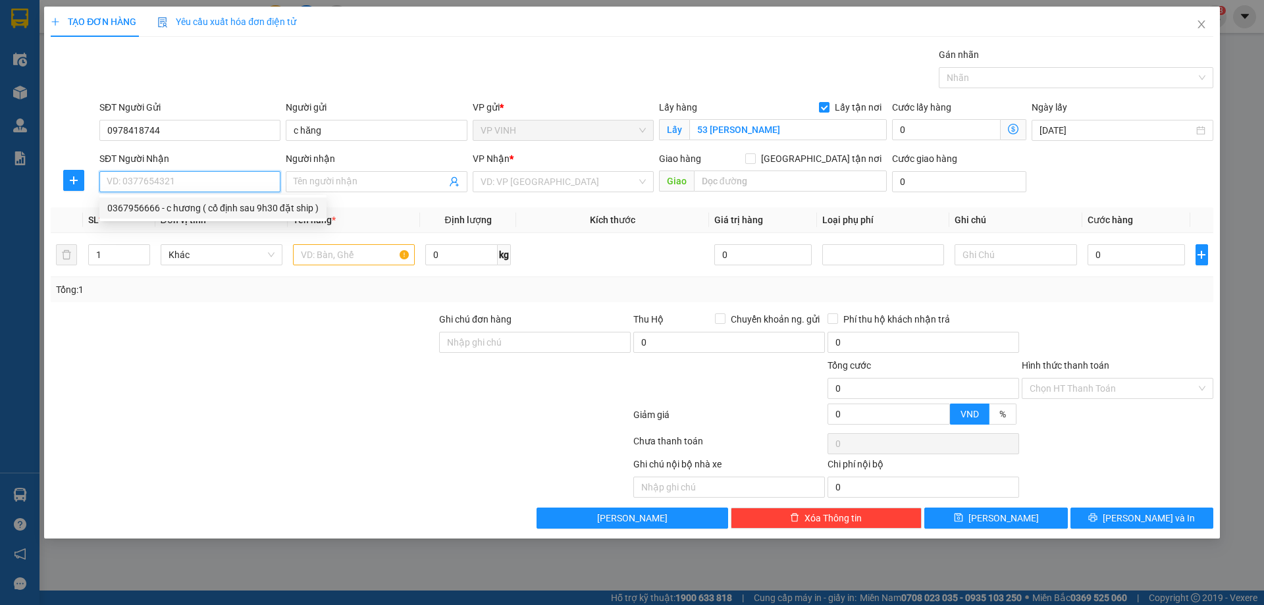
click at [176, 210] on div "0367956666 - c hương ( cố định sau 9h30 đặt ship )" at bounding box center [212, 208] width 211 height 14
type input "0367956666"
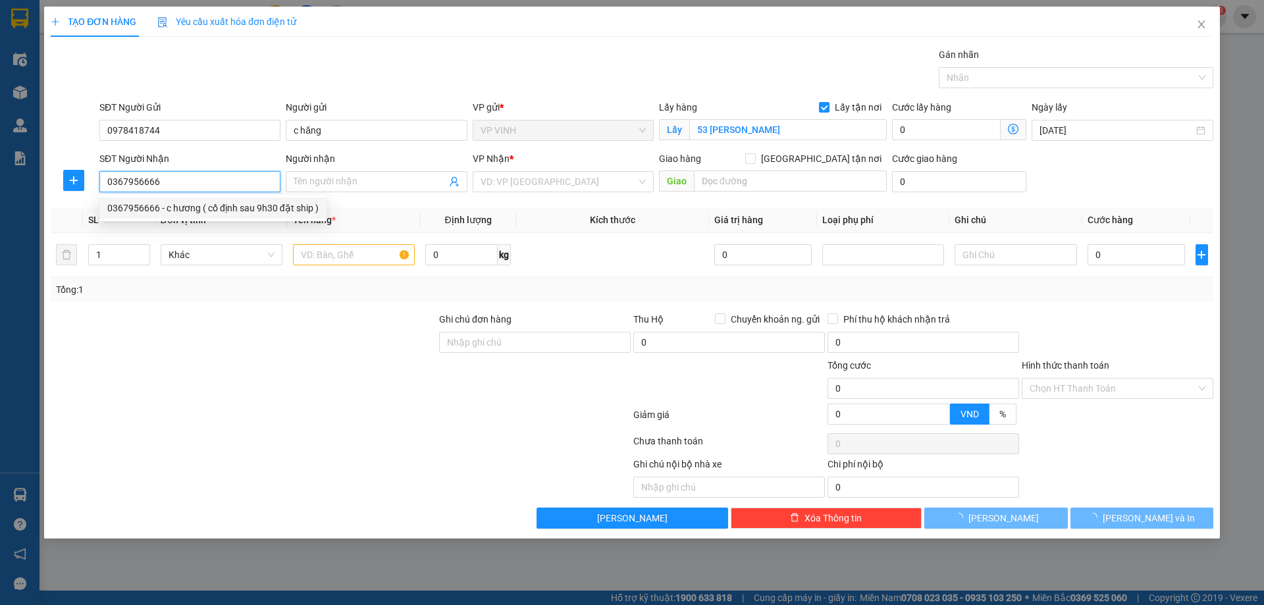
type input "c hương ( cố định sau 9h30 đặt ship )"
checkbox input "true"
type input "88 trương công giai"
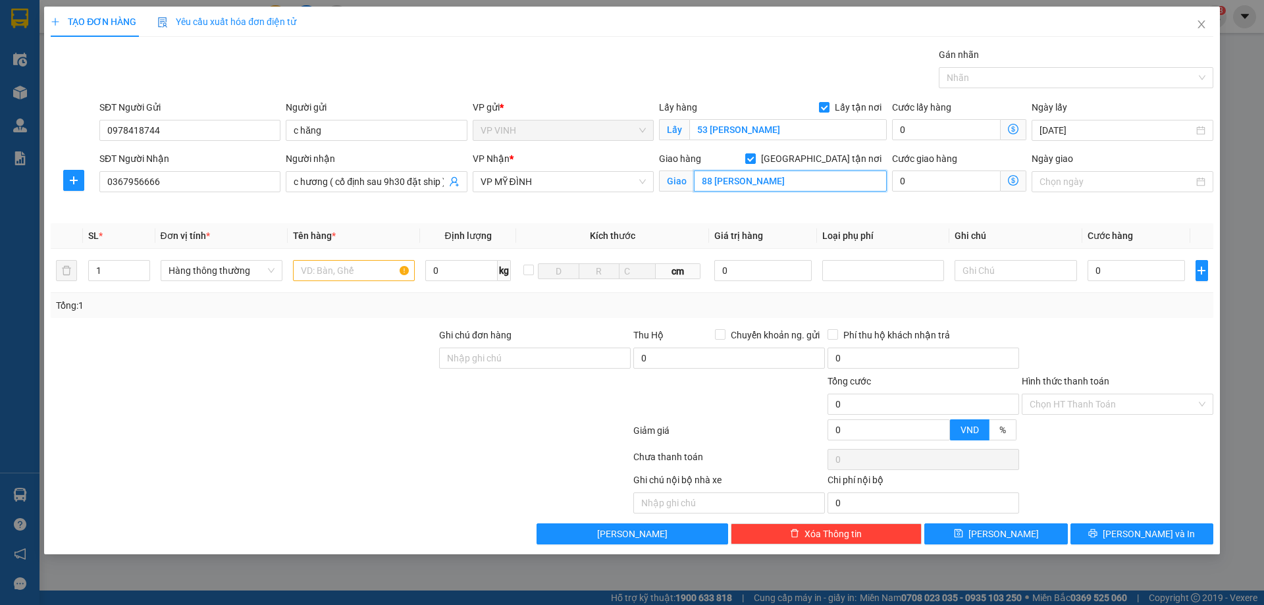
click at [794, 182] on input "88 trương công giai" at bounding box center [790, 181] width 193 height 21
click at [755, 153] on input "[GEOGRAPHIC_DATA] tận nơi" at bounding box center [749, 157] width 9 height 9
checkbox input "false"
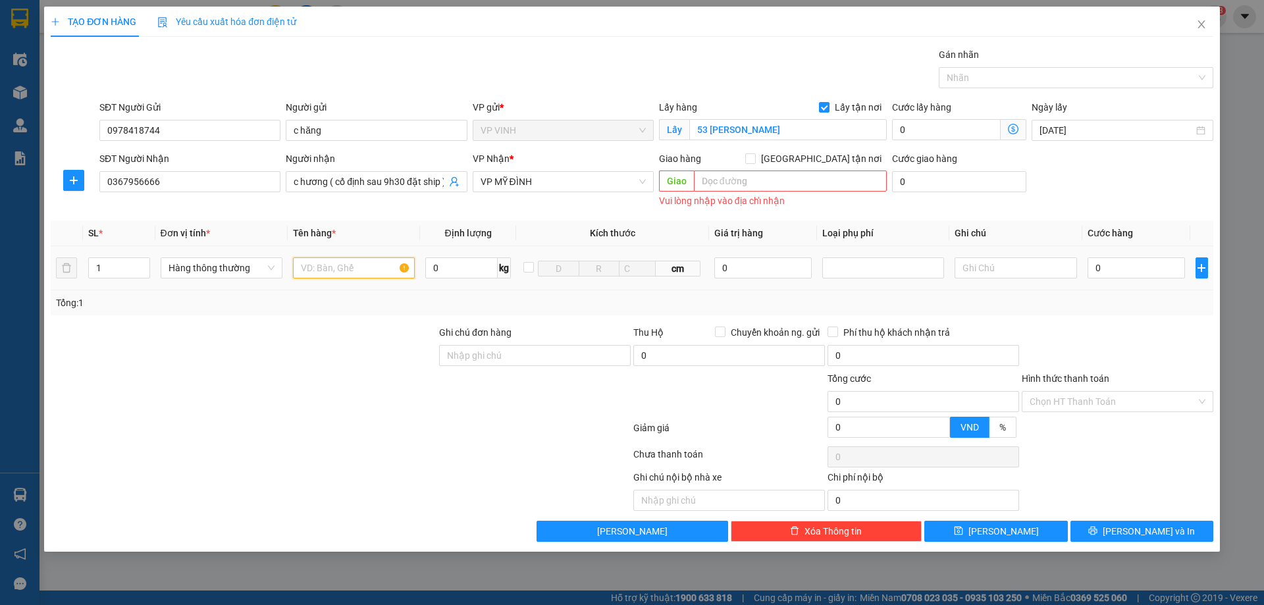
click at [359, 265] on input "text" at bounding box center [354, 267] width 122 height 21
type input "tp"
click at [1135, 268] on input "0" at bounding box center [1137, 267] width 98 height 21
type input "6"
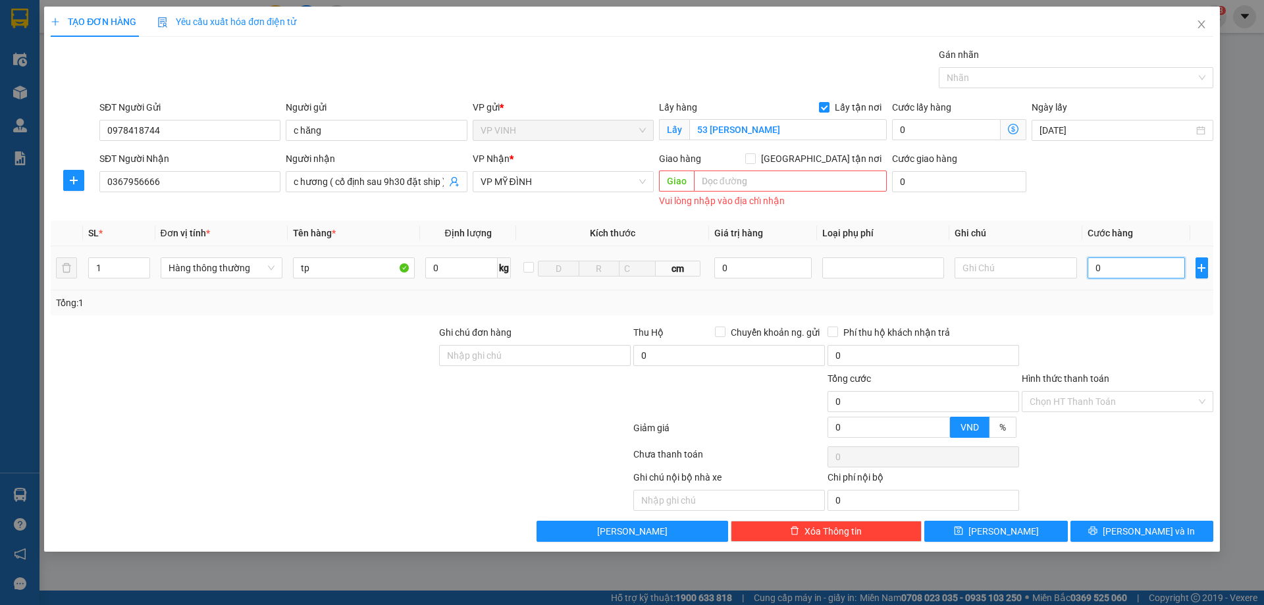
type input "6"
type input "60"
type input "60.000"
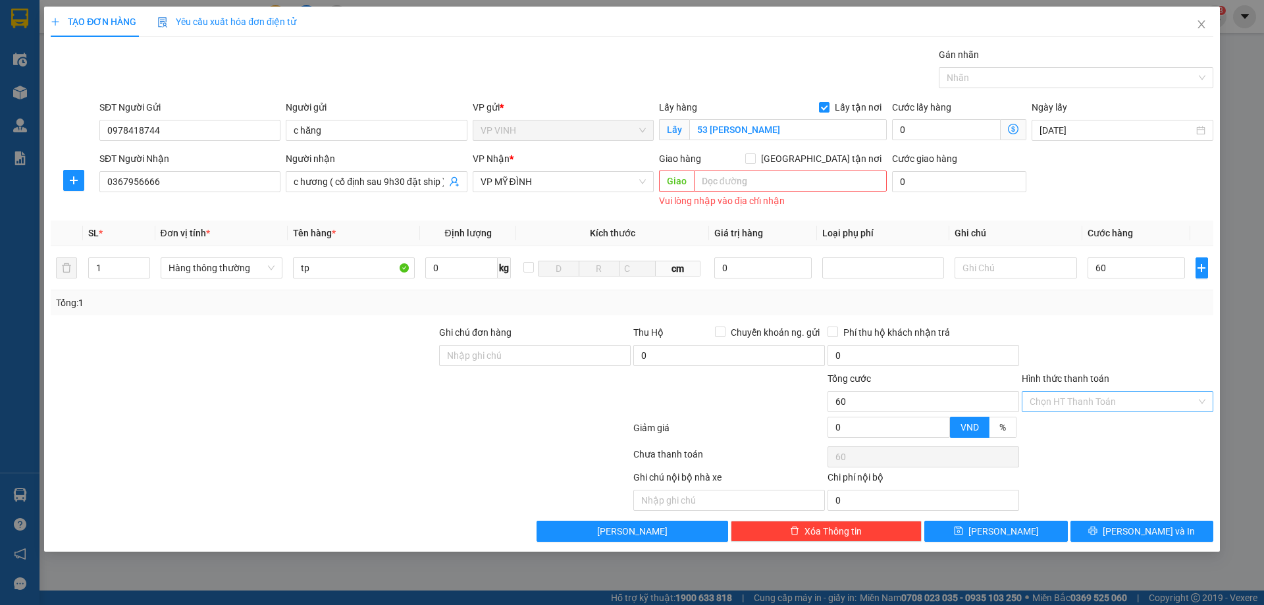
type input "60.000"
click at [1093, 407] on input "Hình thức thanh toán" at bounding box center [1113, 402] width 167 height 20
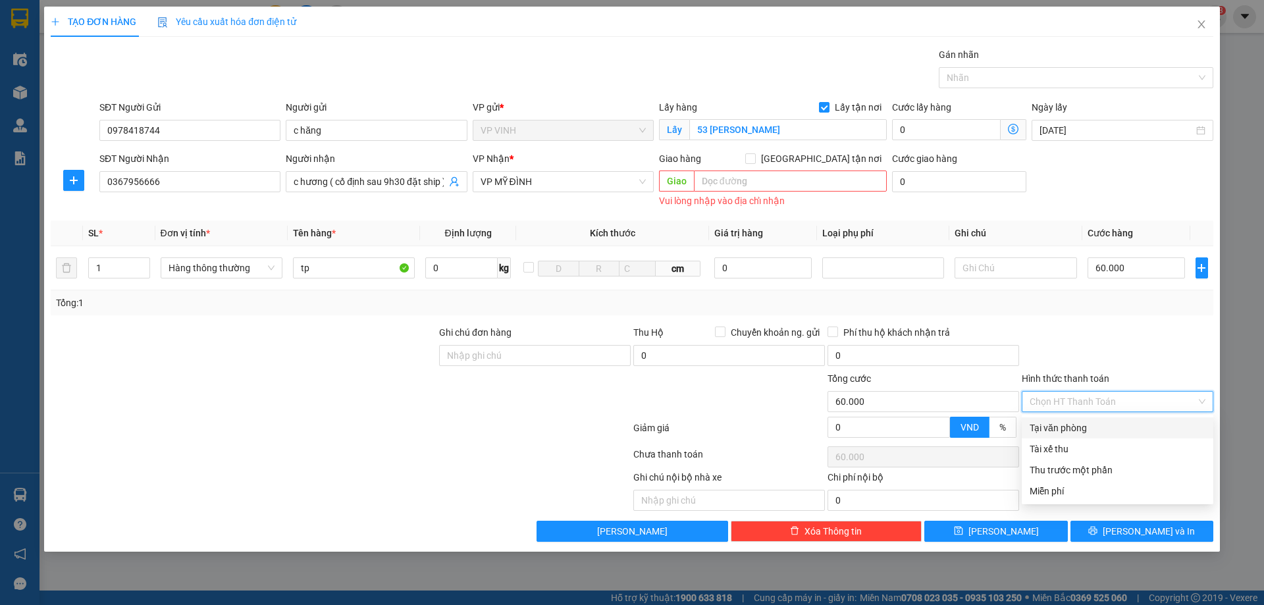
click at [1090, 426] on div "Tại văn phòng" at bounding box center [1118, 428] width 176 height 14
type input "0"
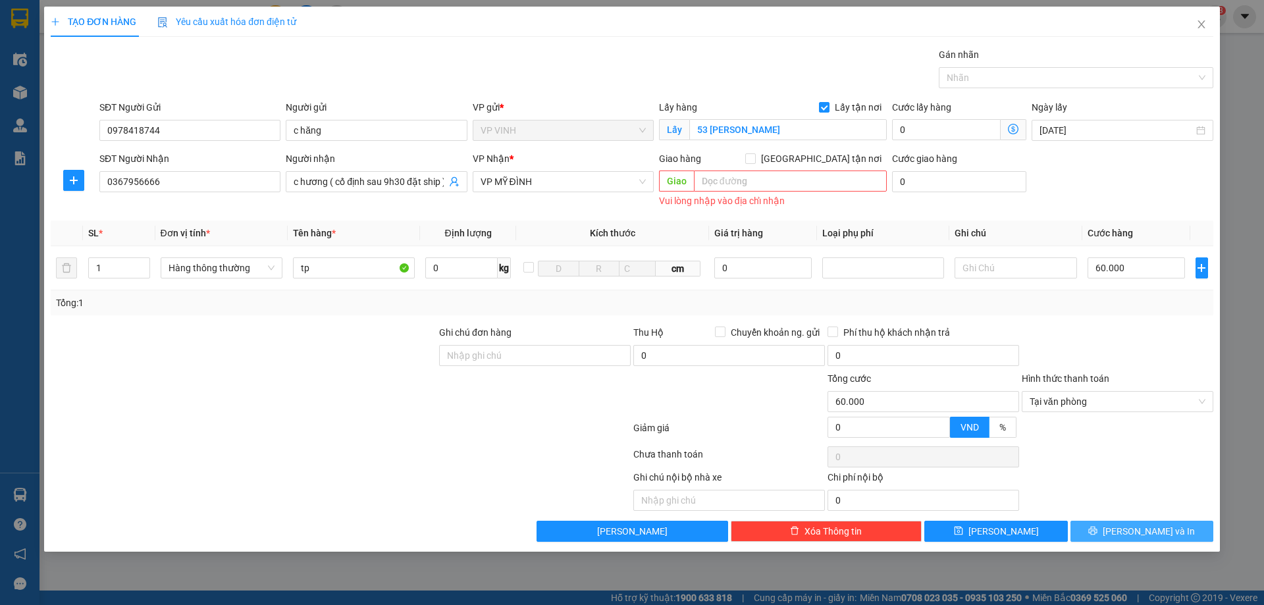
click at [1107, 537] on button "[PERSON_NAME] và In" at bounding box center [1142, 531] width 143 height 21
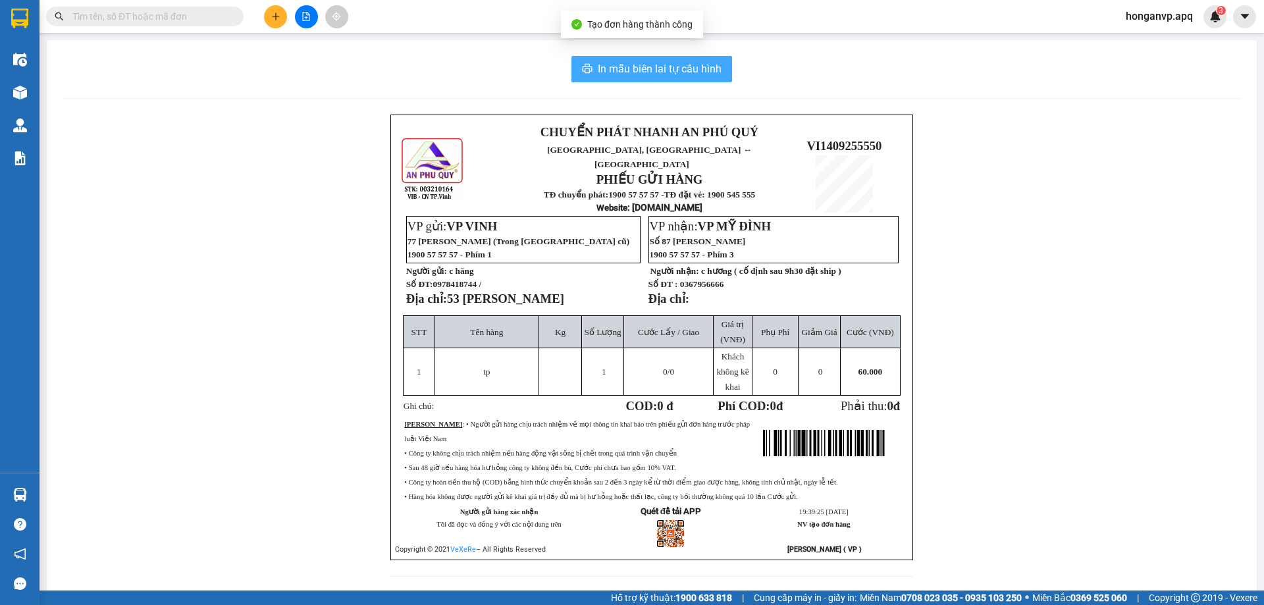
click at [633, 61] on span "In mẫu biên lai tự cấu hình" at bounding box center [660, 69] width 124 height 16
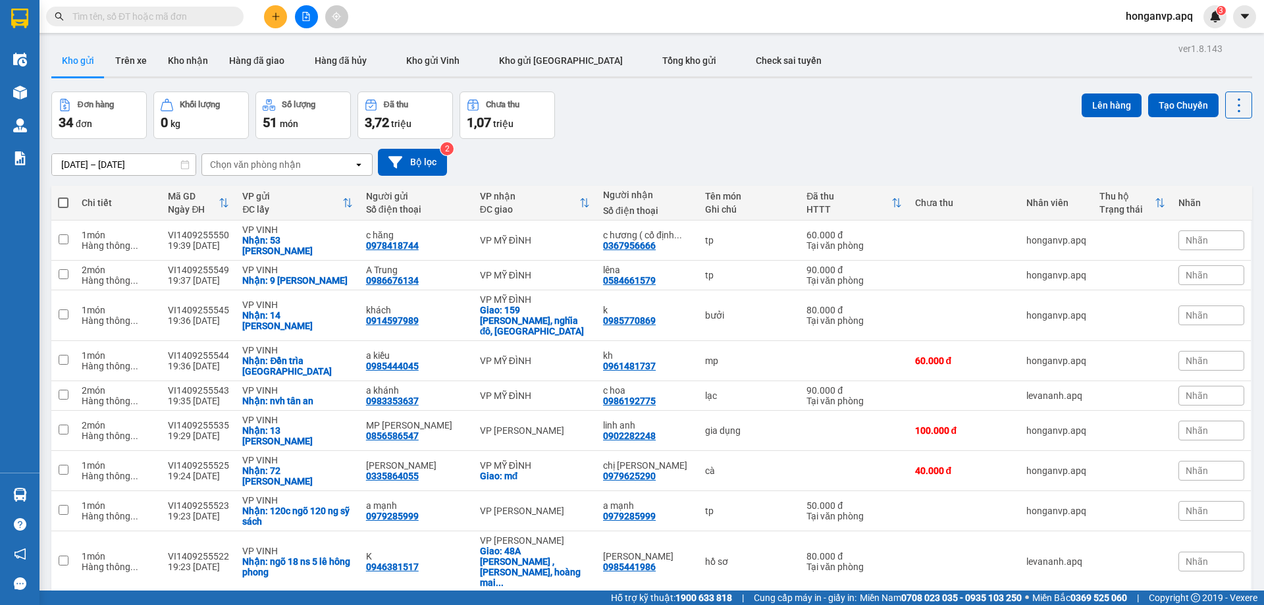
click at [270, 18] on button at bounding box center [275, 16] width 23 height 23
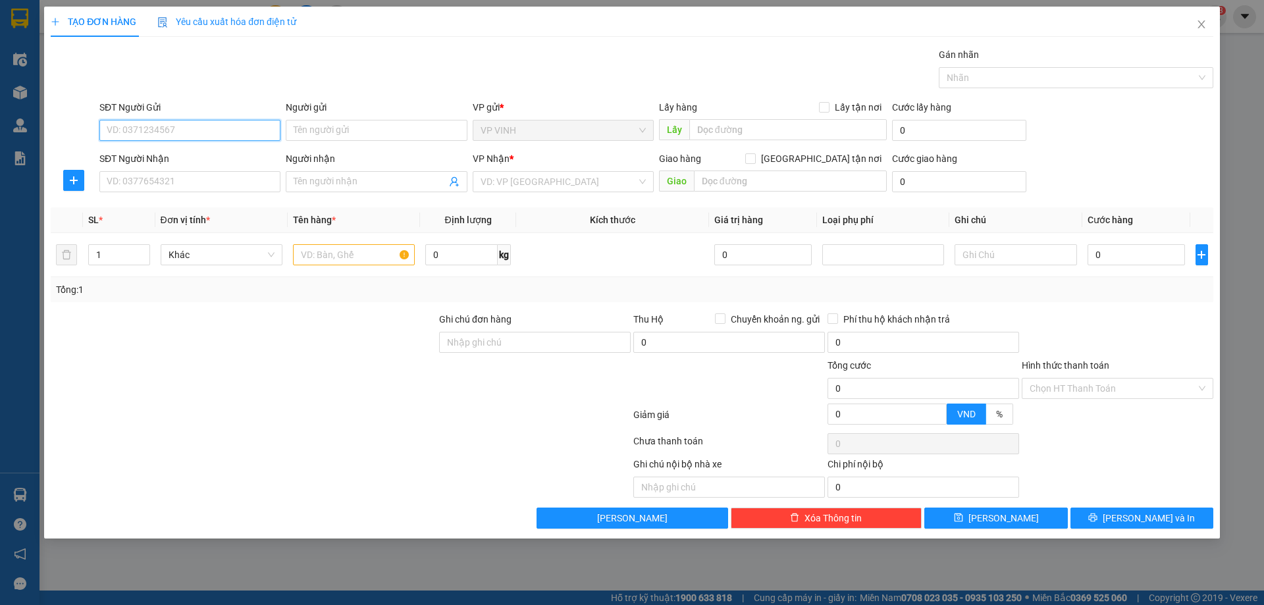
paste input "0976256976"
type input "0976256976"
click at [358, 133] on input "Người gửi" at bounding box center [376, 130] width 181 height 21
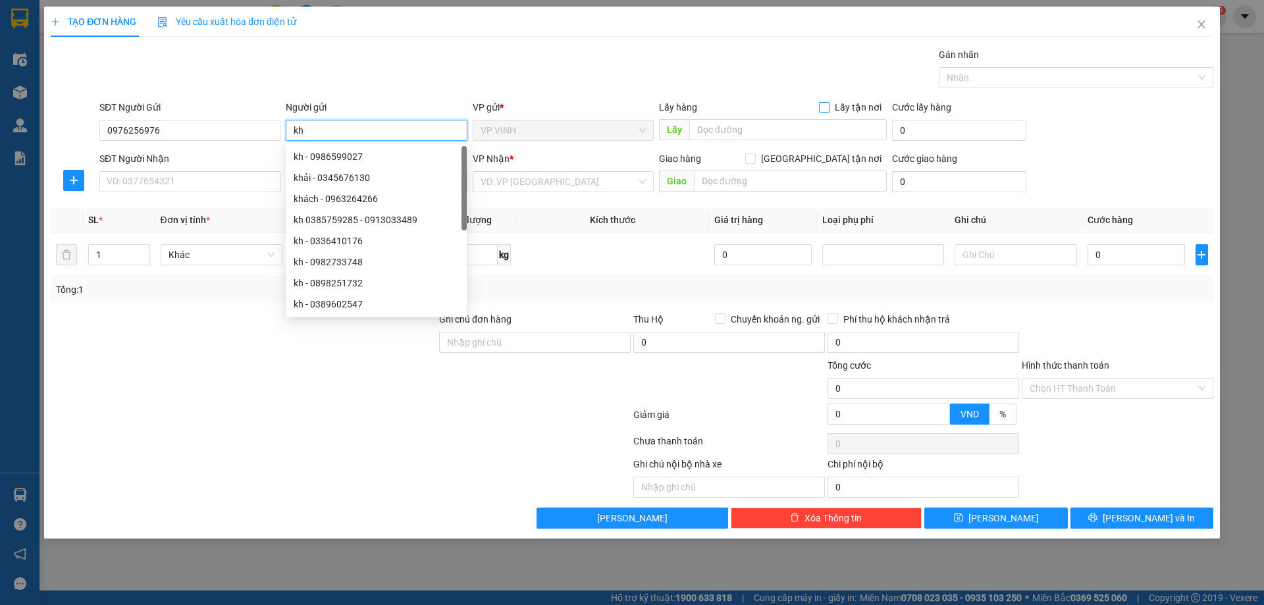
type input "kh"
click at [824, 107] on input "Lấy tận nơi" at bounding box center [823, 106] width 9 height 9
checkbox input "true"
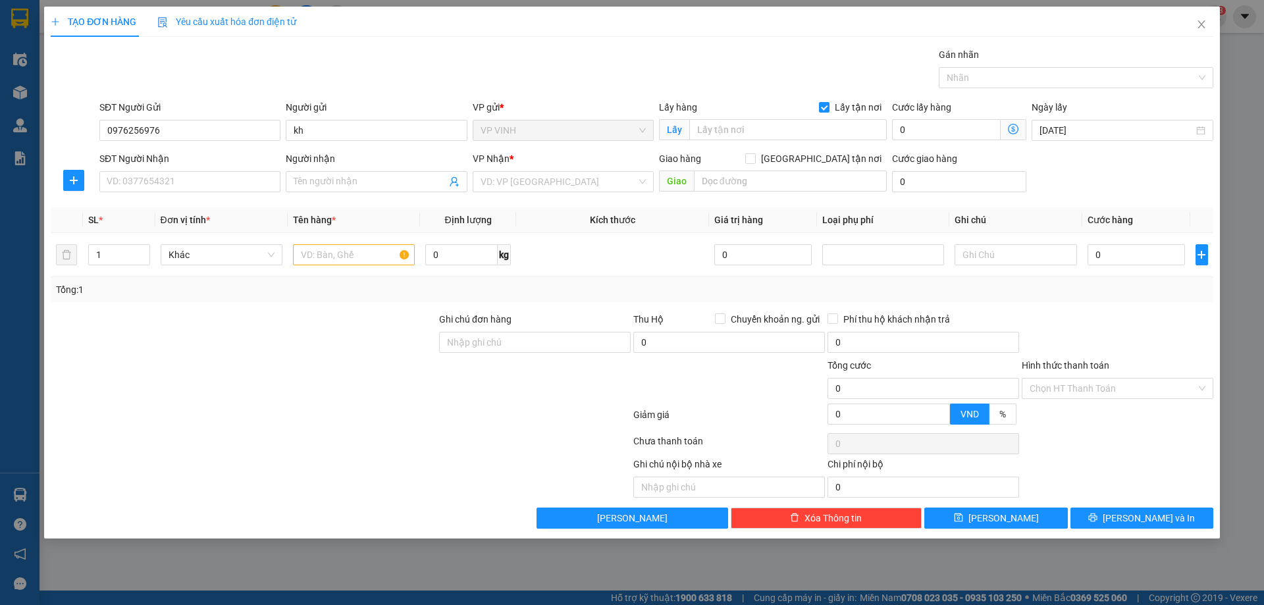
click at [774, 140] on div "Lấy" at bounding box center [773, 130] width 228 height 21
click at [770, 130] on input "text" at bounding box center [788, 129] width 198 height 21
type input "74 vĩnh giang"
click at [199, 189] on input "SĐT Người Nhận" at bounding box center [189, 181] width 181 height 21
type input "0918527874"
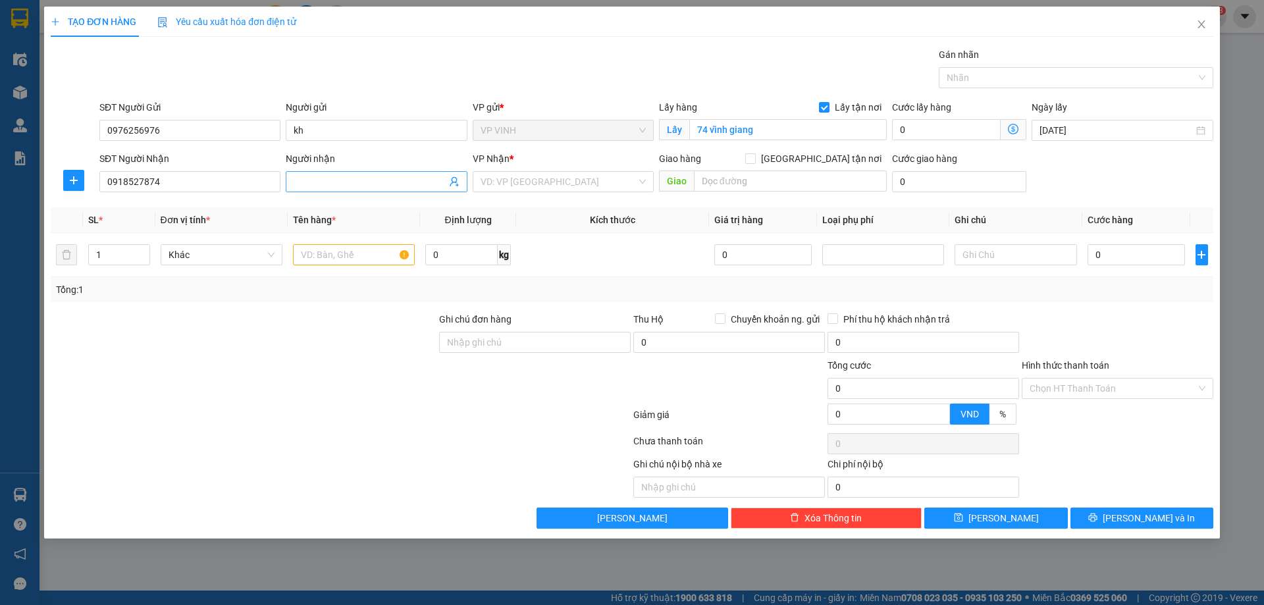
click at [357, 184] on input "Người nhận" at bounding box center [370, 181] width 152 height 14
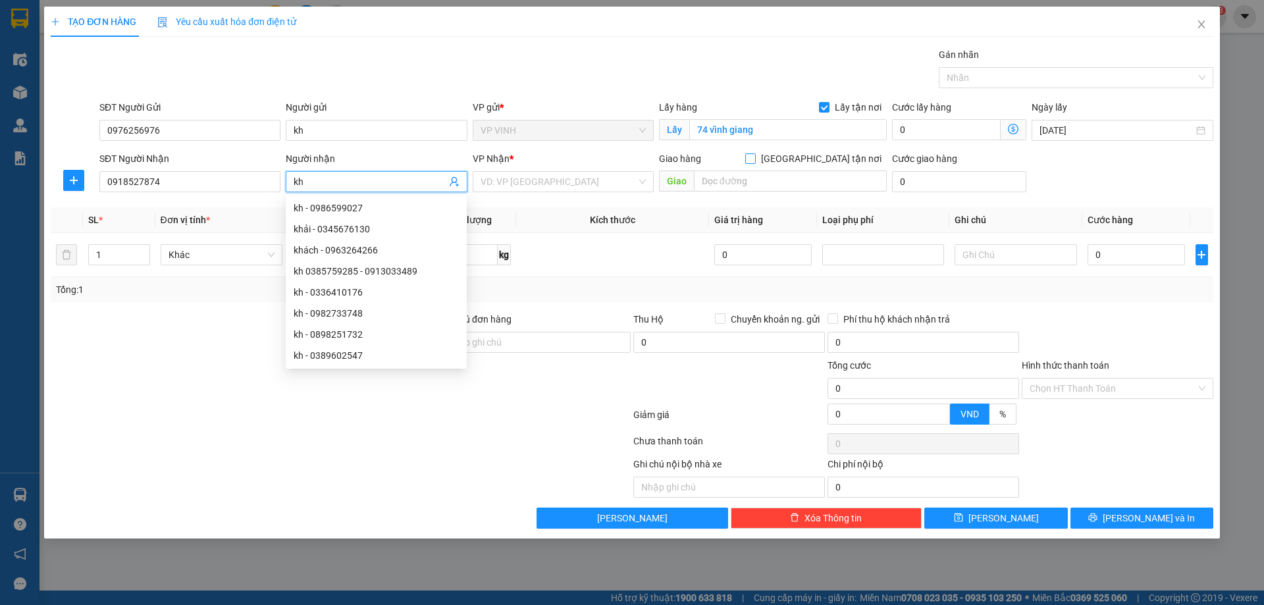
type input "kh"
drag, startPoint x: 818, startPoint y: 164, endPoint x: 787, endPoint y: 181, distance: 35.9
click at [819, 163] on label "[GEOGRAPHIC_DATA] tận nơi" at bounding box center [816, 158] width 142 height 14
click at [755, 163] on input "[GEOGRAPHIC_DATA] tận nơi" at bounding box center [749, 157] width 9 height 9
checkbox input "true"
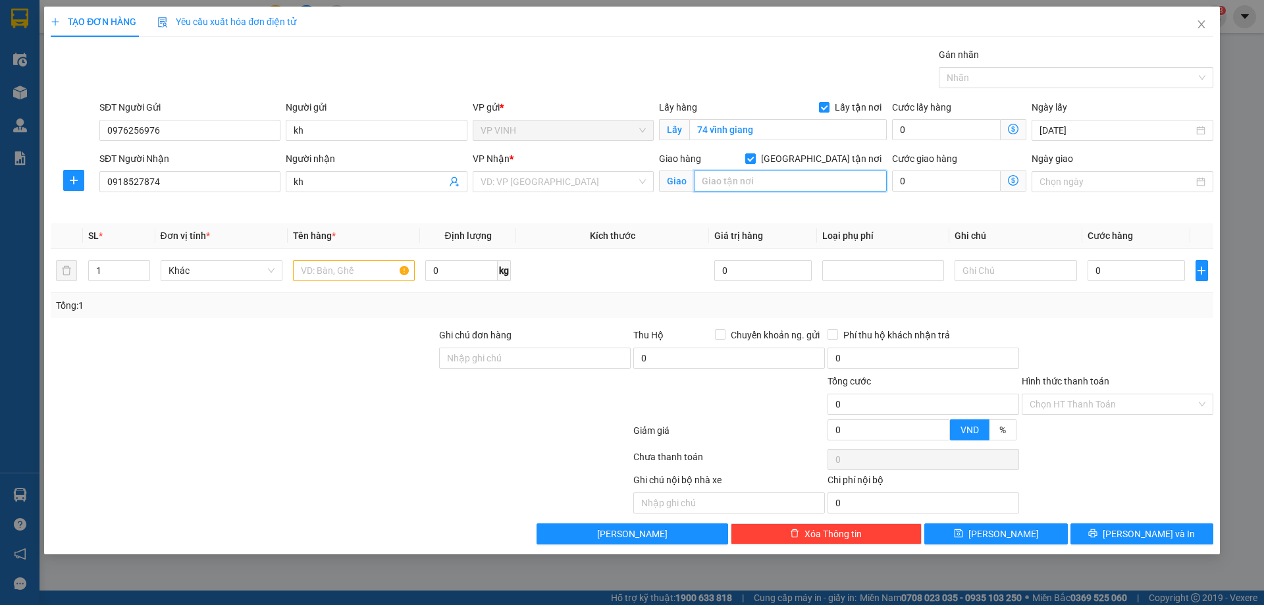
click at [787, 181] on input "text" at bounding box center [790, 181] width 193 height 21
type input "119/117 thái hà, đống đa"
click at [546, 178] on input "search" at bounding box center [559, 182] width 156 height 20
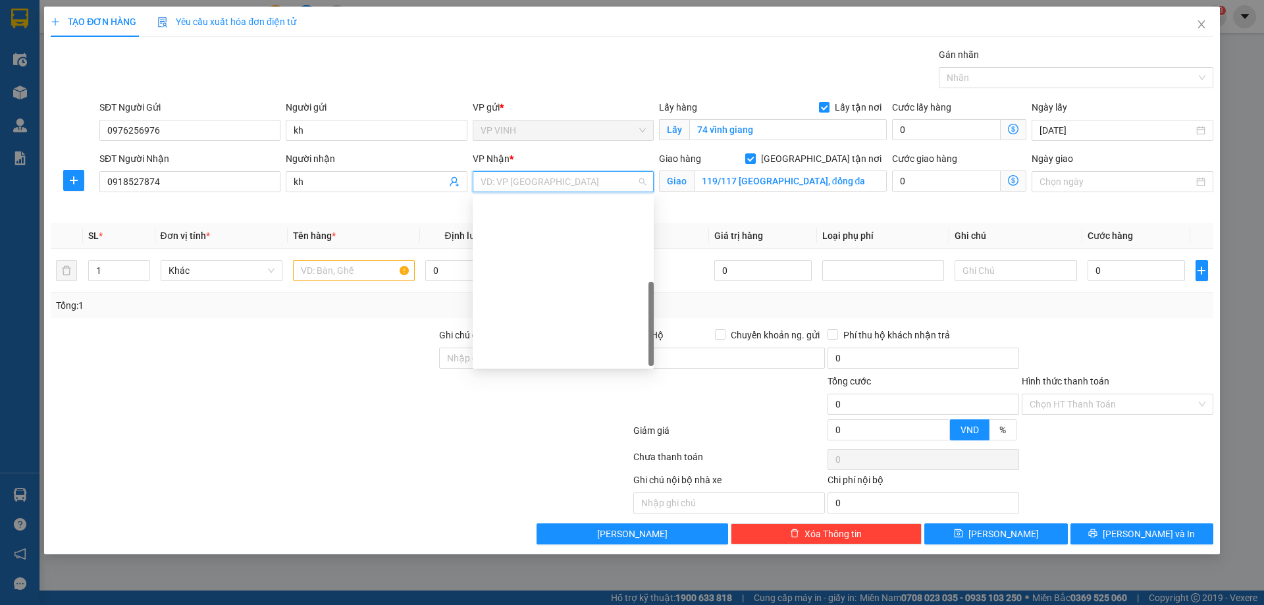
scroll to position [184, 0]
click at [531, 236] on div "VP [PERSON_NAME]" at bounding box center [563, 234] width 165 height 14
click at [1016, 184] on icon "dollar-circle" at bounding box center [1013, 180] width 11 height 11
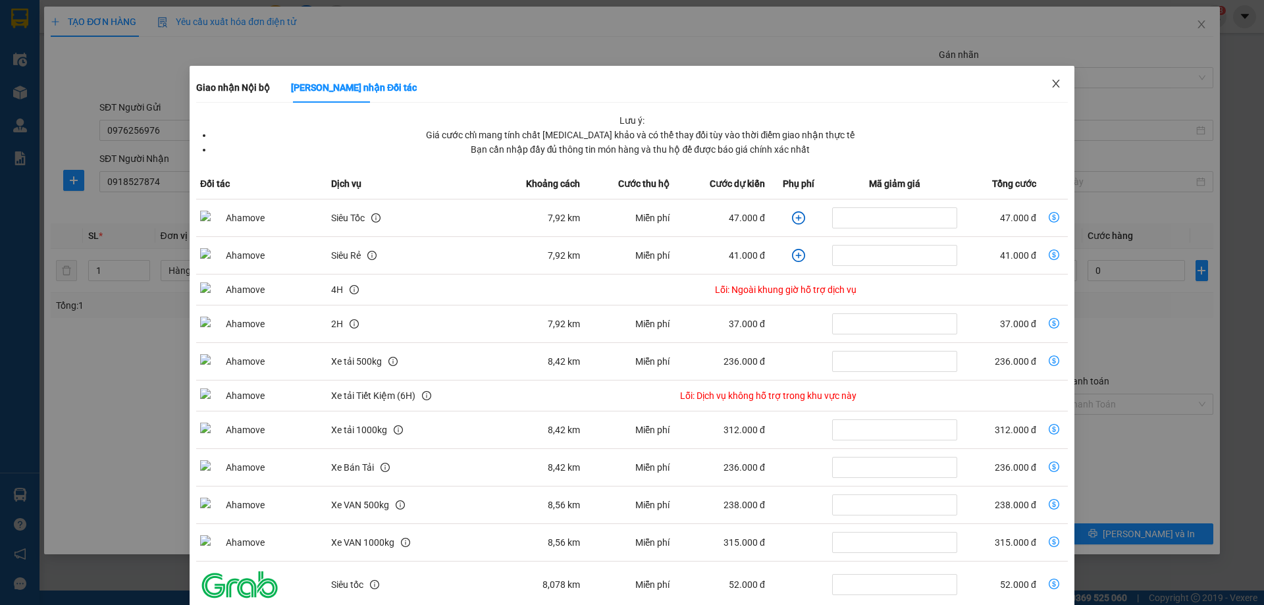
click at [1051, 86] on icon "close" at bounding box center [1056, 83] width 11 height 11
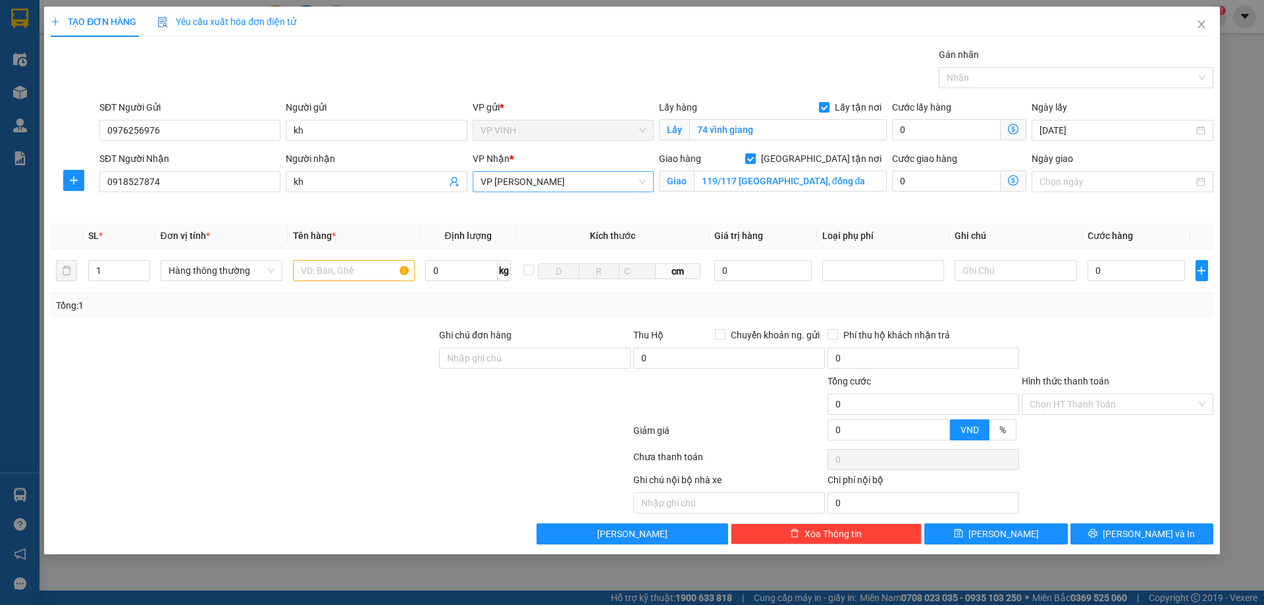
click at [539, 184] on span "VP [PERSON_NAME]" at bounding box center [563, 182] width 165 height 20
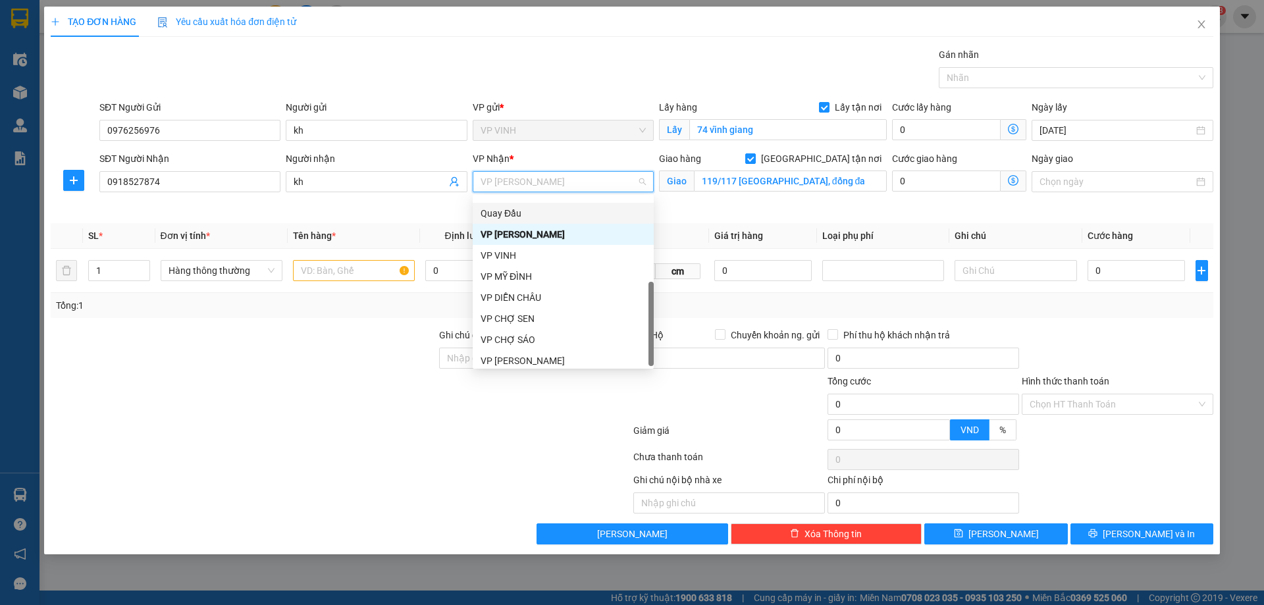
scroll to position [190, 0]
click at [514, 278] on div "VP MỸ ĐÌNH" at bounding box center [563, 271] width 165 height 14
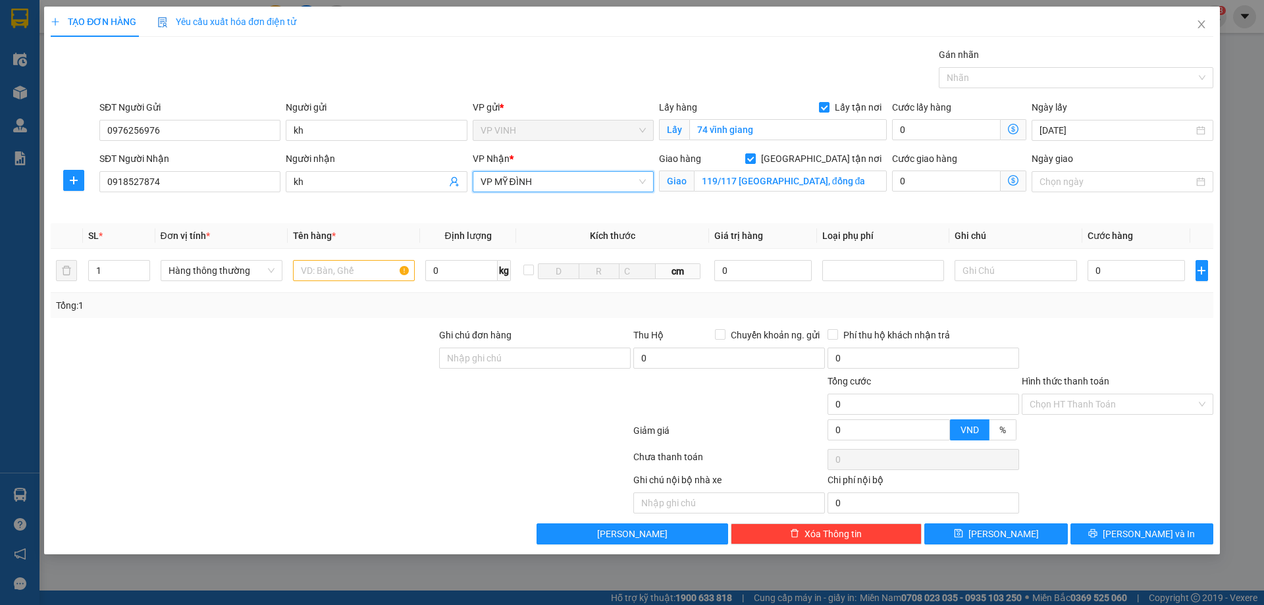
click at [1010, 180] on icon "dollar-circle" at bounding box center [1013, 180] width 11 height 11
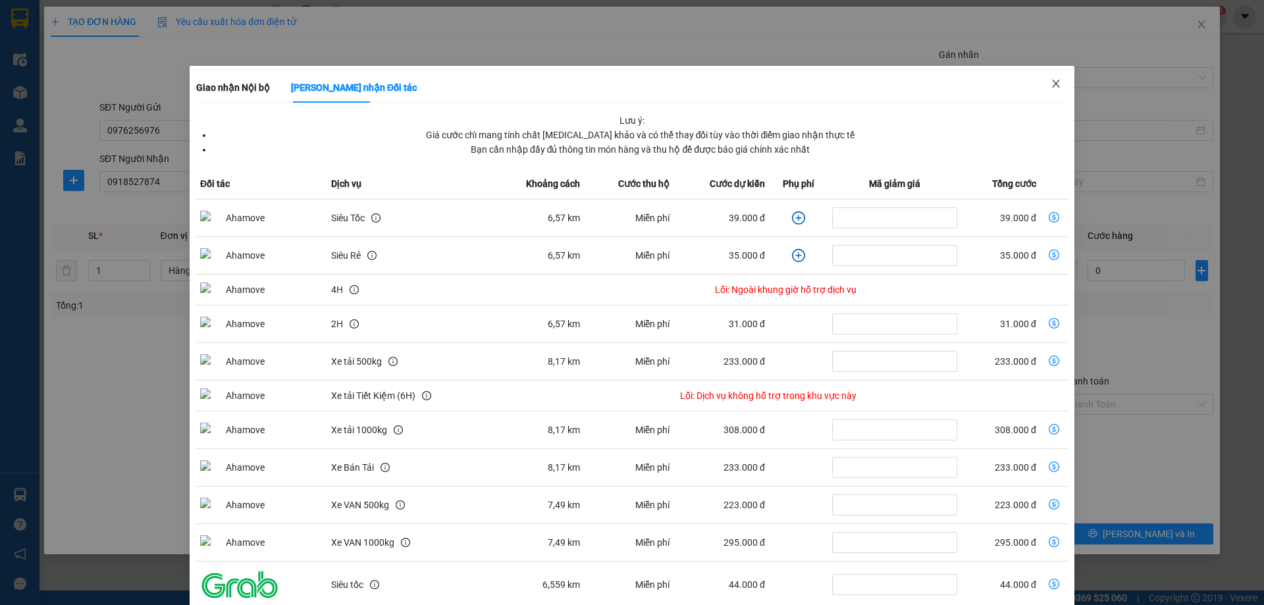
click at [1051, 86] on icon "close" at bounding box center [1056, 83] width 11 height 11
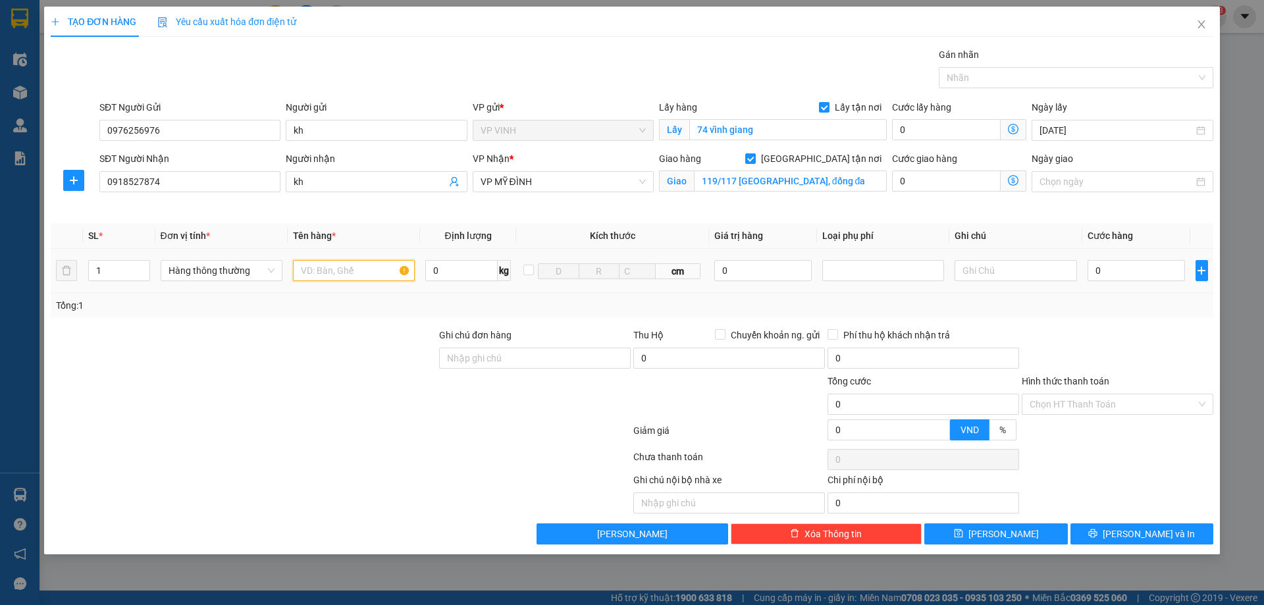
click at [344, 277] on input "text" at bounding box center [354, 270] width 122 height 21
type input "tp"
click at [1134, 276] on input "0" at bounding box center [1137, 270] width 98 height 21
type input "4"
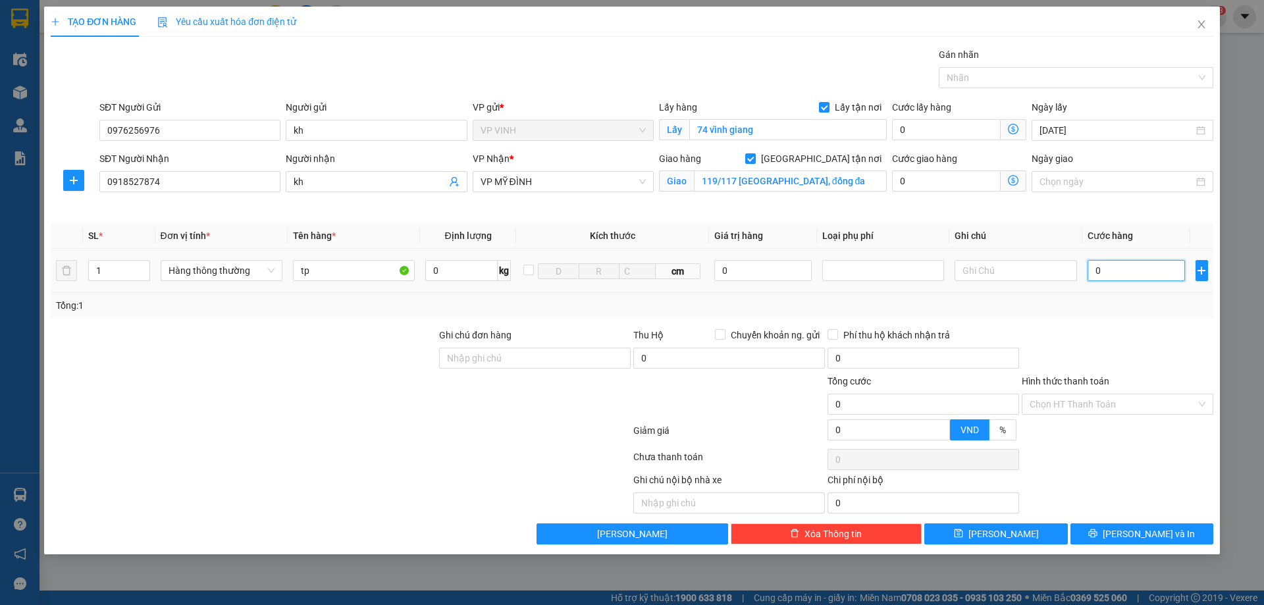
type input "4"
type input "40"
type input "40.000"
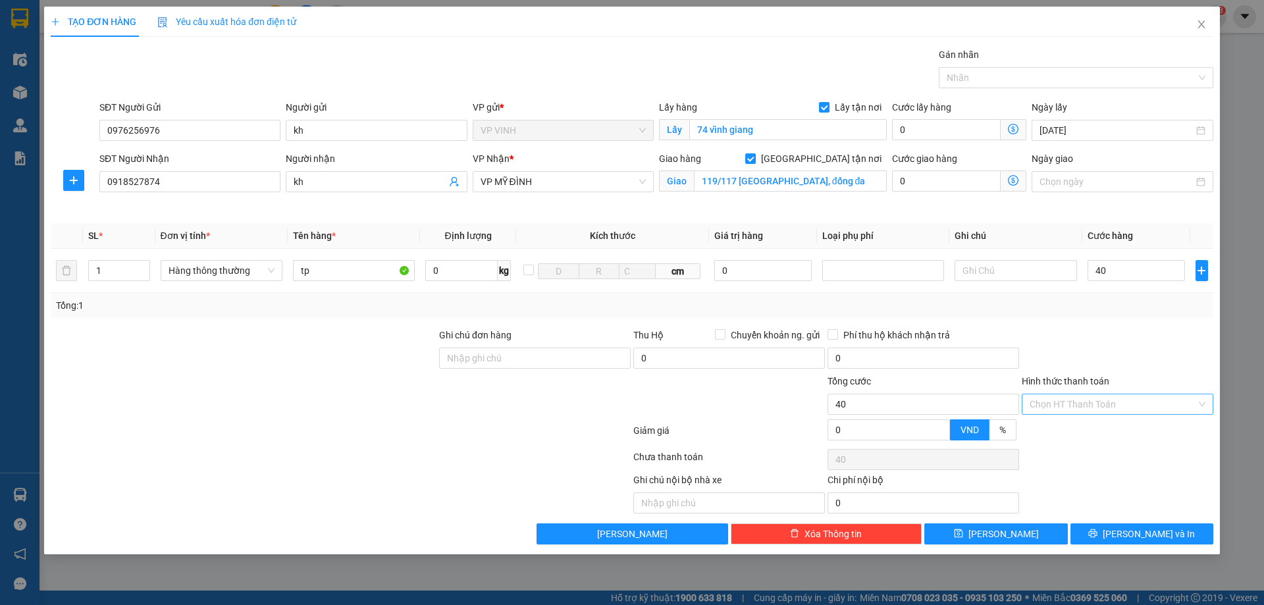
type input "40.000"
click at [1113, 405] on input "Hình thức thanh toán" at bounding box center [1113, 404] width 167 height 20
click at [1059, 429] on div "Tại văn phòng" at bounding box center [1118, 430] width 176 height 14
type input "0"
click at [1107, 531] on button "[PERSON_NAME] và In" at bounding box center [1142, 533] width 143 height 21
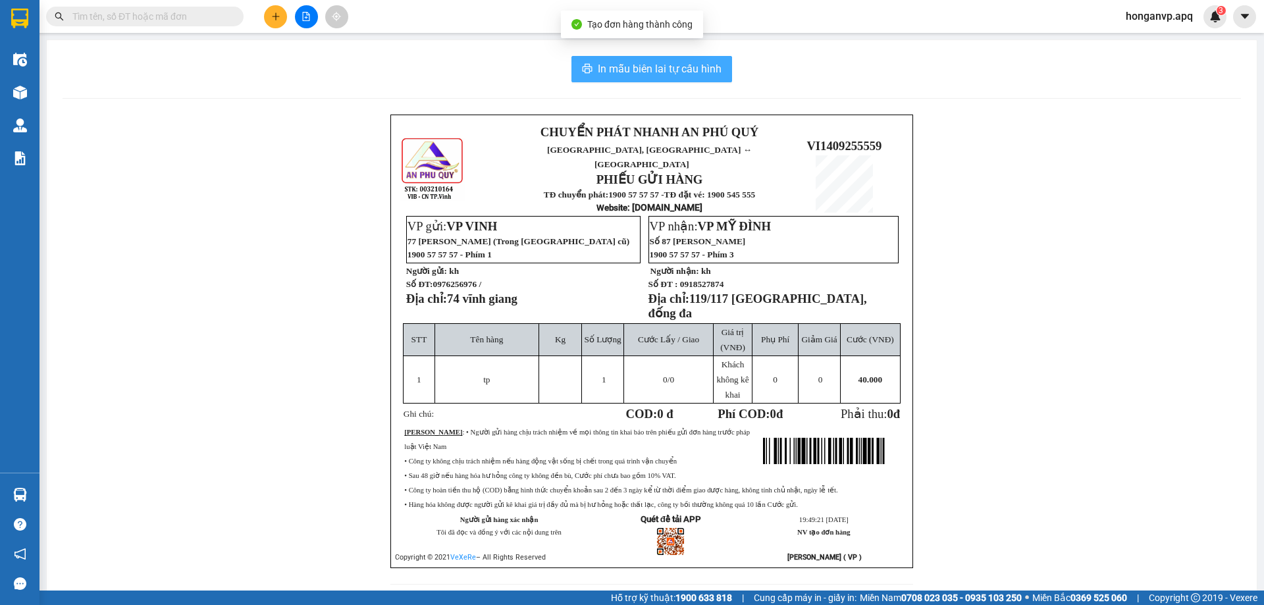
click at [655, 69] on span "In mẫu biên lai tự cấu hình" at bounding box center [660, 69] width 124 height 16
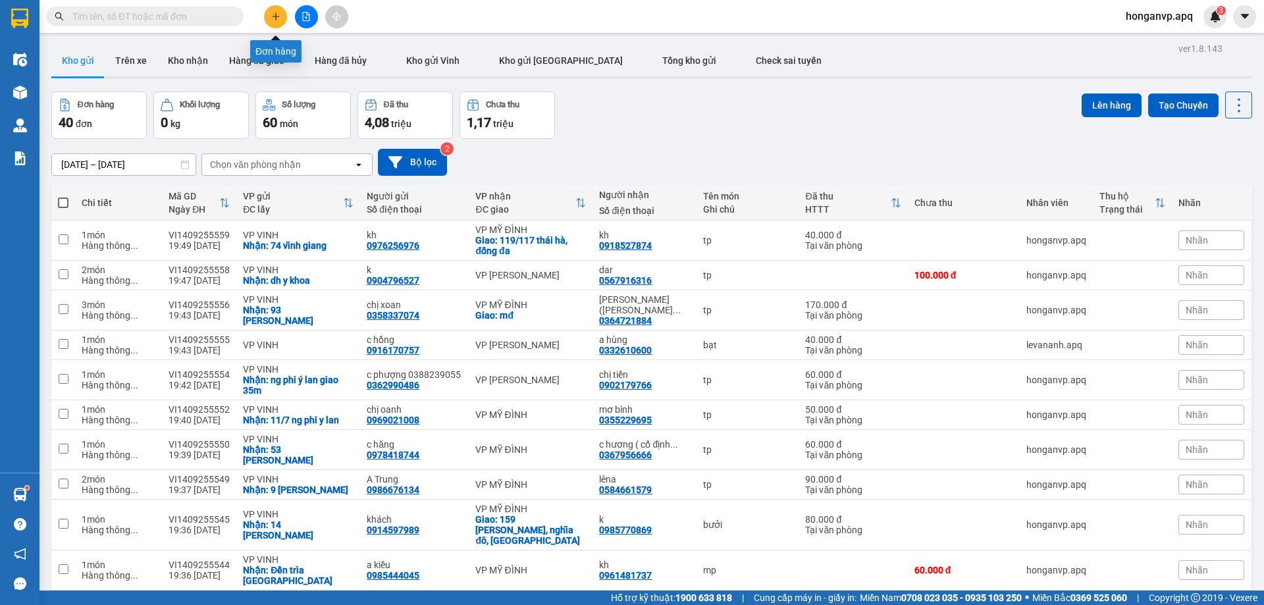
click at [273, 19] on icon "plus" at bounding box center [275, 16] width 9 height 9
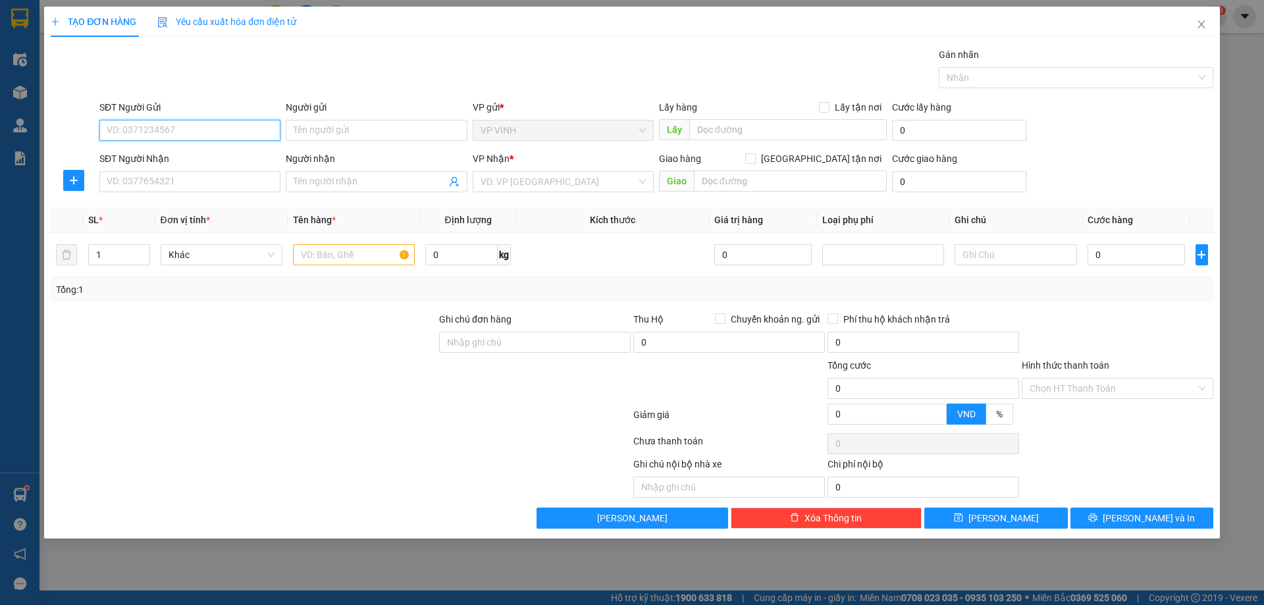
click at [156, 130] on input "SĐT Người Gửi" at bounding box center [189, 130] width 181 height 21
paste input "0917170975"
type input "0917170975"
click at [139, 155] on div "0917170975 - kh 0948887575" at bounding box center [189, 156] width 165 height 14
type input "kh 0948887575"
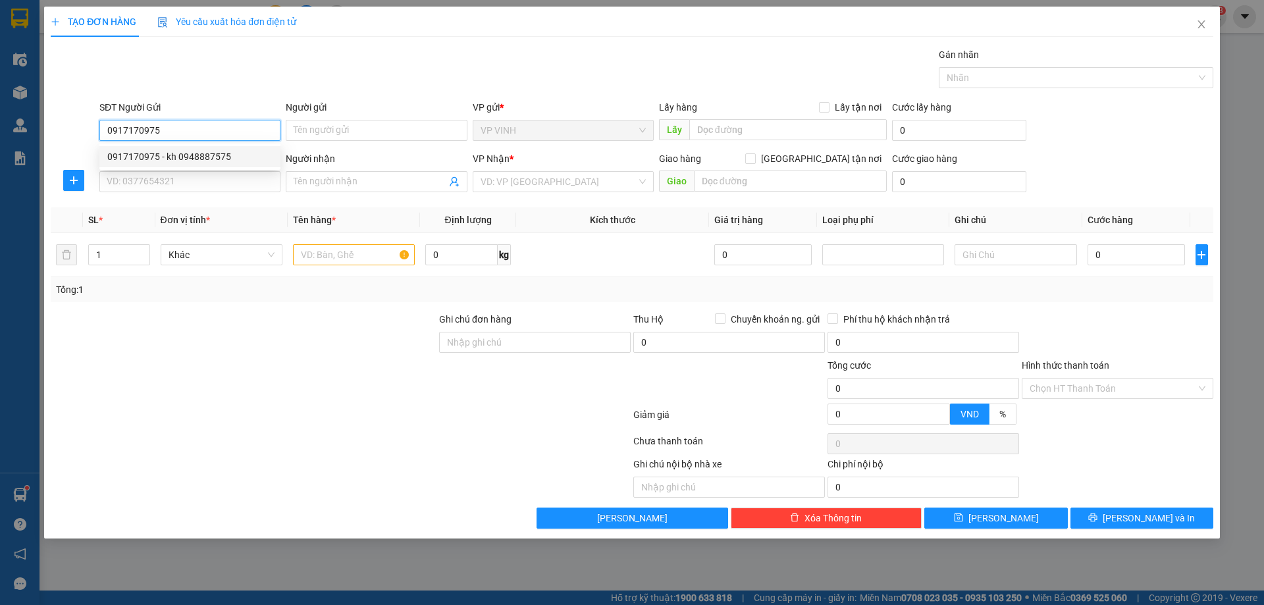
checkbox input "true"
type input "93 phạm ngọc thạch"
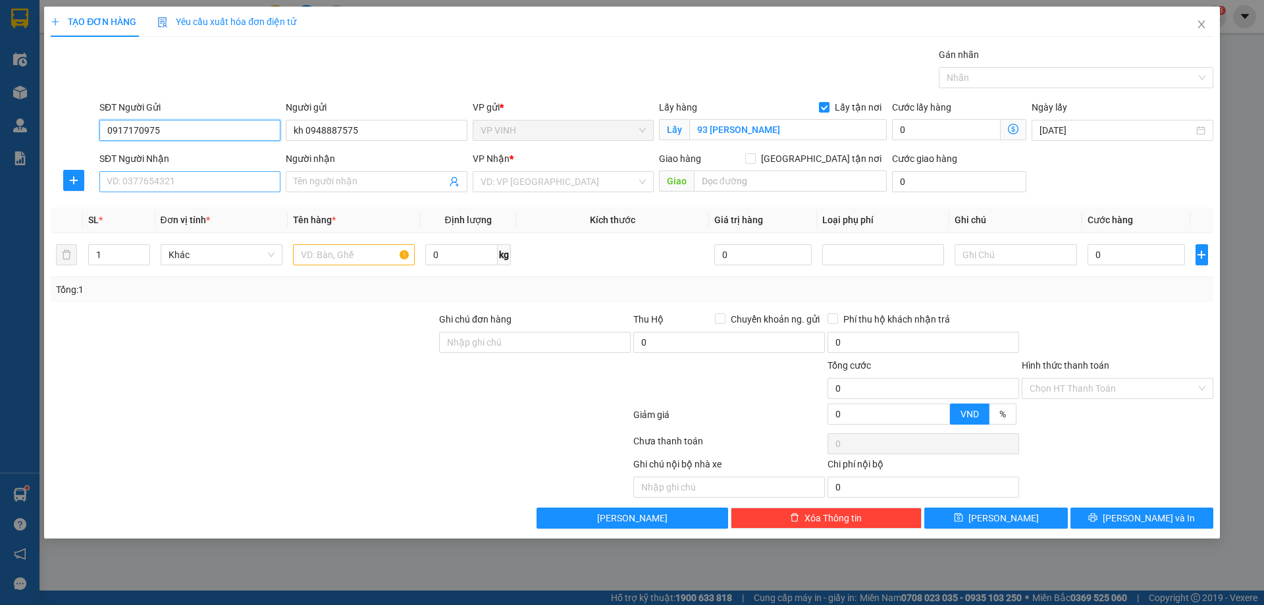
type input "0917170975"
click at [218, 182] on input "SĐT Người Nhận" at bounding box center [189, 181] width 181 height 21
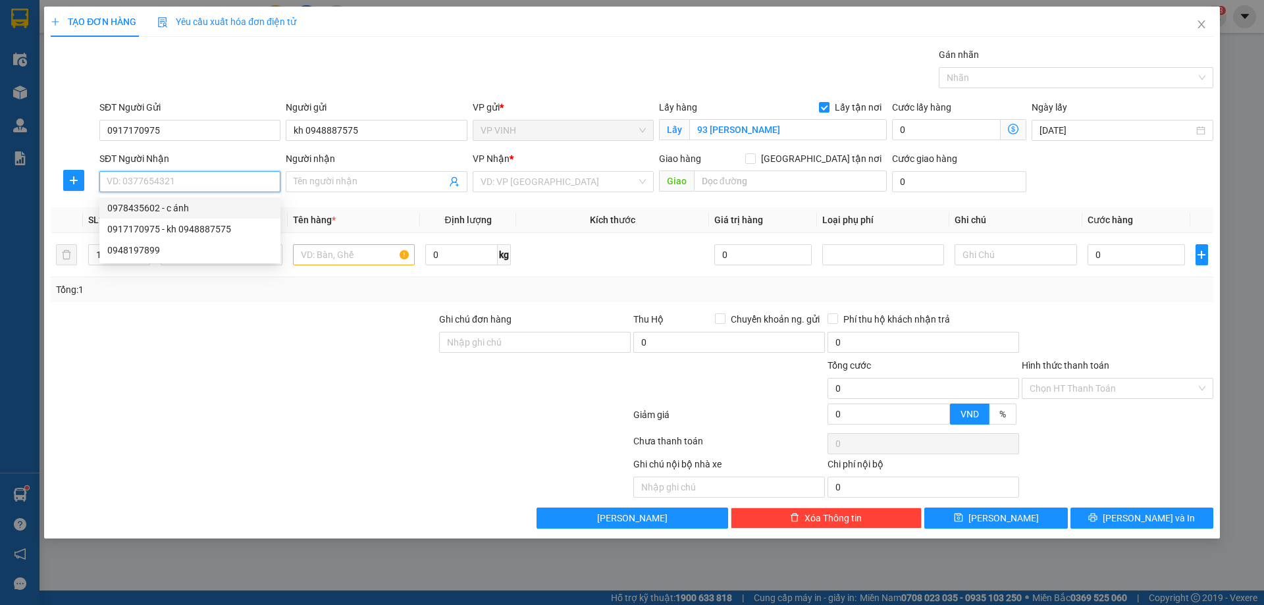
click at [139, 207] on div "0978435602 - c ánh" at bounding box center [189, 208] width 165 height 14
type input "0978435602"
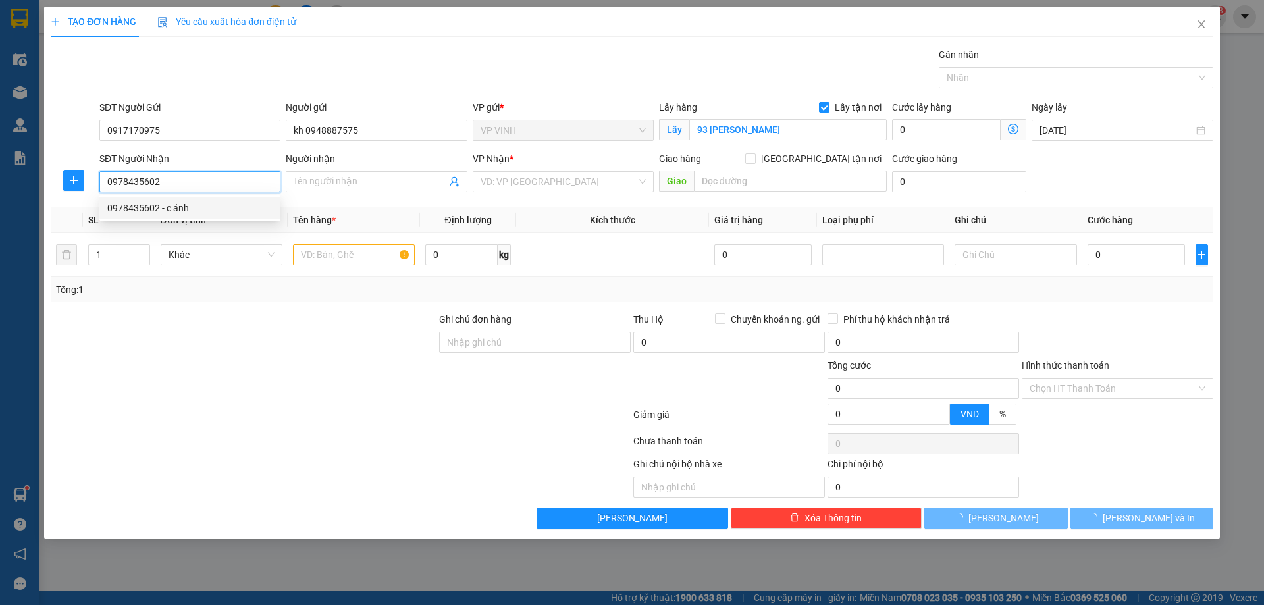
type input "c ánh"
type input "VP Ngọc Hồi"
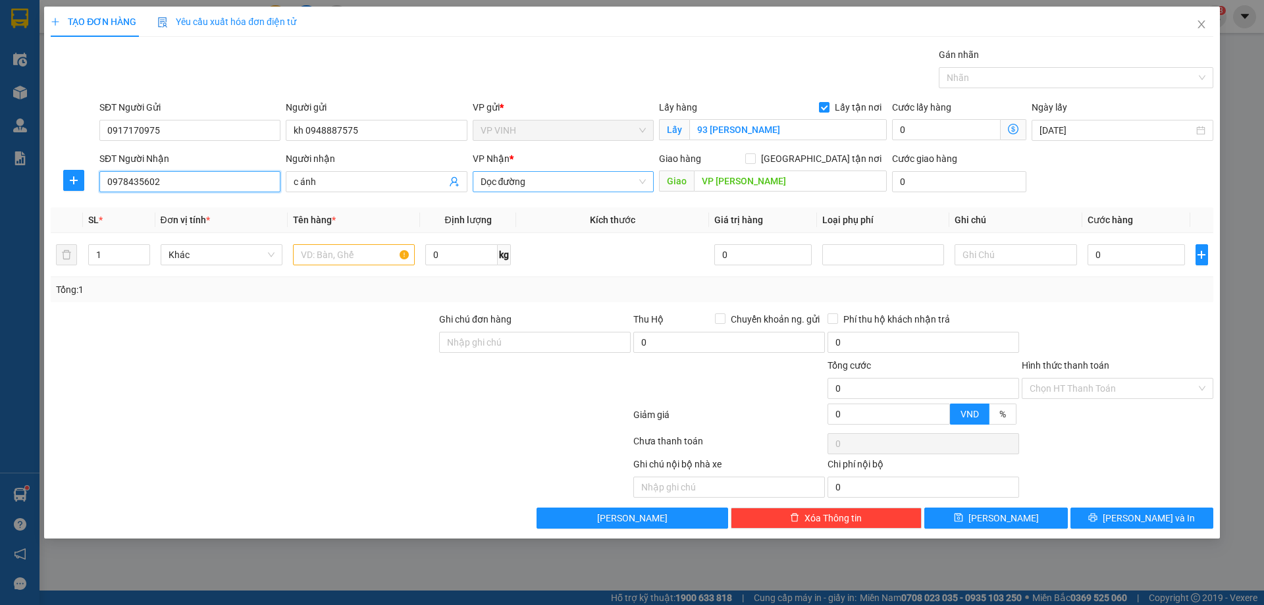
click at [547, 184] on span "Dọc đường" at bounding box center [563, 182] width 165 height 20
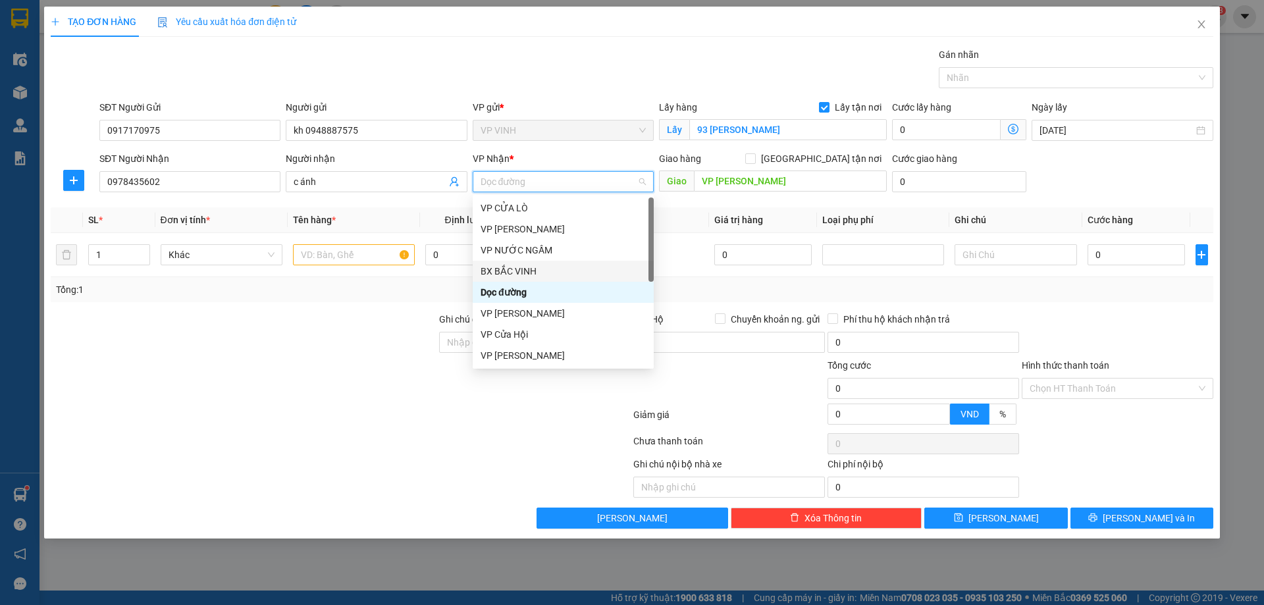
scroll to position [184, 0]
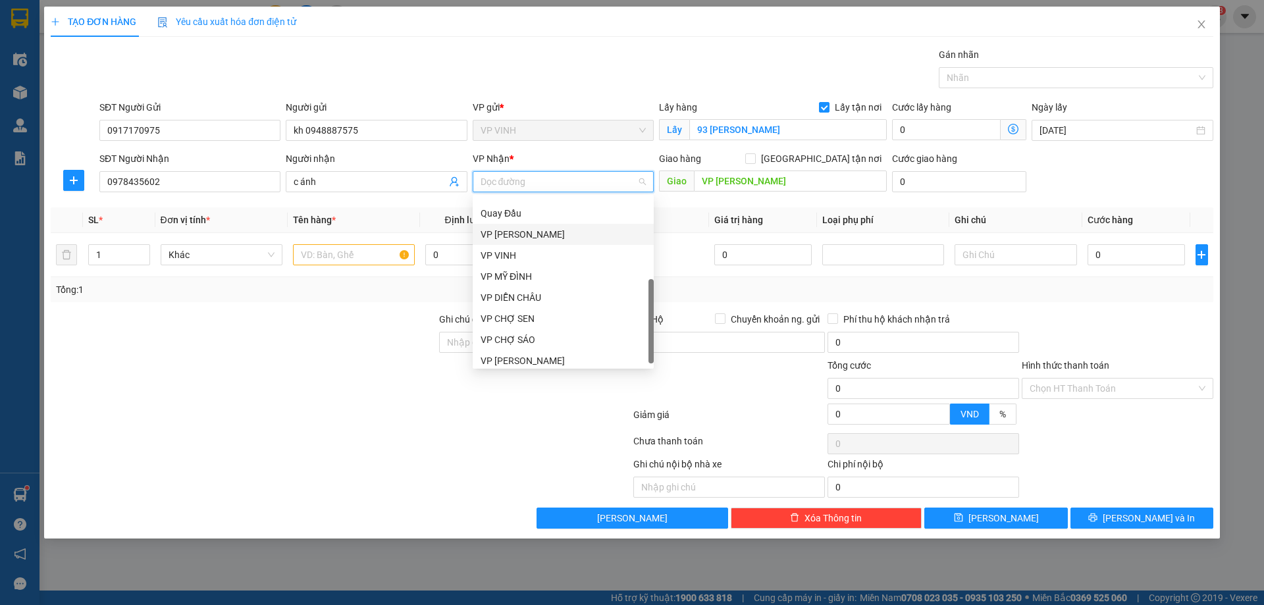
click at [514, 232] on div "VP [PERSON_NAME]" at bounding box center [563, 234] width 165 height 14
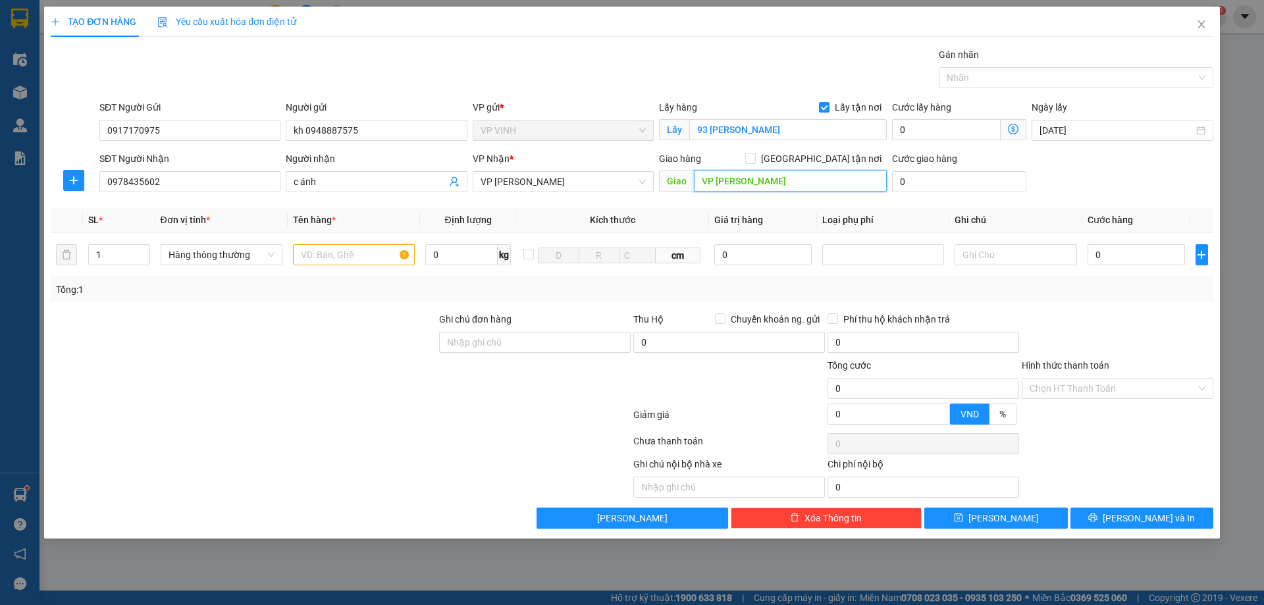
click at [793, 178] on input "VP Ngọc Hồi" at bounding box center [790, 181] width 193 height 21
click at [332, 255] on input "text" at bounding box center [354, 254] width 122 height 21
click at [344, 262] on input "text" at bounding box center [354, 254] width 122 height 21
type input "d"
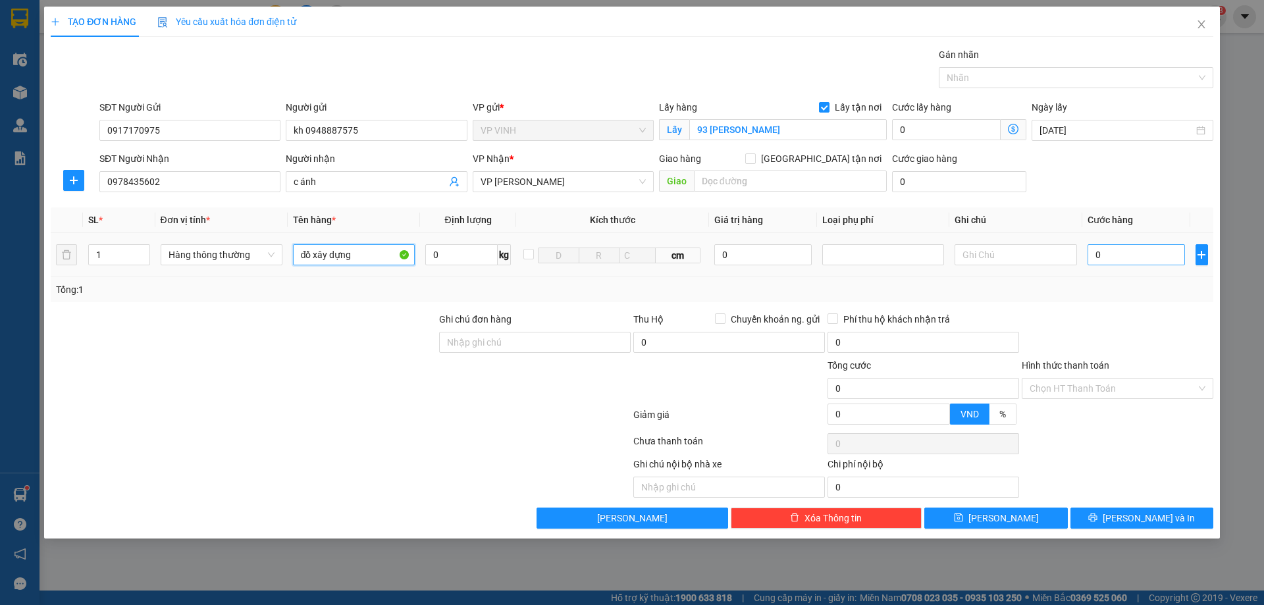
type input "đồ xây dựng"
click at [1118, 255] on input "0" at bounding box center [1137, 254] width 98 height 21
type input "1"
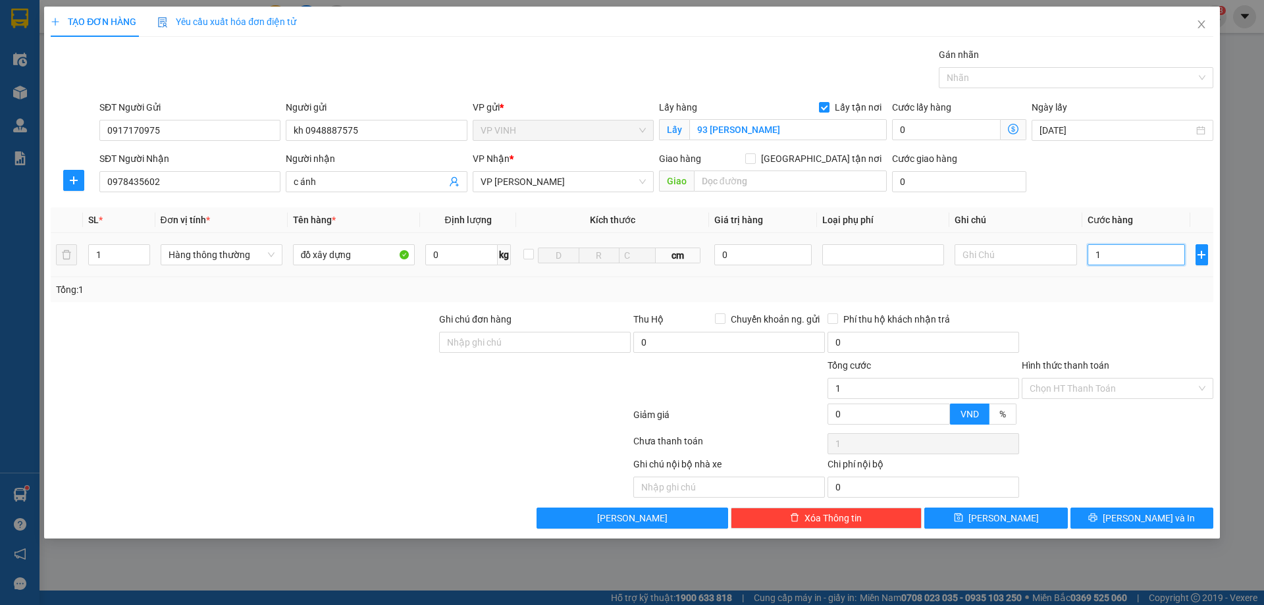
type input "10"
type input "100"
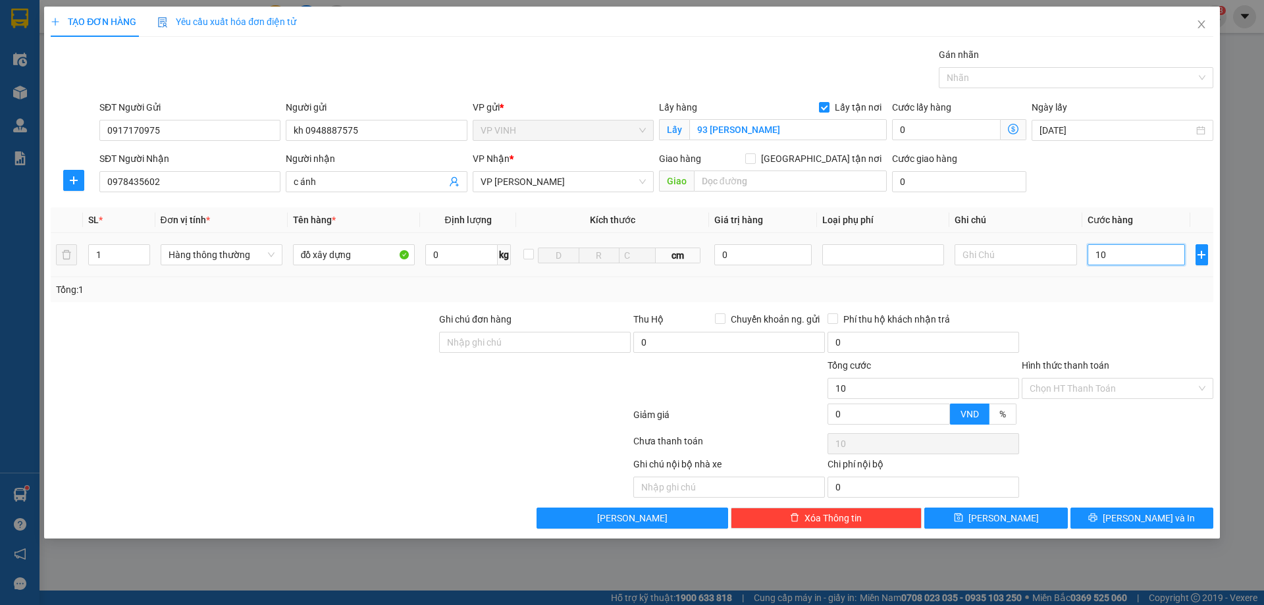
type input "100"
type input "100.000"
click at [1104, 392] on input "Hình thức thanh toán" at bounding box center [1113, 389] width 167 height 20
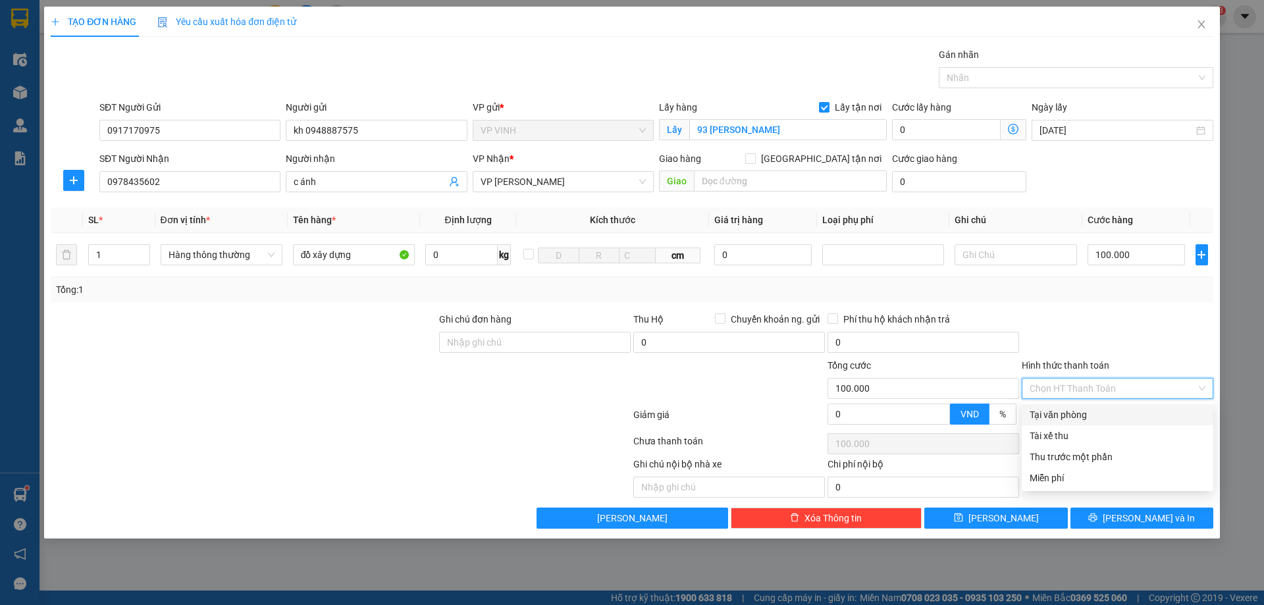
click at [1069, 413] on div "Tại văn phòng" at bounding box center [1118, 415] width 176 height 14
type input "0"
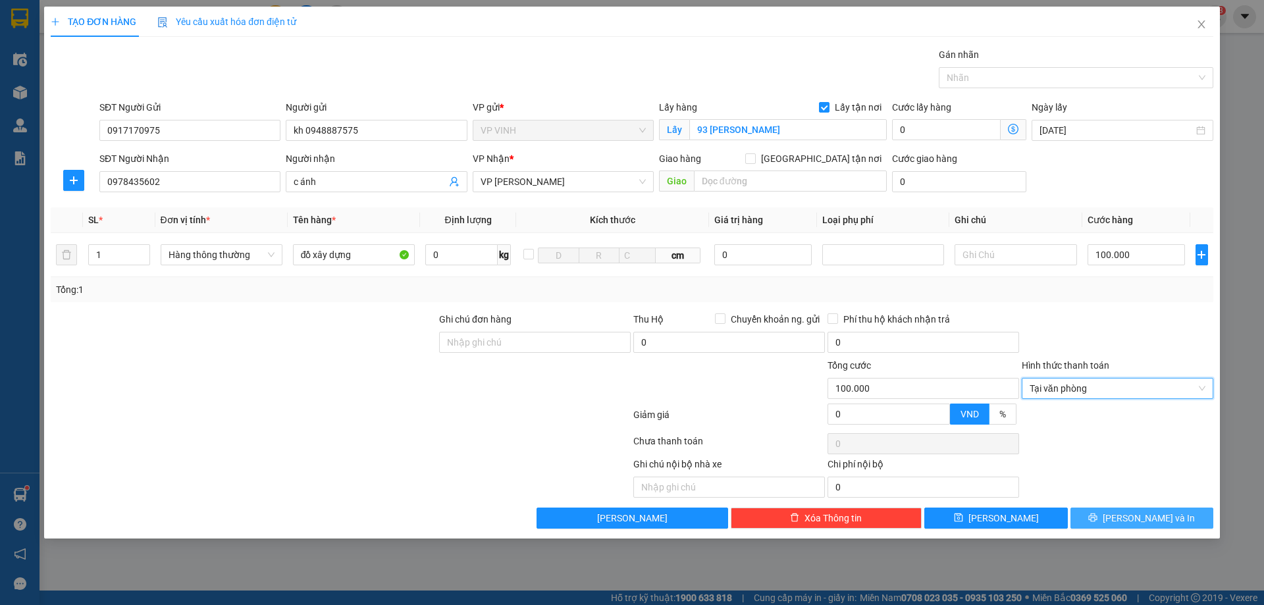
click at [1138, 512] on span "[PERSON_NAME] và In" at bounding box center [1149, 518] width 92 height 14
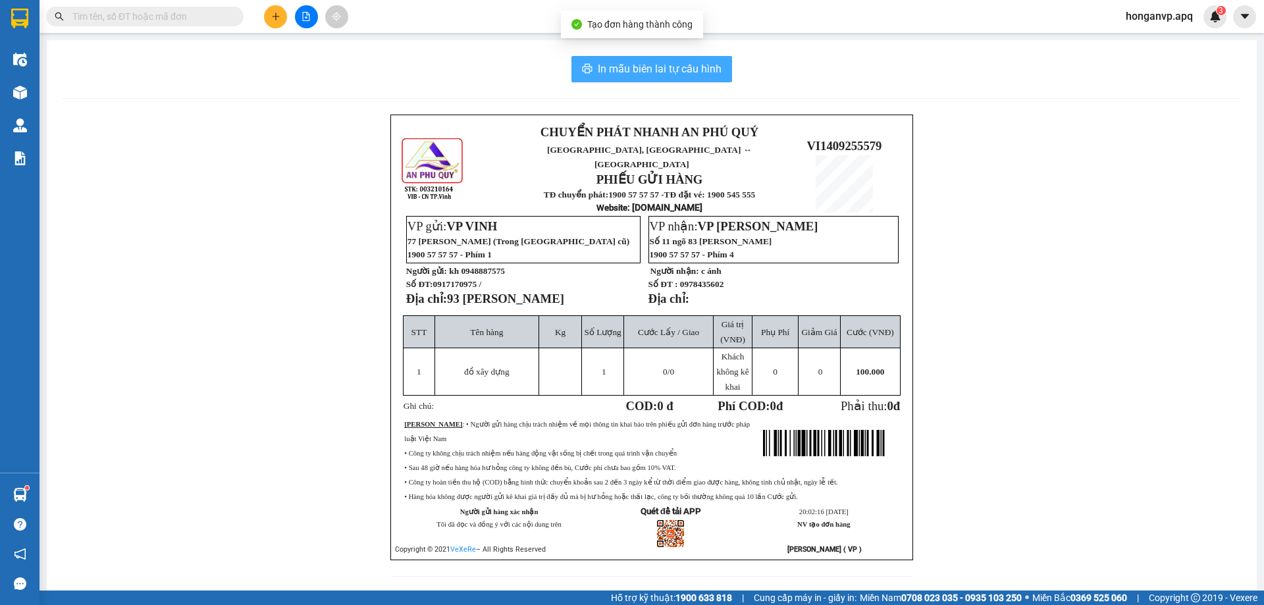
click at [661, 70] on span "In mẫu biên lai tự cấu hình" at bounding box center [660, 69] width 124 height 16
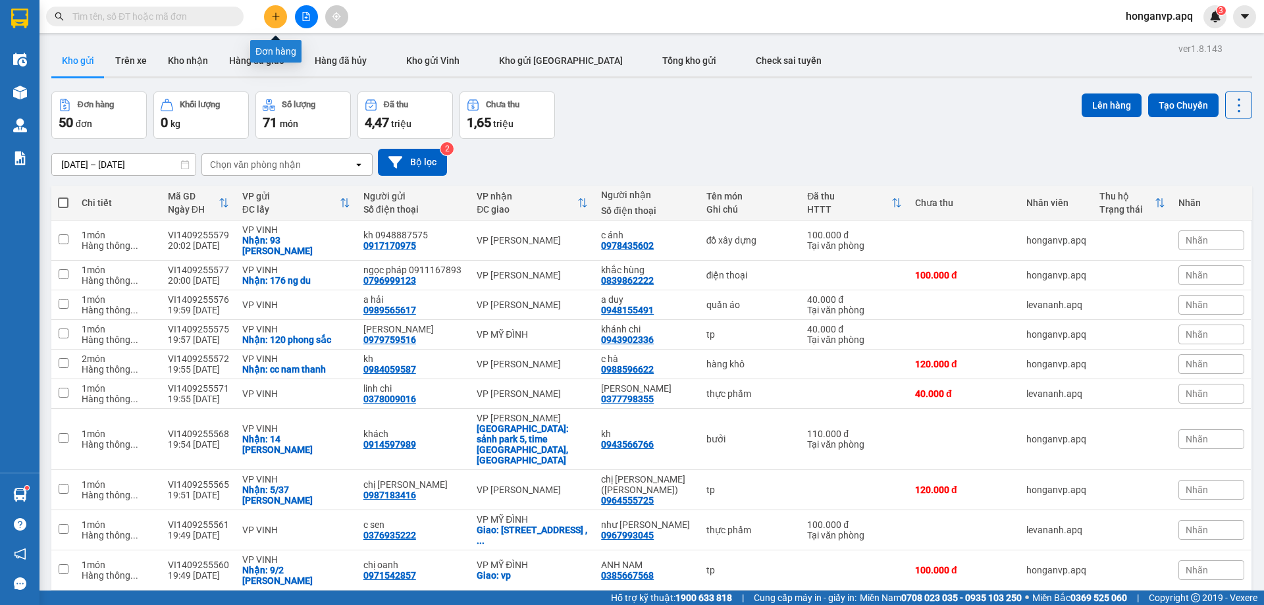
click at [273, 18] on icon "plus" at bounding box center [275, 16] width 9 height 9
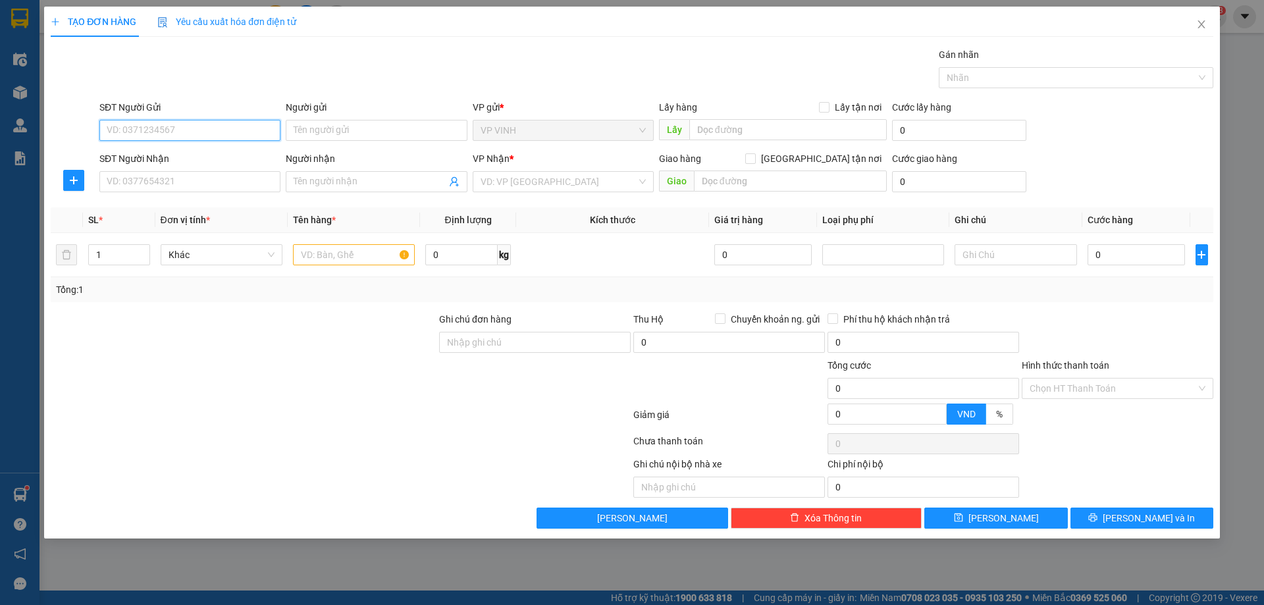
drag, startPoint x: 273, startPoint y: 18, endPoint x: 163, endPoint y: 132, distance: 158.8
paste input "0982720455"
type input "0982720455"
click at [169, 157] on div "0982720455 - e khanh" at bounding box center [189, 156] width 165 height 14
type input "e khanh"
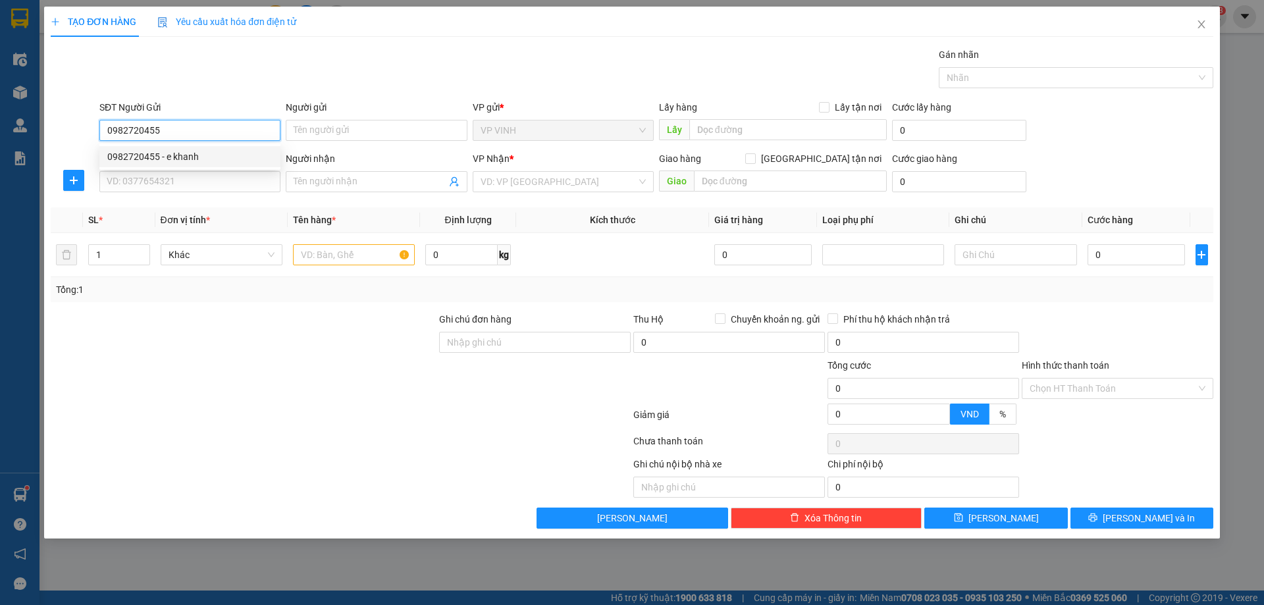
checkbox input "true"
type input "113 nguyễn năng tịnh"
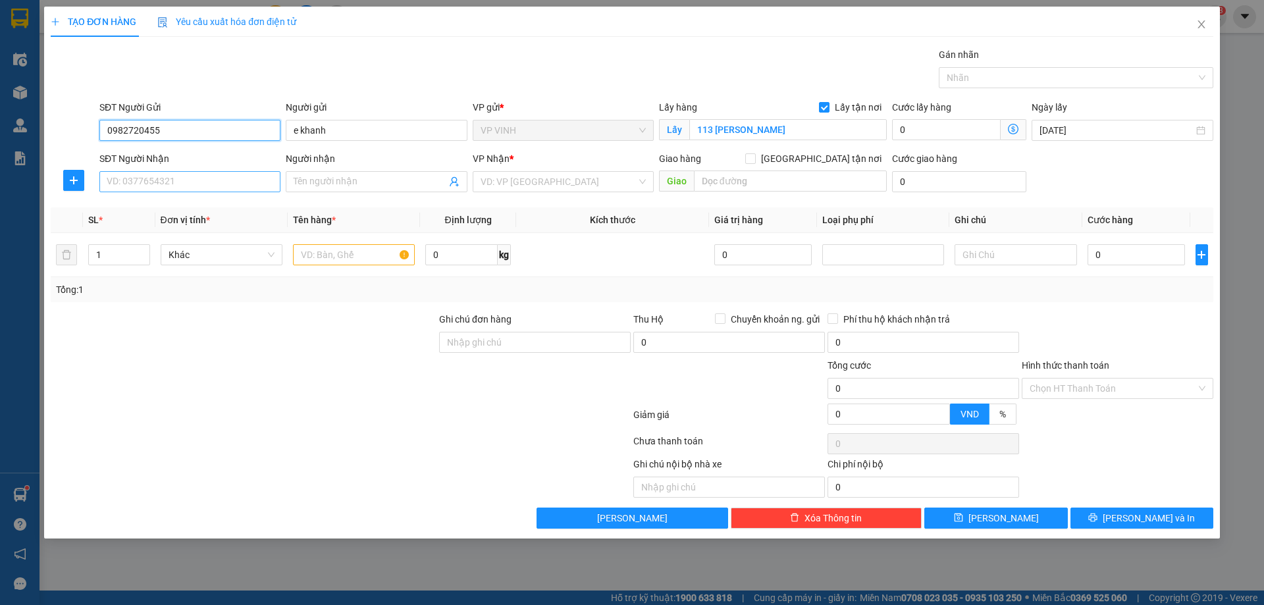
type input "0982720455"
click at [176, 181] on input "SĐT Người Nhận" at bounding box center [189, 181] width 181 height 21
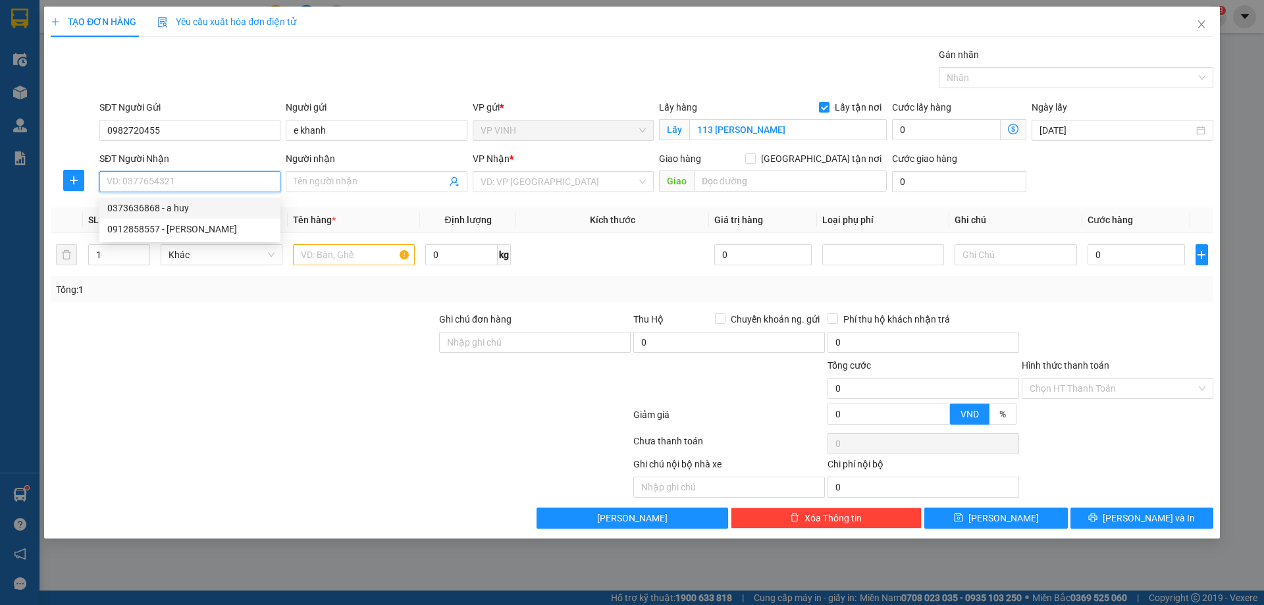
click at [148, 207] on div "0373636868 - a huy" at bounding box center [189, 208] width 165 height 14
type input "0373636868"
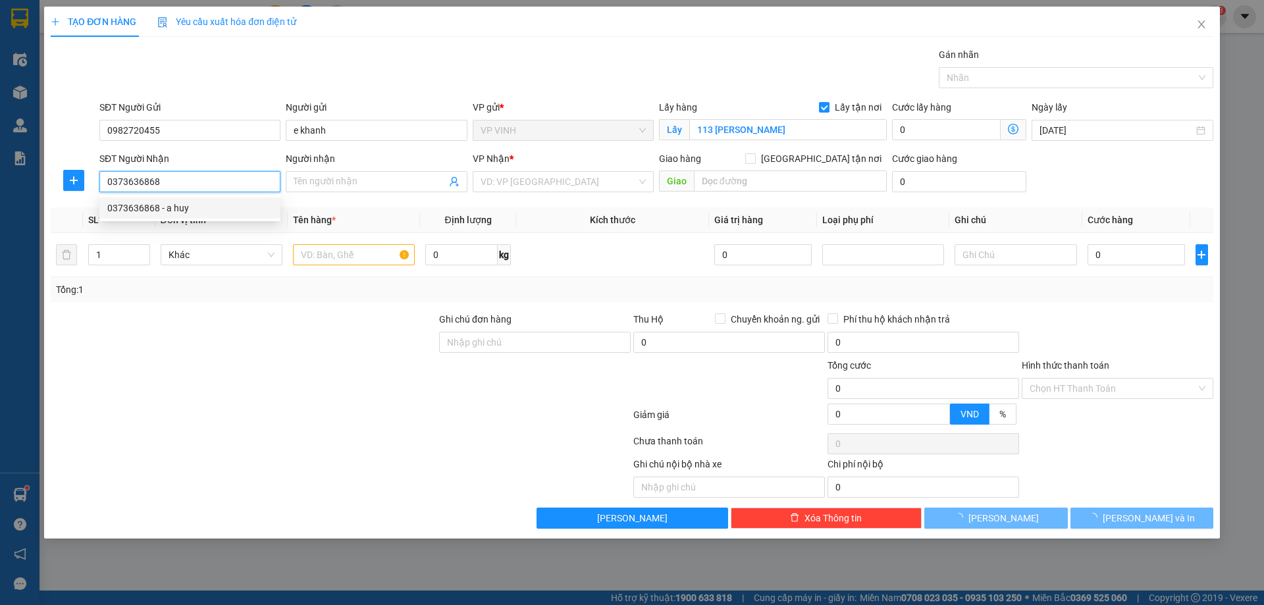
type input "a huy"
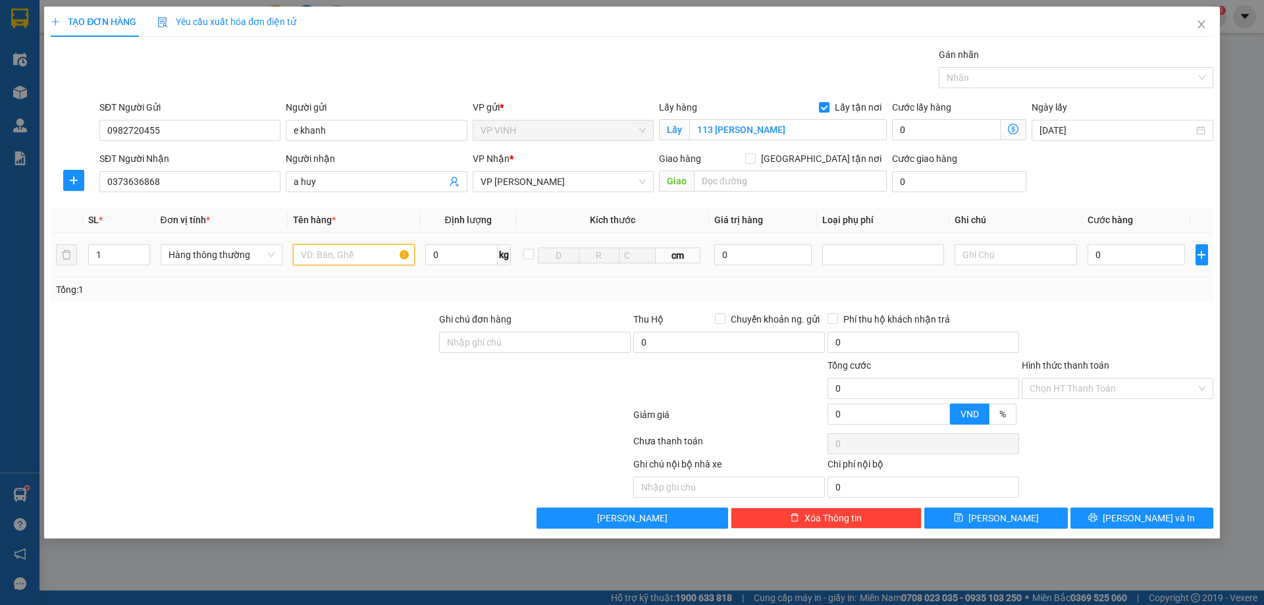
click at [332, 256] on input "text" at bounding box center [354, 254] width 122 height 21
type input "tp"
click at [1155, 256] on input "0" at bounding box center [1137, 254] width 98 height 21
type input "5"
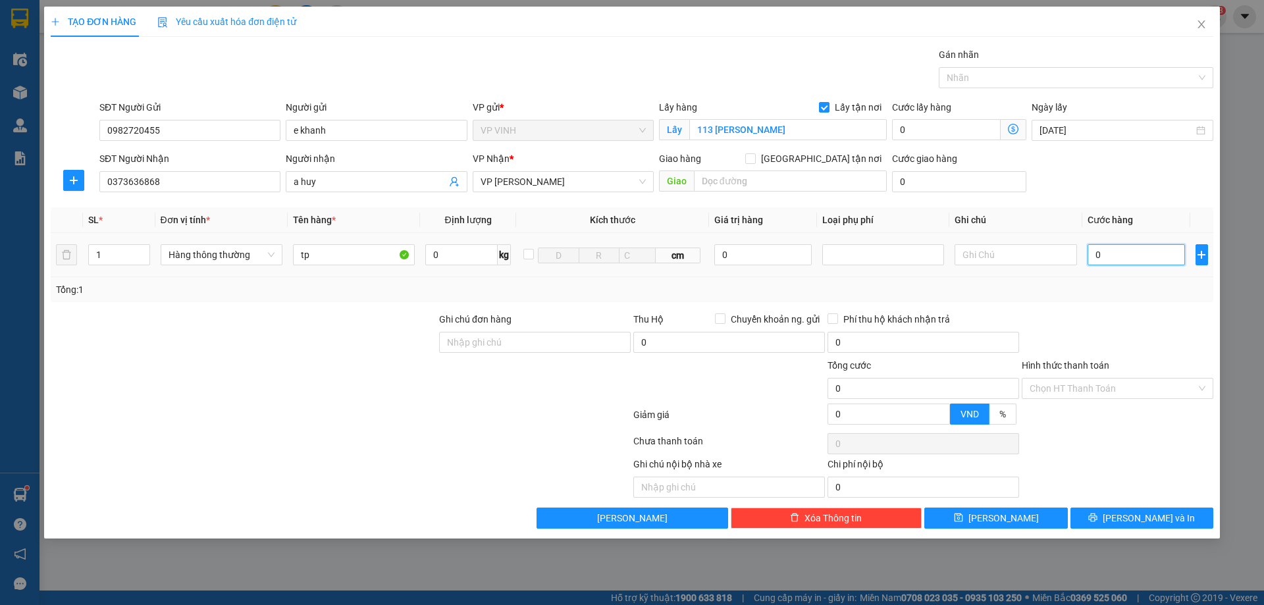
type input "5"
type input "50"
click at [1130, 386] on input "Hình thức thanh toán" at bounding box center [1113, 389] width 167 height 20
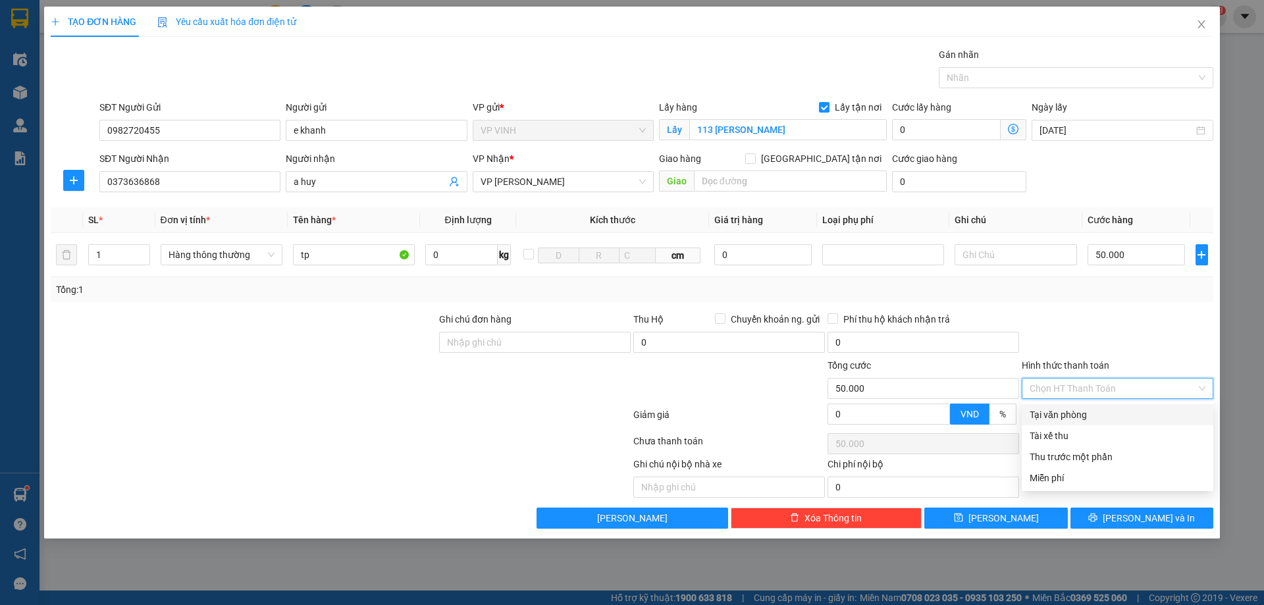
click at [1081, 413] on div "Tại văn phòng" at bounding box center [1118, 415] width 176 height 14
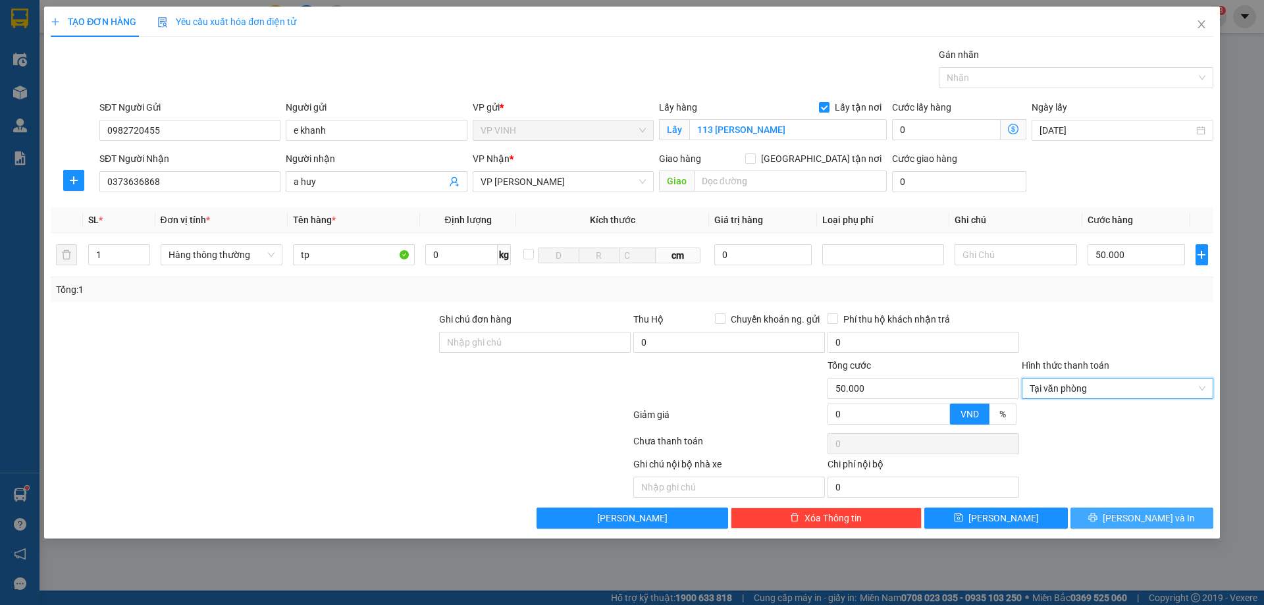
click at [1109, 519] on button "[PERSON_NAME] và In" at bounding box center [1142, 518] width 143 height 21
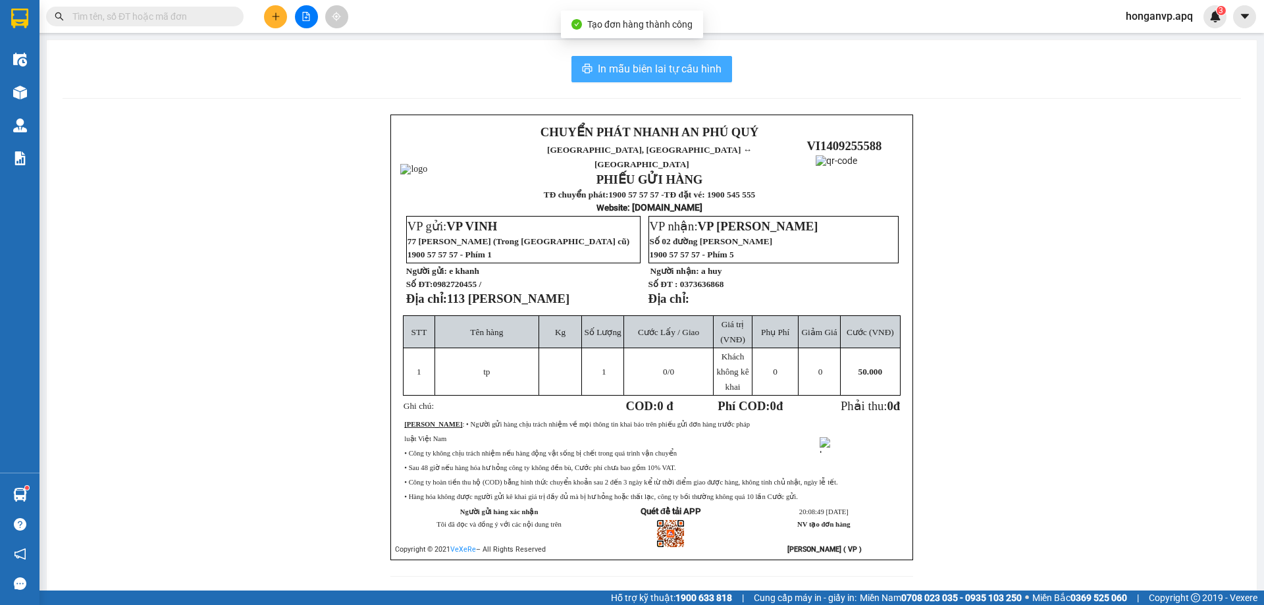
drag, startPoint x: 627, startPoint y: 60, endPoint x: 699, endPoint y: 190, distance: 148.5
click at [627, 60] on button "In mẫu biên lai tự cấu hình" at bounding box center [651, 69] width 161 height 26
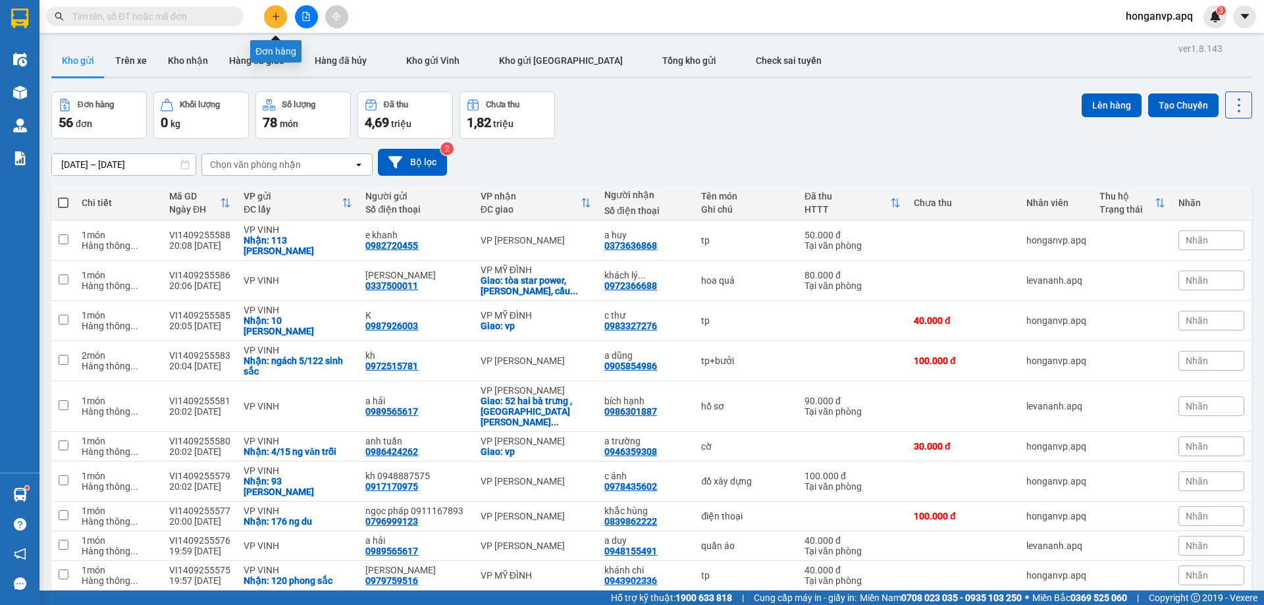
click at [281, 16] on button at bounding box center [275, 16] width 23 height 23
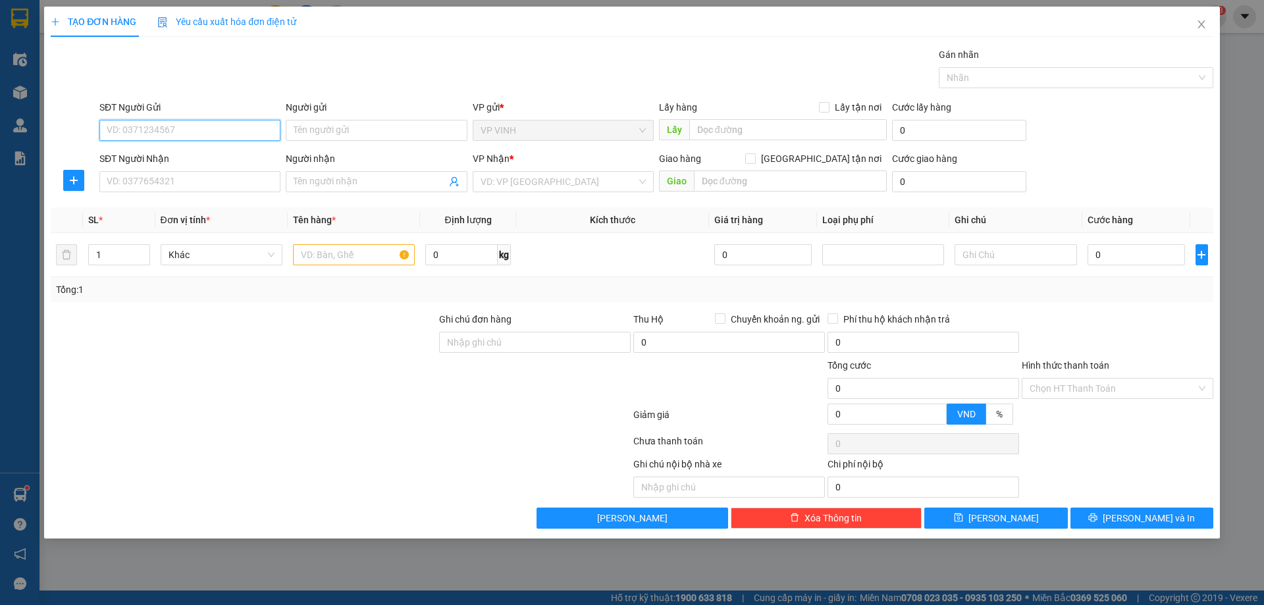
paste input "0948552555"
click at [152, 157] on div "0948552555 - ngân hà" at bounding box center [189, 156] width 165 height 14
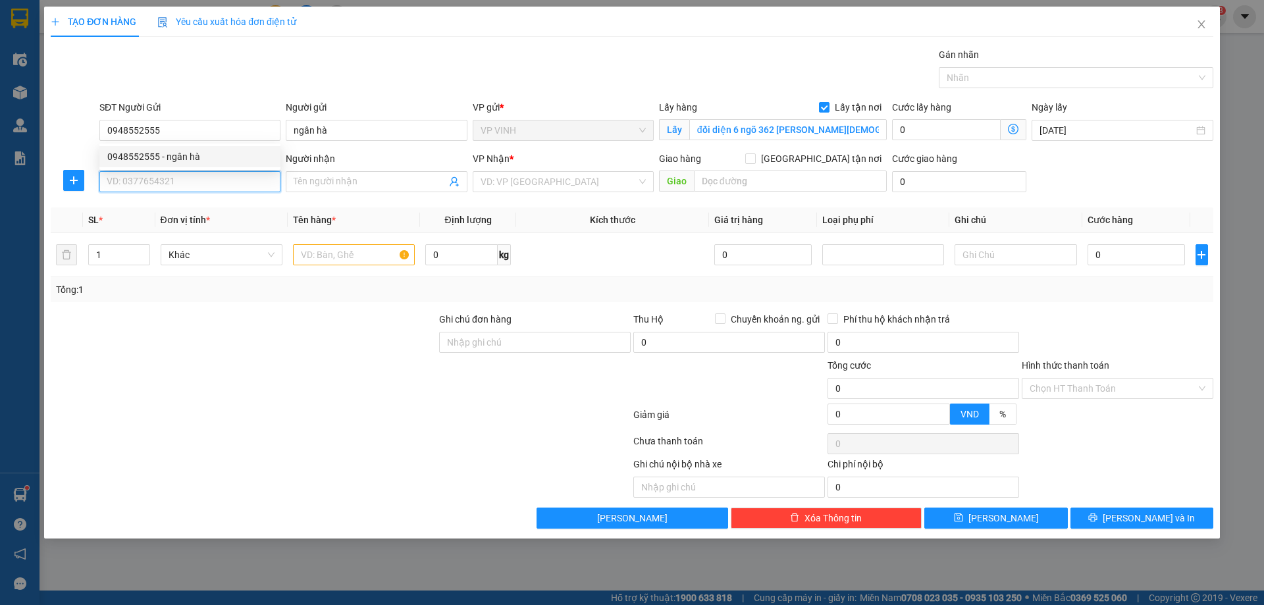
click at [161, 180] on input "SĐT Người Nhận" at bounding box center [189, 181] width 181 height 21
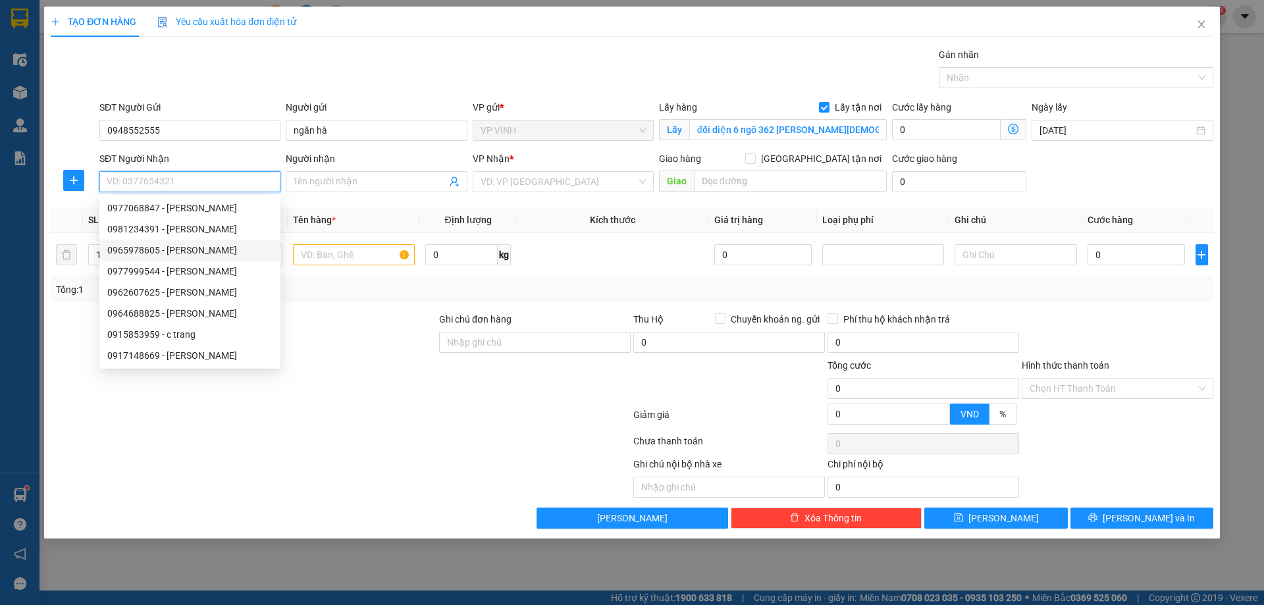
click at [142, 247] on div "0965978605 - hường nguyễn" at bounding box center [189, 250] width 165 height 14
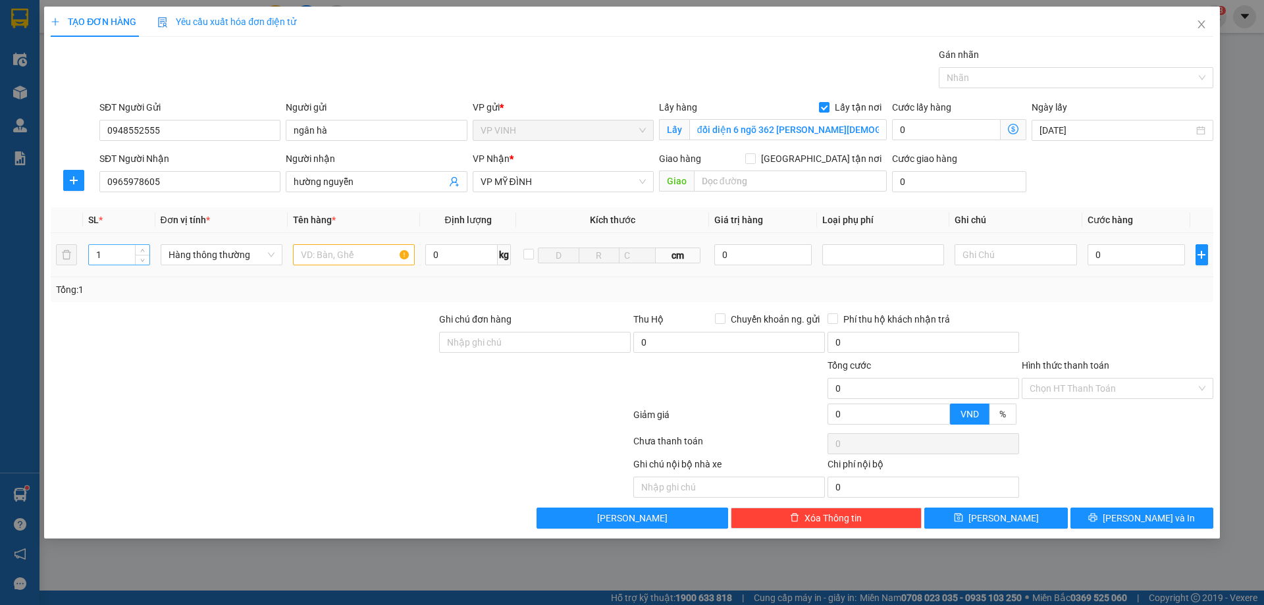
click at [117, 259] on input "1" at bounding box center [119, 255] width 61 height 20
click at [375, 259] on input "text" at bounding box center [354, 254] width 122 height 21
click at [1127, 253] on input "0" at bounding box center [1137, 254] width 98 height 21
click at [1123, 512] on button "[PERSON_NAME] và In" at bounding box center [1142, 518] width 143 height 21
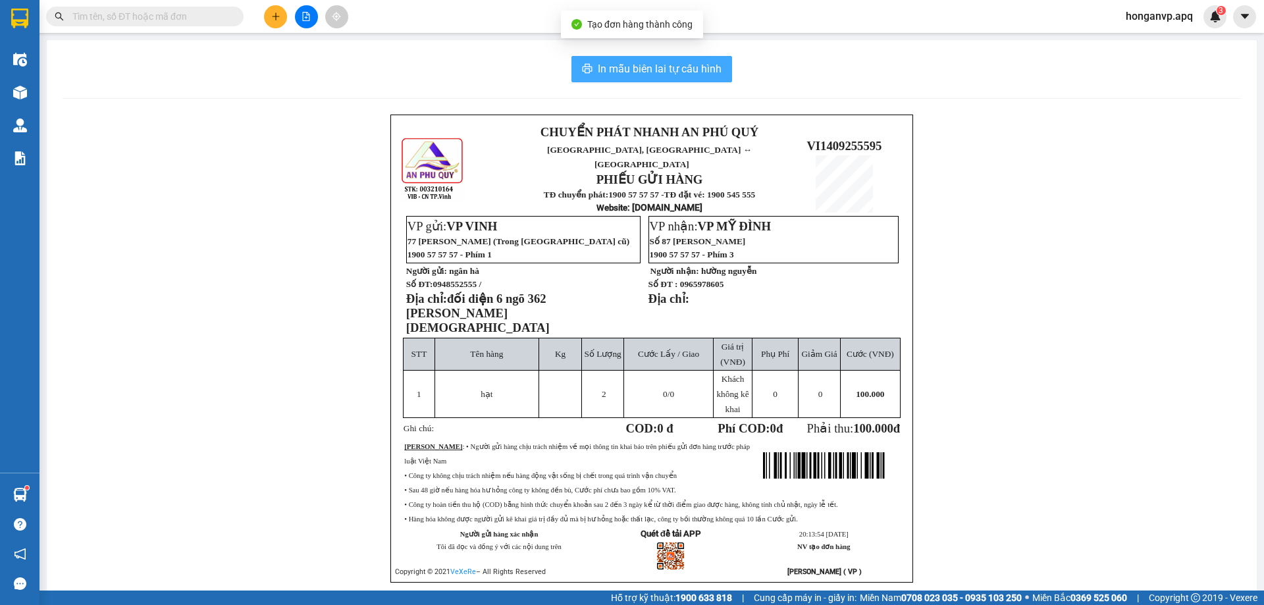
click at [656, 64] on span "In mẫu biên lai tự cấu hình" at bounding box center [660, 69] width 124 height 16
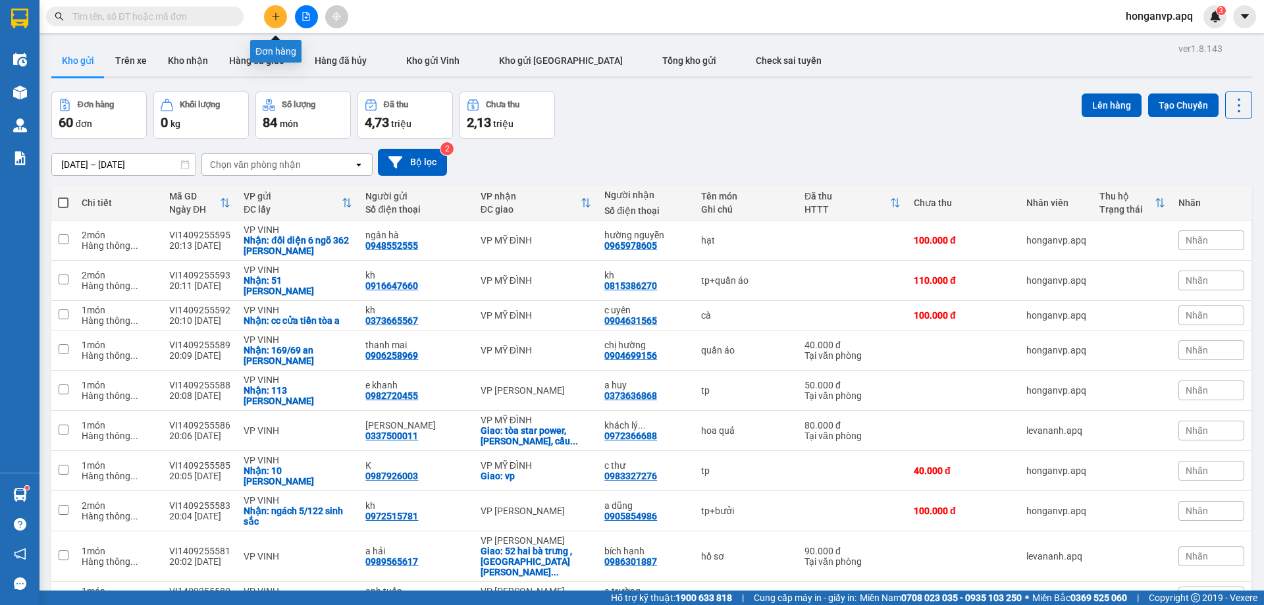
click at [274, 18] on icon "plus" at bounding box center [275, 16] width 9 height 9
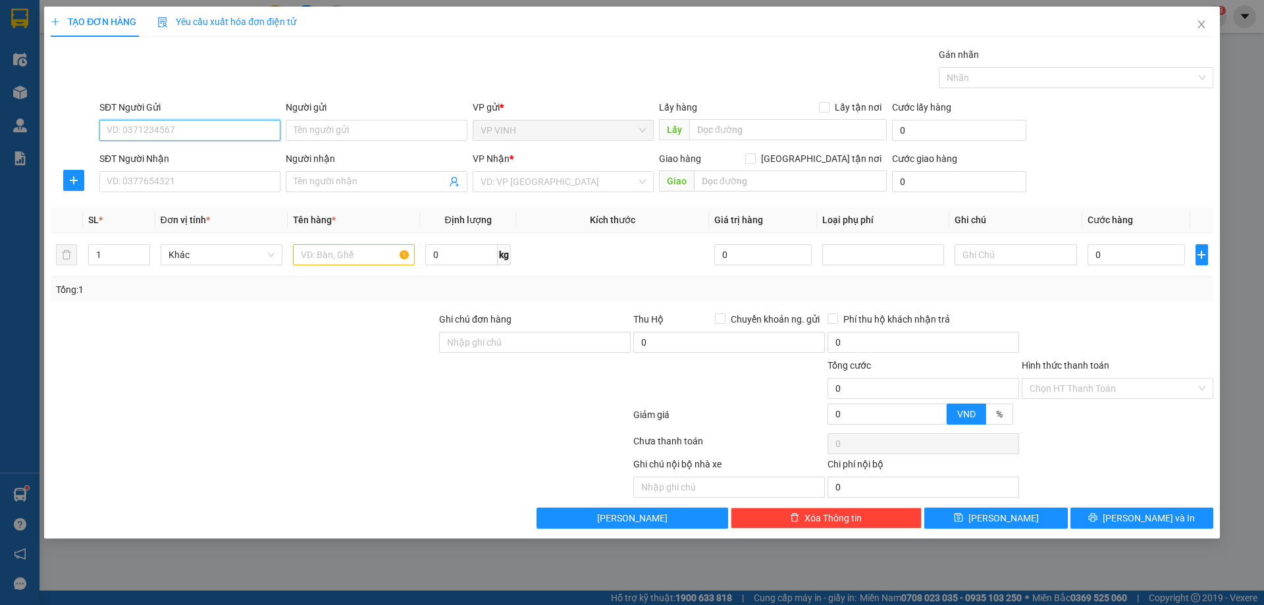
paste input "0386365376"
click at [179, 157] on div "0386365376 - chị hải 0982007941" at bounding box center [189, 156] width 165 height 14
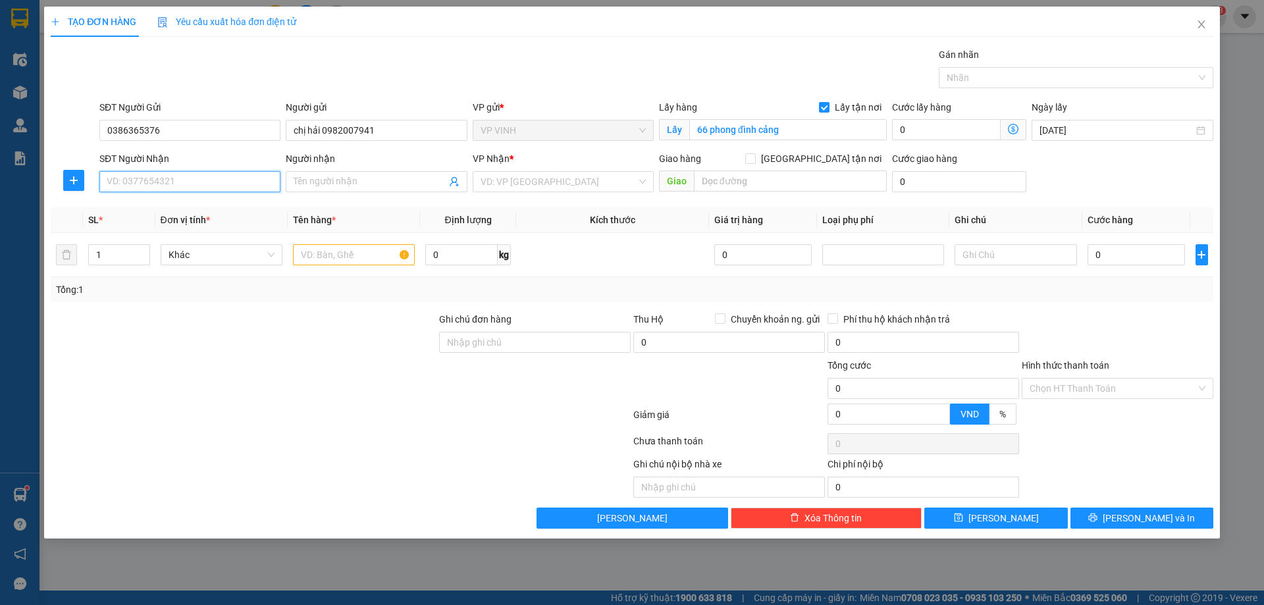
click at [197, 184] on input "SĐT Người Nhận" at bounding box center [189, 181] width 181 height 21
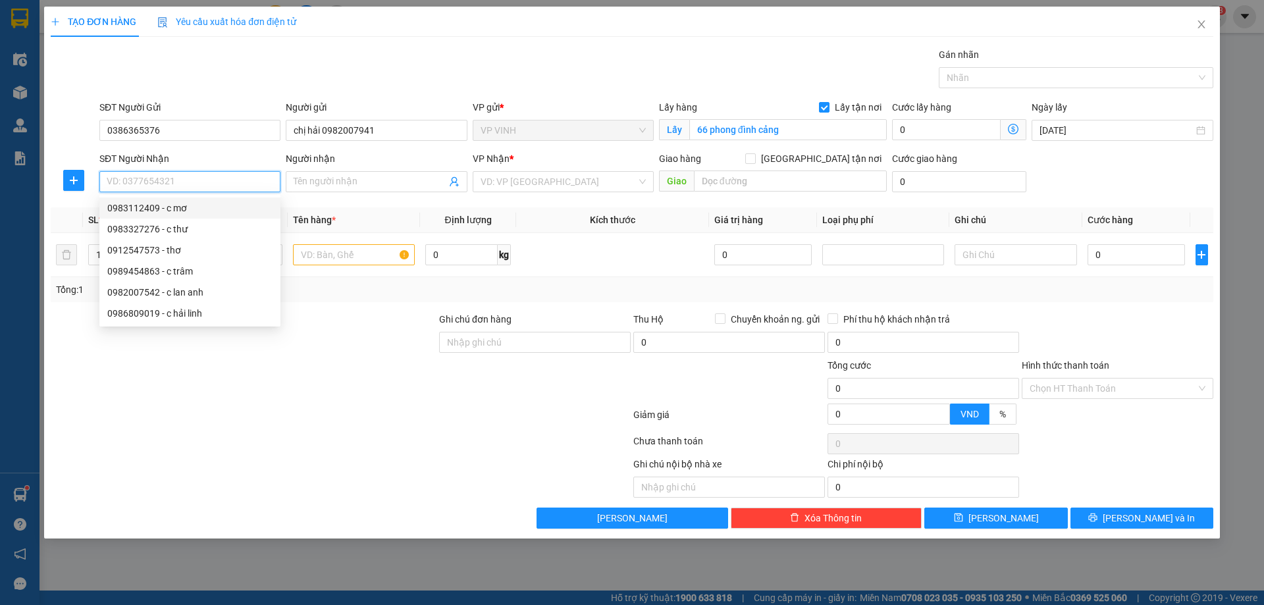
click at [144, 210] on div "0983112409 - c mơ" at bounding box center [189, 208] width 165 height 14
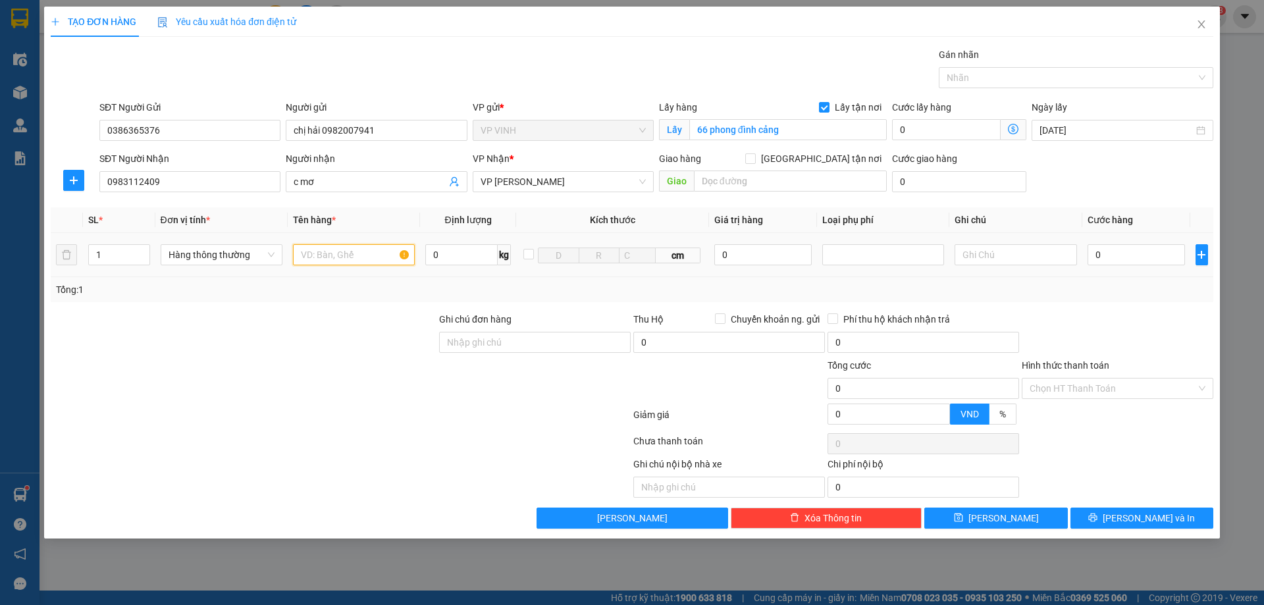
click at [338, 252] on input "text" at bounding box center [354, 254] width 122 height 21
click at [1128, 250] on input "0" at bounding box center [1137, 254] width 98 height 21
click at [1148, 518] on span "[PERSON_NAME] và In" at bounding box center [1149, 518] width 92 height 14
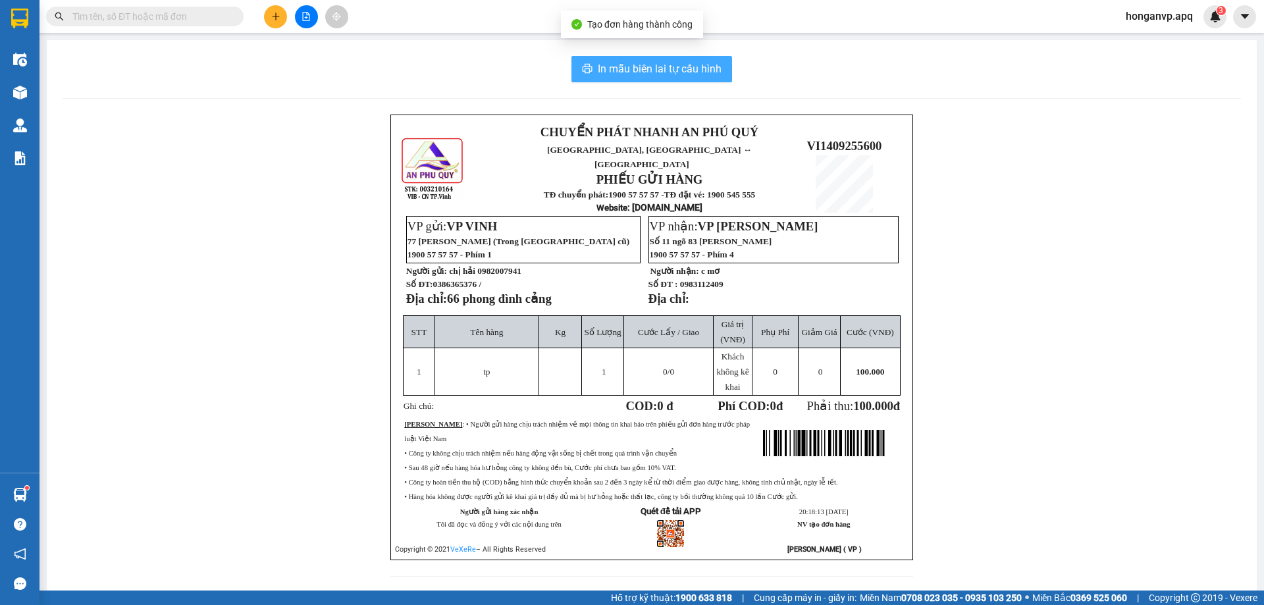
click at [656, 61] on span "In mẫu biên lai tự cấu hình" at bounding box center [660, 69] width 124 height 16
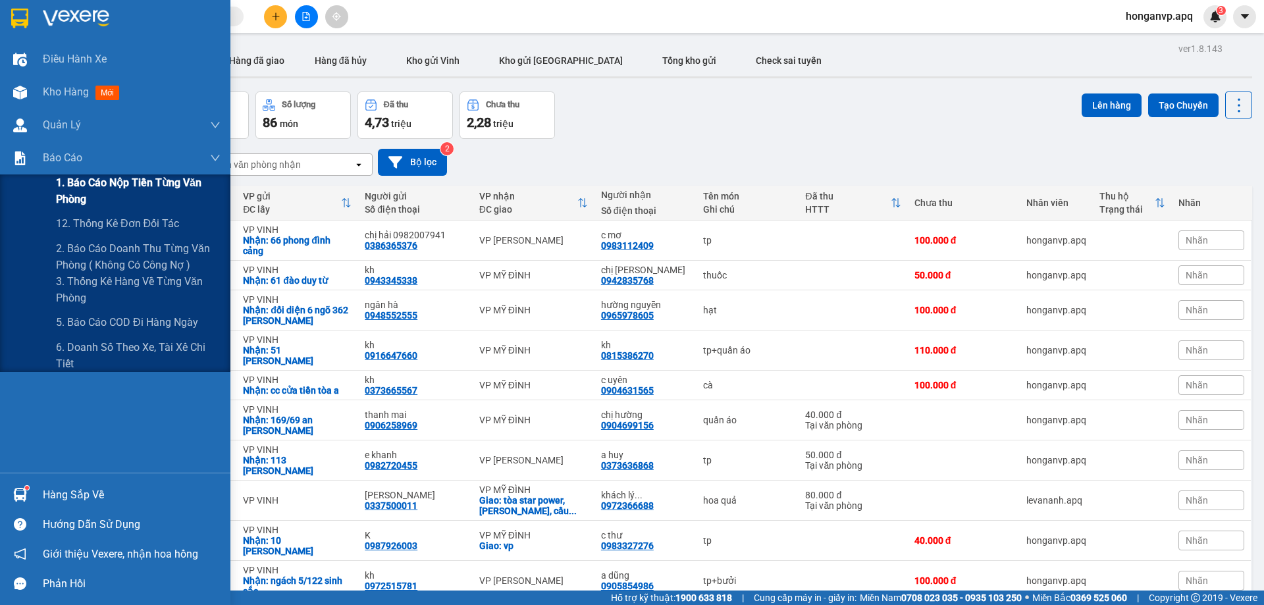
click at [109, 180] on span "1. Báo cáo nộp tiền từng văn phòng" at bounding box center [138, 190] width 165 height 33
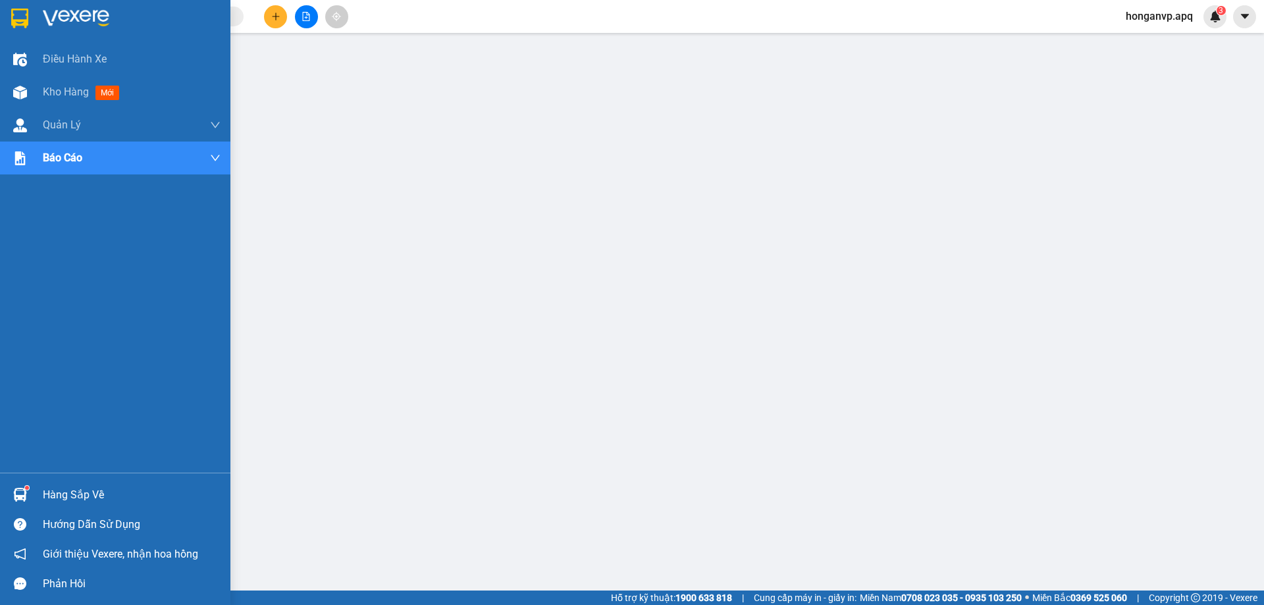
drag, startPoint x: 62, startPoint y: 15, endPoint x: 76, endPoint y: 15, distance: 13.8
click at [63, 15] on img at bounding box center [76, 19] width 66 height 20
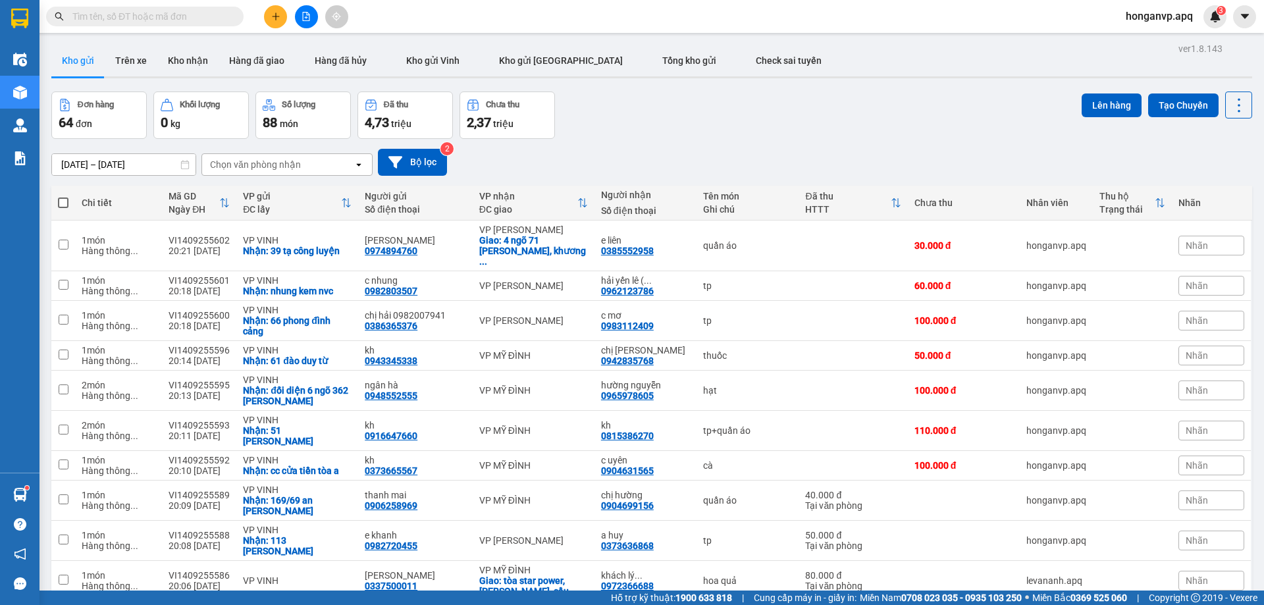
click at [719, 114] on div "Đơn hàng 64 đơn Khối lượng 0 kg Số lượng 88 món Đã thu 4,73 triệu Chưa thu 2,37…" at bounding box center [651, 115] width 1201 height 47
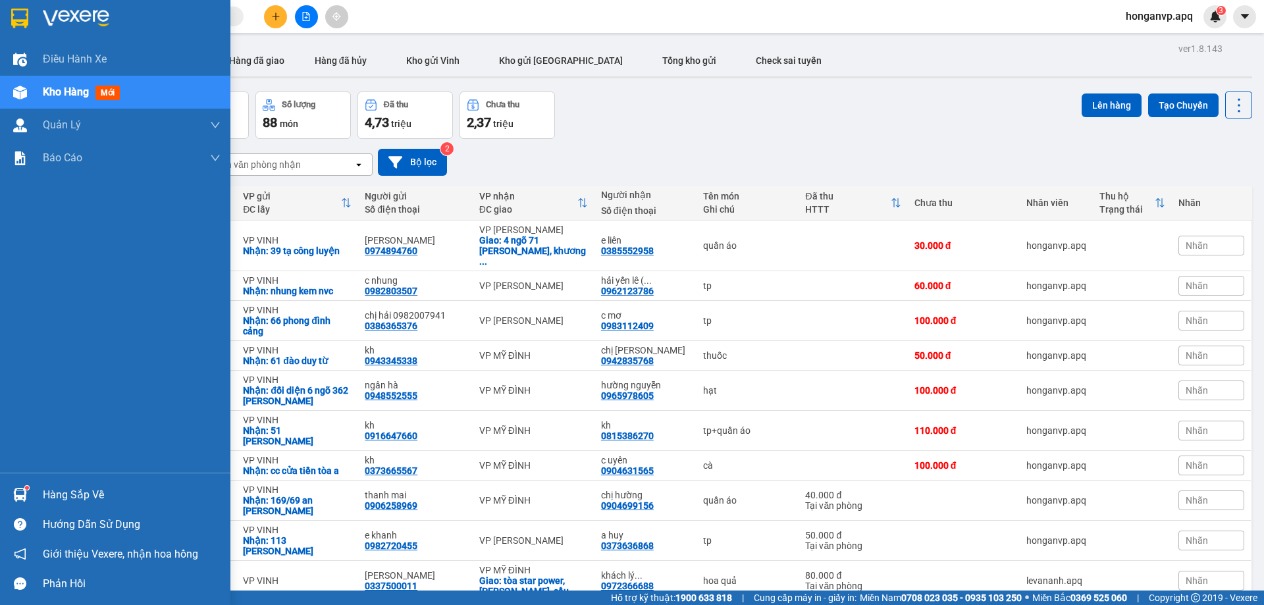
click at [78, 16] on img at bounding box center [76, 19] width 66 height 20
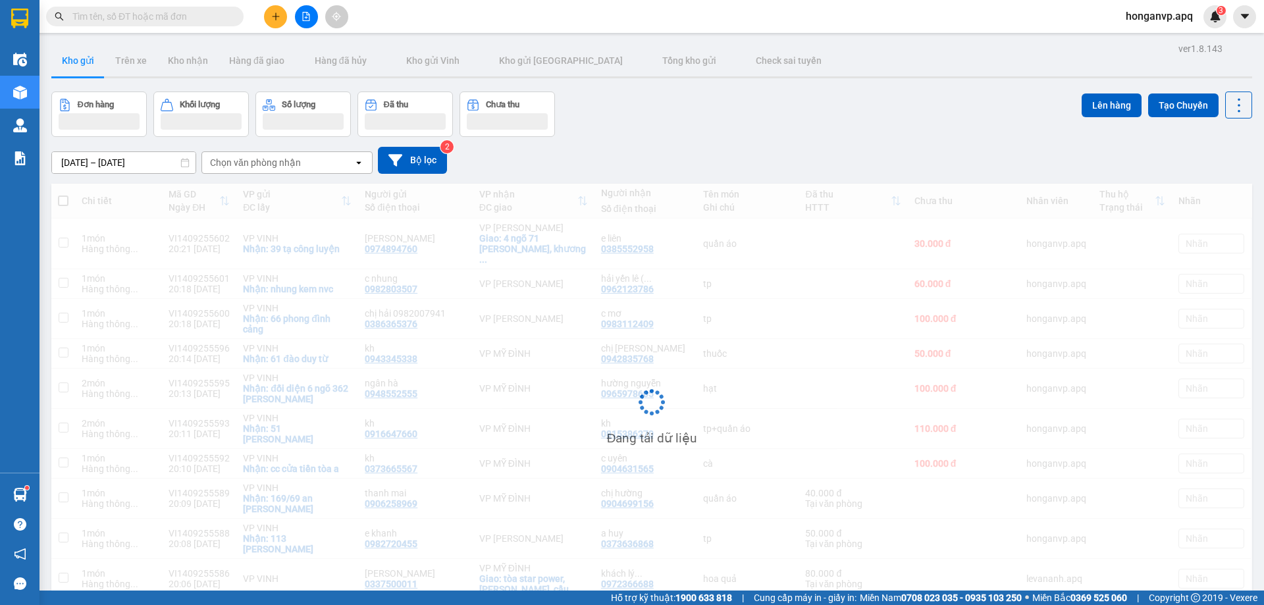
click at [655, 122] on div "Đơn hàng Khối lượng Số lượng Đã thu Chưa thu Lên hàng Tạo Chuyến" at bounding box center [651, 114] width 1201 height 45
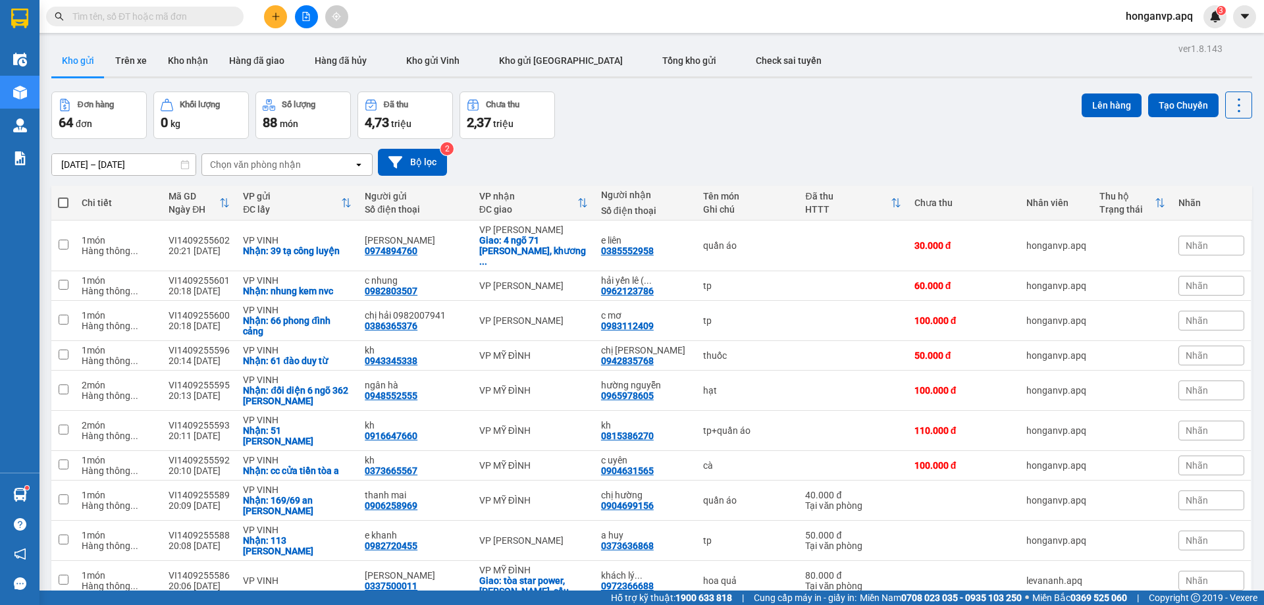
click at [281, 163] on div "Chọn văn phòng nhận" at bounding box center [255, 164] width 91 height 13
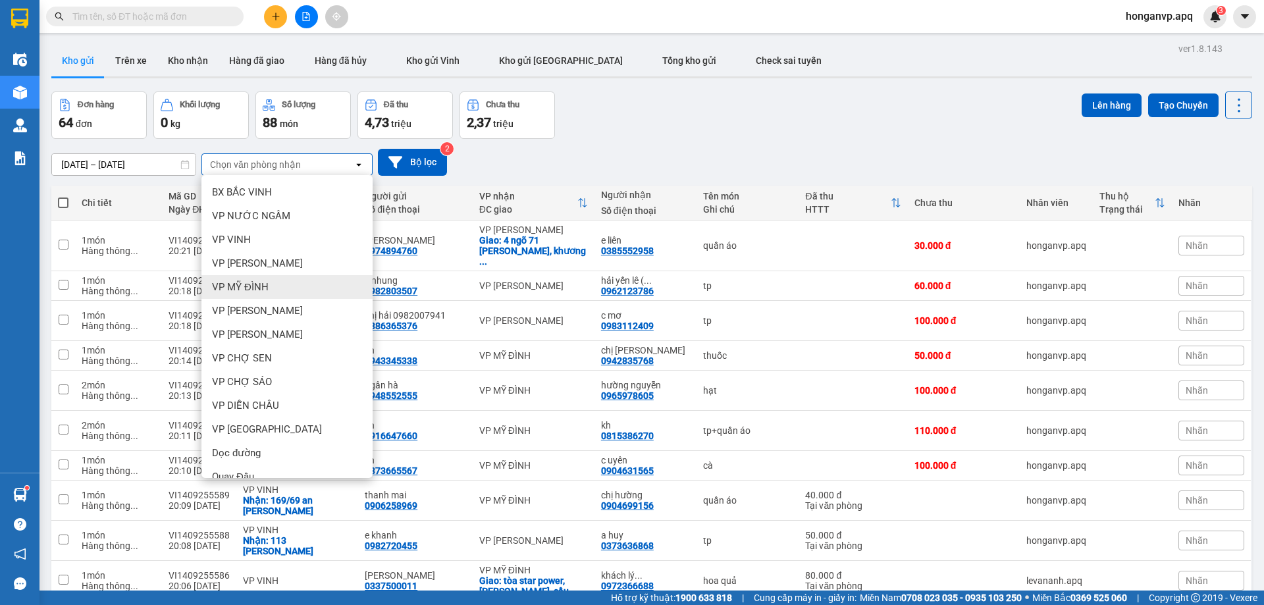
click at [229, 285] on span "VP MỸ ĐÌNH" at bounding box center [240, 286] width 57 height 13
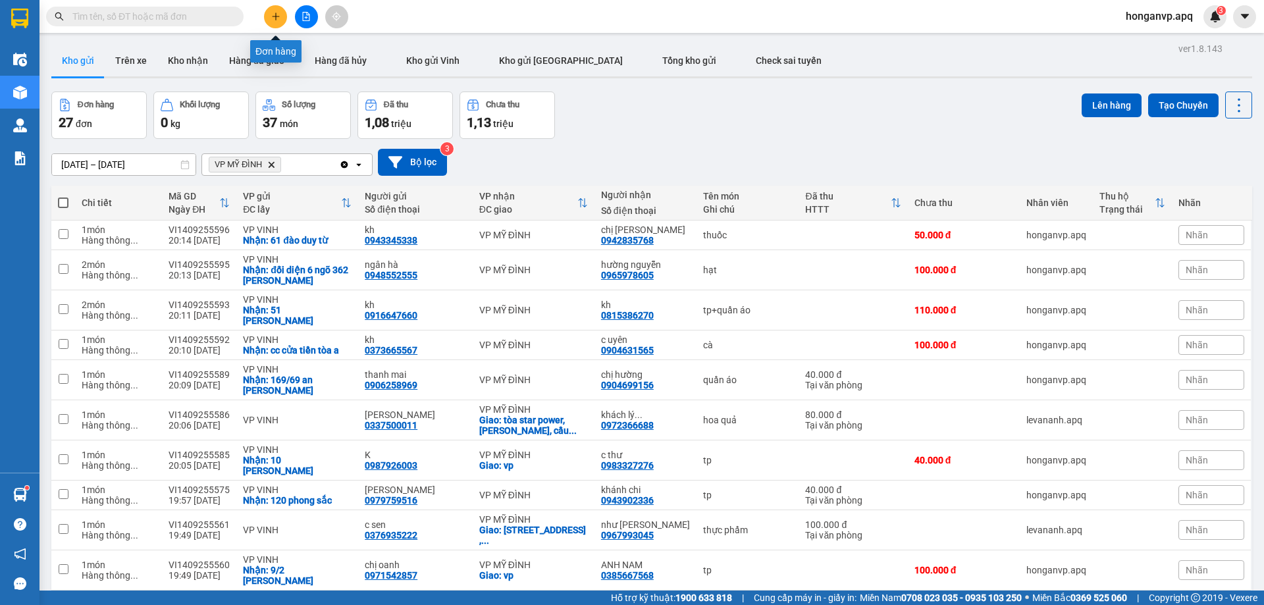
click at [284, 14] on button at bounding box center [275, 16] width 23 height 23
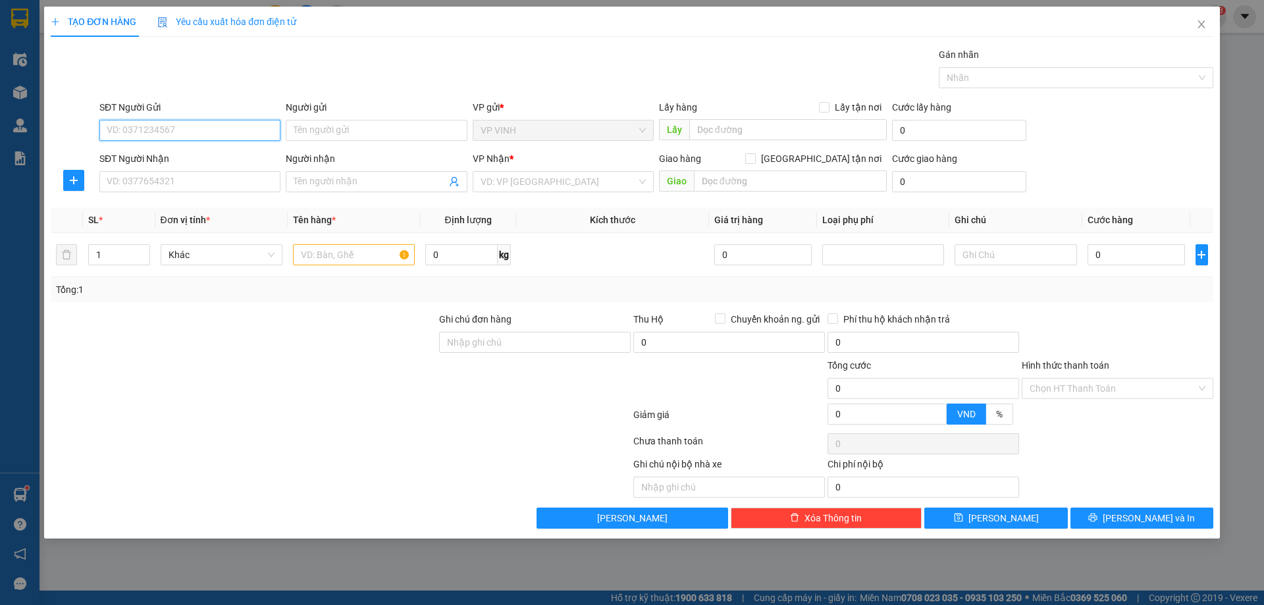
click at [196, 129] on input "SĐT Người Gửi" at bounding box center [189, 130] width 181 height 21
click at [205, 127] on input "SĐT Người Gửi" at bounding box center [189, 130] width 181 height 21
click at [159, 125] on input "SĐT Người Gửi" at bounding box center [189, 130] width 181 height 21
click at [136, 149] on div "0982095332 - chú tuấn" at bounding box center [189, 156] width 181 height 21
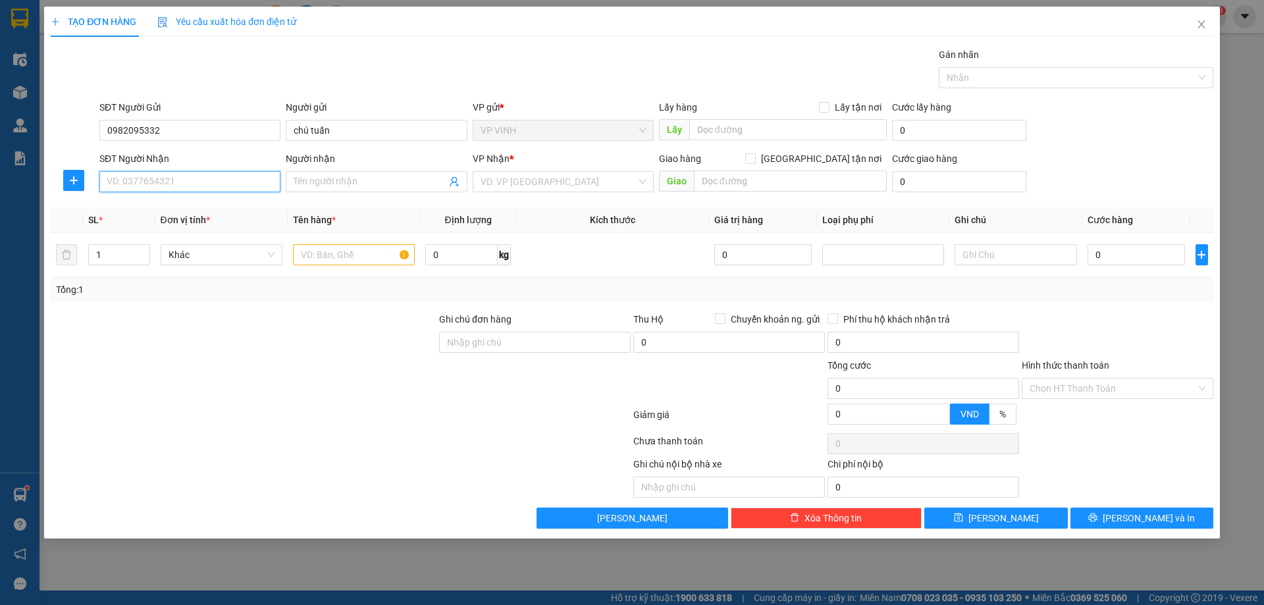
click at [130, 180] on input "SĐT Người Nhận" at bounding box center [189, 181] width 181 height 21
click at [122, 210] on div "0981099237 - c linh" at bounding box center [189, 208] width 165 height 14
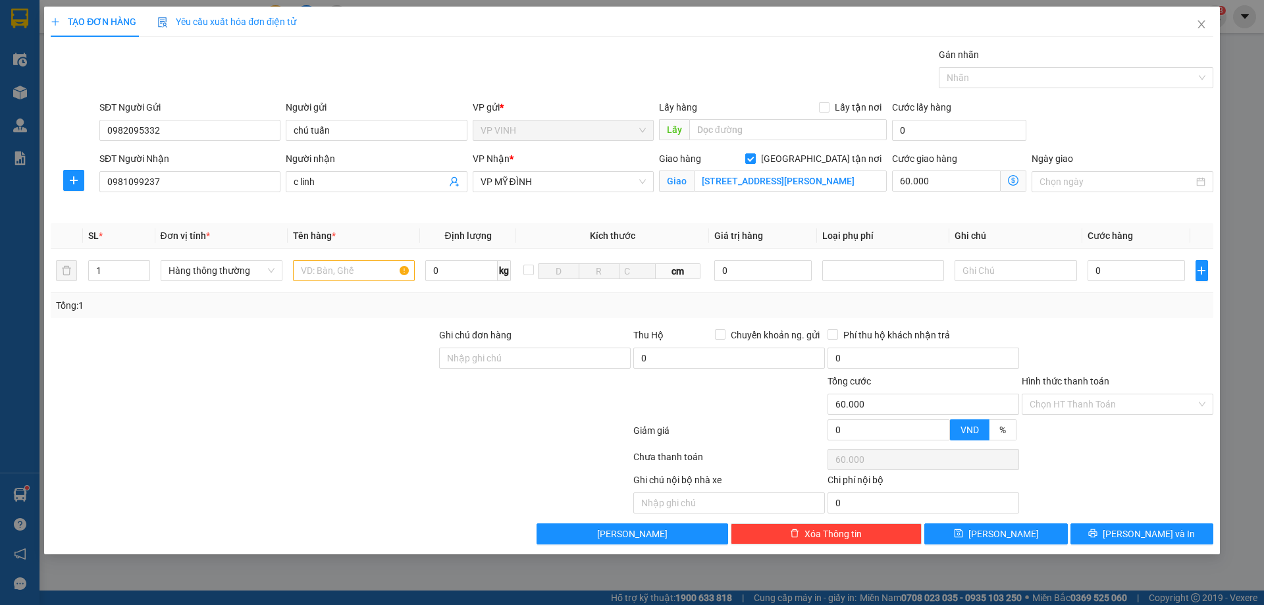
click at [1011, 176] on icon "dollar-circle" at bounding box center [1013, 180] width 11 height 11
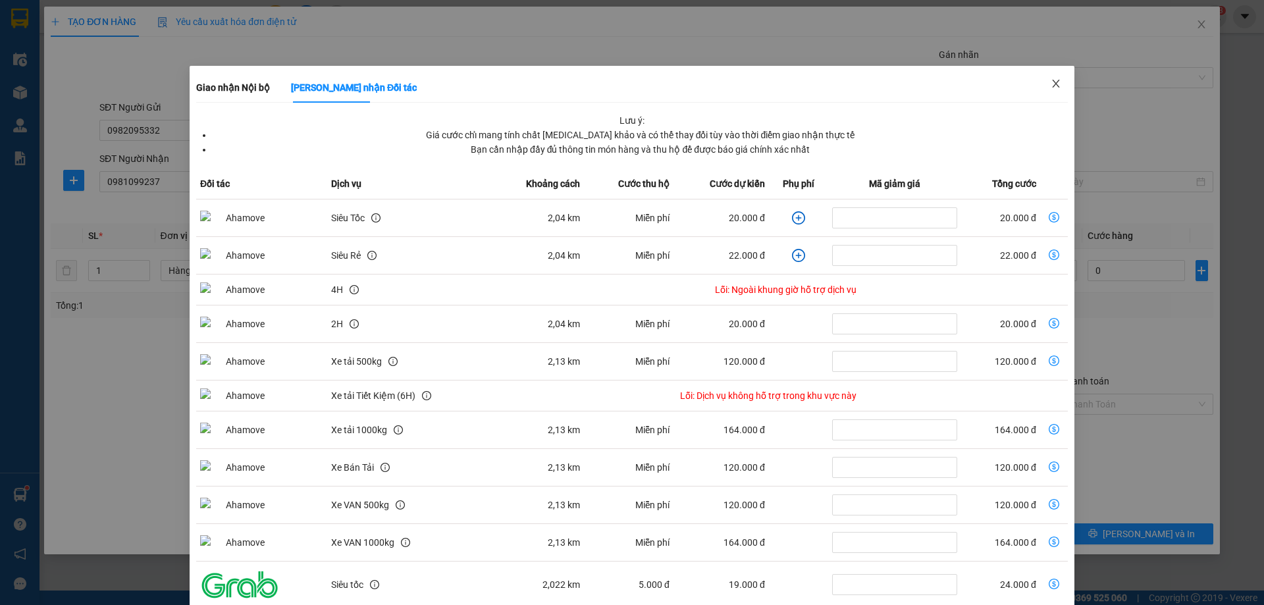
click at [1052, 86] on icon "close" at bounding box center [1055, 84] width 7 height 8
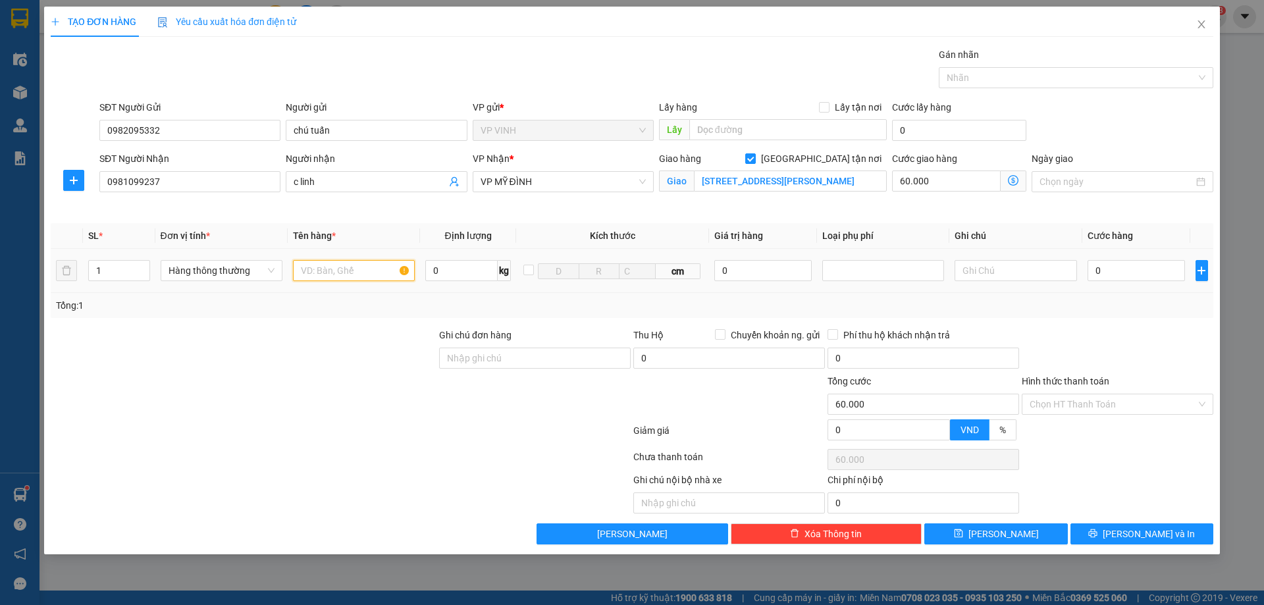
click at [360, 269] on input "text" at bounding box center [354, 270] width 122 height 21
click at [1132, 270] on input "0" at bounding box center [1137, 270] width 98 height 21
click at [1100, 406] on input "Hình thức thanh toán" at bounding box center [1113, 404] width 167 height 20
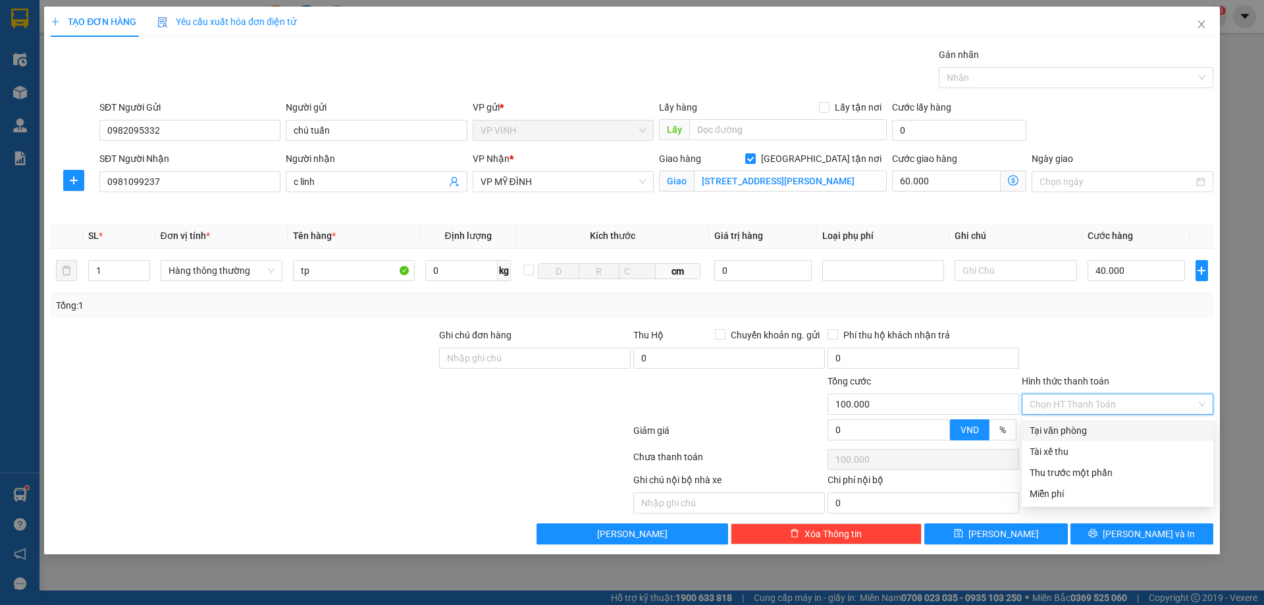
click at [1077, 432] on div "Tại văn phòng" at bounding box center [1118, 430] width 176 height 14
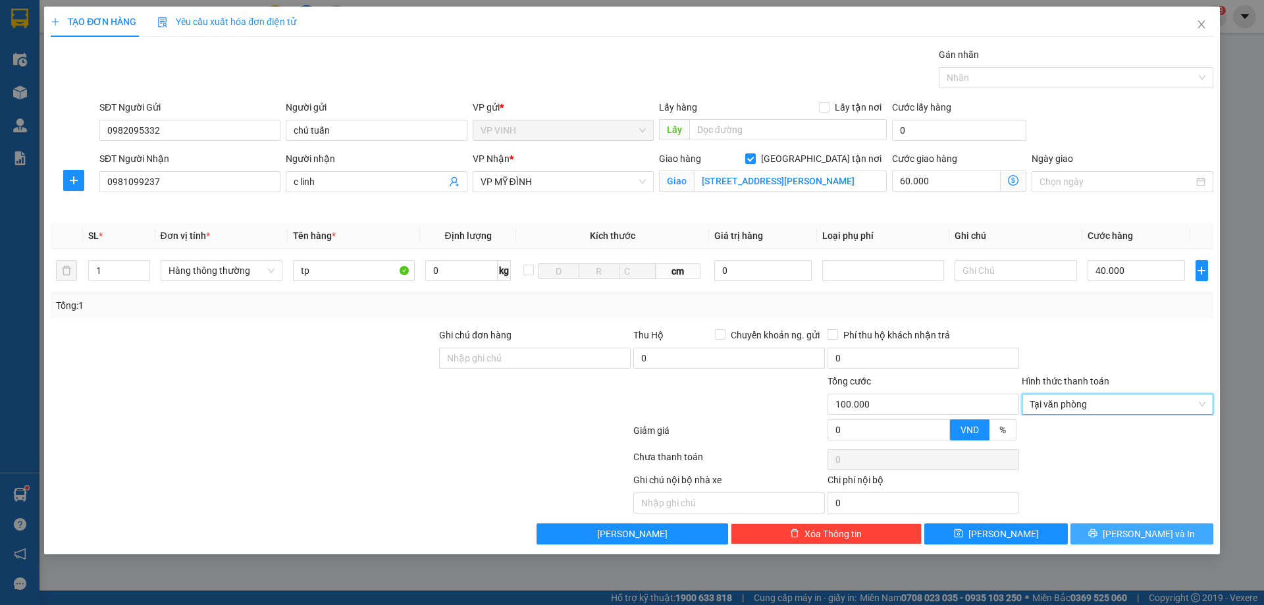
click at [1111, 527] on button "[PERSON_NAME] và In" at bounding box center [1142, 533] width 143 height 21
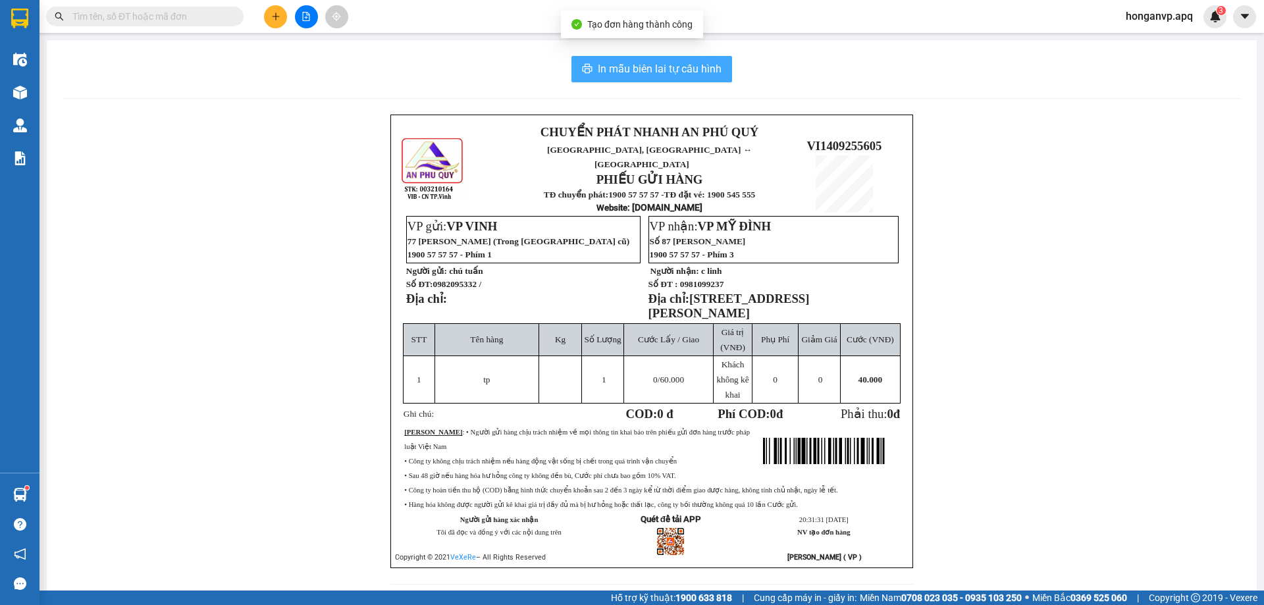
click at [655, 66] on span "In mẫu biên lai tự cấu hình" at bounding box center [660, 69] width 124 height 16
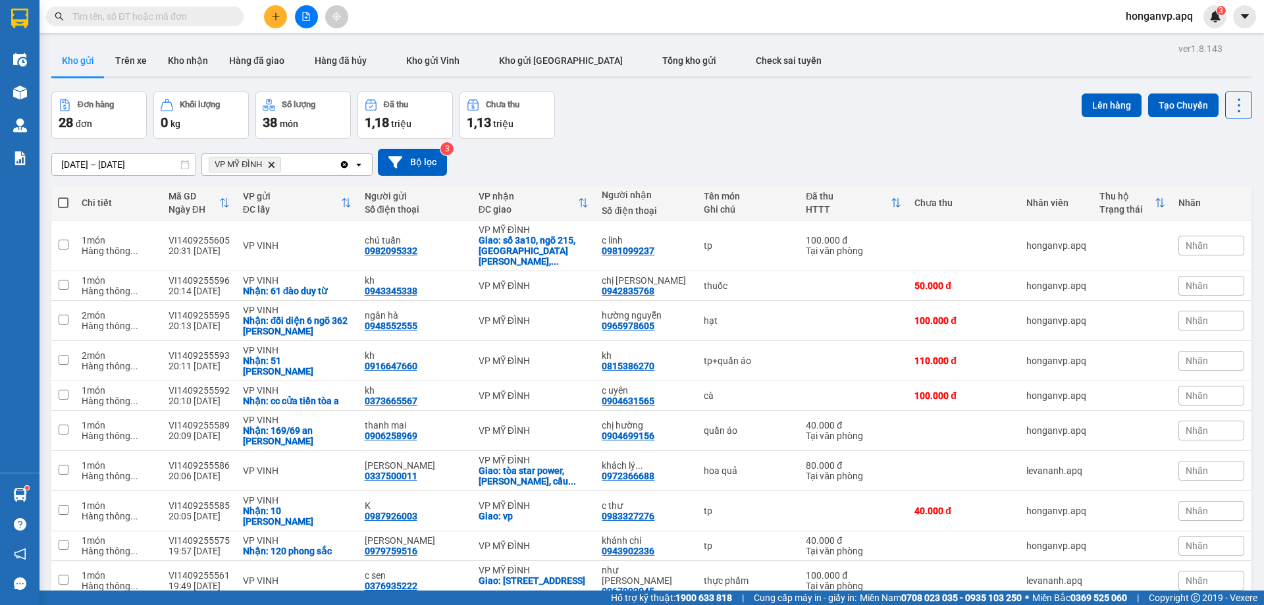
click at [270, 165] on icon "Delete" at bounding box center [271, 165] width 8 height 8
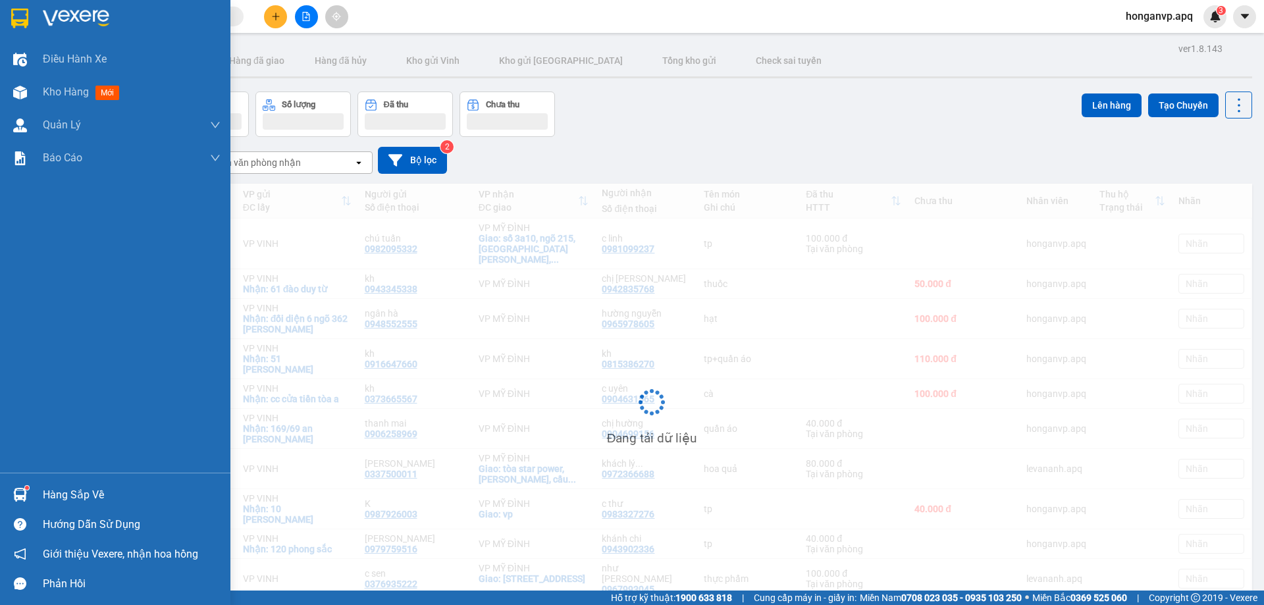
click at [87, 18] on img at bounding box center [76, 19] width 66 height 20
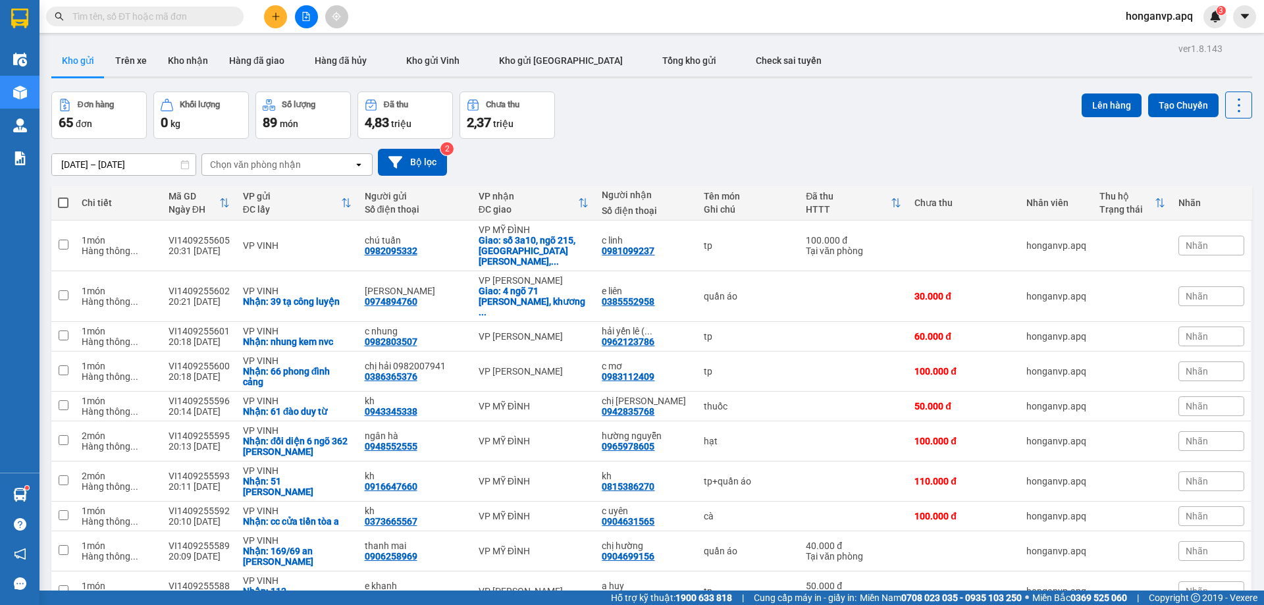
click at [771, 124] on div "Đơn hàng 65 đơn Khối lượng 0 kg Số lượng 89 món Đã thu 4,83 triệu Chưa thu 2,37…" at bounding box center [651, 115] width 1201 height 47
click at [327, 159] on div "Chọn văn phòng nhận" at bounding box center [277, 164] width 151 height 21
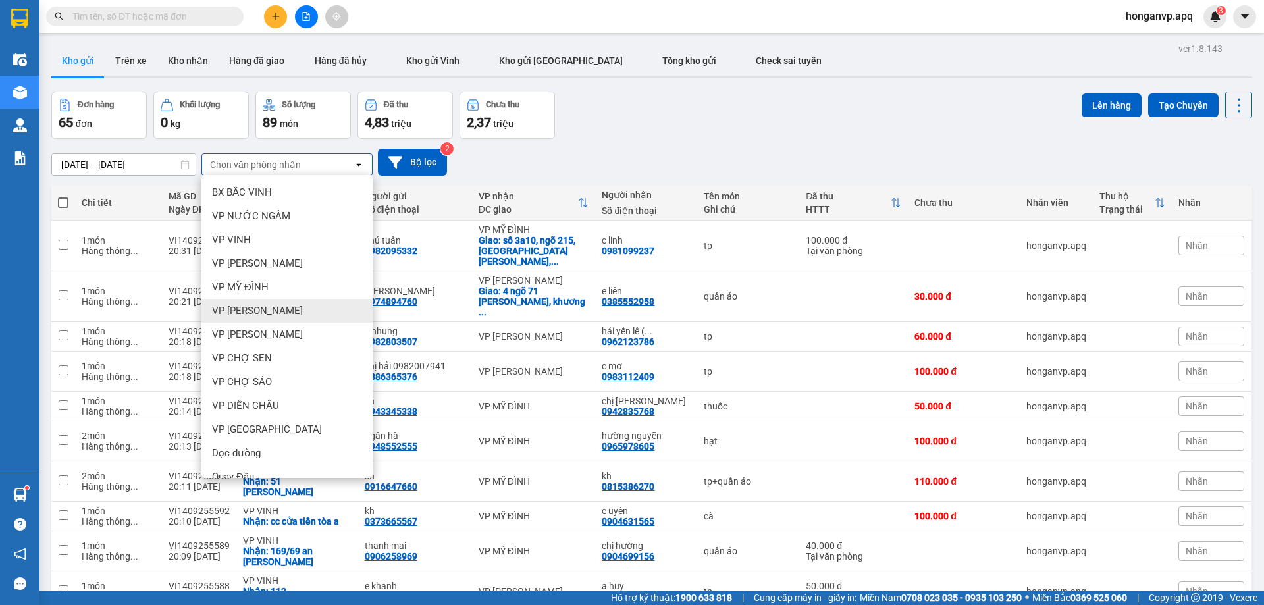
click at [253, 313] on span "VP [PERSON_NAME]" at bounding box center [257, 310] width 91 height 13
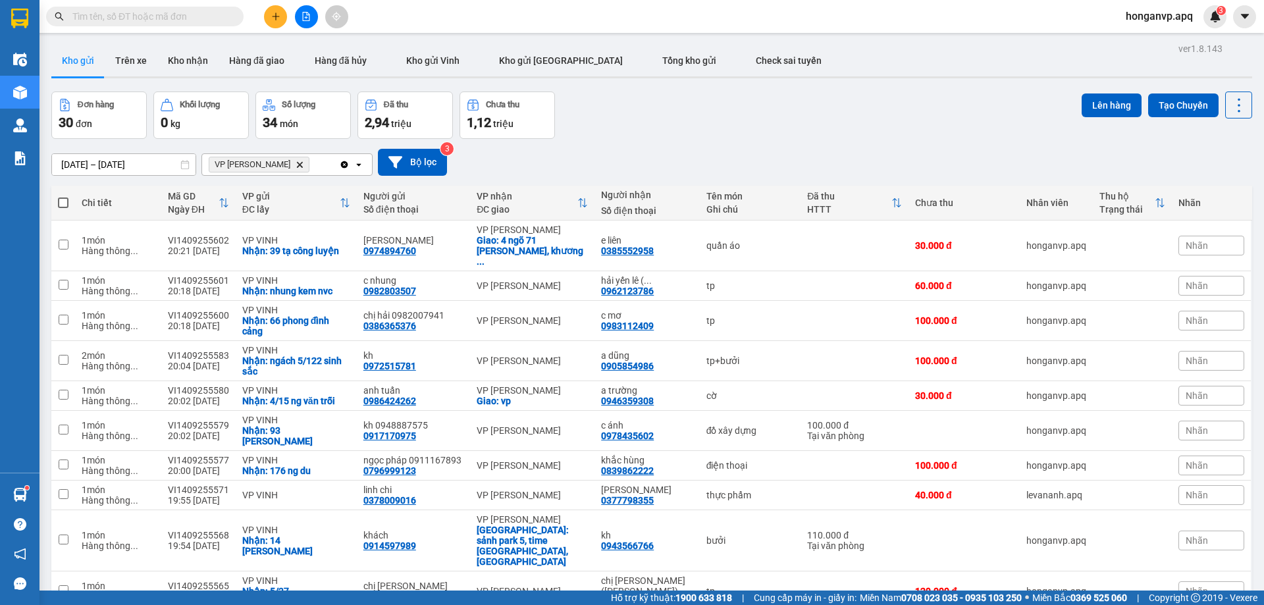
scroll to position [61, 0]
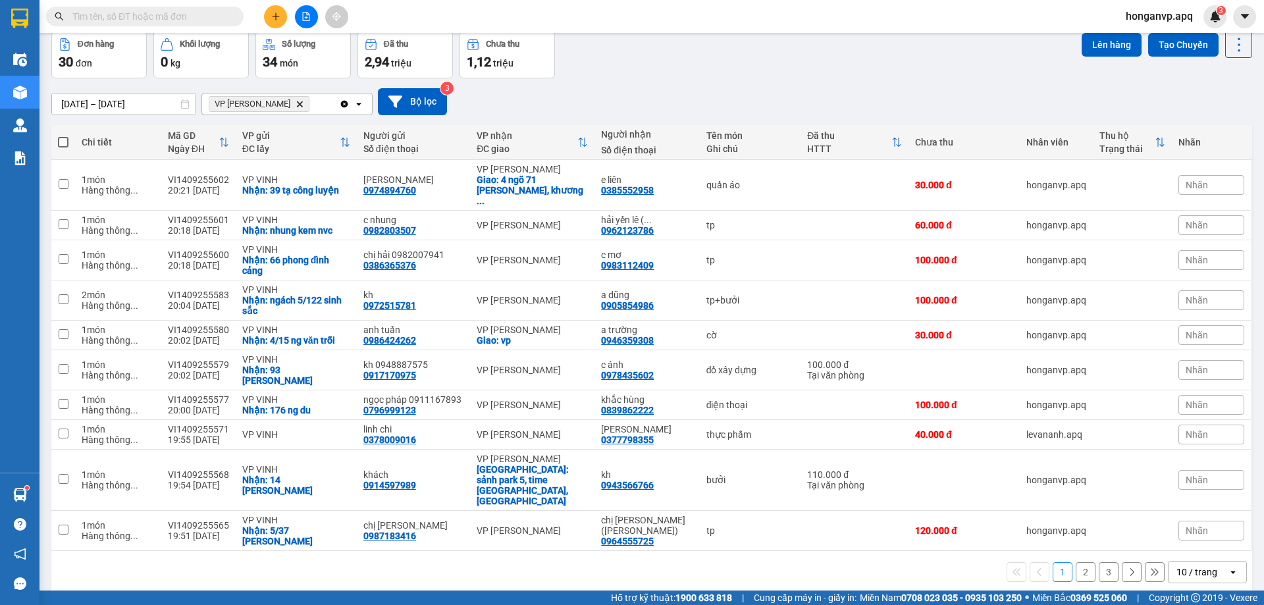
click at [1101, 562] on button "3" at bounding box center [1109, 572] width 20 height 20
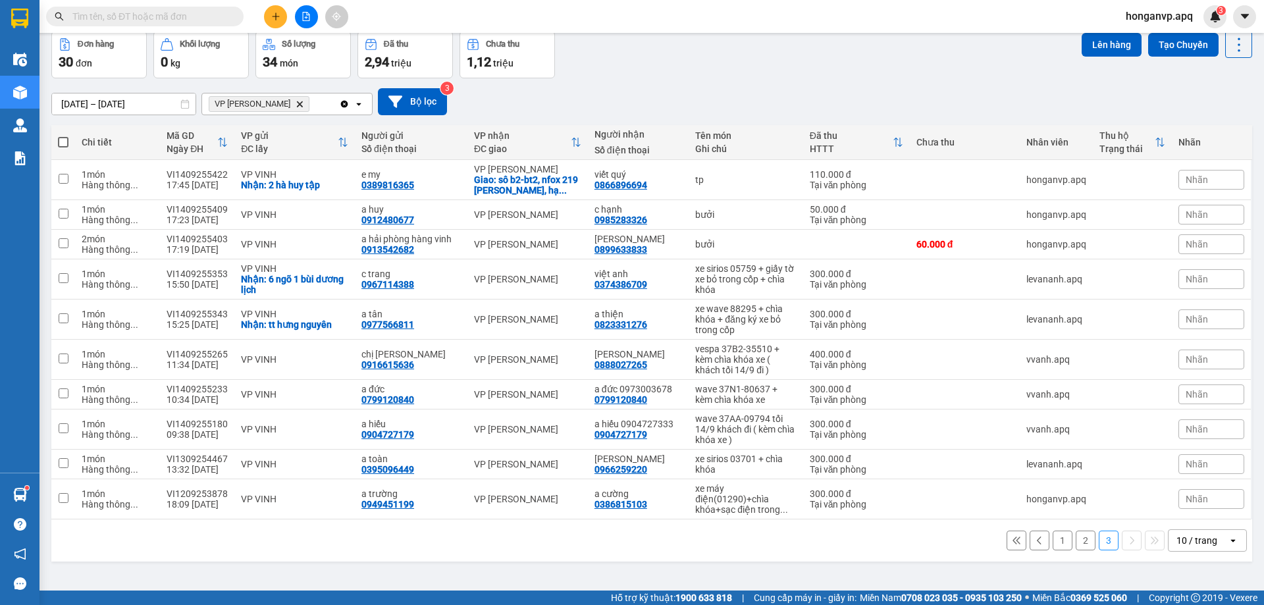
click at [1077, 543] on button "2" at bounding box center [1086, 541] width 20 height 20
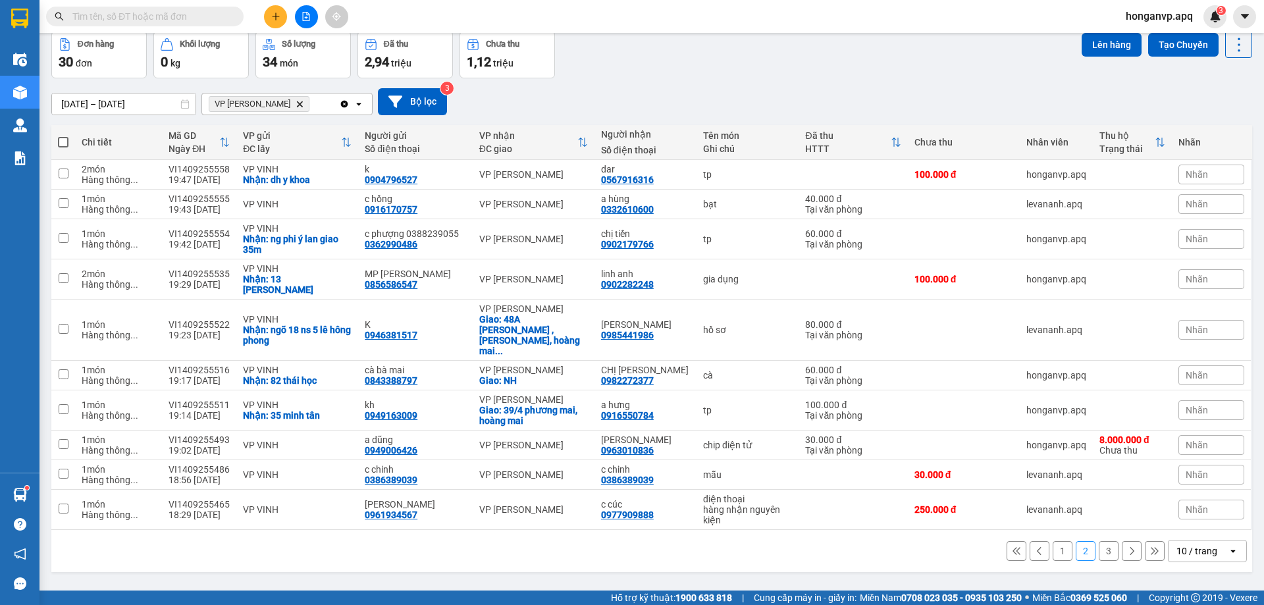
click at [1053, 541] on button "1" at bounding box center [1063, 551] width 20 height 20
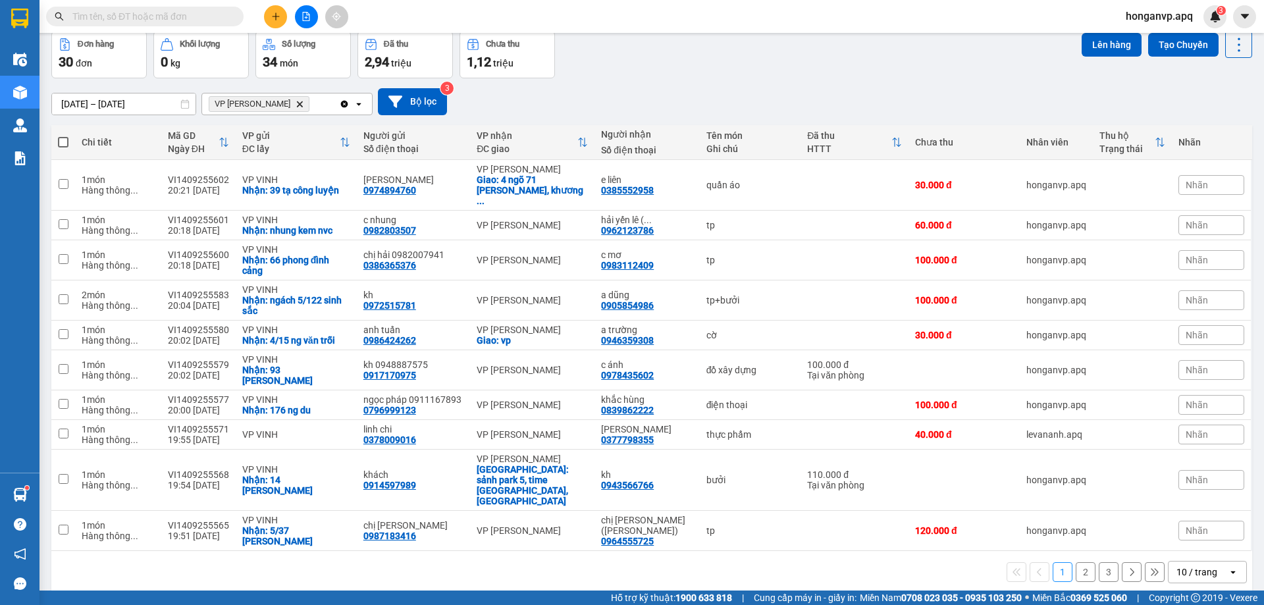
click at [1053, 562] on button "1" at bounding box center [1063, 572] width 20 height 20
click at [296, 105] on icon "Delete" at bounding box center [300, 104] width 8 height 8
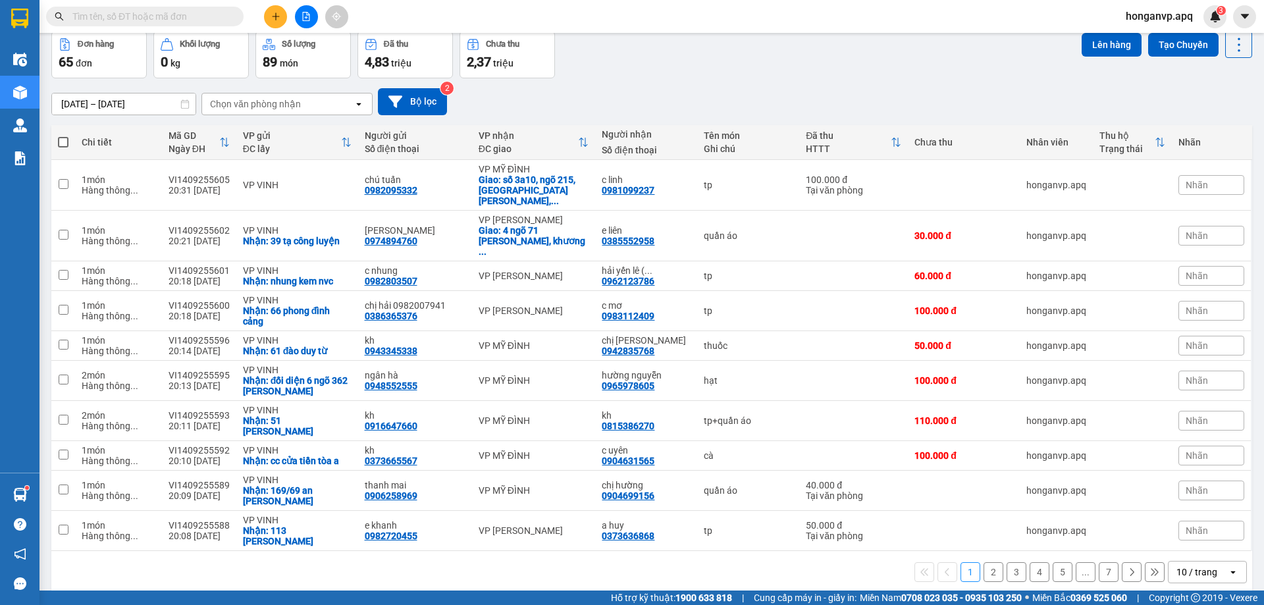
click at [280, 112] on div "Chọn văn phòng nhận" at bounding box center [277, 103] width 151 height 21
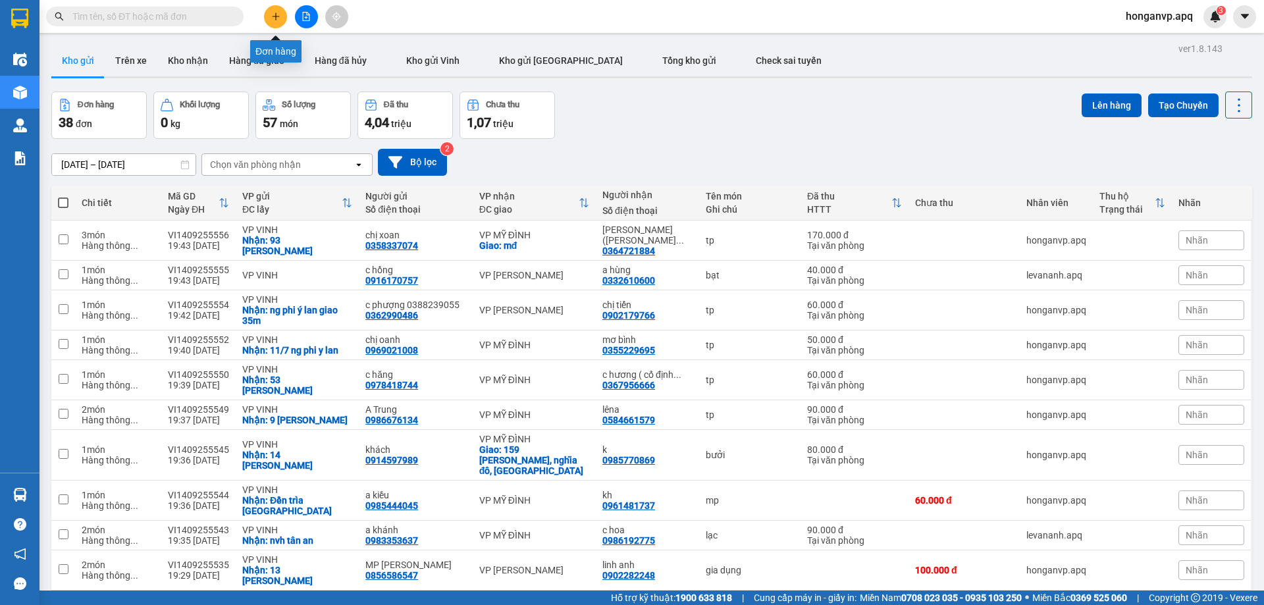
click at [271, 13] on icon "plus" at bounding box center [275, 16] width 9 height 9
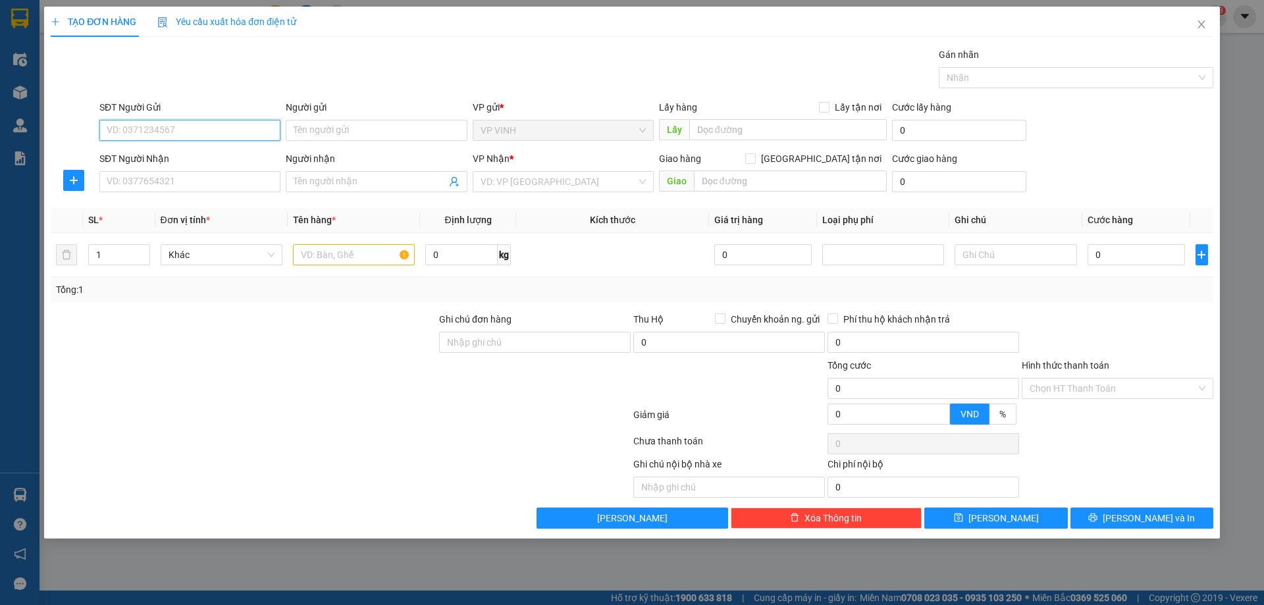
paste input "0904796527"
type input "0904796527"
click at [155, 151] on div "0904796527 - k" at bounding box center [189, 156] width 165 height 14
type input "k"
type input "0904796527"
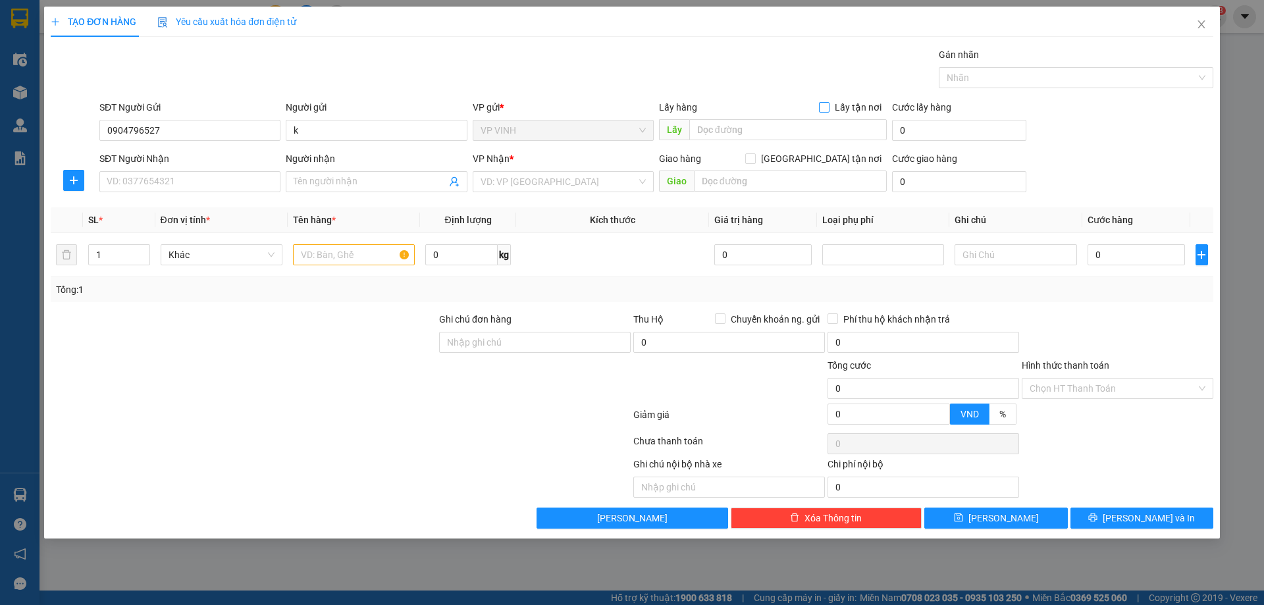
click at [828, 110] on input "Lấy tận nơi" at bounding box center [823, 106] width 9 height 9
checkbox input "true"
click at [784, 132] on input "text" at bounding box center [788, 129] width 198 height 21
type input "dh y khoa"
click at [221, 184] on input "SĐT Người Nhận" at bounding box center [189, 181] width 181 height 21
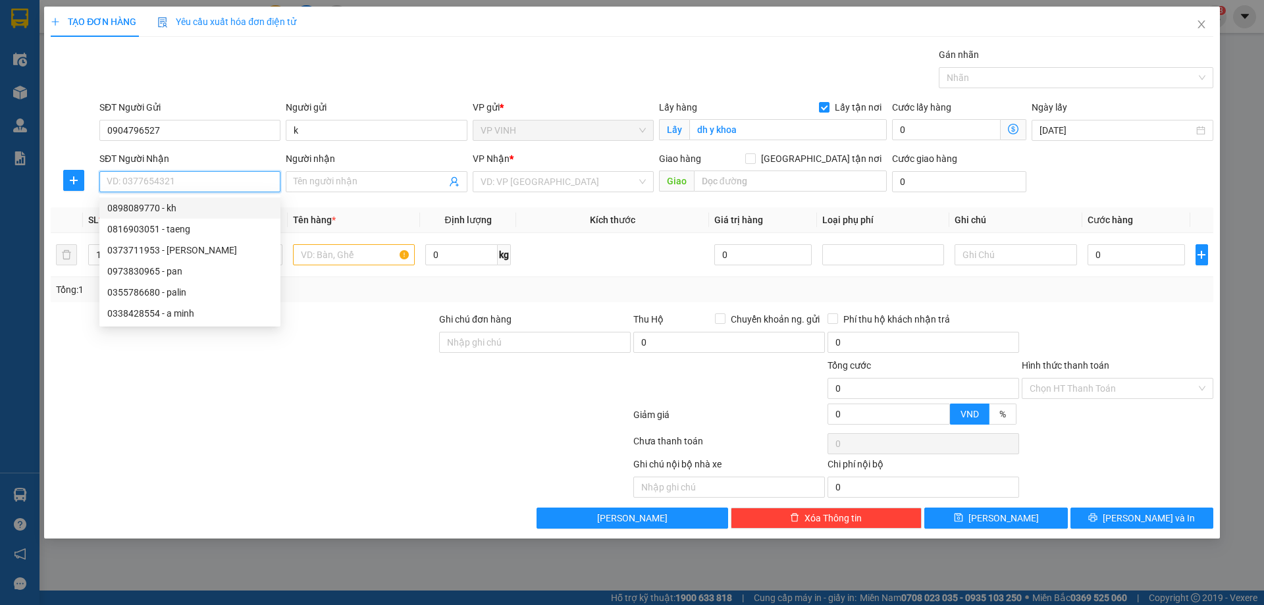
click at [172, 178] on input "SĐT Người Nhận" at bounding box center [189, 181] width 181 height 21
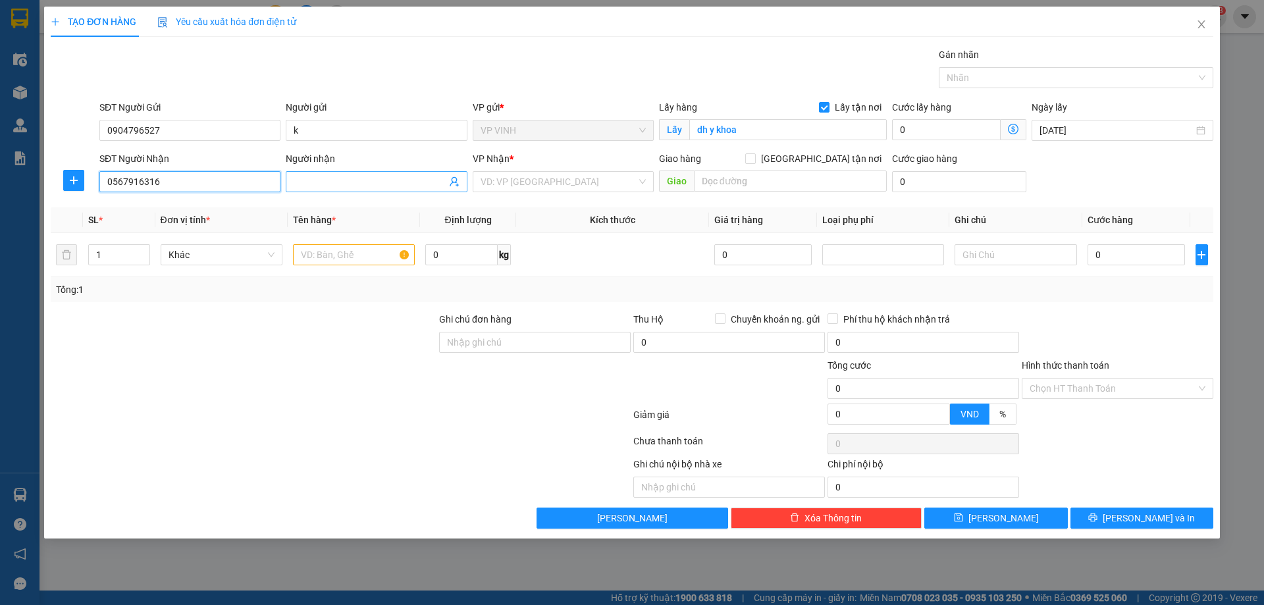
type input "0567916316"
click at [375, 184] on input "Người nhận" at bounding box center [370, 181] width 152 height 14
type input "dar"
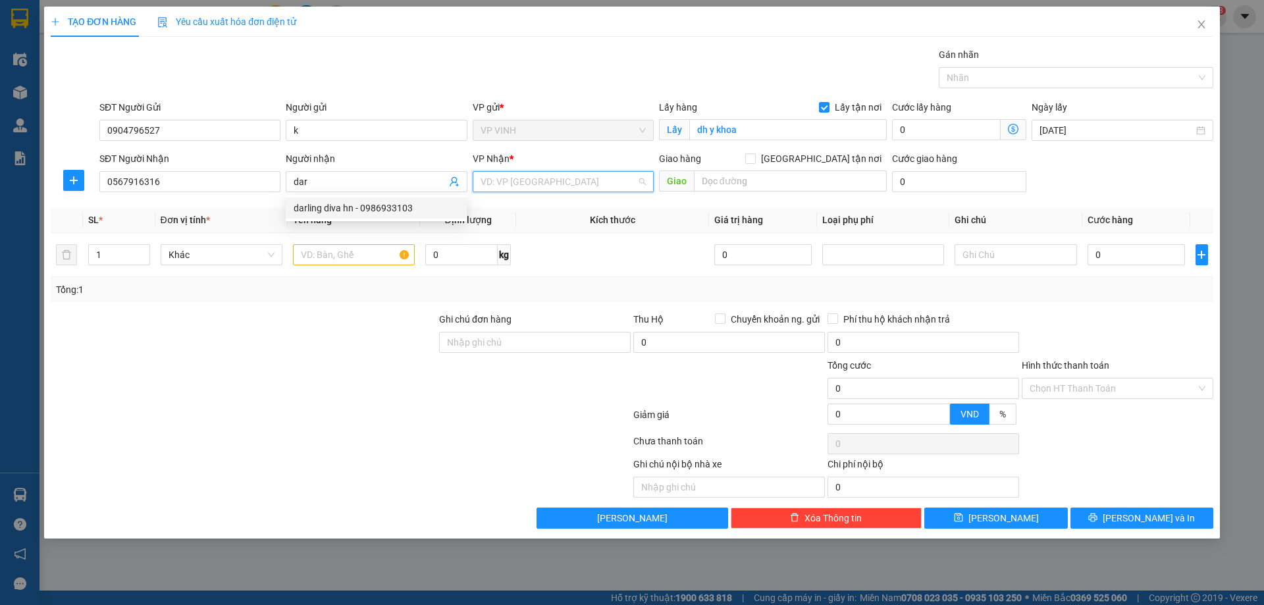
click at [538, 183] on input "search" at bounding box center [559, 182] width 156 height 20
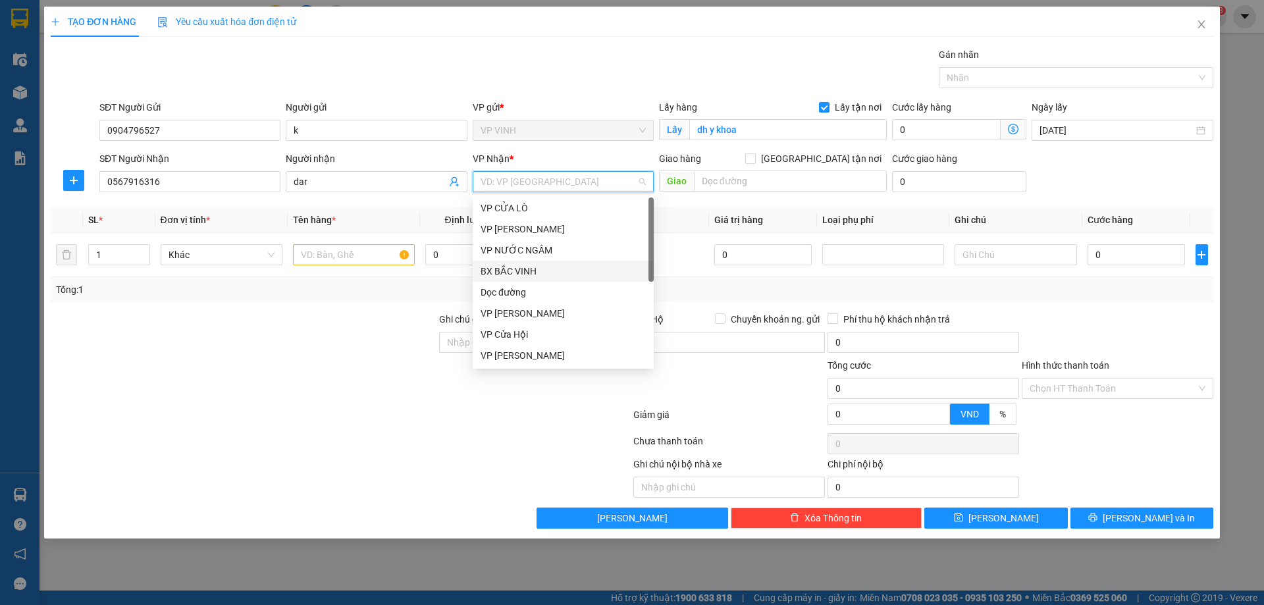
scroll to position [184, 0]
click at [519, 230] on div "VP [PERSON_NAME]" at bounding box center [563, 234] width 165 height 14
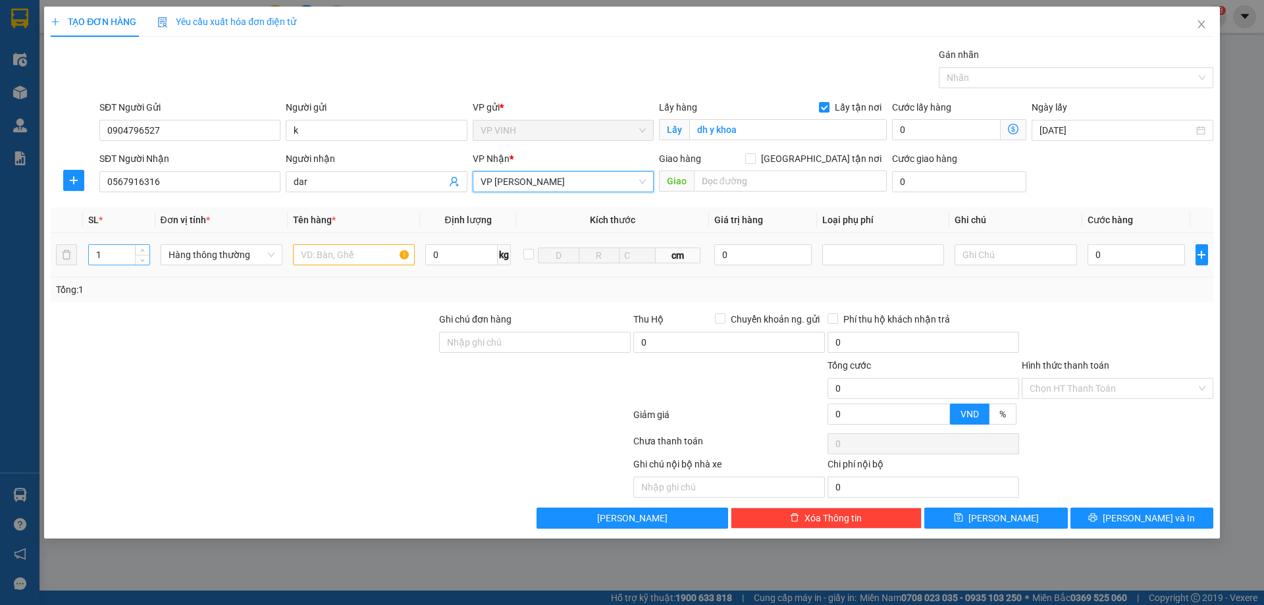
click at [127, 256] on input "1" at bounding box center [119, 255] width 61 height 20
type input "2"
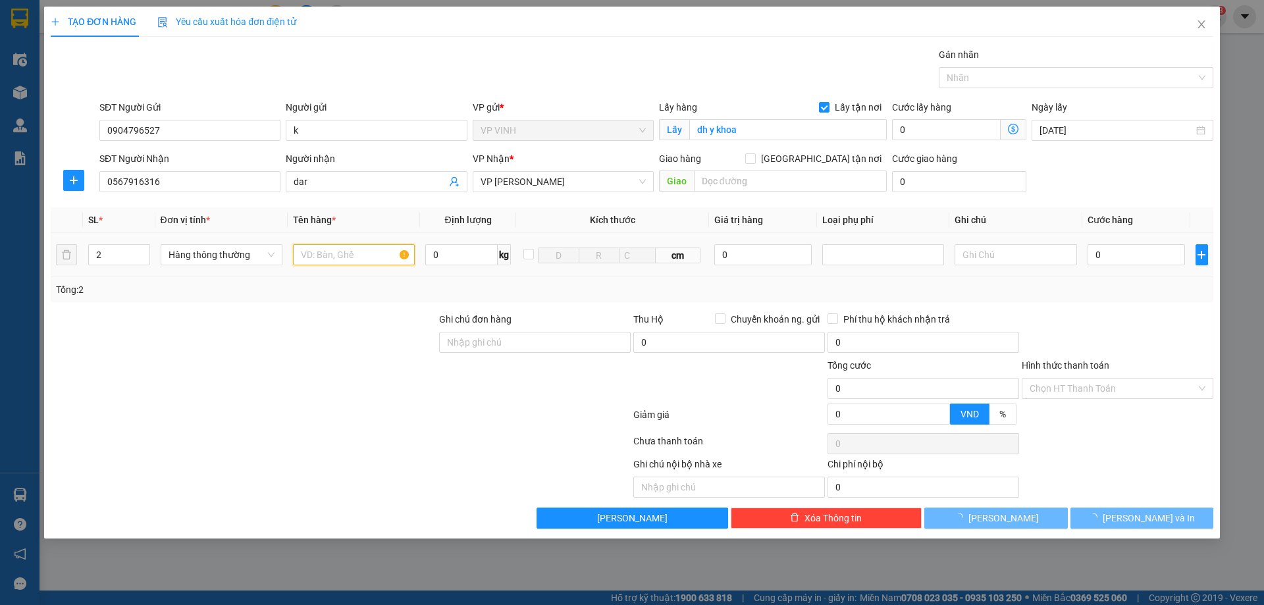
click at [336, 257] on input "text" at bounding box center [354, 254] width 122 height 21
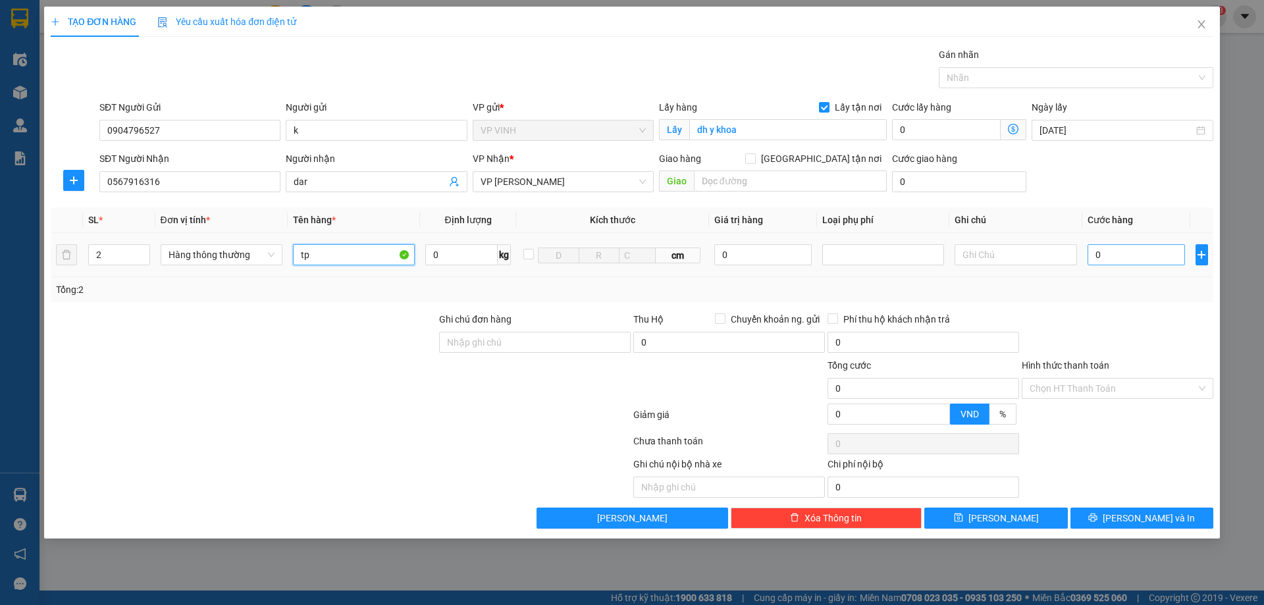
type input "tp"
click at [1139, 264] on input "0" at bounding box center [1137, 254] width 98 height 21
type input "1"
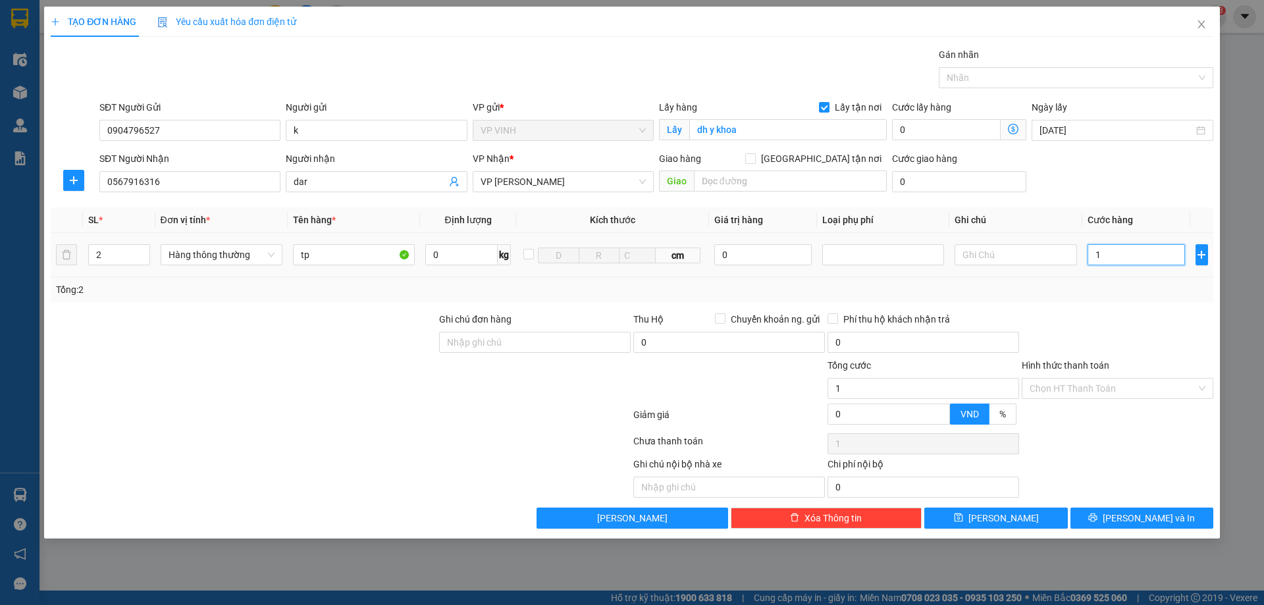
type input "10"
type input "100"
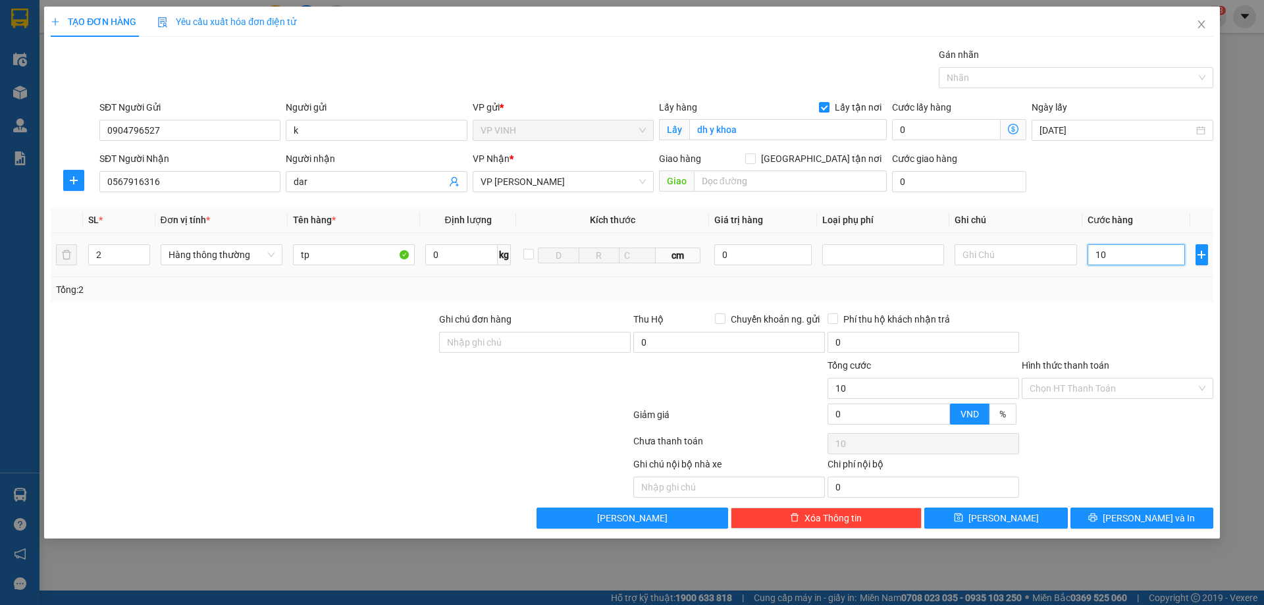
type input "100"
type input "100.000"
click at [1147, 526] on button "[PERSON_NAME] và In" at bounding box center [1142, 518] width 143 height 21
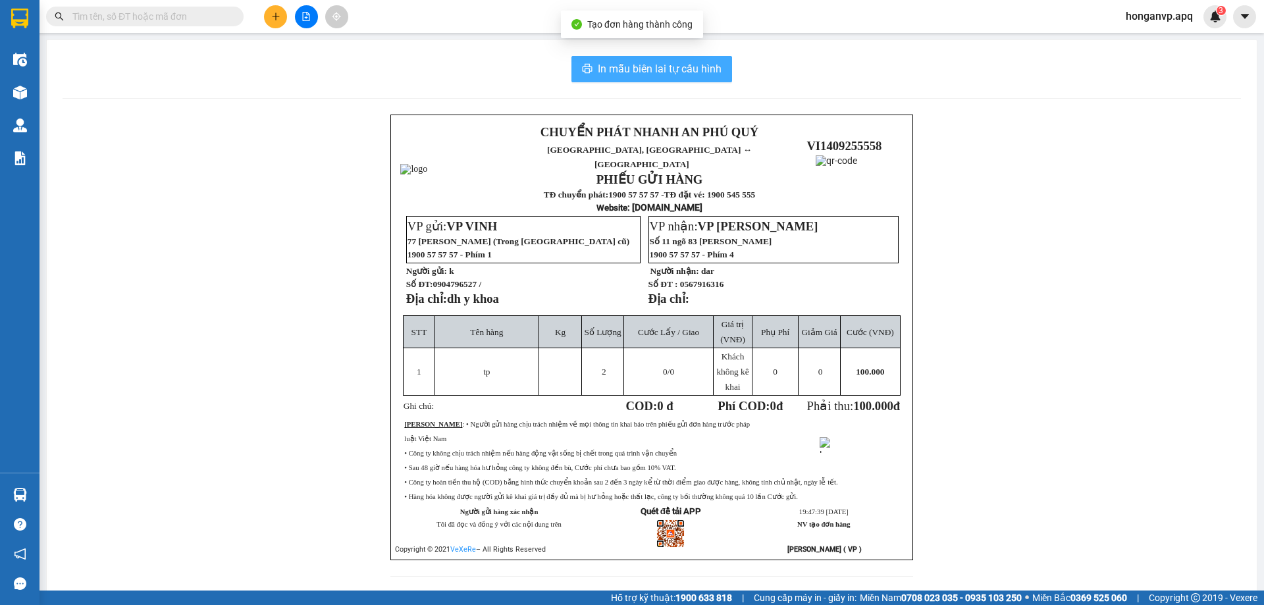
click at [677, 70] on span "In mẫu biên lai tự cấu hình" at bounding box center [660, 69] width 124 height 16
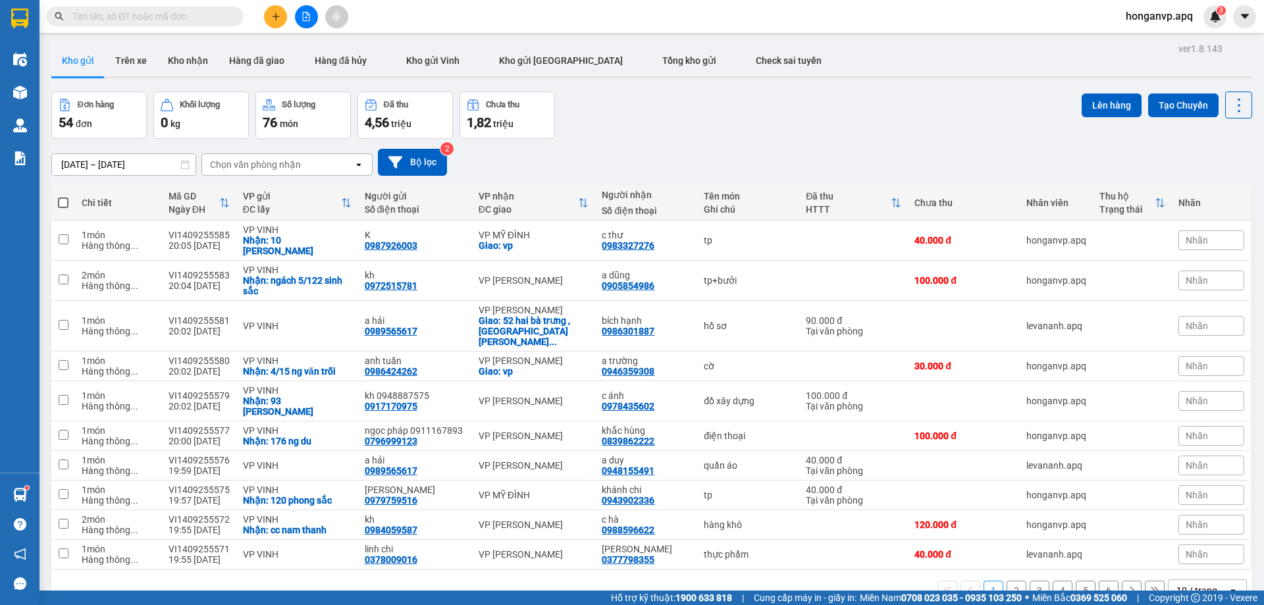
click at [843, 88] on div "ver 1.8.143 Kho gửi Trên xe Kho nhận Hàng đã giao Hàng đã hủy Kho gửi [PERSON_N…" at bounding box center [651, 342] width 1211 height 605
click at [267, 22] on button at bounding box center [275, 16] width 23 height 23
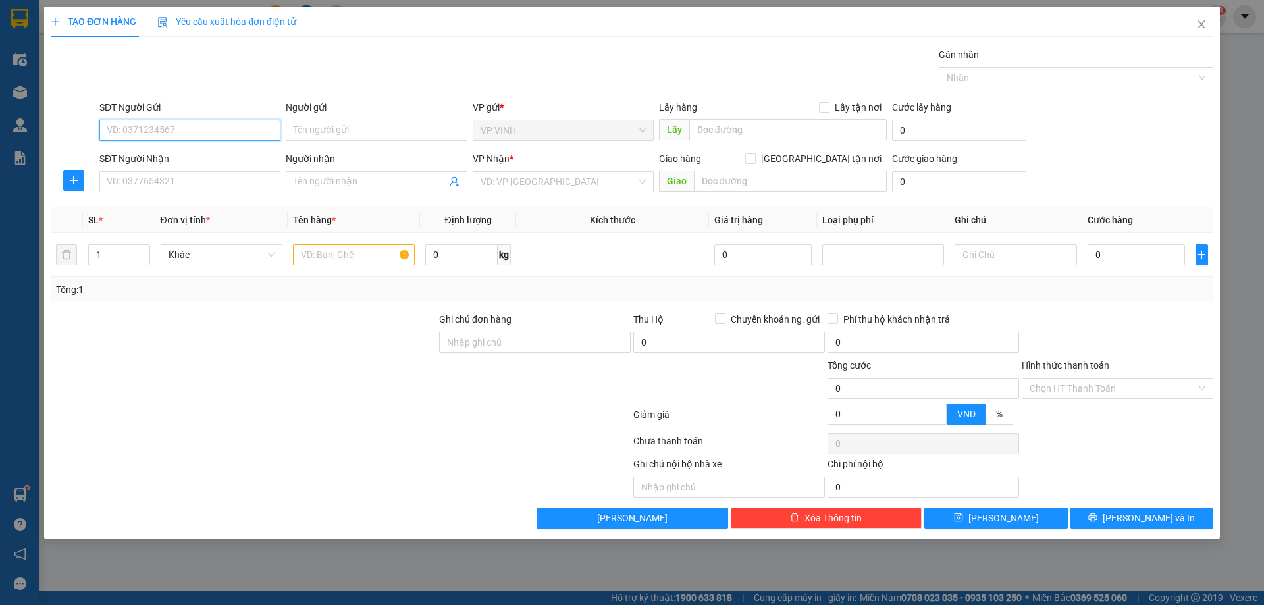
click at [135, 132] on input "SĐT Người Gửi" at bounding box center [189, 130] width 181 height 21
paste input "0906258969"
type input "0906258969"
click at [155, 156] on div "0906258969 - [PERSON_NAME]" at bounding box center [189, 156] width 165 height 14
type input "thanh mai"
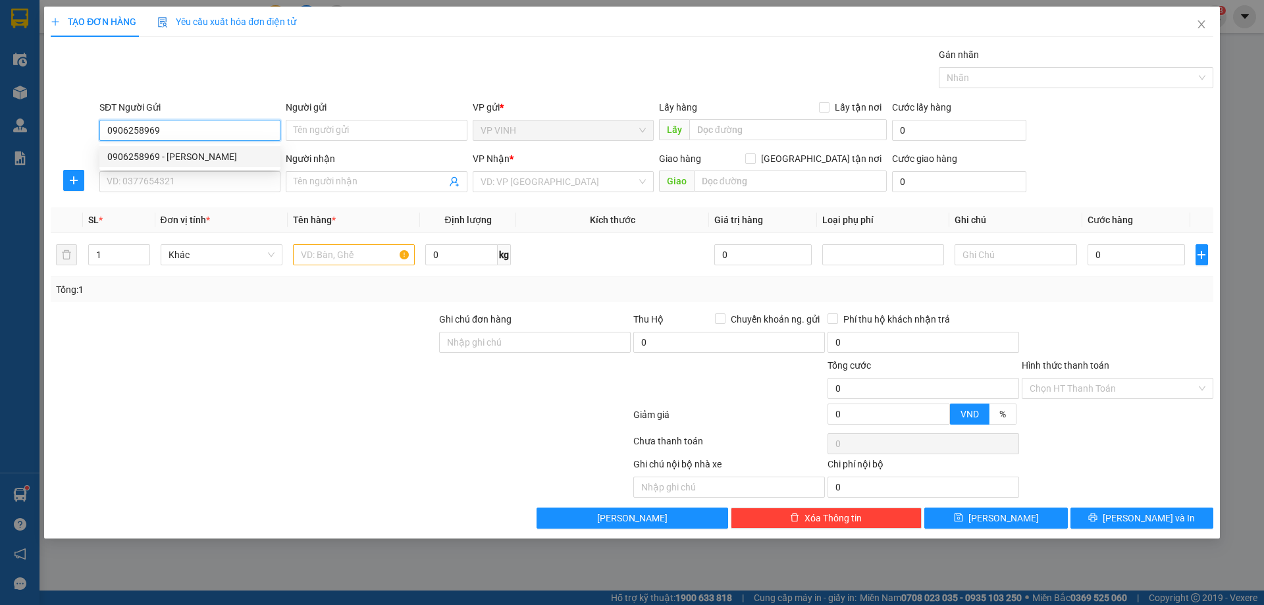
checkbox input "true"
type input "169/69 an [PERSON_NAME]"
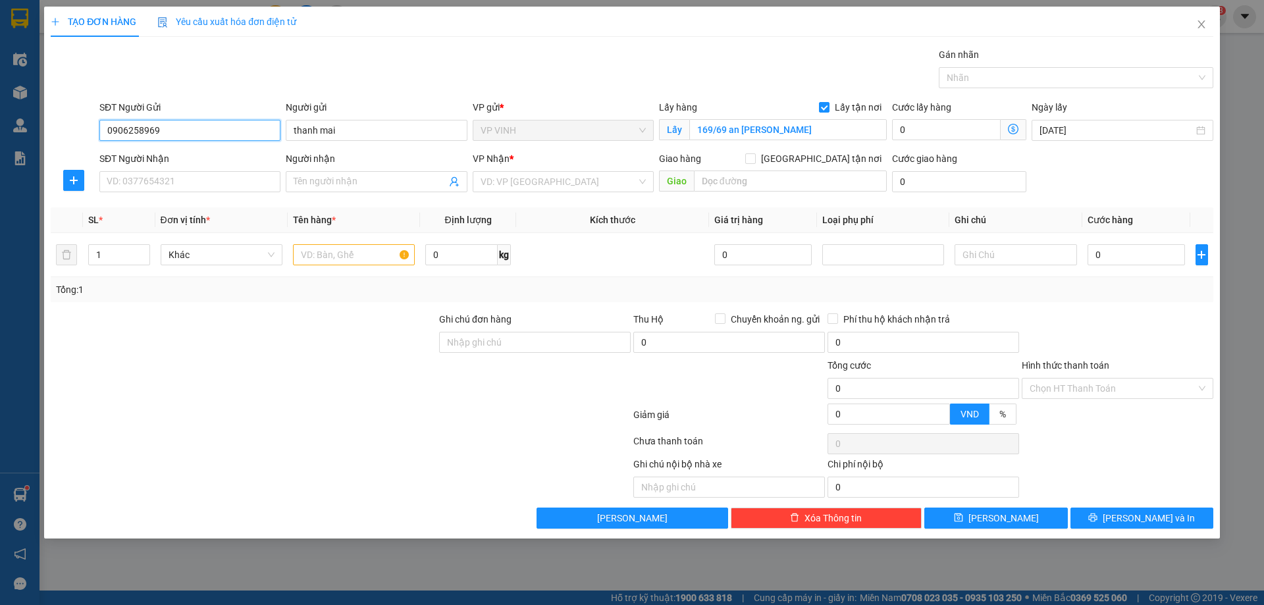
type input "0906258969"
click at [176, 185] on input "SĐT Người Nhận" at bounding box center [189, 181] width 181 height 21
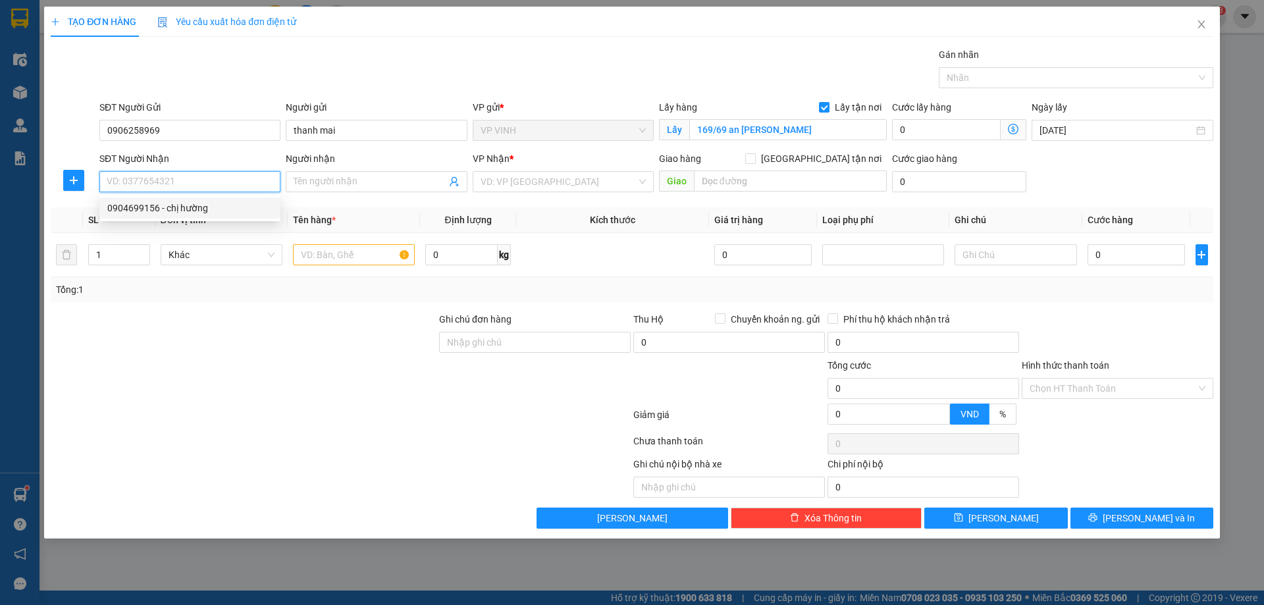
click at [180, 212] on div "0904699156 - chị hường" at bounding box center [189, 208] width 165 height 14
type input "0904699156"
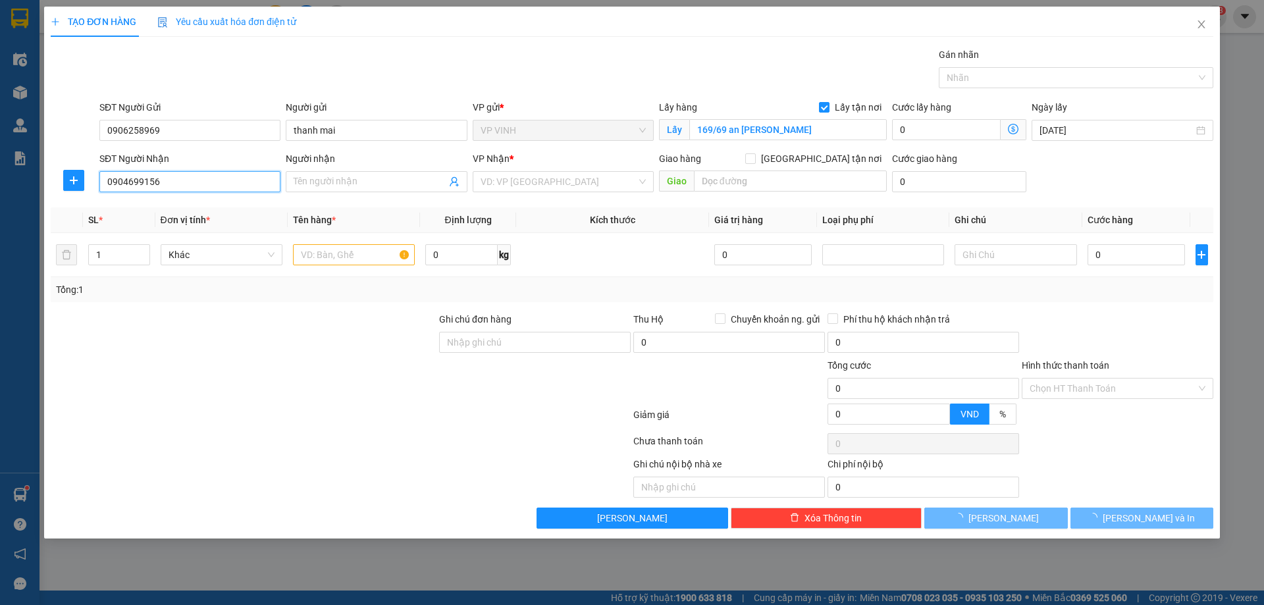
type input "chị hường"
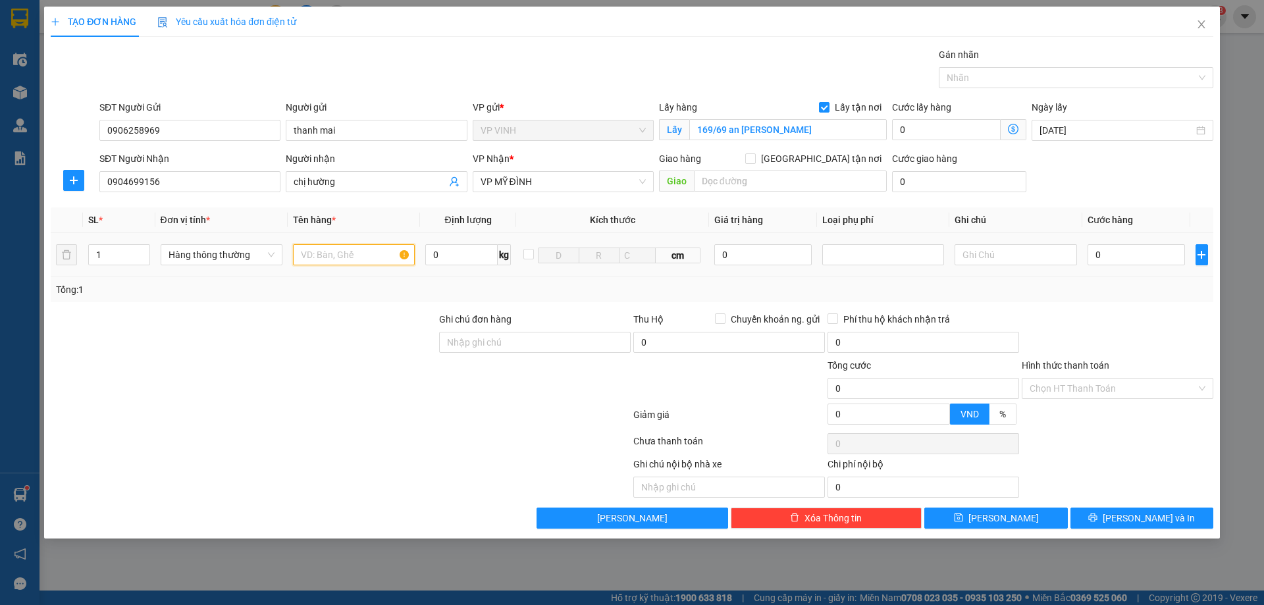
click at [360, 253] on input "text" at bounding box center [354, 254] width 122 height 21
type input "quần áo"
click at [1121, 236] on td "0" at bounding box center [1136, 255] width 109 height 44
click at [1122, 248] on input "0" at bounding box center [1137, 254] width 98 height 21
type input "4"
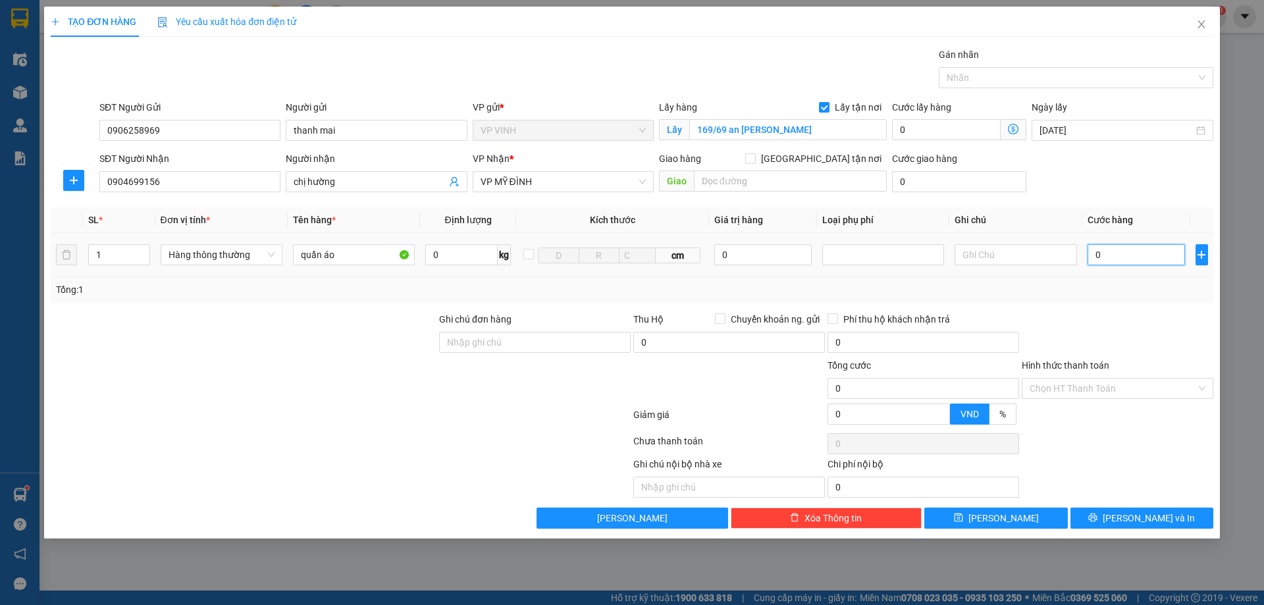
type input "4"
type input "40"
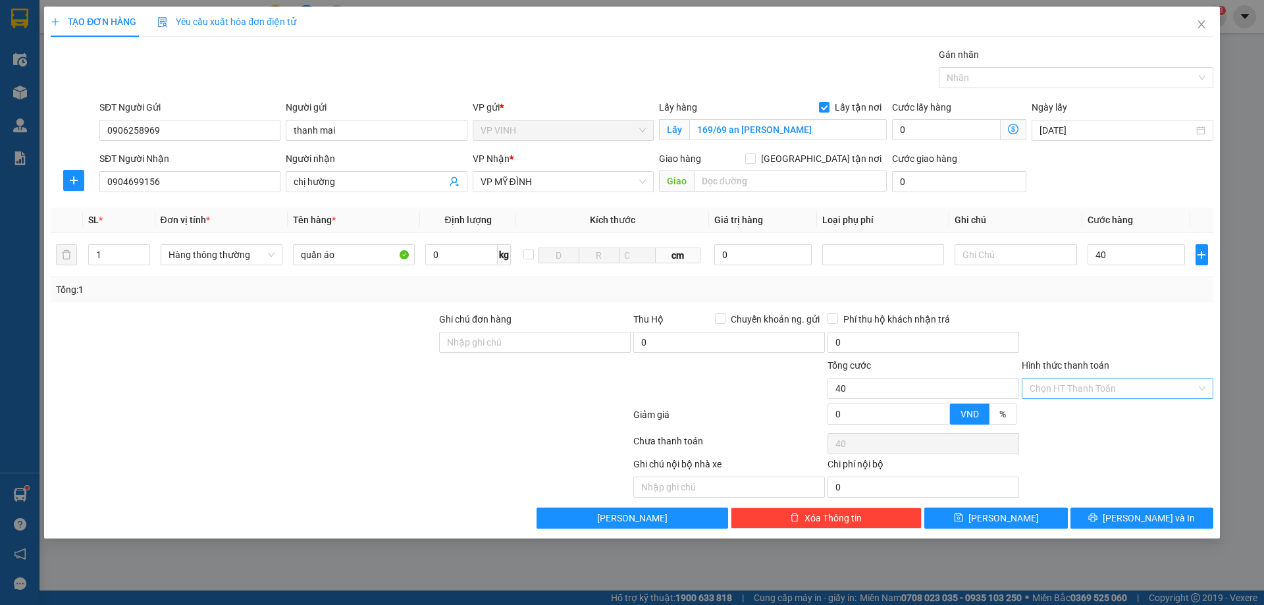
type input "40.000"
click at [1135, 379] on input "Hình thức thanh toán" at bounding box center [1113, 389] width 167 height 20
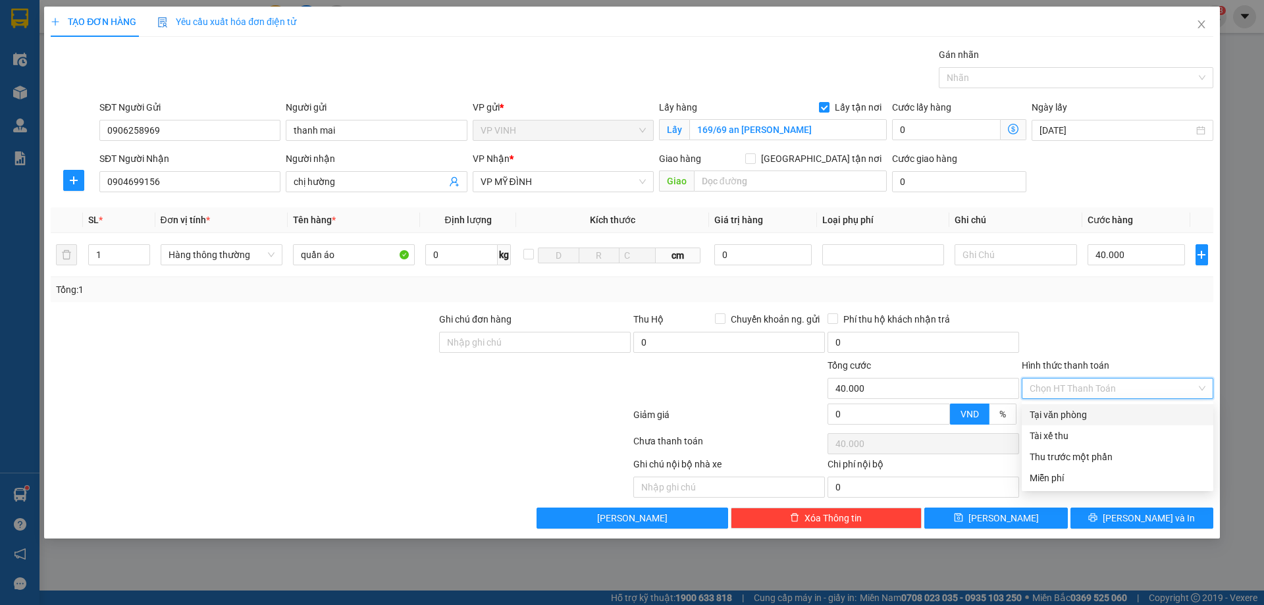
click at [1104, 414] on div "Tại văn phòng" at bounding box center [1118, 415] width 176 height 14
type input "0"
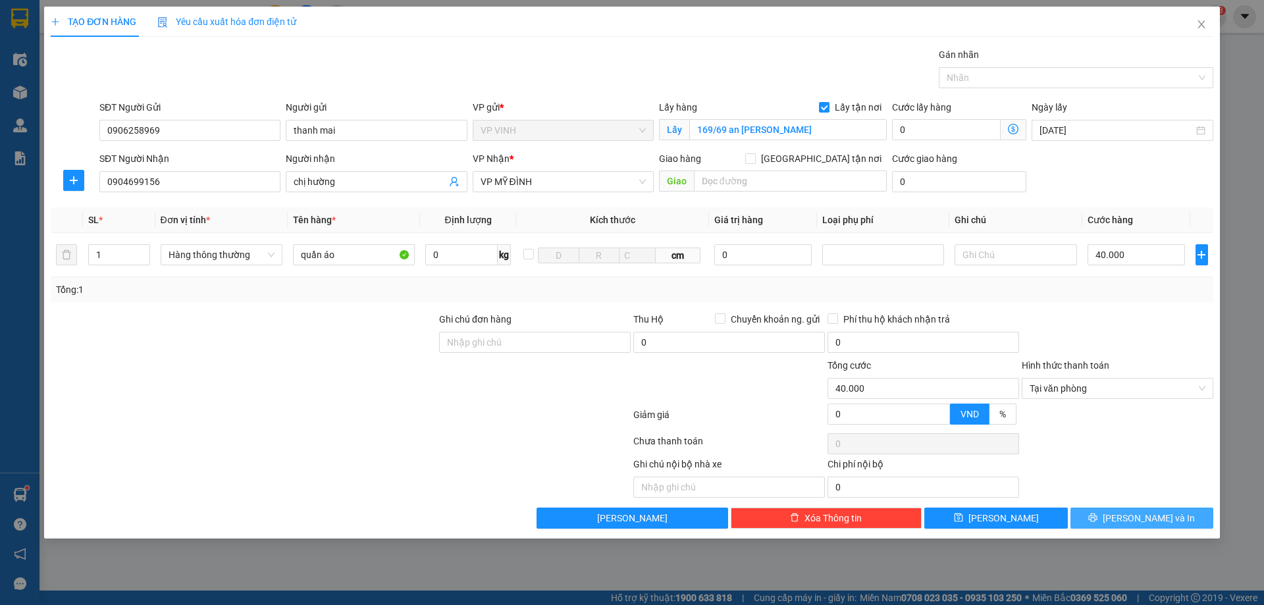
click at [1121, 528] on button "[PERSON_NAME] và In" at bounding box center [1142, 518] width 143 height 21
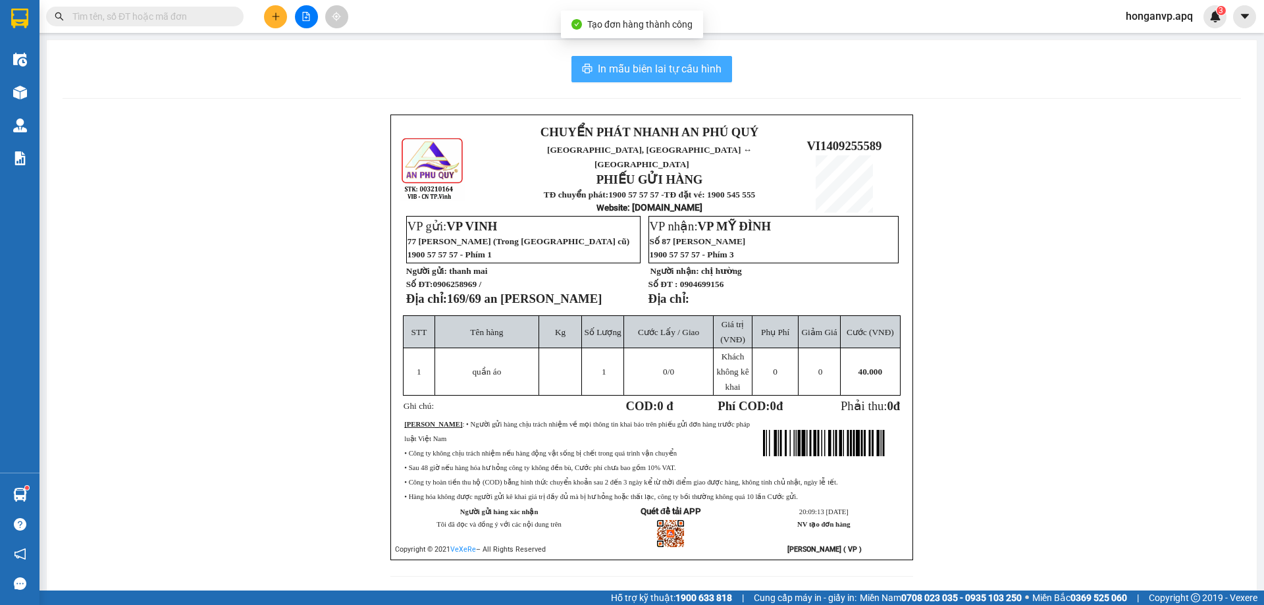
click at [662, 72] on span "In mẫu biên lai tự cấu hình" at bounding box center [660, 69] width 124 height 16
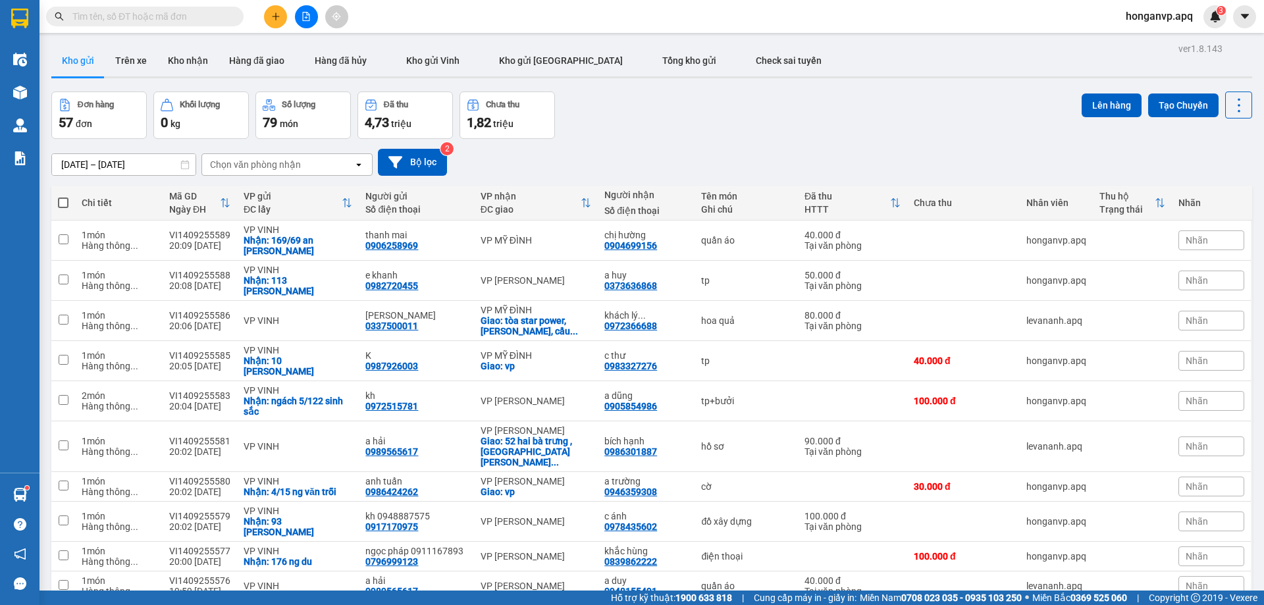
click at [265, 20] on button at bounding box center [275, 16] width 23 height 23
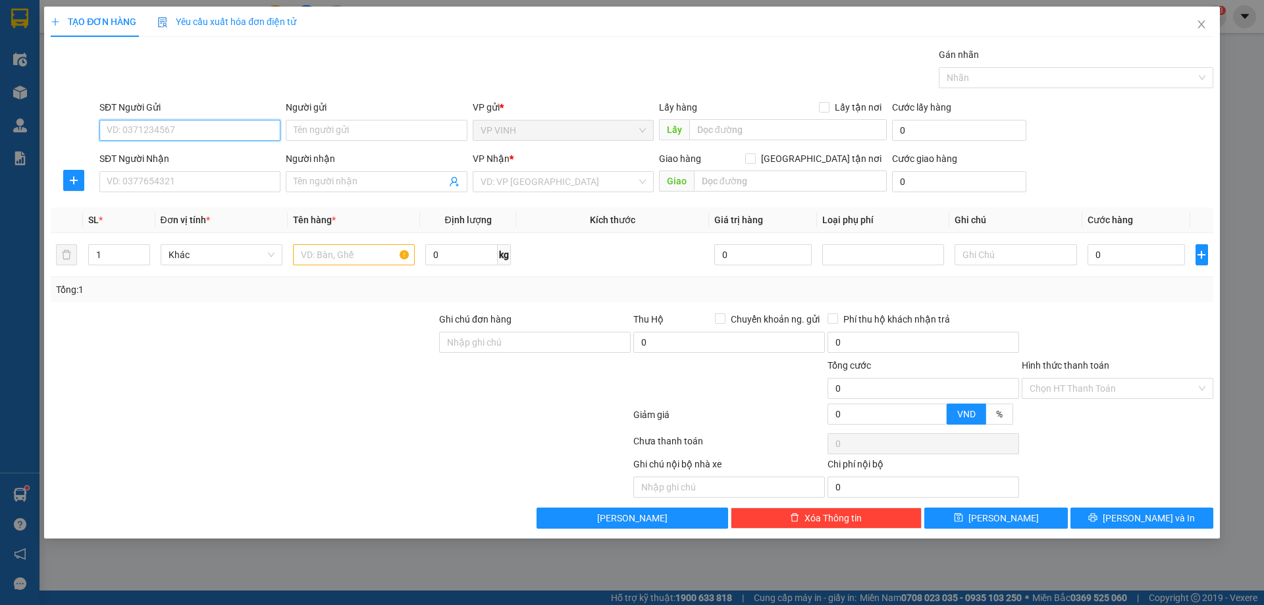
click at [173, 129] on input "SĐT Người Gửi" at bounding box center [189, 130] width 181 height 21
paste input "0373665567"
type input "0373665567"
click at [151, 159] on div "0373665567 - kh" at bounding box center [189, 156] width 165 height 14
type input "kh"
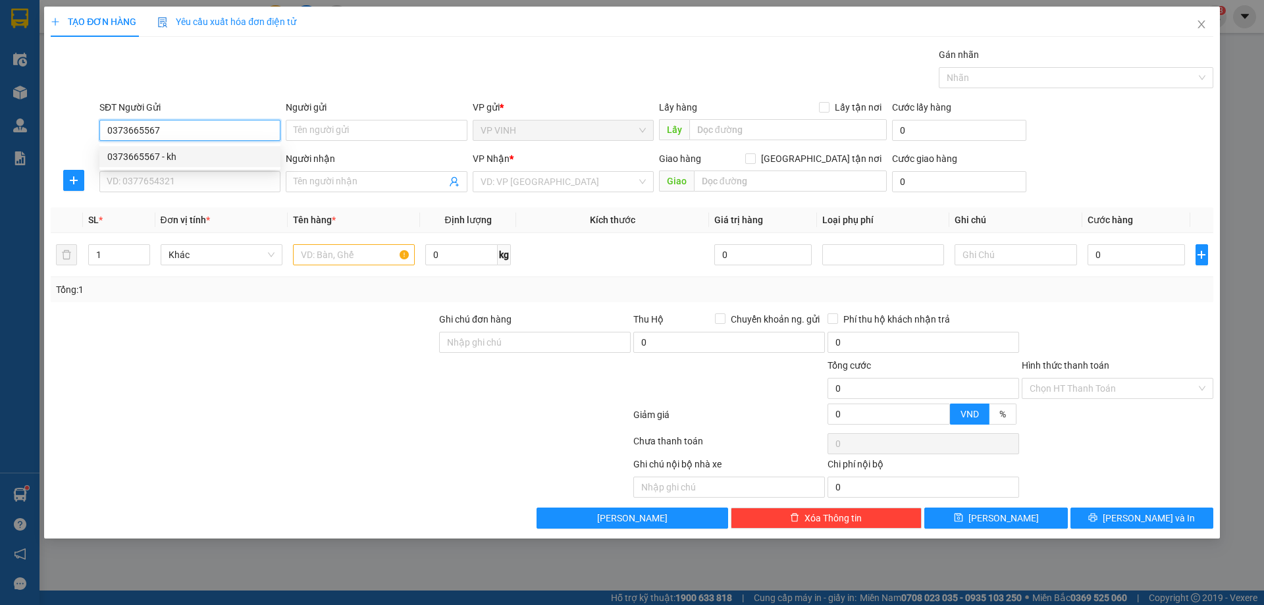
checkbox input "true"
type input "cc cửa tiền tòa a"
type input "0373665567"
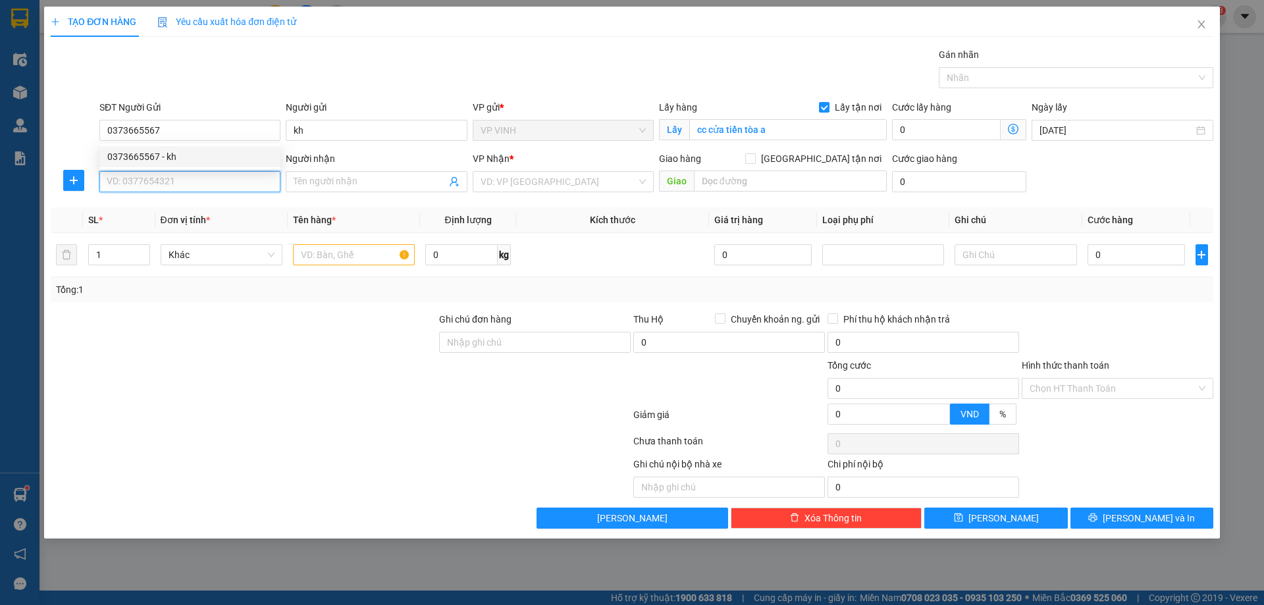
click at [155, 177] on input "SĐT Người Nhận" at bounding box center [189, 181] width 181 height 21
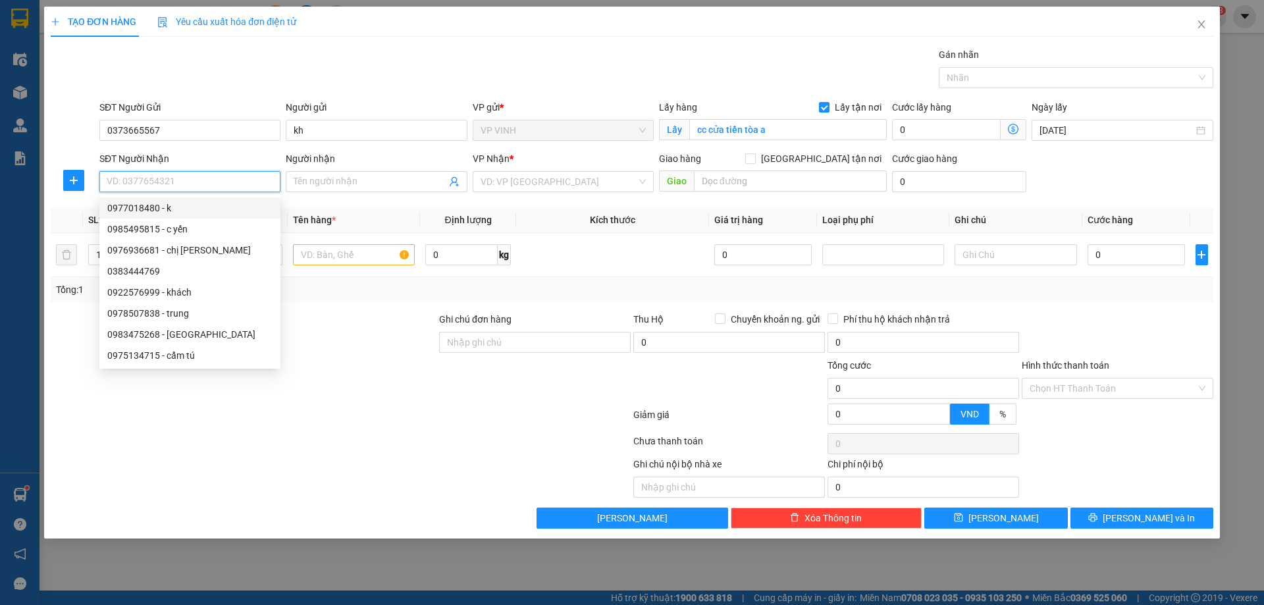
click at [152, 184] on input "SĐT Người Nhận" at bounding box center [189, 181] width 181 height 21
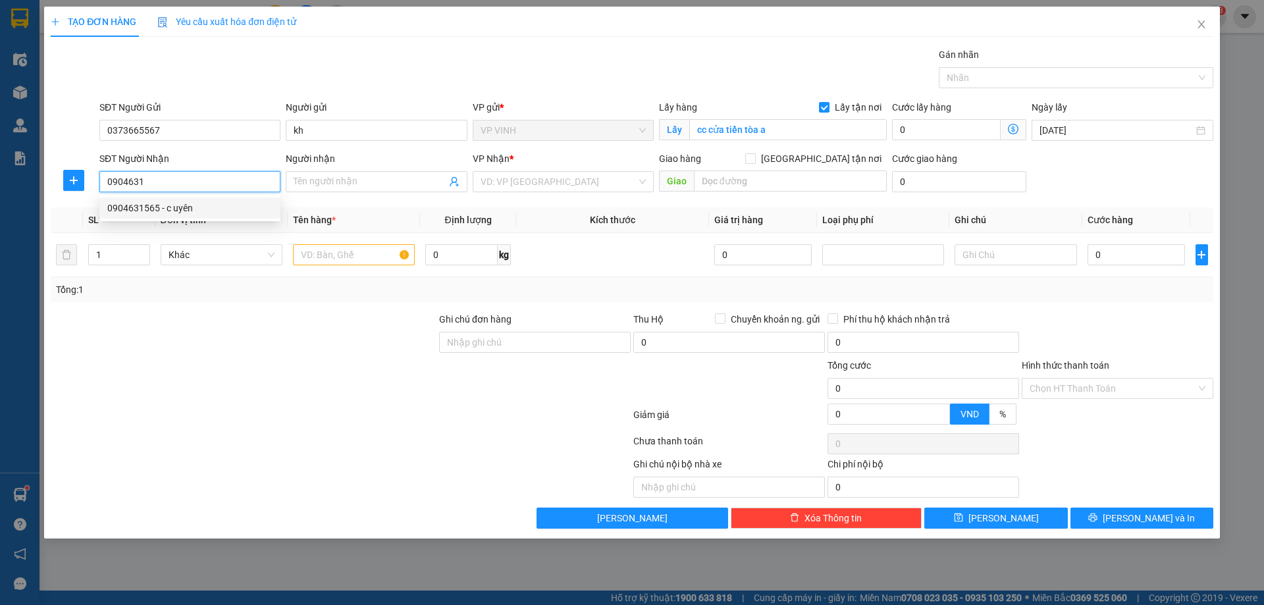
click at [152, 207] on div "0904631565 - c uyên" at bounding box center [189, 208] width 165 height 14
type input "0904631565"
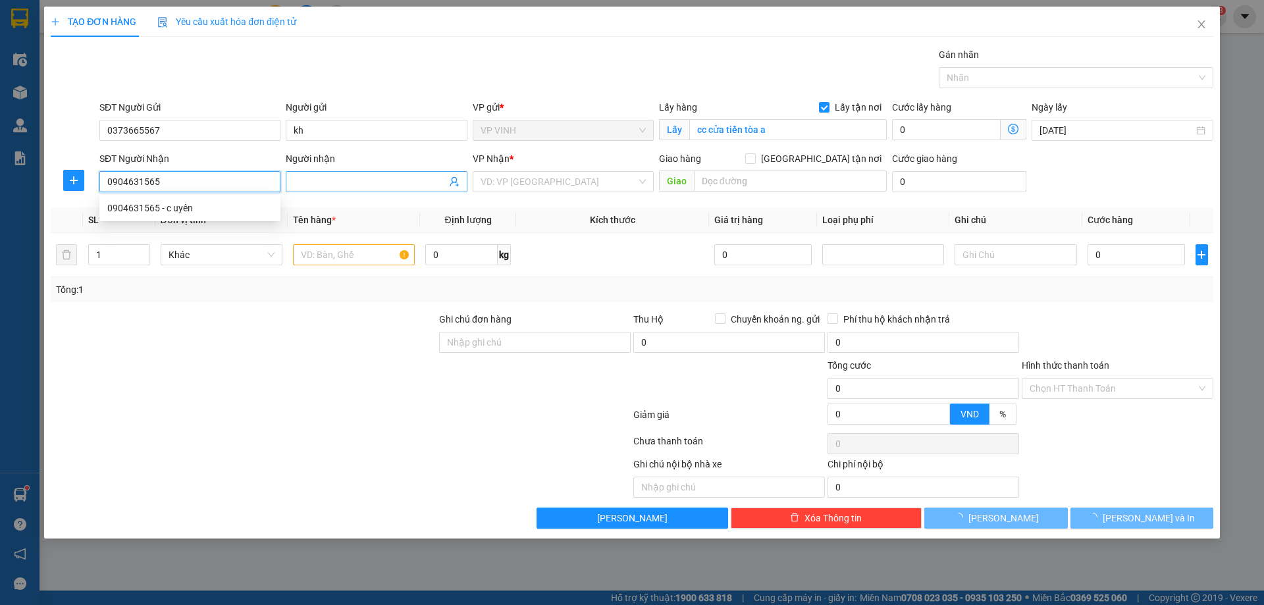
type input "c uyên"
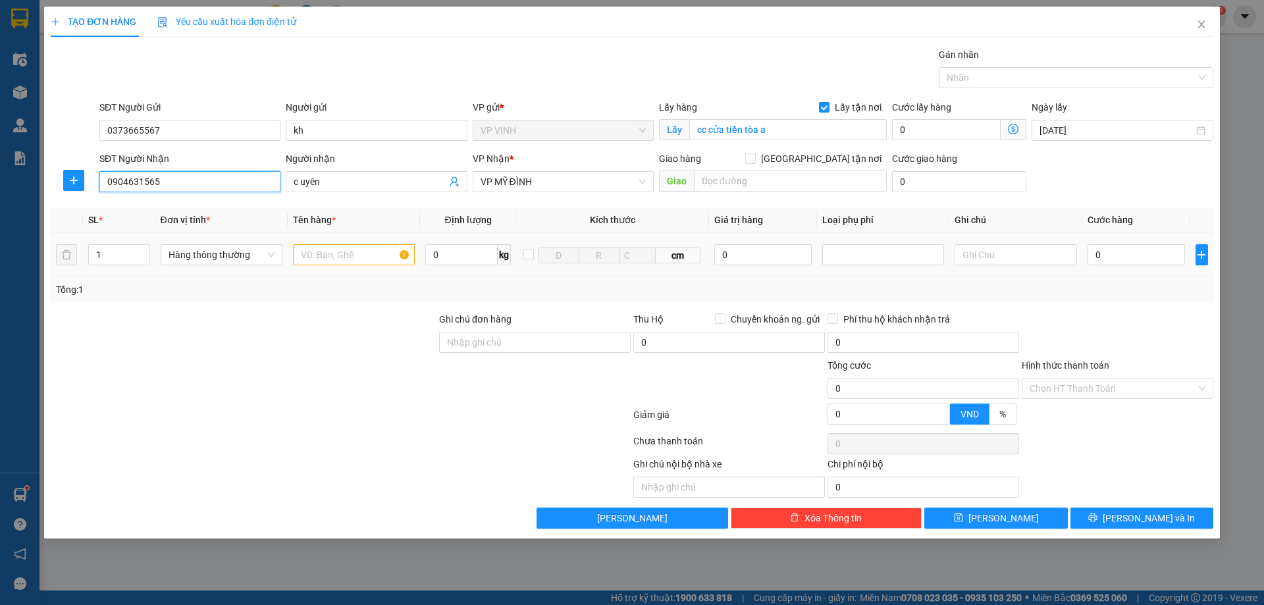
type input "0904631565"
click at [340, 248] on input "text" at bounding box center [354, 254] width 122 height 21
type input "cà"
click at [1123, 260] on input "0" at bounding box center [1137, 254] width 98 height 21
type input "1"
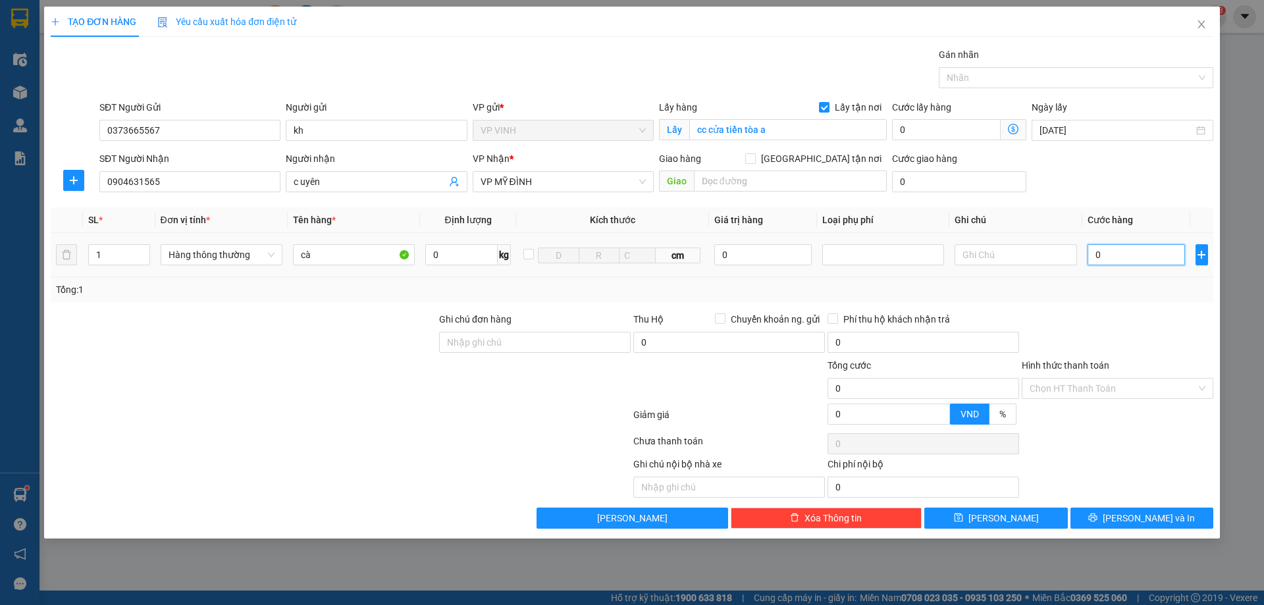
type input "1"
type input "10"
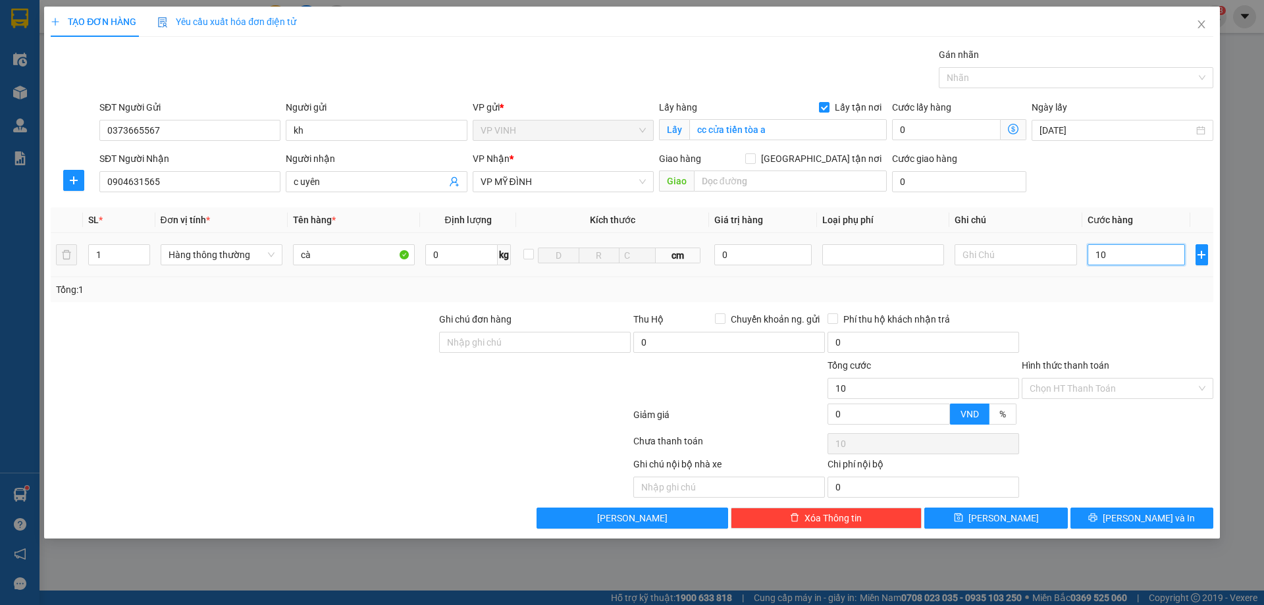
type input "100"
type input "100.000"
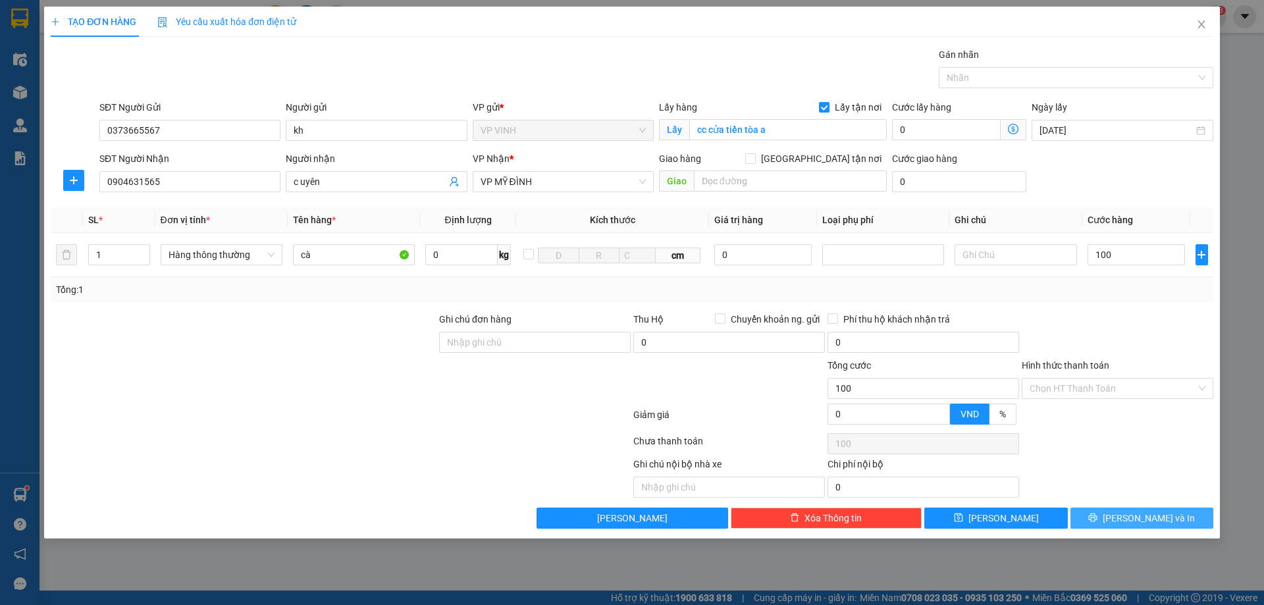
type input "100.000"
click at [1115, 517] on button "[PERSON_NAME] và In" at bounding box center [1142, 518] width 143 height 21
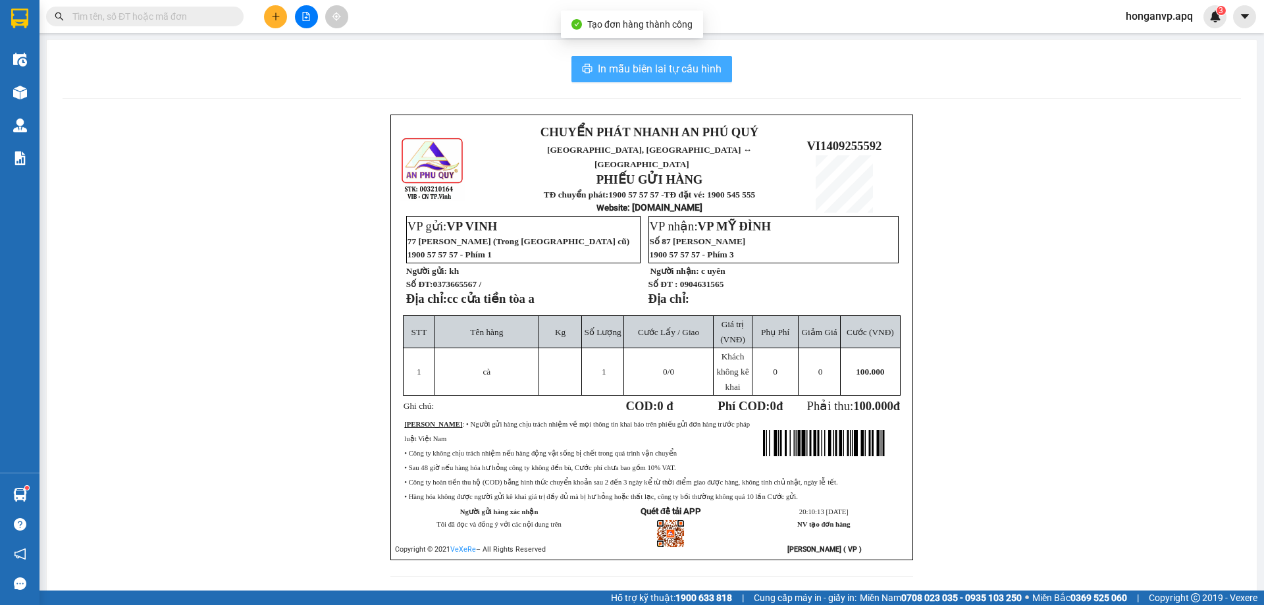
click at [662, 57] on button "In mẫu biên lai tự cấu hình" at bounding box center [651, 69] width 161 height 26
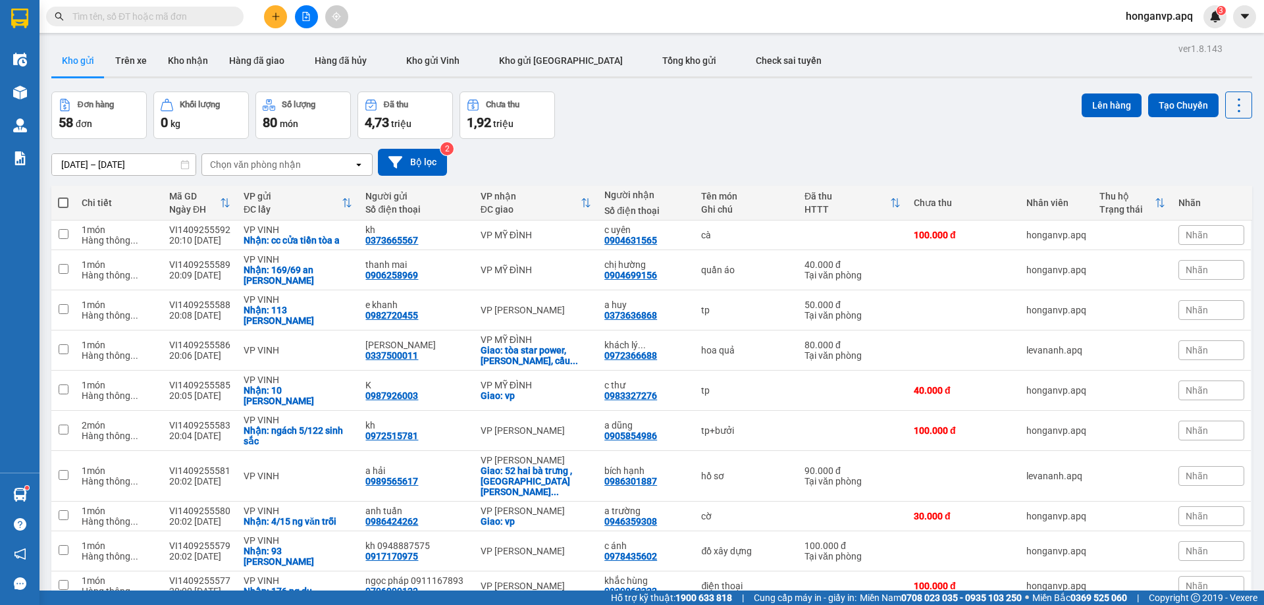
click at [271, 14] on icon "plus" at bounding box center [275, 16] width 9 height 9
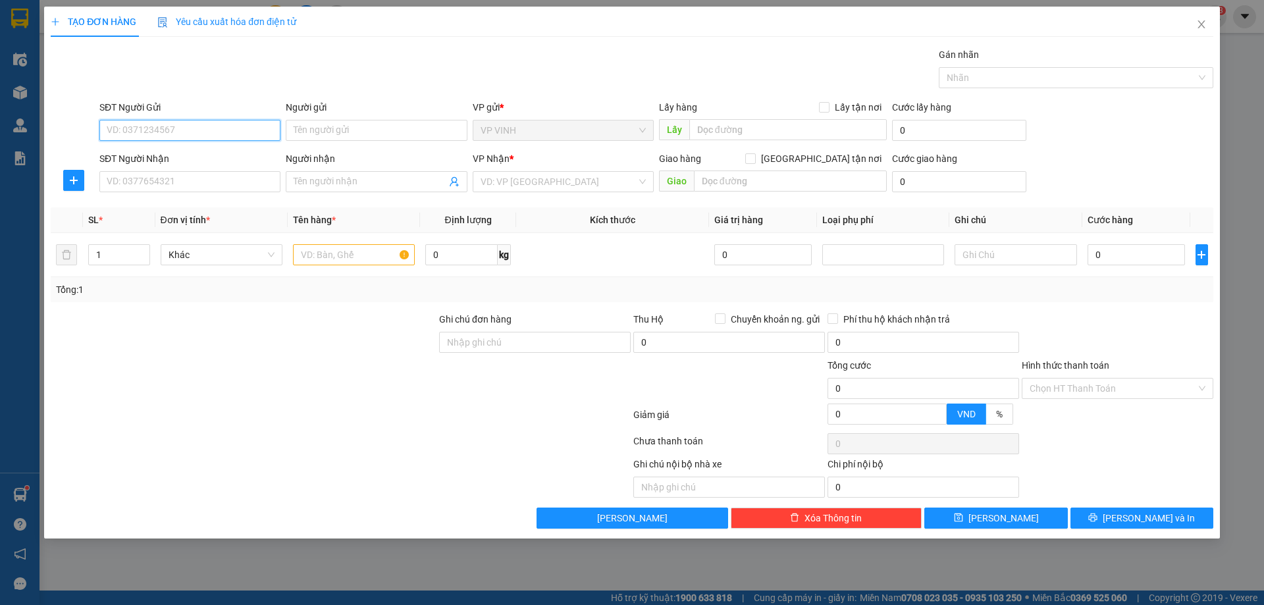
click at [140, 134] on input "SĐT Người Gửi" at bounding box center [189, 130] width 181 height 21
paste input "0916647660"
type input "0916647660"
click at [153, 157] on div "0916647660 - kh" at bounding box center [189, 156] width 165 height 14
type input "kh"
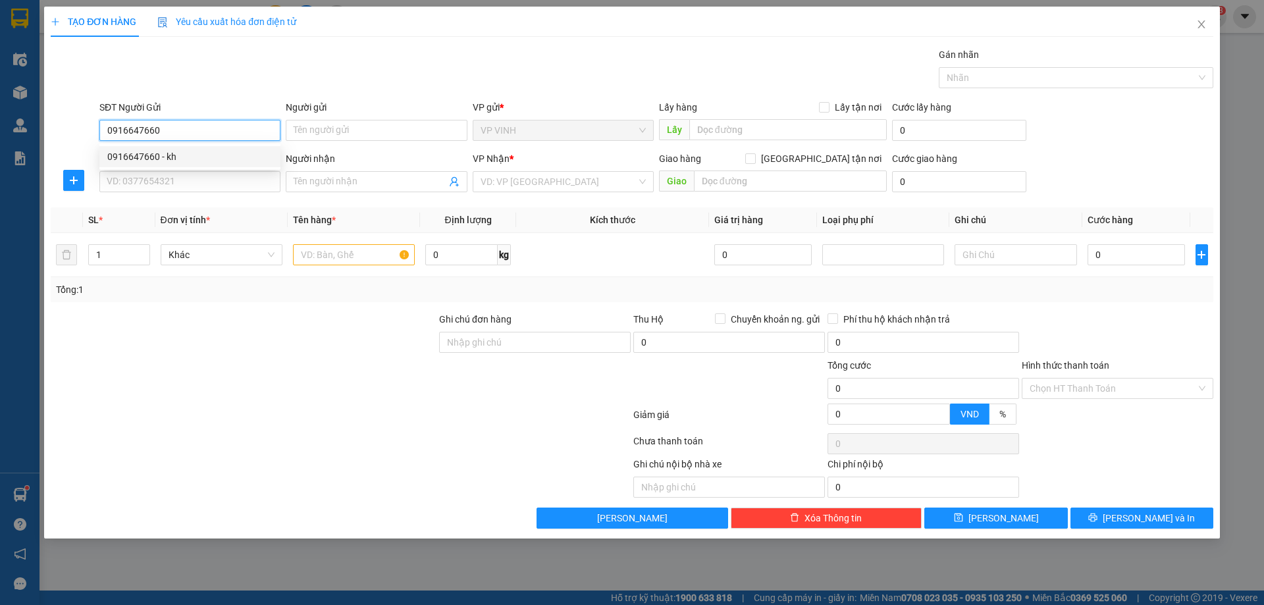
checkbox input "true"
type input "51 [PERSON_NAME]"
type input "0916647660"
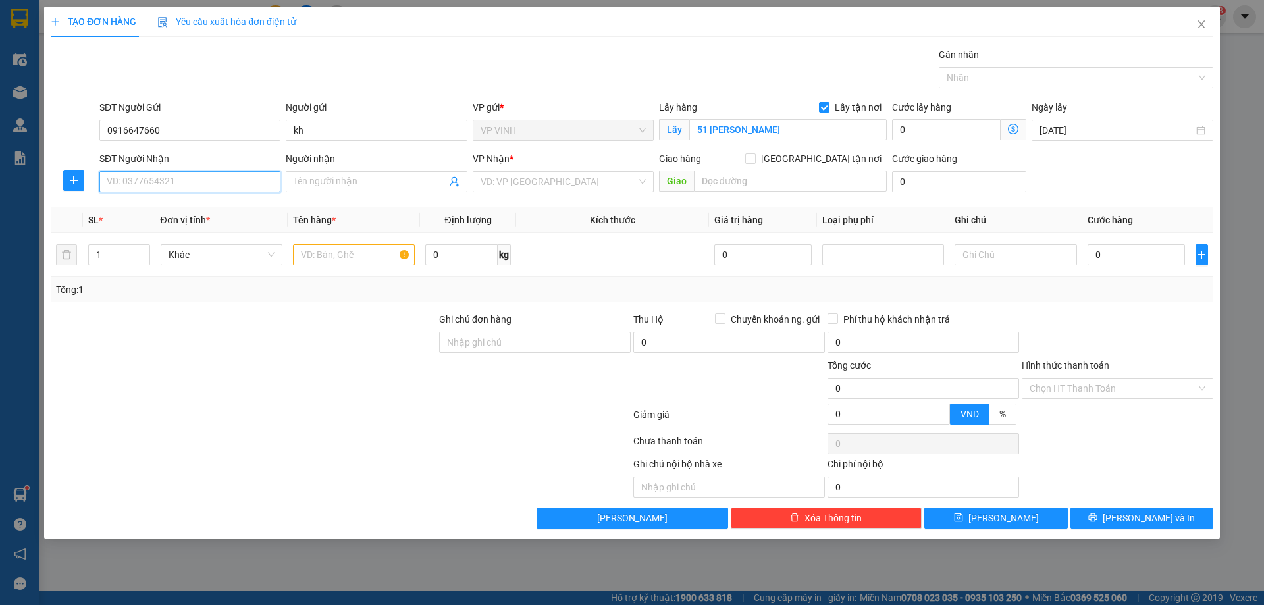
click at [205, 184] on input "SĐT Người Nhận" at bounding box center [189, 181] width 181 height 21
click at [148, 207] on div "0815386270 - kh" at bounding box center [189, 208] width 165 height 14
type input "0815386270"
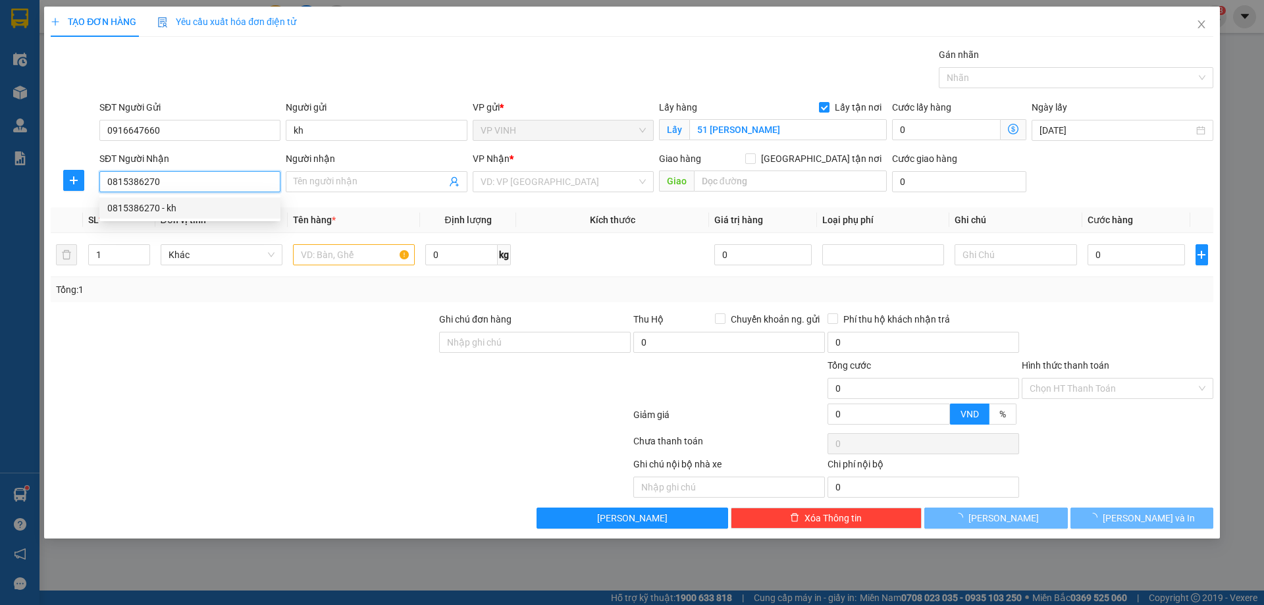
type input "kh"
checkbox input "true"
type input "Cổng Quốc Tế Học Viện An Ninh Nhân Dân, Ngõ 88 Đường Chiến Thắng"
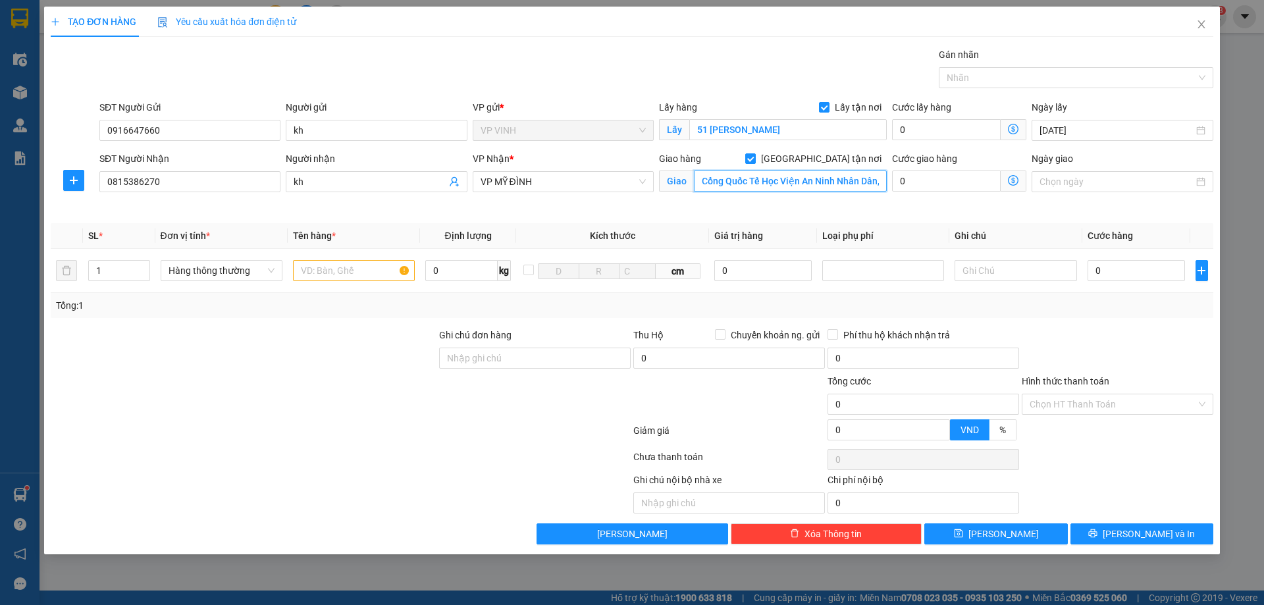
click at [799, 174] on input "Cổng Quốc Tế Học Viện An Ninh Nhân Dân, Ngõ 88 Đường Chiến Thắng" at bounding box center [790, 181] width 193 height 21
click at [755, 159] on input "[GEOGRAPHIC_DATA] tận nơi" at bounding box center [749, 157] width 9 height 9
checkbox input "false"
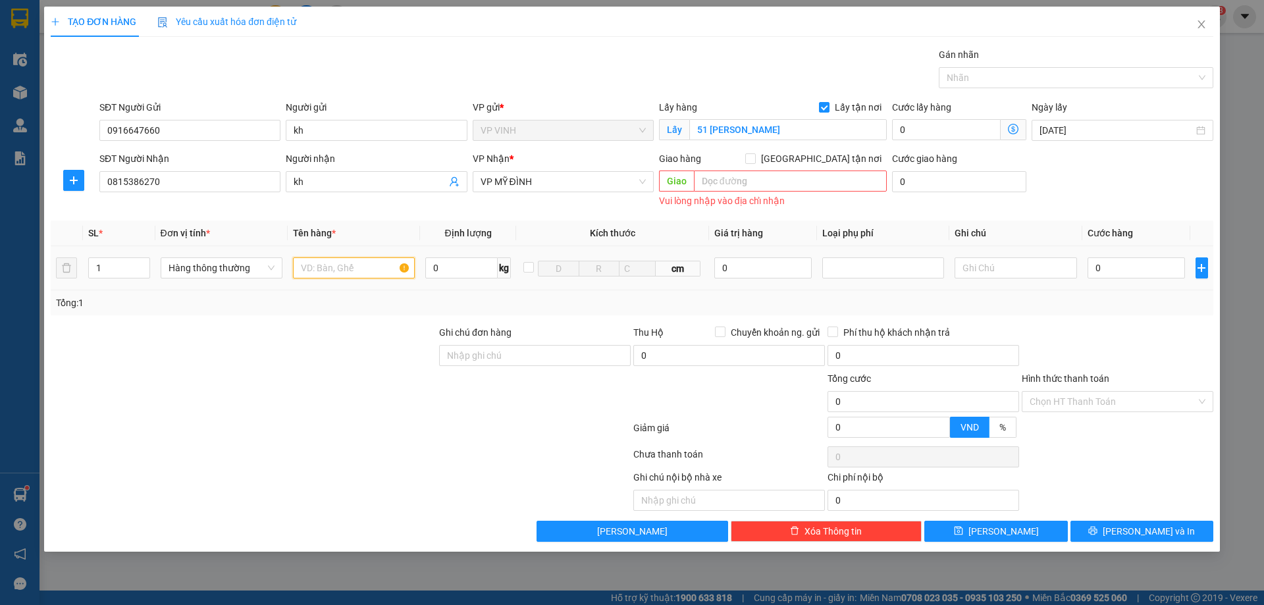
click at [324, 272] on input "text" at bounding box center [354, 267] width 122 height 21
click at [119, 271] on input "1" at bounding box center [119, 268] width 61 height 20
type input "2"
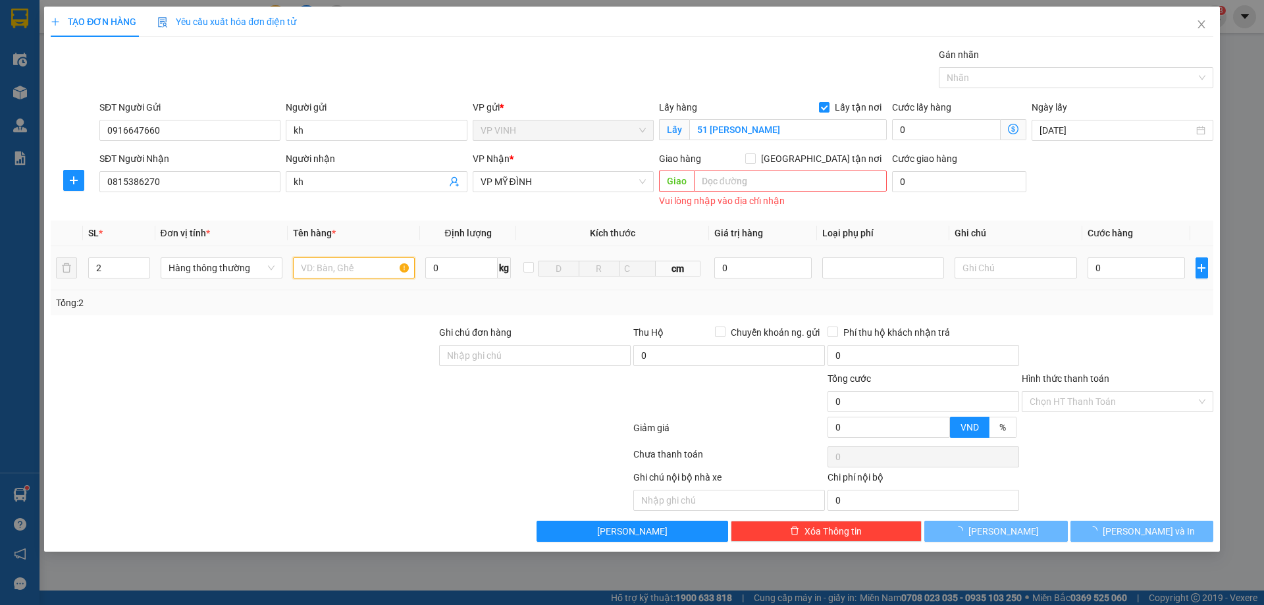
click at [337, 269] on input "text" at bounding box center [354, 267] width 122 height 21
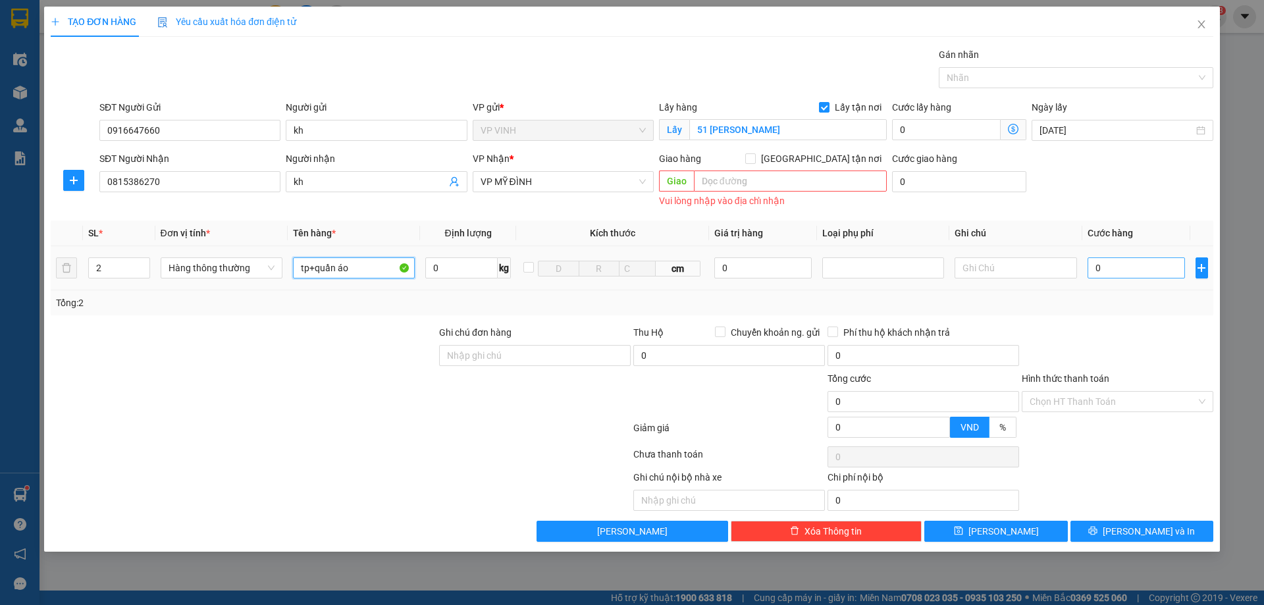
type input "tp+quần áo"
click at [1134, 276] on input "0" at bounding box center [1137, 267] width 98 height 21
type input "1"
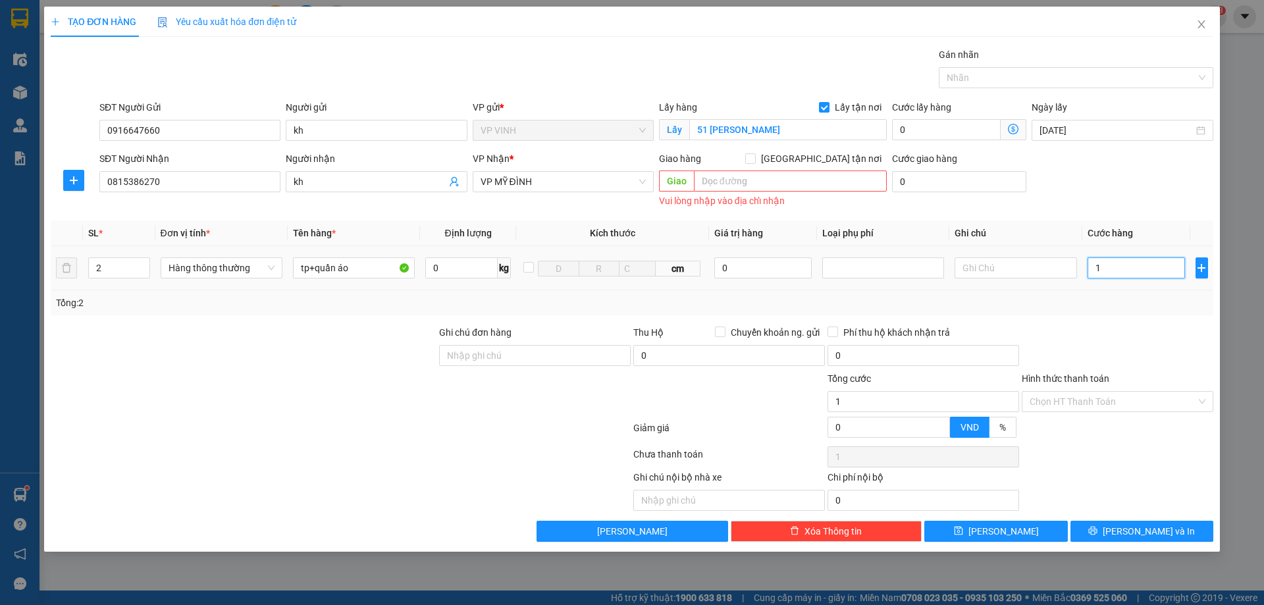
type input "11"
type input "110"
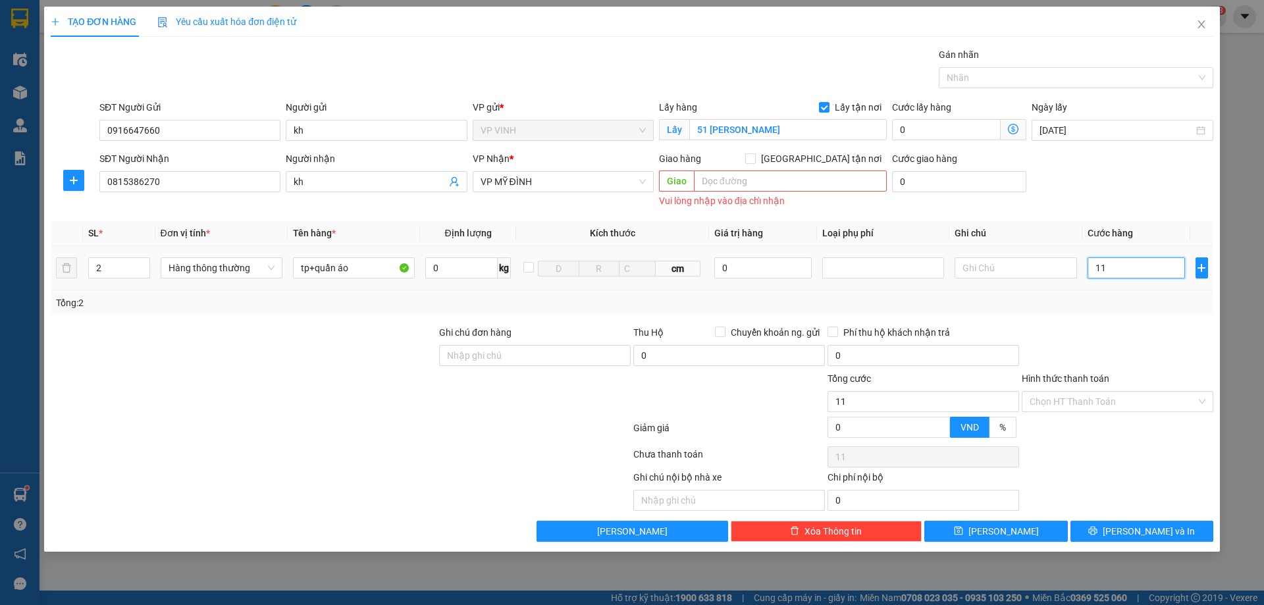
type input "110"
type input "110.000"
click at [1130, 529] on button "[PERSON_NAME] và In" at bounding box center [1142, 531] width 143 height 21
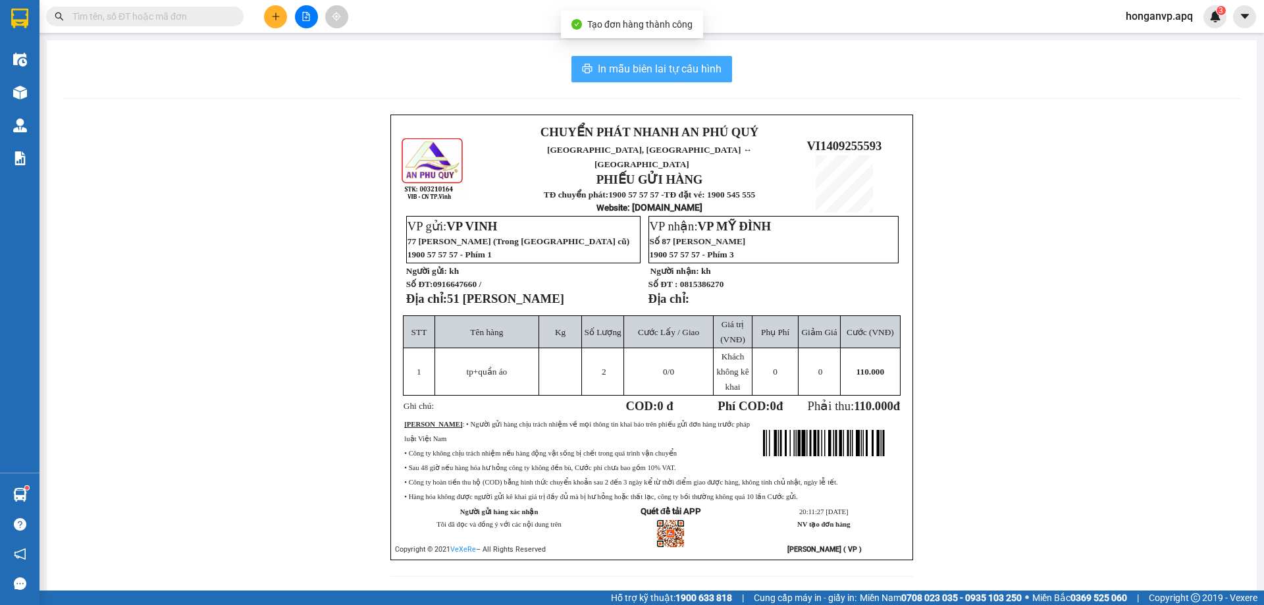
click at [625, 73] on span "In mẫu biên lai tự cấu hình" at bounding box center [660, 69] width 124 height 16
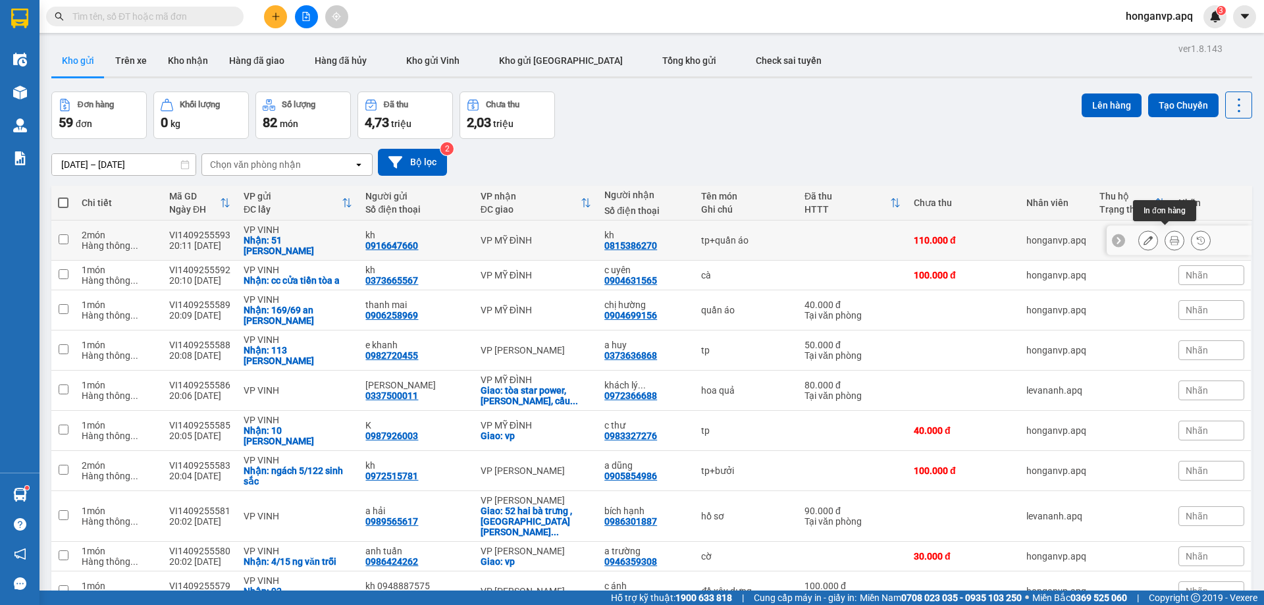
click at [1170, 236] on icon at bounding box center [1174, 240] width 9 height 9
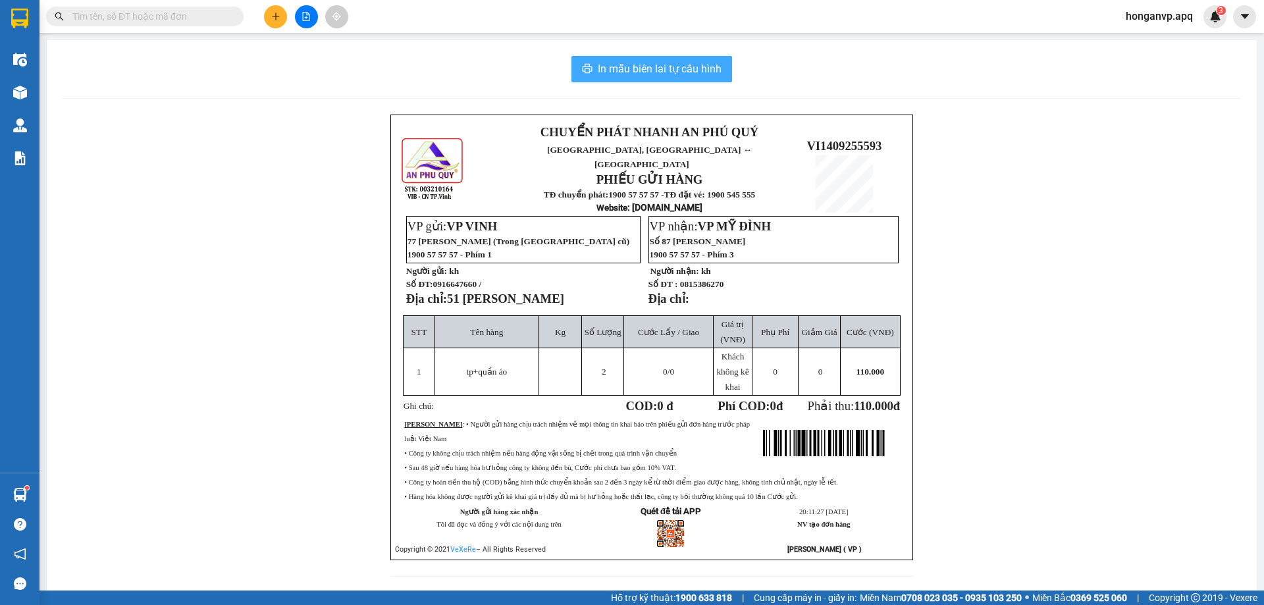
click at [680, 68] on span "In mẫu biên lai tự cấu hình" at bounding box center [660, 69] width 124 height 16
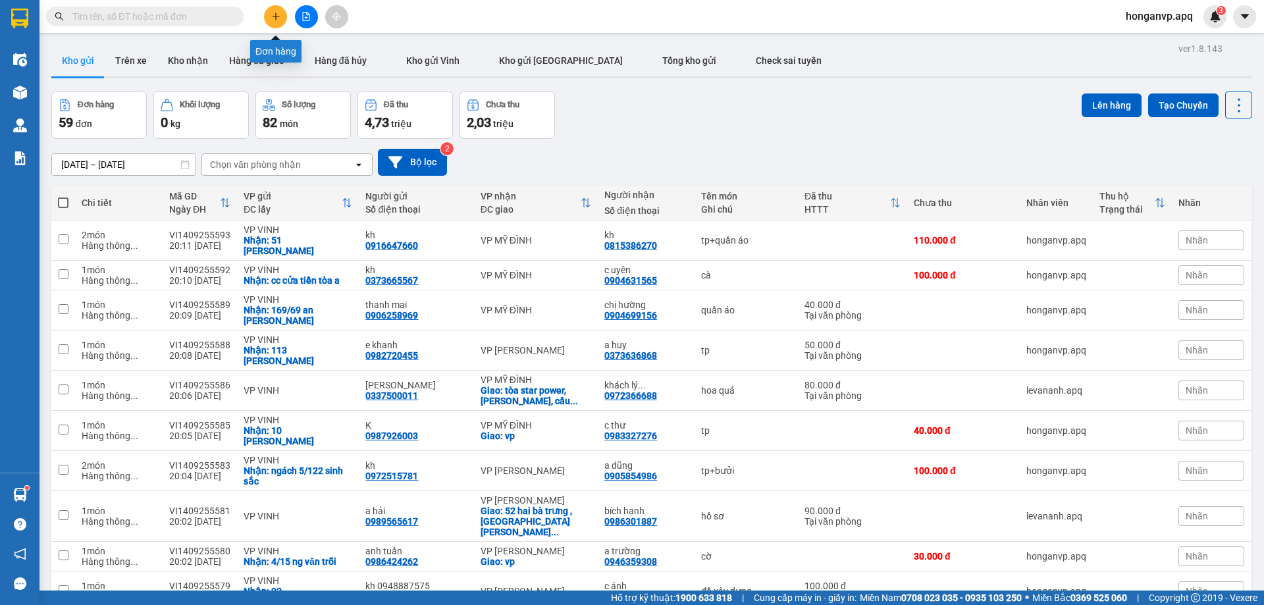
click at [268, 18] on button at bounding box center [275, 16] width 23 height 23
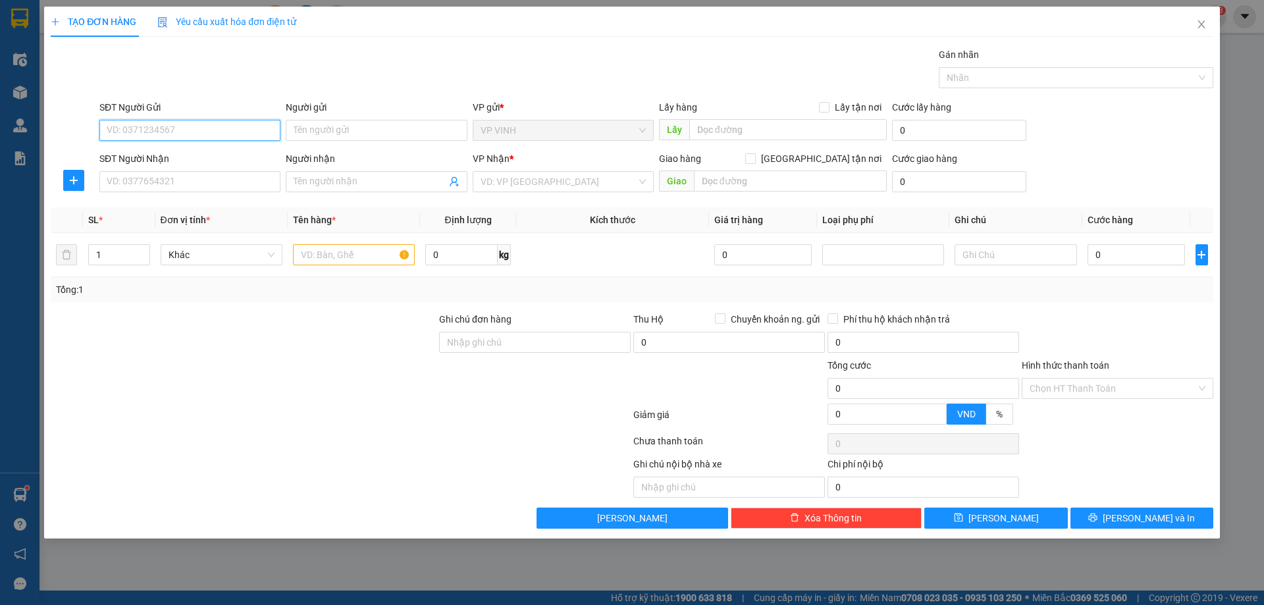
paste input "0943345338"
click at [207, 128] on input "0943345338" at bounding box center [189, 130] width 181 height 21
type input "0943345338"
click at [331, 127] on input "Người gửi" at bounding box center [376, 130] width 181 height 21
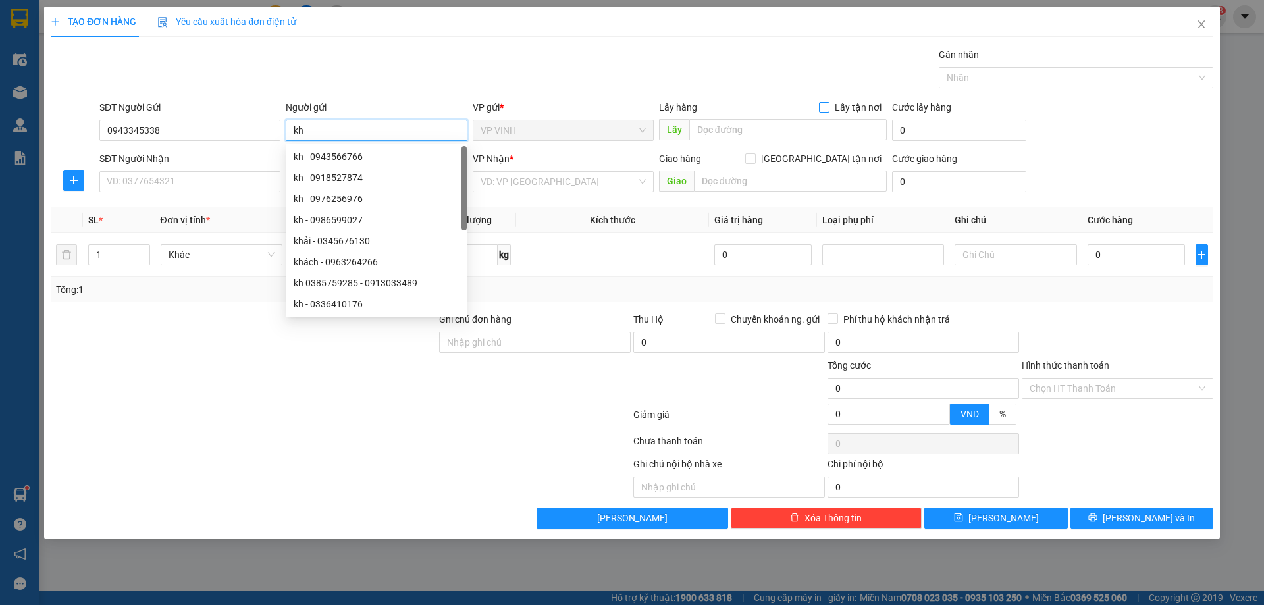
type input "kh"
click at [822, 107] on input "Lấy tận nơi" at bounding box center [823, 106] width 9 height 9
checkbox input "true"
click at [788, 128] on input "text" at bounding box center [788, 129] width 198 height 21
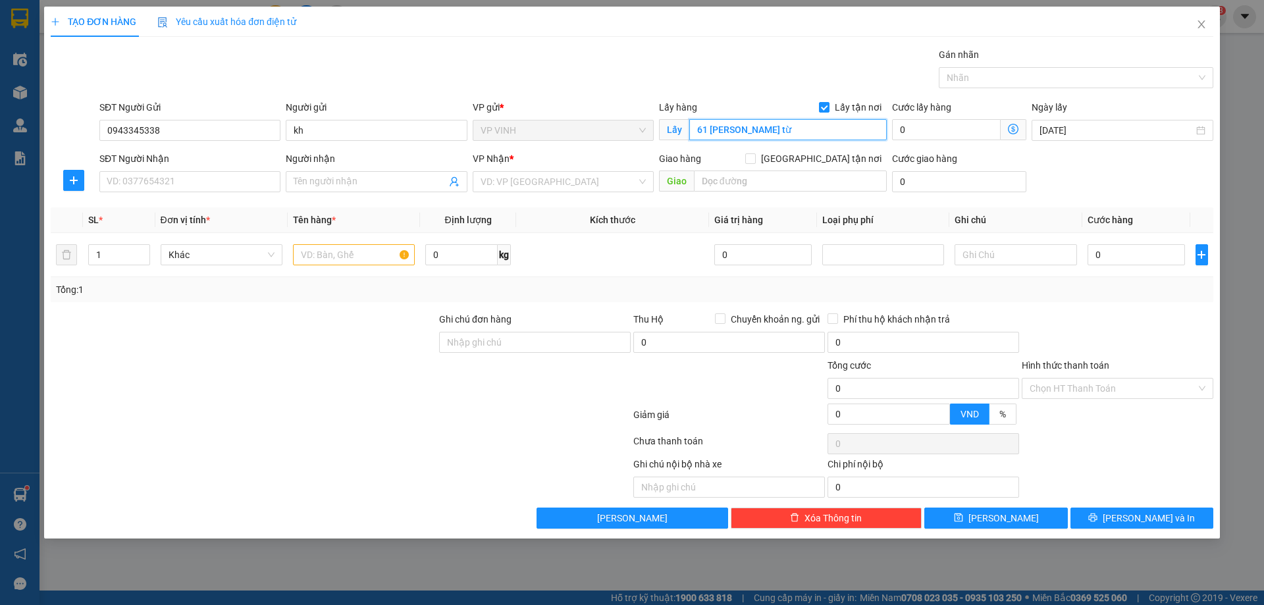
type input "61 [PERSON_NAME] từ"
click at [157, 185] on input "SĐT Người Nhận" at bounding box center [189, 181] width 181 height 21
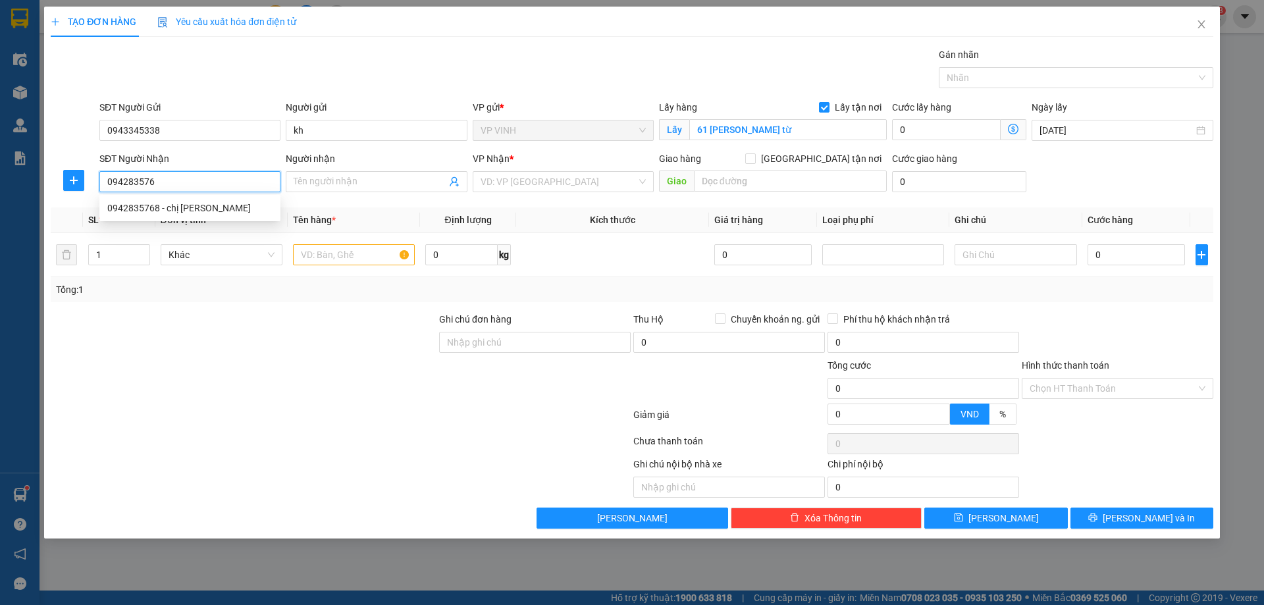
type input "0942835768"
click at [159, 209] on div "0942835768 - chị [PERSON_NAME]" at bounding box center [189, 208] width 165 height 14
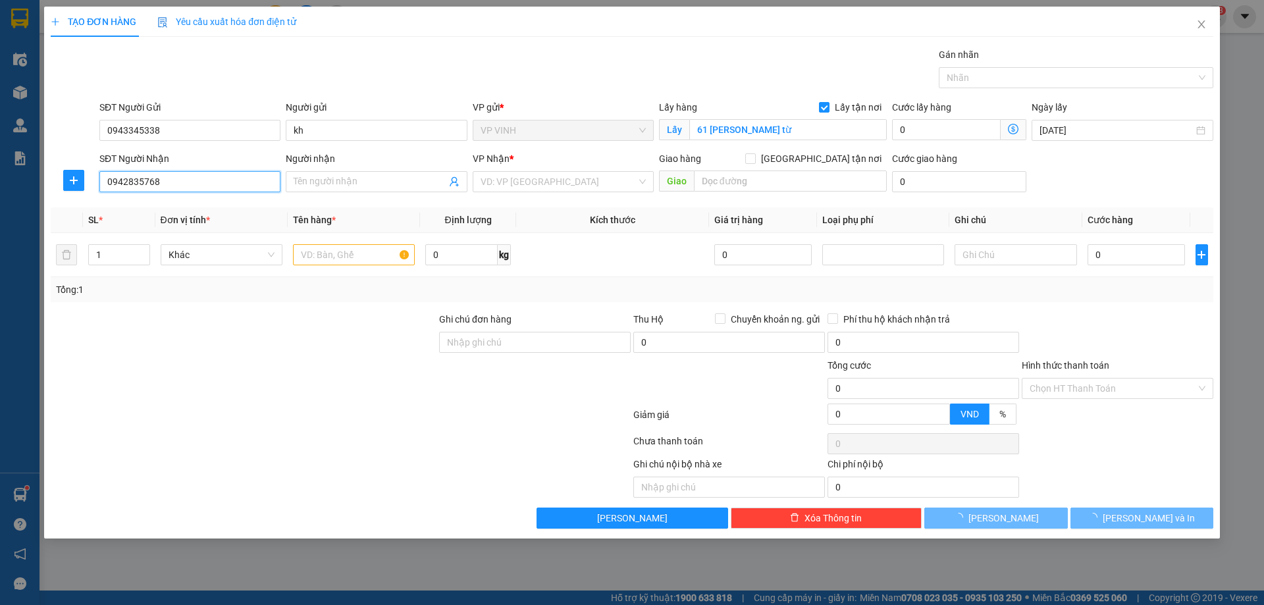
type input "chị [PERSON_NAME]"
type input "VP [GEOGRAPHIC_DATA]"
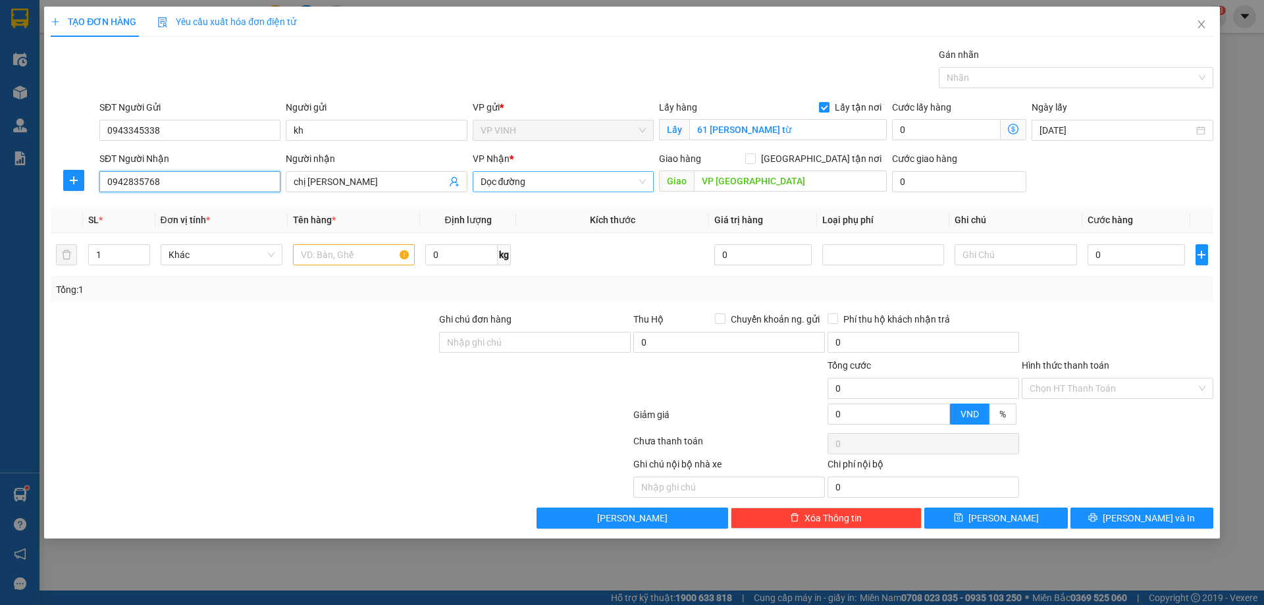
click at [516, 178] on span "Dọc đường" at bounding box center [563, 182] width 165 height 20
type input "0942835768"
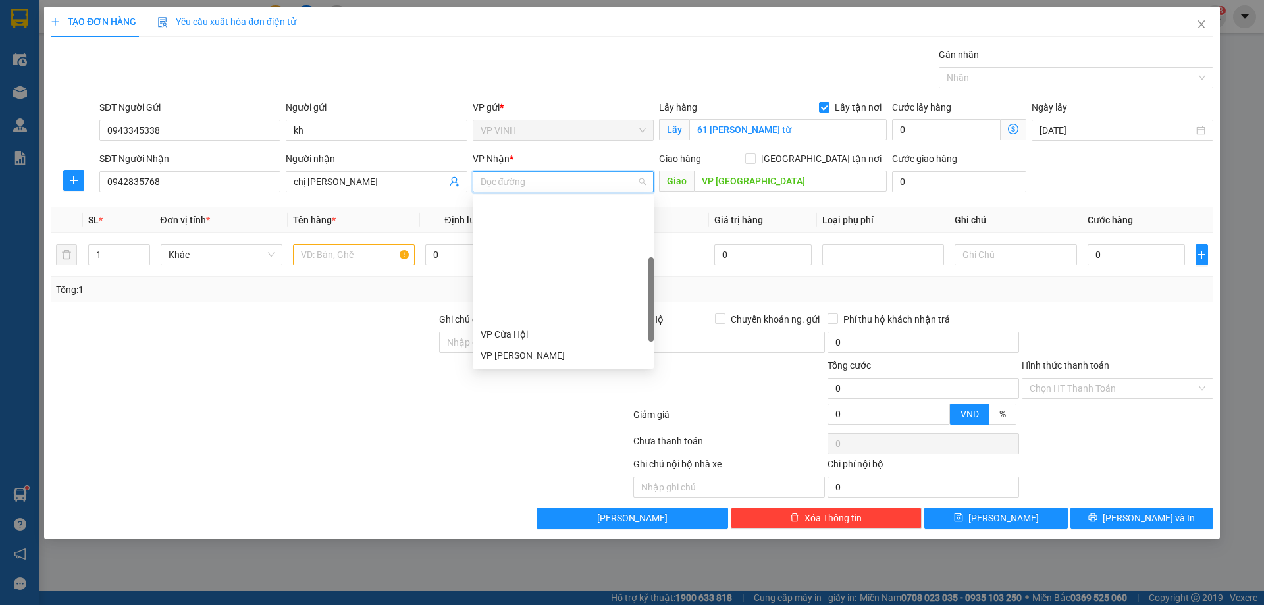
click at [519, 454] on div "VP MỸ ĐÌNH" at bounding box center [563, 461] width 165 height 14
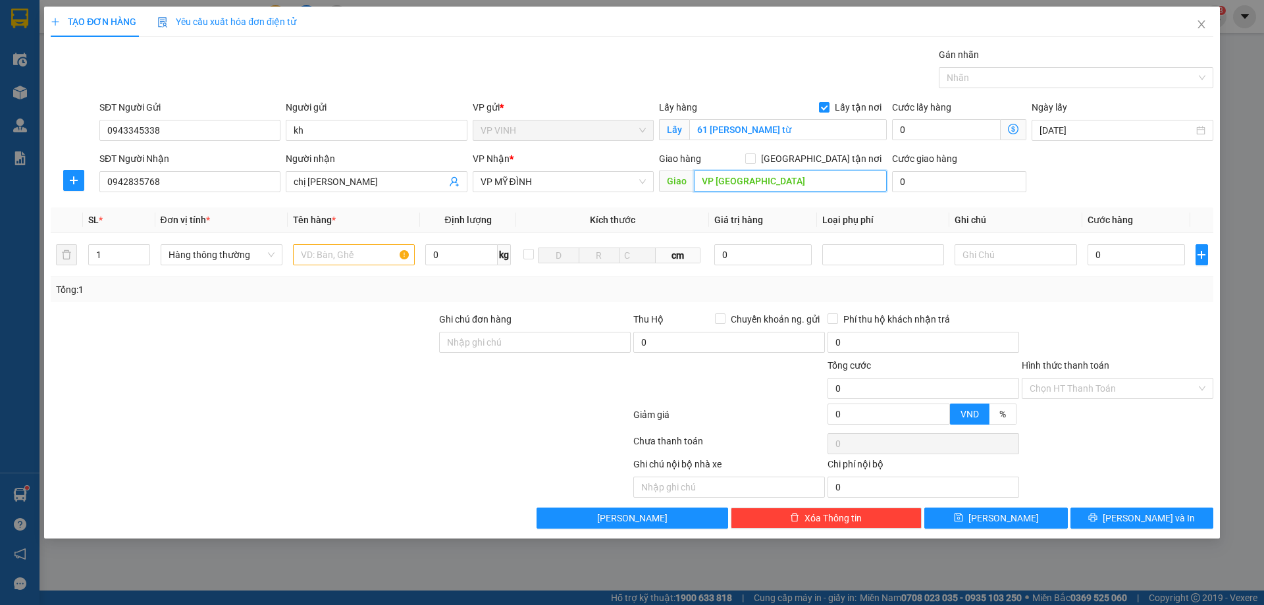
click at [781, 174] on input "VP [GEOGRAPHIC_DATA]" at bounding box center [790, 181] width 193 height 21
click at [371, 251] on input "text" at bounding box center [354, 254] width 122 height 21
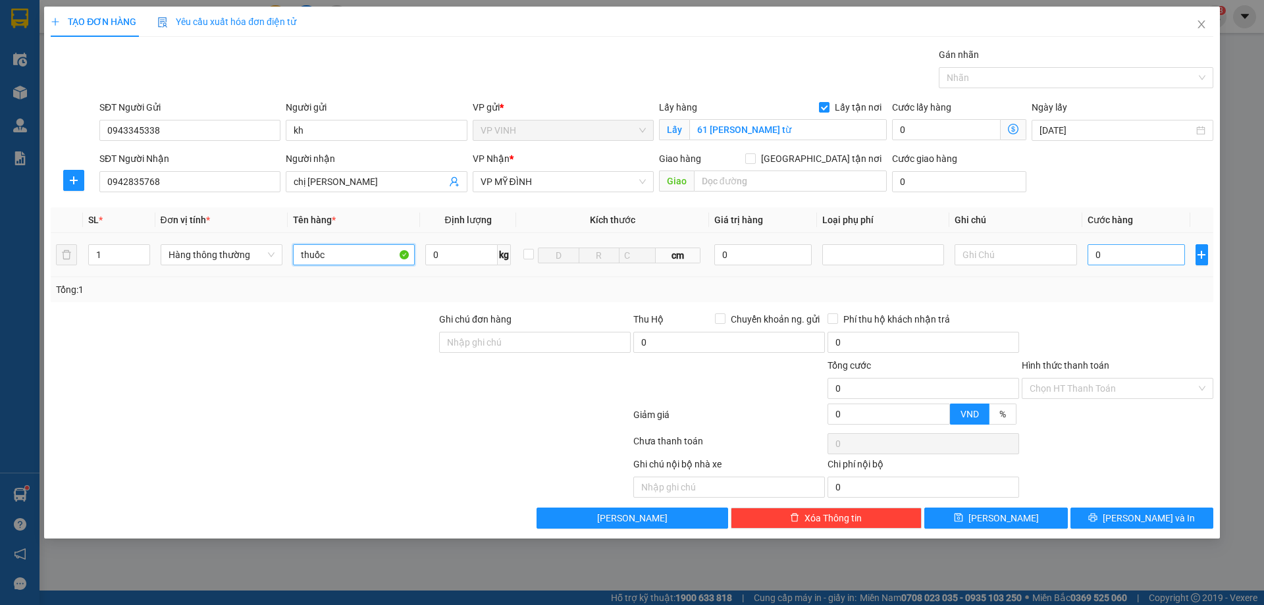
type input "thuốc"
click at [1130, 255] on input "0" at bounding box center [1137, 254] width 98 height 21
type input "5"
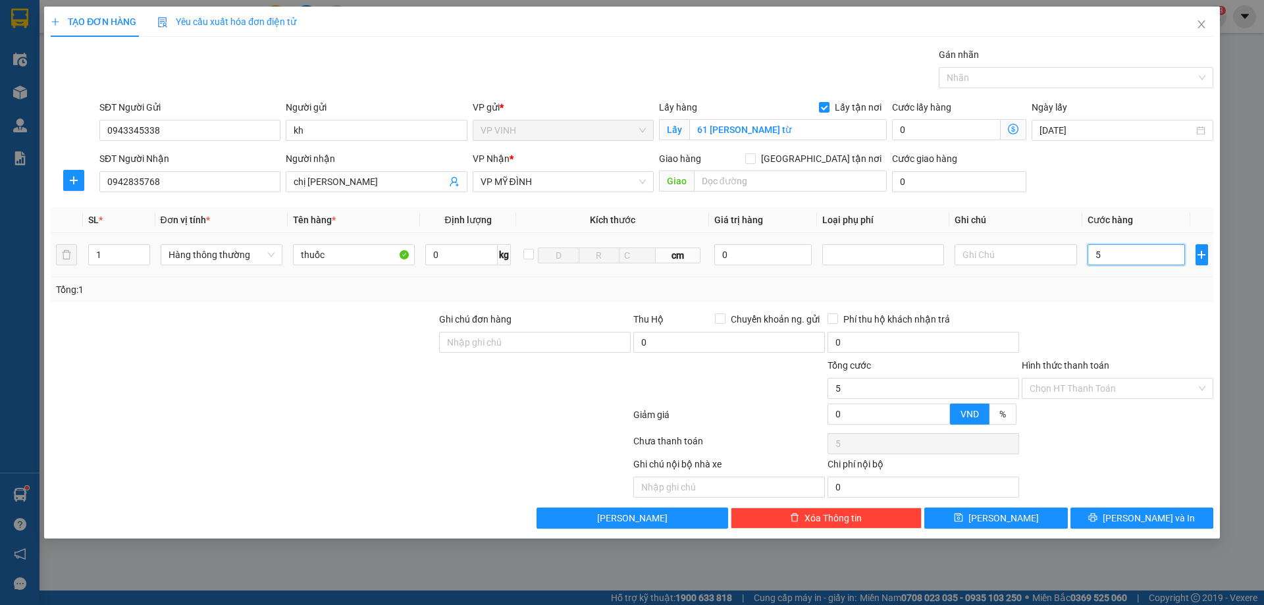
type input "50"
type input "50.000"
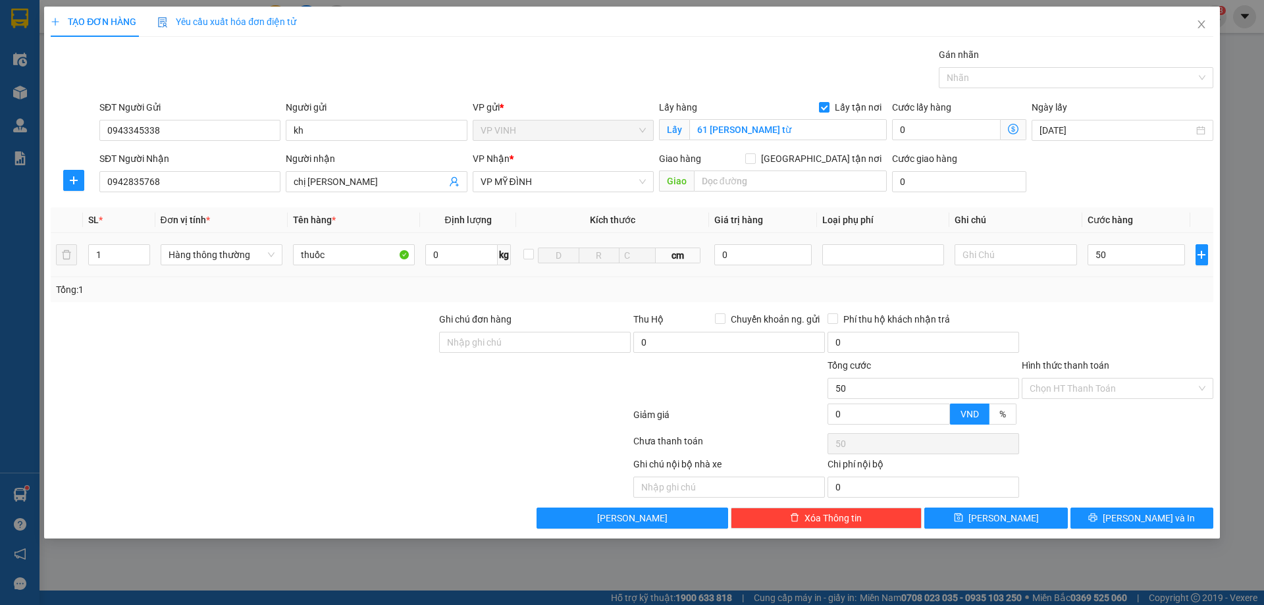
type input "50.000"
click at [1142, 346] on div at bounding box center [1117, 335] width 194 height 46
click at [1136, 518] on span "[PERSON_NAME] và In" at bounding box center [1149, 518] width 92 height 14
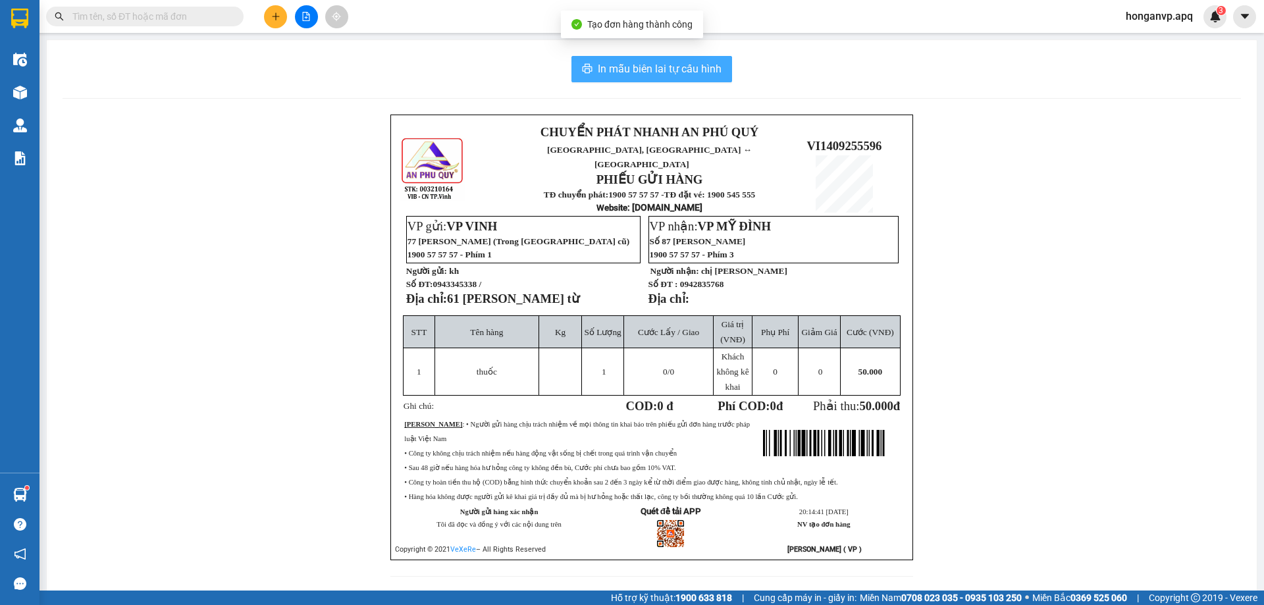
click at [631, 77] on span "In mẫu biên lai tự cấu hình" at bounding box center [660, 69] width 124 height 16
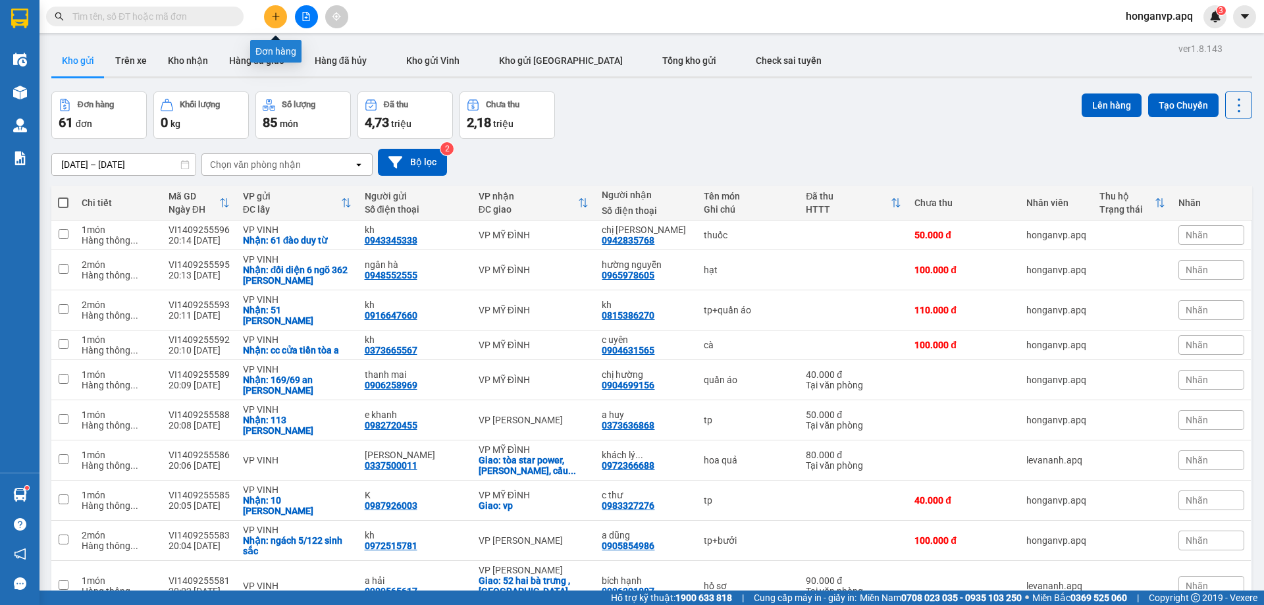
click at [276, 20] on icon "plus" at bounding box center [275, 16] width 1 height 7
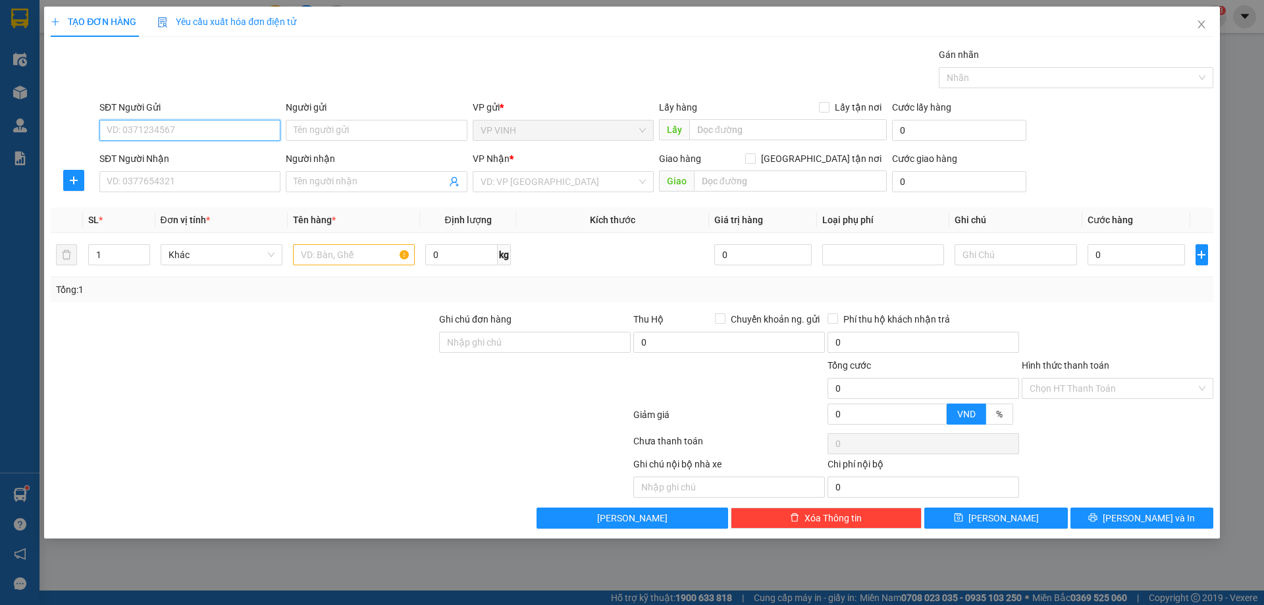
paste input "0982803507"
type input "0982803507"
click at [146, 157] on div "0982803507 - c nhung" at bounding box center [189, 156] width 165 height 14
type input "c nhung"
checkbox input "true"
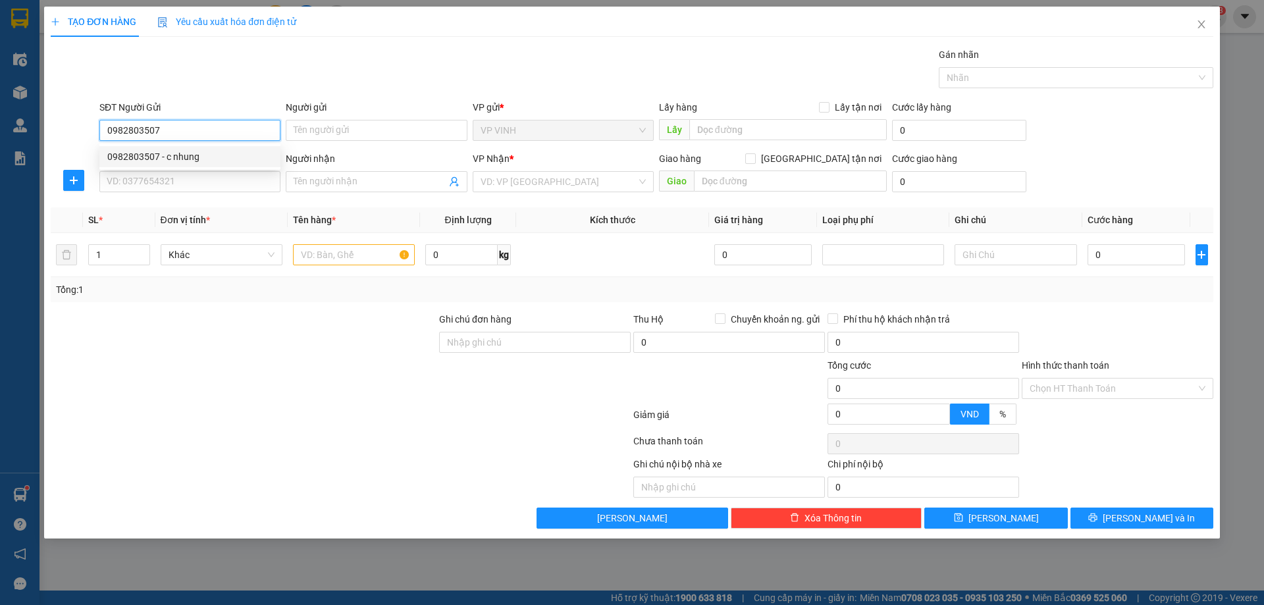
type input "nhung kem nvc"
type input "0982803507"
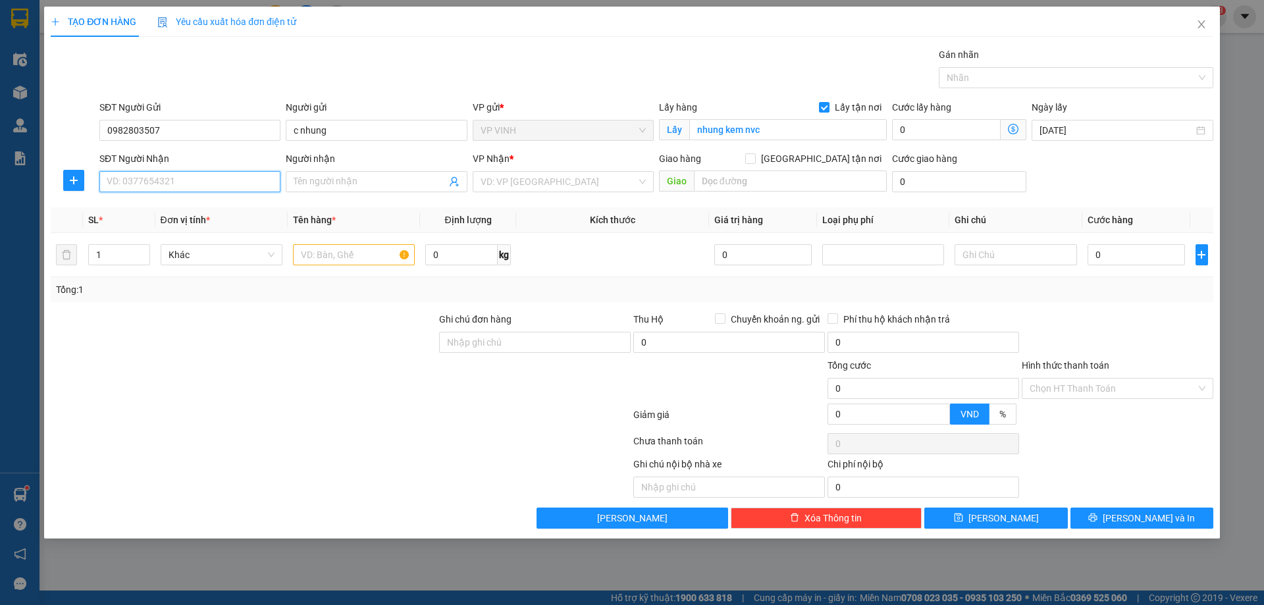
click at [140, 178] on input "SĐT Người Nhận" at bounding box center [189, 181] width 181 height 21
click at [170, 249] on div "0962123786 - hải yến lê ( 0364487538" at bounding box center [189, 250] width 165 height 14
type input "0962123786"
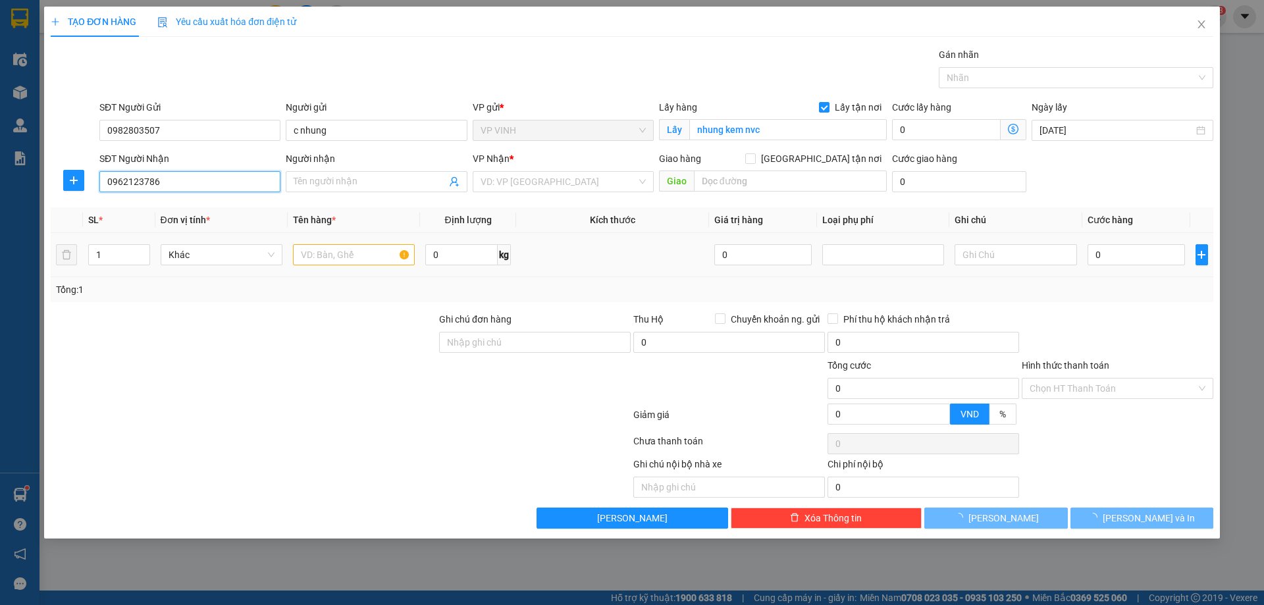
type input "hải yến lê ( 0364487538"
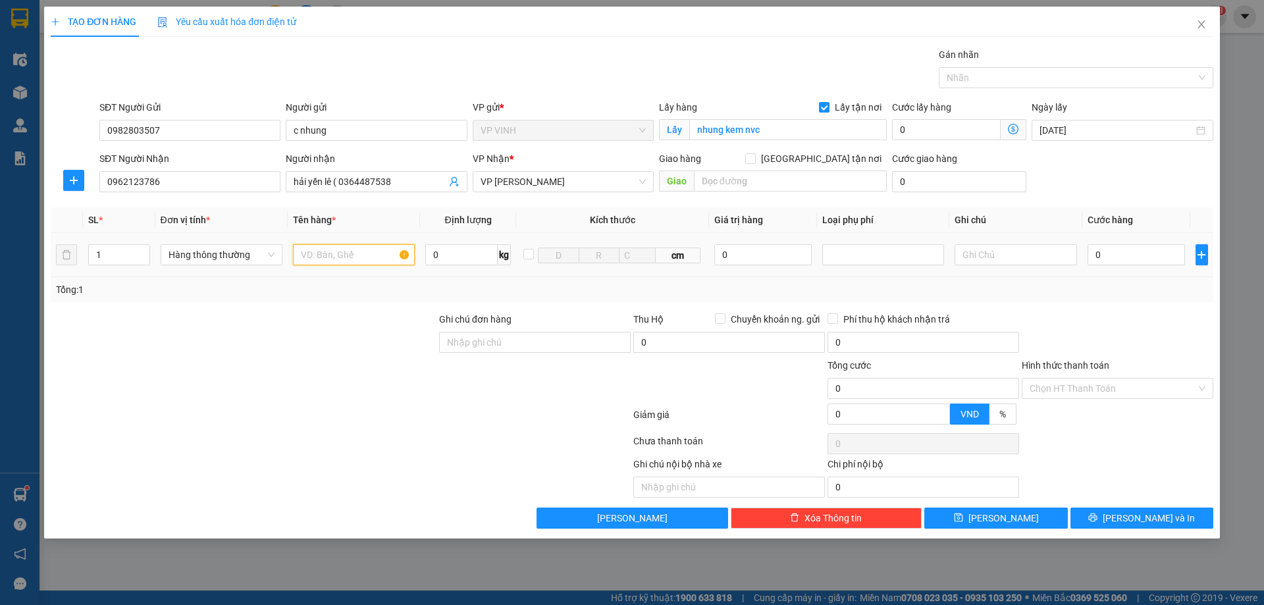
click at [350, 253] on input "text" at bounding box center [354, 254] width 122 height 21
type input "tp"
click at [1125, 257] on input "0" at bounding box center [1137, 254] width 98 height 21
type input "6"
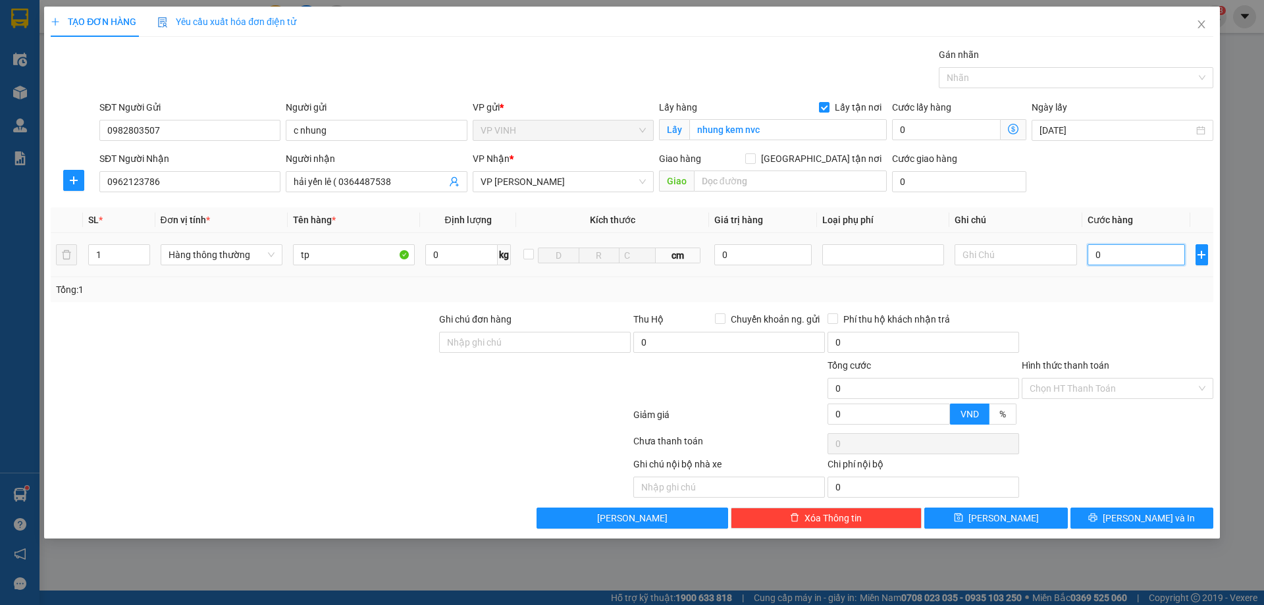
type input "6"
type input "60"
click at [1110, 521] on button "[PERSON_NAME] và In" at bounding box center [1142, 518] width 143 height 21
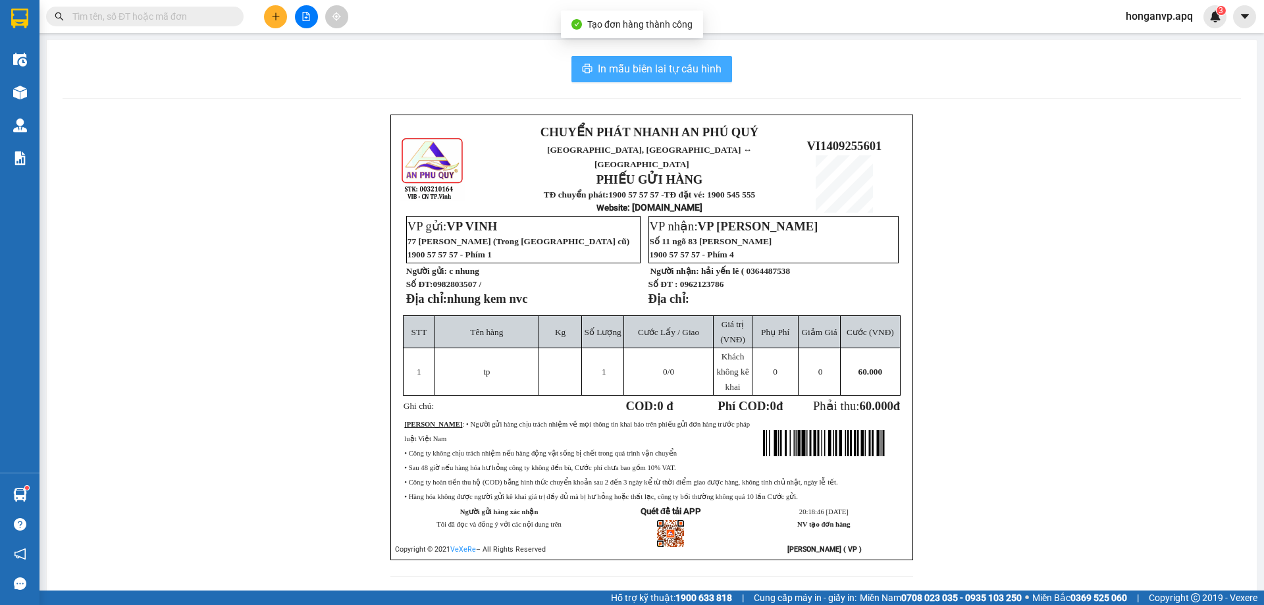
click at [662, 68] on span "In mẫu biên lai tự cấu hình" at bounding box center [660, 69] width 124 height 16
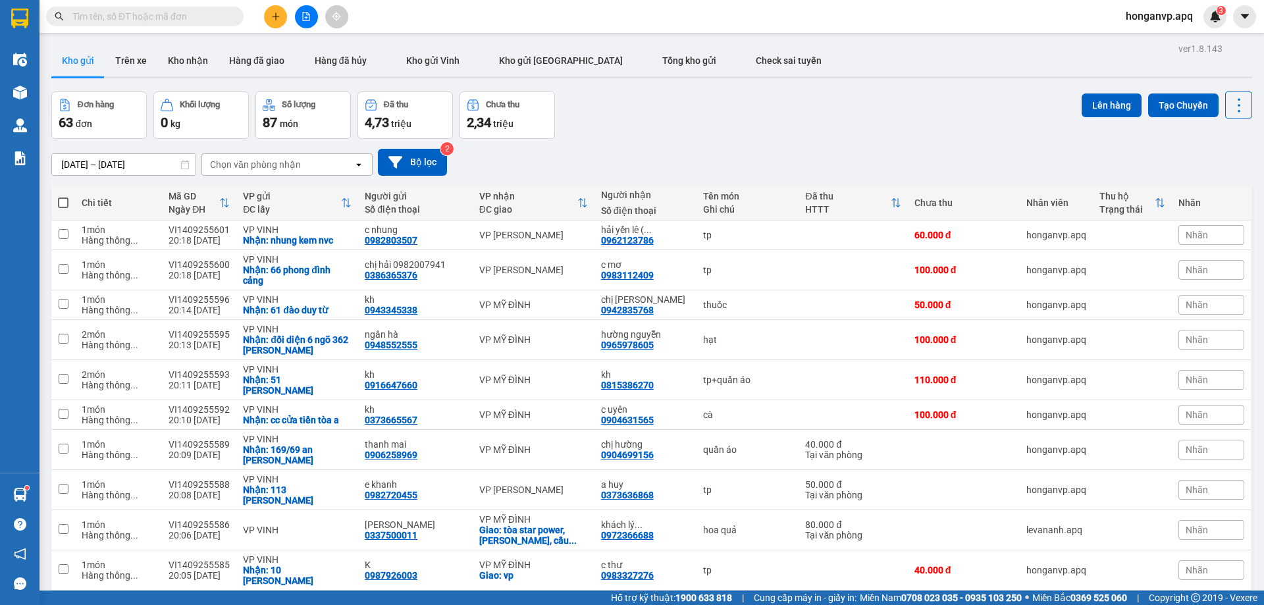
click at [275, 22] on button at bounding box center [275, 16] width 23 height 23
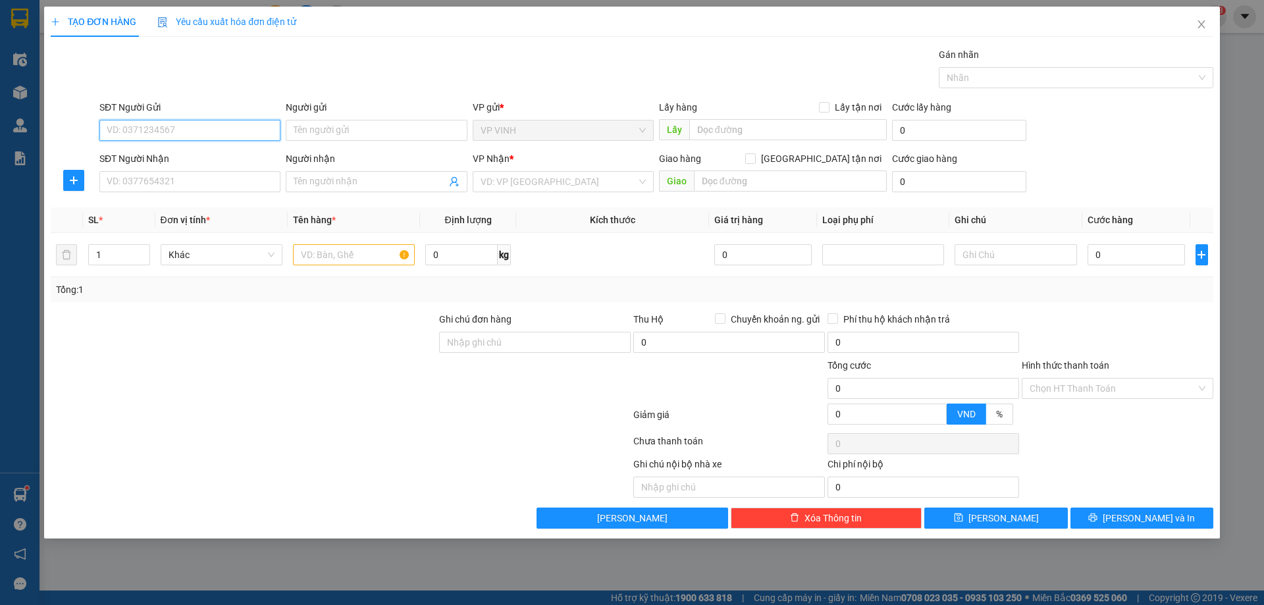
paste input "0974894760"
type input "0974894760"
click at [203, 127] on input "0974894760" at bounding box center [189, 130] width 181 height 21
click at [174, 154] on div "0974894760 - [PERSON_NAME]" at bounding box center [189, 156] width 165 height 14
type input "[PERSON_NAME]"
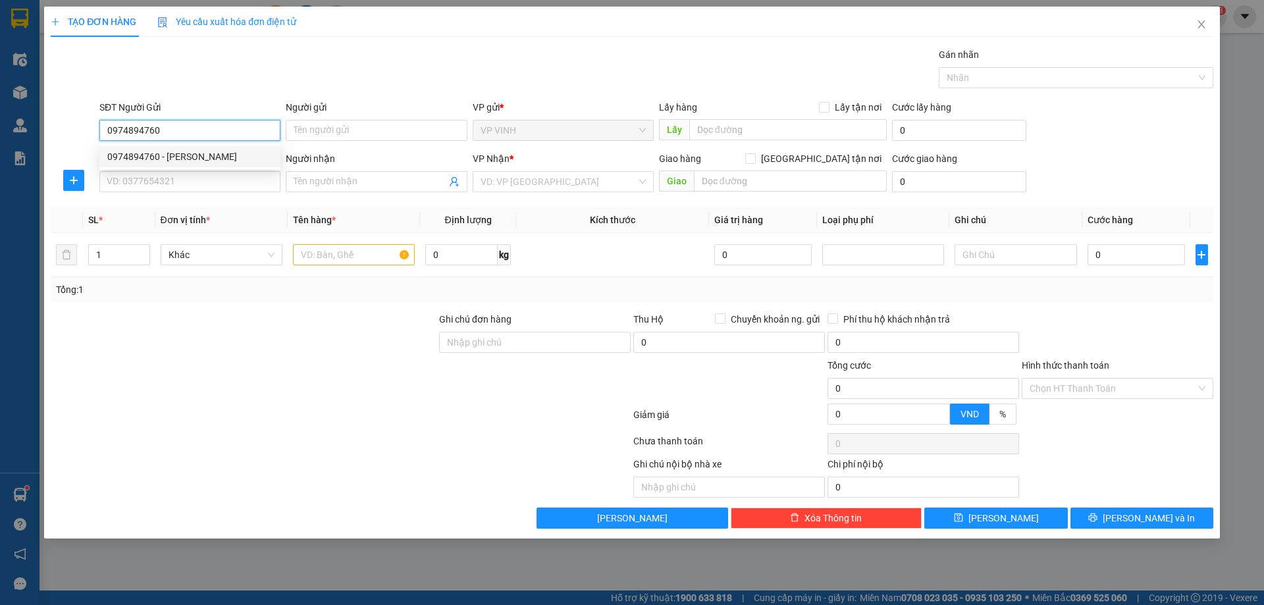
checkbox input "true"
type input "39 tạ công luyện"
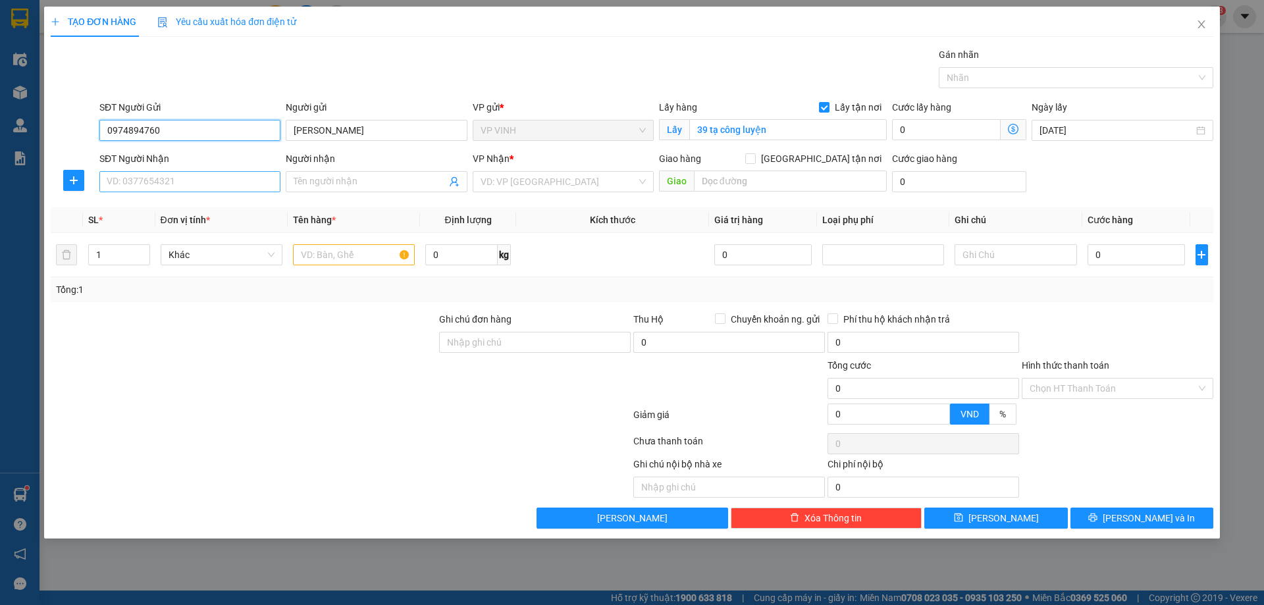
type input "0974894760"
click at [240, 180] on input "SĐT Người Nhận" at bounding box center [189, 181] width 181 height 21
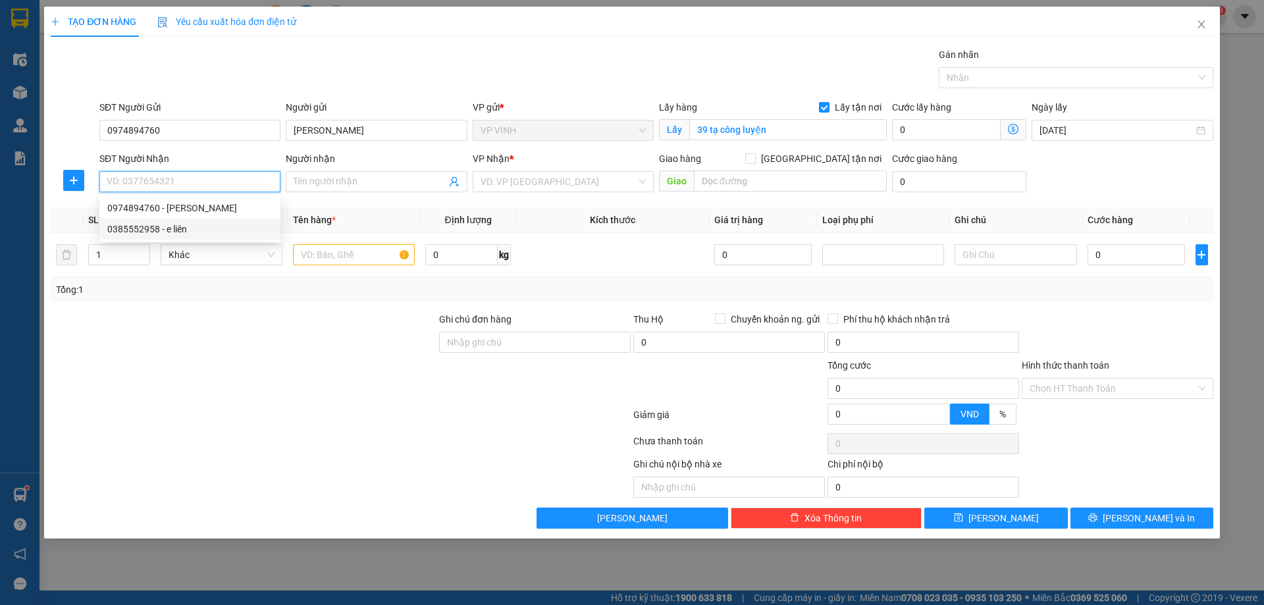
click at [150, 230] on div "0385552958 - e liên" at bounding box center [189, 229] width 165 height 14
type input "0385552958"
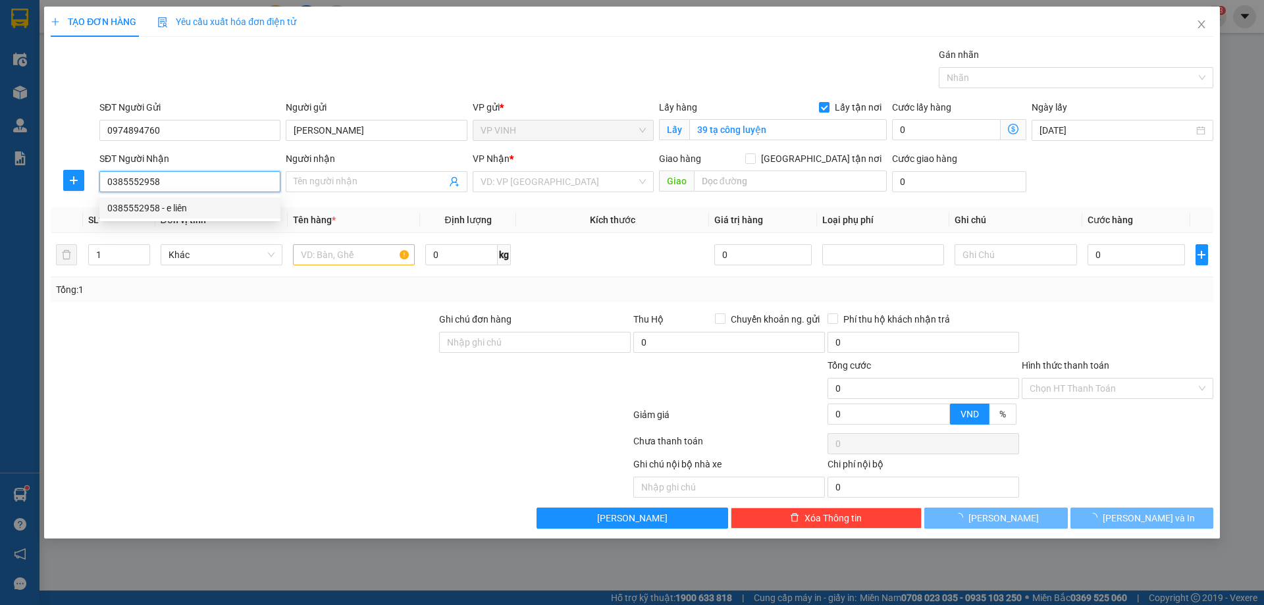
type input "e liên"
checkbox input "true"
type input "4 ngõ 71 [PERSON_NAME], [GEOGRAPHIC_DATA],[GEOGRAPHIC_DATA], [GEOGRAPHIC_DATA]"
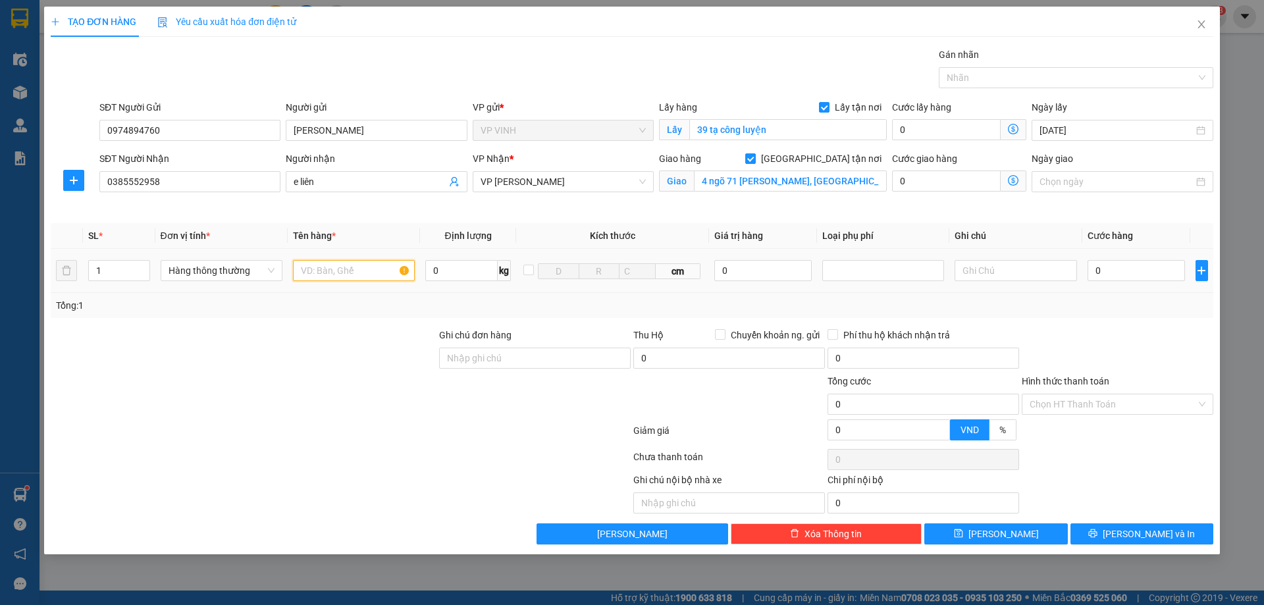
click at [340, 267] on input "text" at bounding box center [354, 270] width 122 height 21
type input "quần áo"
click at [1115, 271] on input "0" at bounding box center [1137, 270] width 98 height 21
click at [1111, 330] on div at bounding box center [1117, 351] width 194 height 46
click at [1108, 533] on button "[PERSON_NAME] và In" at bounding box center [1142, 533] width 143 height 21
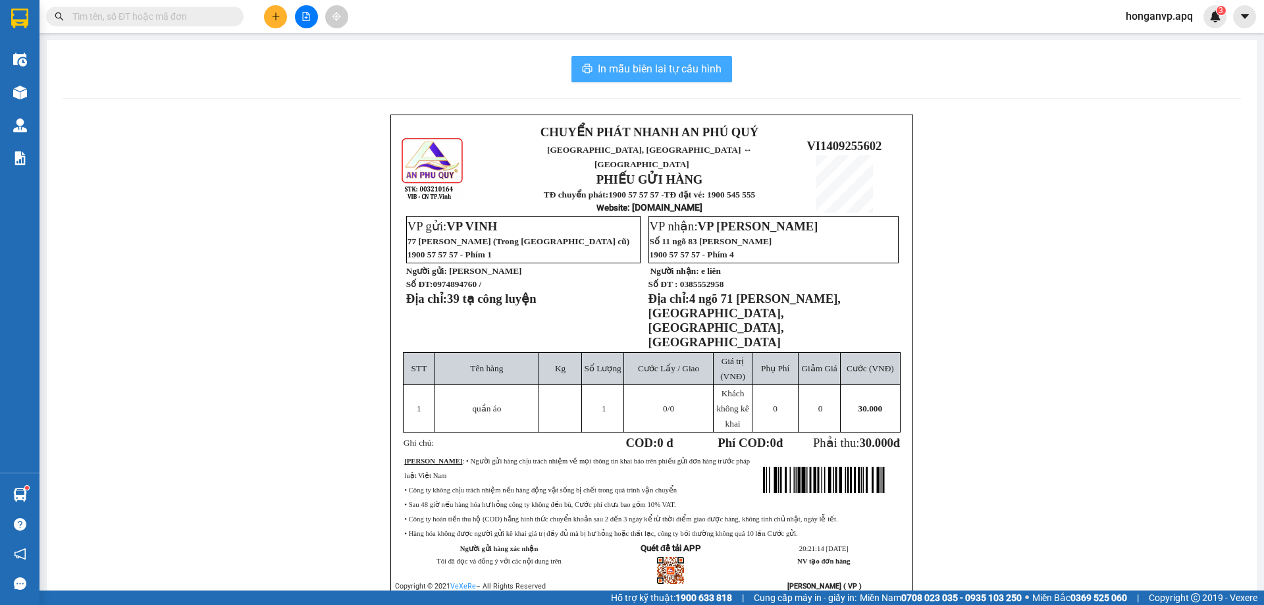
click at [639, 76] on span "In mẫu biên lai tự cấu hình" at bounding box center [660, 69] width 124 height 16
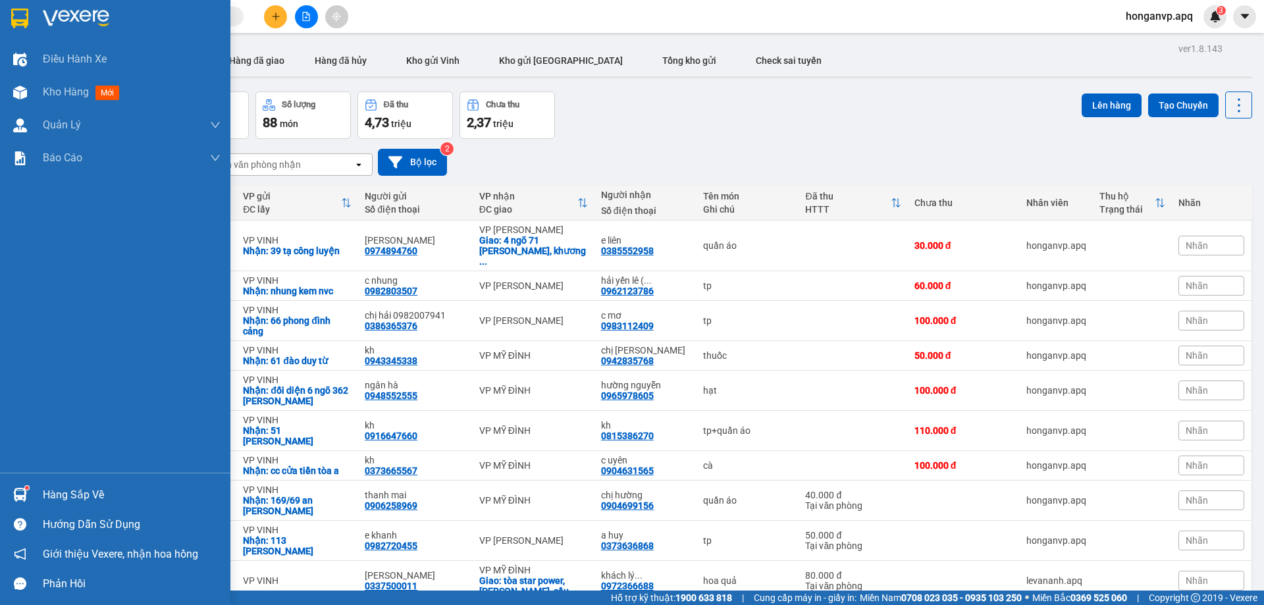
click at [63, 10] on img at bounding box center [76, 19] width 66 height 20
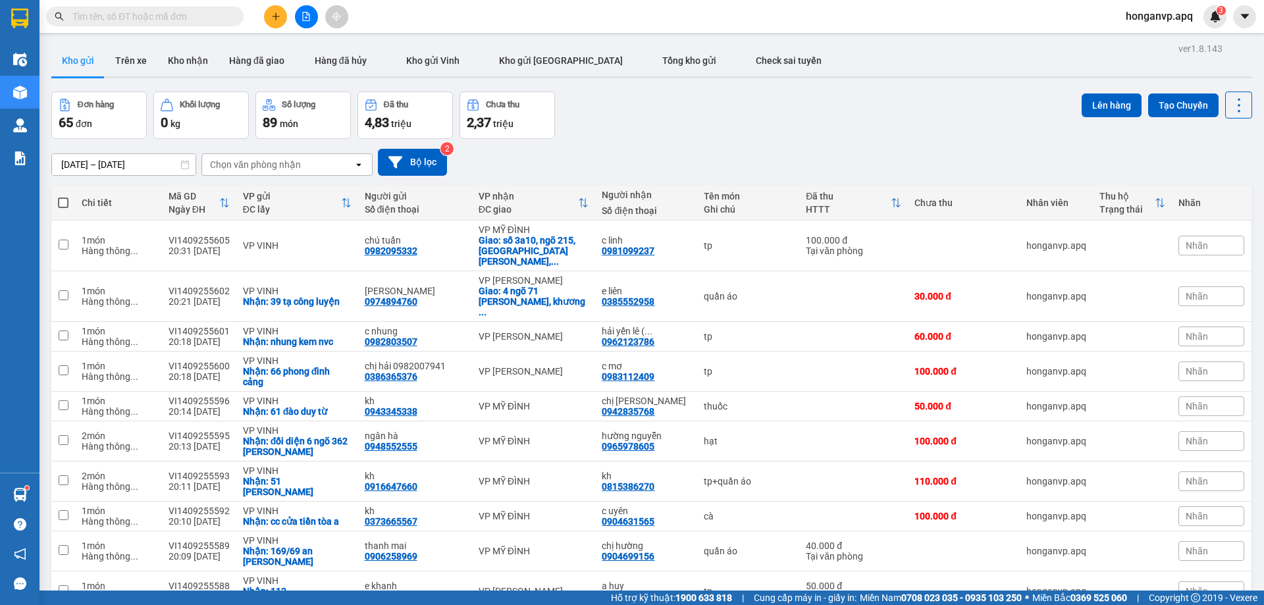
click at [271, 161] on div "Chọn văn phòng nhận" at bounding box center [255, 164] width 91 height 13
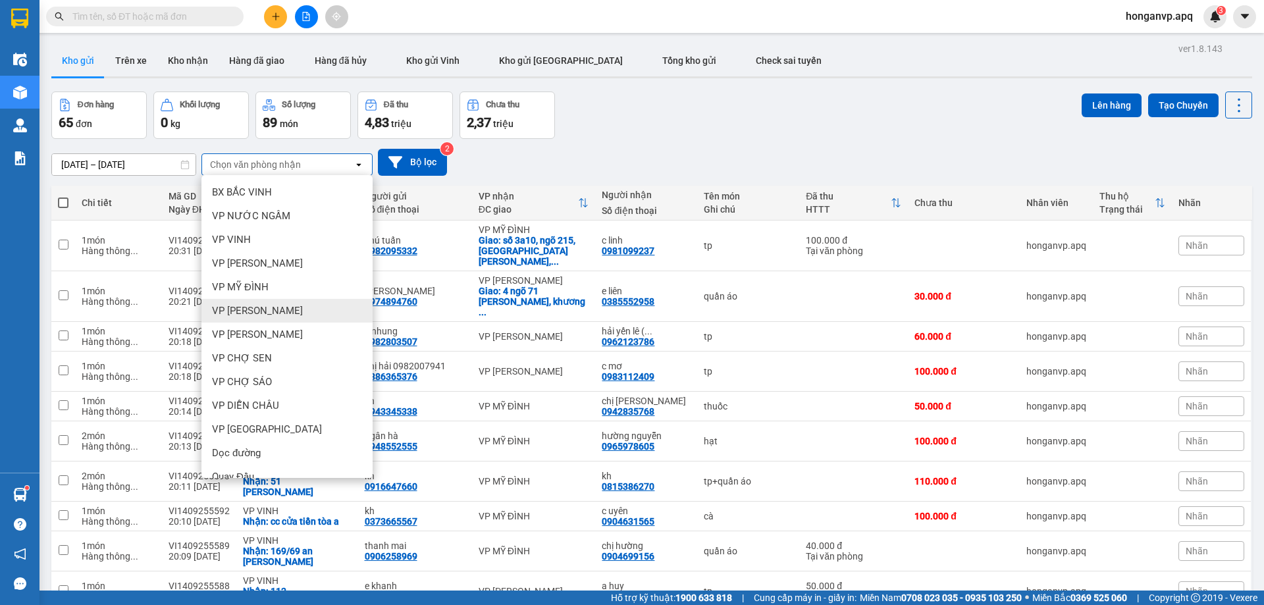
click at [241, 310] on span "VP [PERSON_NAME]" at bounding box center [257, 310] width 91 height 13
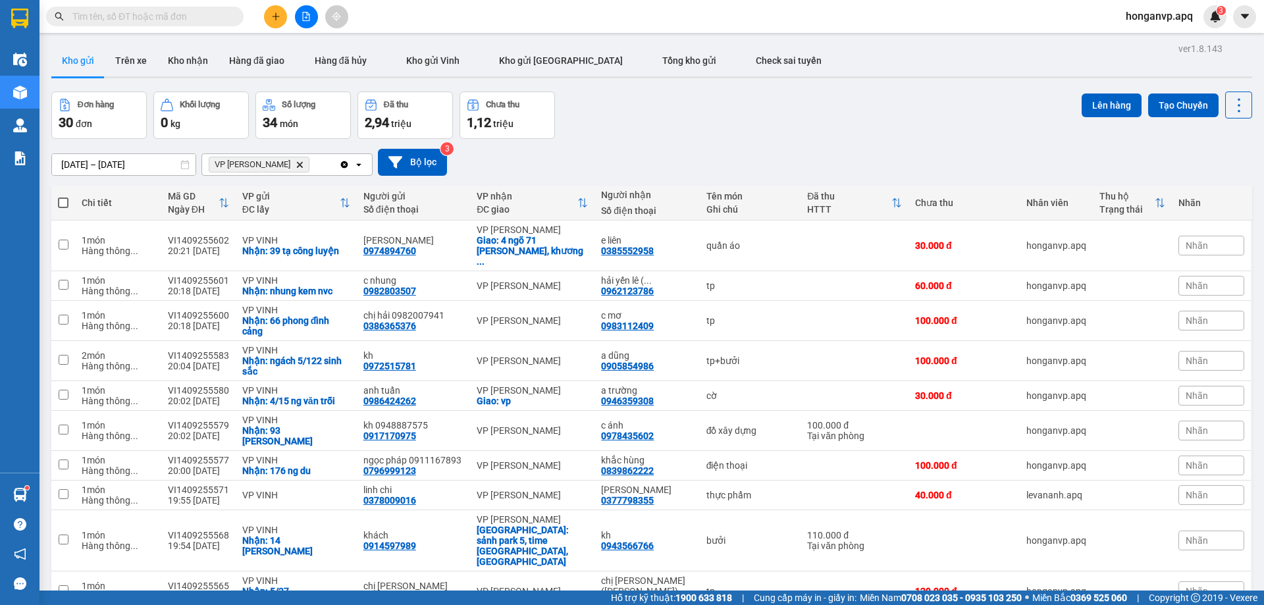
click at [296, 161] on icon "Delete" at bounding box center [300, 165] width 8 height 8
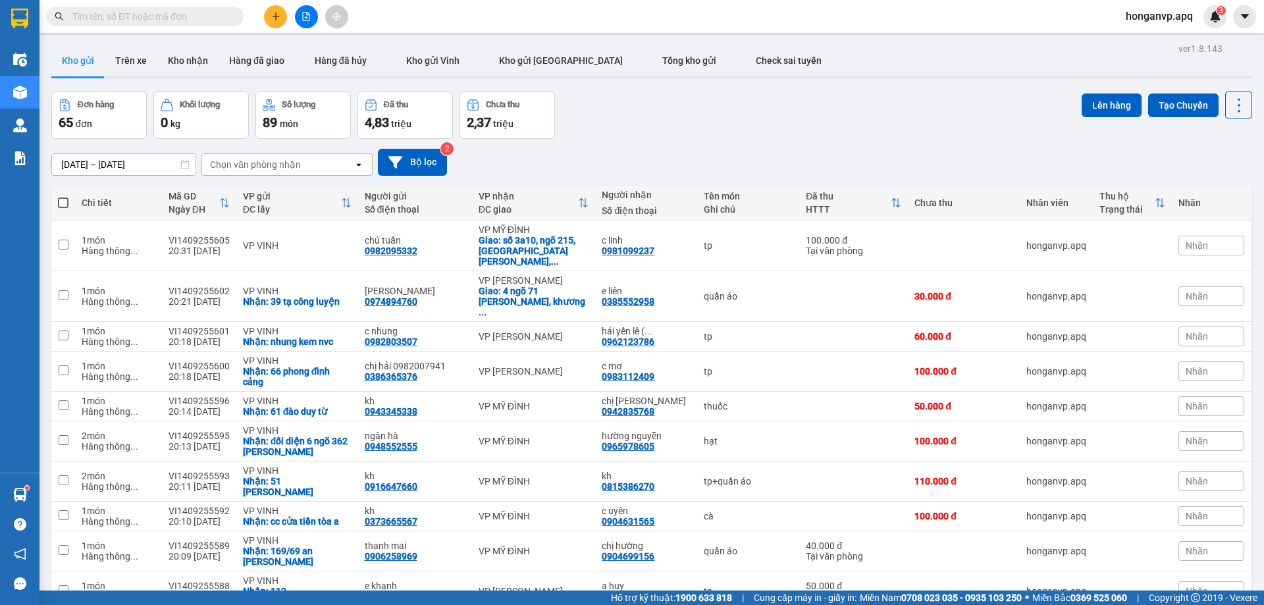
click at [265, 167] on div "Chọn văn phòng nhận" at bounding box center [255, 164] width 91 height 13
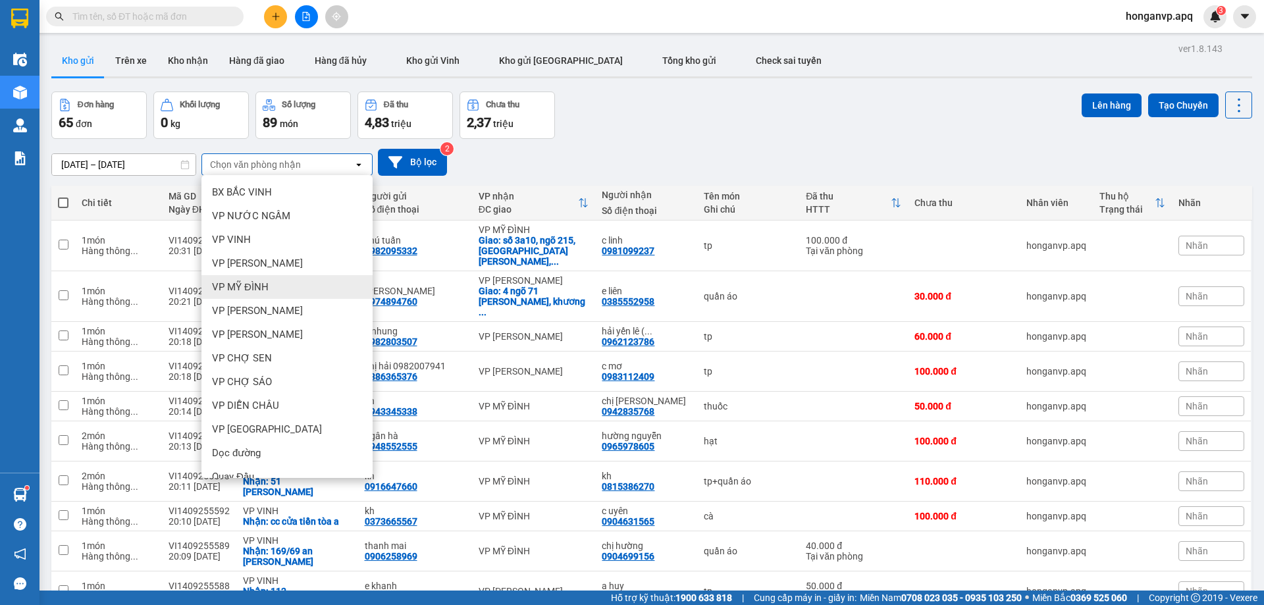
click at [248, 286] on span "VP MỸ ĐÌNH" at bounding box center [240, 286] width 57 height 13
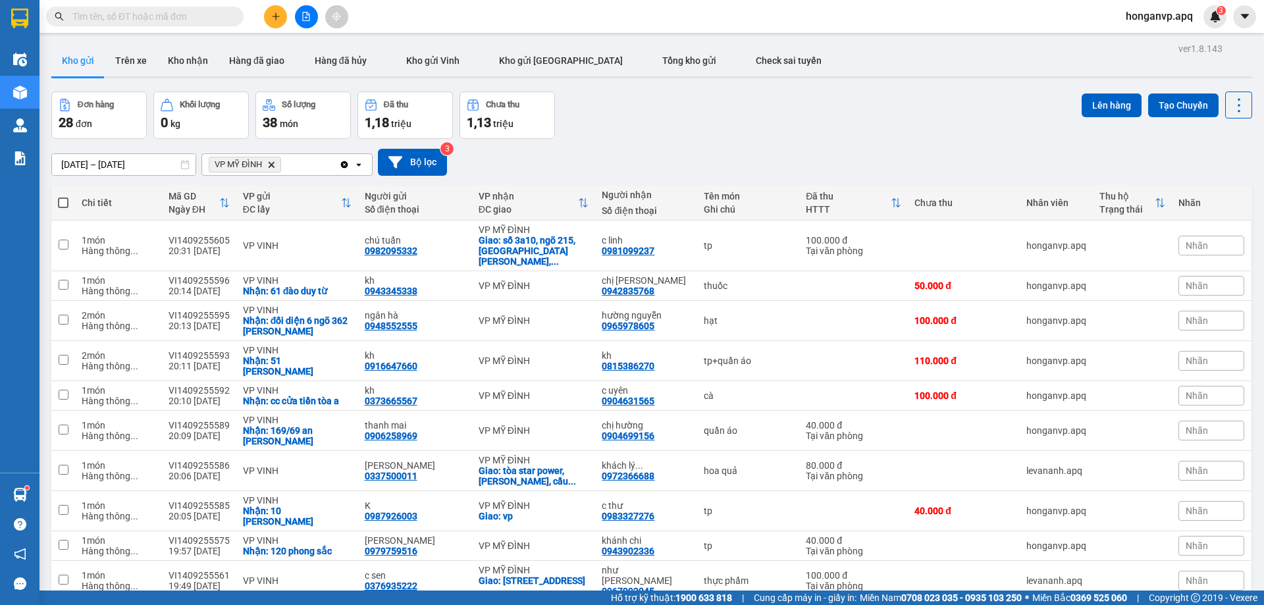
click at [118, 16] on input "text" at bounding box center [149, 16] width 155 height 14
click at [180, 16] on input "text" at bounding box center [149, 16] width 155 height 14
paste input "0337071111"
type input "0337071111"
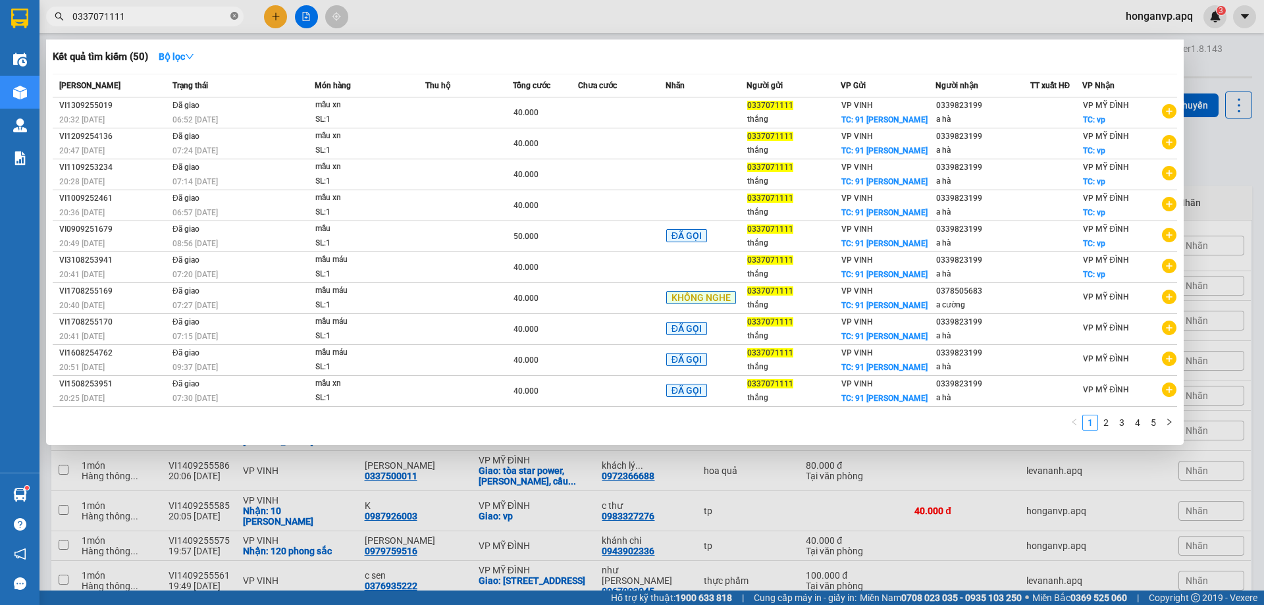
click at [234, 16] on icon "close-circle" at bounding box center [234, 16] width 8 height 8
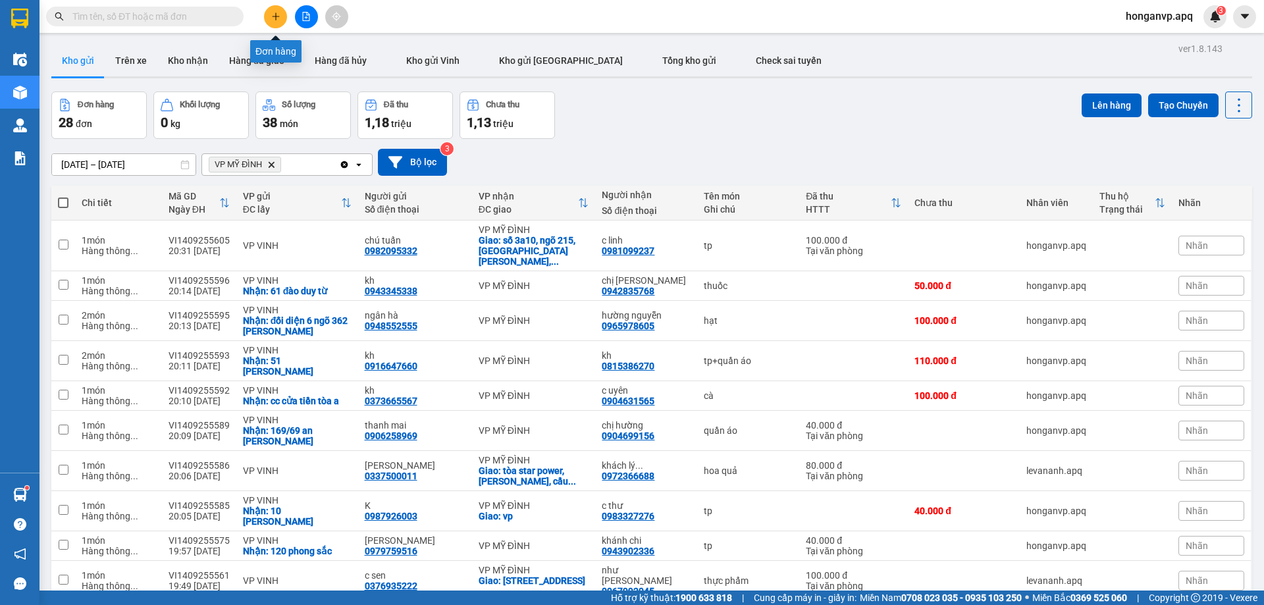
click at [272, 11] on button at bounding box center [275, 16] width 23 height 23
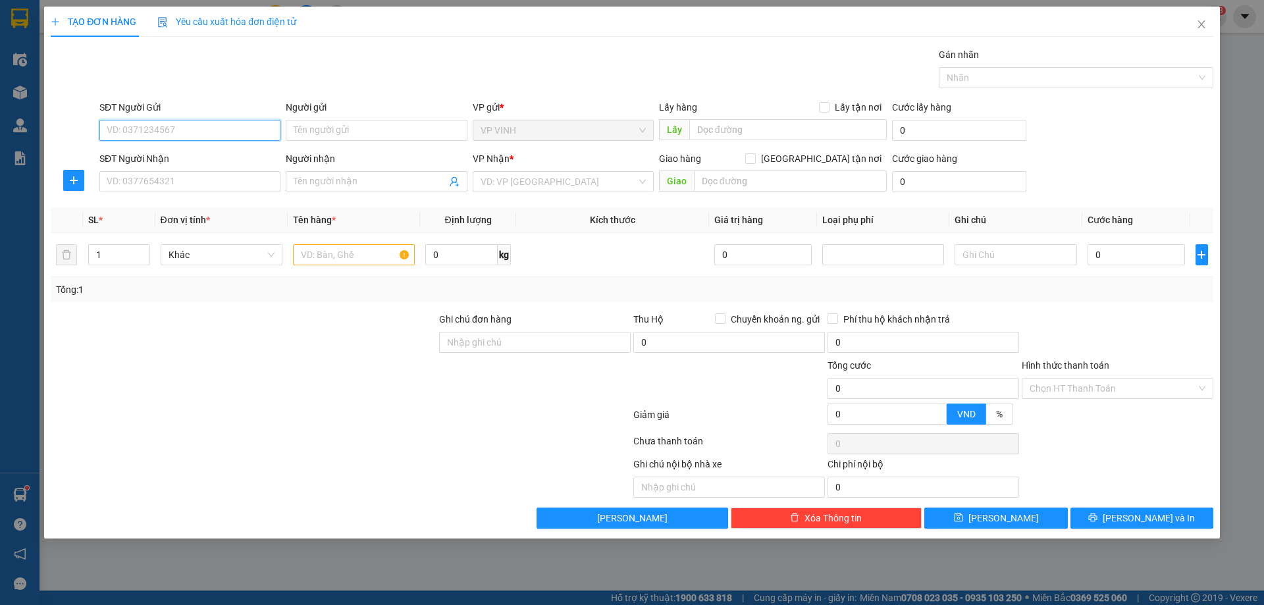
click at [186, 128] on input "SĐT Người Gửi" at bounding box center [189, 130] width 181 height 21
paste input "0337071111"
type input "0337071111"
drag, startPoint x: 163, startPoint y: 159, endPoint x: 278, endPoint y: 159, distance: 115.9
click at [166, 159] on div "0337071111 - thắng" at bounding box center [189, 156] width 165 height 14
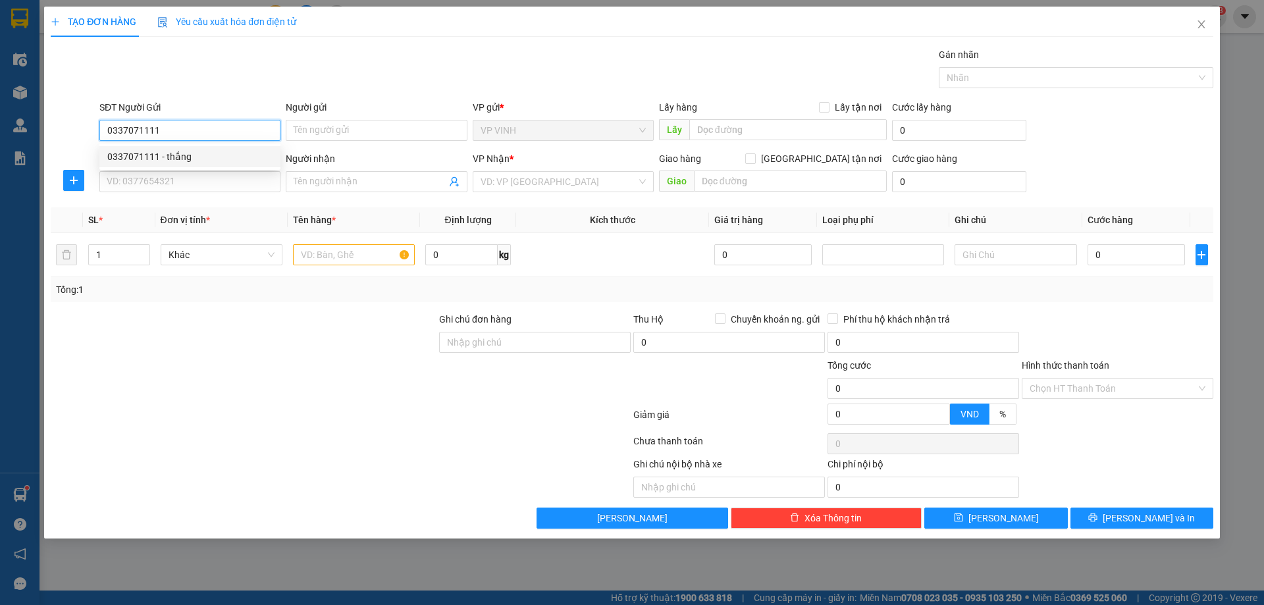
type input "thắng"
checkbox input "true"
type input "91 [PERSON_NAME]"
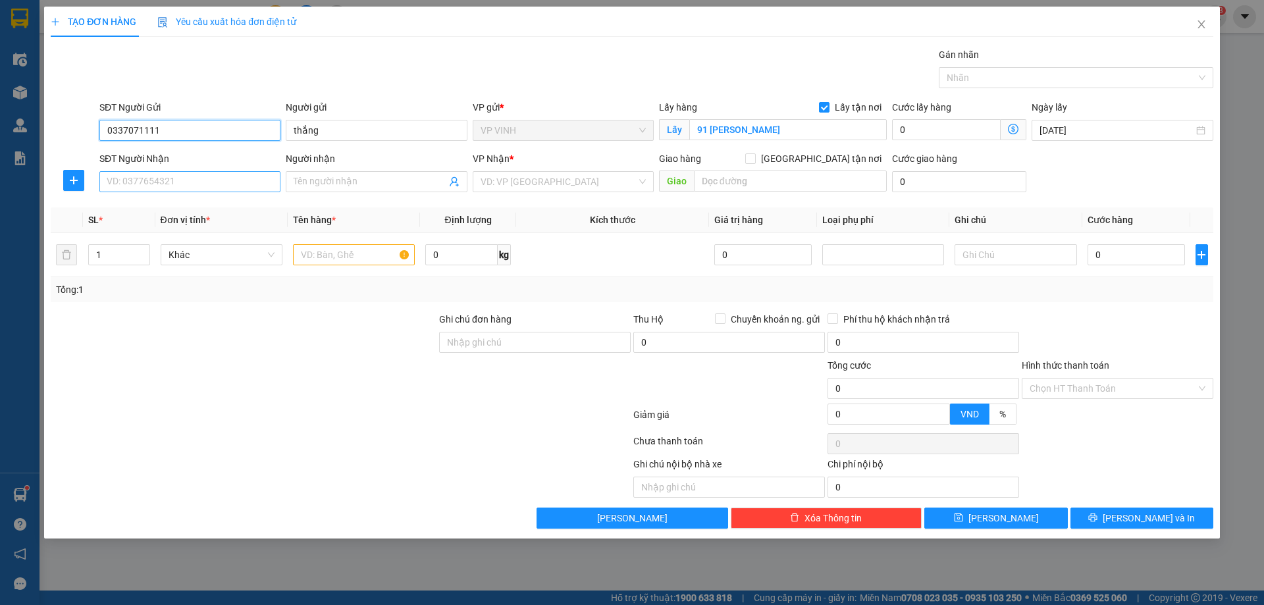
type input "0337071111"
click at [199, 187] on input "SĐT Người Nhận" at bounding box center [189, 181] width 181 height 21
click at [142, 213] on div "0339823199 - a hà" at bounding box center [189, 208] width 165 height 14
type input "0339823199"
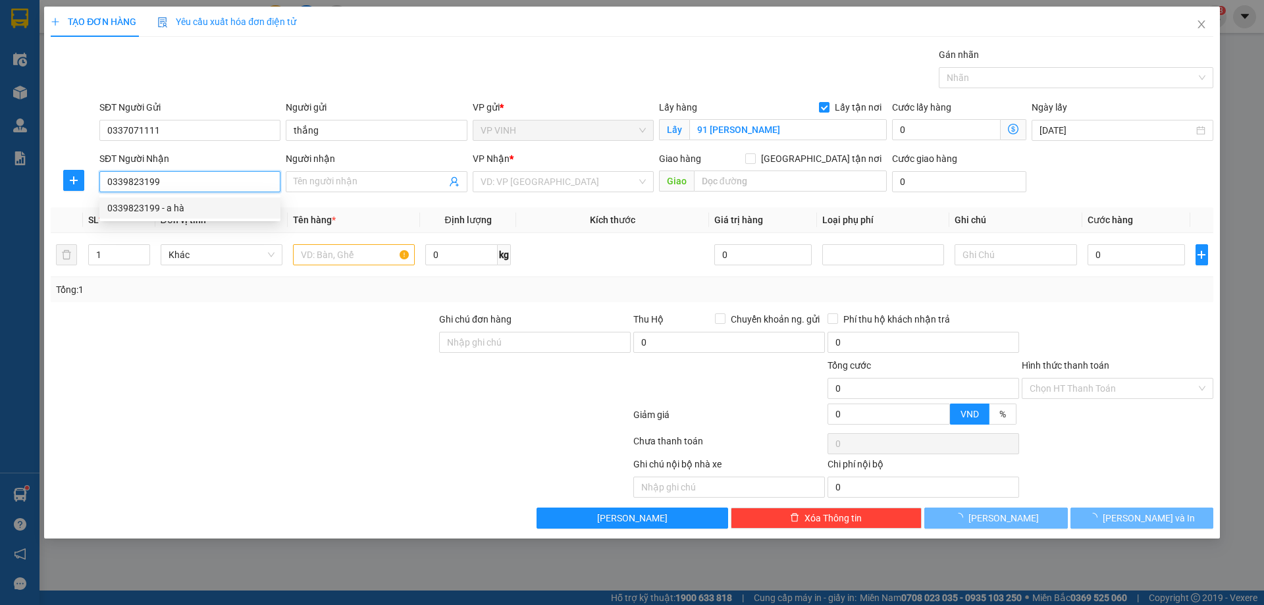
type input "a hà"
checkbox input "true"
type input "vp"
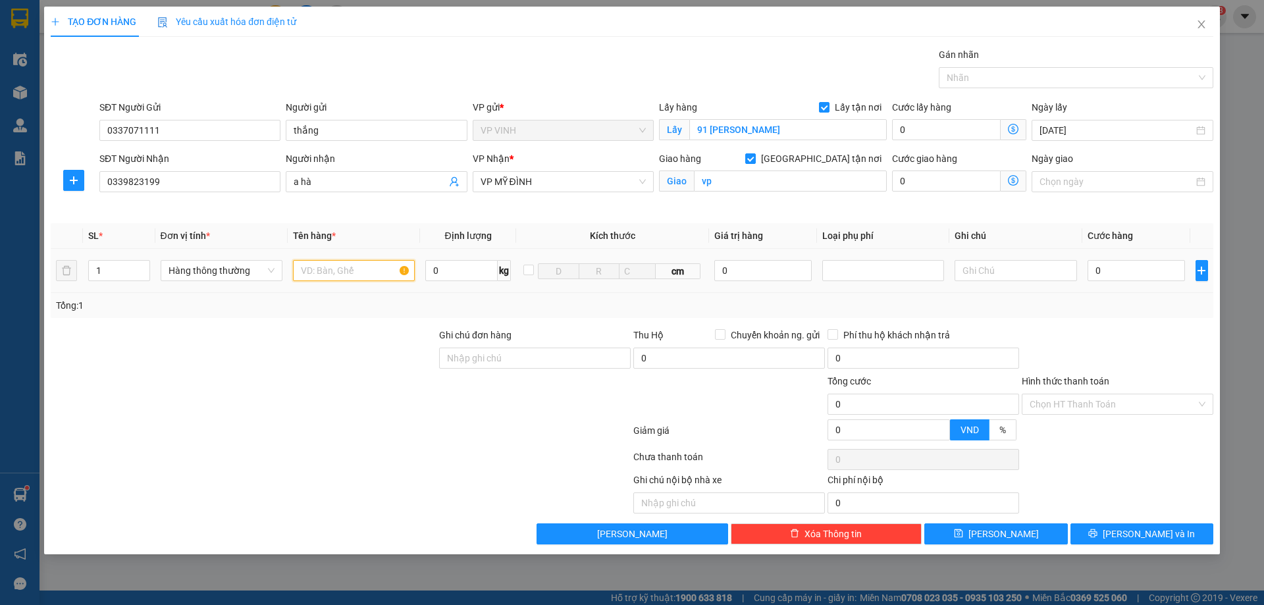
click at [369, 273] on input "text" at bounding box center [354, 270] width 122 height 21
type input "mẫu xn"
click at [1130, 273] on input "0" at bounding box center [1137, 270] width 98 height 21
type input "4"
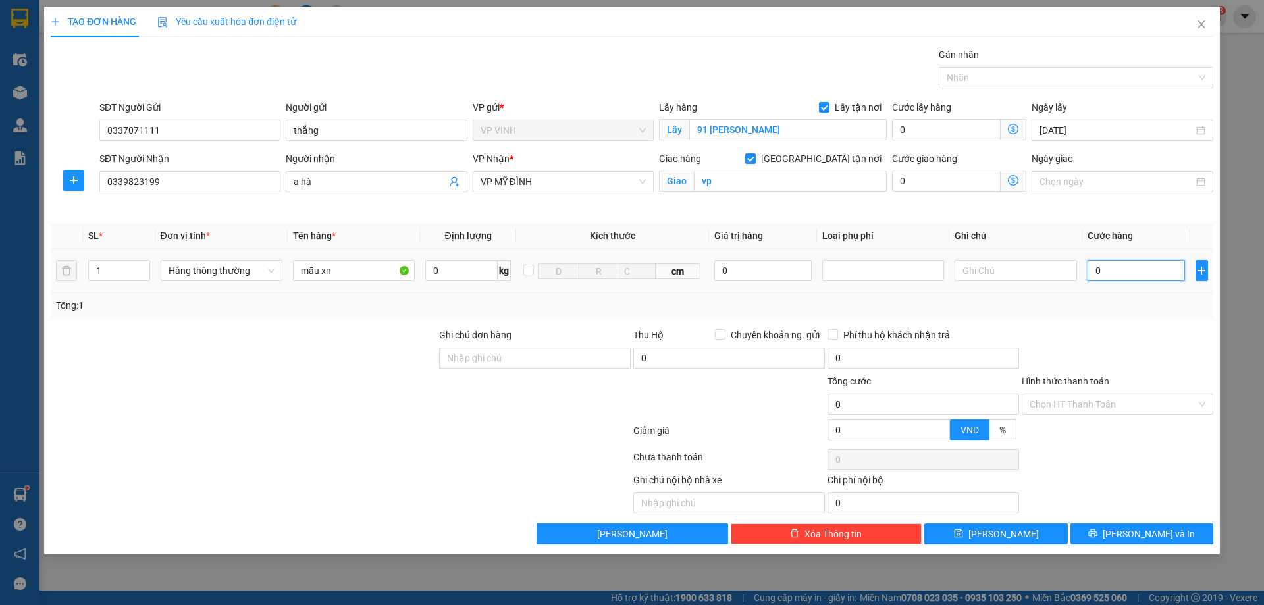
type input "4"
type input "40"
type input "40.000"
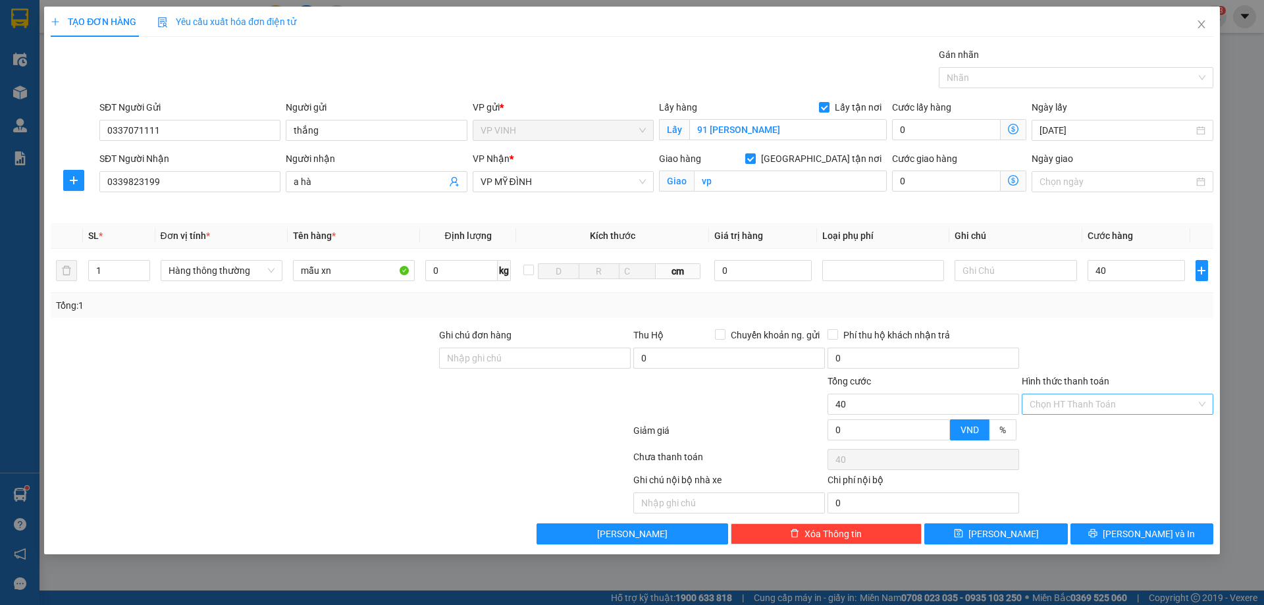
type input "40.000"
click at [1134, 403] on input "Hình thức thanh toán" at bounding box center [1113, 404] width 167 height 20
click at [1085, 430] on div "Tại văn phòng" at bounding box center [1118, 430] width 176 height 14
click at [1142, 536] on span "[PERSON_NAME] và In" at bounding box center [1149, 534] width 92 height 14
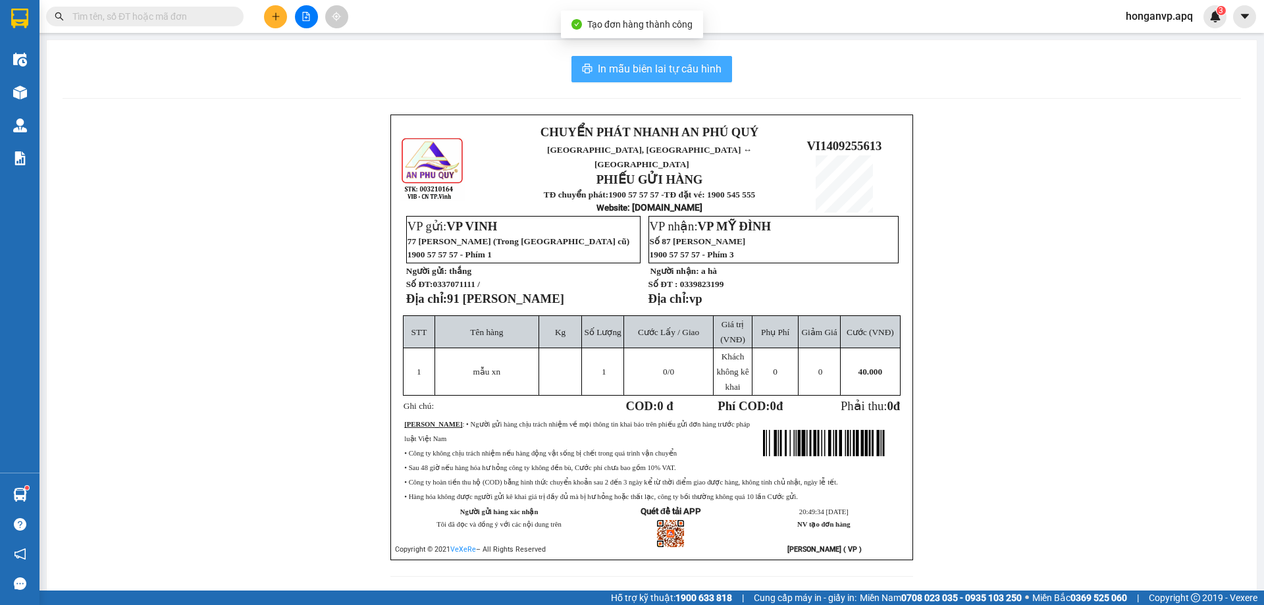
click at [646, 69] on span "In mẫu biên lai tự cấu hình" at bounding box center [660, 69] width 124 height 16
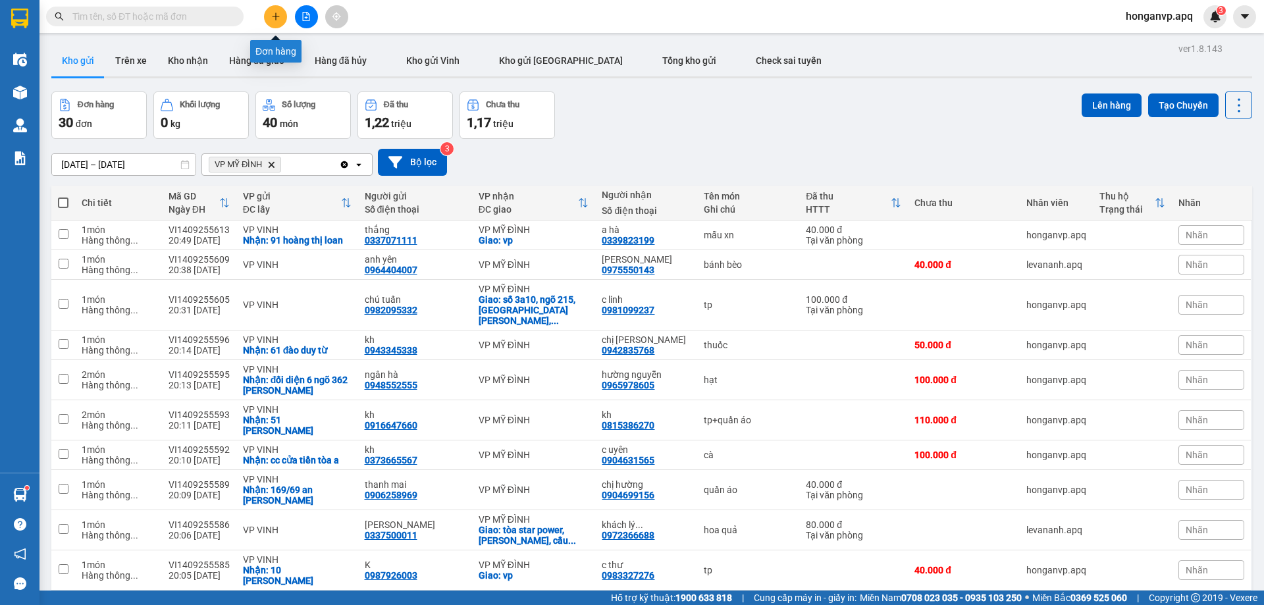
click at [277, 16] on icon "plus" at bounding box center [275, 16] width 9 height 9
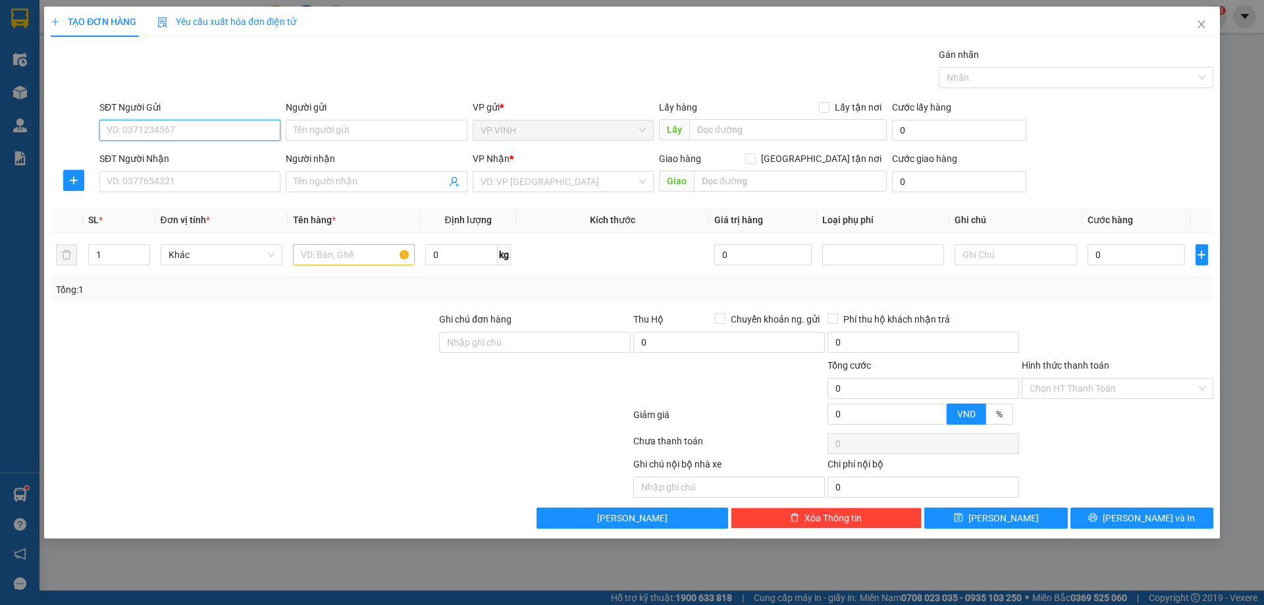
click at [192, 124] on input "SĐT Người Gửi" at bounding box center [189, 130] width 181 height 21
click at [157, 158] on div "0966766882 - e chung" at bounding box center [189, 156] width 165 height 14
type input "0966766882"
type input "e chung"
type input "0966766882"
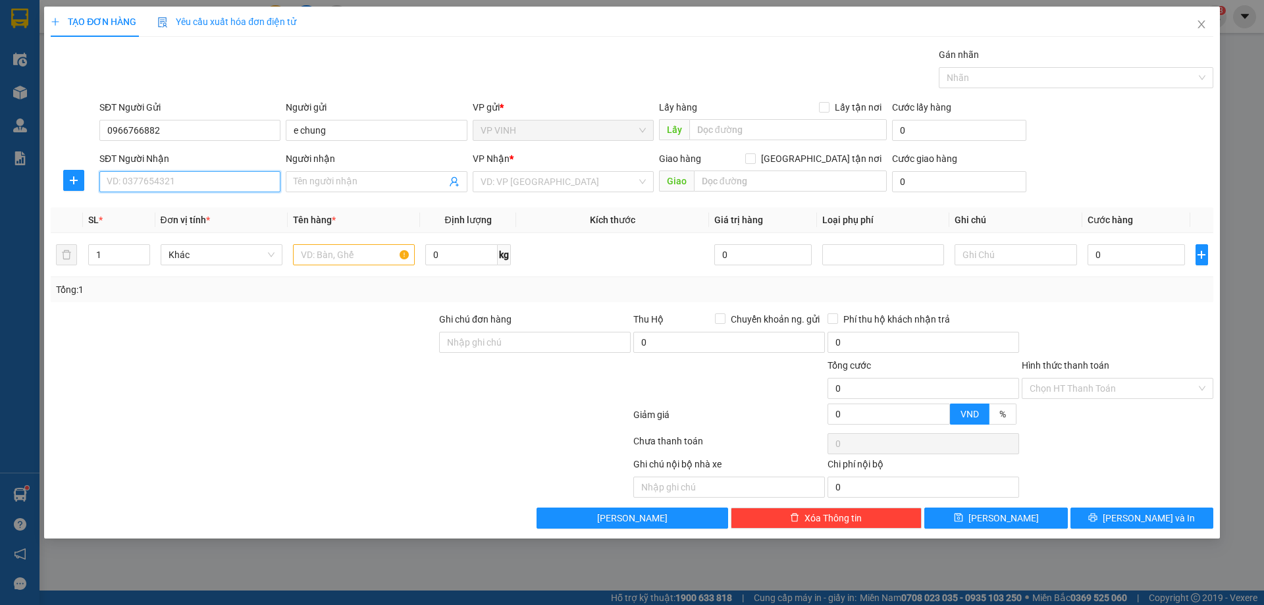
click at [171, 175] on input "SĐT Người Nhận" at bounding box center [189, 181] width 181 height 21
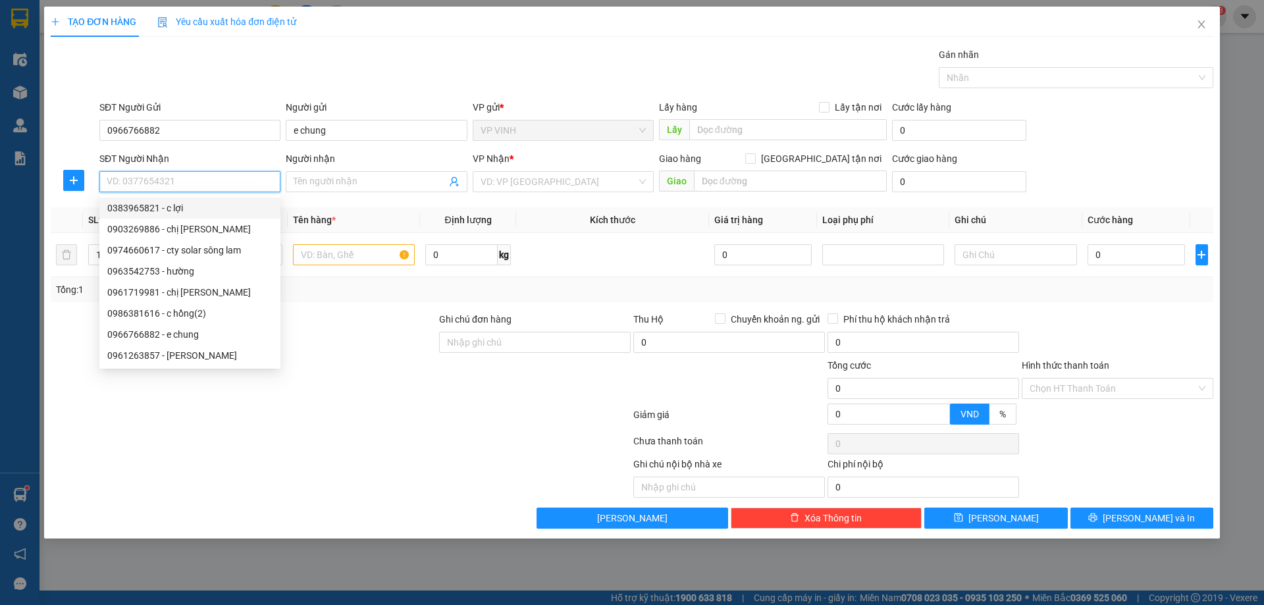
click at [151, 178] on input "SĐT Người Nhận" at bounding box center [189, 181] width 181 height 21
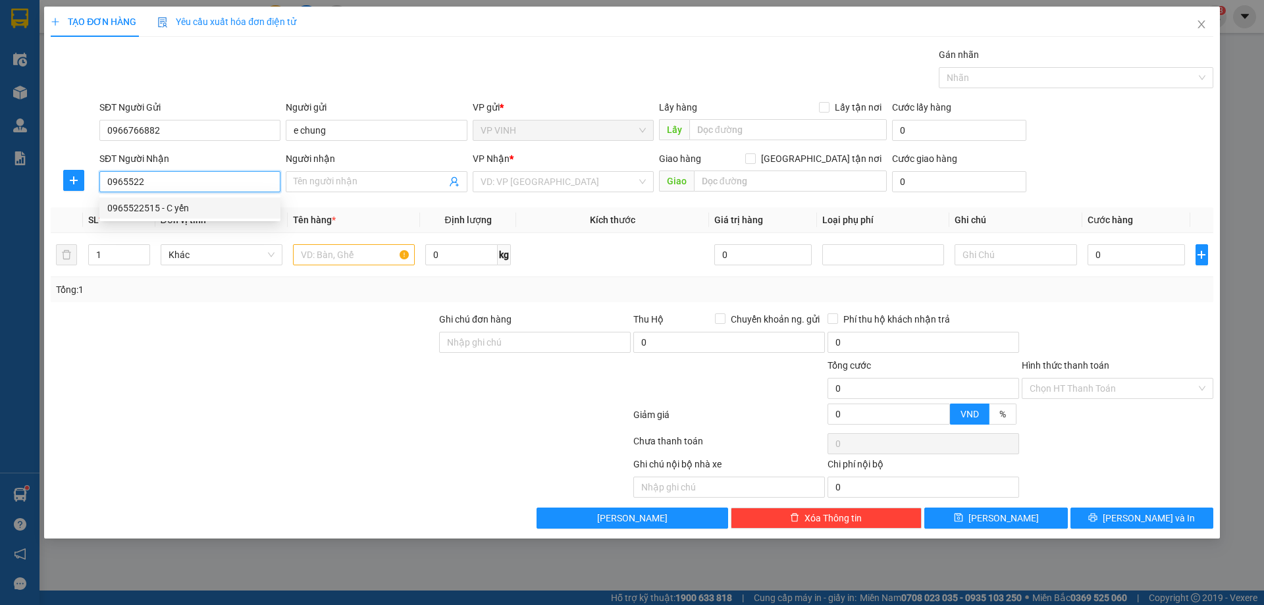
click at [170, 204] on div "0965522515 - C yến" at bounding box center [189, 208] width 165 height 14
type input "0965522515"
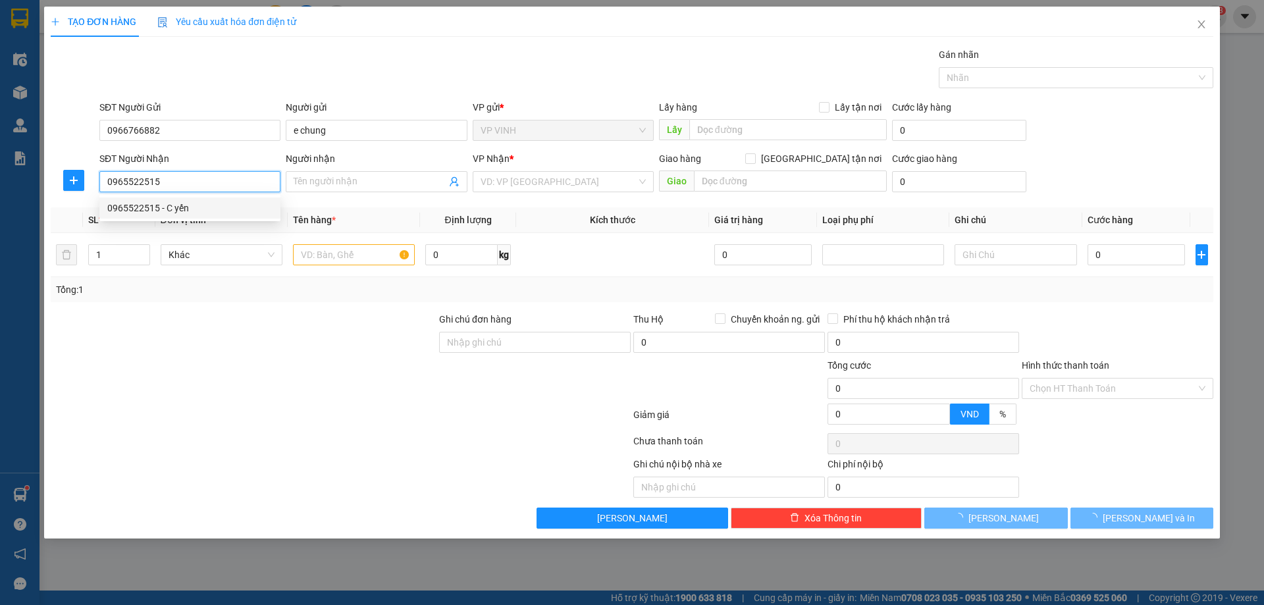
type input "C yến"
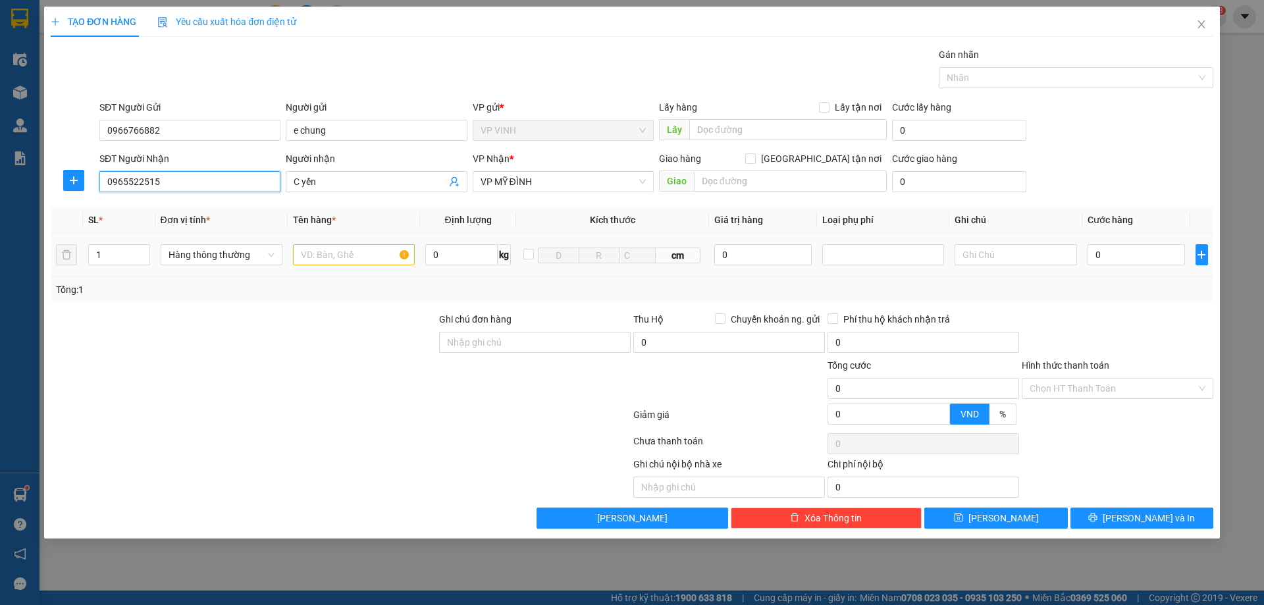
type input "0965522515"
click at [344, 257] on input "text" at bounding box center [354, 254] width 122 height 21
type input "t"
type input "hoa quả"
click at [1152, 254] on input "0" at bounding box center [1137, 254] width 98 height 21
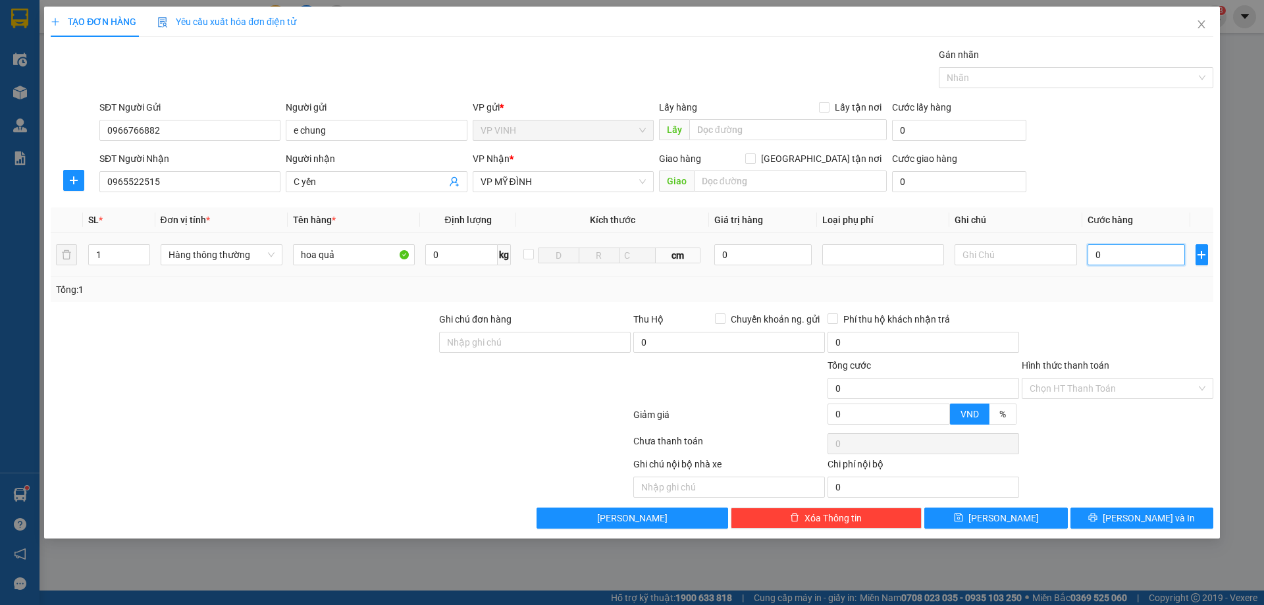
type input "8"
type input "80"
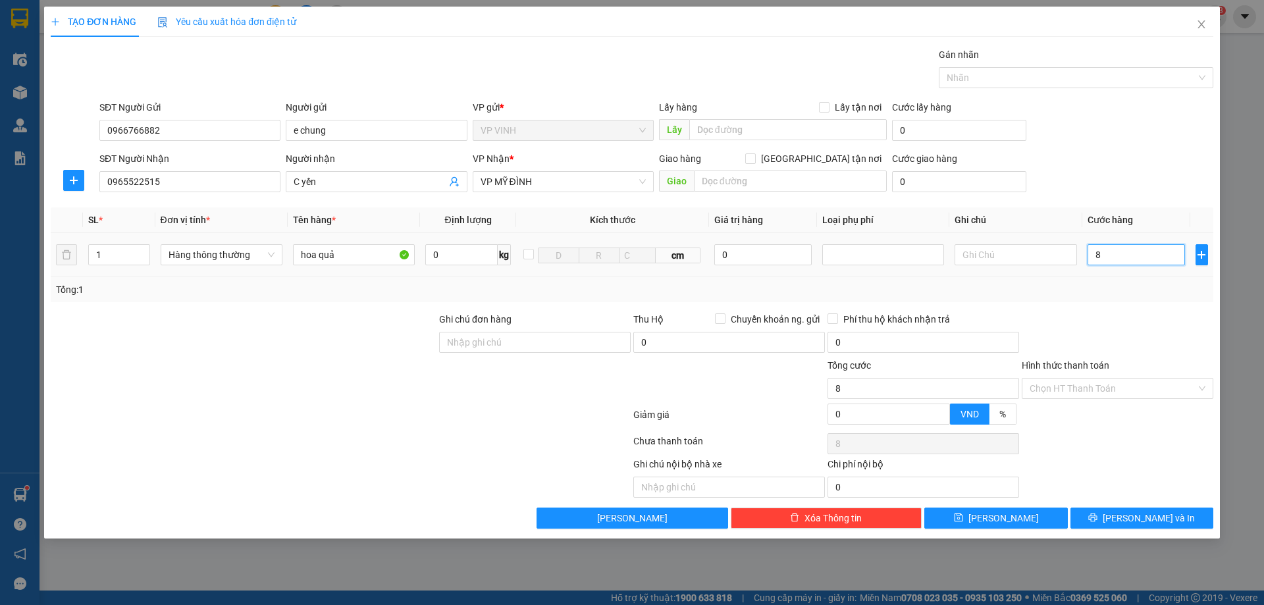
type input "80"
type input "80.000"
click at [1109, 328] on div at bounding box center [1117, 335] width 194 height 46
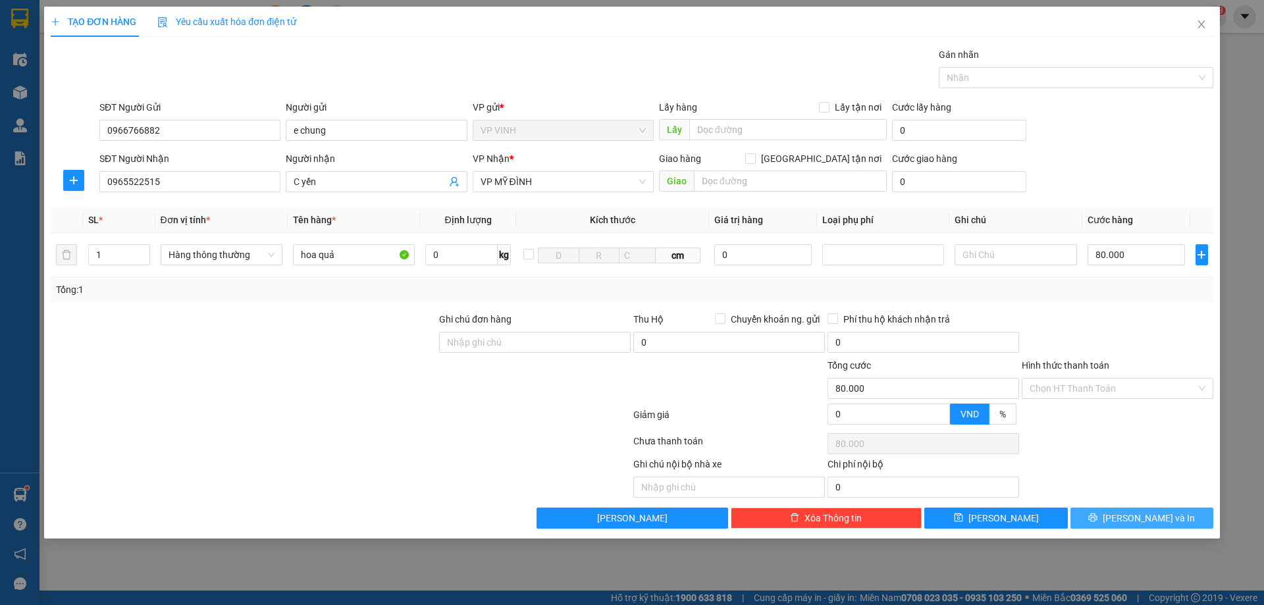
click at [1101, 510] on button "[PERSON_NAME] và In" at bounding box center [1142, 518] width 143 height 21
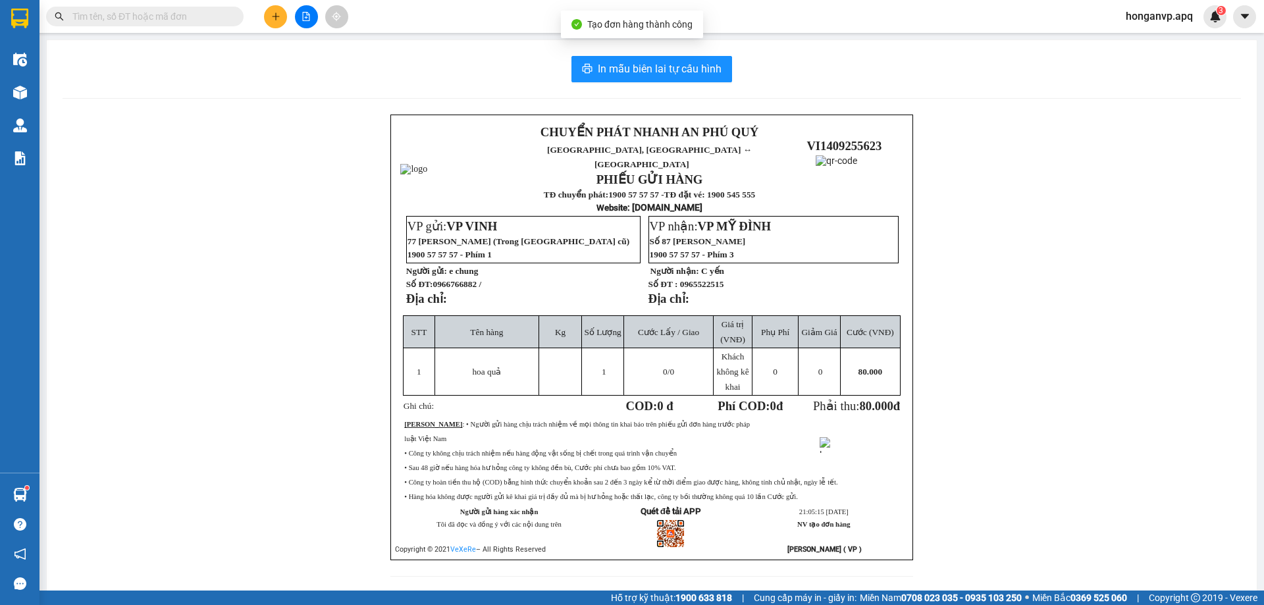
click at [625, 53] on div "In mẫu biên lai tự cấu hình CHUYỂN PHÁT NHANH AN [GEOGRAPHIC_DATA], [GEOGRAPHIC…" at bounding box center [652, 324] width 1210 height 568
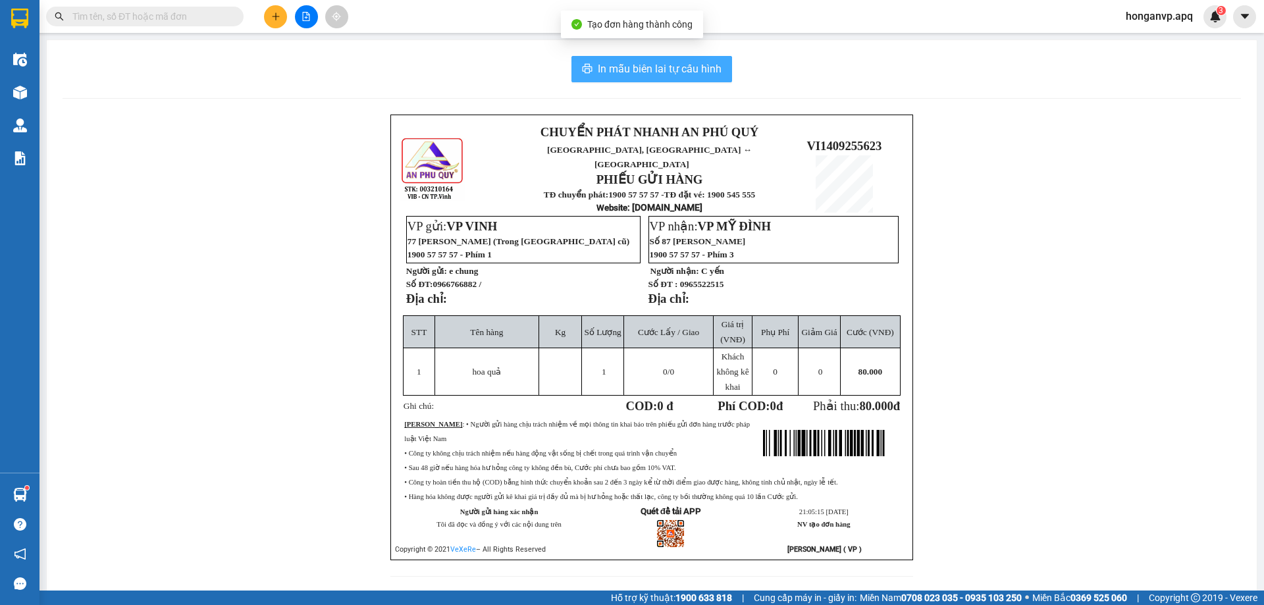
click at [625, 66] on span "In mẫu biên lai tự cấu hình" at bounding box center [660, 69] width 124 height 16
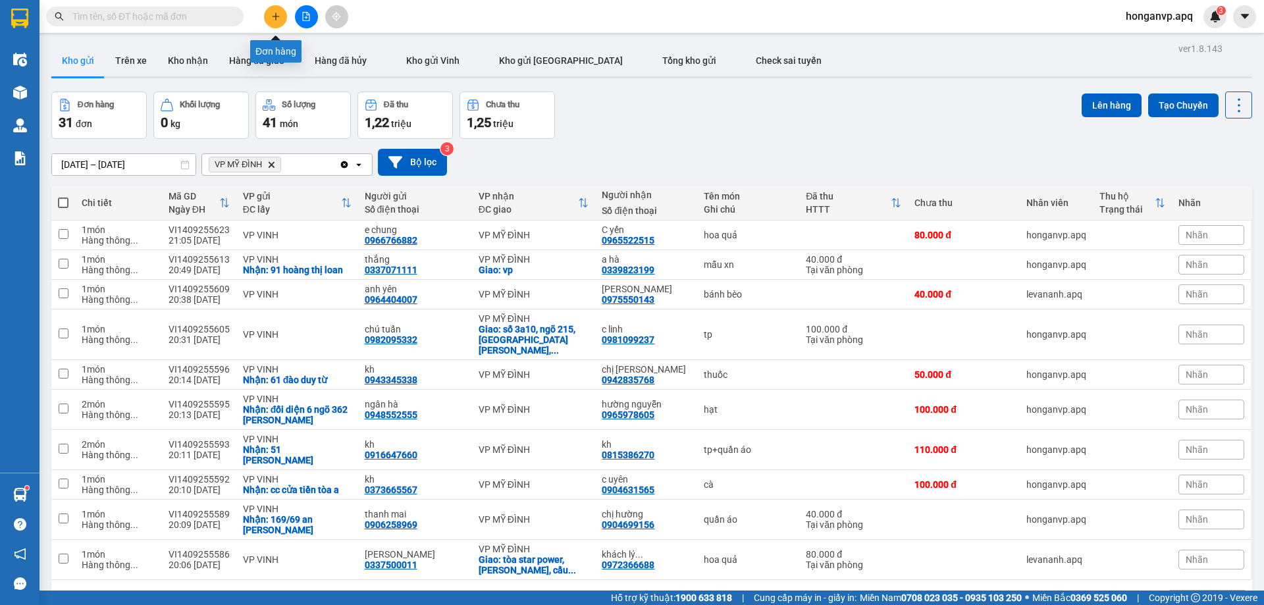
click at [278, 16] on icon "plus" at bounding box center [275, 16] width 7 height 1
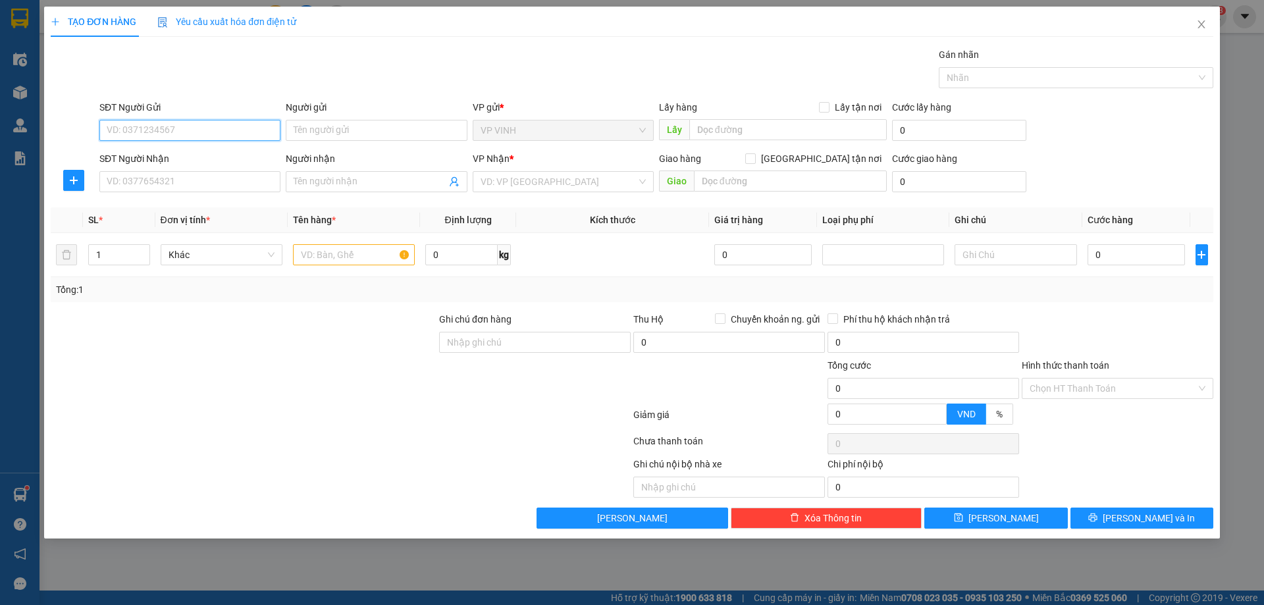
click at [149, 132] on input "SĐT Người Gửi" at bounding box center [189, 130] width 181 height 21
type input "0916292463"
click at [156, 157] on div "0916292463 - [PERSON_NAME]" at bounding box center [189, 156] width 165 height 14
type input "anh hà"
type input "0916292463"
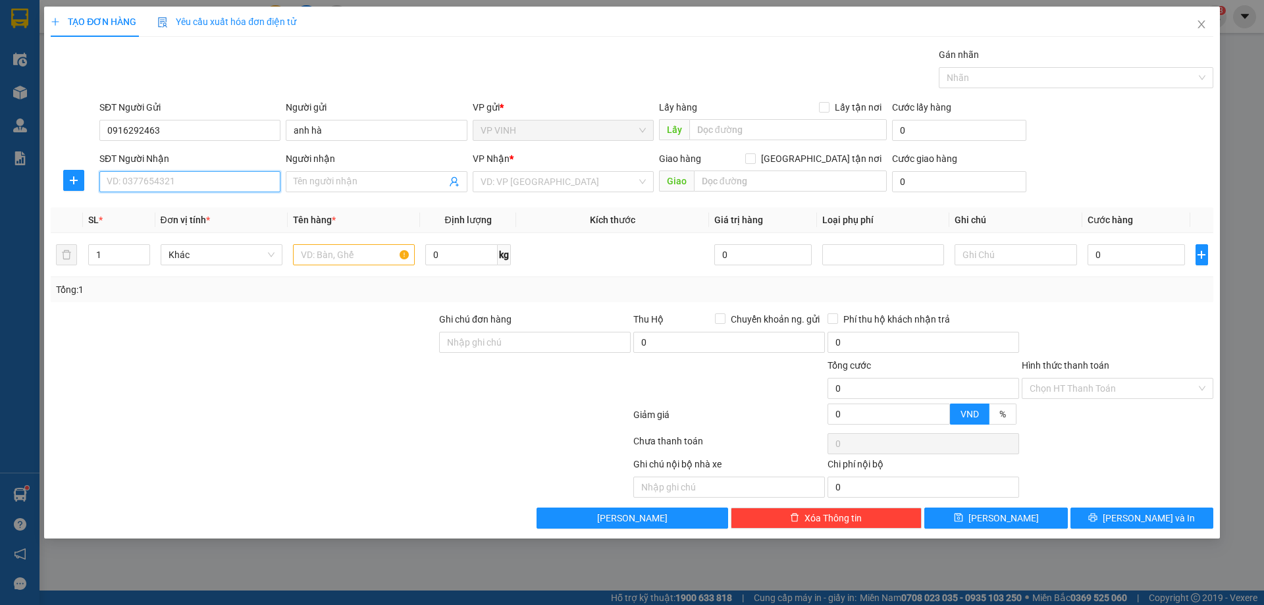
click at [182, 180] on input "SĐT Người Nhận" at bounding box center [189, 181] width 181 height 21
click at [181, 180] on input "SĐT Người Nhận" at bounding box center [189, 181] width 181 height 21
type input "0985835787"
click at [307, 184] on input "Người nhận" at bounding box center [370, 181] width 152 height 14
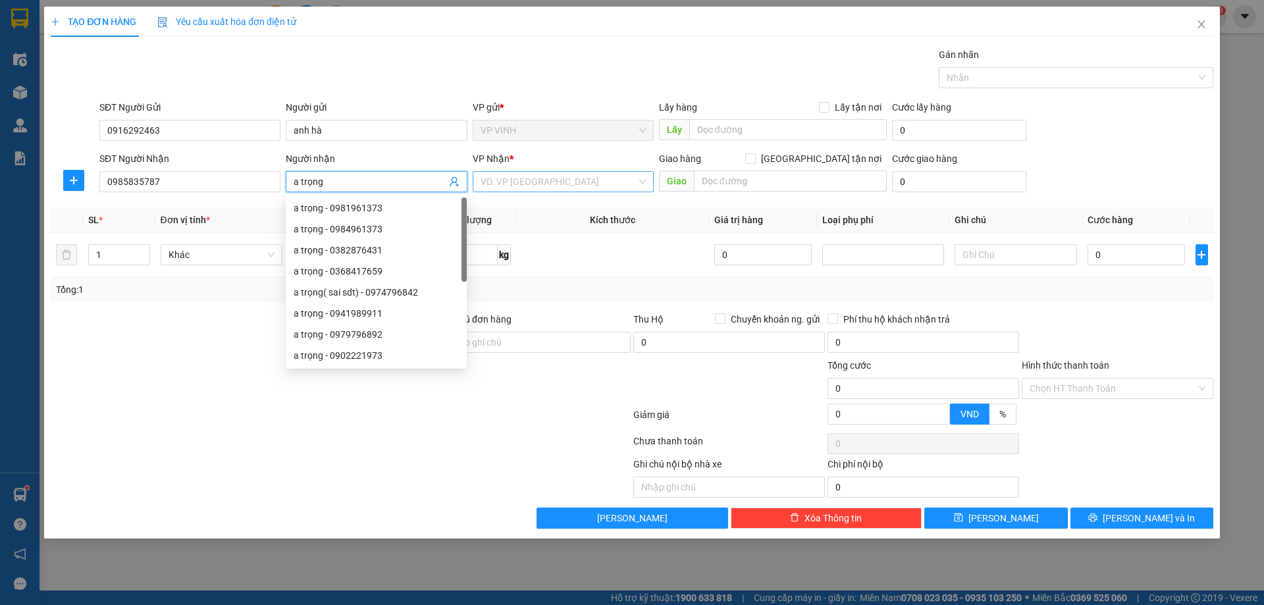
type input "a trọng"
click at [552, 185] on input "search" at bounding box center [559, 182] width 156 height 20
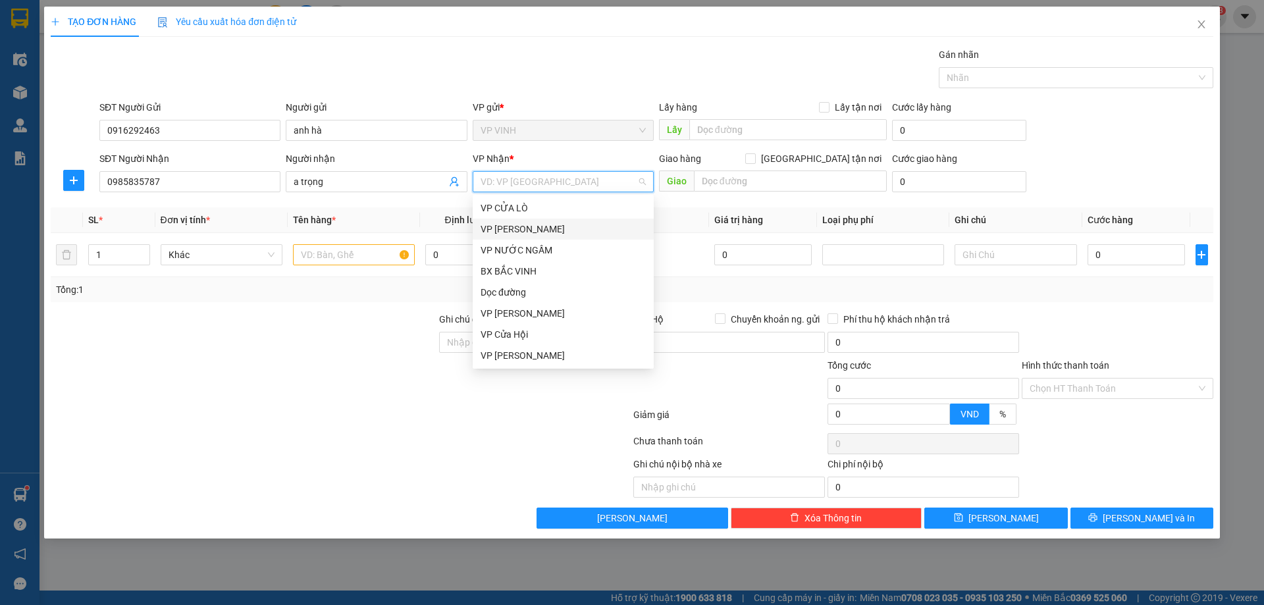
click at [521, 223] on div "VP [PERSON_NAME]" at bounding box center [563, 229] width 165 height 14
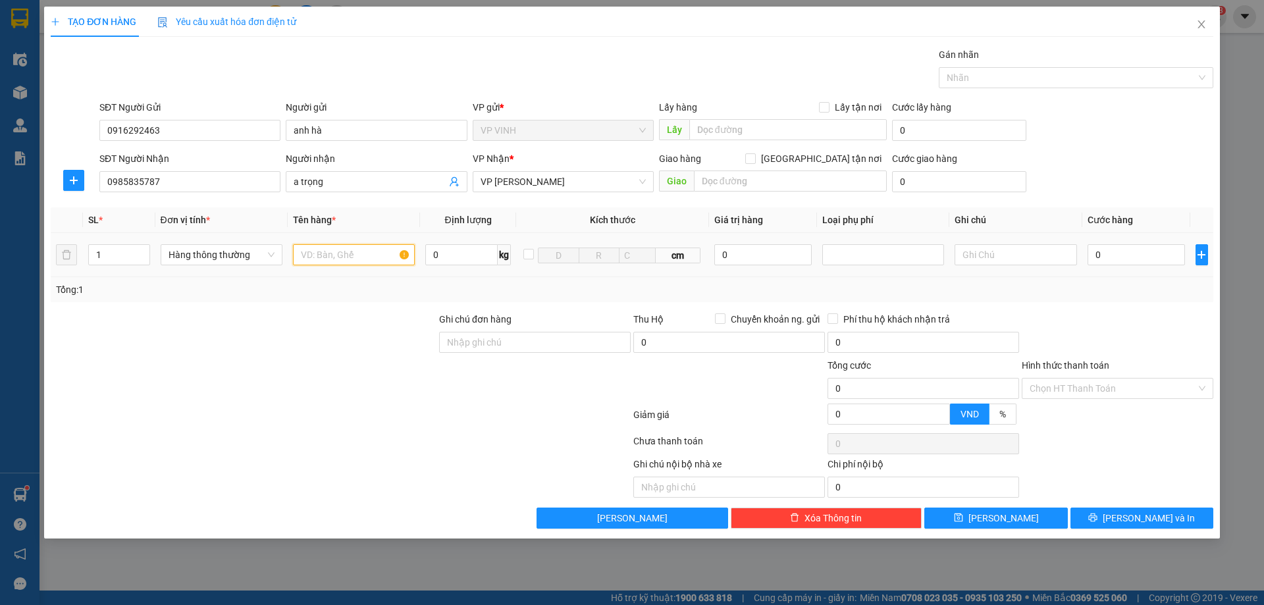
click at [345, 259] on input "text" at bounding box center [354, 254] width 122 height 21
type input "thuốc"
click at [1107, 250] on input "0" at bounding box center [1137, 254] width 98 height 21
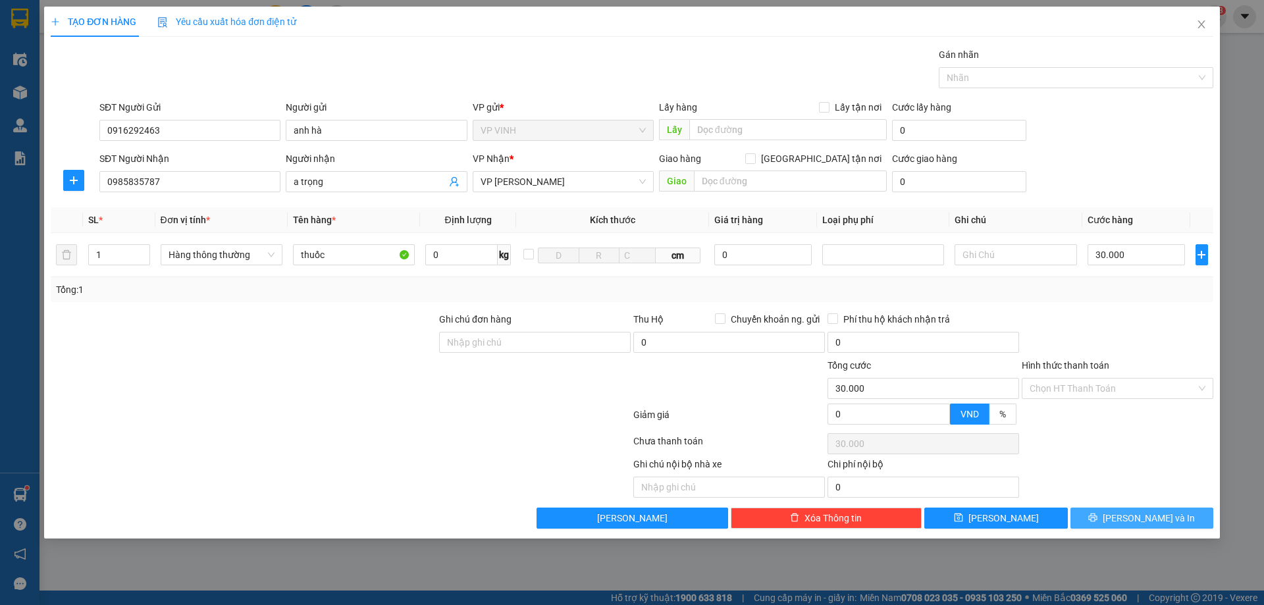
click at [1098, 517] on icon "printer" at bounding box center [1093, 518] width 9 height 9
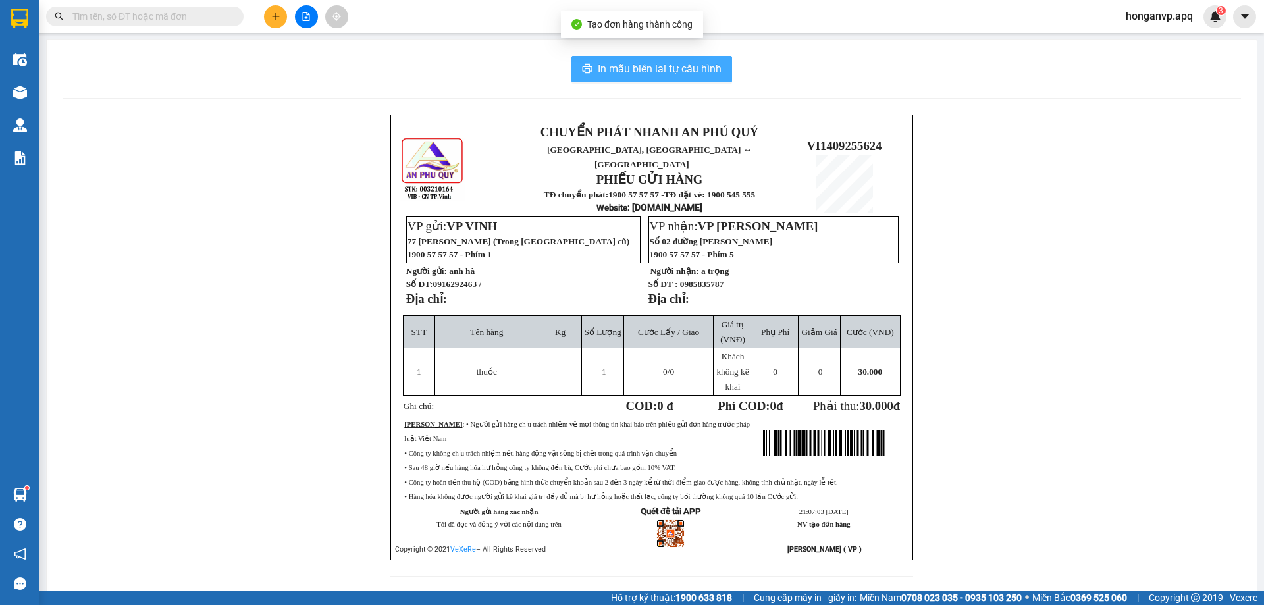
click at [622, 72] on span "In mẫu biên lai tự cấu hình" at bounding box center [660, 69] width 124 height 16
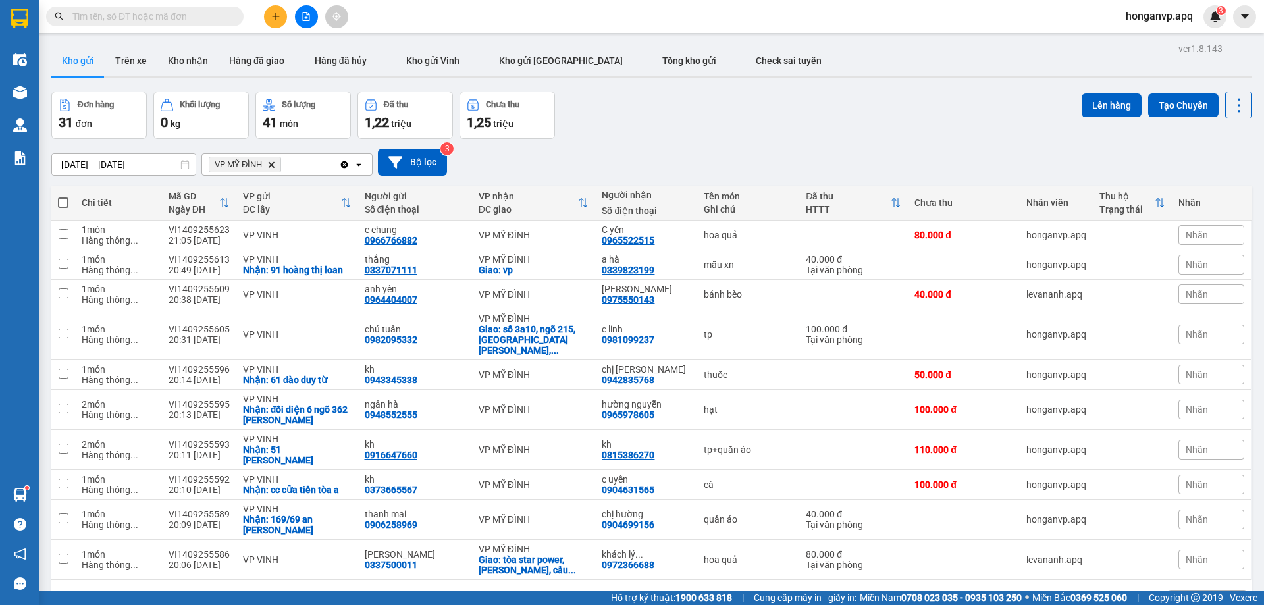
click at [271, 163] on icon "VP MỸ ĐÌNH, close by backspace" at bounding box center [272, 164] width 6 height 6
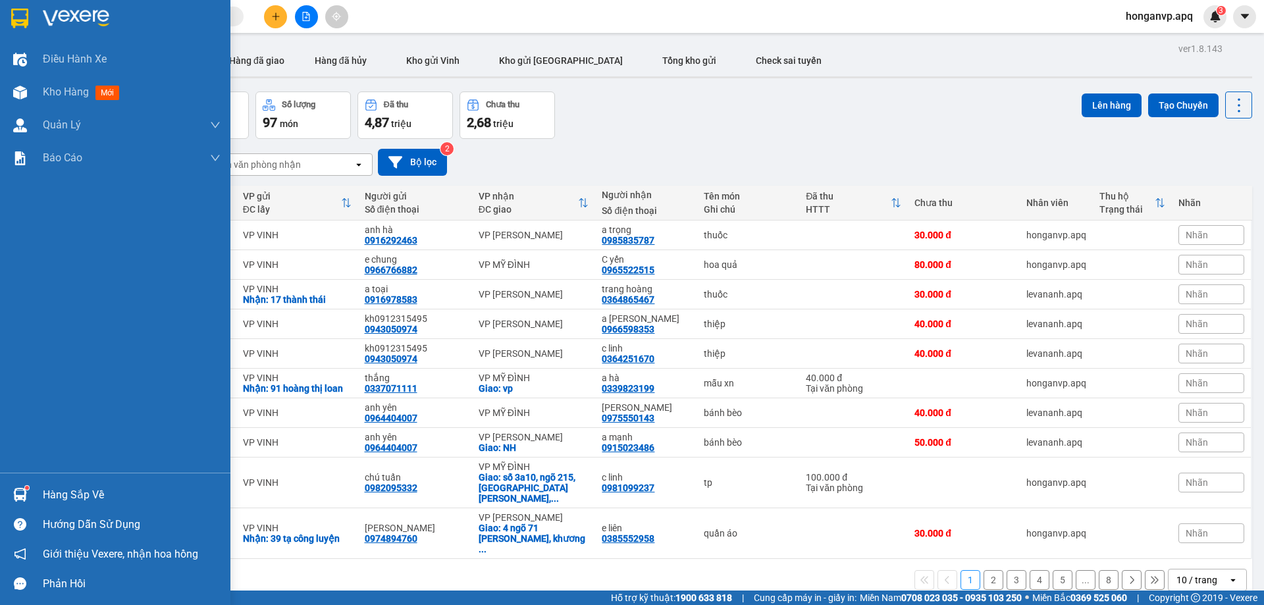
click at [42, 12] on div at bounding box center [115, 21] width 230 height 43
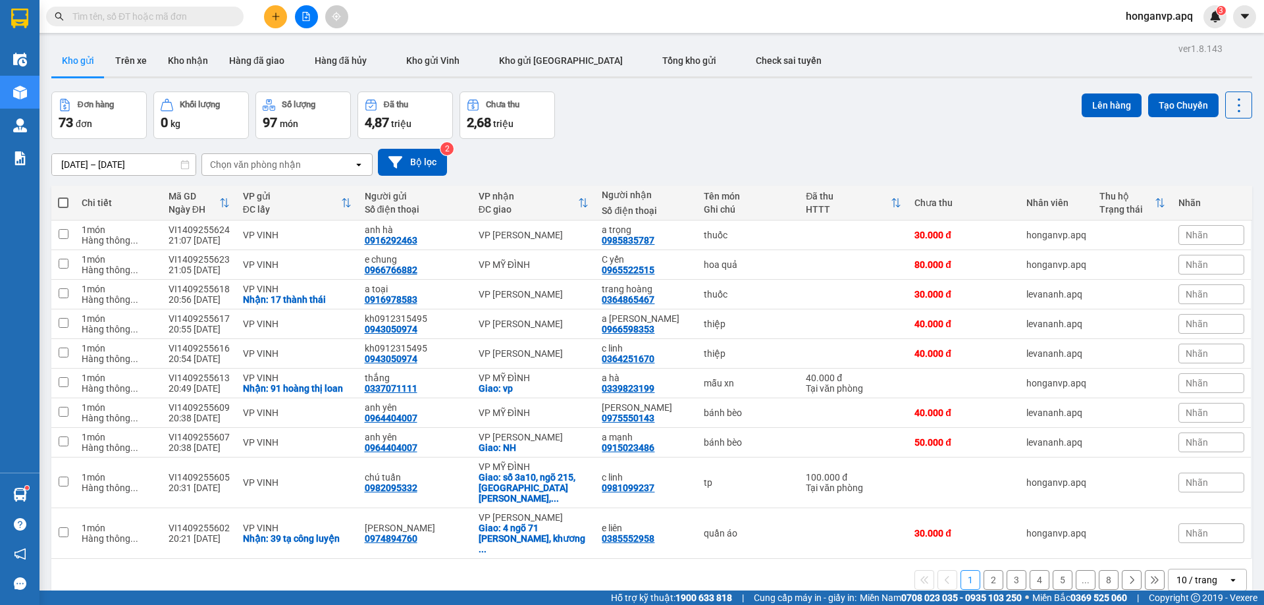
click at [275, 165] on div "Chọn văn phòng nhận" at bounding box center [255, 164] width 91 height 13
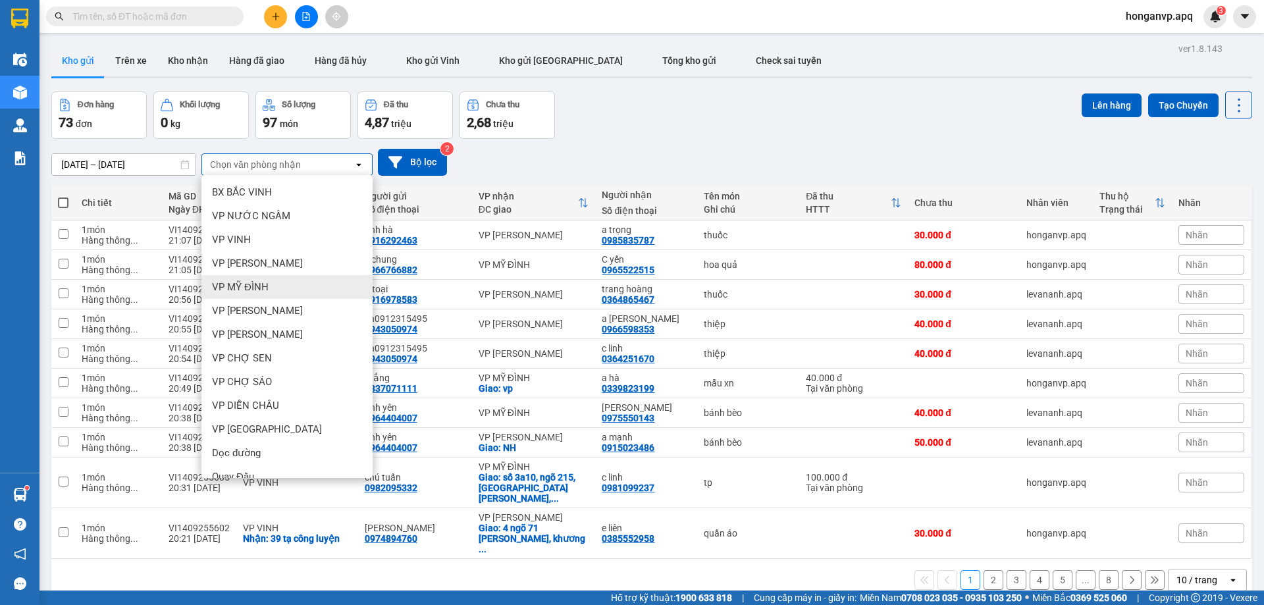
click at [247, 285] on span "VP MỸ ĐÌNH" at bounding box center [240, 286] width 57 height 13
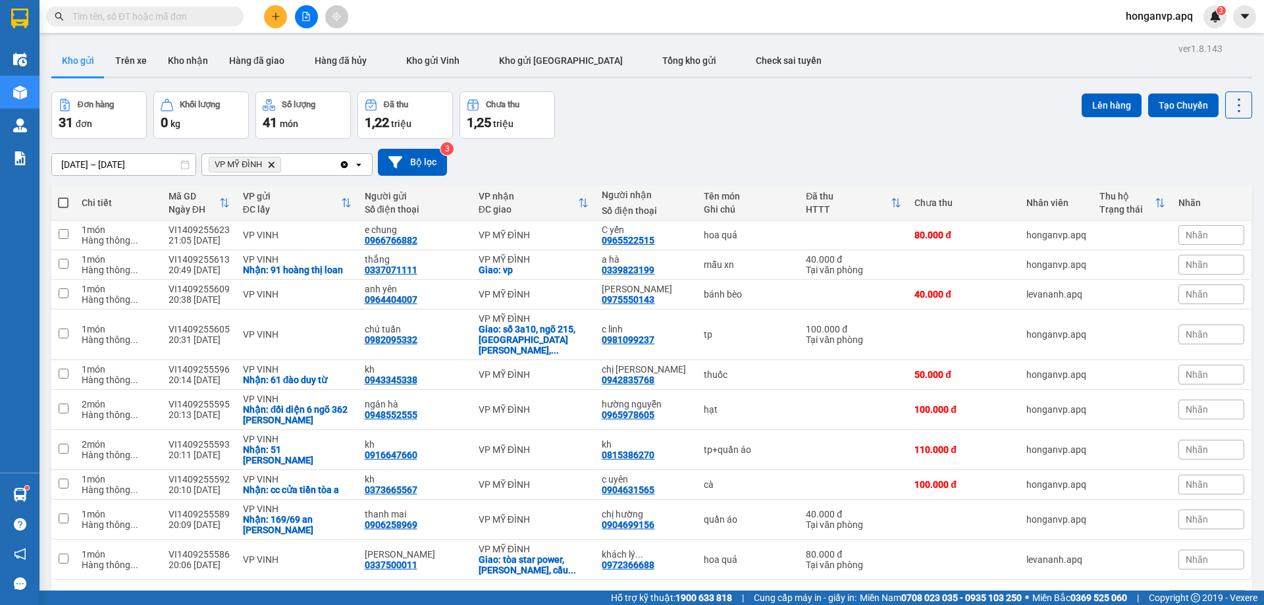
click at [274, 164] on icon "Delete" at bounding box center [271, 165] width 8 height 8
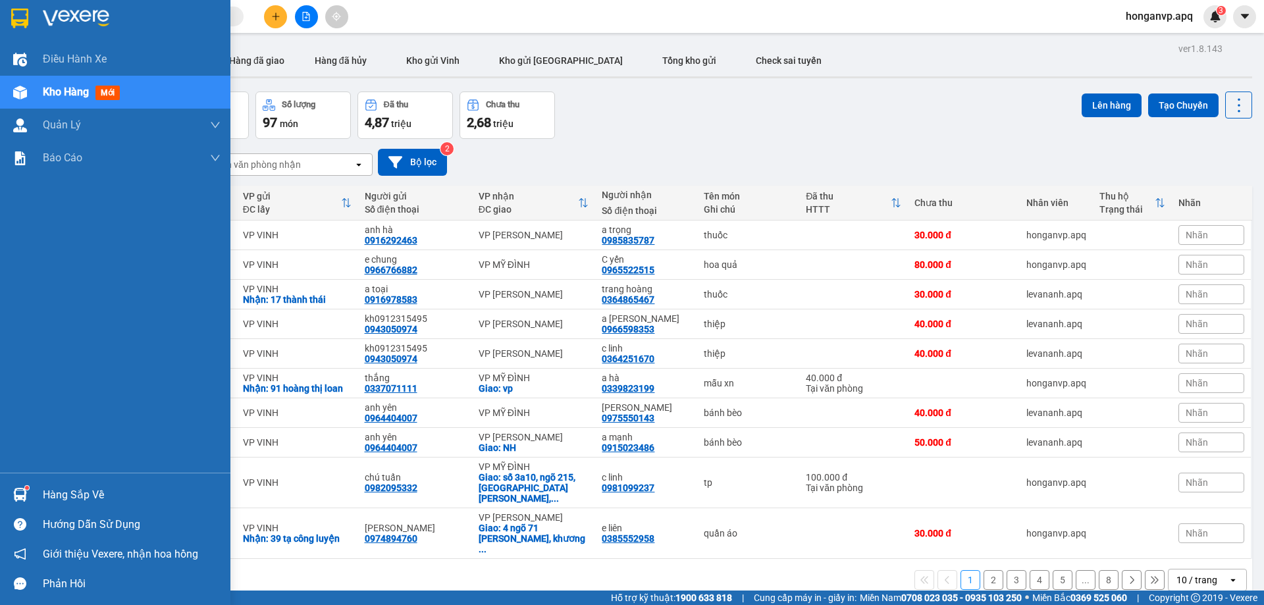
click at [56, 14] on img at bounding box center [76, 19] width 66 height 20
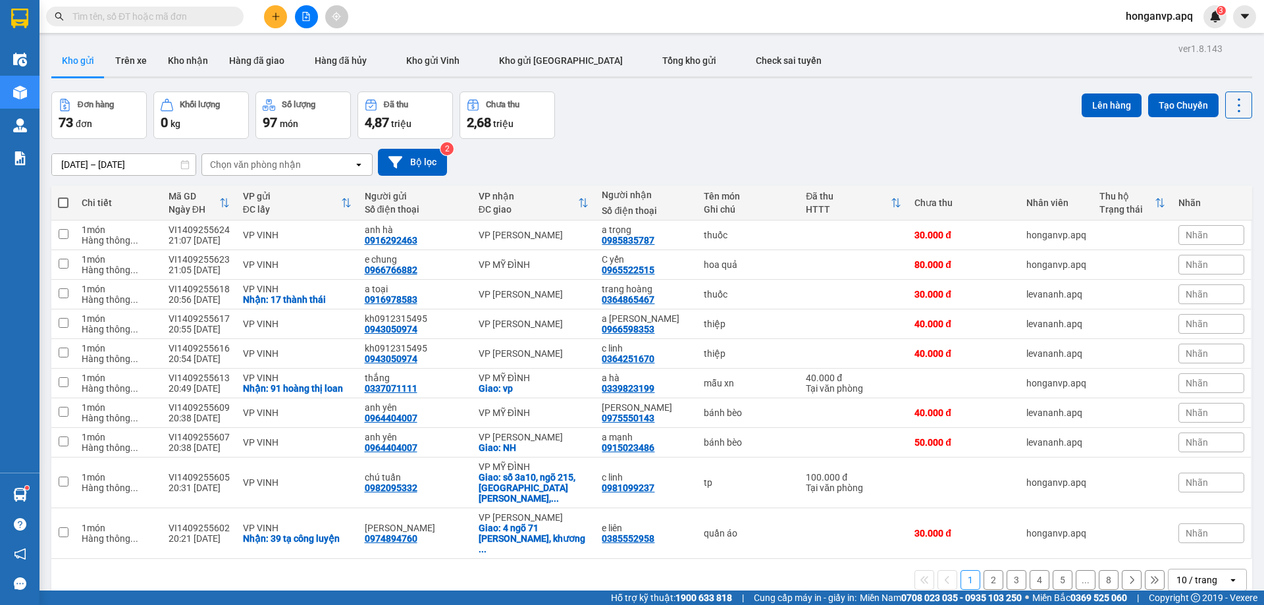
click at [282, 161] on div "Chọn văn phòng nhận" at bounding box center [255, 164] width 91 height 13
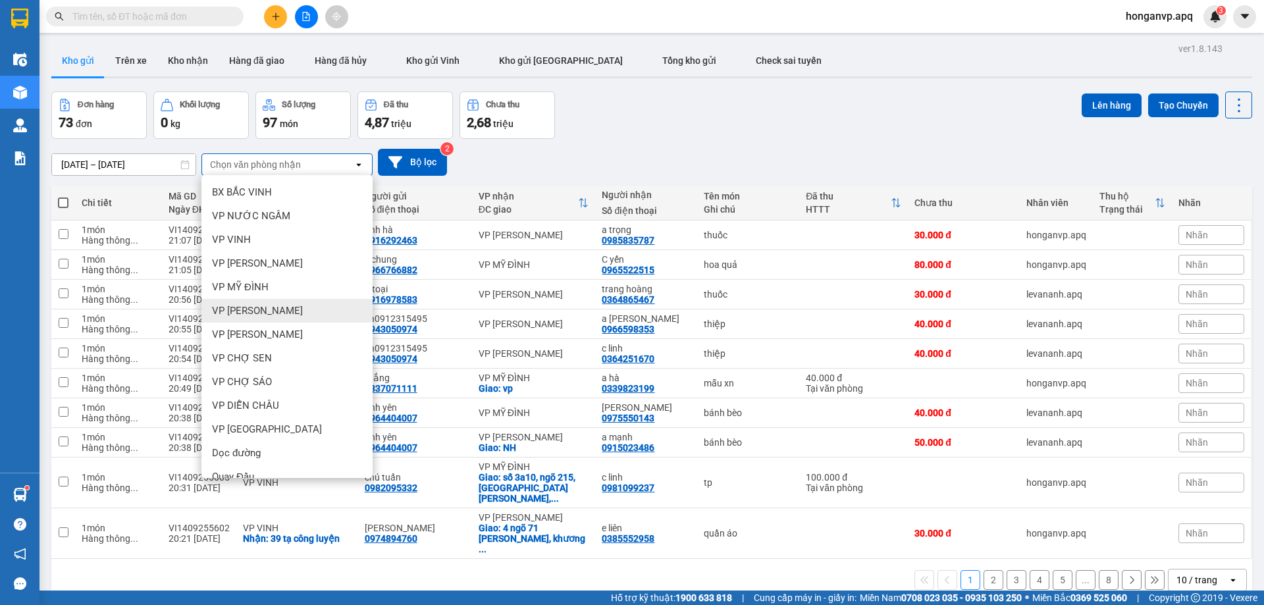
click at [258, 305] on span "VP [PERSON_NAME]" at bounding box center [257, 310] width 91 height 13
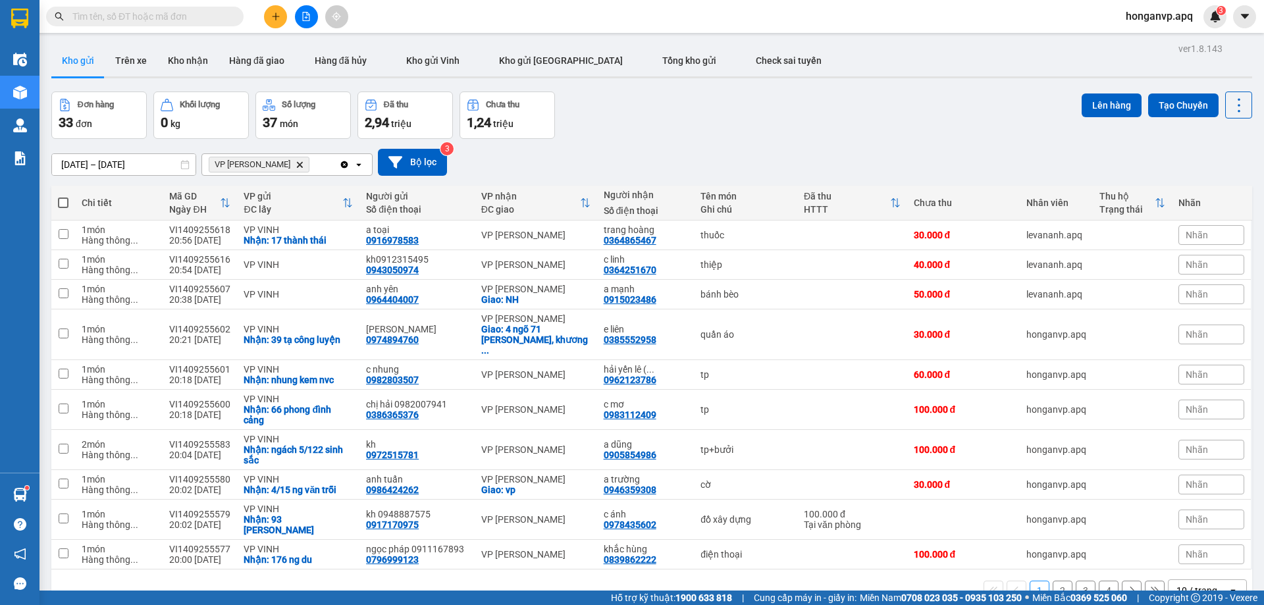
click at [296, 163] on icon "Delete" at bounding box center [300, 165] width 8 height 8
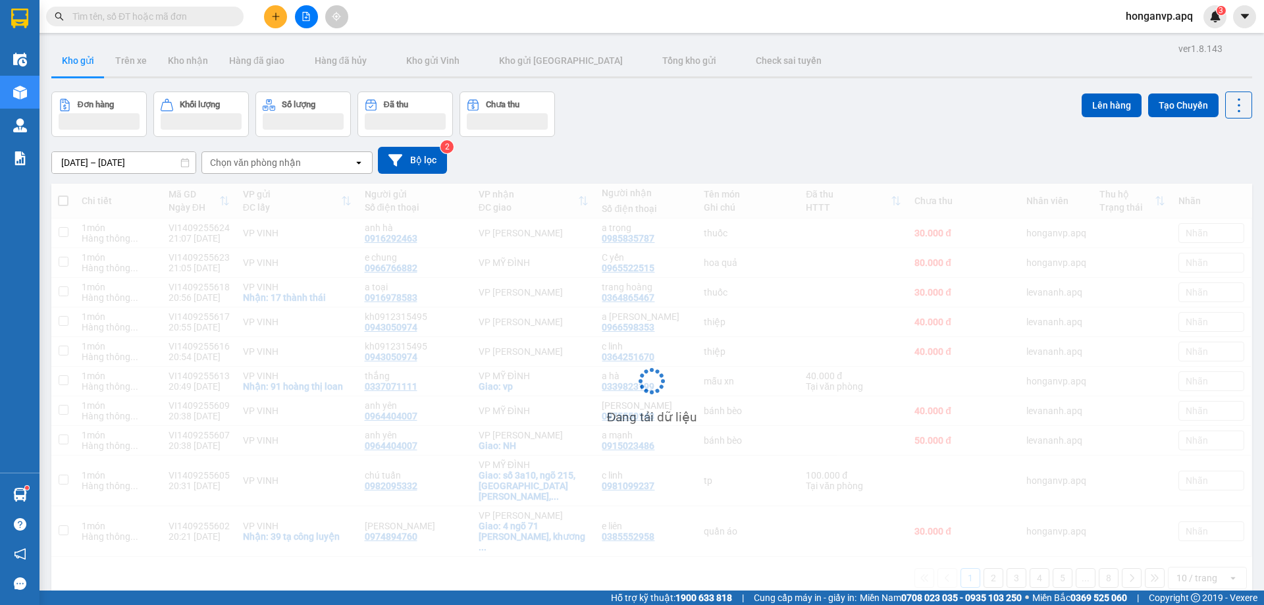
click at [276, 165] on div "Chọn văn phòng nhận" at bounding box center [255, 162] width 91 height 13
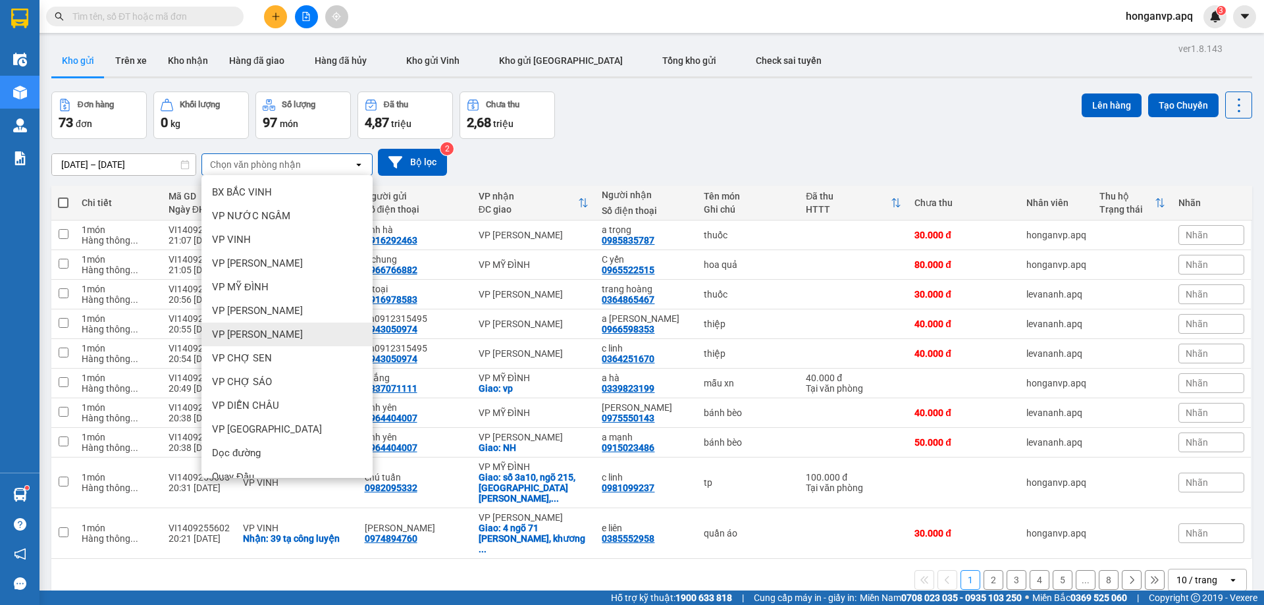
click at [248, 336] on span "VP [PERSON_NAME]" at bounding box center [257, 334] width 91 height 13
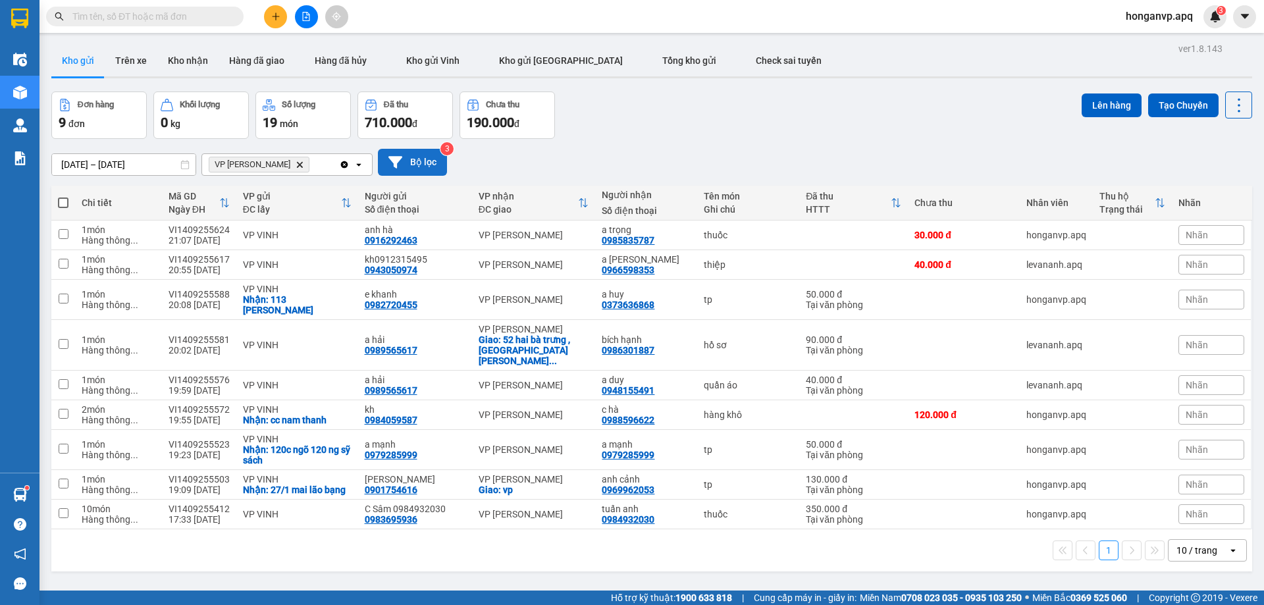
click at [396, 162] on icon at bounding box center [395, 162] width 14 height 12
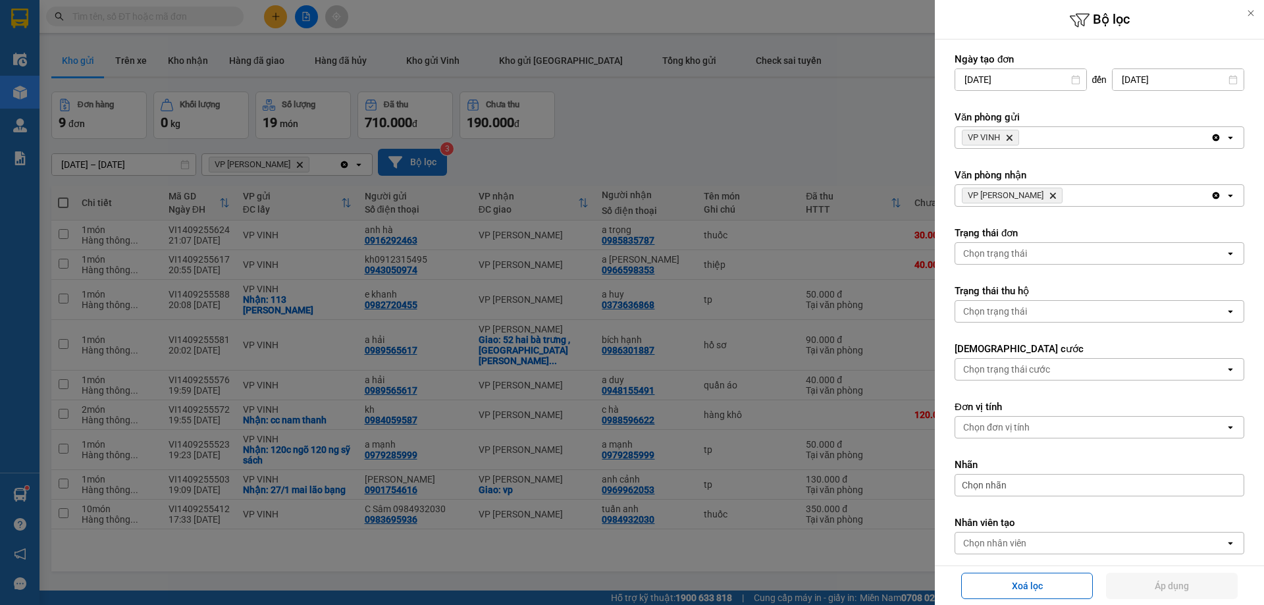
click at [652, 131] on div at bounding box center [632, 302] width 1264 height 605
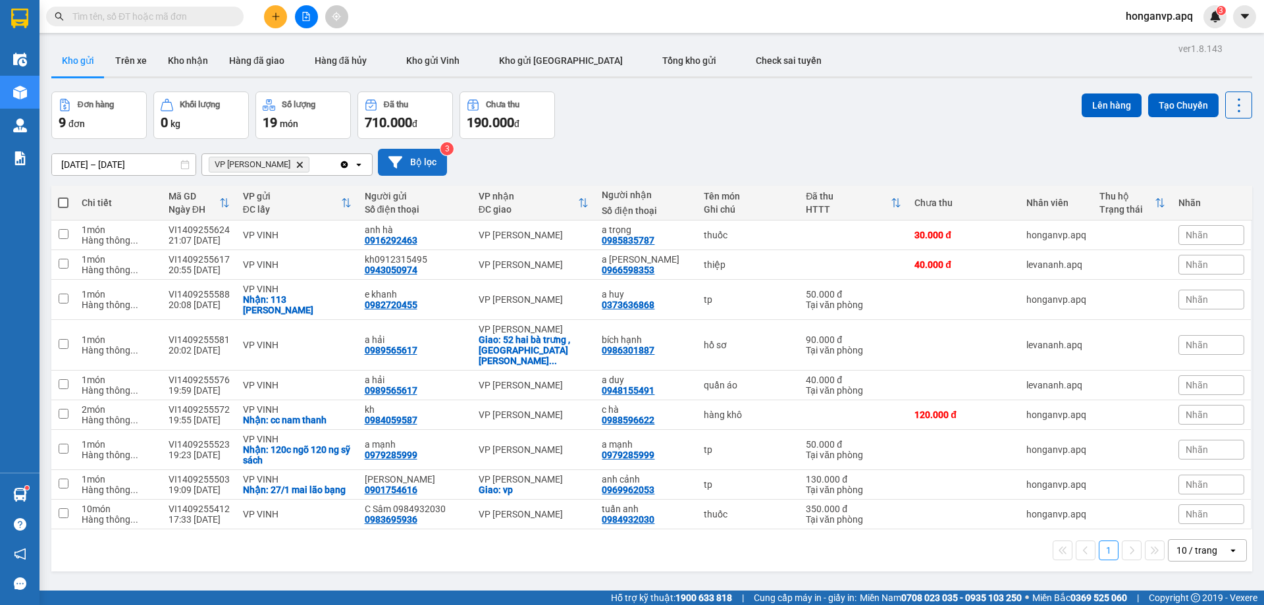
click at [297, 165] on icon "VP GIA LÂM, close by backspace" at bounding box center [300, 164] width 6 height 6
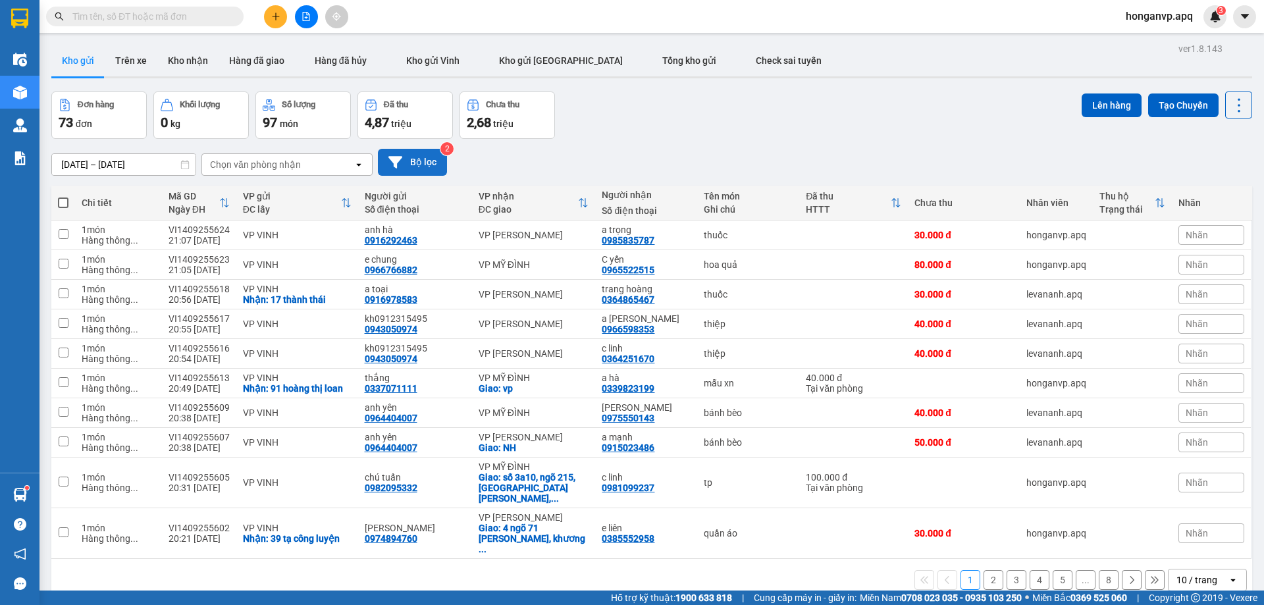
click at [280, 168] on div "Chọn văn phòng nhận" at bounding box center [255, 164] width 91 height 13
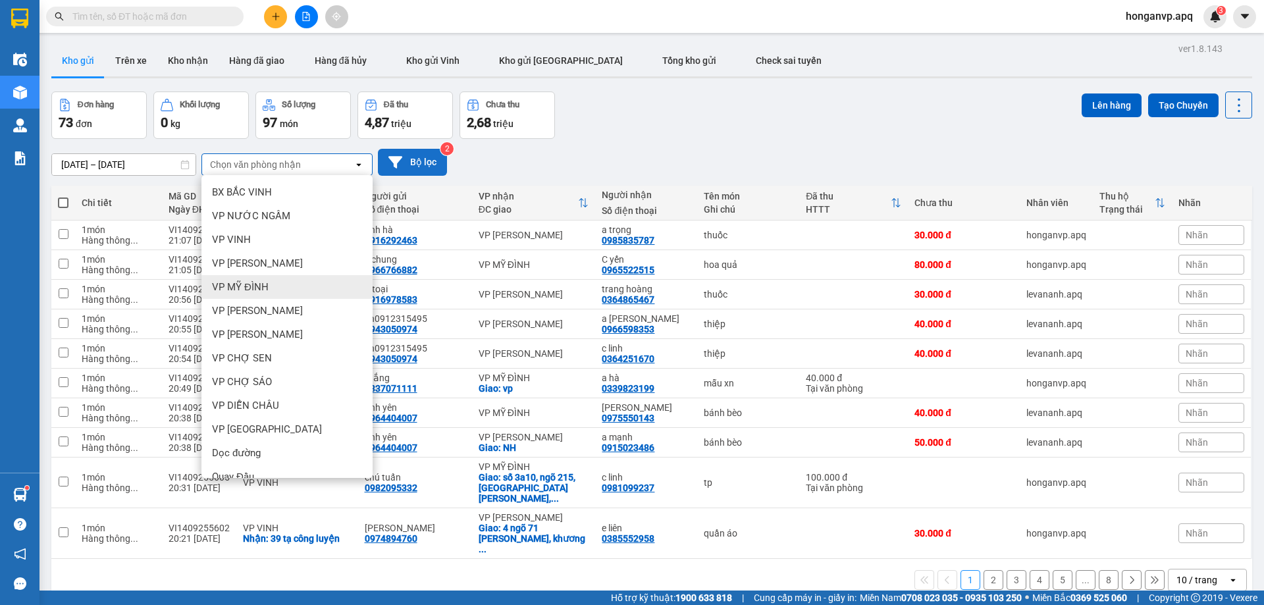
click at [257, 286] on span "VP MỸ ĐÌNH" at bounding box center [240, 286] width 57 height 13
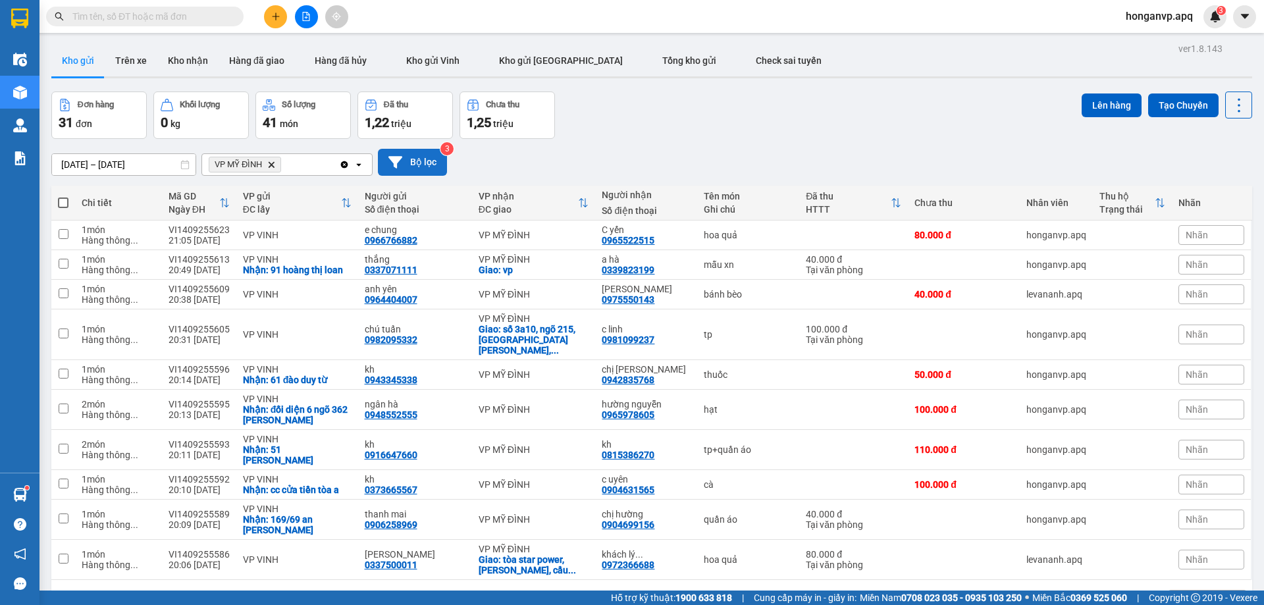
click at [176, 15] on input "text" at bounding box center [149, 16] width 155 height 14
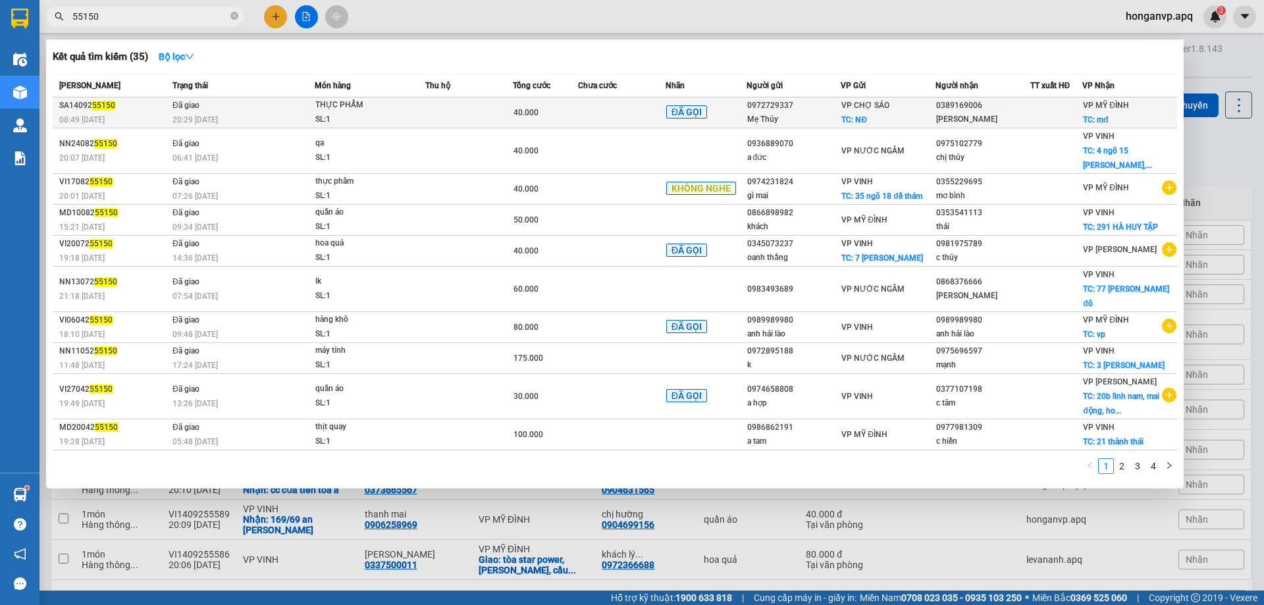
type input "55150"
click at [252, 119] on div "20:29 [DATE]" at bounding box center [243, 120] width 142 height 14
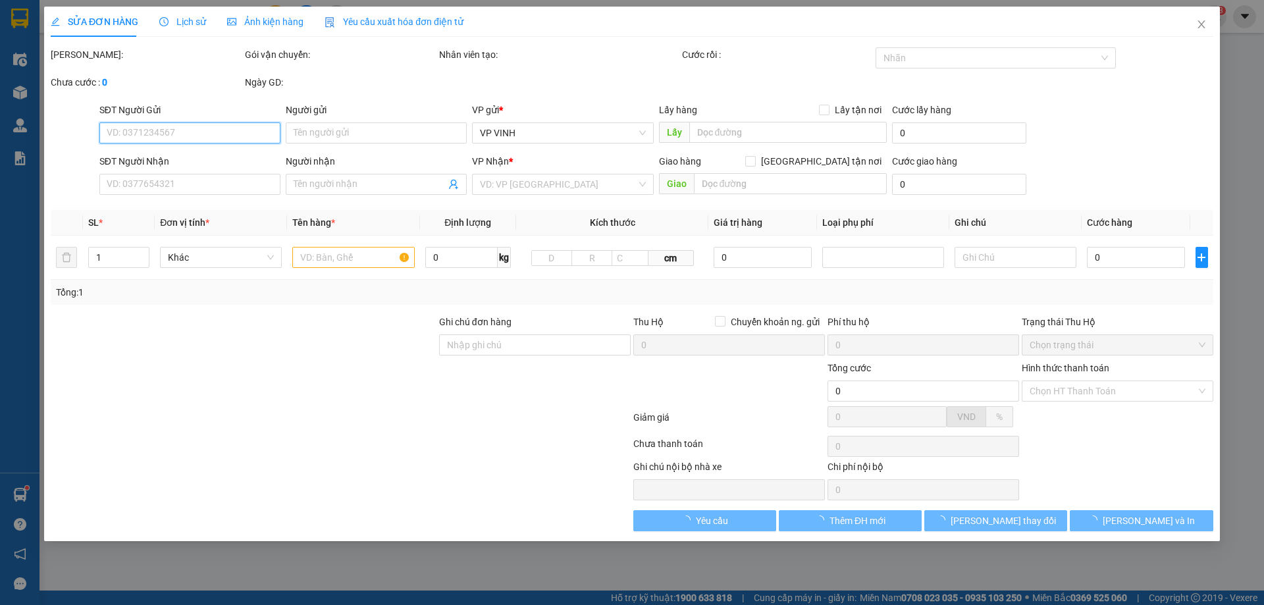
type input "0972729337"
type input "Mẹ Thủy"
checkbox input "true"
type input "NĐ"
type input "0389169006"
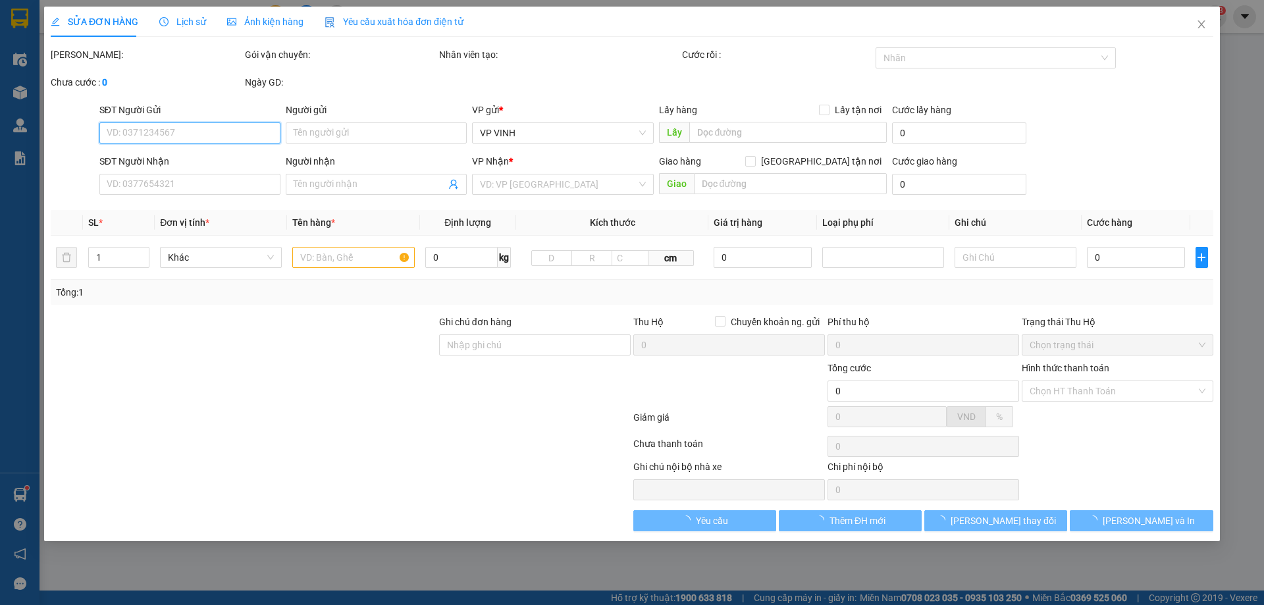
type input "[PERSON_NAME]"
checkbox input "true"
type input "mđ"
type input "40.000"
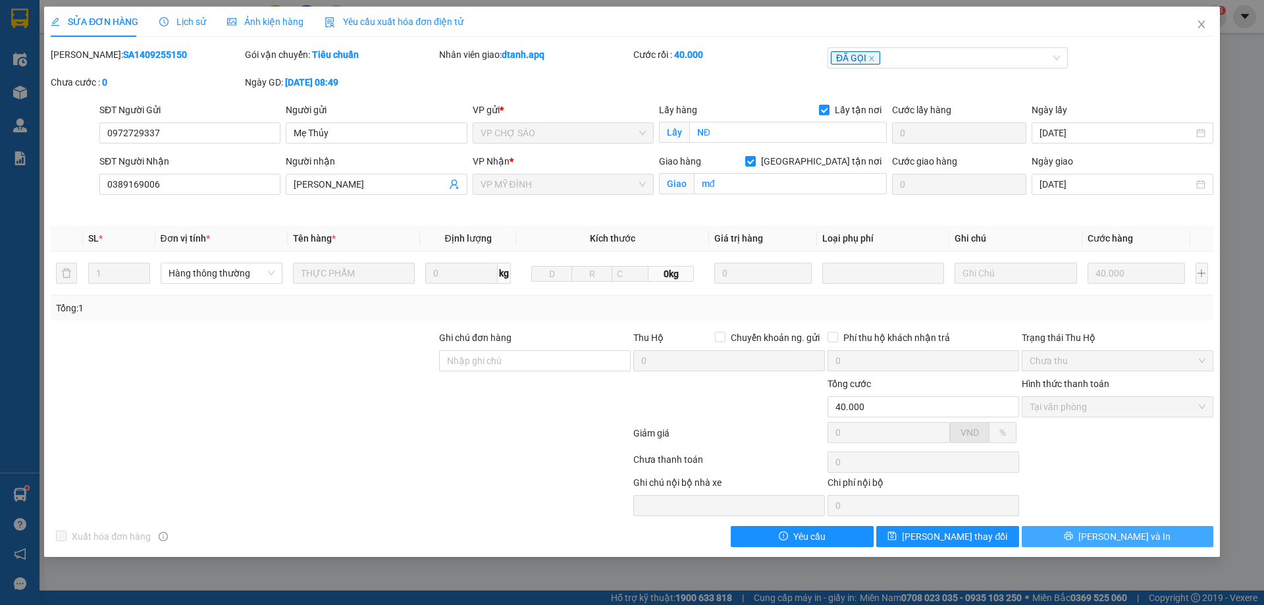
click at [1128, 535] on span "[PERSON_NAME] và In" at bounding box center [1124, 536] width 92 height 14
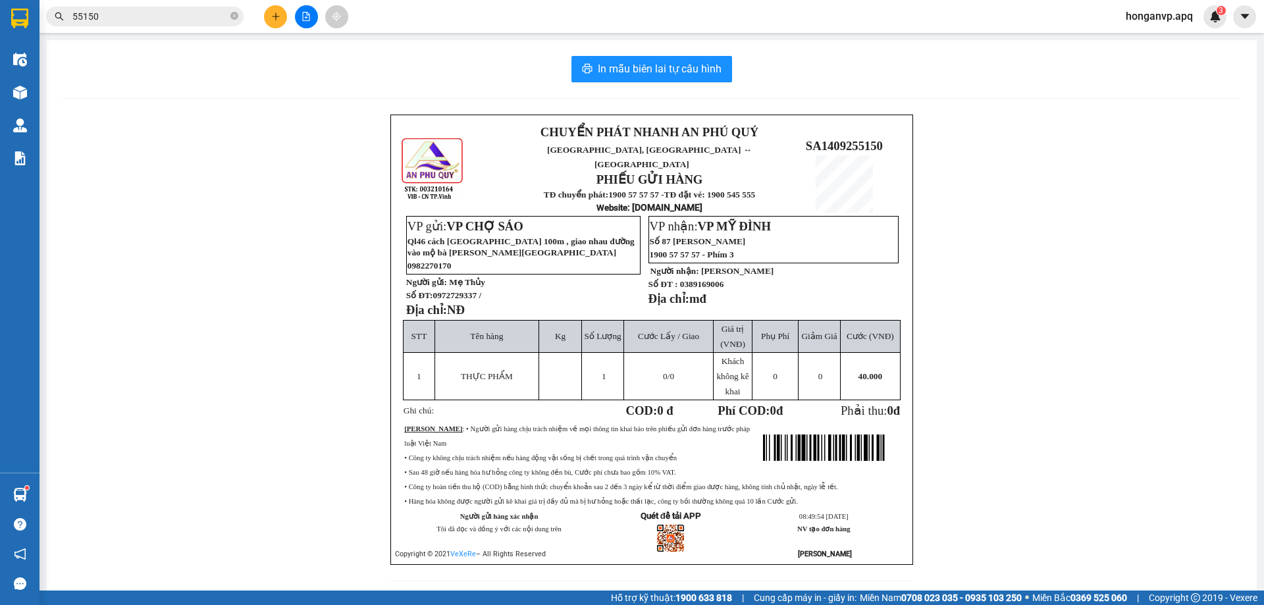
click at [138, 18] on input "55150" at bounding box center [149, 16] width 155 height 14
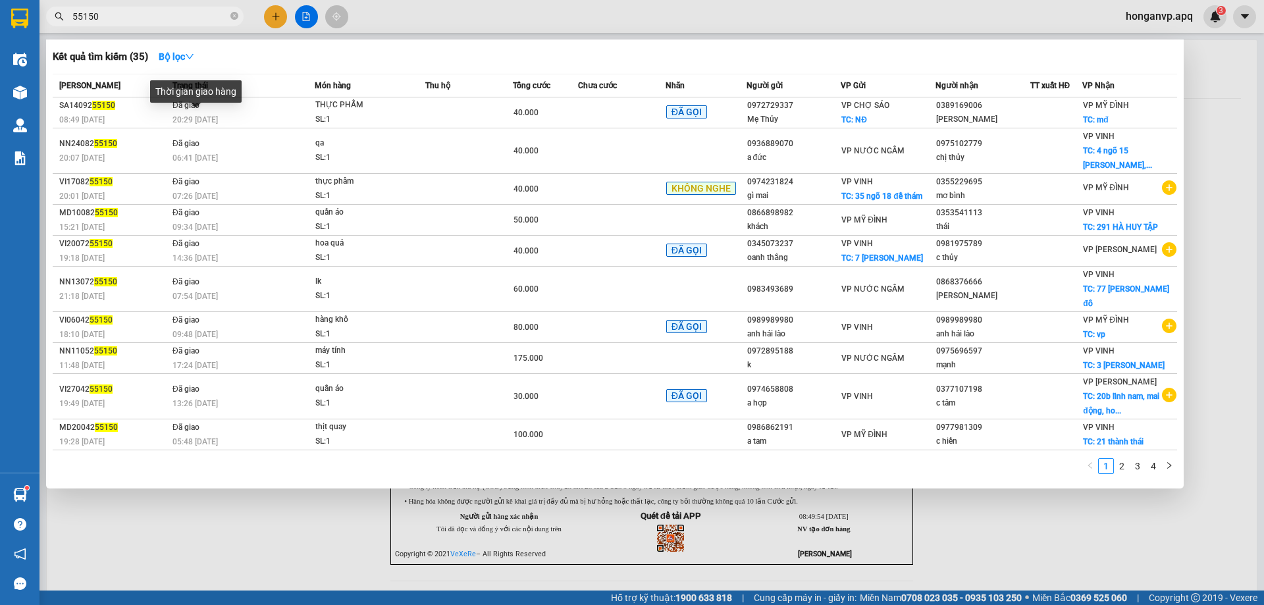
click at [231, 104] on div "Thời gian giao hàng" at bounding box center [196, 96] width 92 height 32
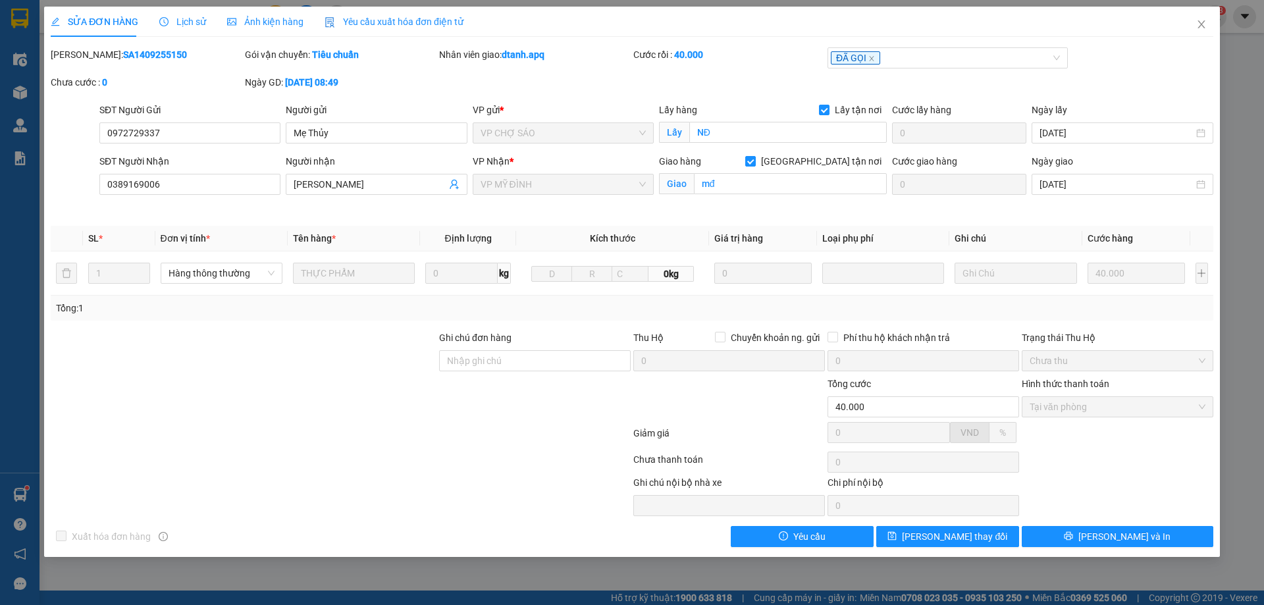
click at [186, 20] on span "Lịch sử" at bounding box center [182, 21] width 47 height 11
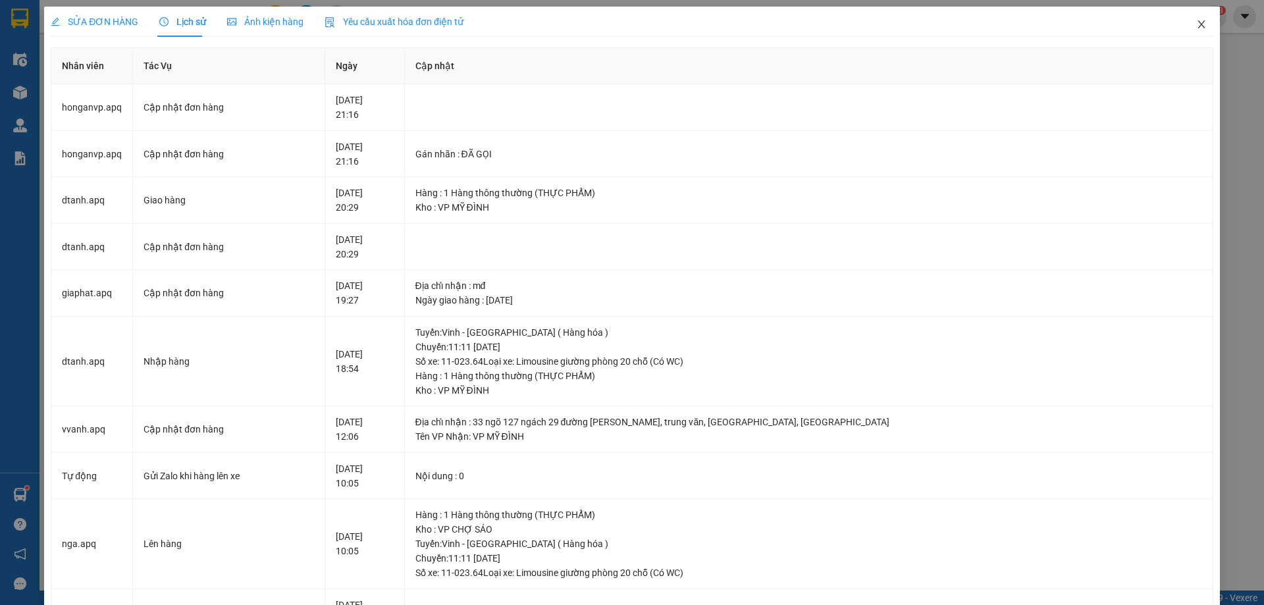
click at [1196, 20] on icon "close" at bounding box center [1201, 24] width 11 height 11
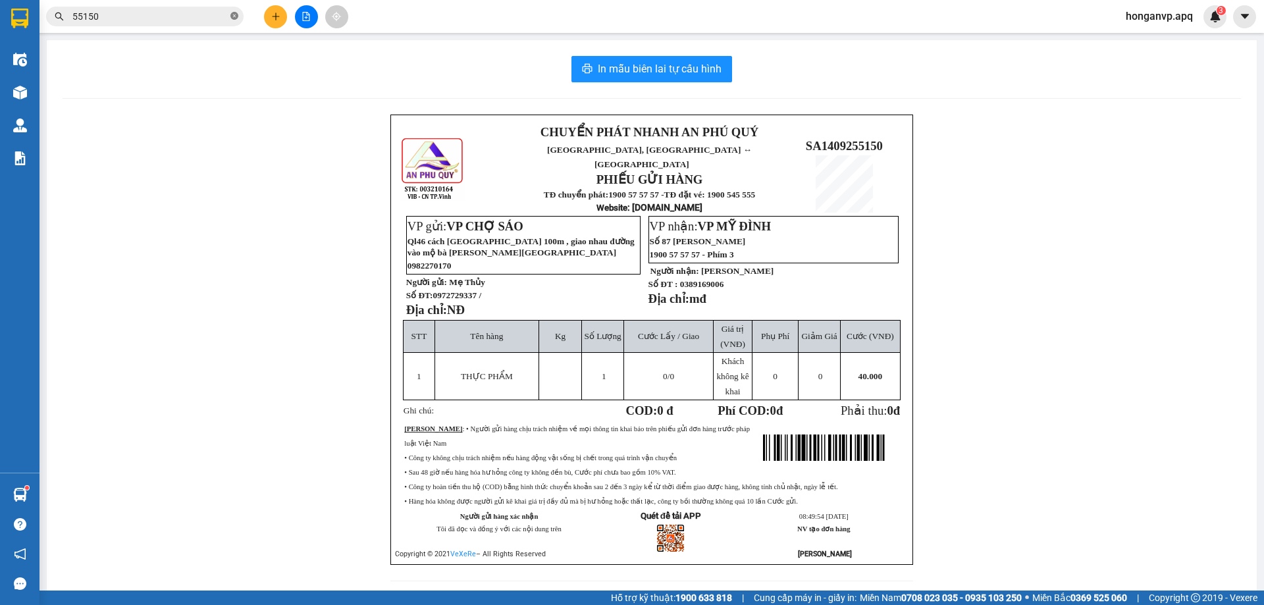
click at [233, 16] on icon "close-circle" at bounding box center [234, 16] width 8 height 8
click at [269, 13] on button at bounding box center [275, 16] width 23 height 23
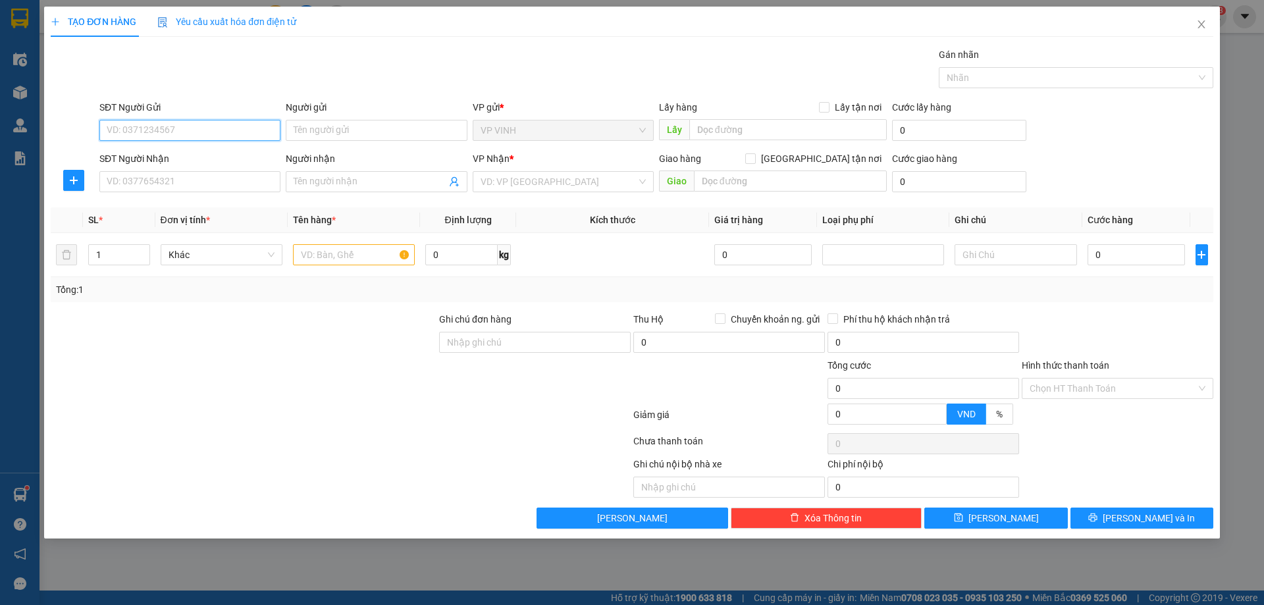
paste input "0904966770"
type input "0904966770"
click at [163, 157] on div "0904966770 - c thu" at bounding box center [189, 156] width 165 height 14
type input "c thu"
checkbox input "true"
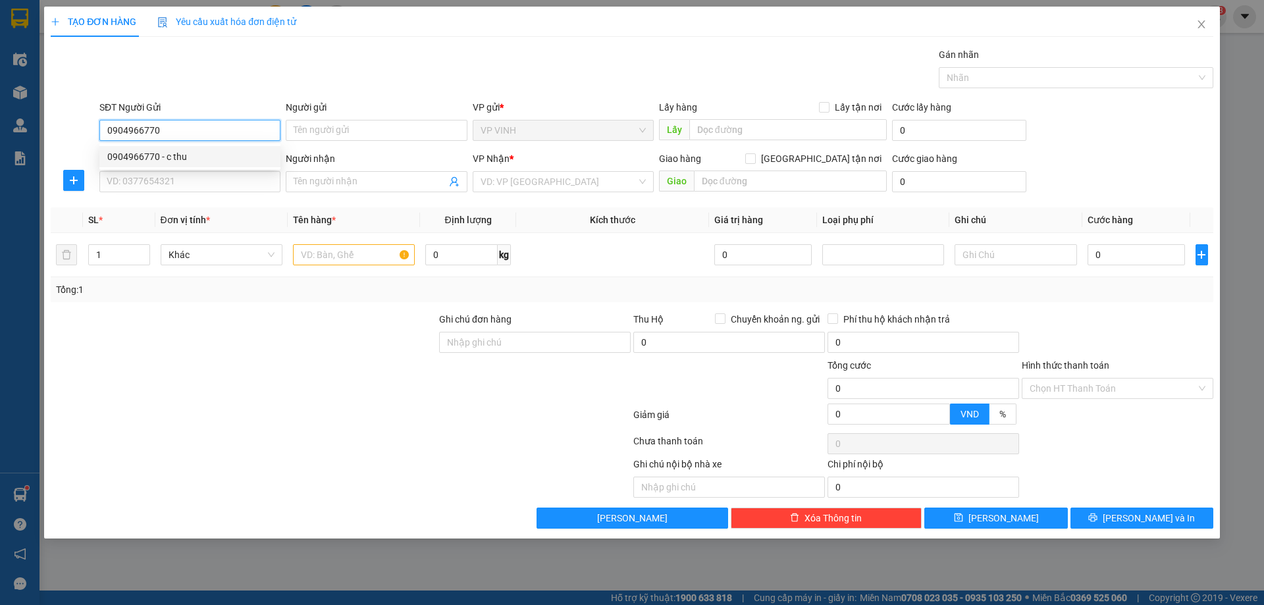
type input "39 [PERSON_NAME]"
type input "0904966770"
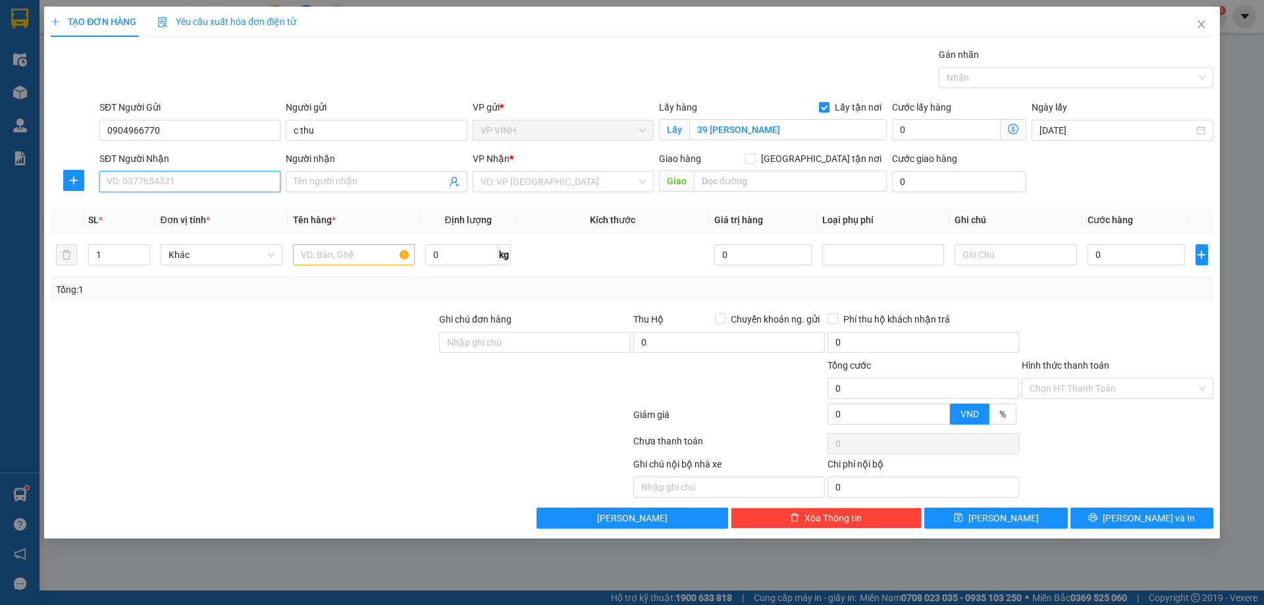
click at [195, 186] on input "SĐT Người Nhận" at bounding box center [189, 181] width 181 height 21
click at [183, 176] on input "SĐT Người Nhận" at bounding box center [189, 181] width 181 height 21
click at [454, 185] on icon "user-add" at bounding box center [454, 181] width 11 height 11
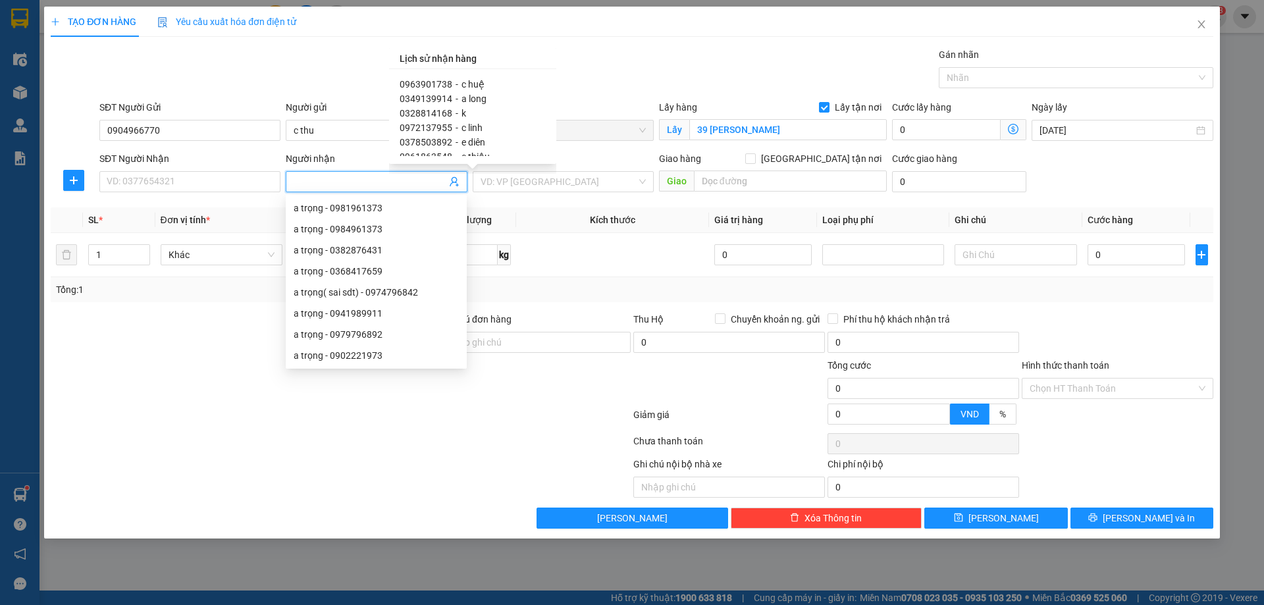
click at [419, 100] on span "0349139914" at bounding box center [426, 98] width 53 height 11
type input "0349139914"
type input "a long"
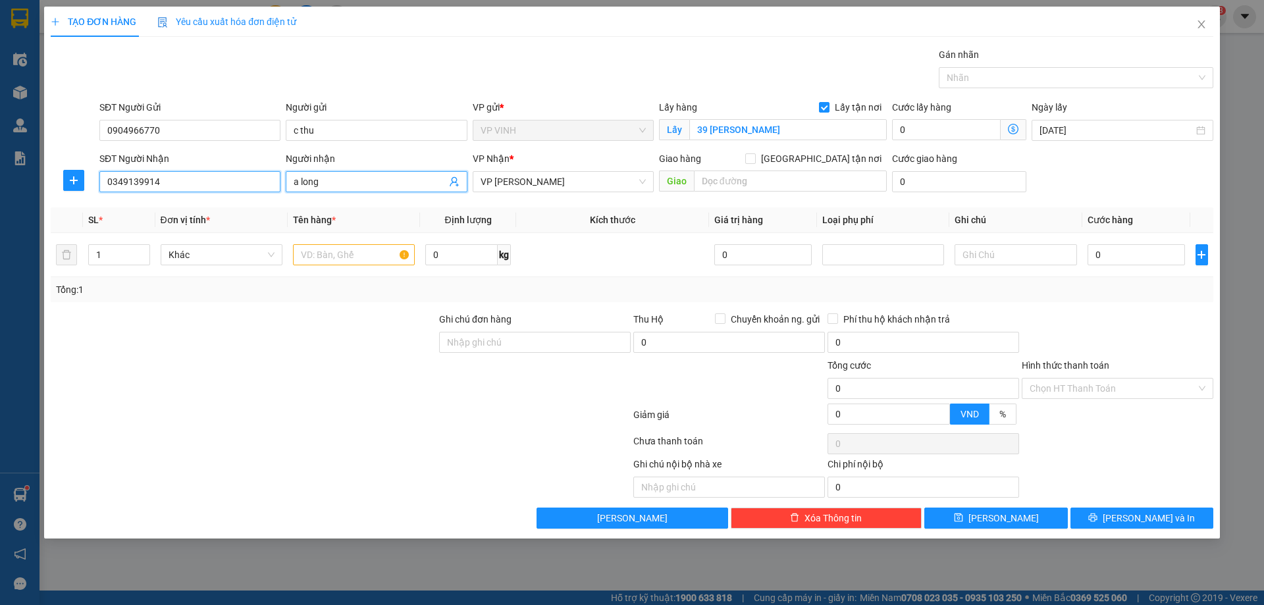
click at [182, 182] on input "0349139914" at bounding box center [189, 181] width 181 height 21
type input "0349139914"
click at [155, 209] on div "0349139914 - a long" at bounding box center [189, 208] width 165 height 14
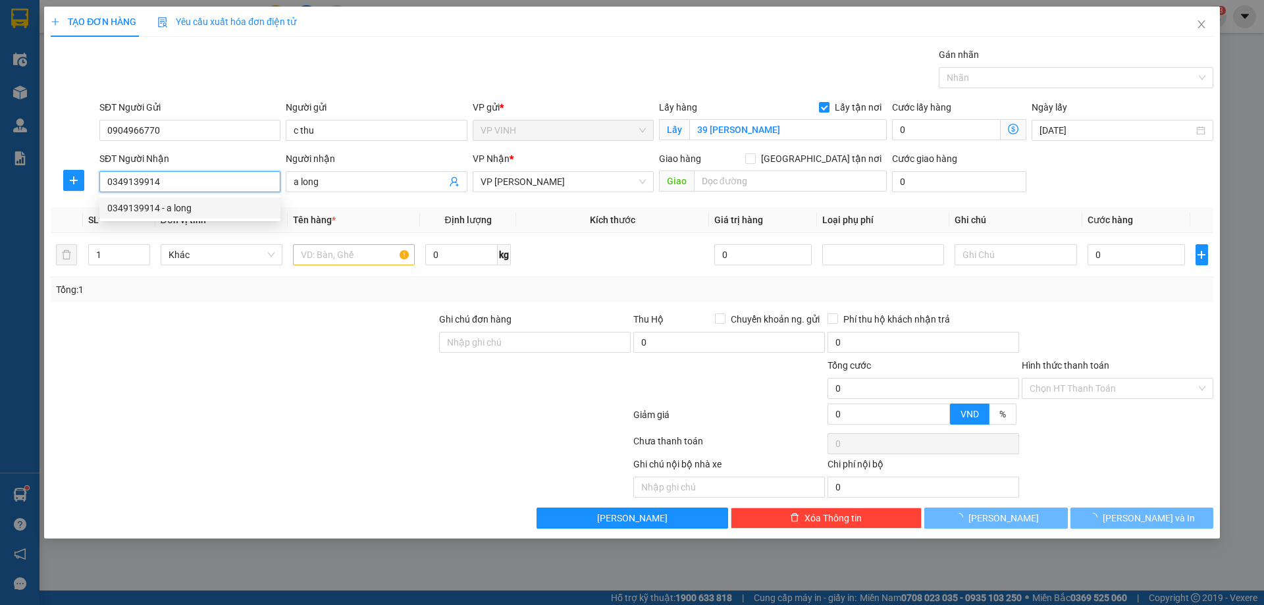
checkbox input "true"
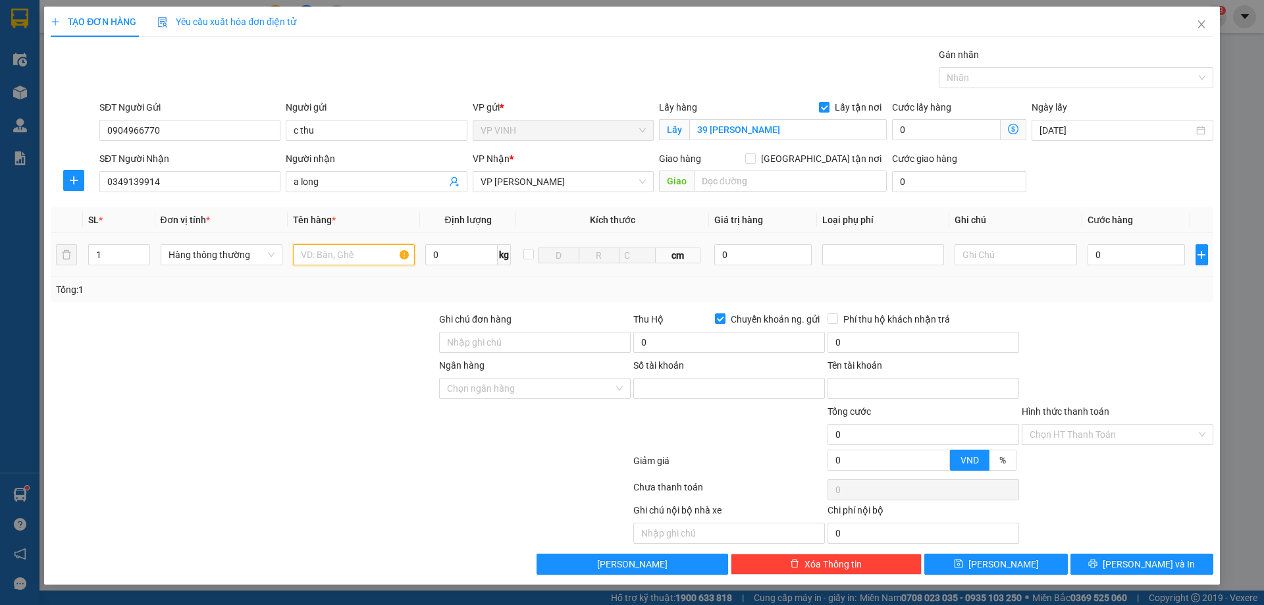
click at [359, 260] on input "text" at bounding box center [354, 254] width 122 height 21
type input "thuốc"
click at [1147, 254] on input "0" at bounding box center [1137, 254] width 98 height 21
click at [1140, 569] on span "[PERSON_NAME] và In" at bounding box center [1149, 564] width 92 height 14
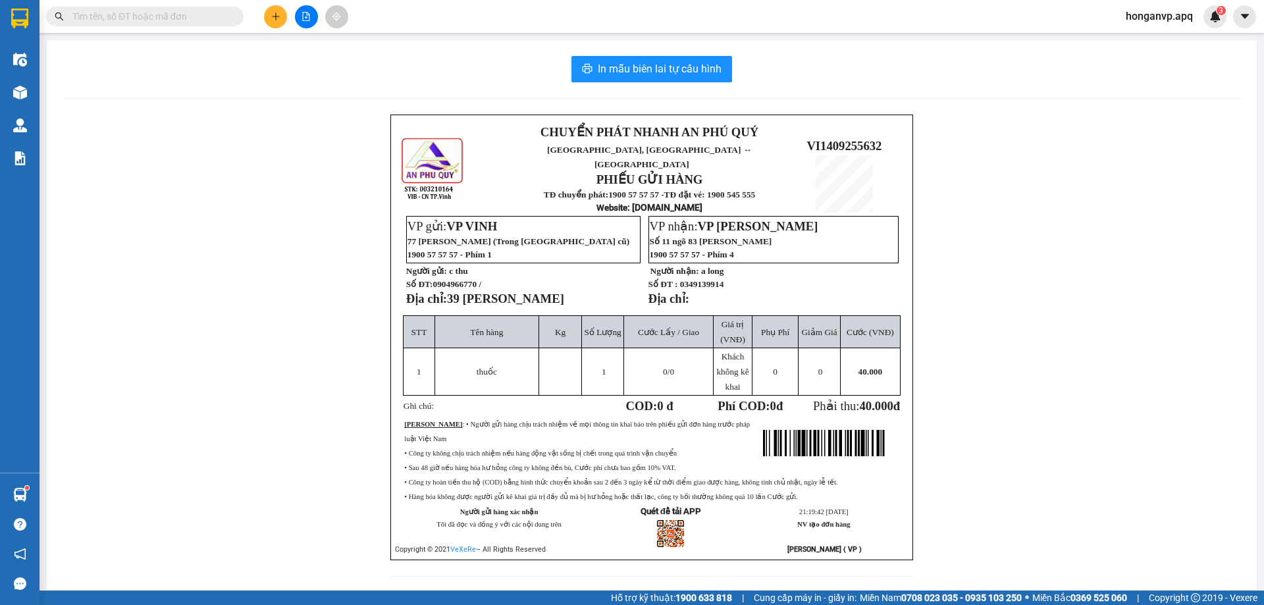
click at [145, 196] on div "CHUYỂN PHÁT NHANH AN PHÚ QUÝ NGHỆ AN, [GEOGRAPHIC_DATA] ↔ [GEOGRAPHIC_DATA] PHI…" at bounding box center [652, 354] width 1178 height 478
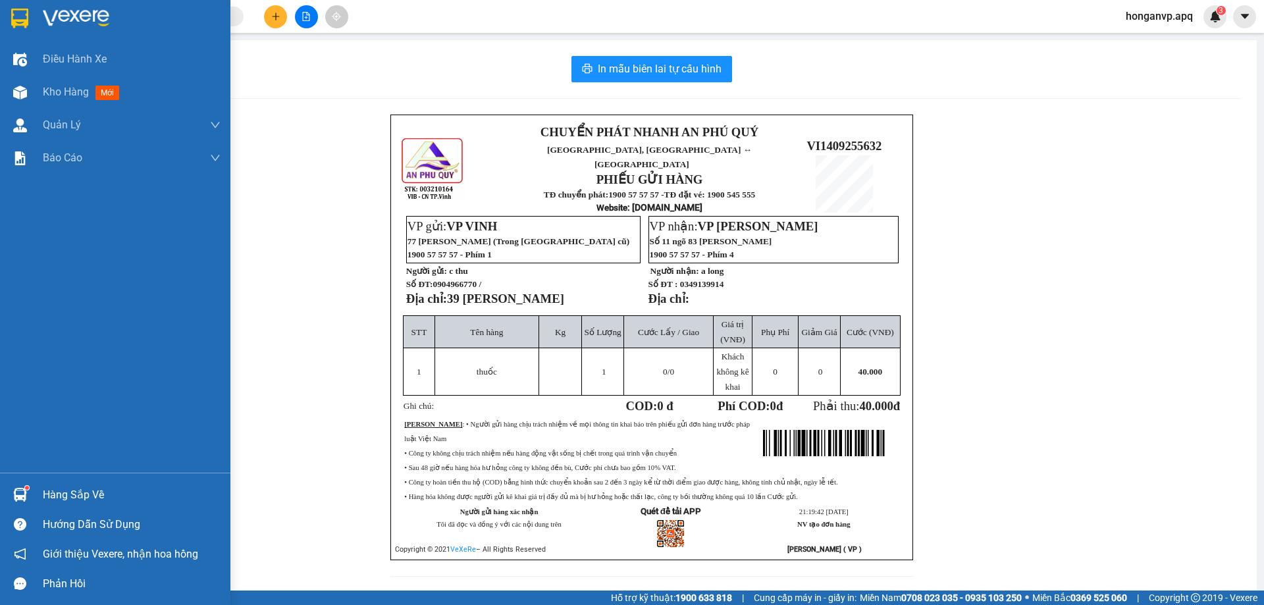
click at [61, 14] on img at bounding box center [76, 19] width 66 height 20
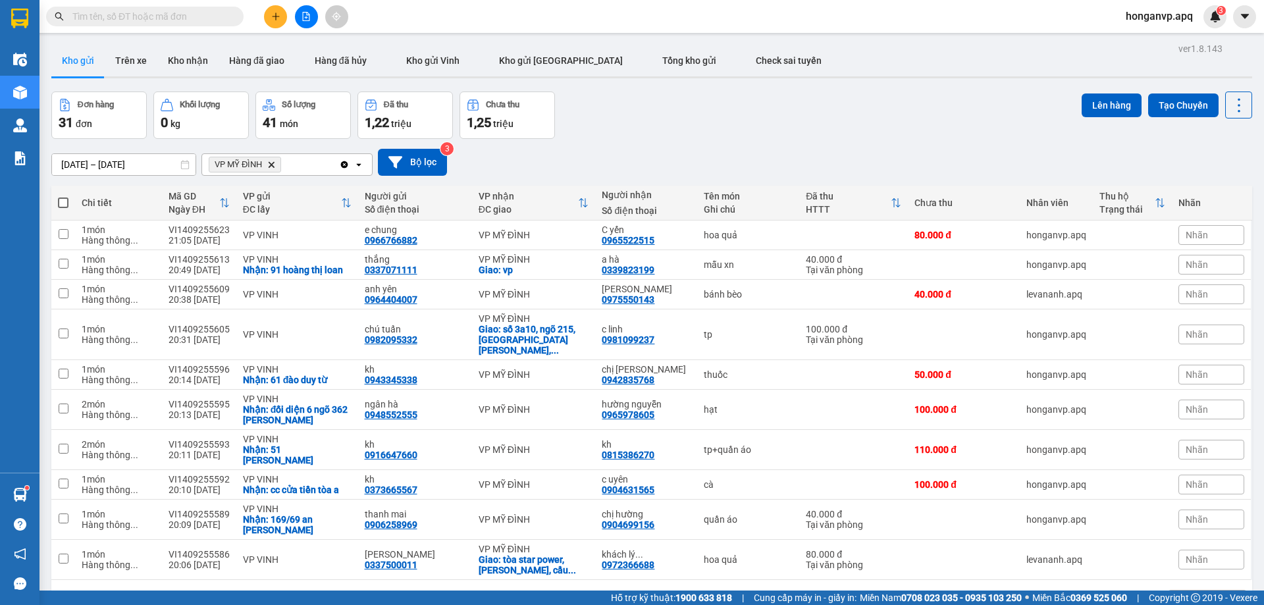
click at [192, 18] on input "text" at bounding box center [149, 16] width 155 height 14
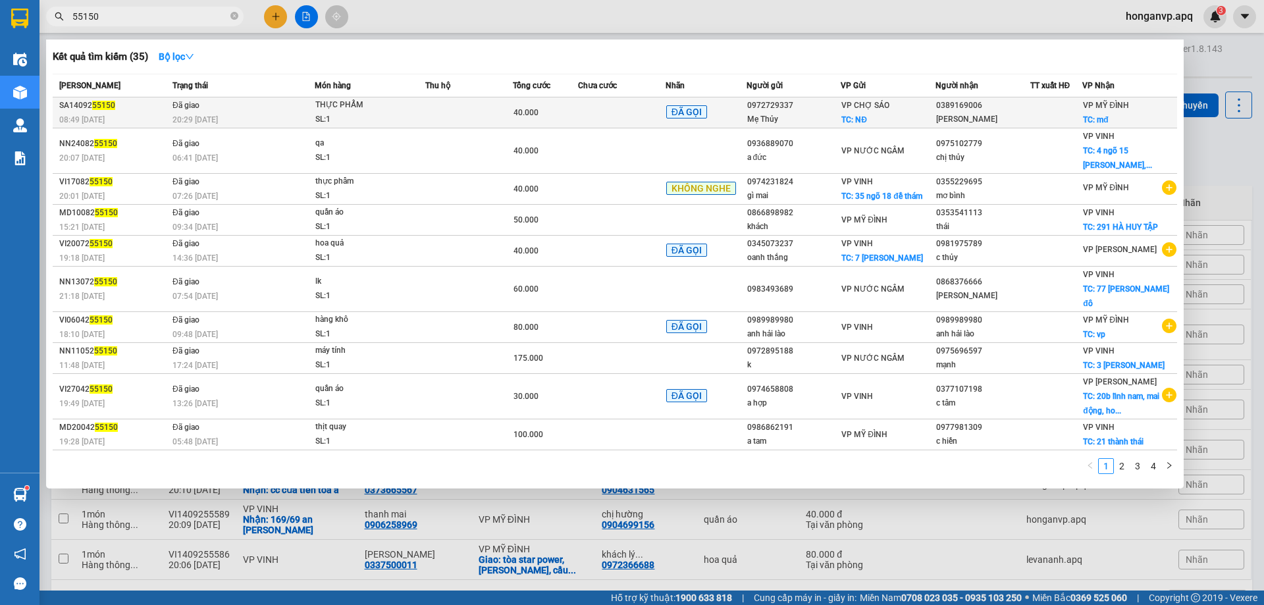
type input "55150"
click at [295, 120] on div "20:29 [DATE]" at bounding box center [243, 120] width 142 height 14
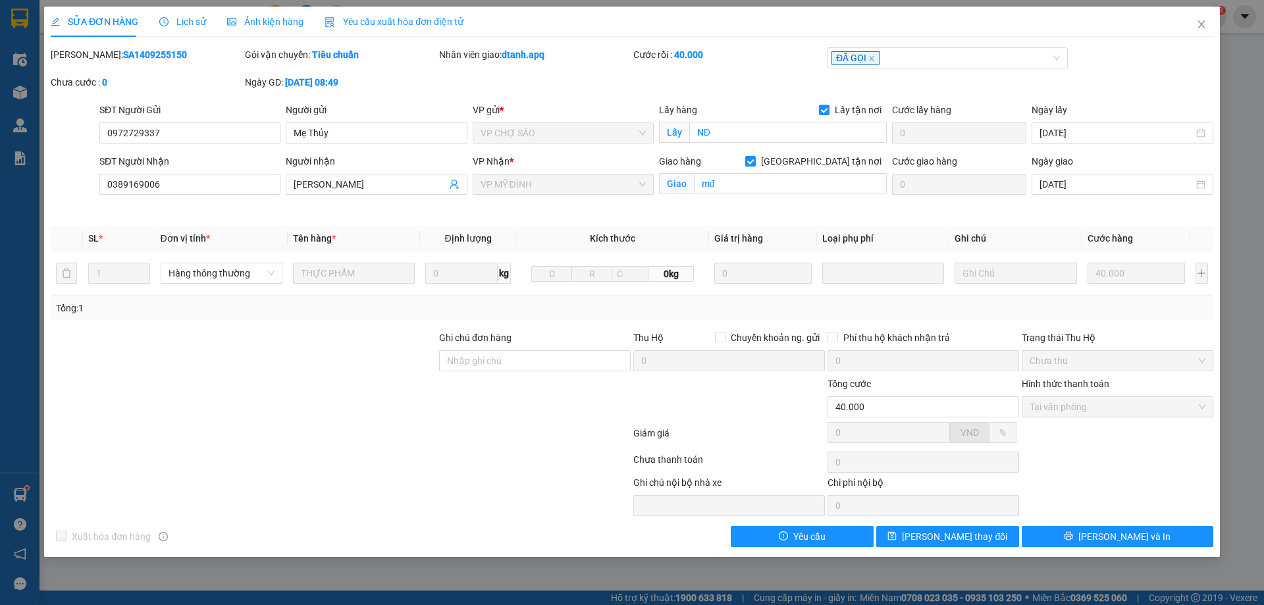
click at [191, 20] on span "Lịch sử" at bounding box center [182, 21] width 47 height 11
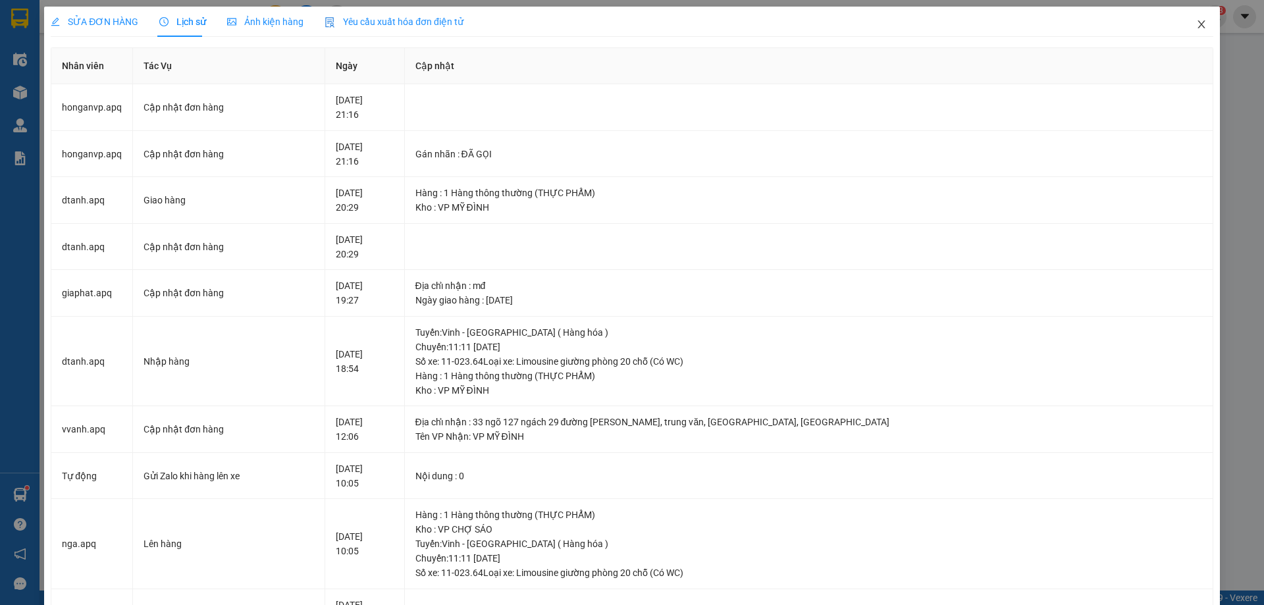
click at [1196, 24] on icon "close" at bounding box center [1201, 24] width 11 height 11
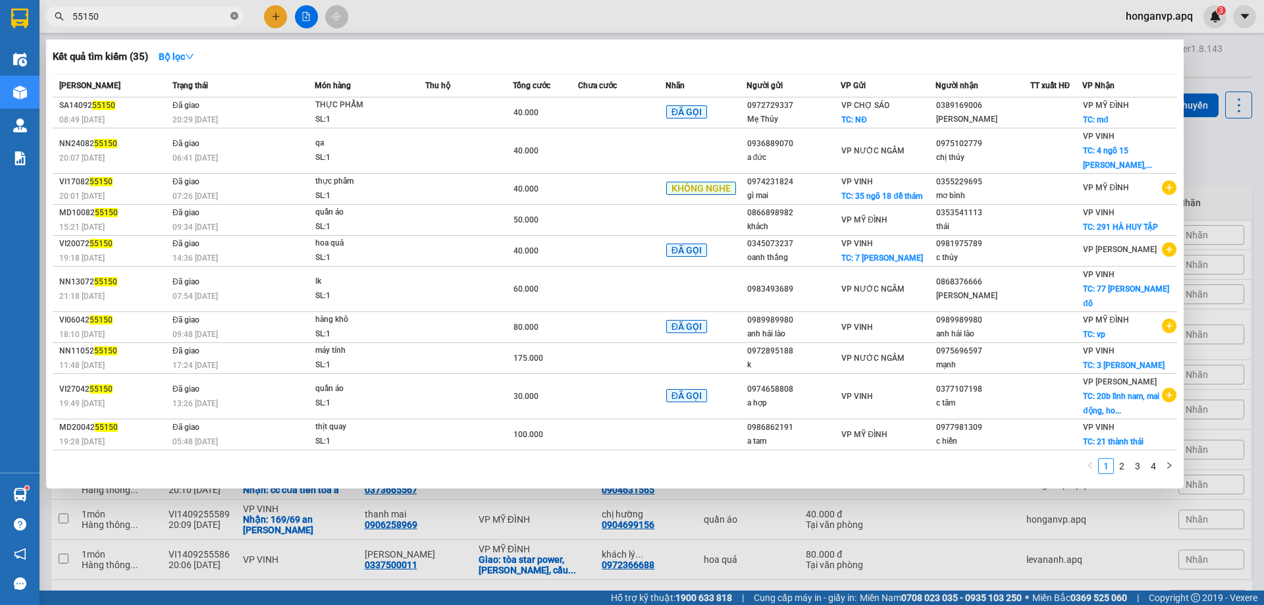
click at [232, 17] on icon "close-circle" at bounding box center [234, 16] width 8 height 8
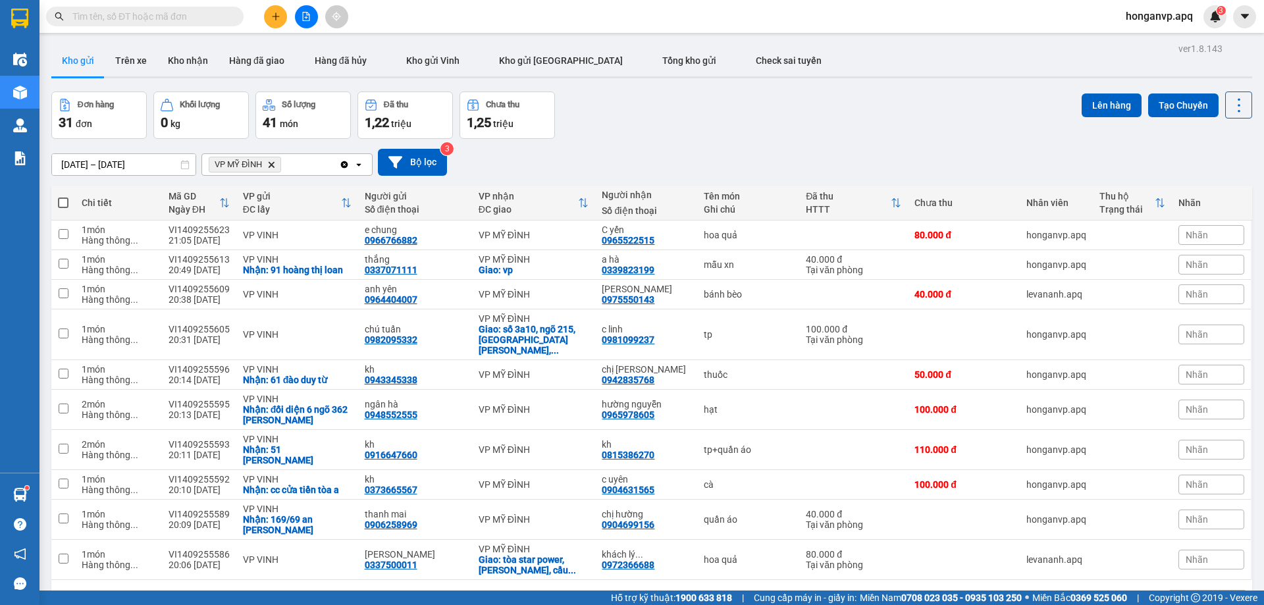
click at [718, 112] on div "Đơn hàng 31 đơn Khối lượng 0 kg Số lượng 41 món Đã thu 1,22 triệu Chưa thu 1,25…" at bounding box center [651, 115] width 1201 height 47
click at [191, 19] on input "text" at bounding box center [149, 16] width 155 height 14
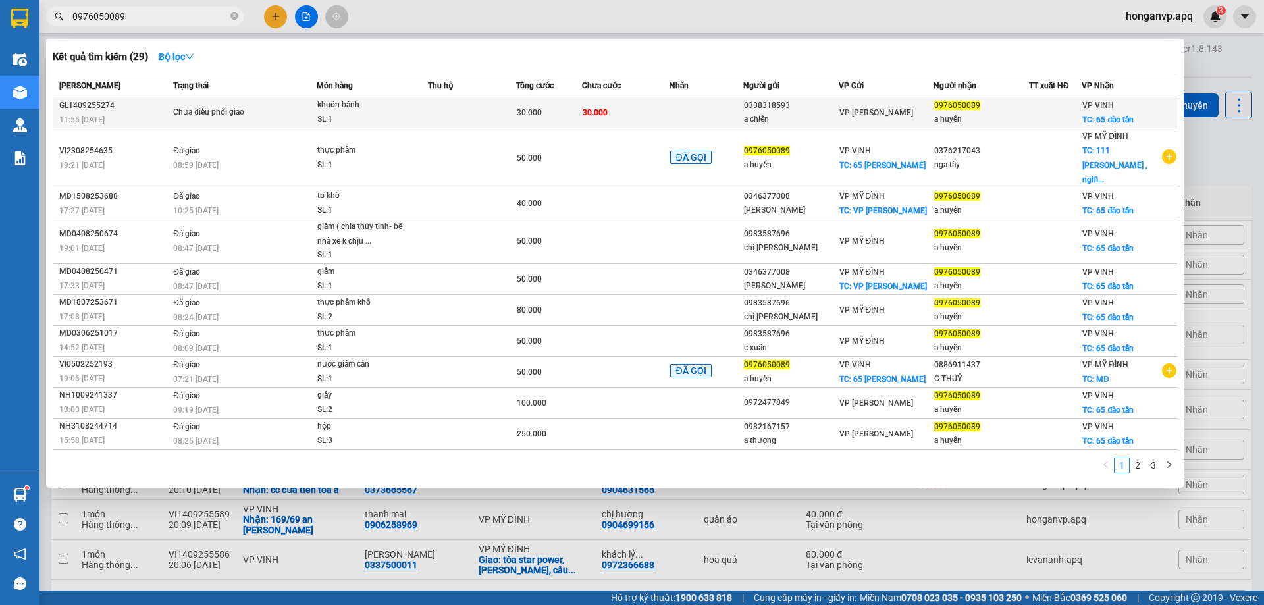
type input "0976050089"
click at [238, 116] on div "Chưa điều phối giao" at bounding box center [222, 112] width 99 height 14
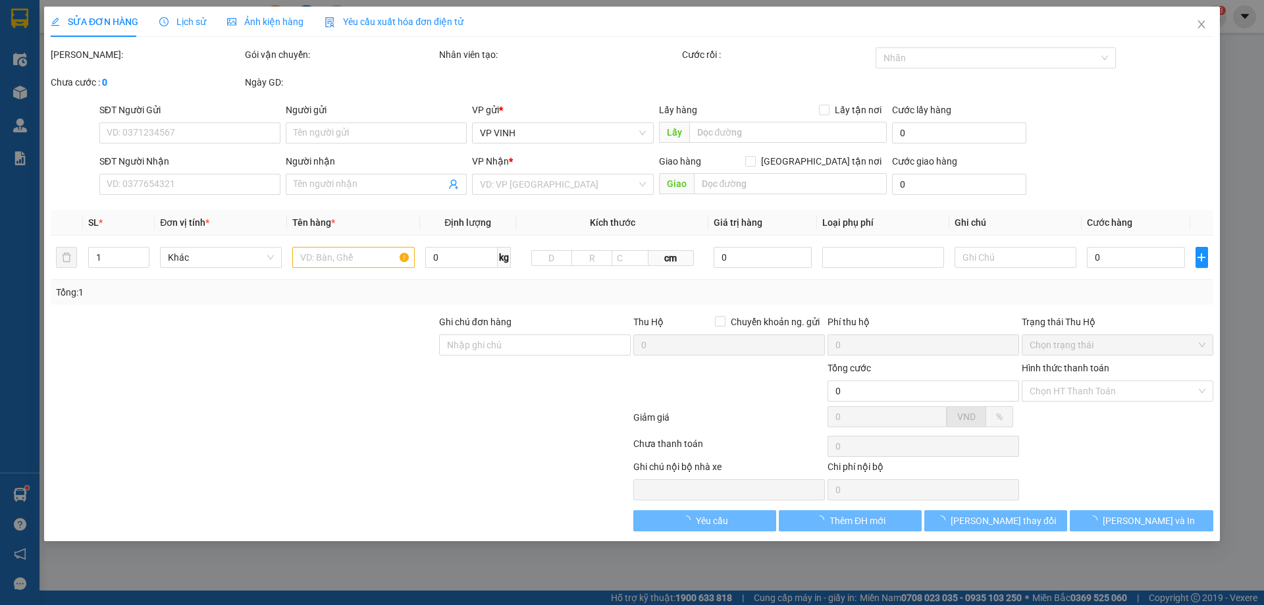
click at [197, 21] on span "Lịch sử" at bounding box center [182, 21] width 47 height 11
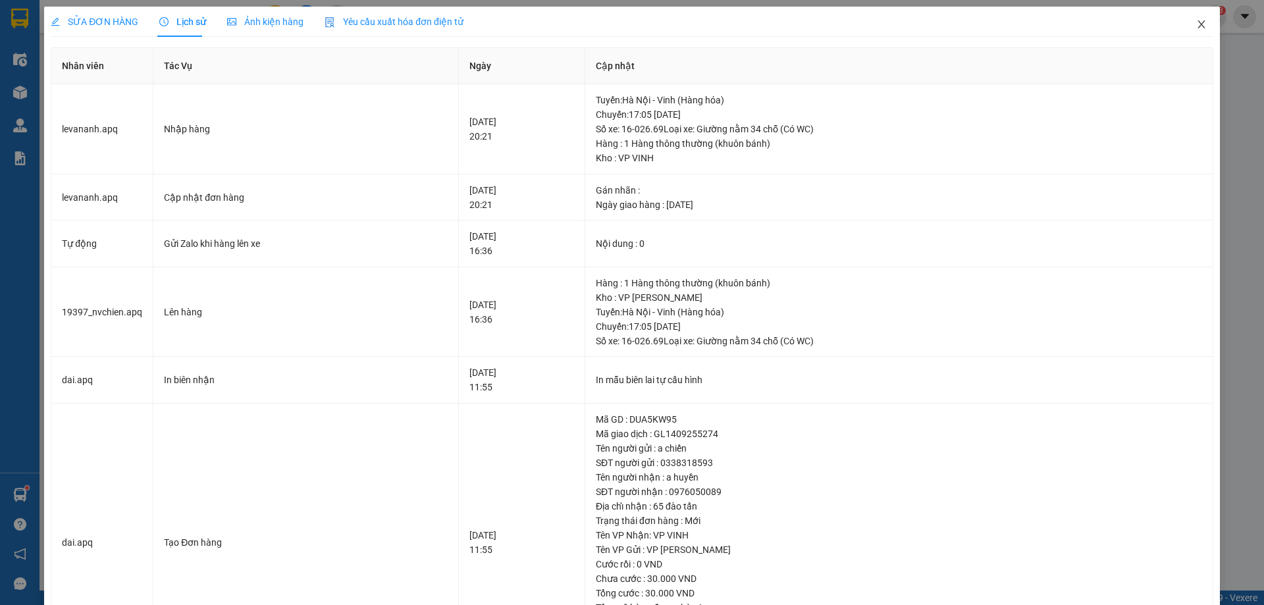
click at [1196, 26] on icon "close" at bounding box center [1201, 24] width 11 height 11
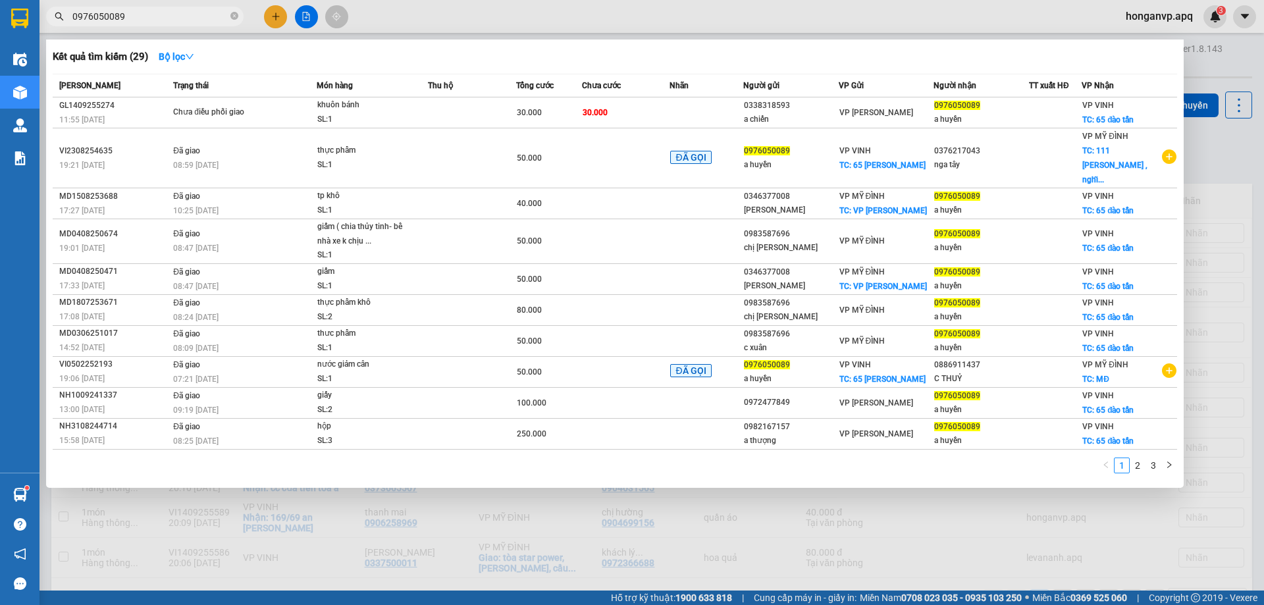
click at [163, 22] on input "0976050089" at bounding box center [149, 16] width 155 height 14
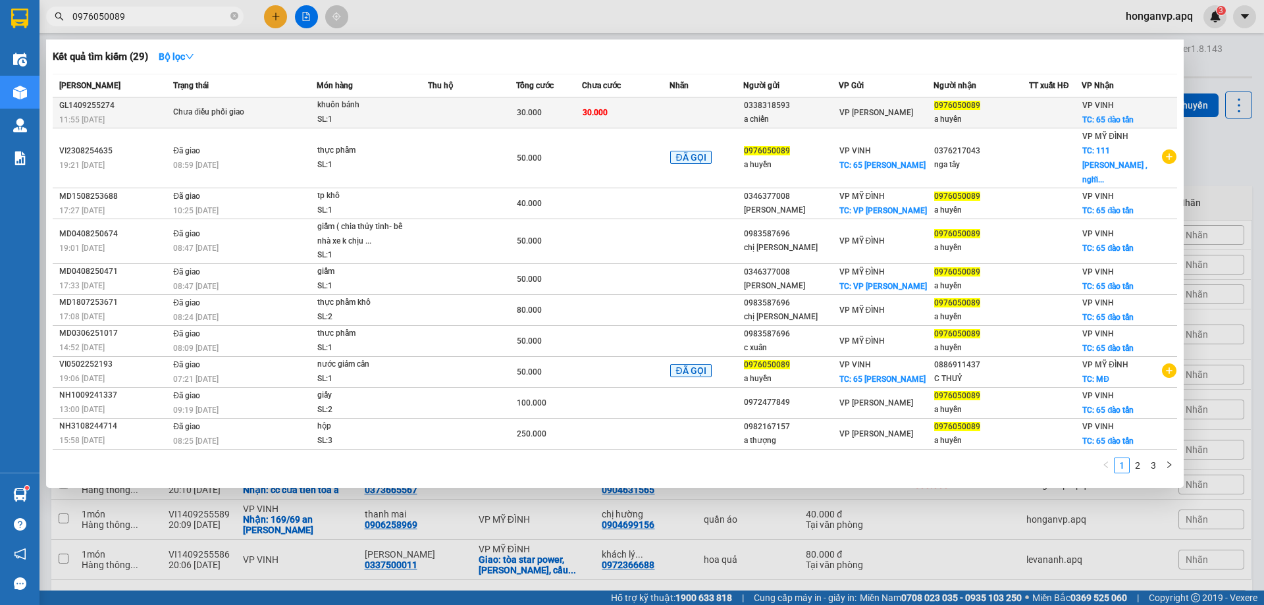
click at [249, 111] on div "Chưa điều phối giao" at bounding box center [222, 112] width 99 height 14
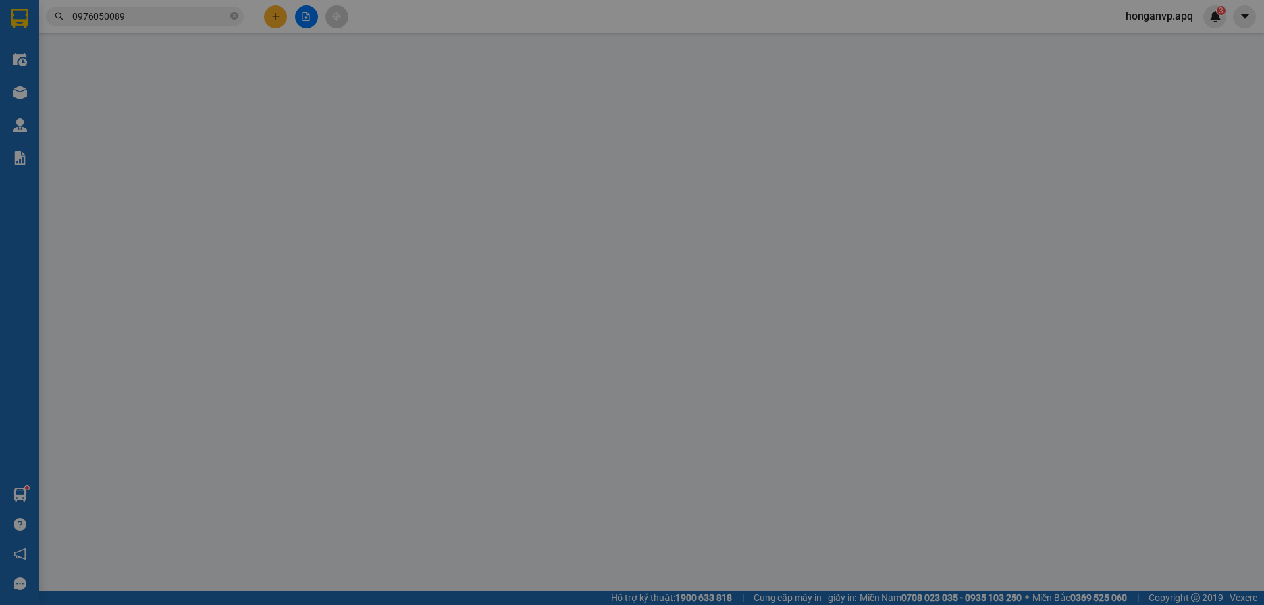
type input "0338318593"
type input "a chiến"
type input "0976050089"
type input "a huyền"
checkbox input "true"
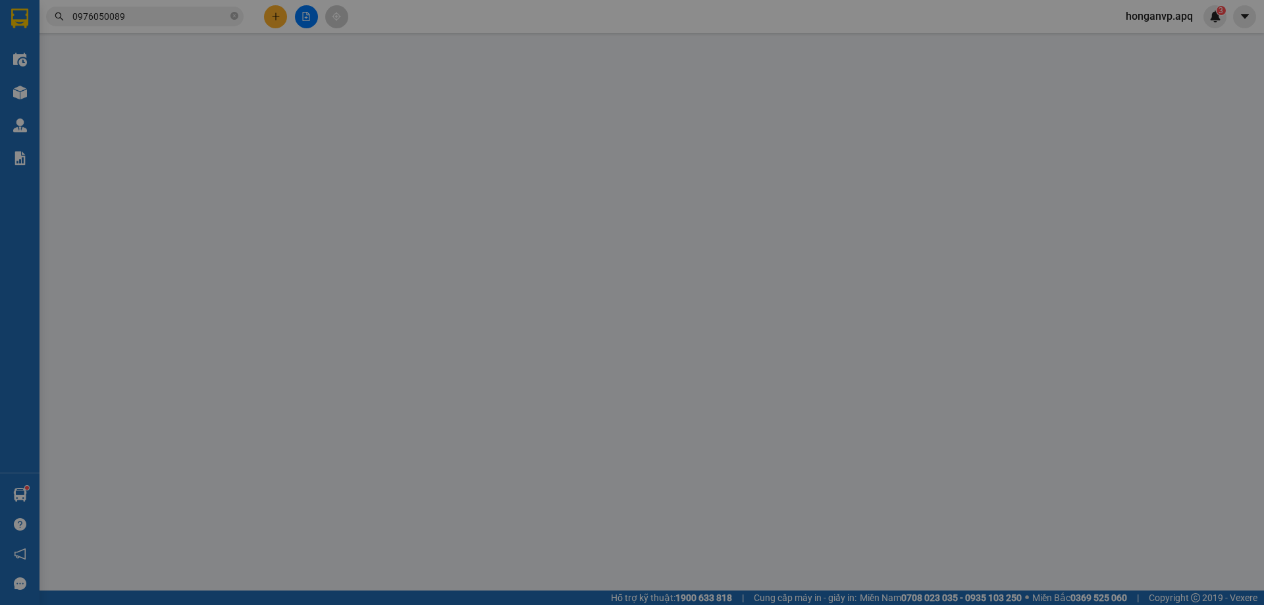
type input "65 đào tấn"
type input "30.000"
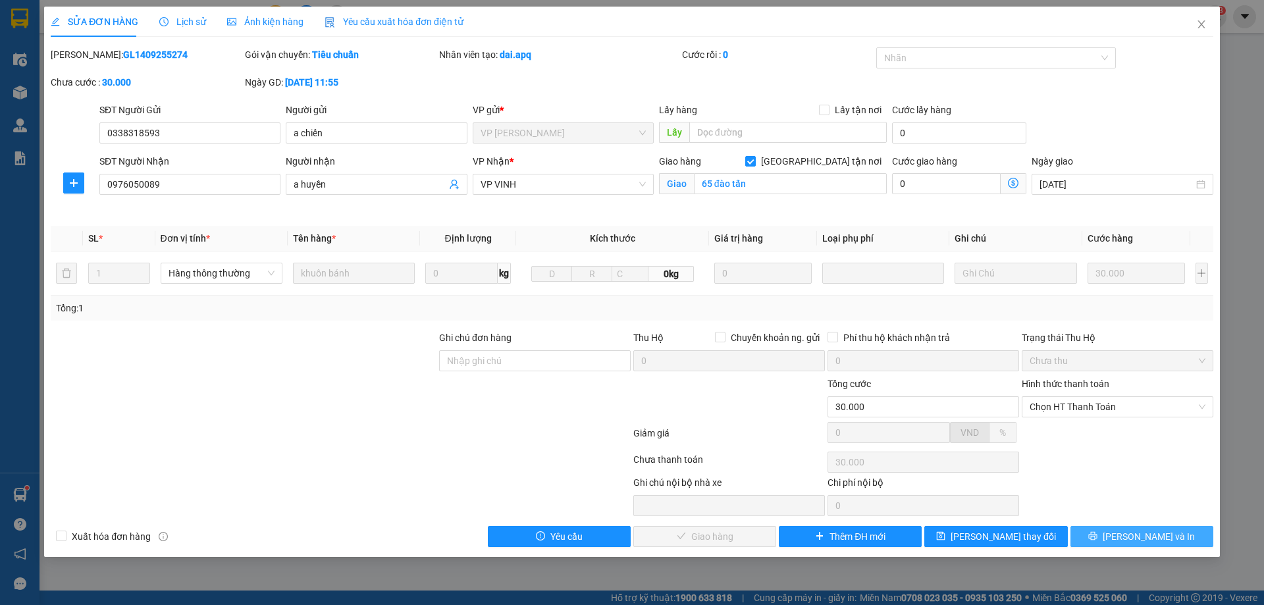
click at [1130, 543] on span "[PERSON_NAME] và In" at bounding box center [1149, 536] width 92 height 14
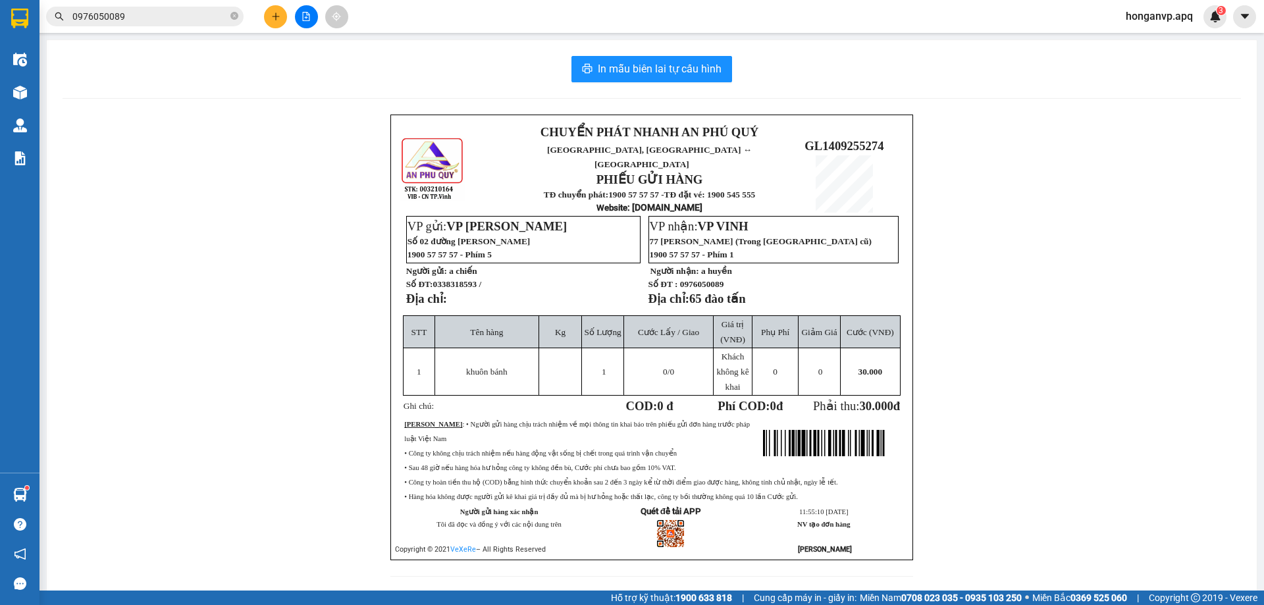
click at [286, 160] on div "CHUYỂN PHÁT NHANH AN PHÚ QUÝ NGHỆ AN, [GEOGRAPHIC_DATA] ↔ [GEOGRAPHIC_DATA] PHI…" at bounding box center [652, 354] width 1178 height 478
click at [233, 17] on icon "close-circle" at bounding box center [234, 16] width 8 height 8
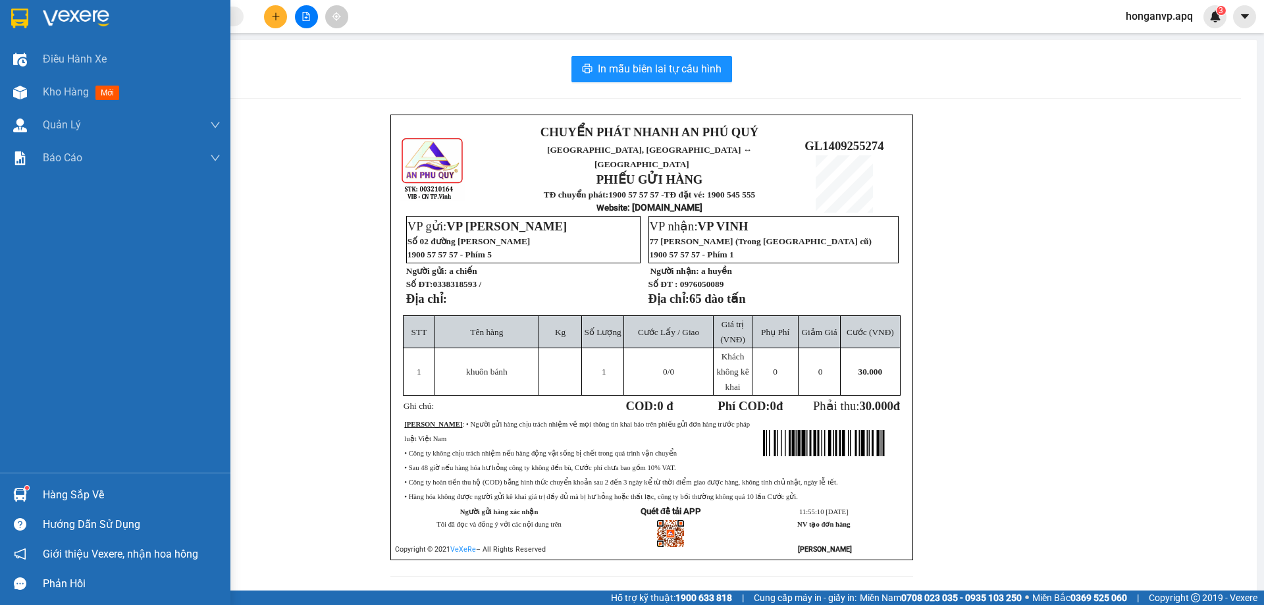
click at [30, 13] on div at bounding box center [20, 18] width 23 height 23
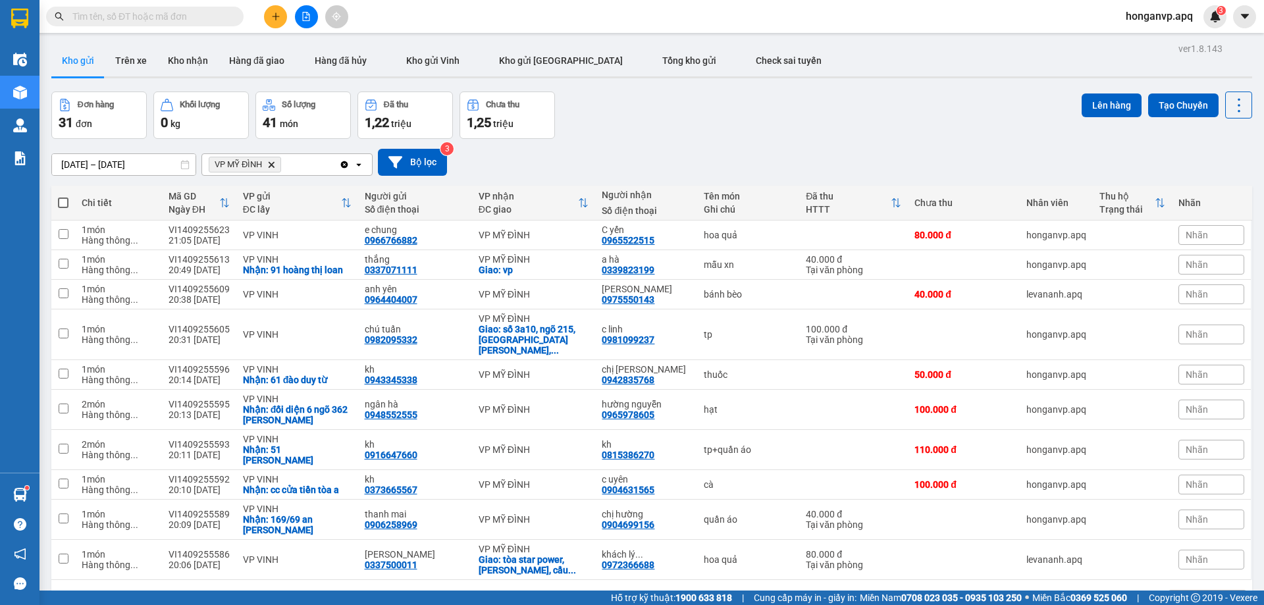
click at [648, 111] on div "Đơn hàng 31 đơn Khối lượng 0 kg Số lượng 41 món Đã thu 1,22 triệu Chưa thu 1,25…" at bounding box center [651, 115] width 1201 height 47
click at [172, 18] on input "text" at bounding box center [149, 16] width 155 height 14
click at [147, 16] on input "text" at bounding box center [149, 16] width 155 height 14
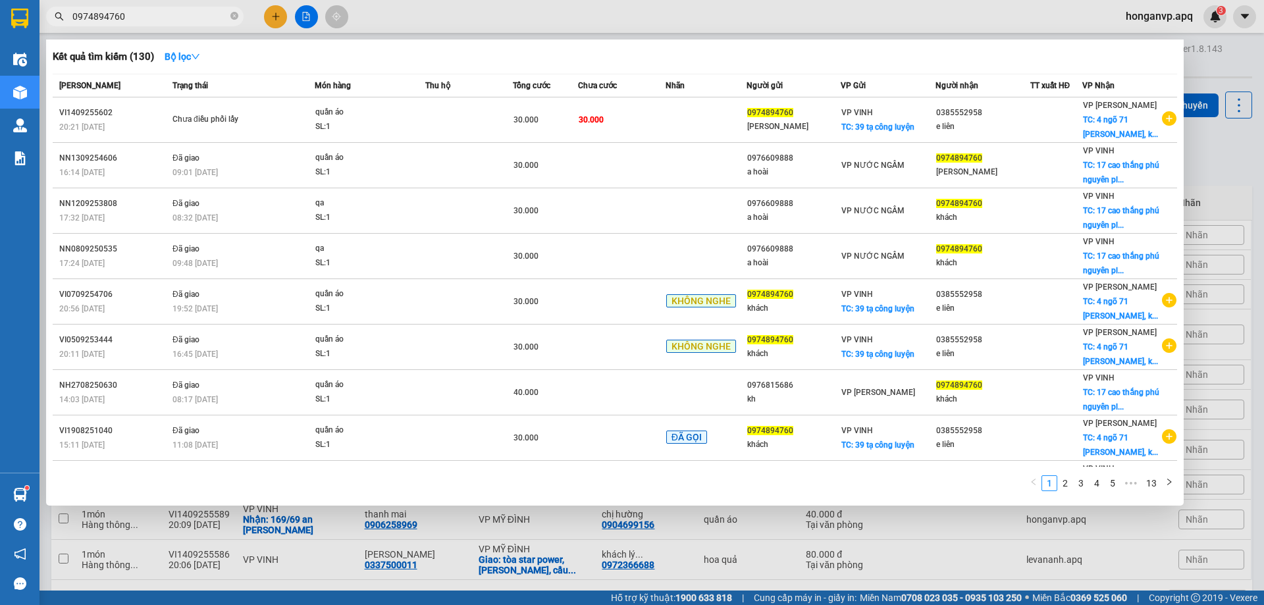
type input "0974894760"
click at [235, 16] on icon "close-circle" at bounding box center [234, 16] width 8 height 8
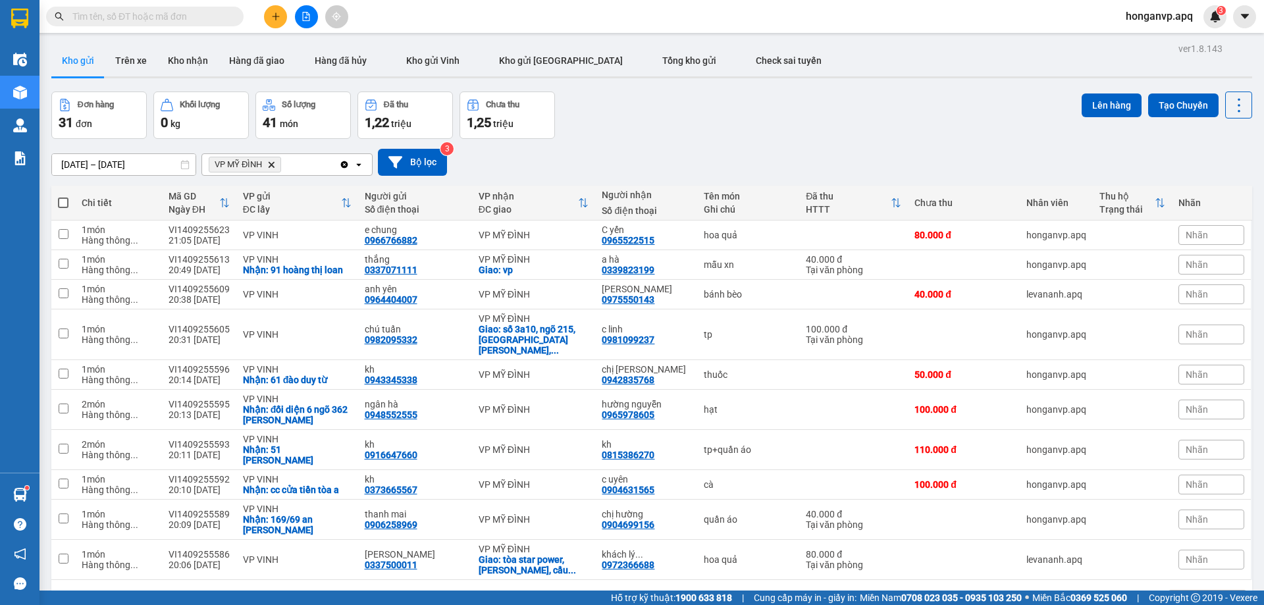
click at [194, 19] on input "text" at bounding box center [149, 16] width 155 height 14
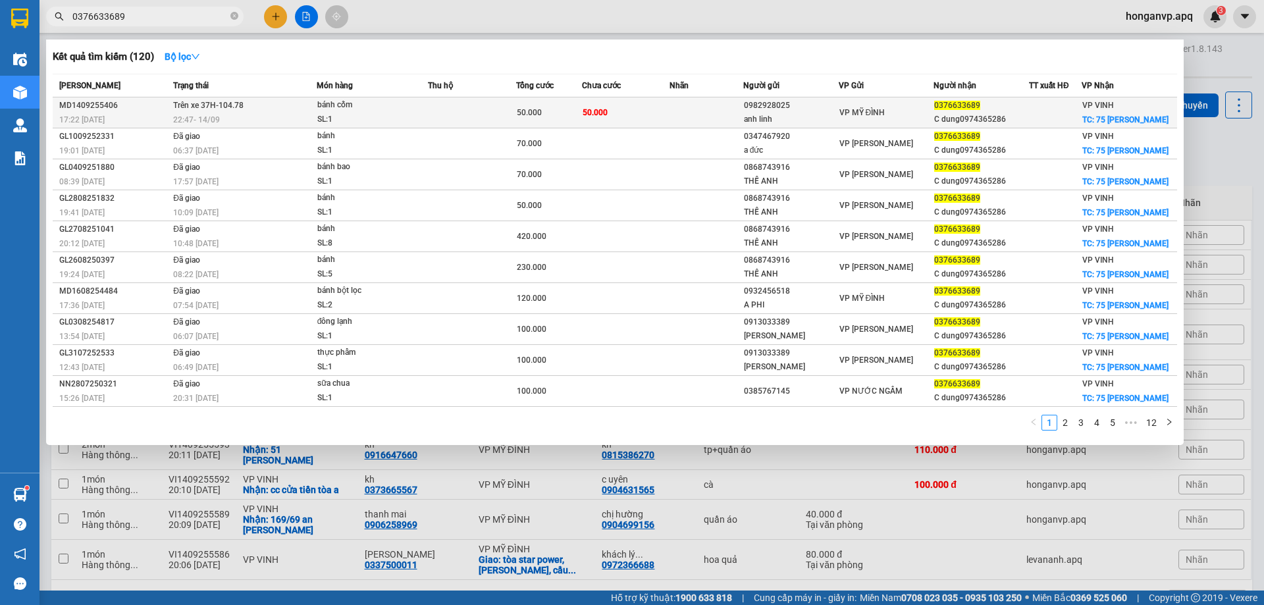
type input "0376633689"
click at [383, 113] on div "SL: 1" at bounding box center [366, 120] width 99 height 14
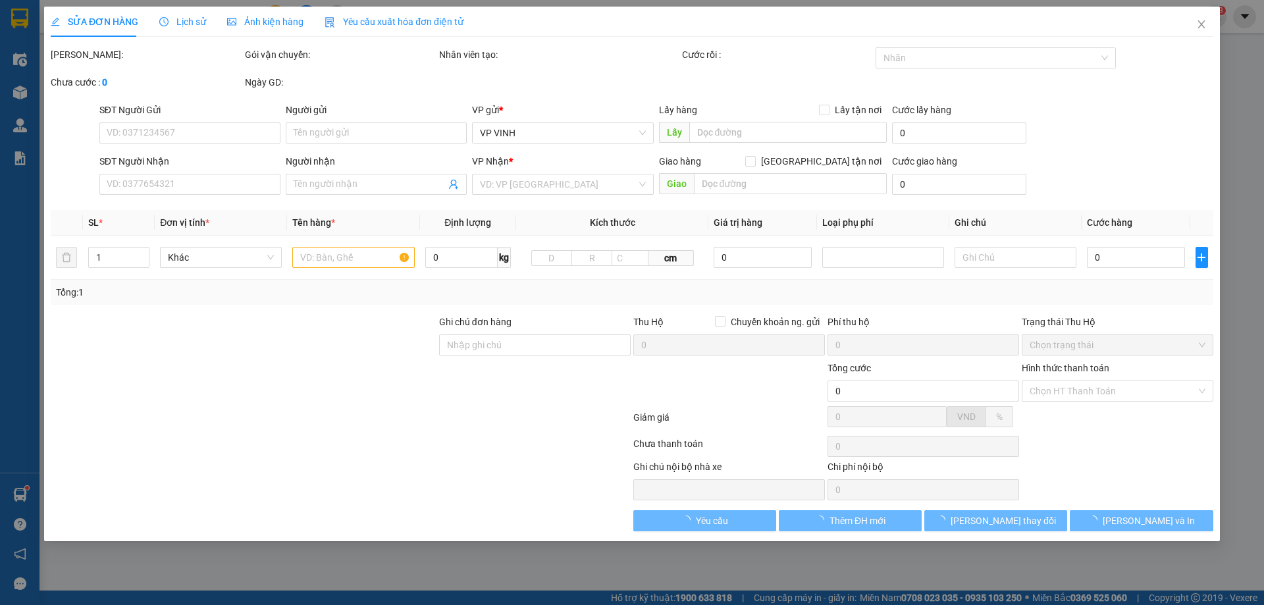
type input "0982928025"
type input "anh linh"
type input "0376633689"
type input "C dung0974365286"
checkbox input "true"
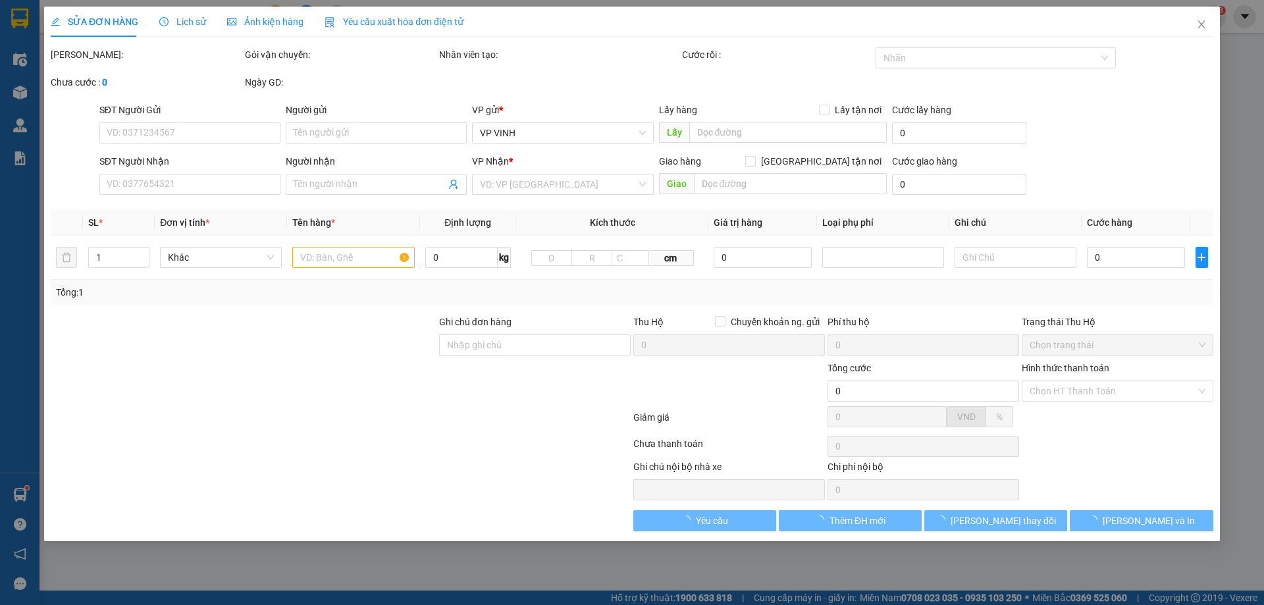
type input "75 [PERSON_NAME]"
type input "50.000"
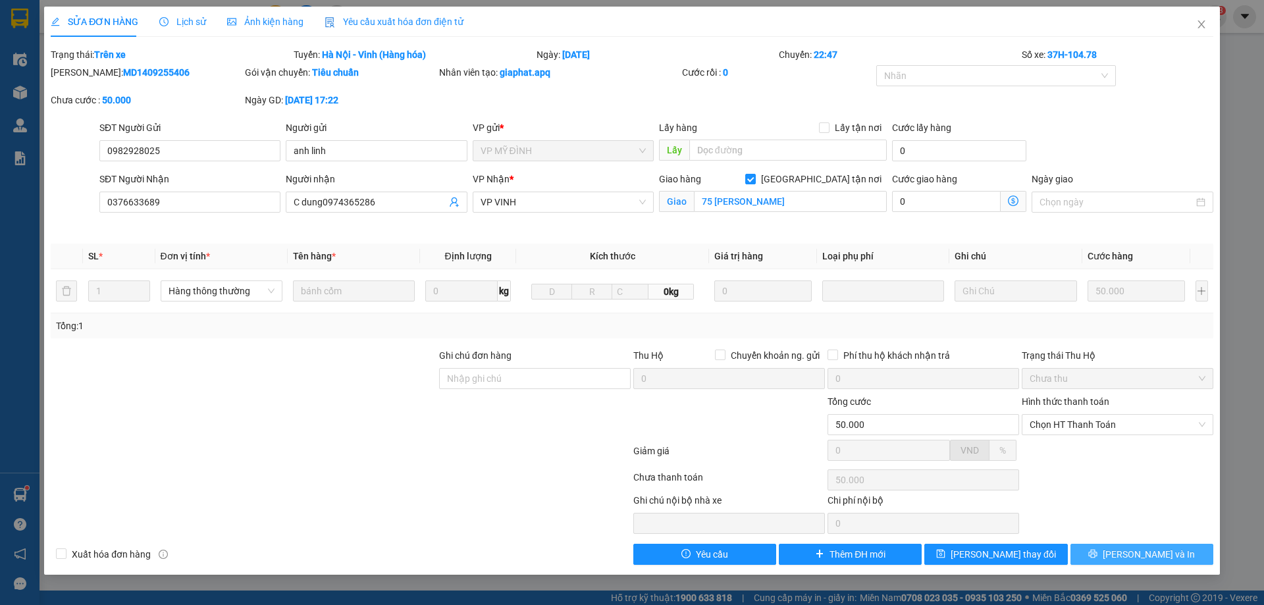
click at [1098, 553] on icon "printer" at bounding box center [1093, 554] width 9 height 9
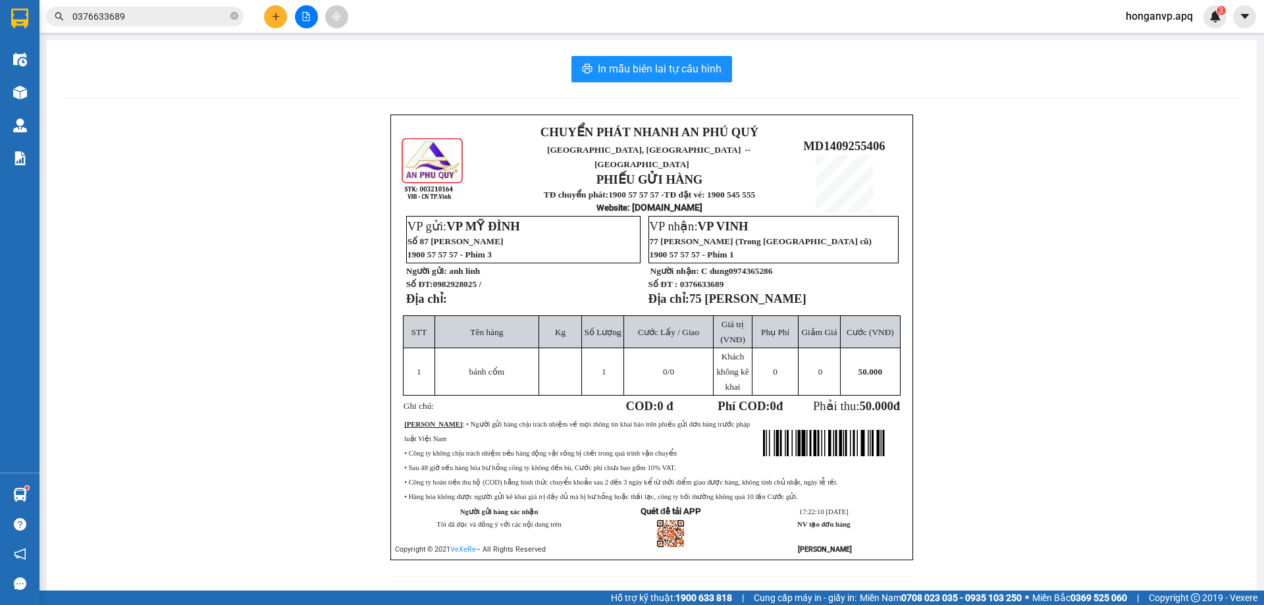
click at [240, 130] on div "CHUYỂN PHÁT NHANH AN PHÚ QUÝ NGHỆ AN, [GEOGRAPHIC_DATA] ↔ [GEOGRAPHIC_DATA] PHI…" at bounding box center [652, 354] width 1178 height 478
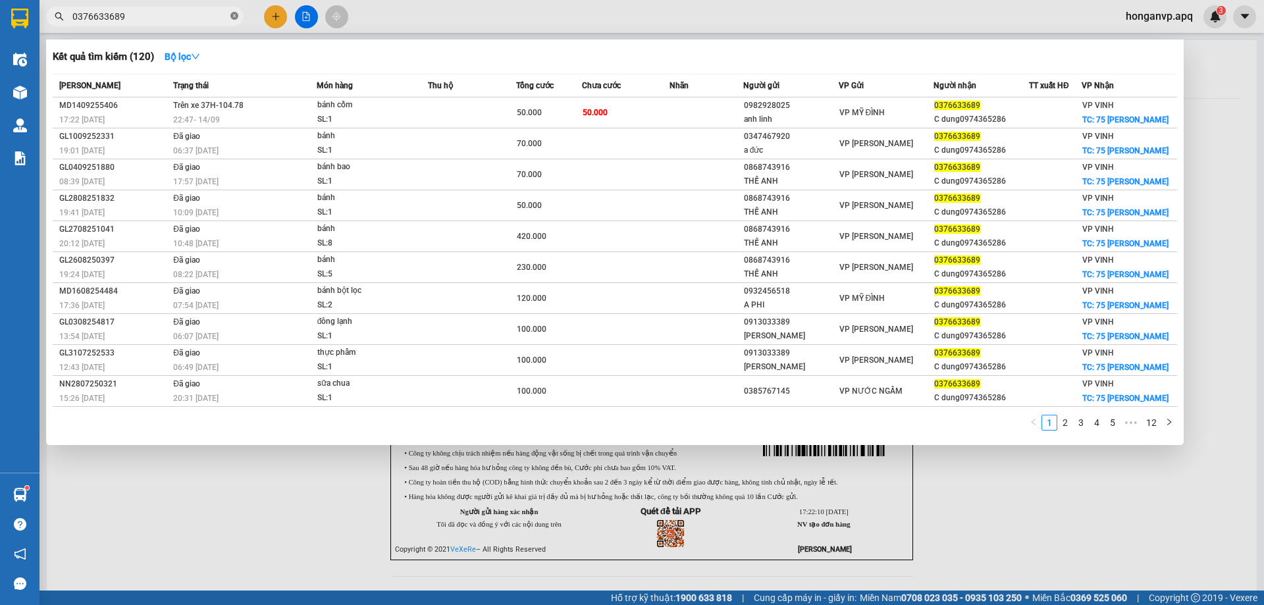
click at [232, 19] on icon "close-circle" at bounding box center [234, 16] width 8 height 8
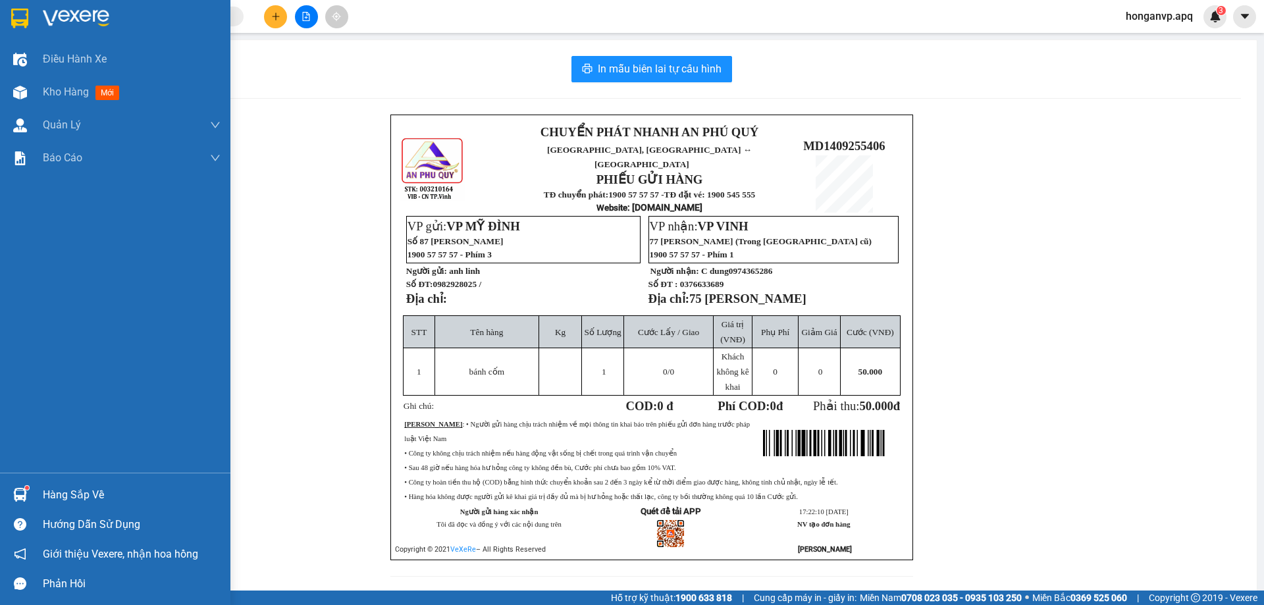
click at [53, 14] on img at bounding box center [76, 19] width 66 height 20
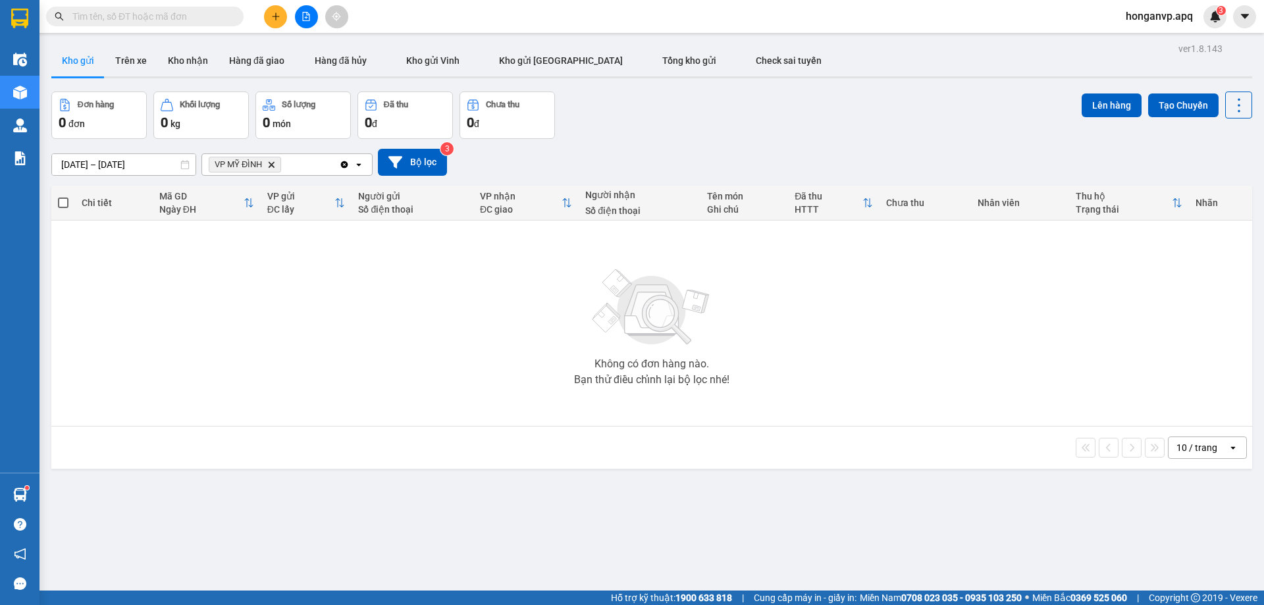
click at [172, 18] on input "text" at bounding box center [149, 16] width 155 height 14
click at [194, 15] on input "text" at bounding box center [149, 16] width 155 height 14
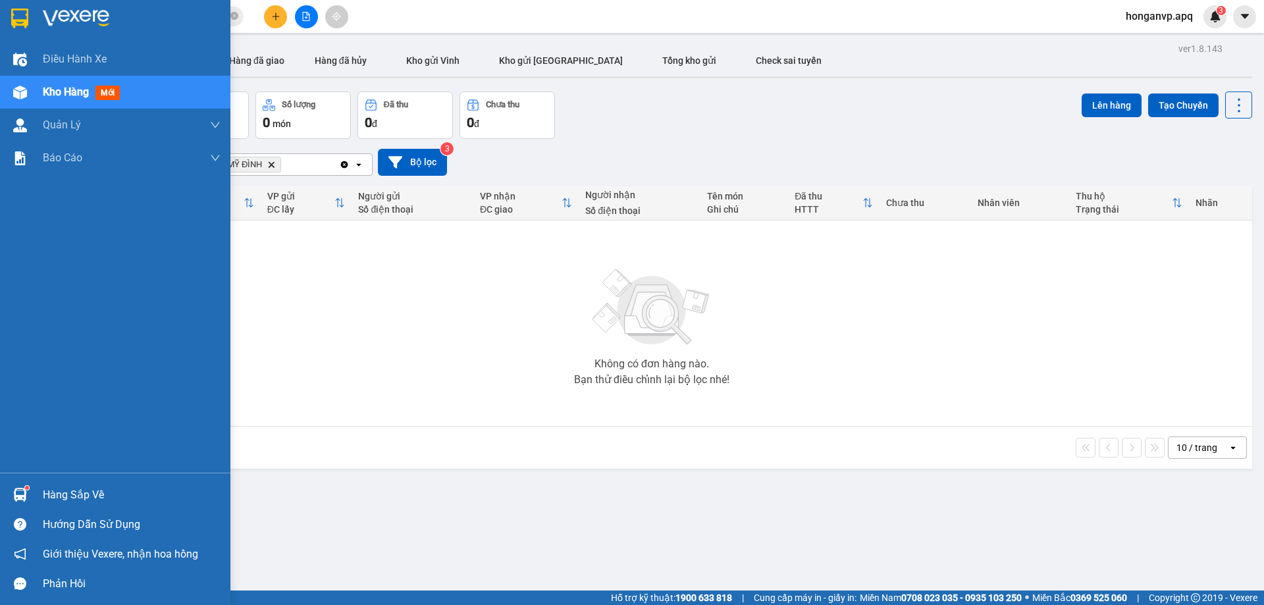
type input "09"
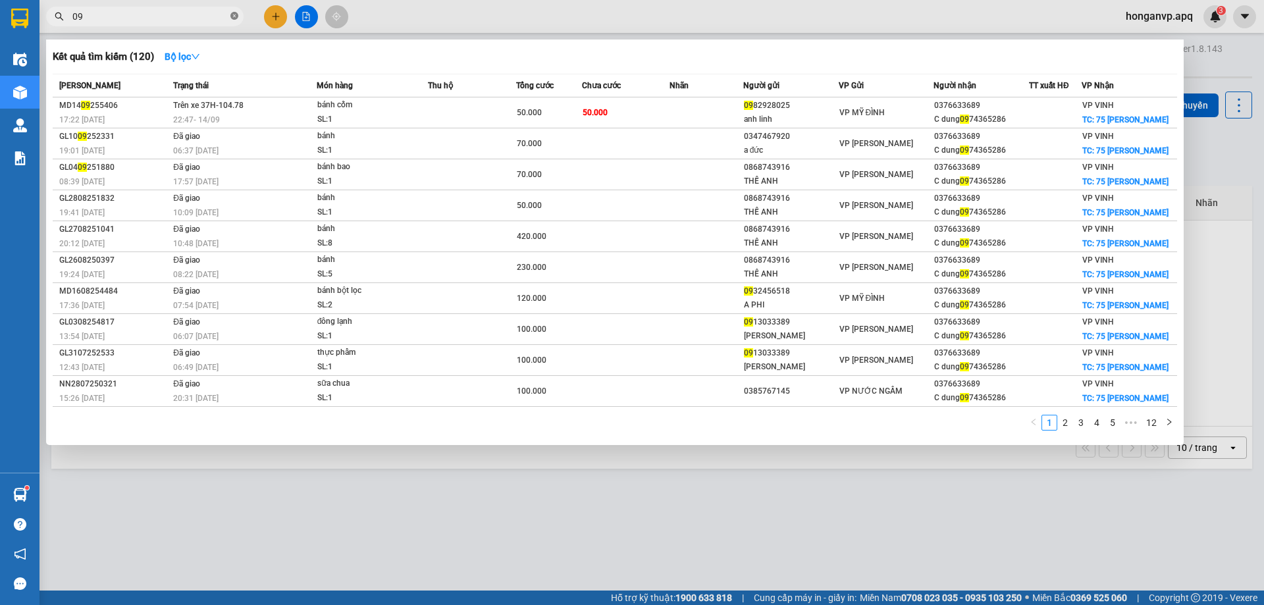
click at [234, 15] on icon "close-circle" at bounding box center [234, 16] width 8 height 8
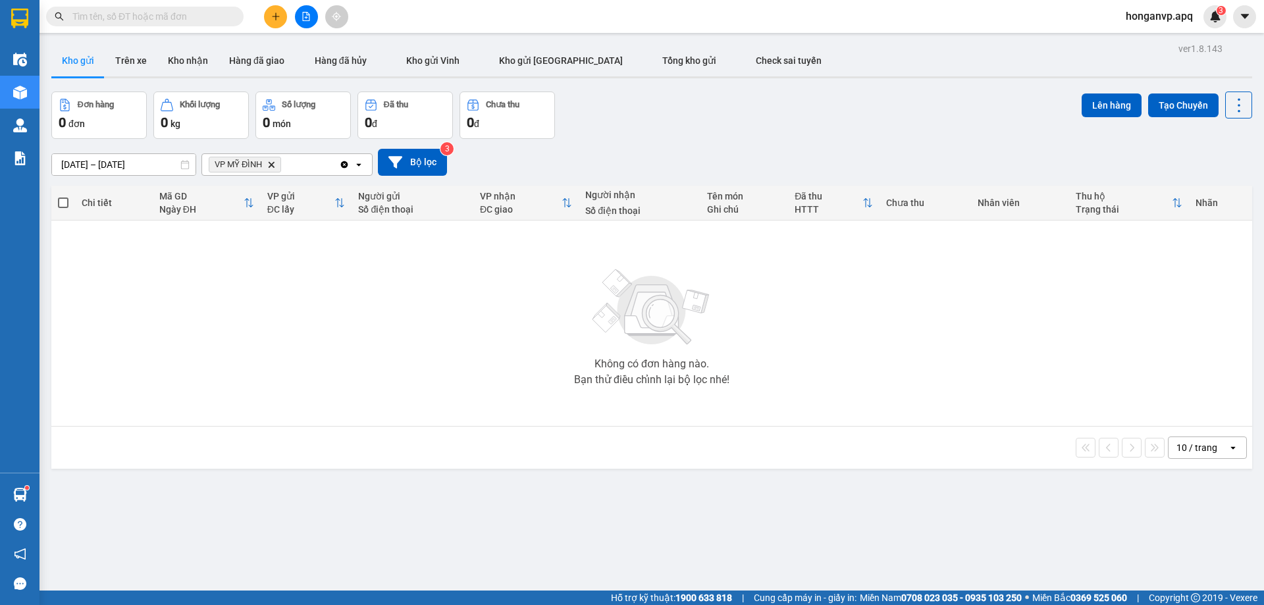
click at [689, 126] on div "Đơn hàng 0 đơn Khối lượng 0 kg Số lượng 0 món Đã thu 0 đ Chưa thu 0 đ Lên hàng …" at bounding box center [651, 115] width 1201 height 47
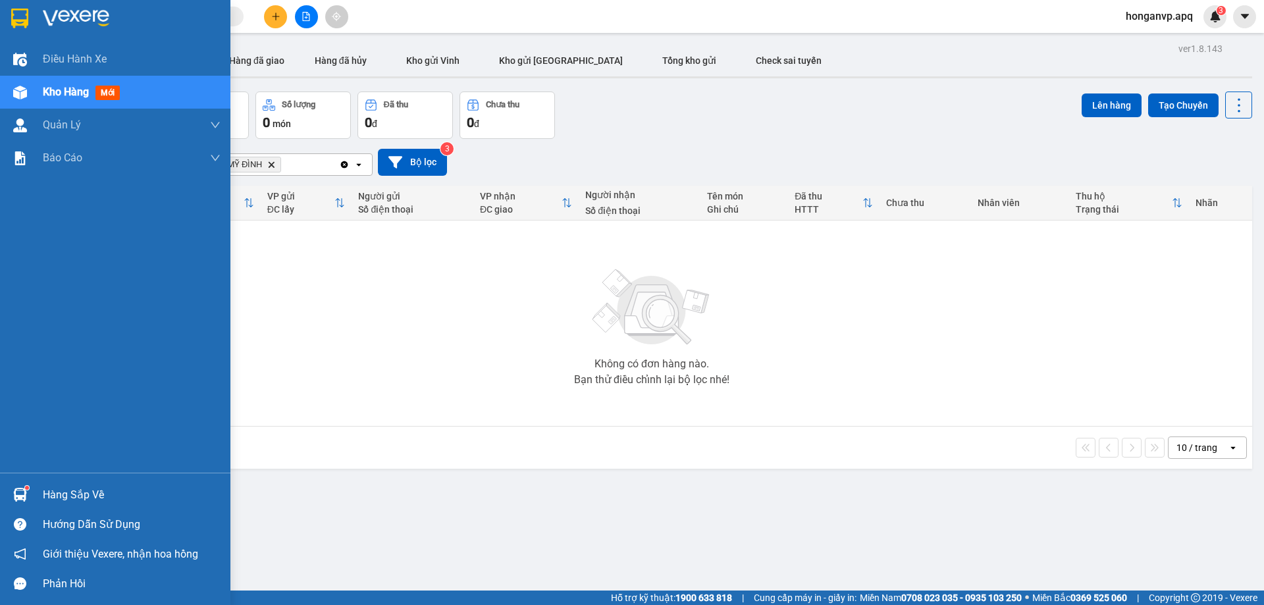
click at [30, 494] on div at bounding box center [20, 494] width 23 height 23
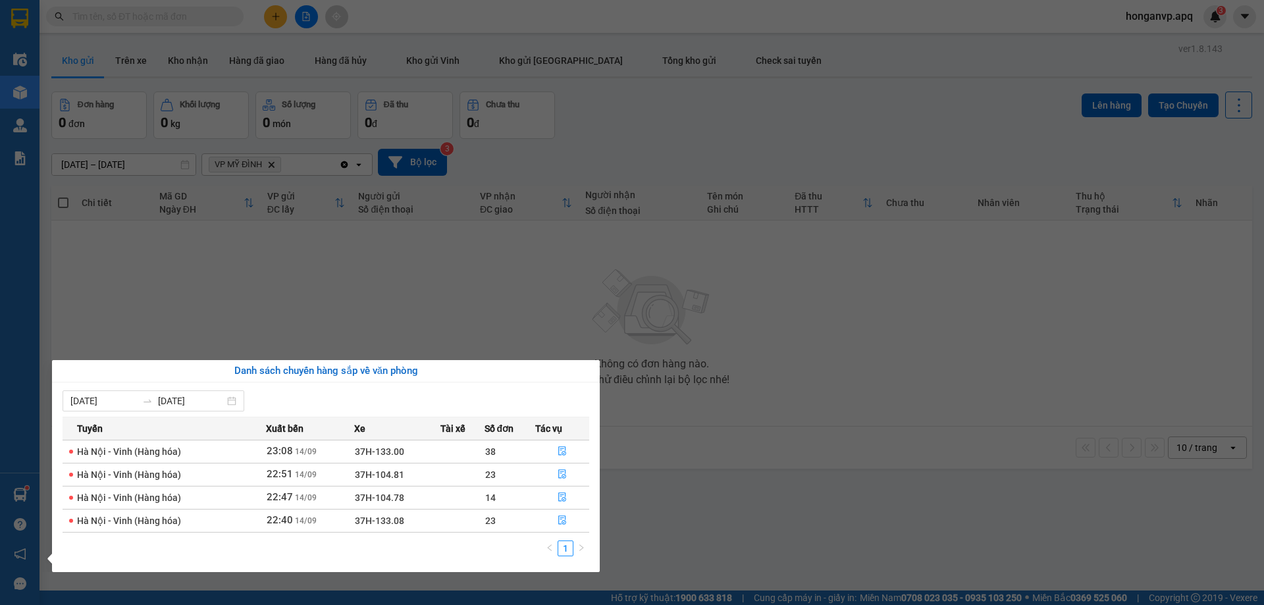
click at [884, 353] on section "Kết quả tìm kiếm ( 120 ) Bộ lọc Mã ĐH Trạng thái Món hàng Thu hộ Tổng cước Chưa…" at bounding box center [632, 302] width 1264 height 605
